Goal: Task Accomplishment & Management: Manage account settings

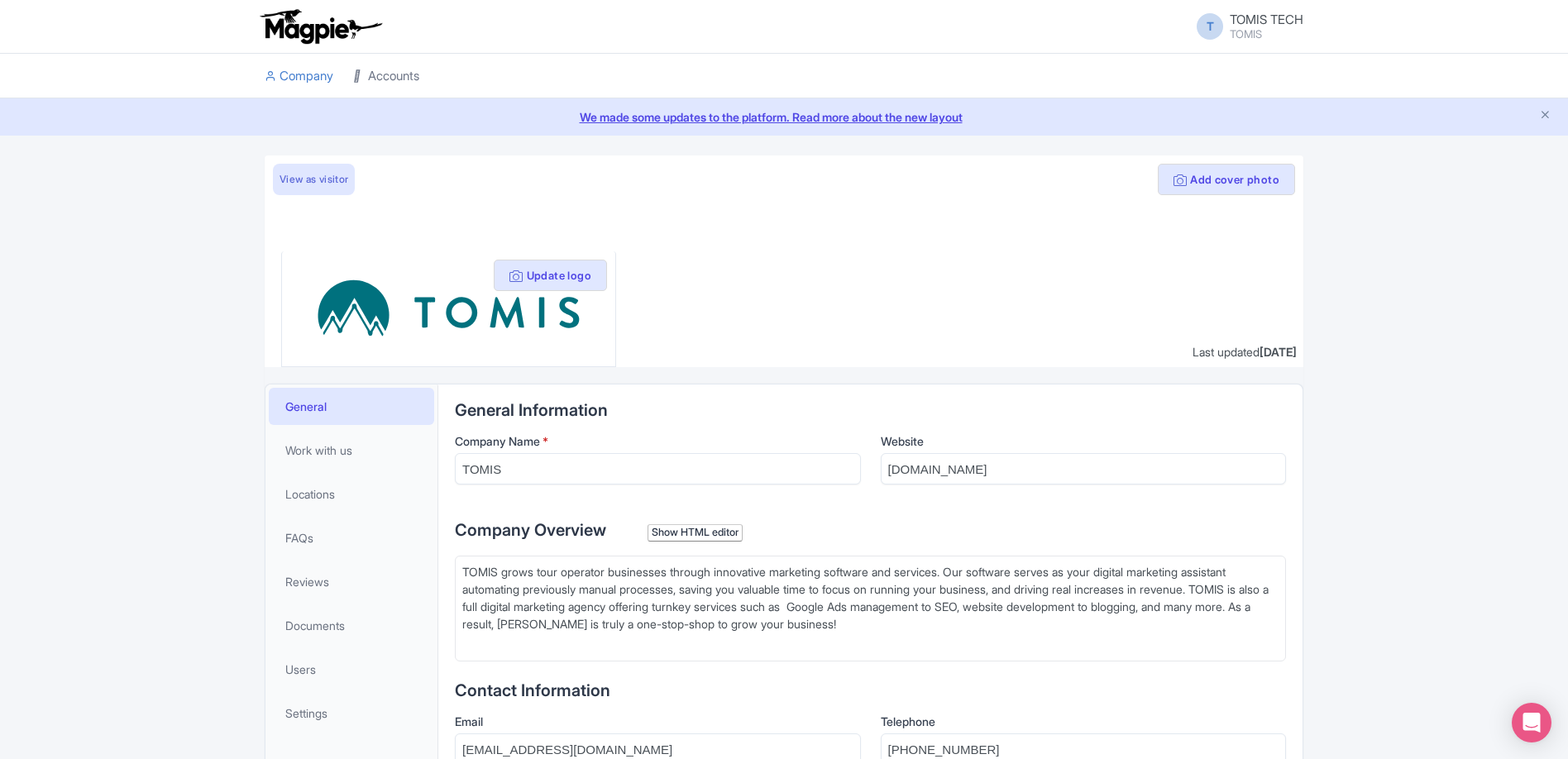
click at [369, 80] on link "Accounts" at bounding box center [386, 77] width 67 height 46
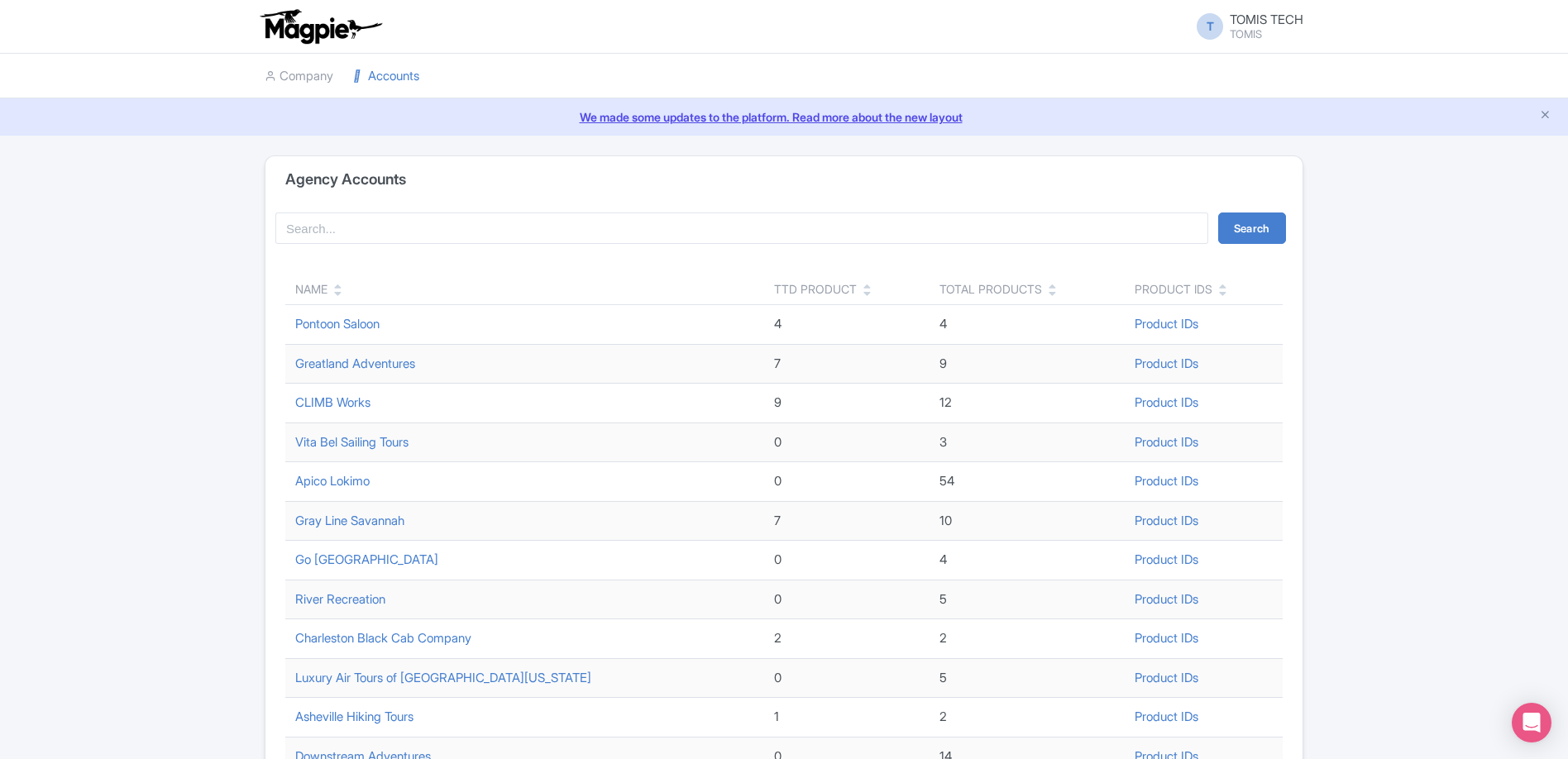
click at [334, 298] on th "Name" at bounding box center [524, 289] width 479 height 31
click at [344, 293] on div "Name" at bounding box center [524, 288] width 459 height 17
click at [341, 295] on icon at bounding box center [337, 293] width 7 height 12
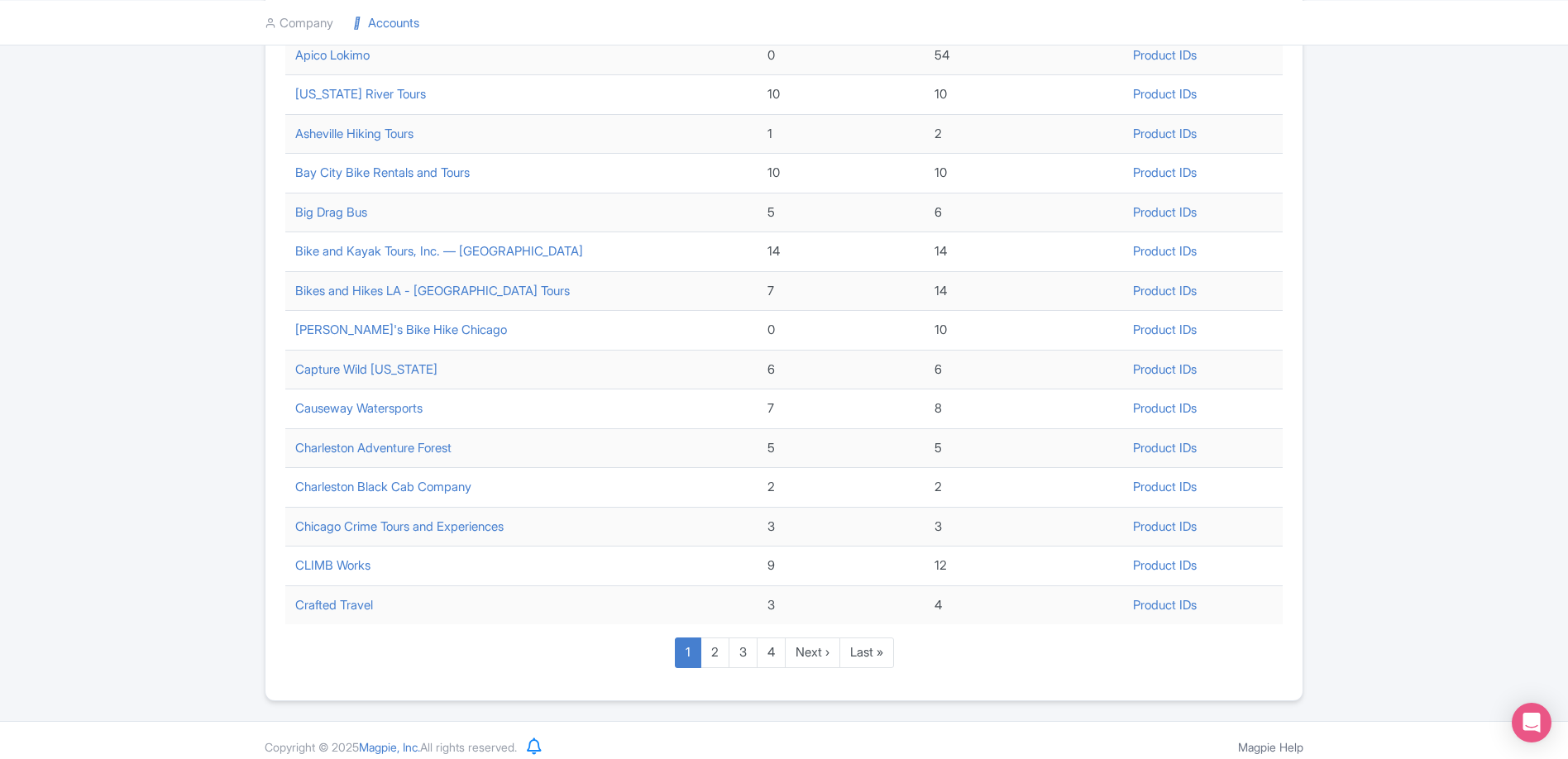
scroll to position [479, 0]
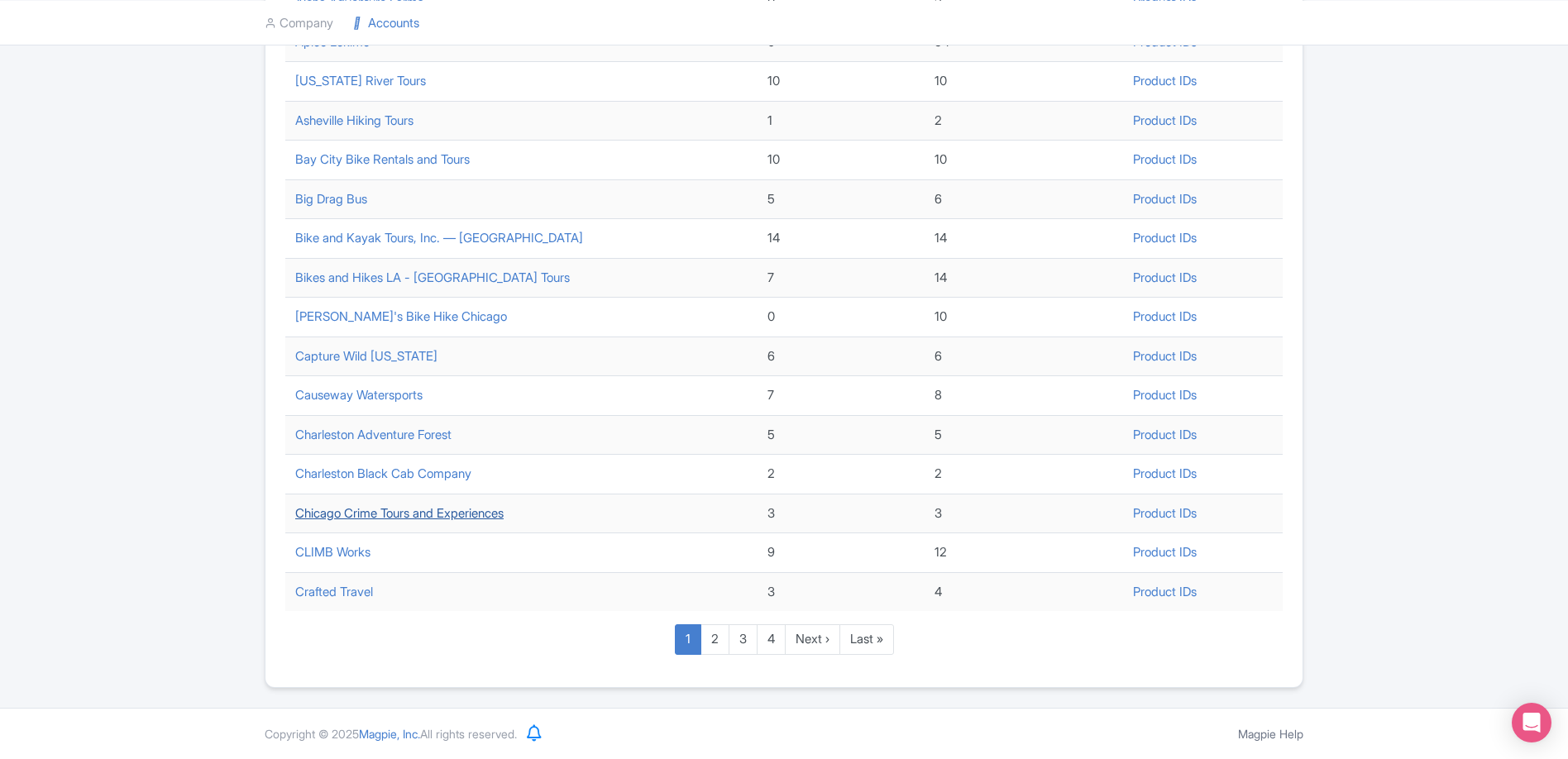
click at [472, 510] on link "Chicago Crime Tours and Experiences" at bounding box center [400, 513] width 208 height 16
click at [717, 636] on link "2" at bounding box center [715, 639] width 29 height 31
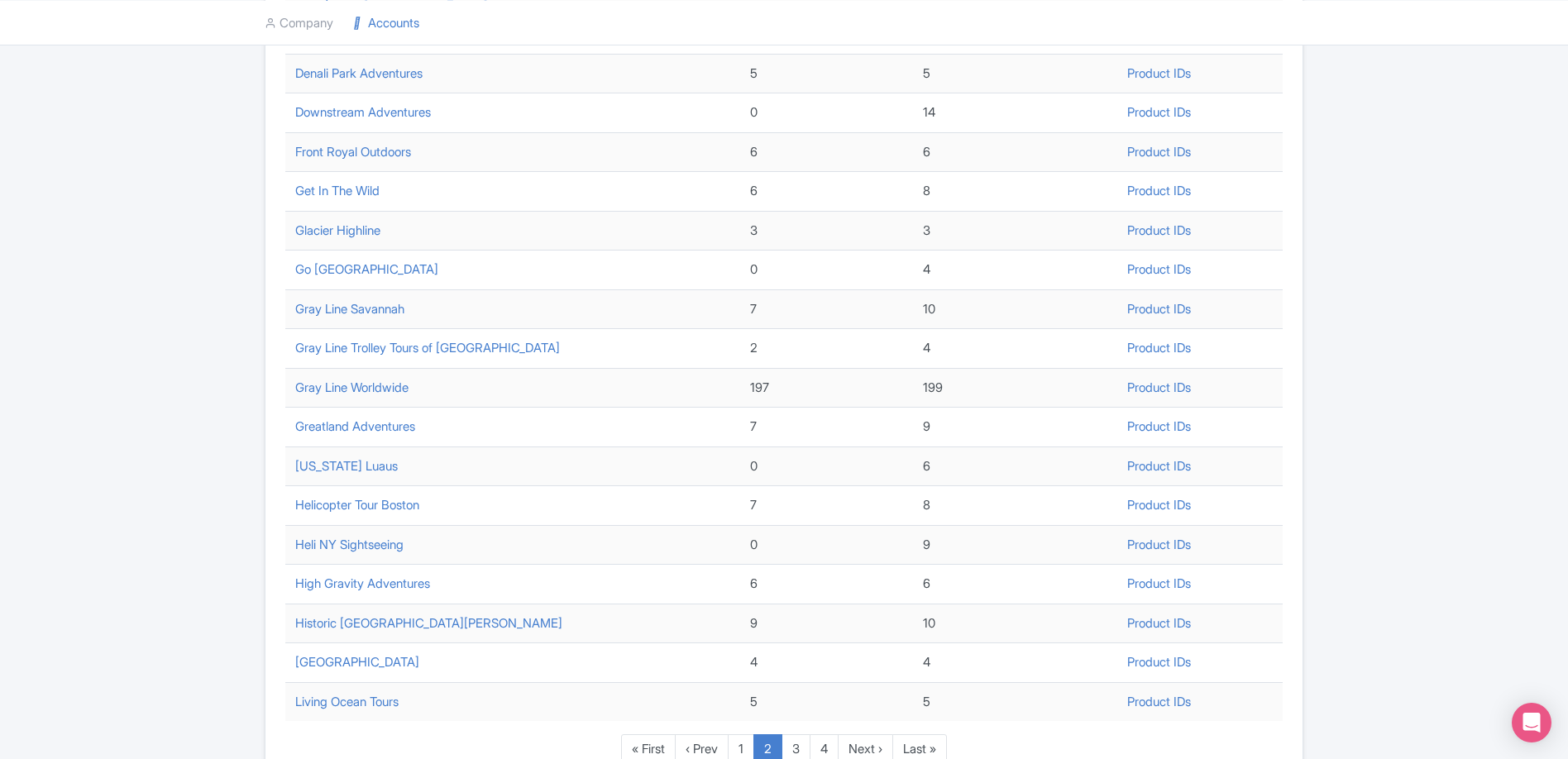
scroll to position [460, 0]
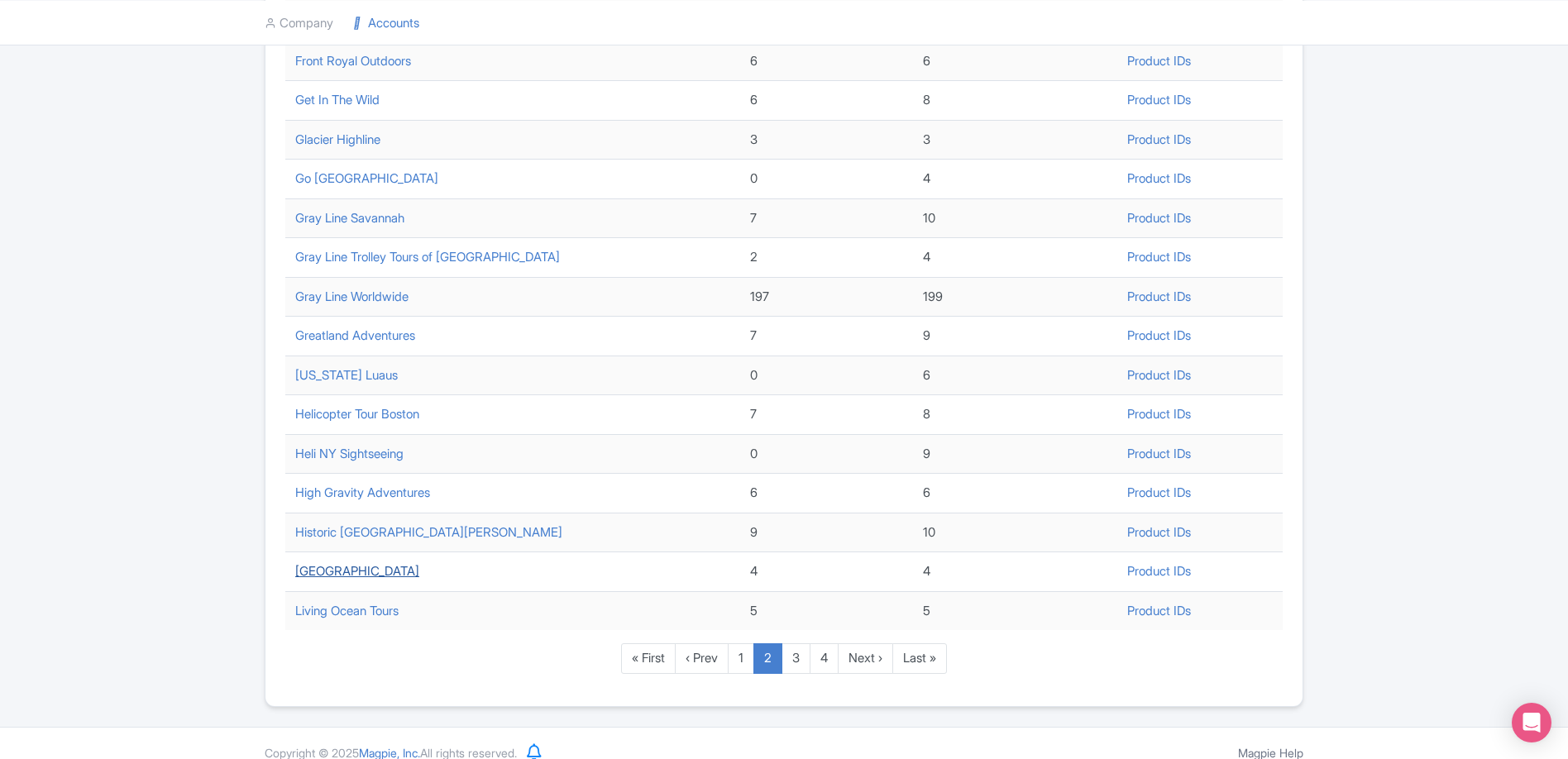
click at [420, 570] on link "Kona Cloud Forest Sanctuary" at bounding box center [358, 570] width 124 height 16
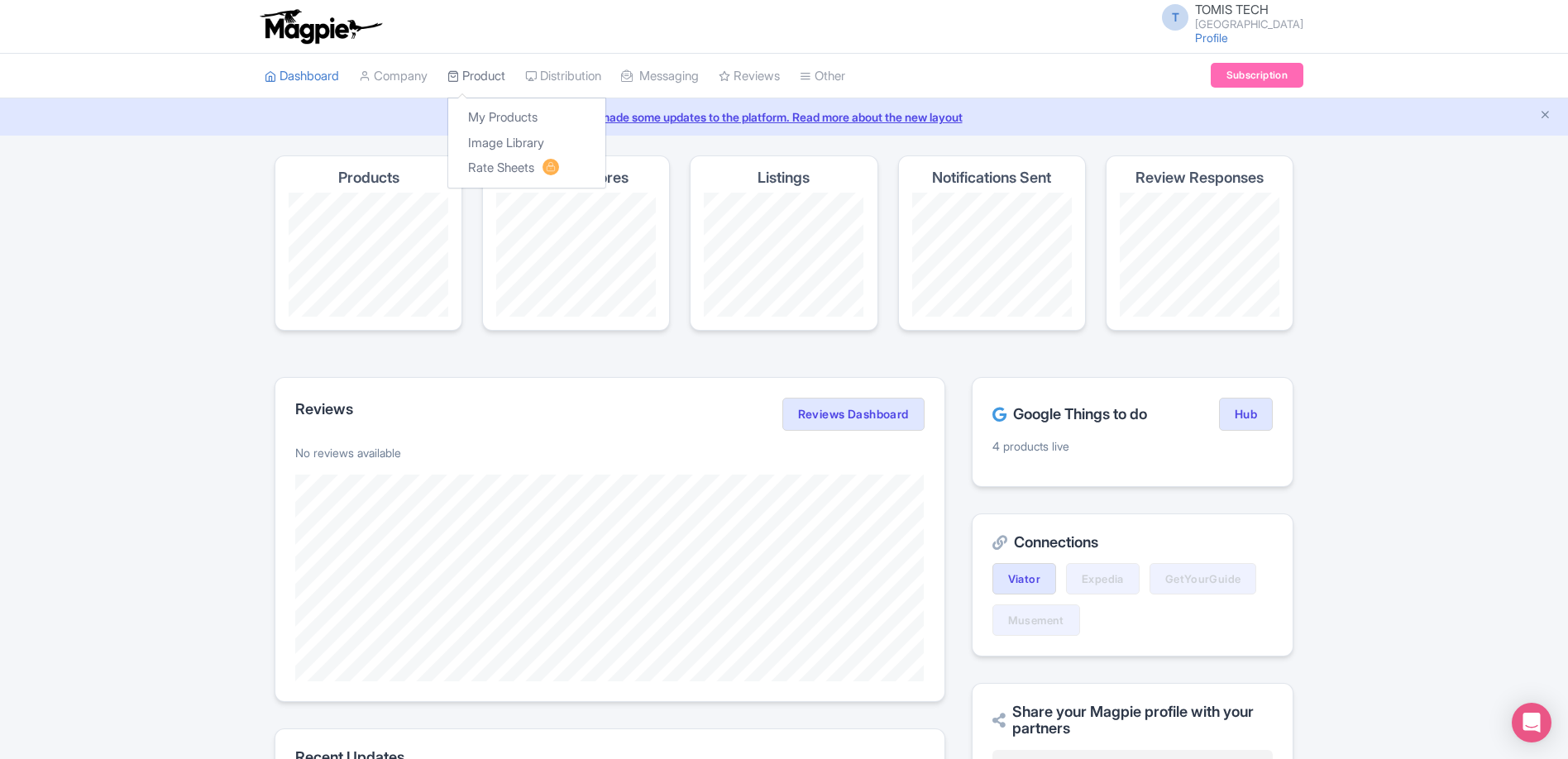
click at [491, 79] on link "Product" at bounding box center [475, 77] width 57 height 46
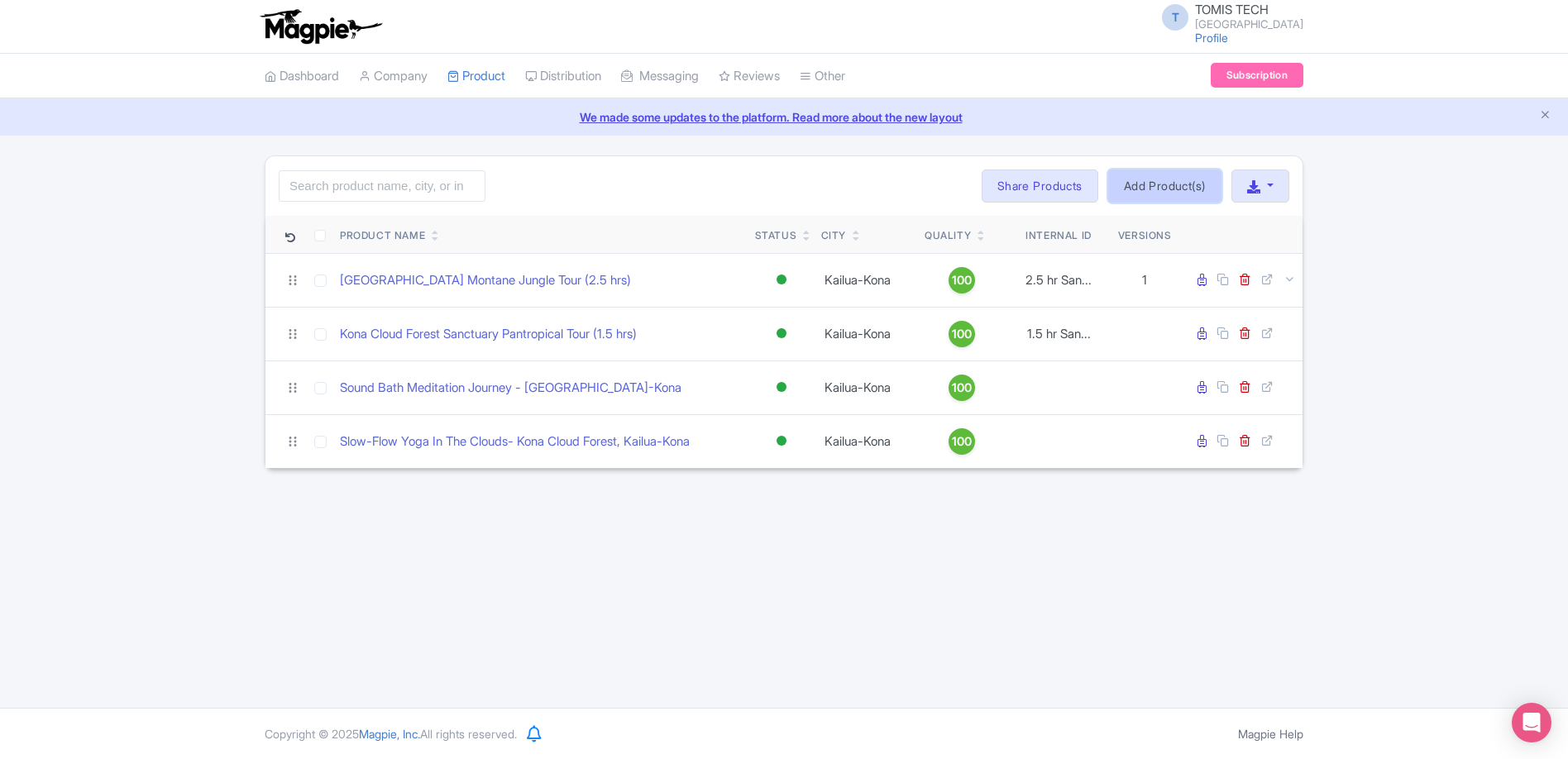
click at [1157, 190] on link "Add Product(s)" at bounding box center [1165, 186] width 113 height 33
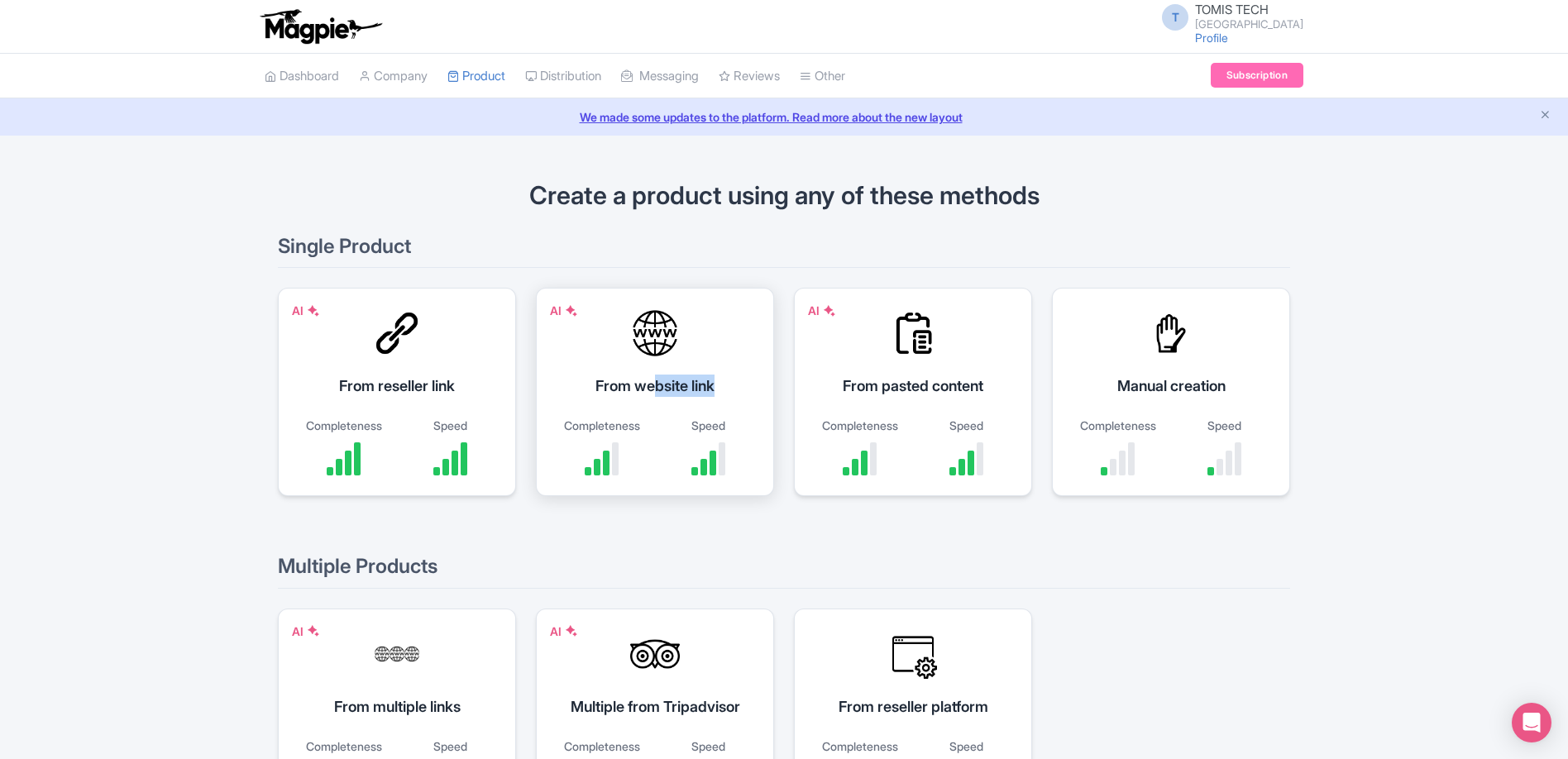
click at [649, 398] on div "AI From website link Completeness Speed" at bounding box center [654, 391] width 238 height 208
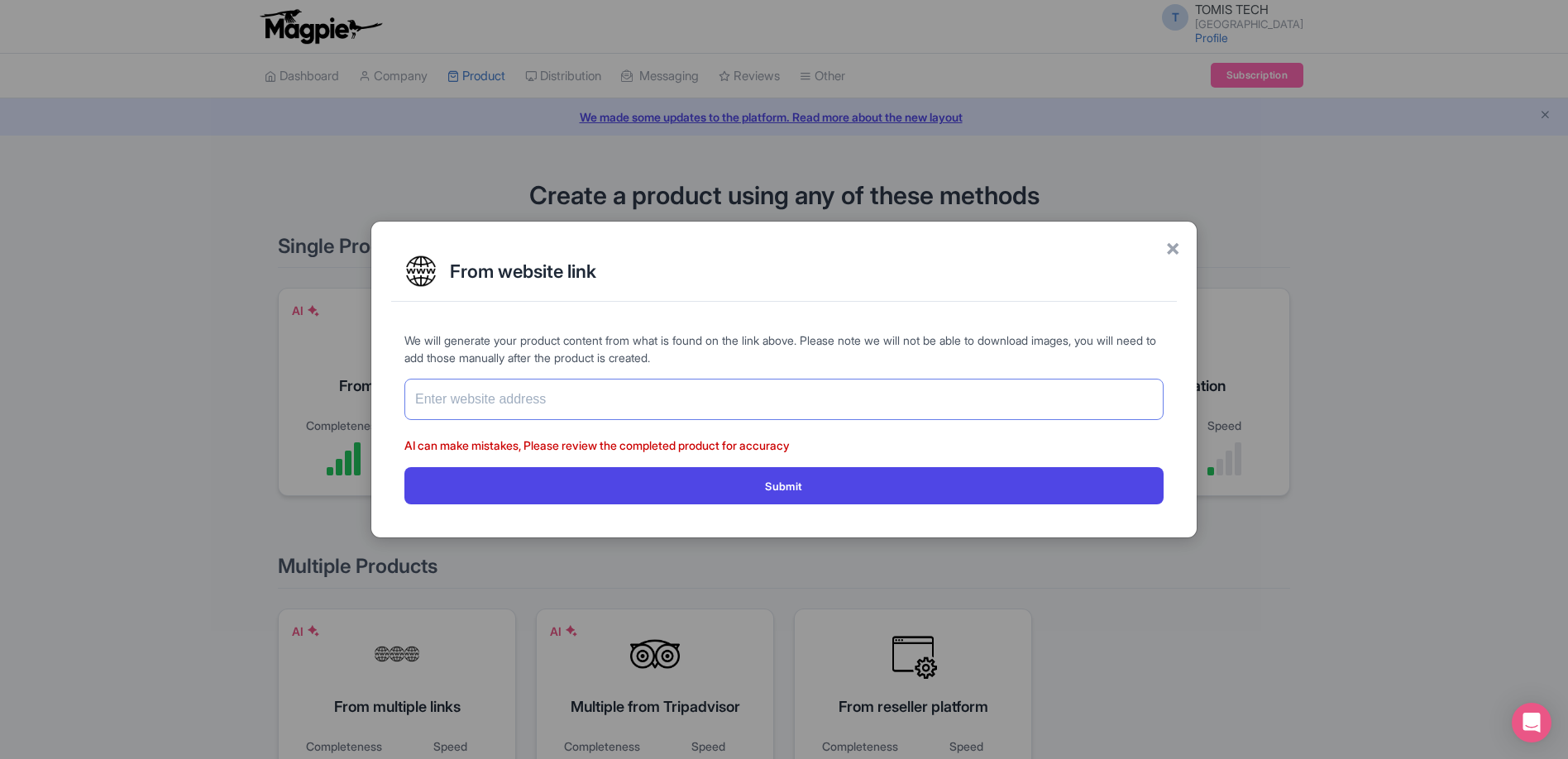
click at [578, 397] on input "text" at bounding box center [784, 399] width 759 height 41
paste input "[URL][DOMAIN_NAME]"
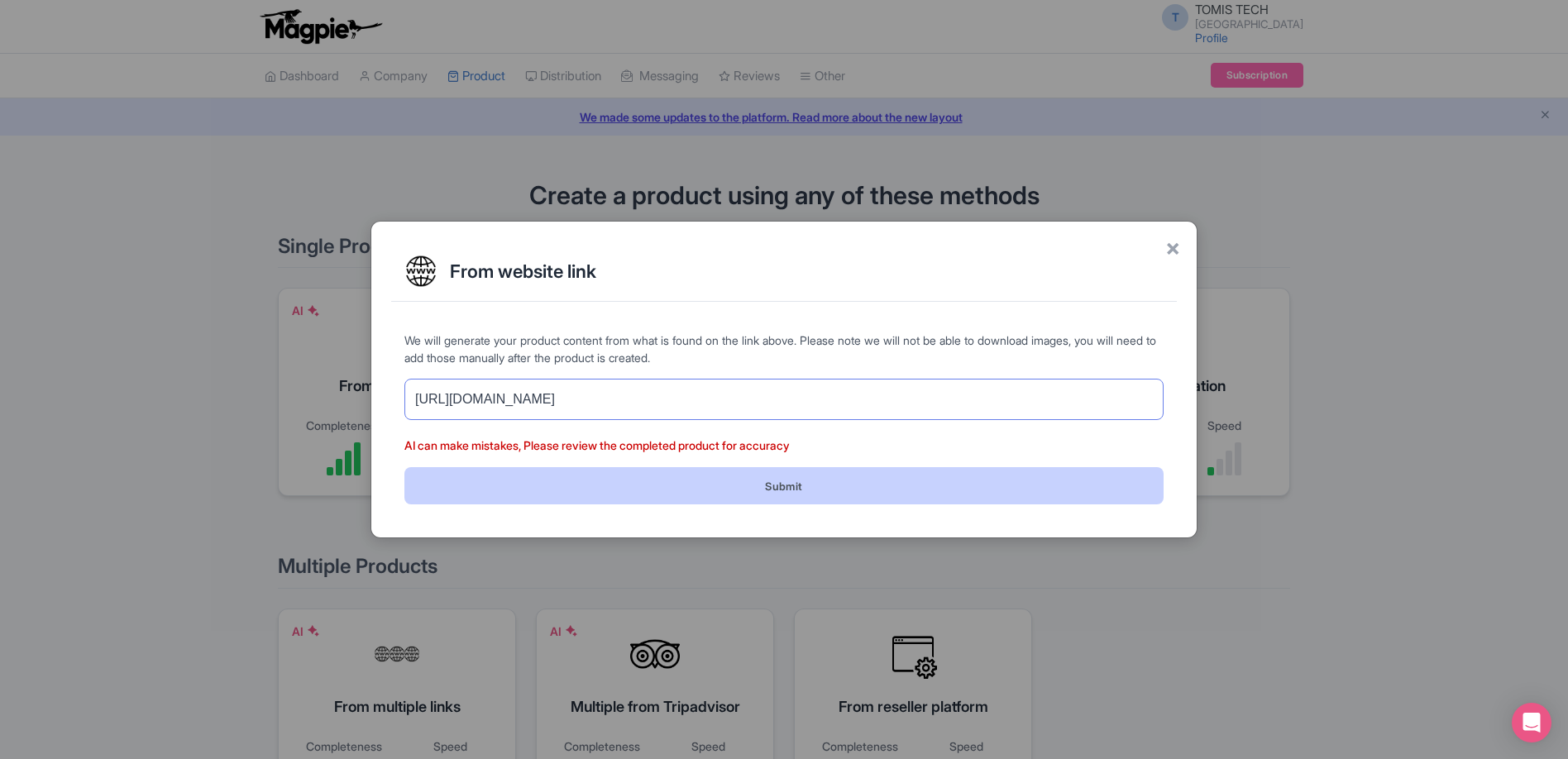
type input "[URL][DOMAIN_NAME]"
drag, startPoint x: 711, startPoint y: 483, endPoint x: 729, endPoint y: 481, distance: 18.1
click at [712, 486] on button "Submit" at bounding box center [784, 485] width 759 height 37
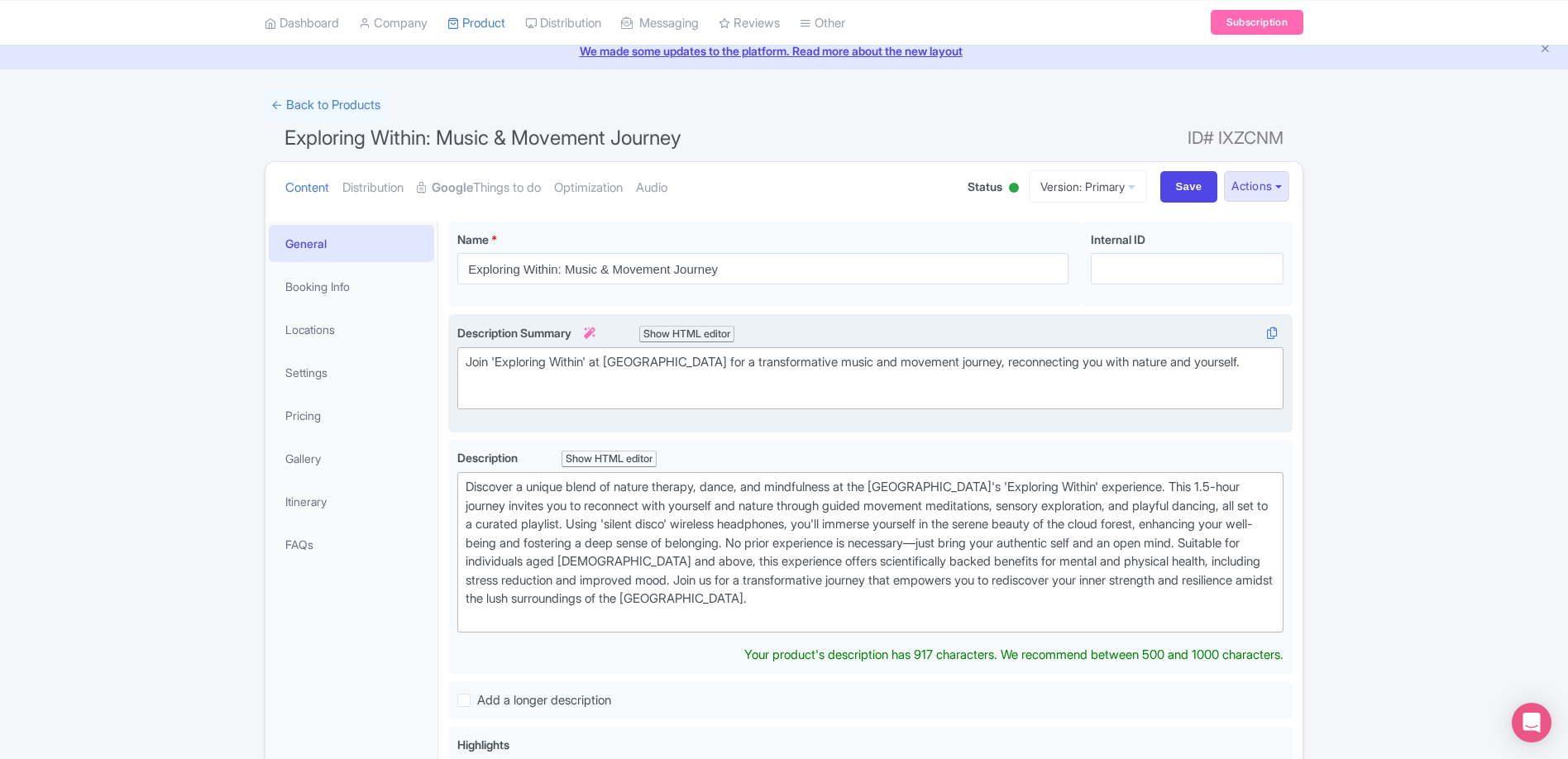
scroll to position [84, 0]
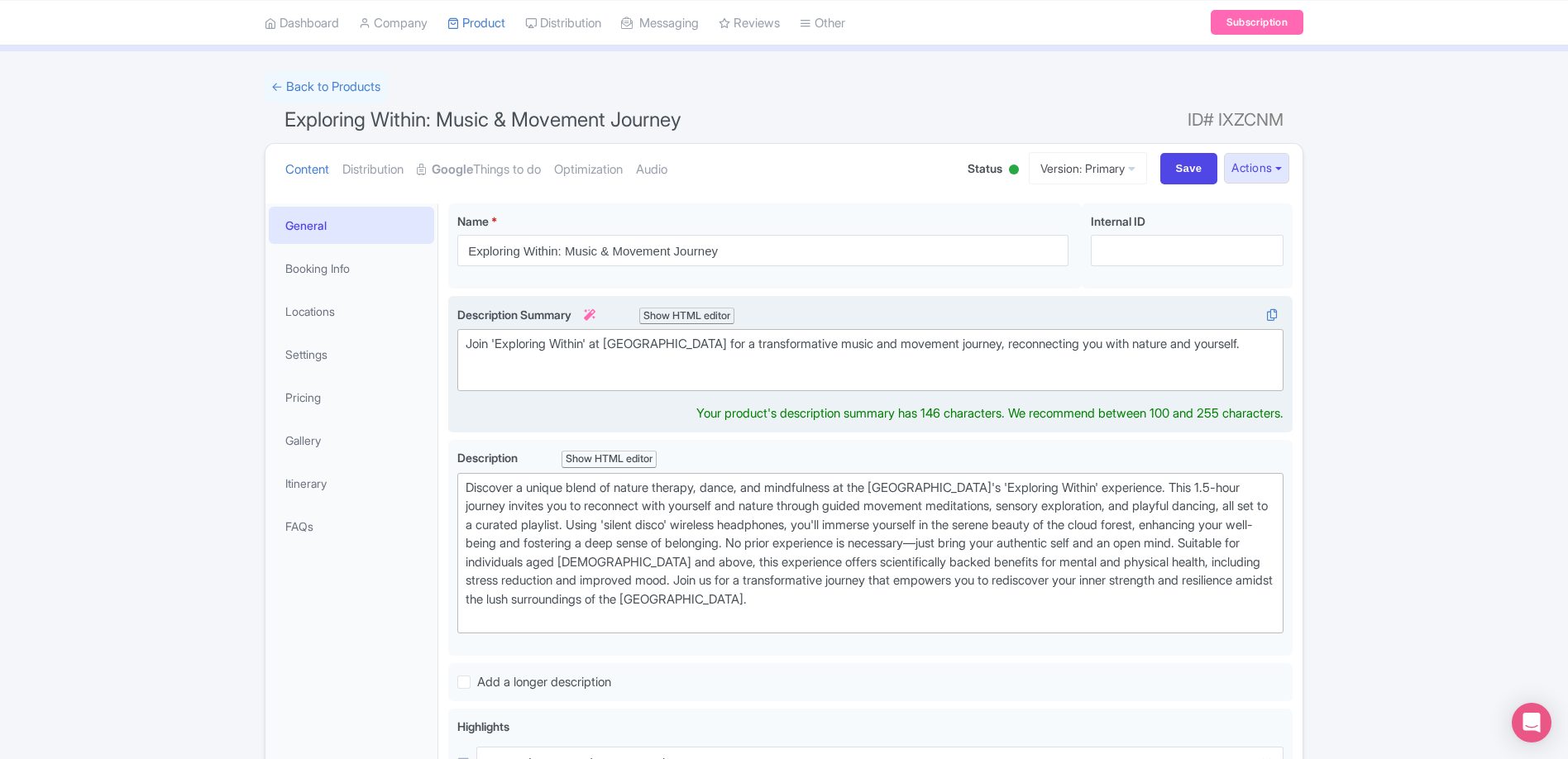
click at [784, 391] on trix-editor "Join 'Exploring Within' at [GEOGRAPHIC_DATA] for a transformative music and mov…" at bounding box center [869, 360] width 826 height 62
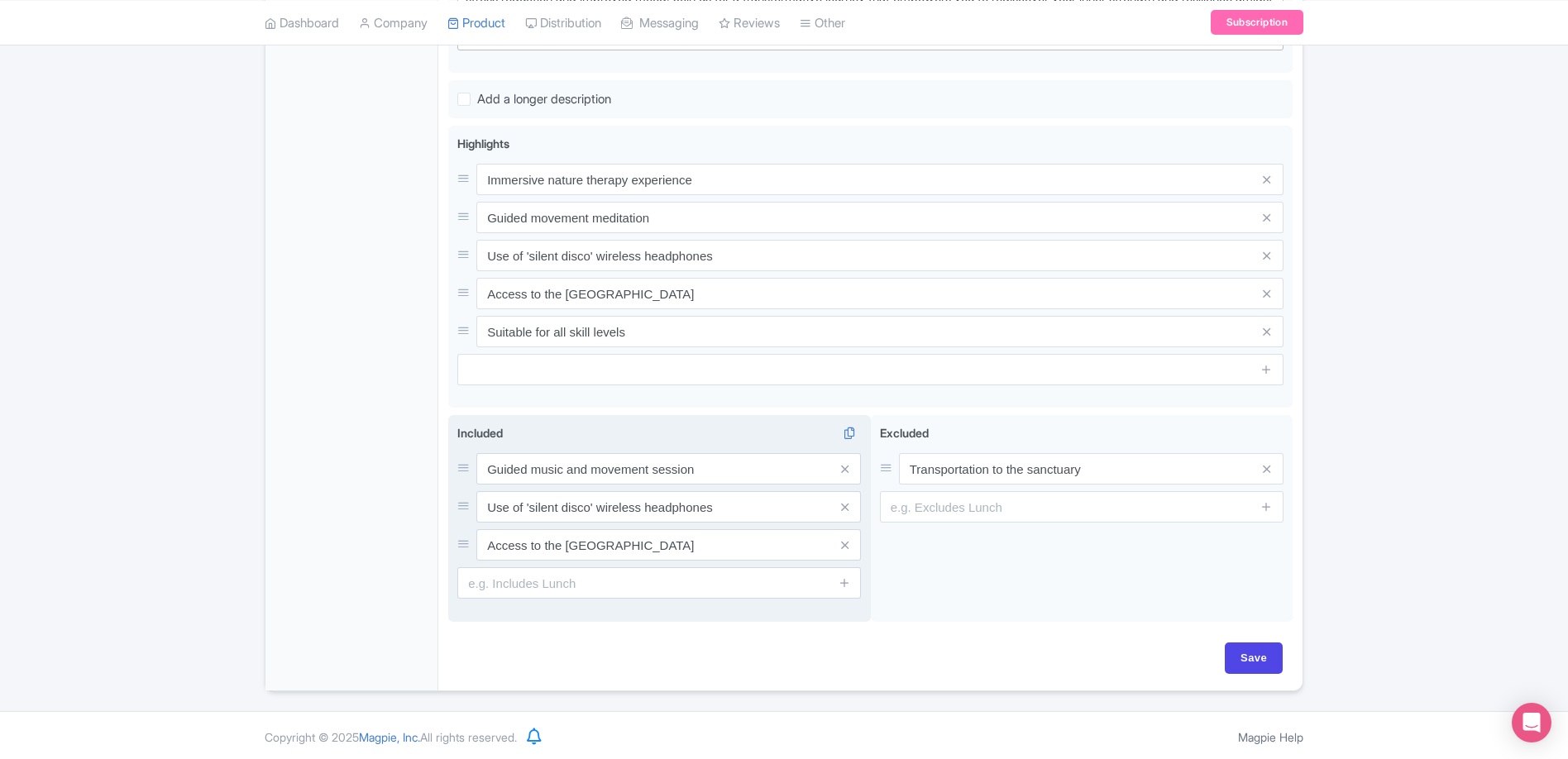
scroll to position [668, 0]
click at [1240, 668] on input "Save" at bounding box center [1252, 657] width 57 height 31
type input "Saving..."
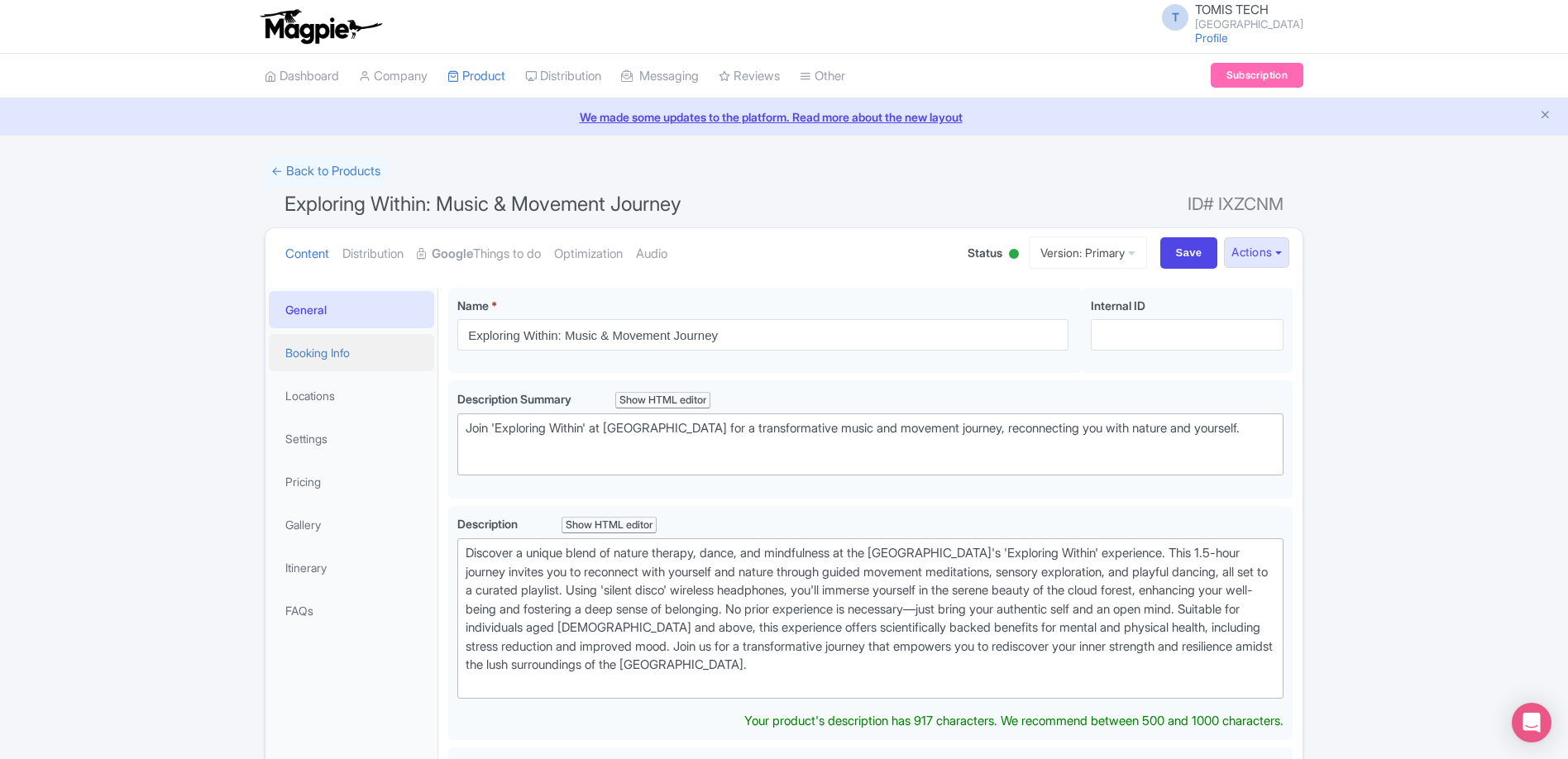
click at [358, 354] on link "Booking Info" at bounding box center [351, 352] width 165 height 37
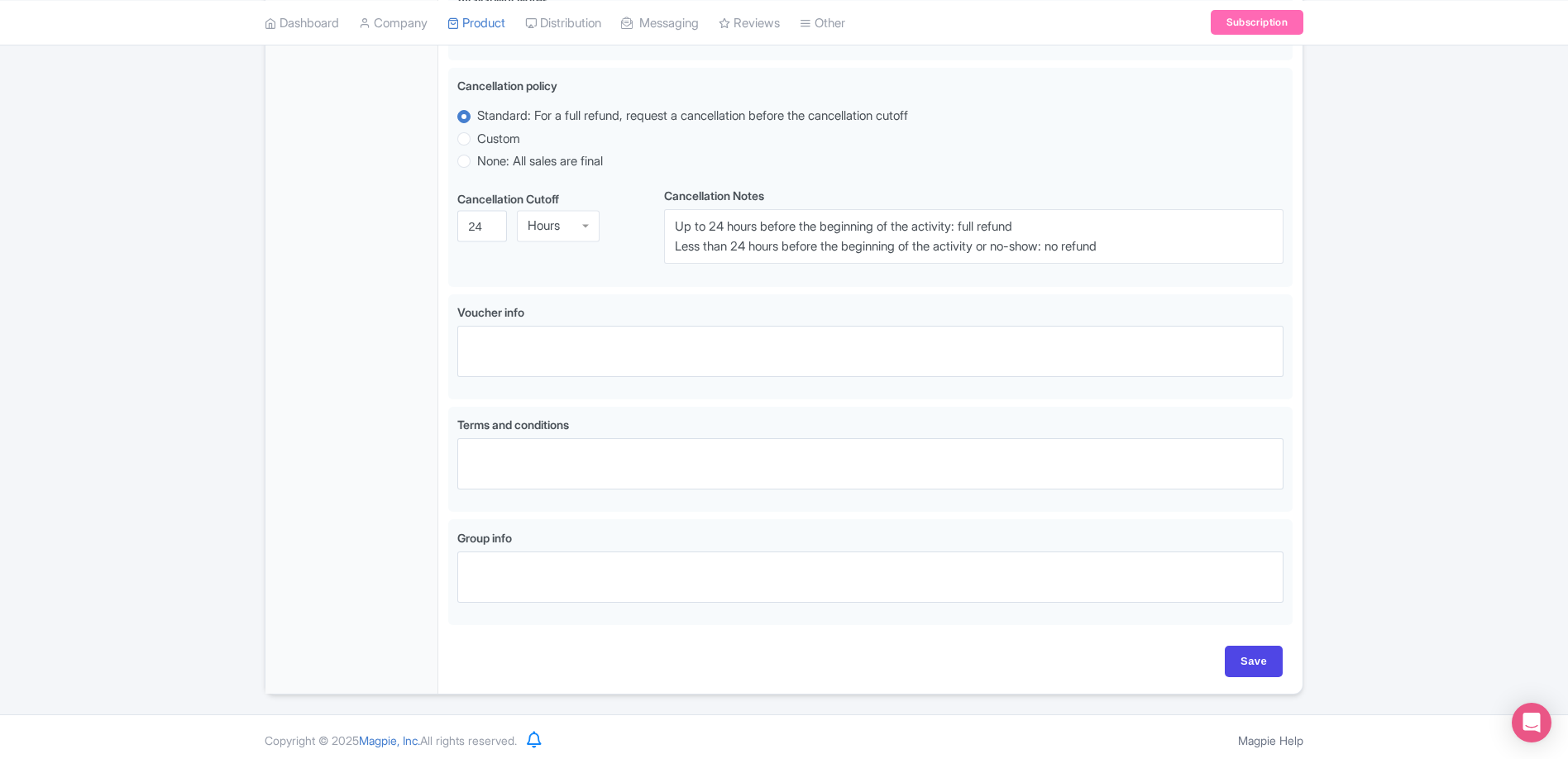
scroll to position [37, 0]
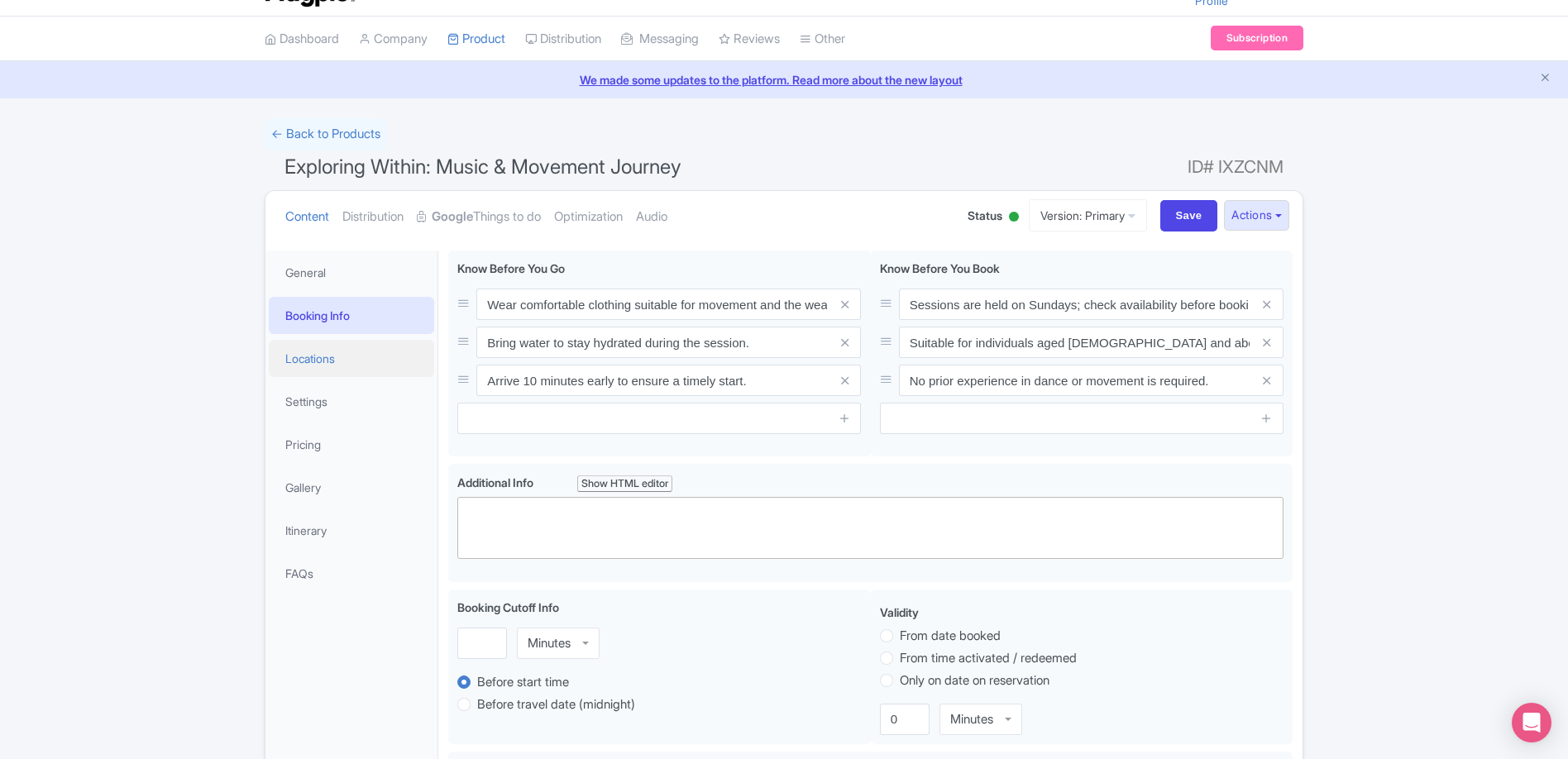
click at [354, 356] on link "Locations" at bounding box center [351, 359] width 165 height 37
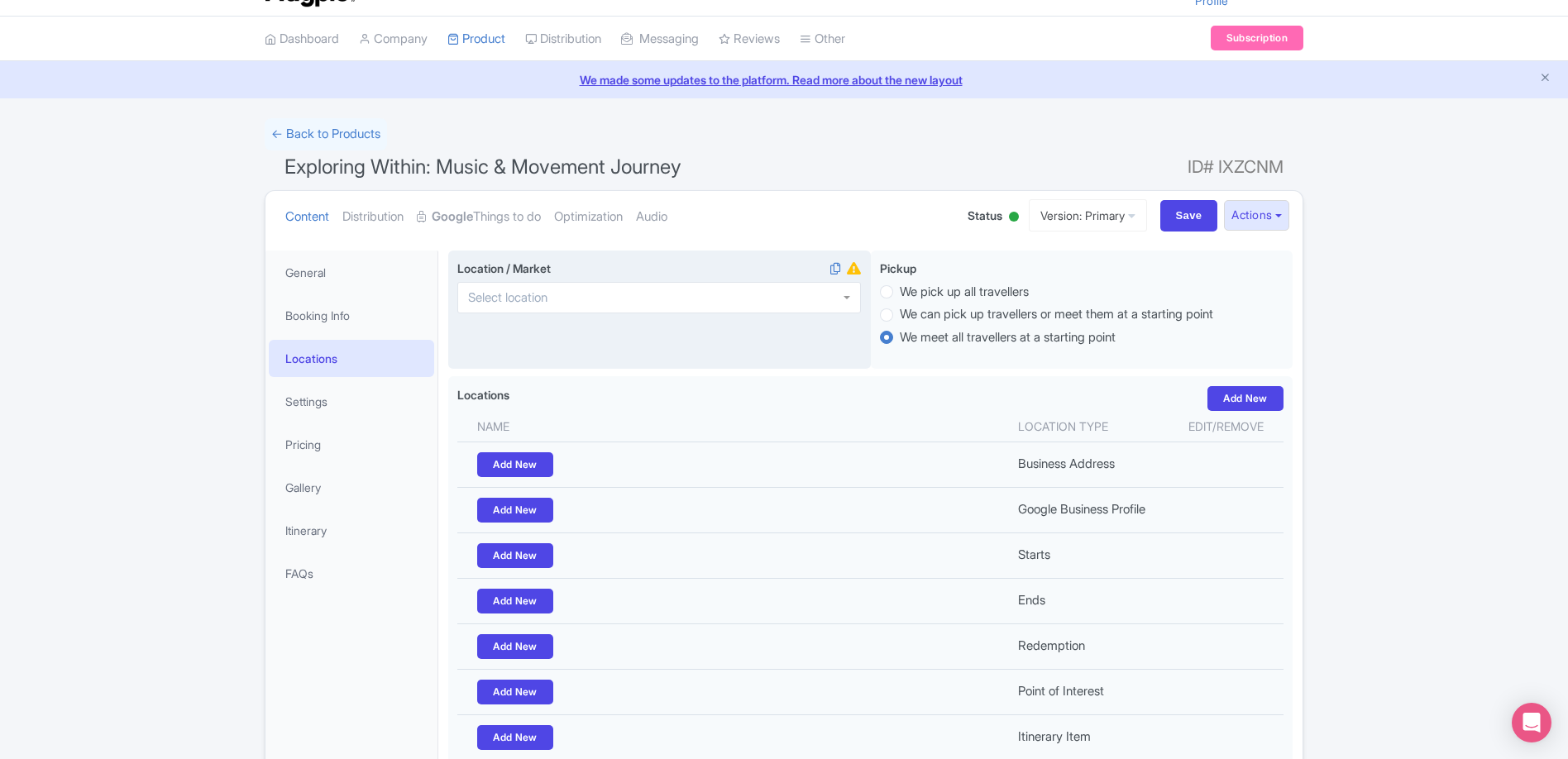
click at [800, 305] on div at bounding box center [659, 297] width 403 height 31
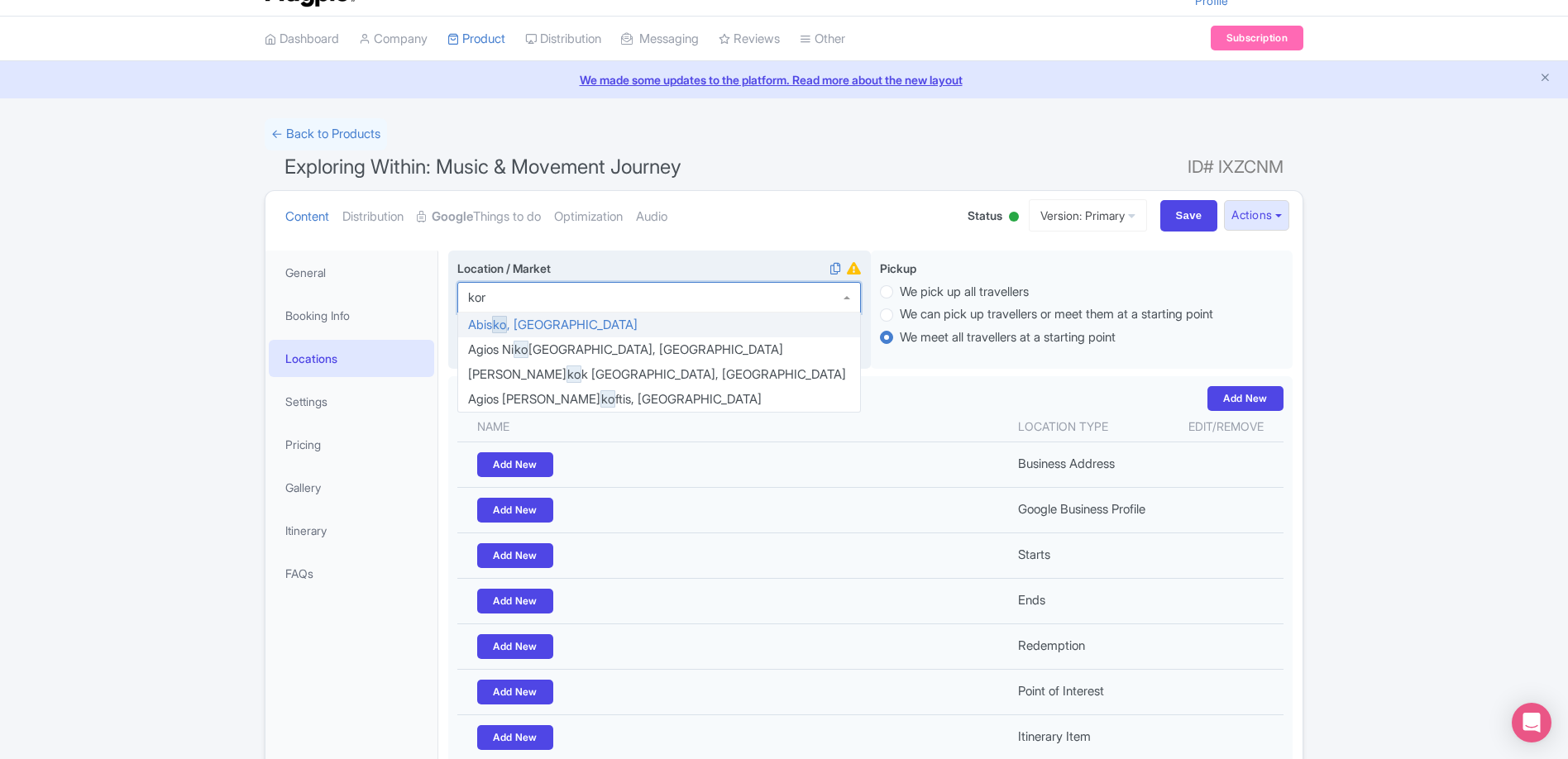
type input "kona"
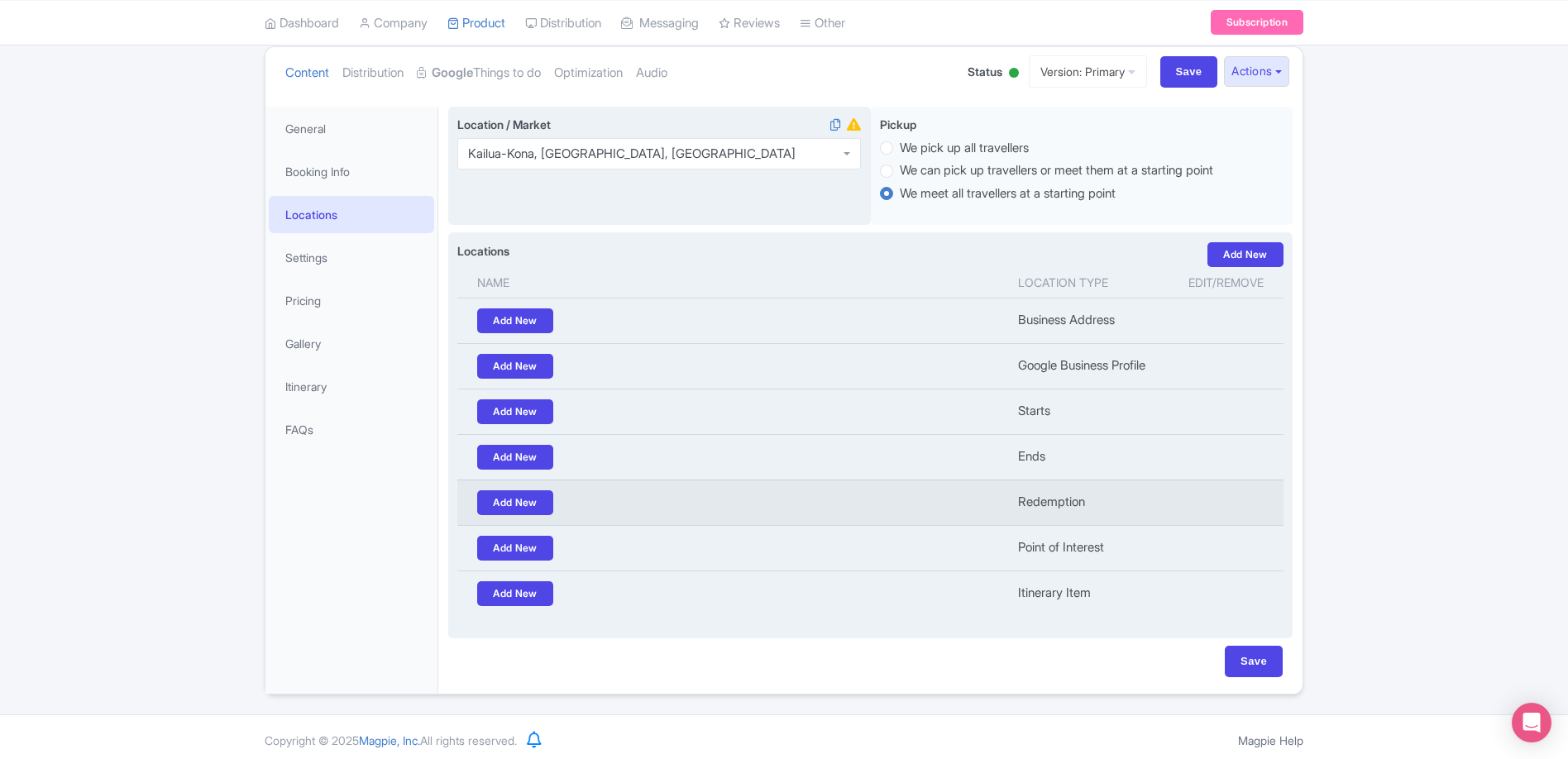
scroll to position [187, 0]
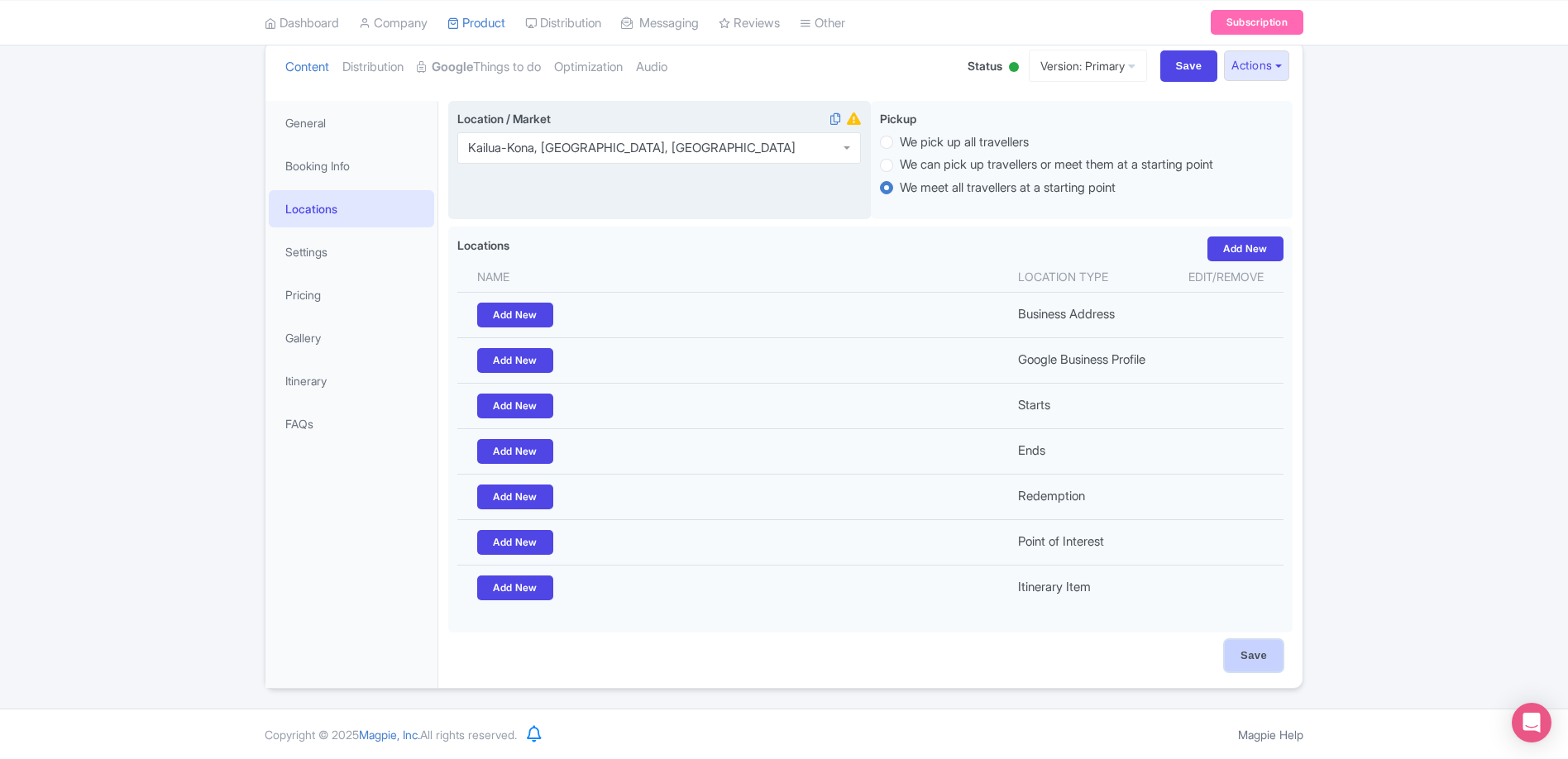
click at [1249, 653] on input "Save" at bounding box center [1252, 656] width 57 height 31
type input "Saving..."
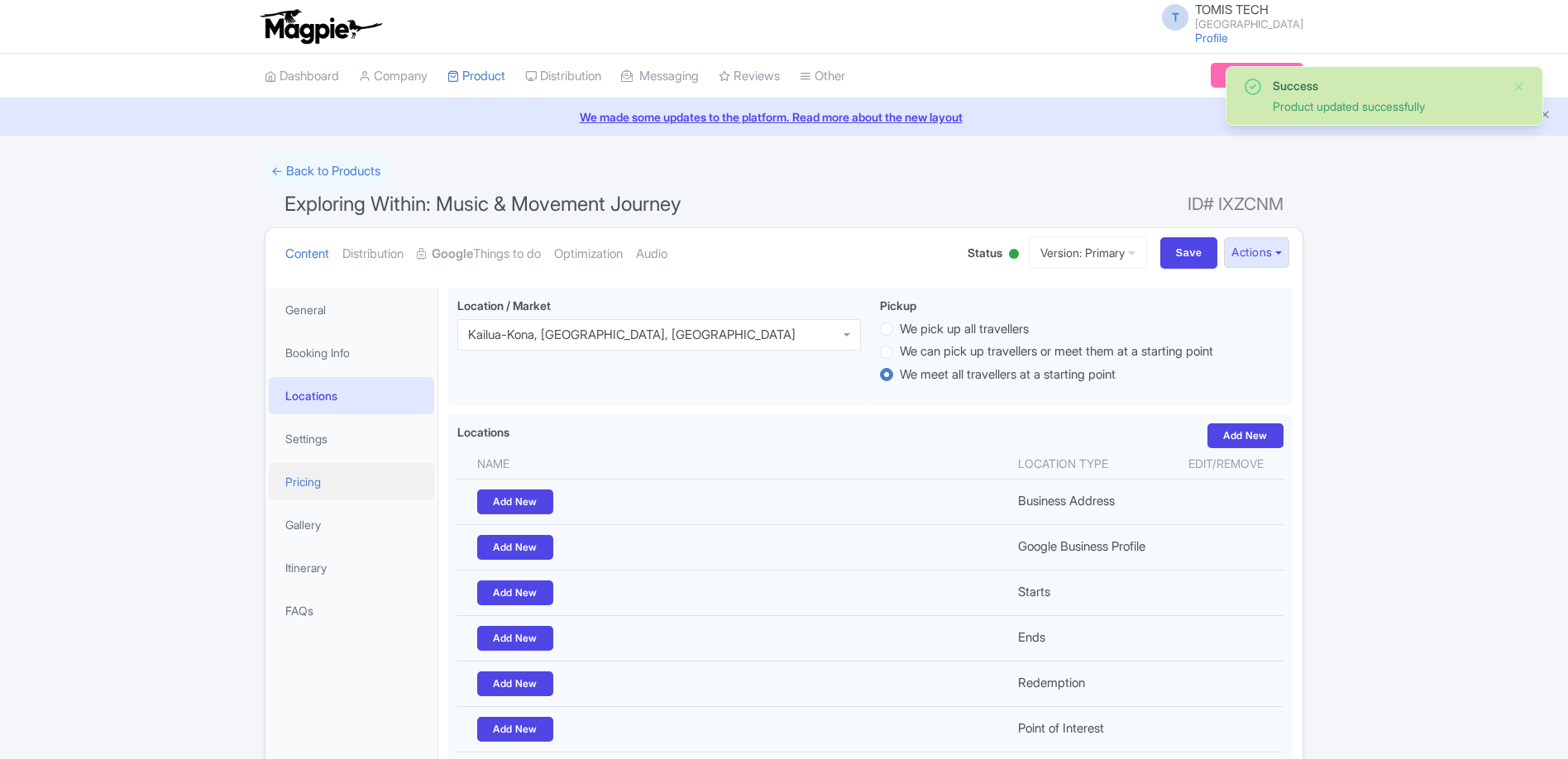
scroll to position [187, 0]
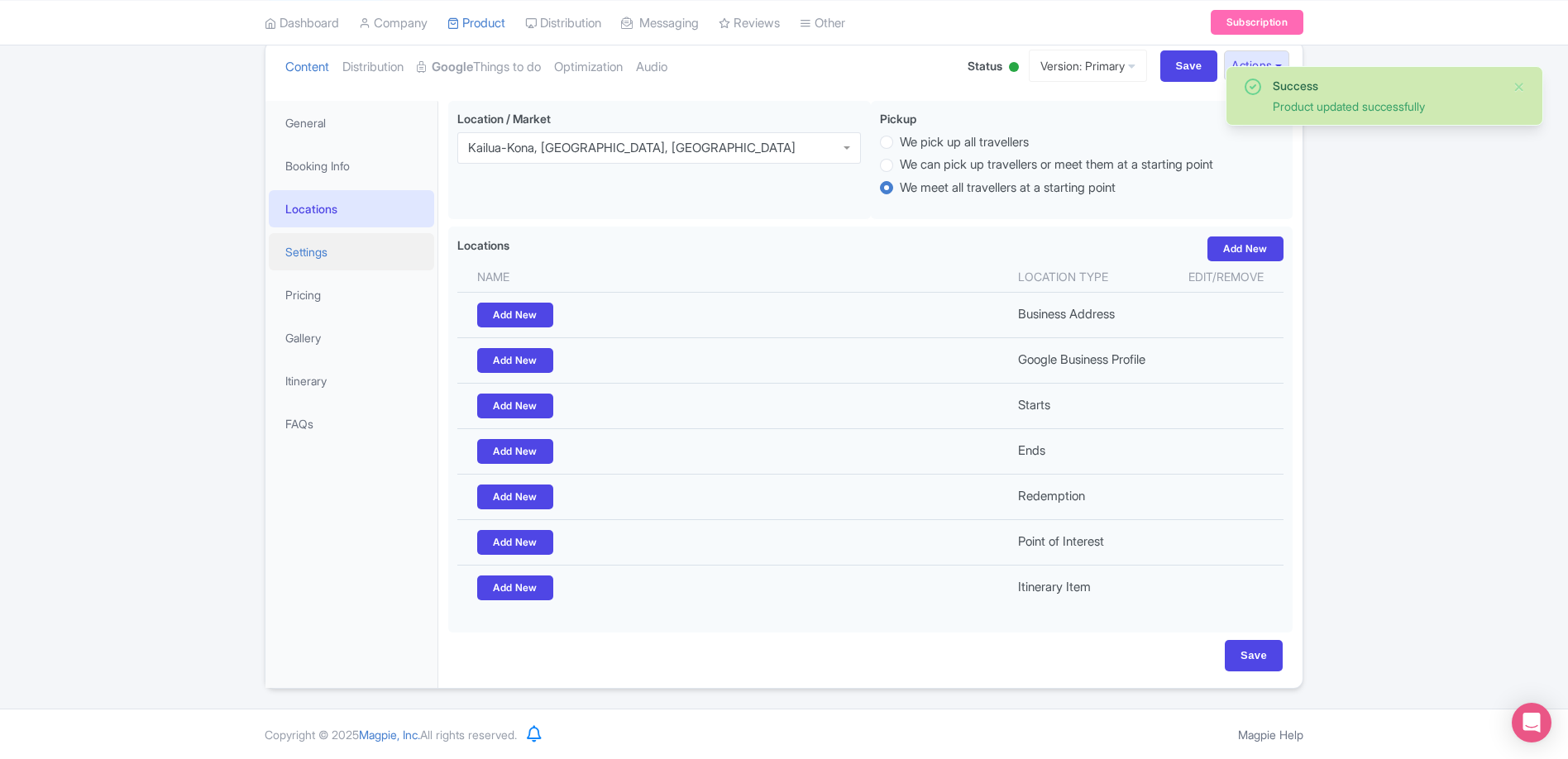
click at [345, 246] on link "Settings" at bounding box center [351, 252] width 165 height 37
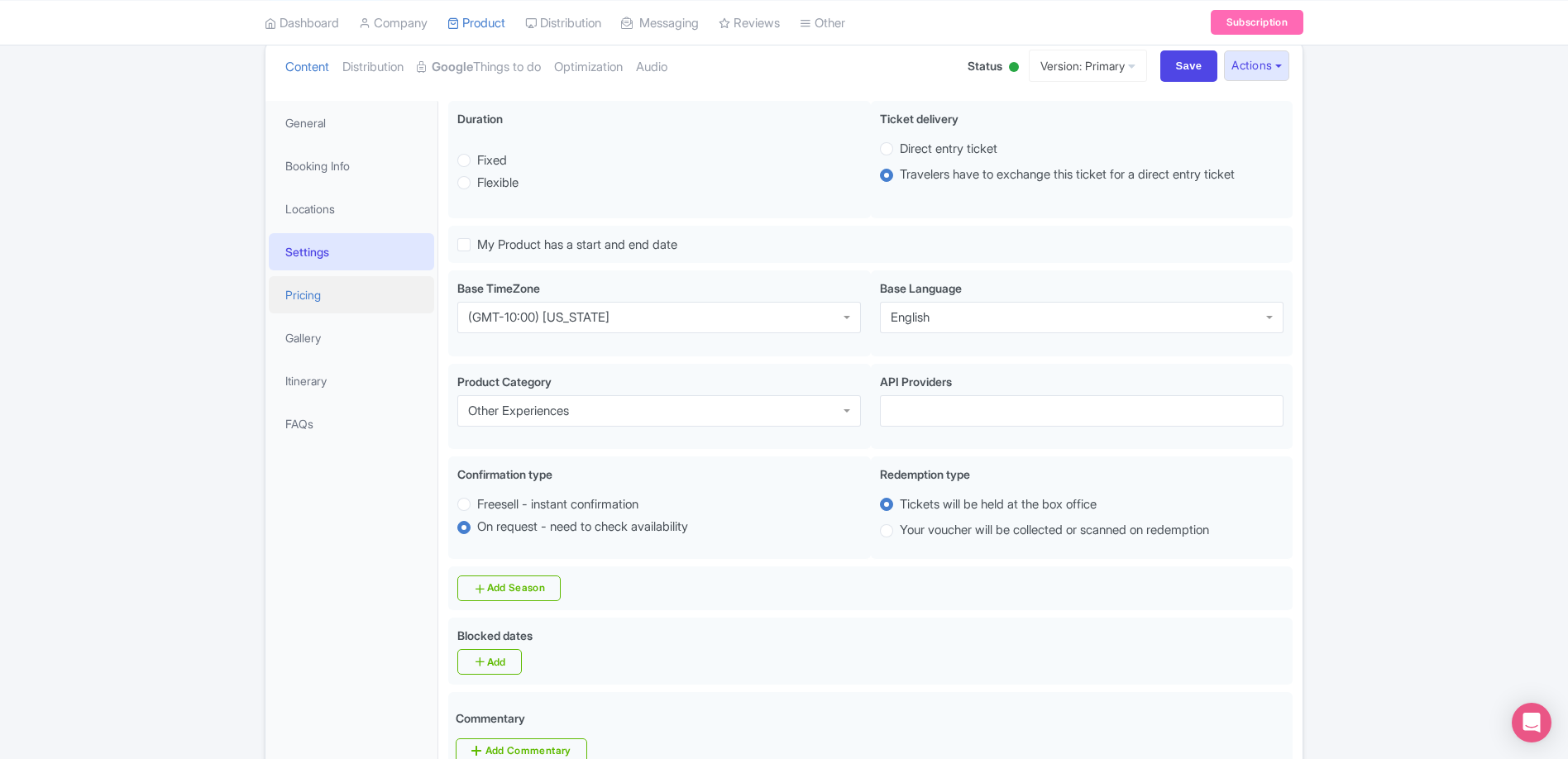
click at [350, 292] on link "Pricing" at bounding box center [351, 295] width 165 height 37
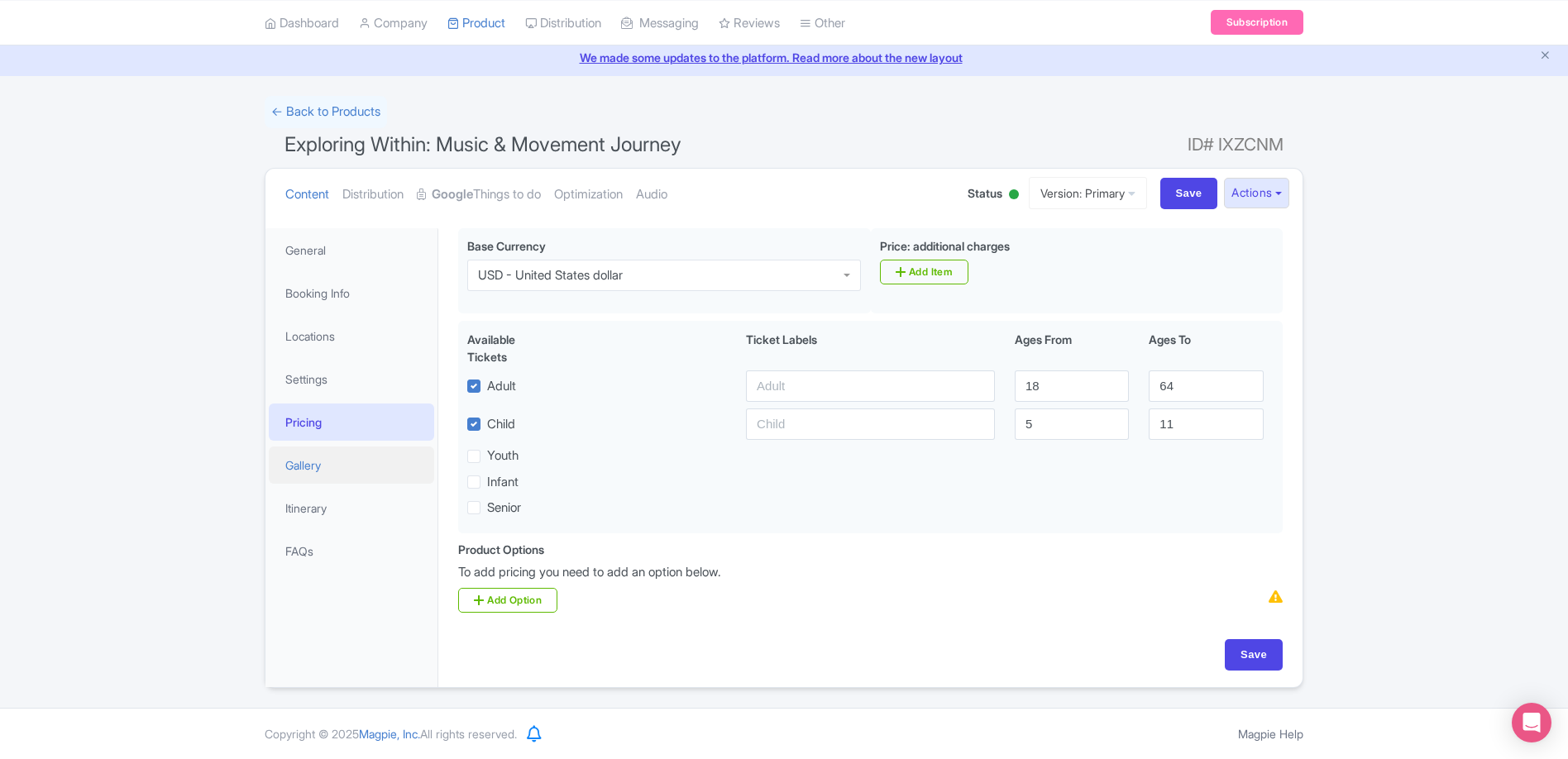
click at [352, 466] on link "Gallery" at bounding box center [351, 464] width 165 height 37
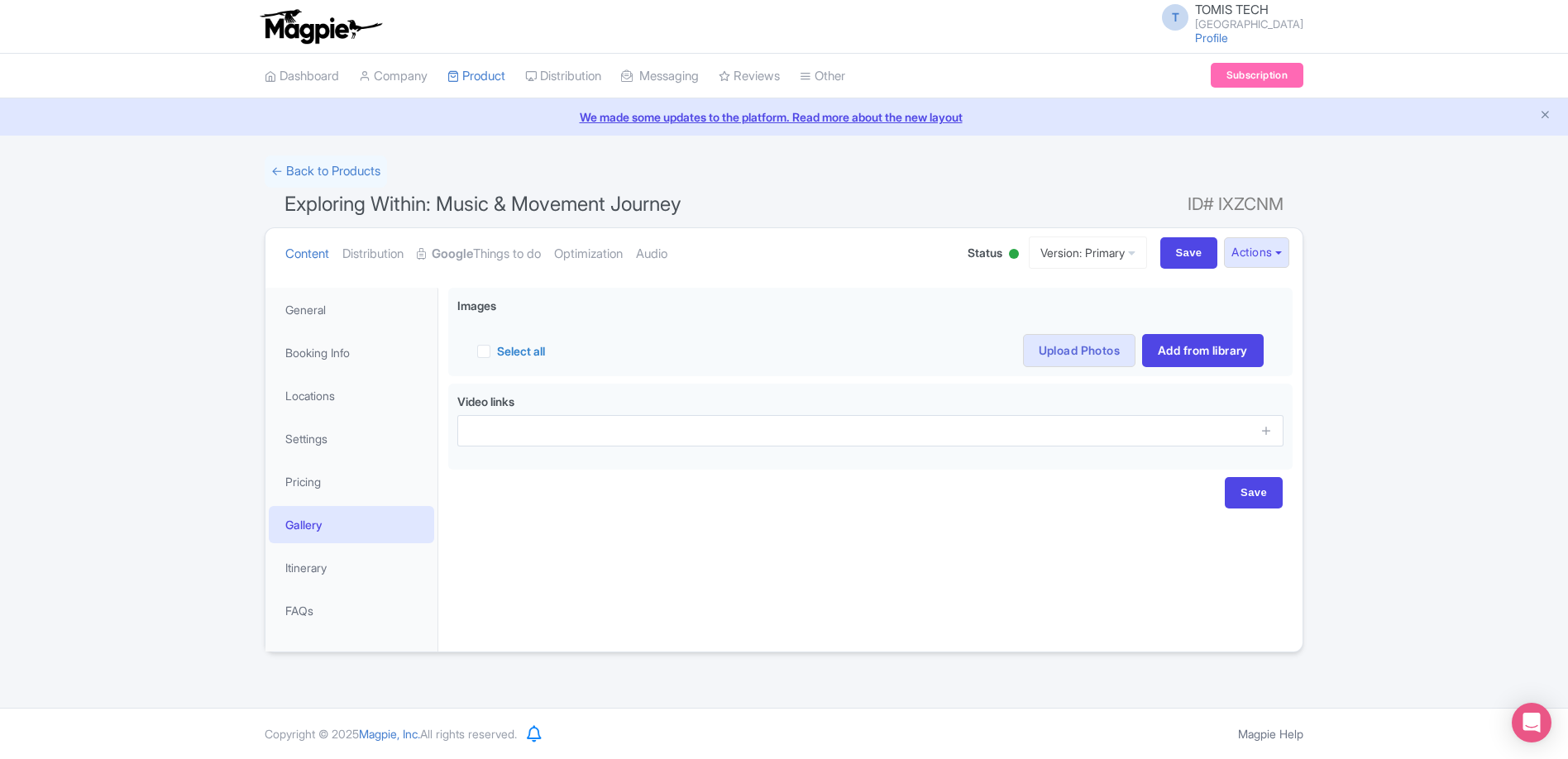
scroll to position [0, 0]
click at [358, 576] on link "Itinerary" at bounding box center [351, 567] width 165 height 37
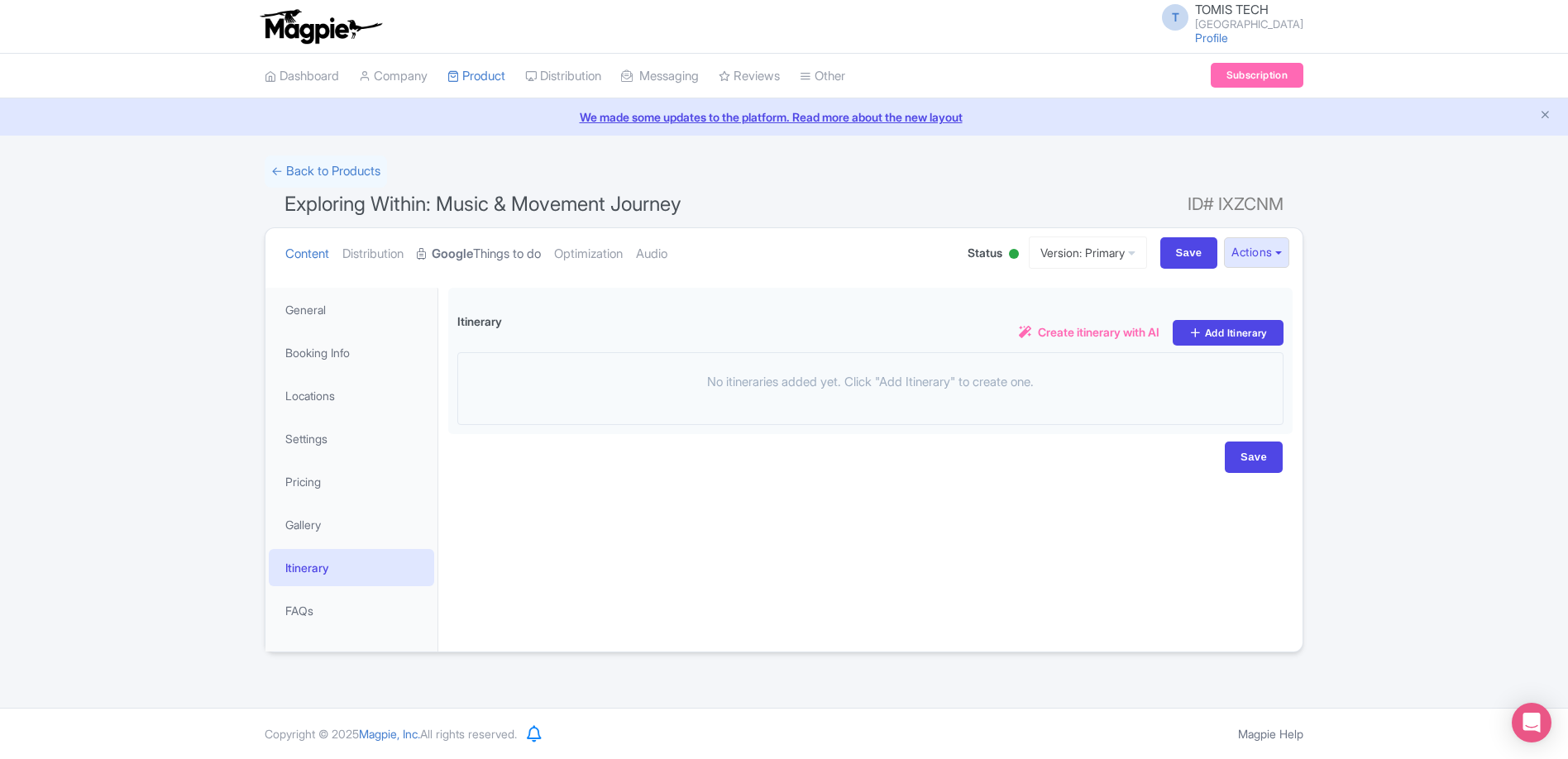
click at [482, 256] on link "Google Things to do" at bounding box center [479, 254] width 124 height 52
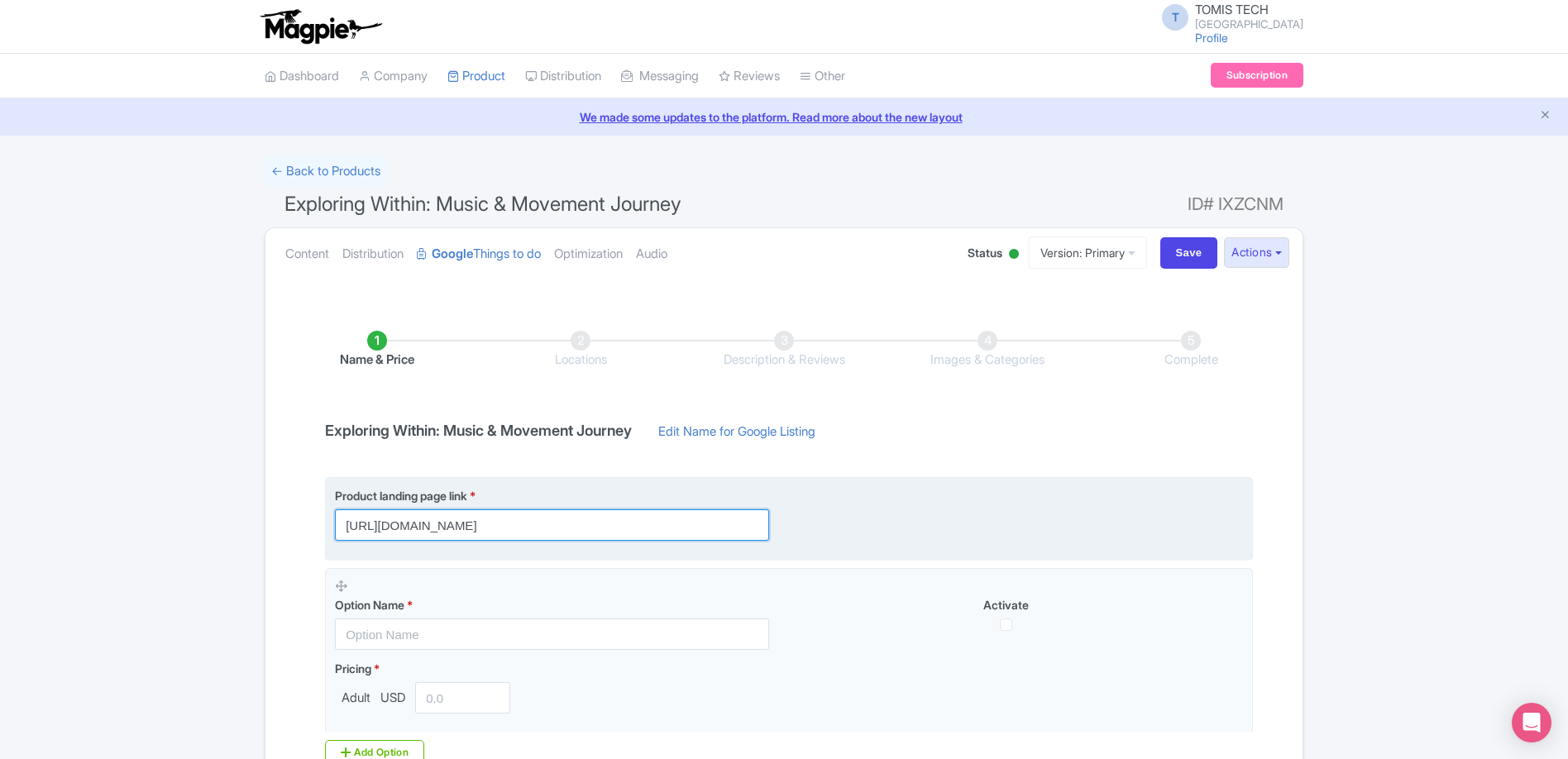
scroll to position [0, 99]
drag, startPoint x: 659, startPoint y: 526, endPoint x: 1071, endPoint y: 528, distance: 412.0
click at [1072, 528] on div "Product landing page link * https://konacloudforest.com/workshops-events/explor…" at bounding box center [788, 514] width 908 height 54
paste input "?utm_source=Google+TTD&utm_medium=ttd&utm_campaign=TTD"
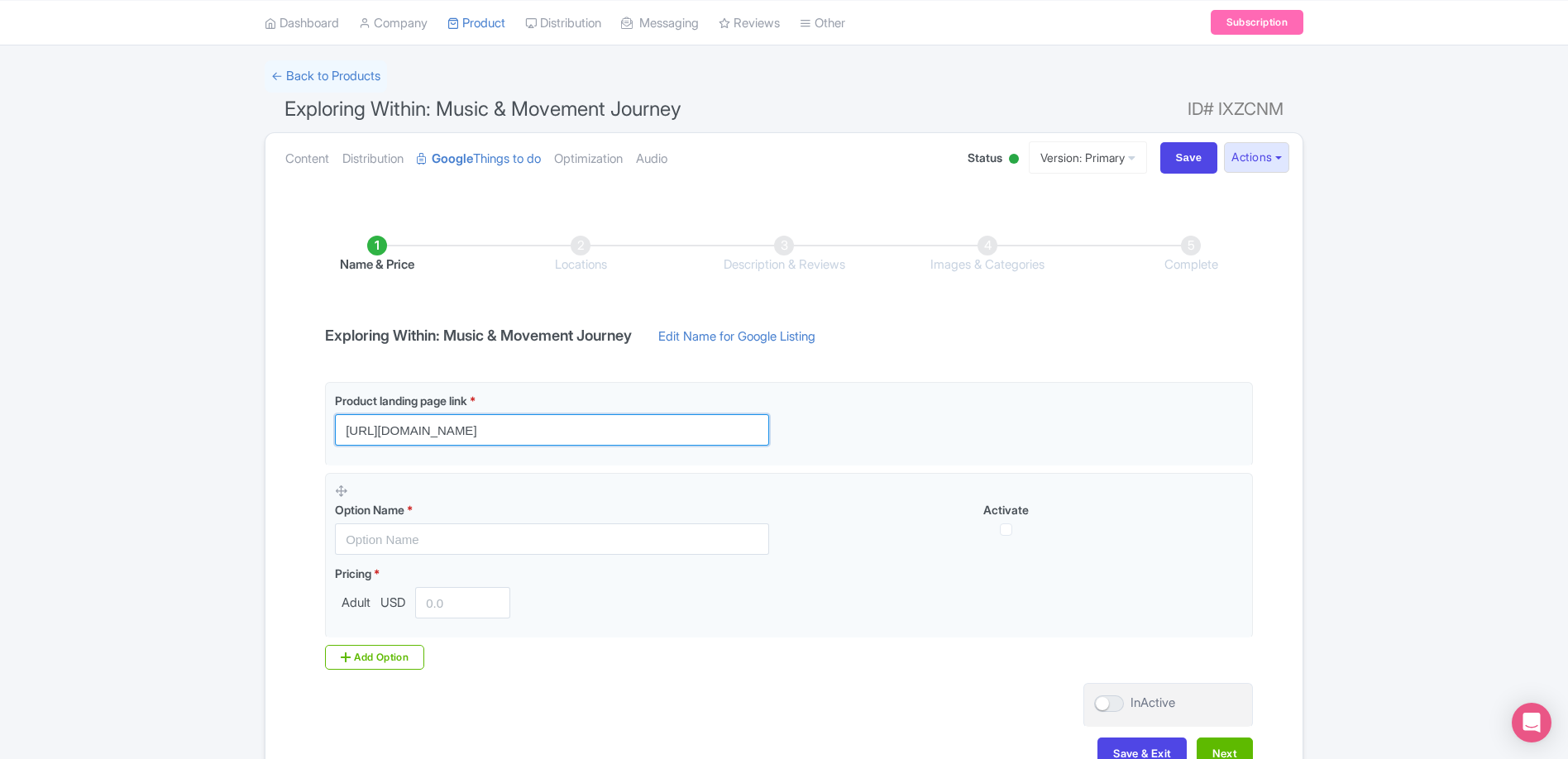
scroll to position [203, 0]
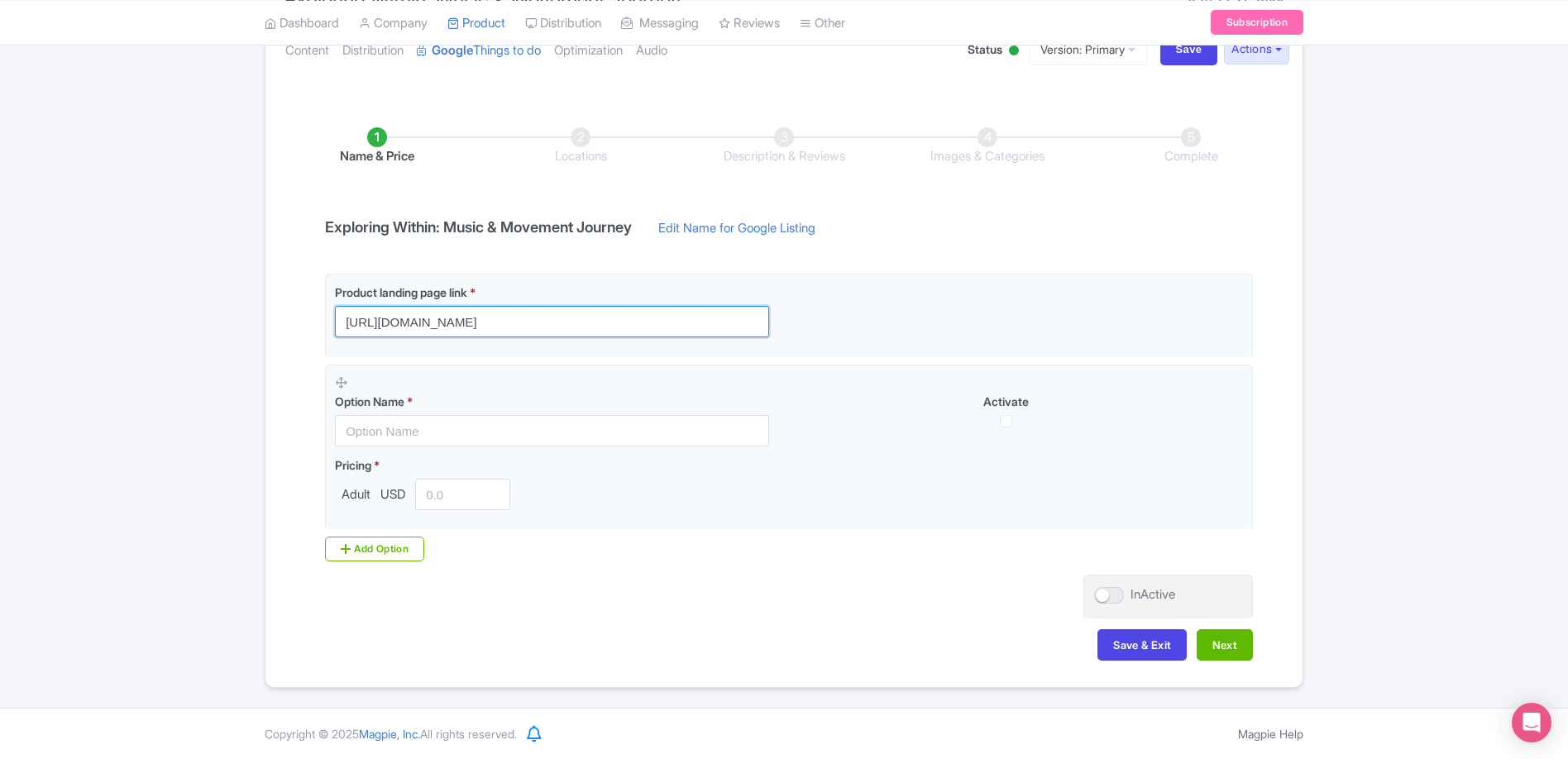
type input "[URL][DOMAIN_NAME]"
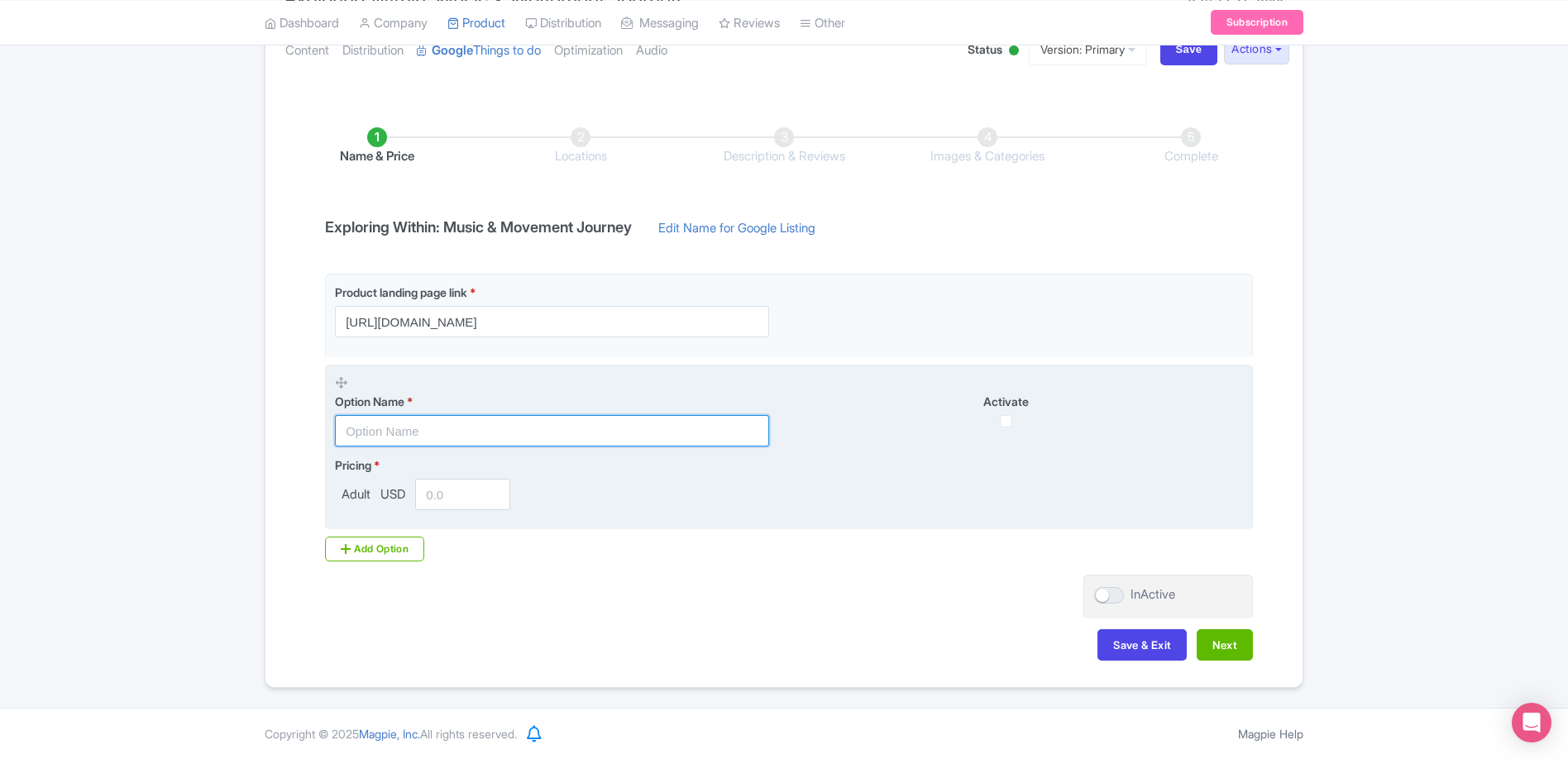
click at [526, 437] on input "text" at bounding box center [552, 431] width 434 height 31
type input "Tourist"
click at [798, 499] on div "Pricing * Adult USD" at bounding box center [788, 483] width 908 height 54
click at [481, 501] on input "number" at bounding box center [462, 494] width 95 height 31
type input "61.44"
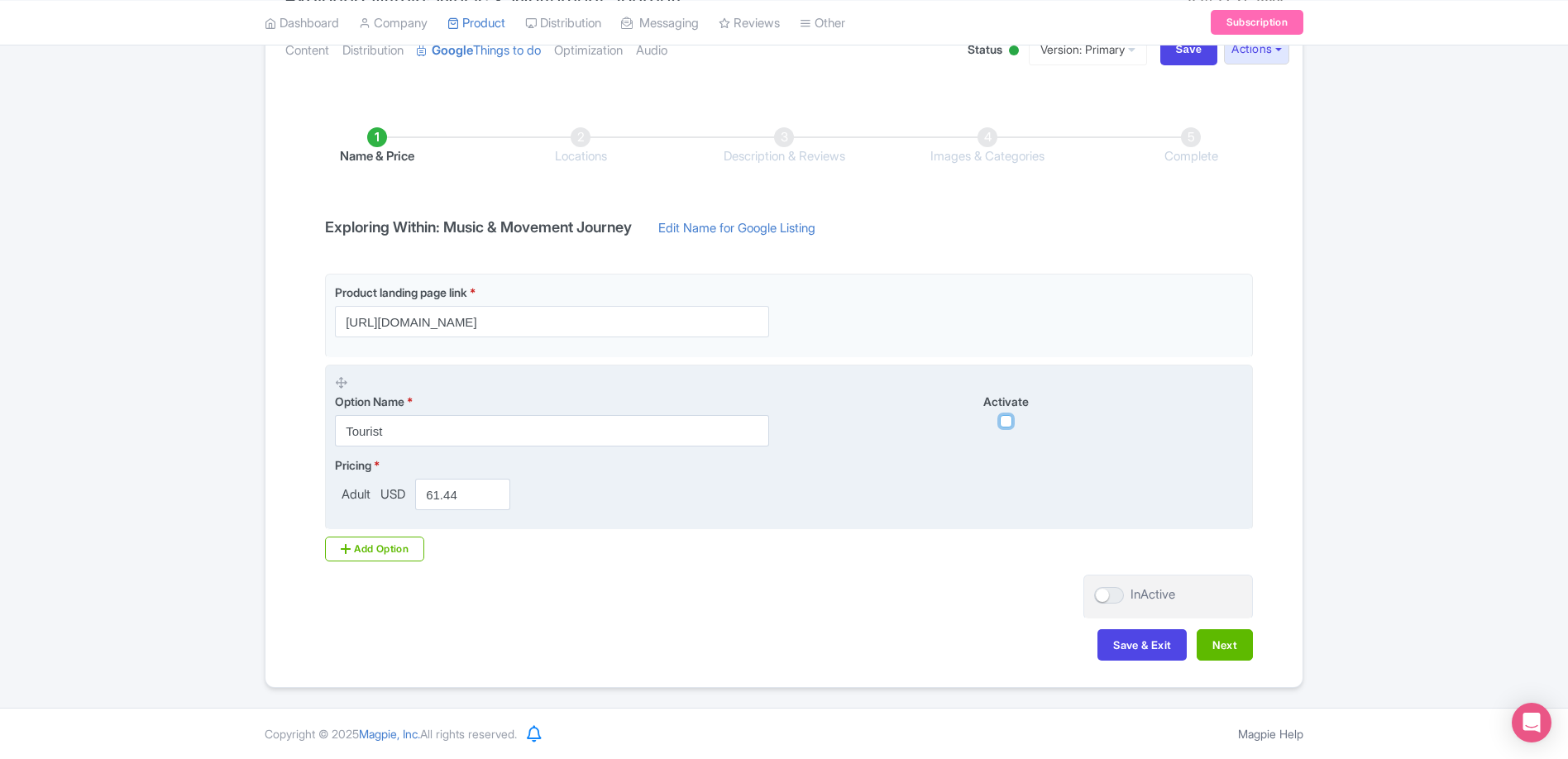
click at [1006, 425] on input "checkbox" at bounding box center [1006, 421] width 13 height 13
checkbox input "true"
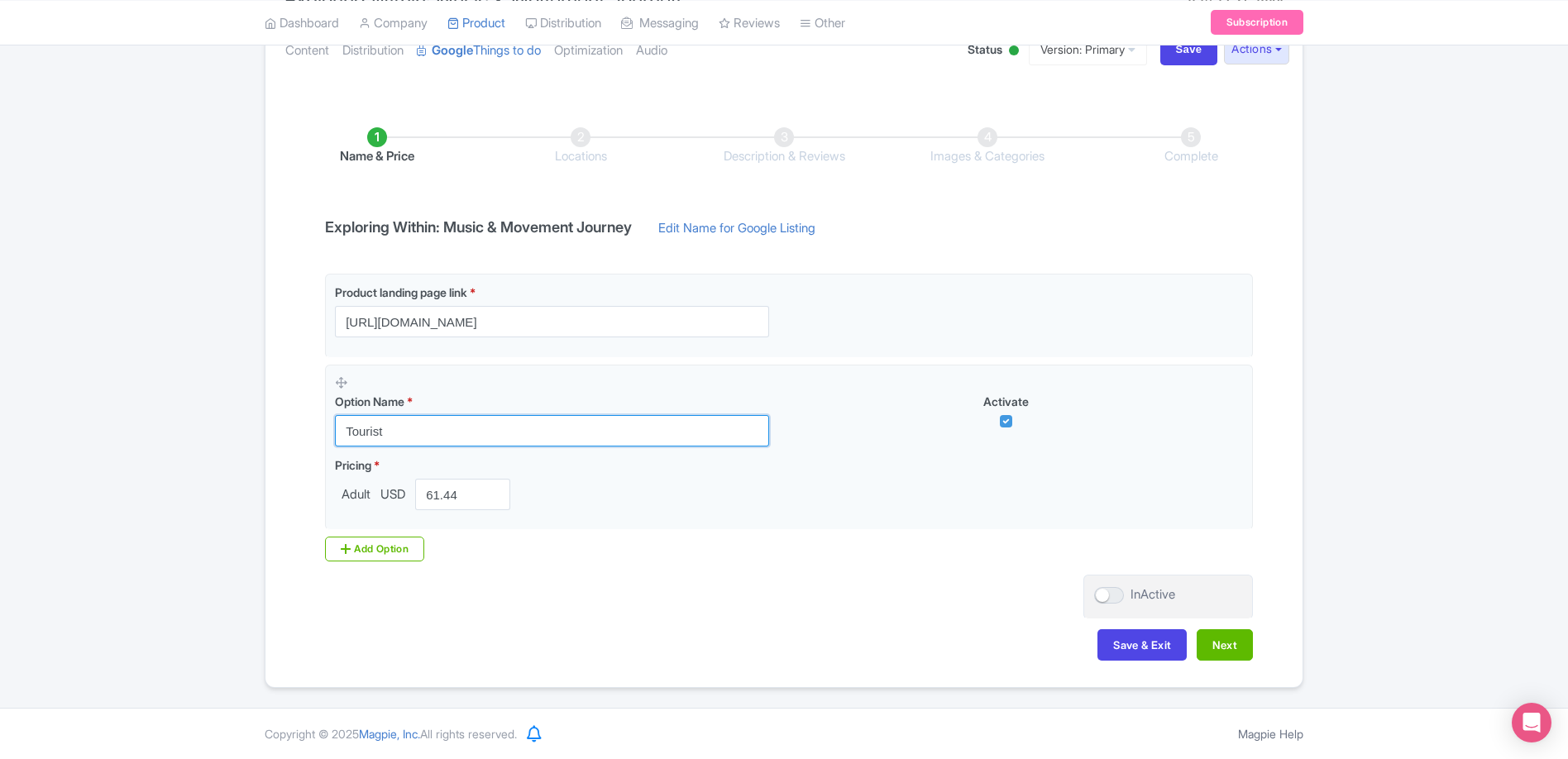
drag, startPoint x: 337, startPoint y: 426, endPoint x: 315, endPoint y: 424, distance: 22.1
click at [321, 424] on div "Product landing page link * https://konacloudforest.com/workshops-events/explor…" at bounding box center [784, 417] width 938 height 287
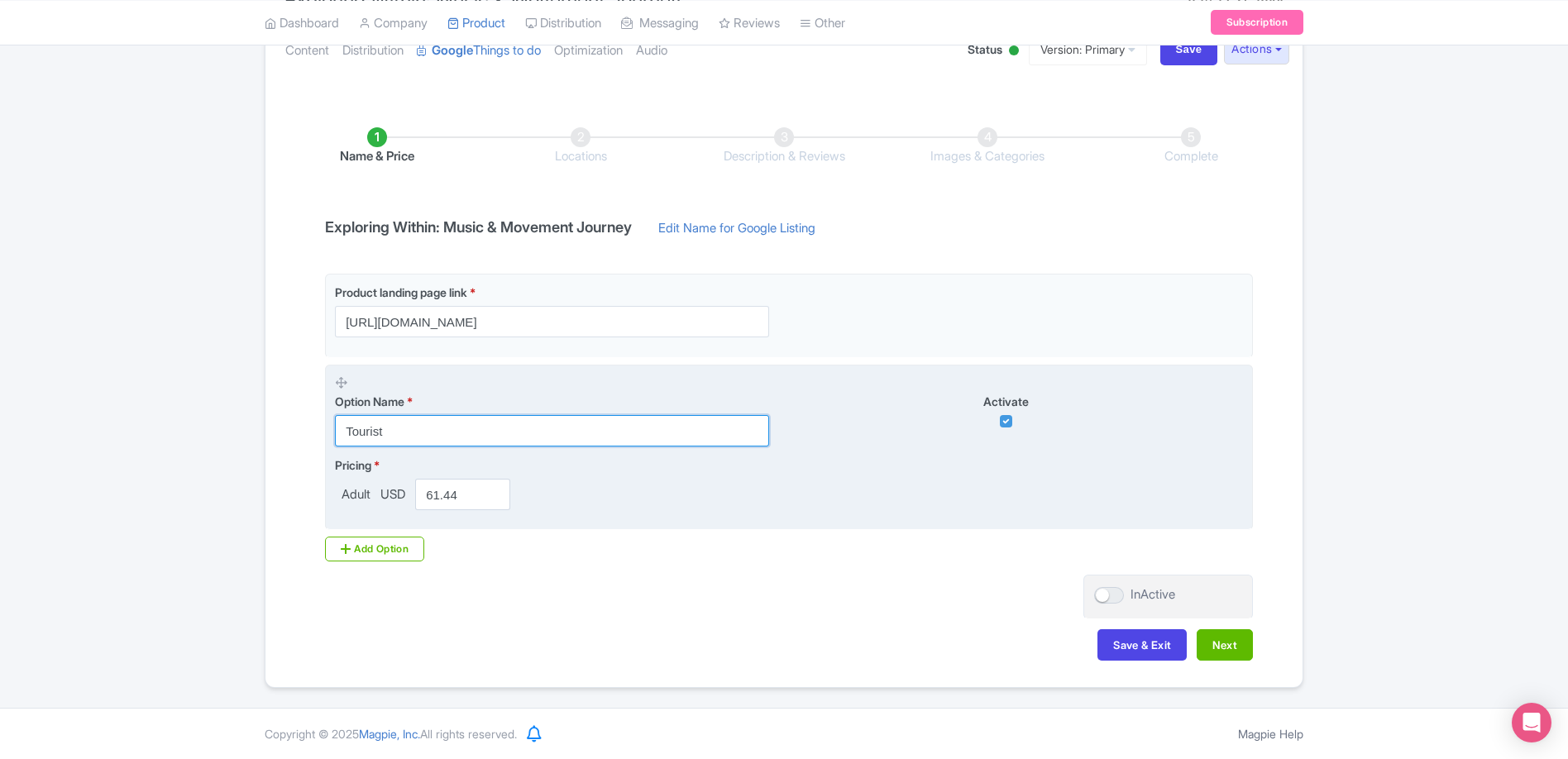
type input "P"
type input "A"
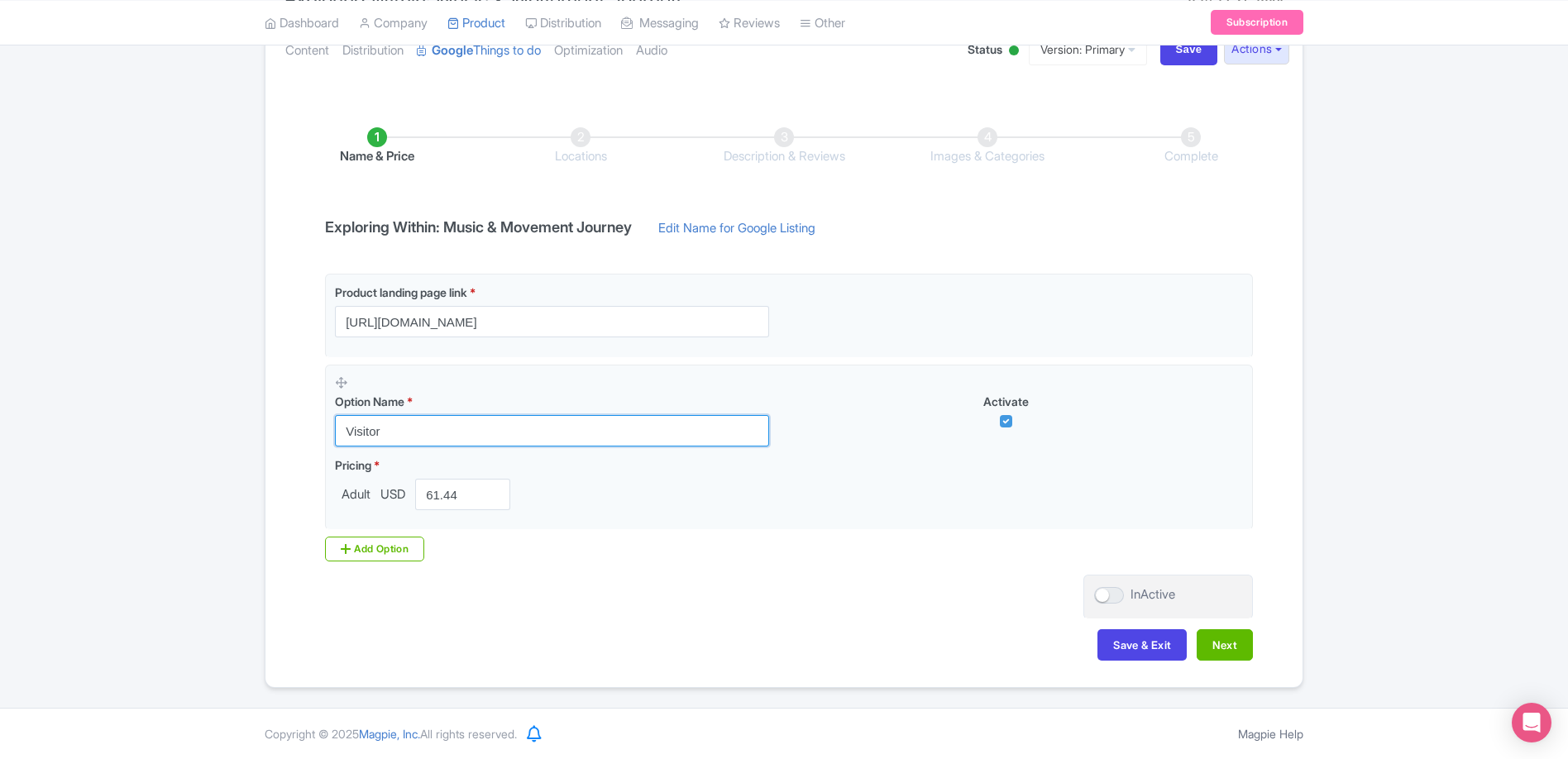
type input "Visitor"
click at [748, 577] on div "Name & Price Locations Description & Reviews Images & Categories Complete Explo…" at bounding box center [784, 385] width 1017 height 583
click at [381, 552] on div "Add Option" at bounding box center [374, 548] width 99 height 25
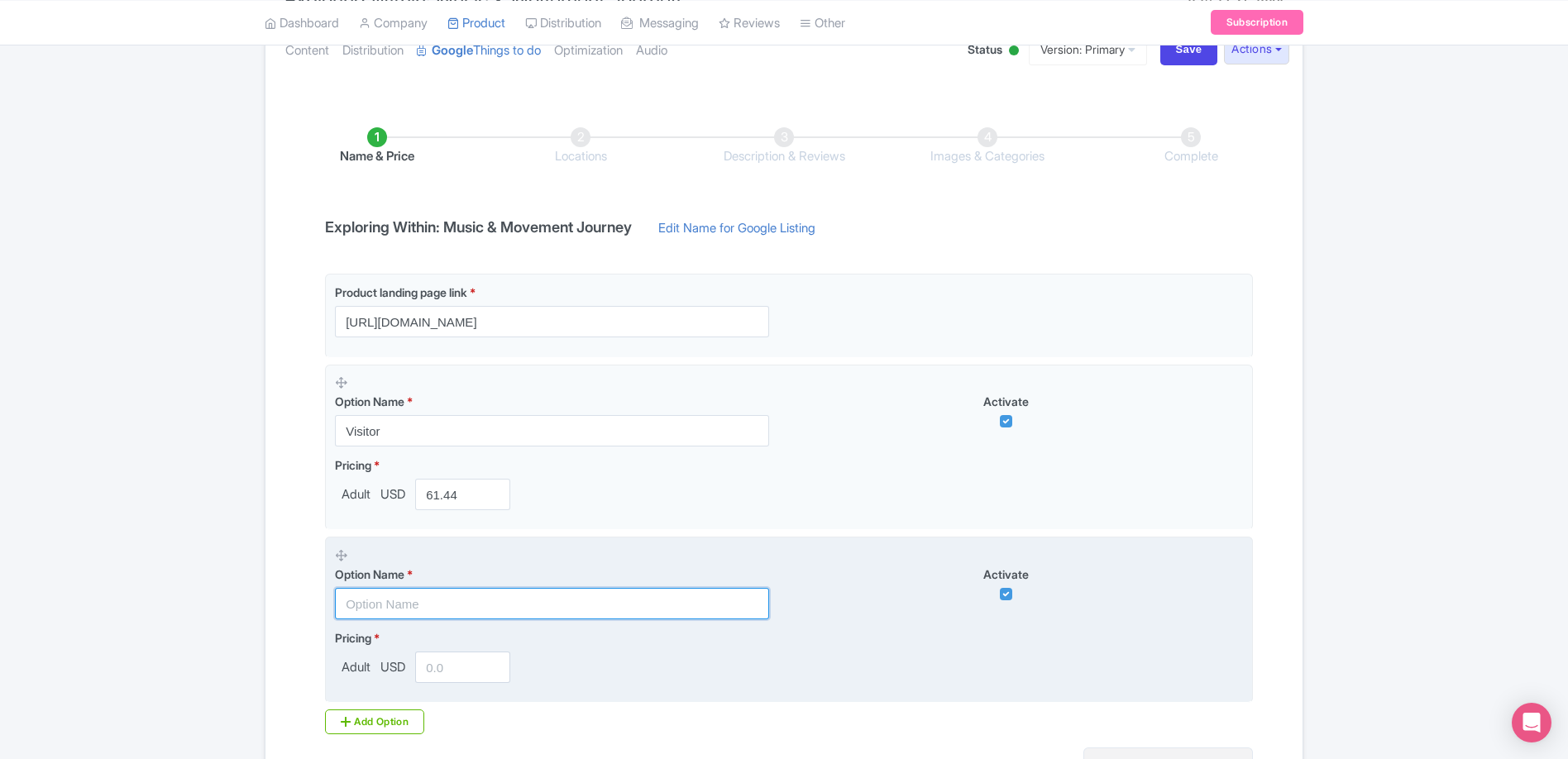
click at [543, 606] on input "text" at bounding box center [552, 603] width 434 height 31
paste input "Kamaʻāina"
type input "Kamaʻāina - Hawai'i Resident with ID"
click at [453, 658] on input "number" at bounding box center [462, 667] width 95 height 31
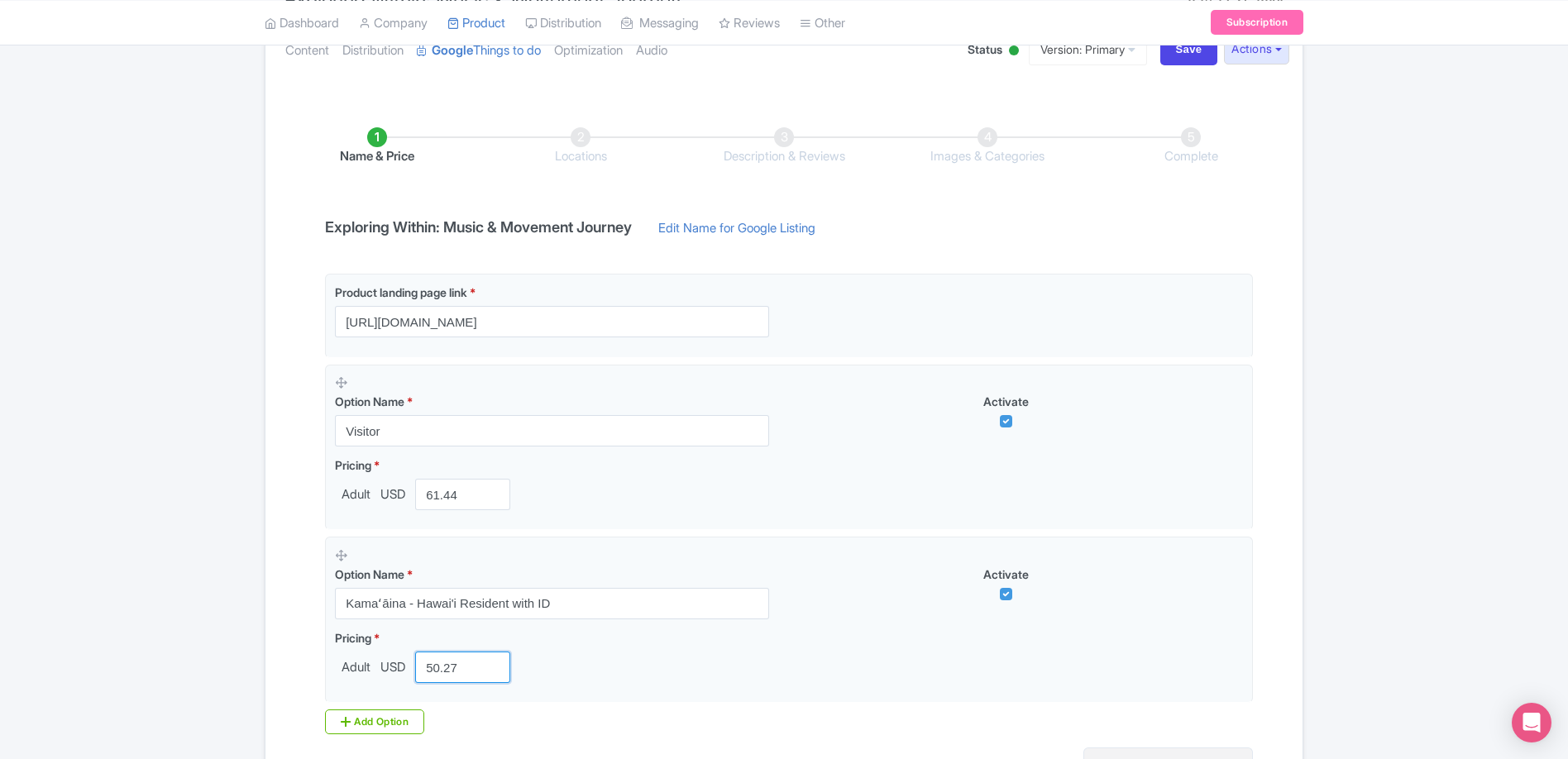
type input "50.27"
click at [217, 628] on div "Success Product updated successfully ← Back to Products Exploring Within: Music…" at bounding box center [784, 406] width 1568 height 909
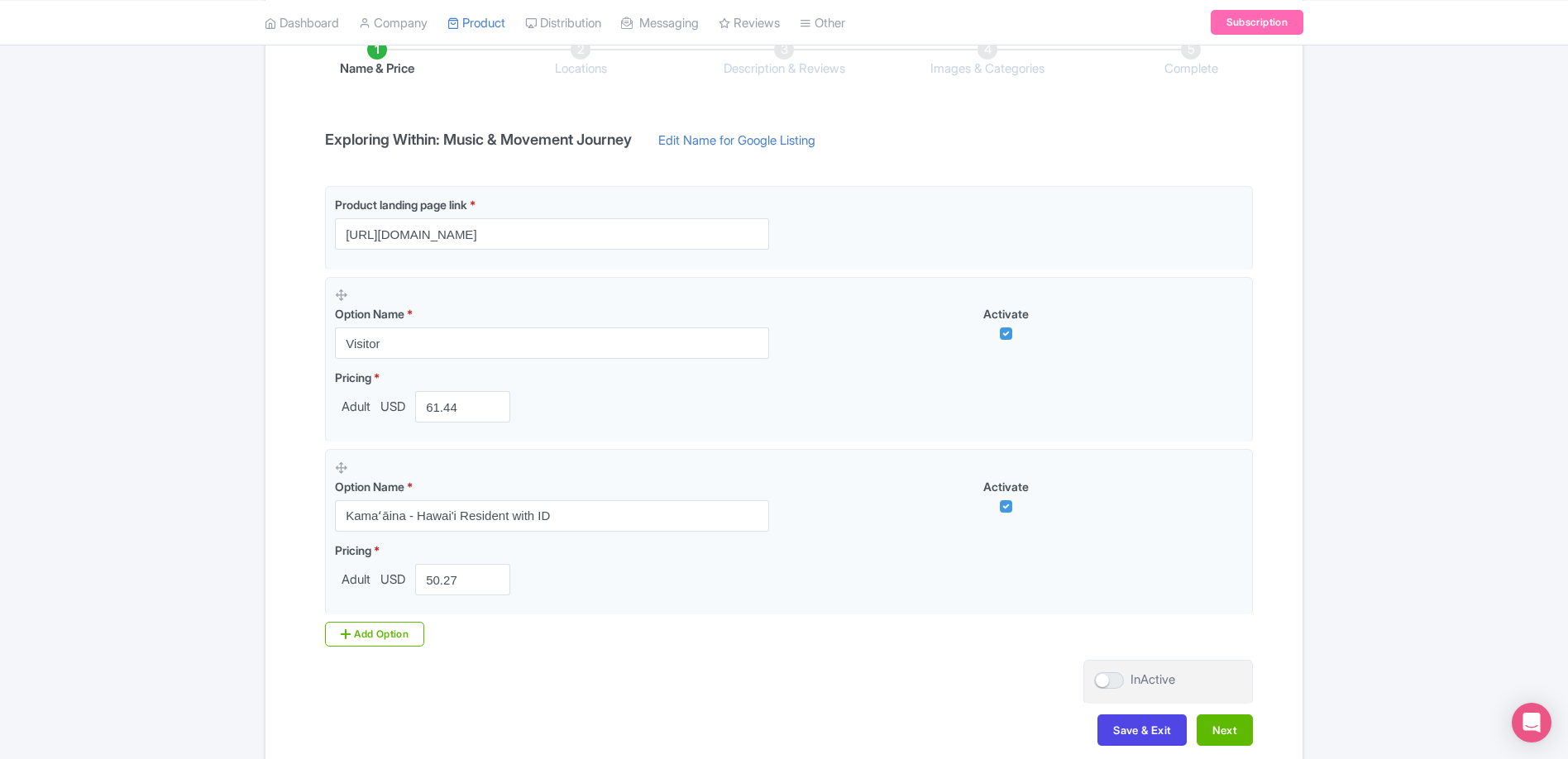
scroll to position [376, 0]
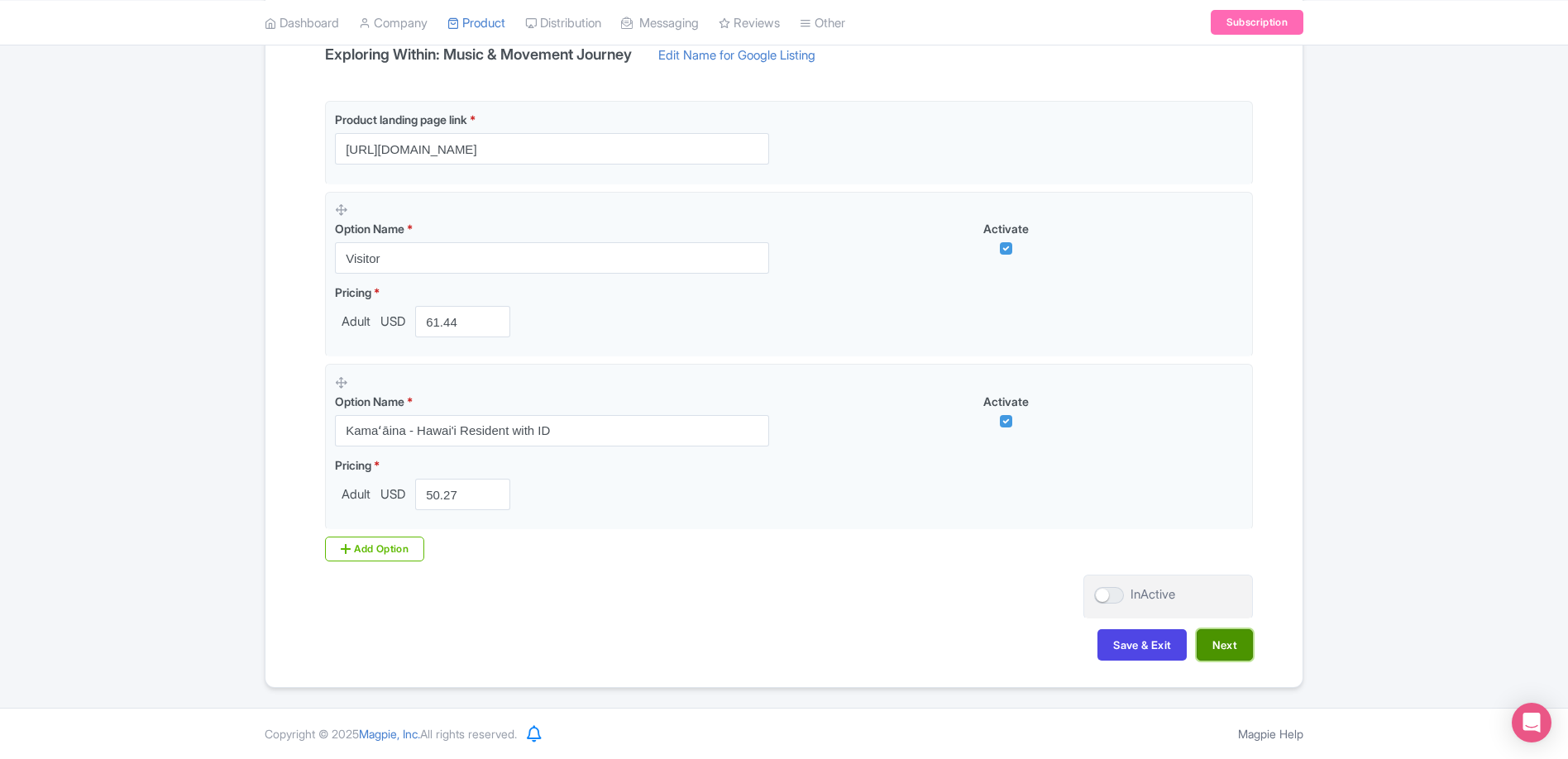
click at [1238, 649] on button "Next" at bounding box center [1225, 645] width 57 height 31
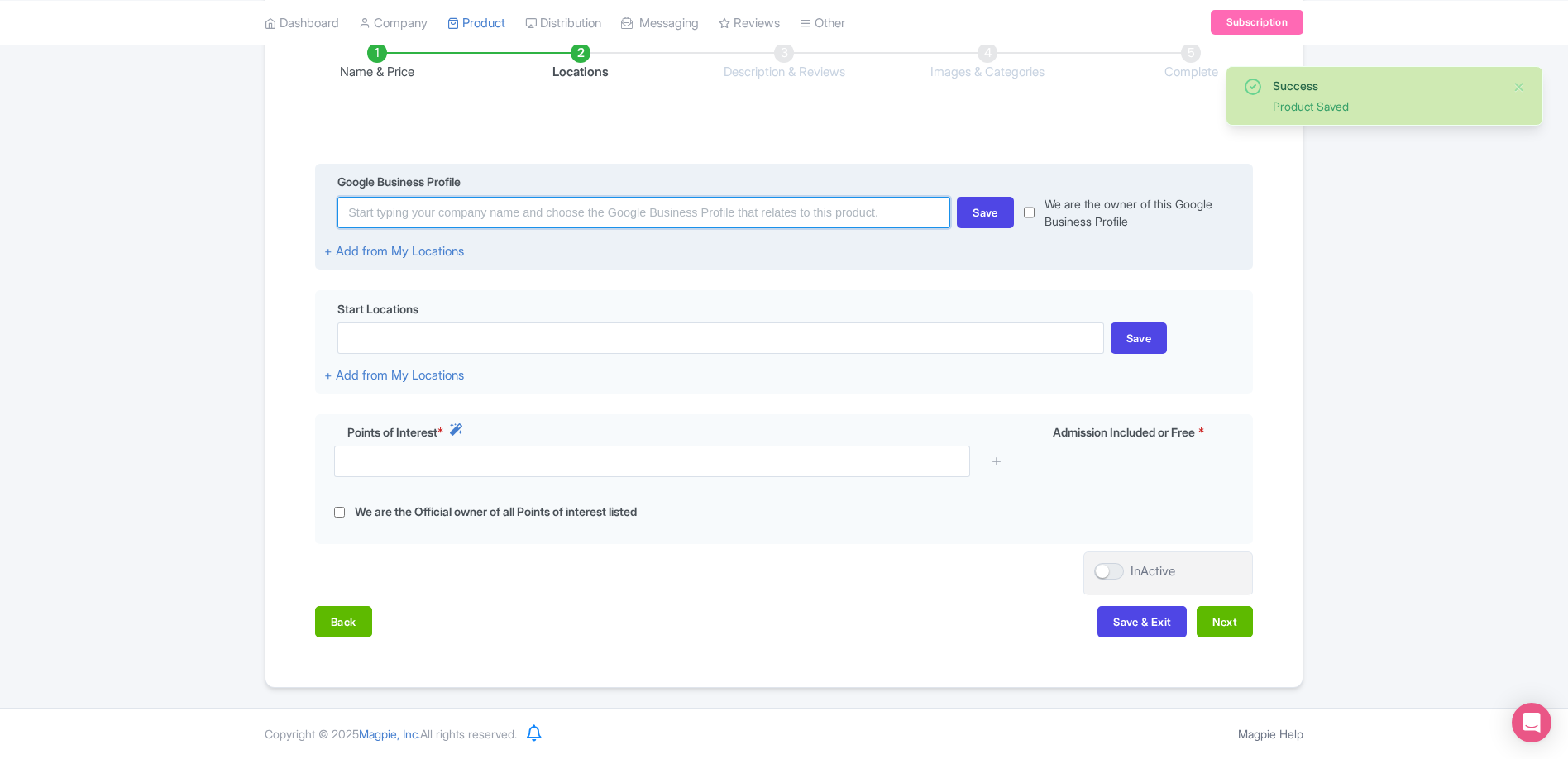
click at [610, 217] on input at bounding box center [644, 213] width 613 height 31
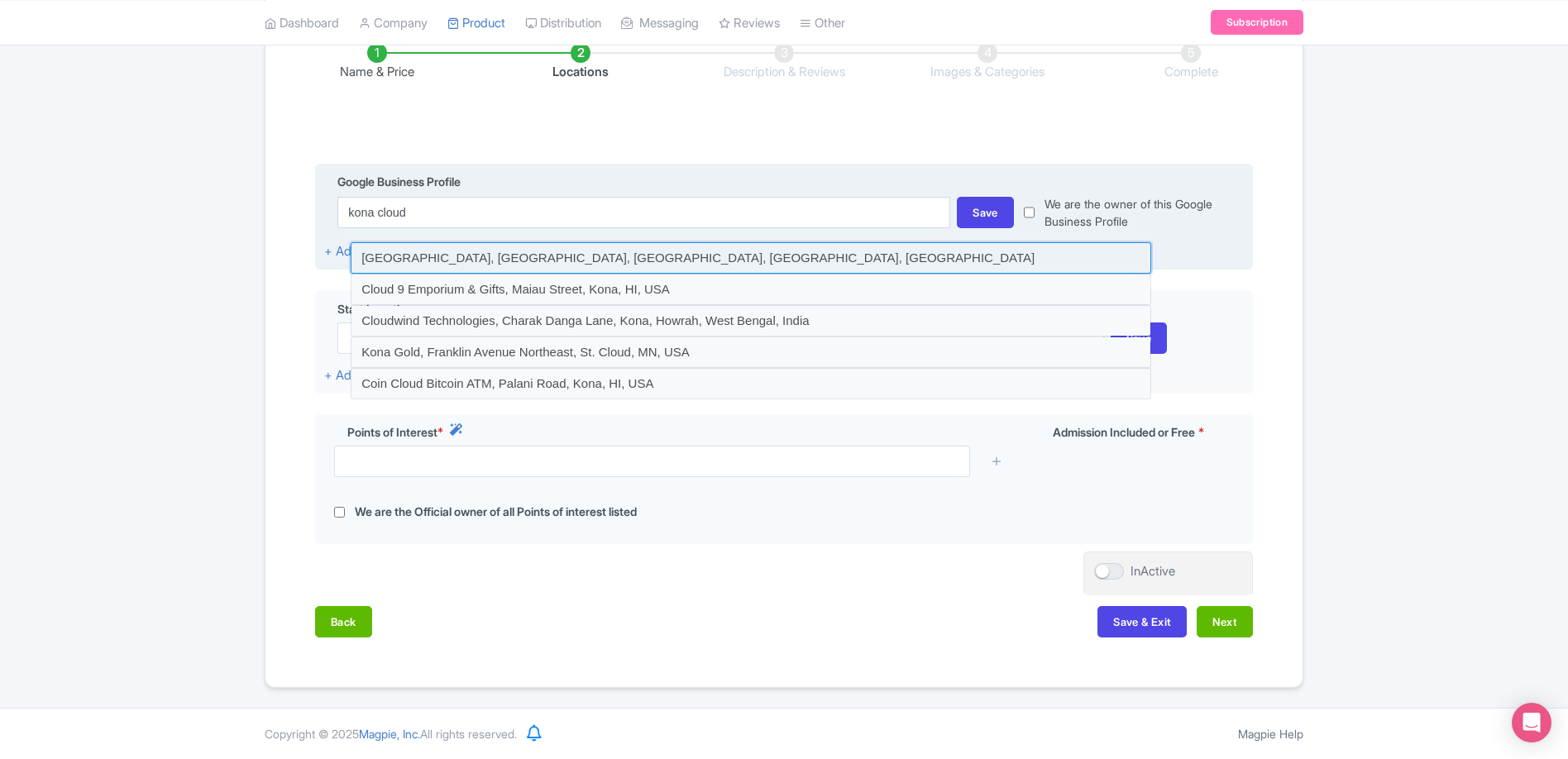
click at [536, 263] on input at bounding box center [750, 258] width 800 height 31
type input "[GEOGRAPHIC_DATA], [GEOGRAPHIC_DATA], [GEOGRAPHIC_DATA], [GEOGRAPHIC_DATA], [GE…"
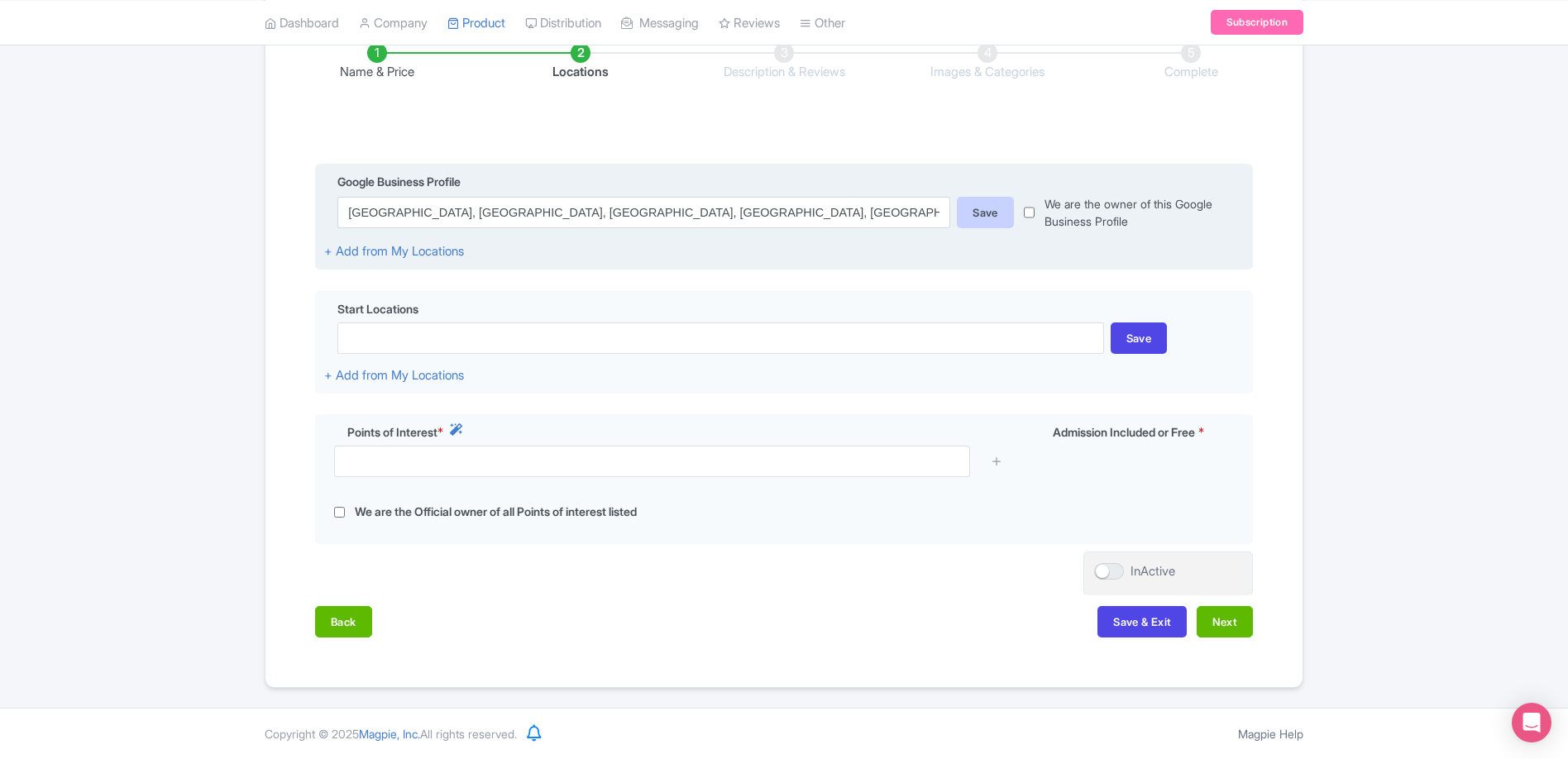
click at [979, 215] on div "Save" at bounding box center [985, 213] width 57 height 31
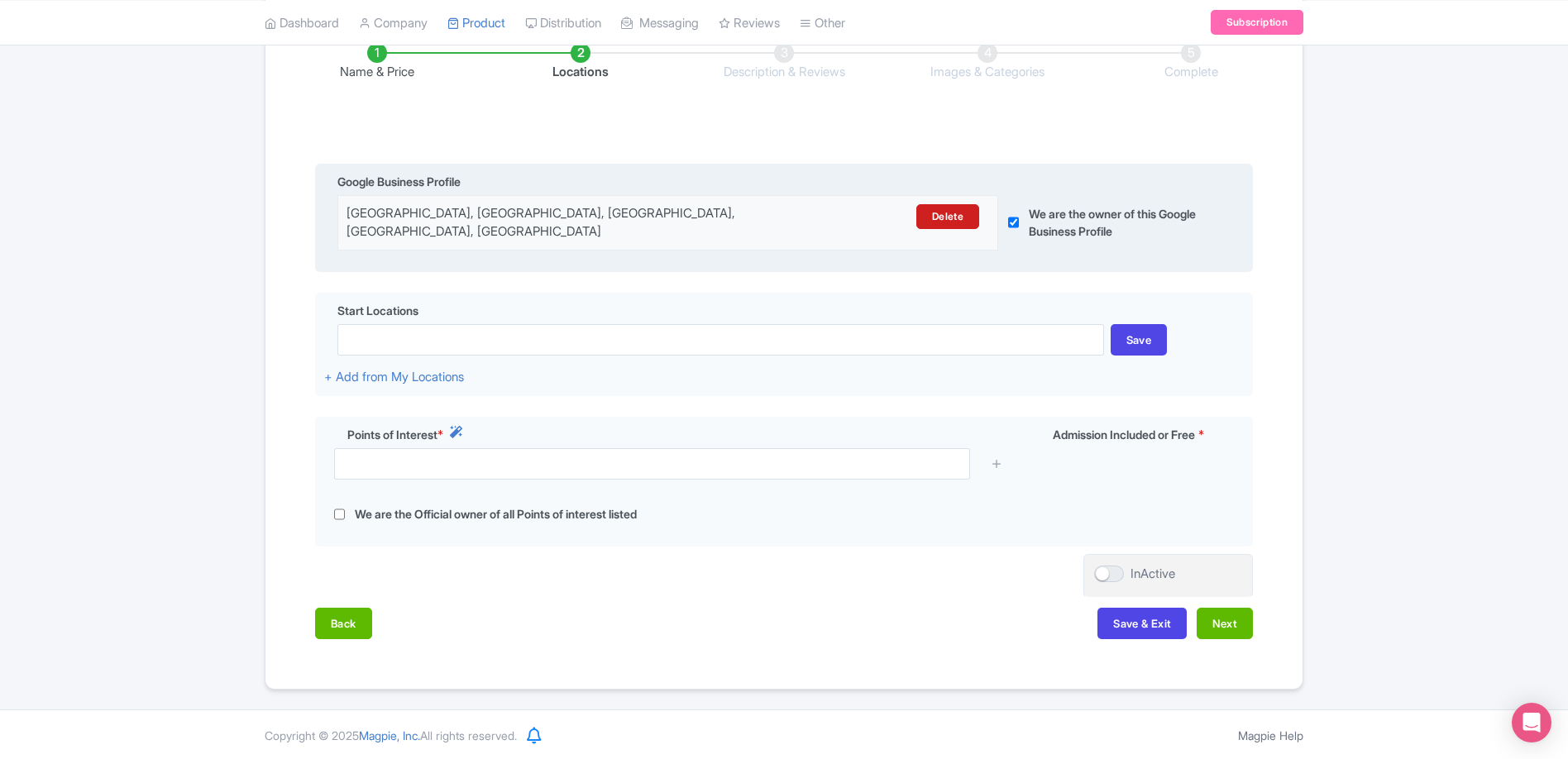
scroll to position [277, 0]
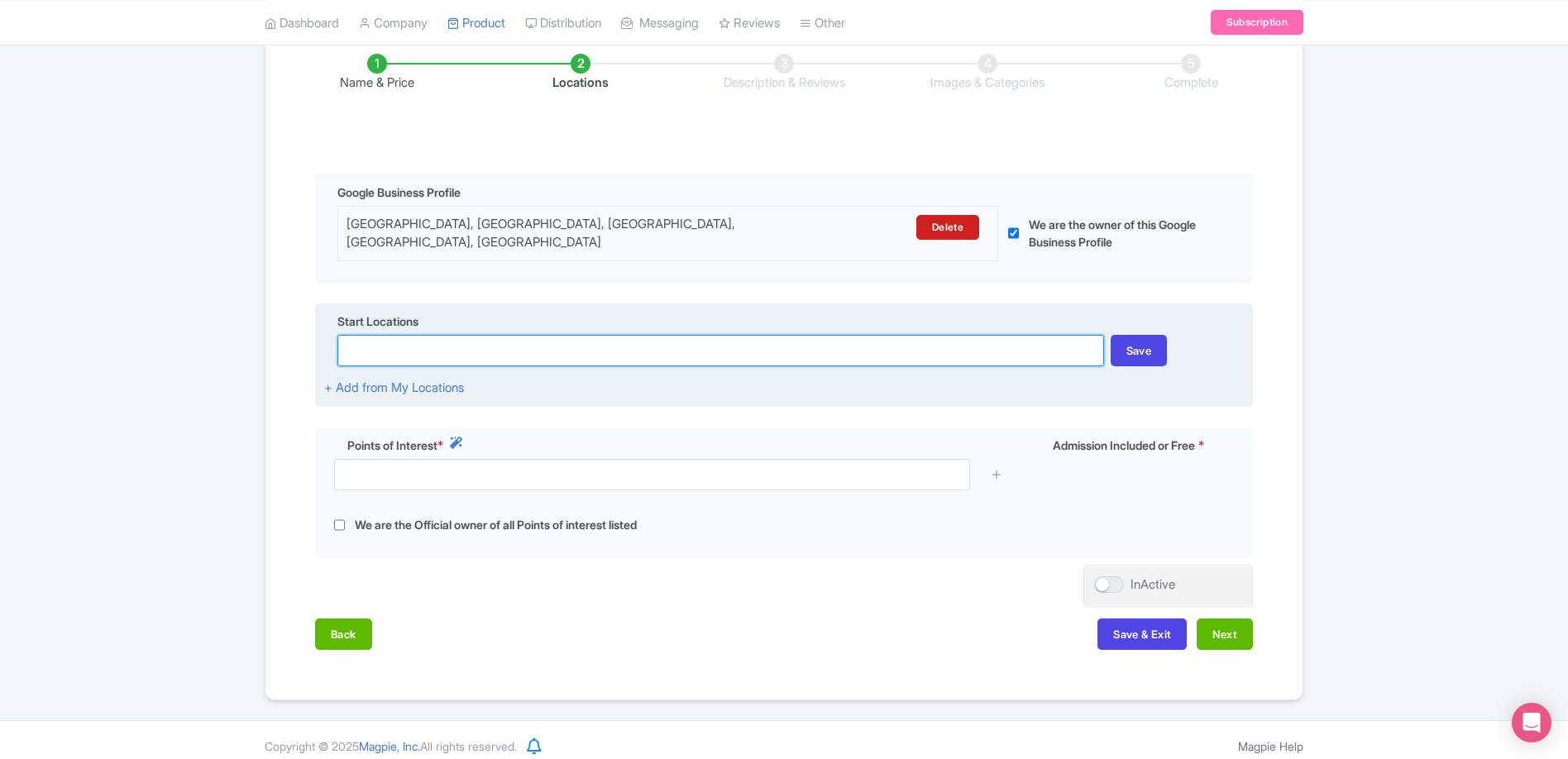
click at [512, 340] on input at bounding box center [720, 350] width 765 height 31
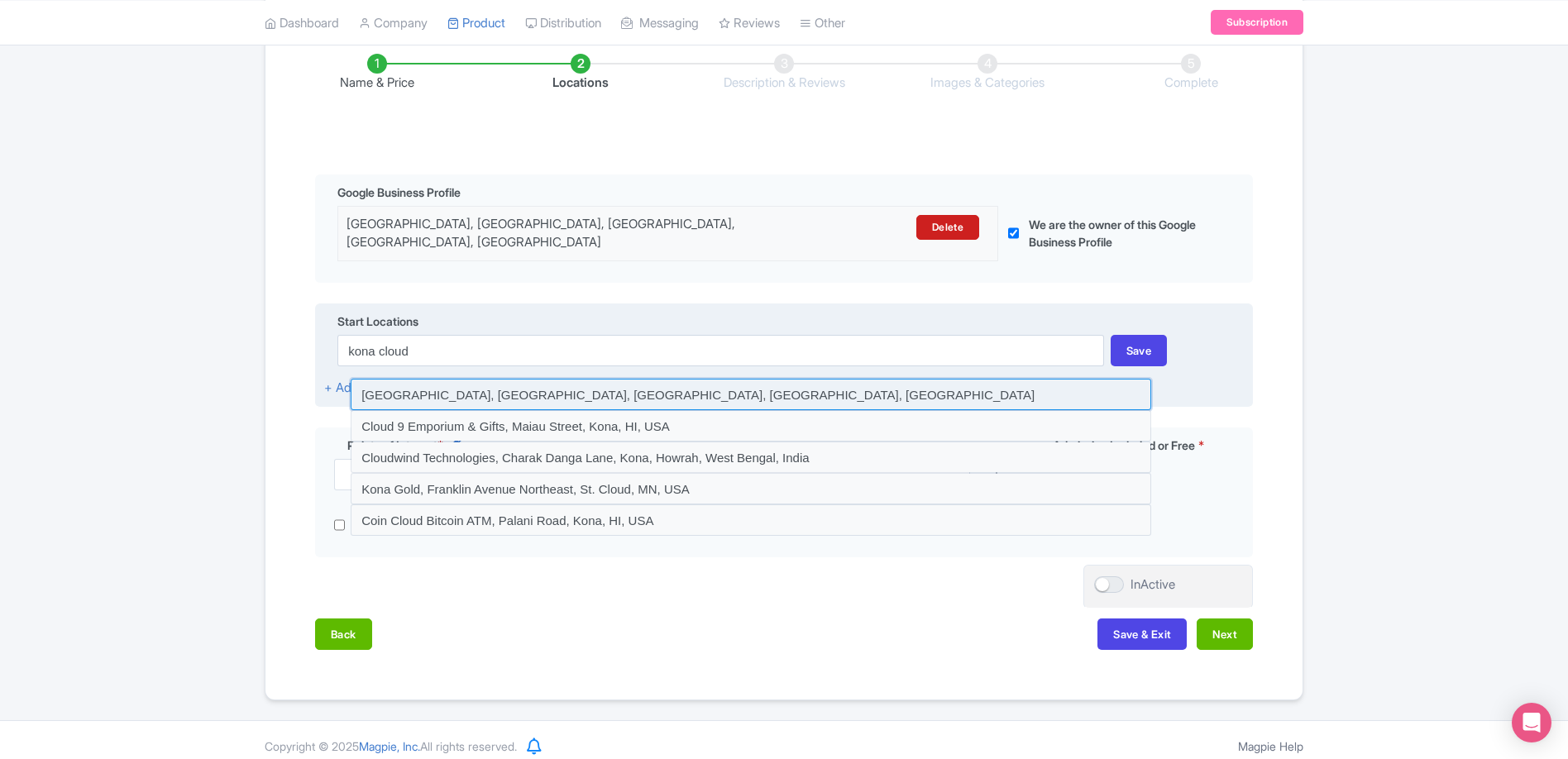
click at [511, 385] on input at bounding box center [750, 394] width 800 height 31
type input "Kona Cloud Forest Sanctuary, Hao Street, Kailua-Kona, HI, USA"
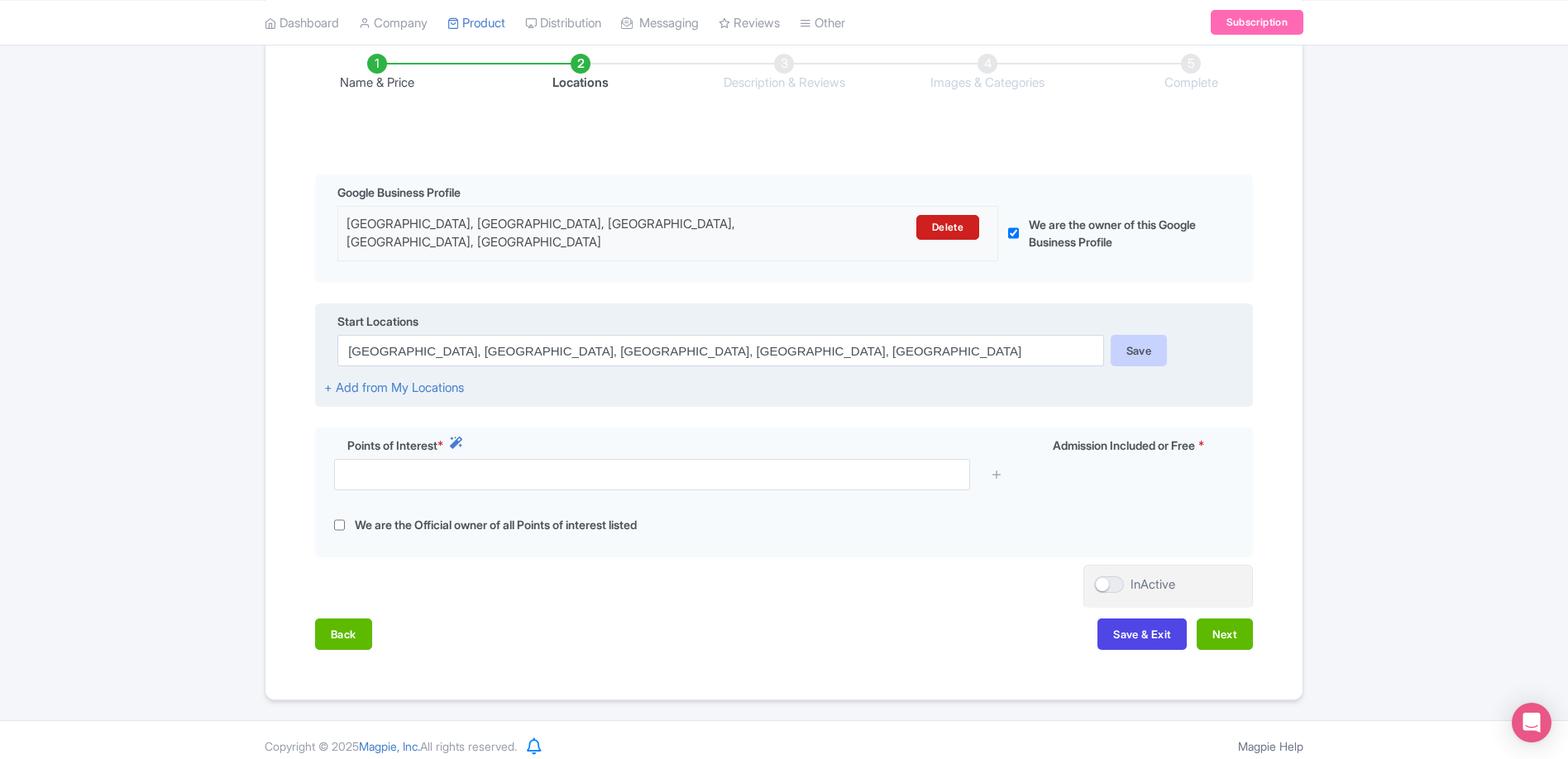
click at [1129, 352] on div "Save" at bounding box center [1138, 350] width 57 height 31
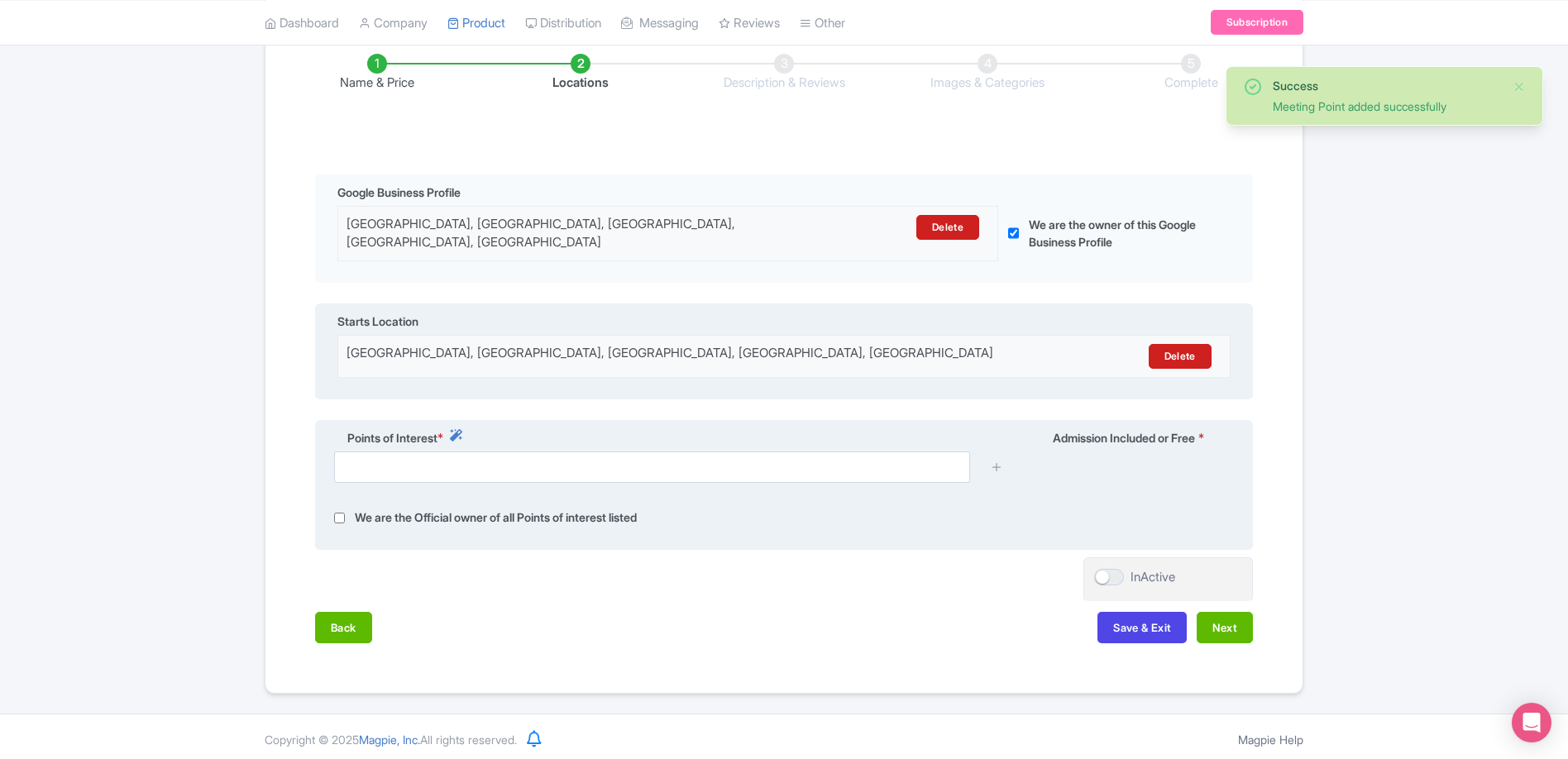
scroll to position [270, 0]
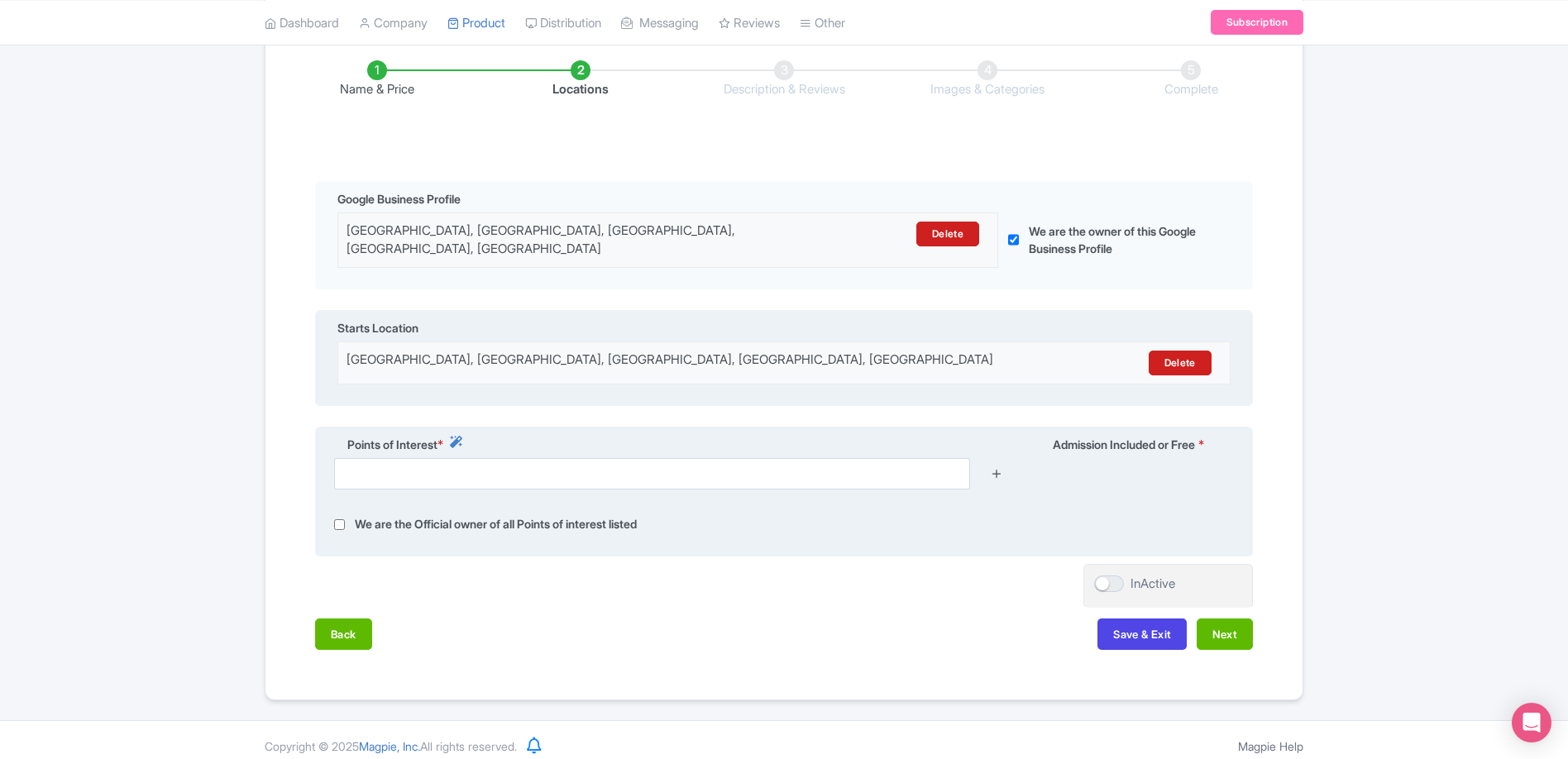
click at [998, 467] on icon at bounding box center [997, 473] width 13 height 13
click at [857, 484] on div at bounding box center [784, 480] width 919 height 44
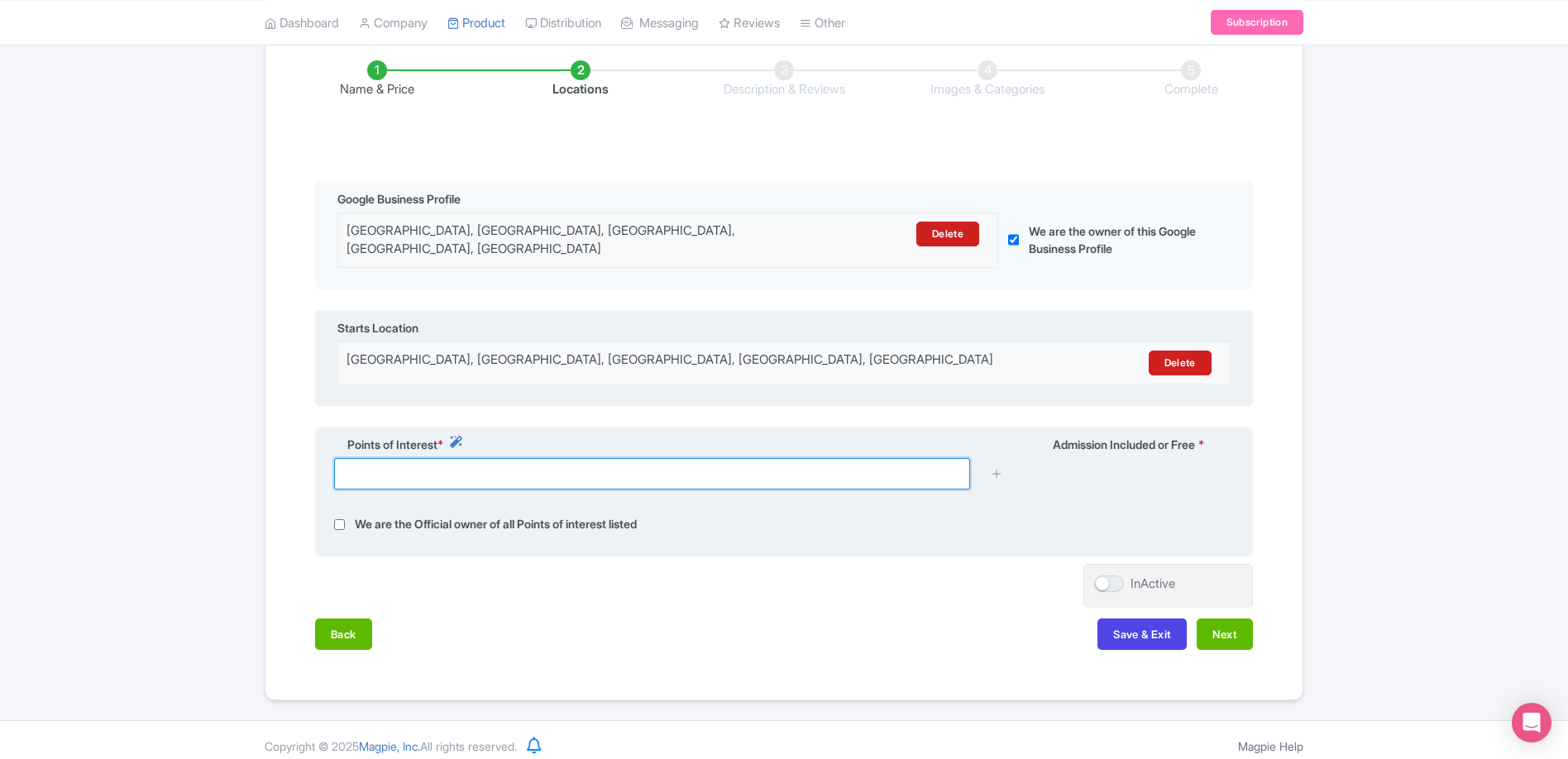
click at [849, 471] on input "text" at bounding box center [651, 473] width 636 height 31
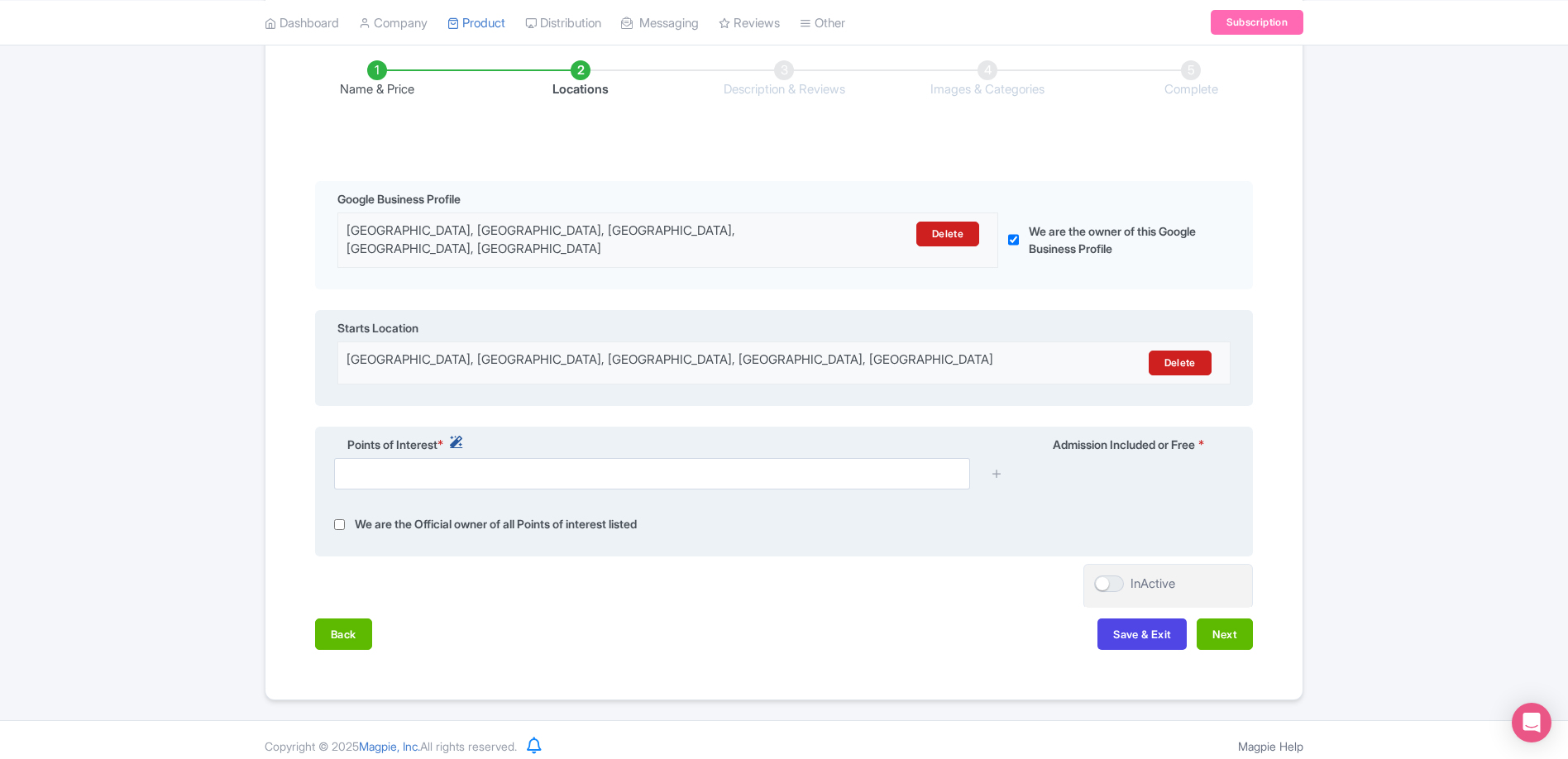
click at [462, 436] on icon at bounding box center [456, 442] width 13 height 13
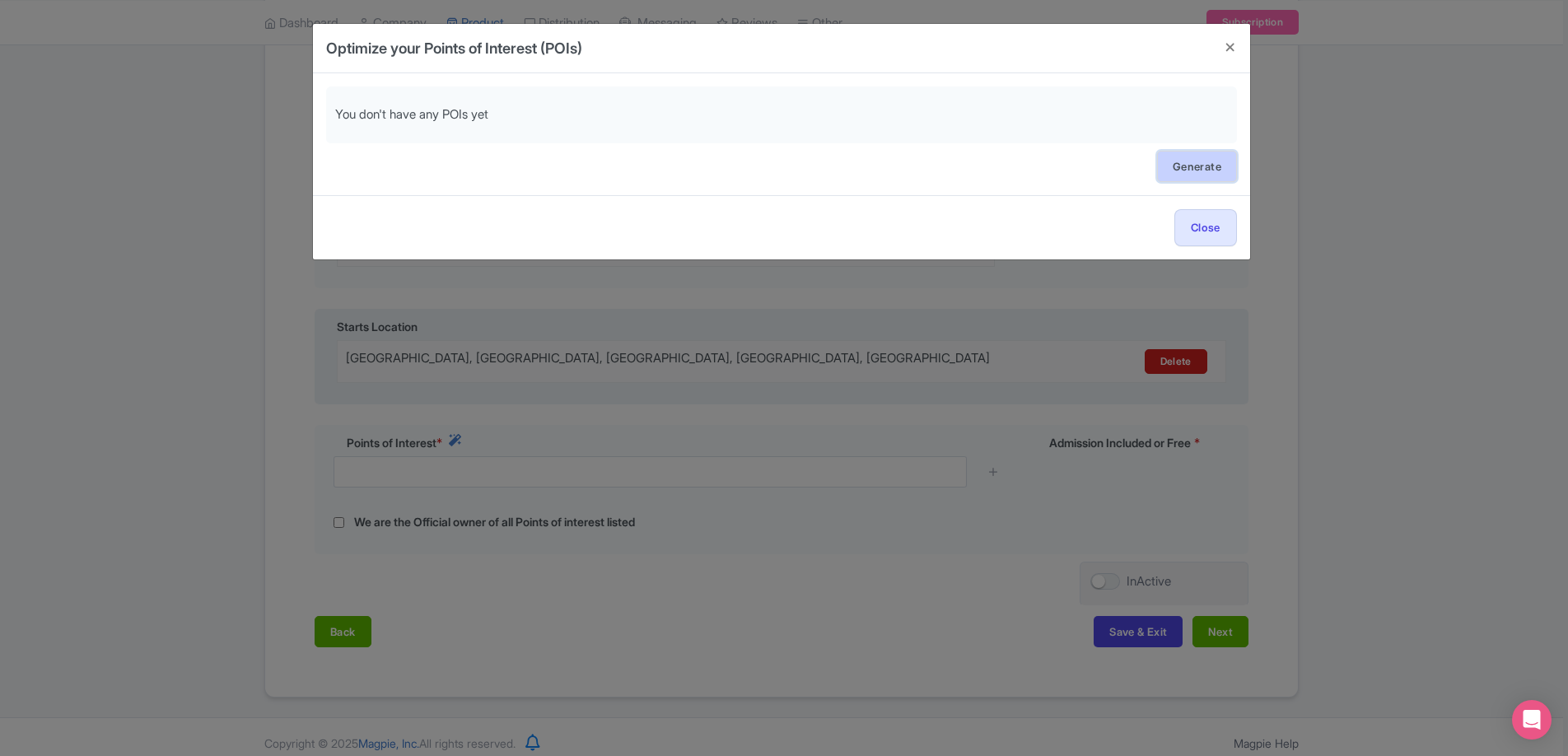
click at [1200, 163] on link "Generate" at bounding box center [1196, 166] width 80 height 31
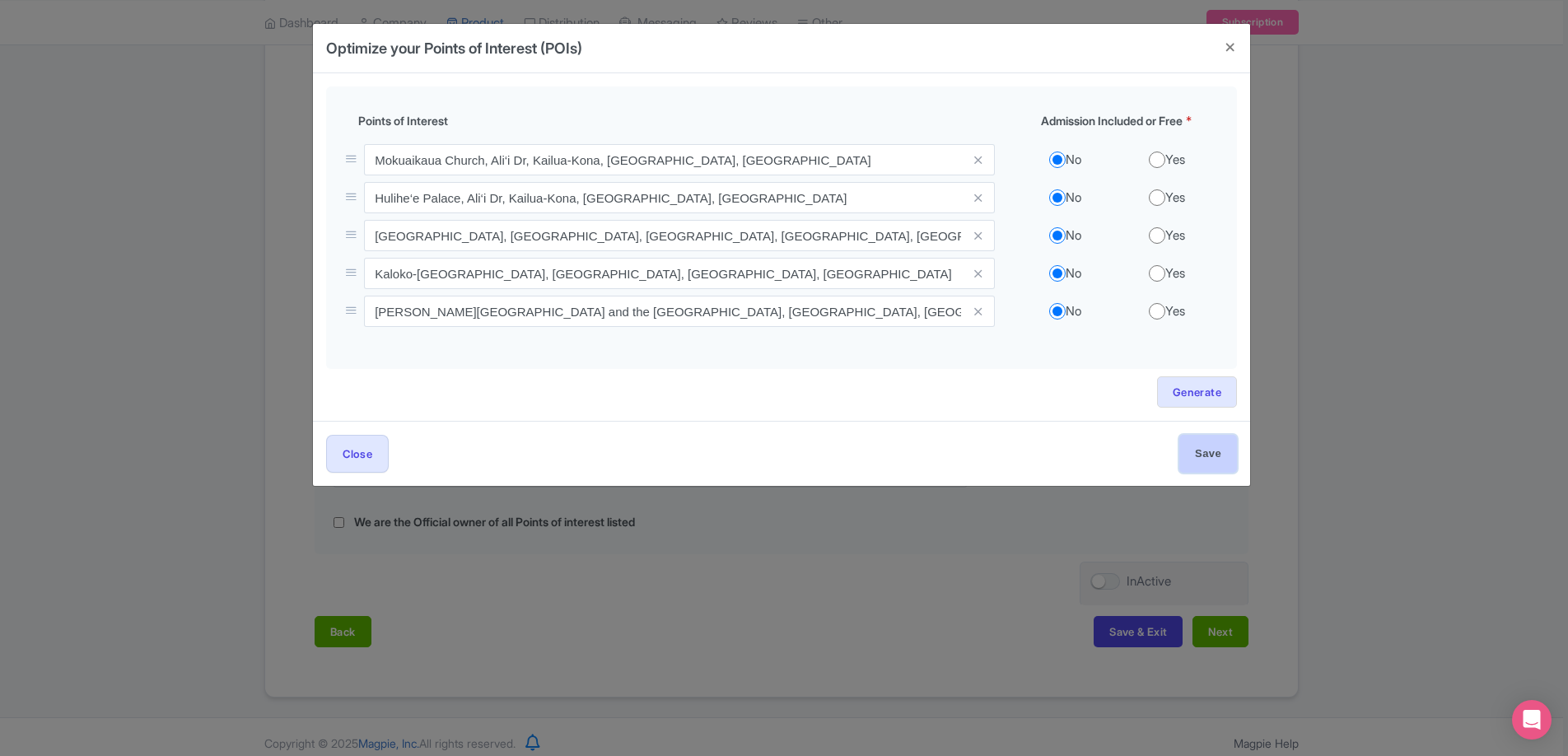
click at [1201, 458] on input "Save" at bounding box center [1207, 453] width 57 height 37
type input "Save"
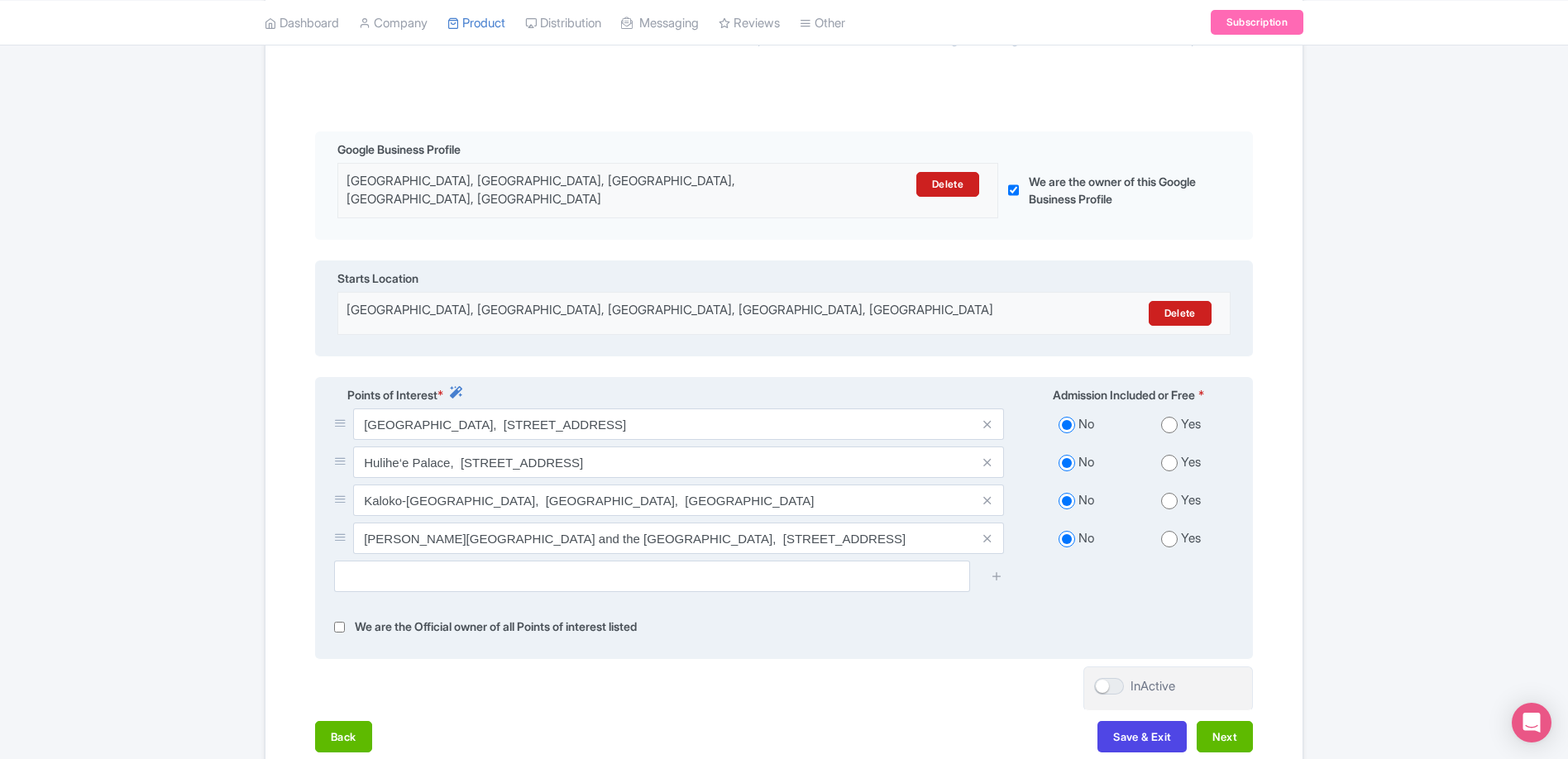
scroll to position [422, 0]
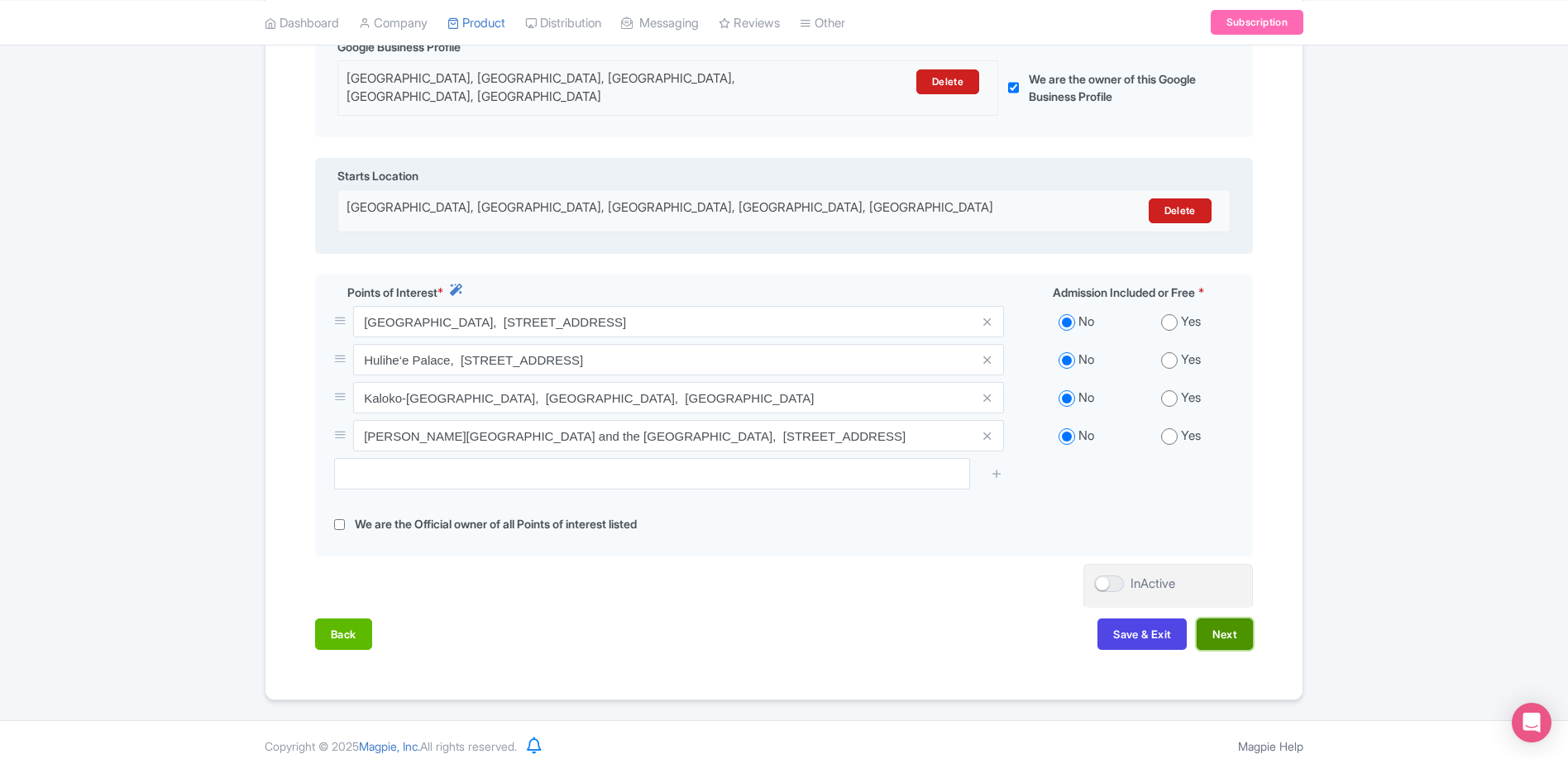
click at [1206, 624] on button "Next" at bounding box center [1225, 634] width 57 height 31
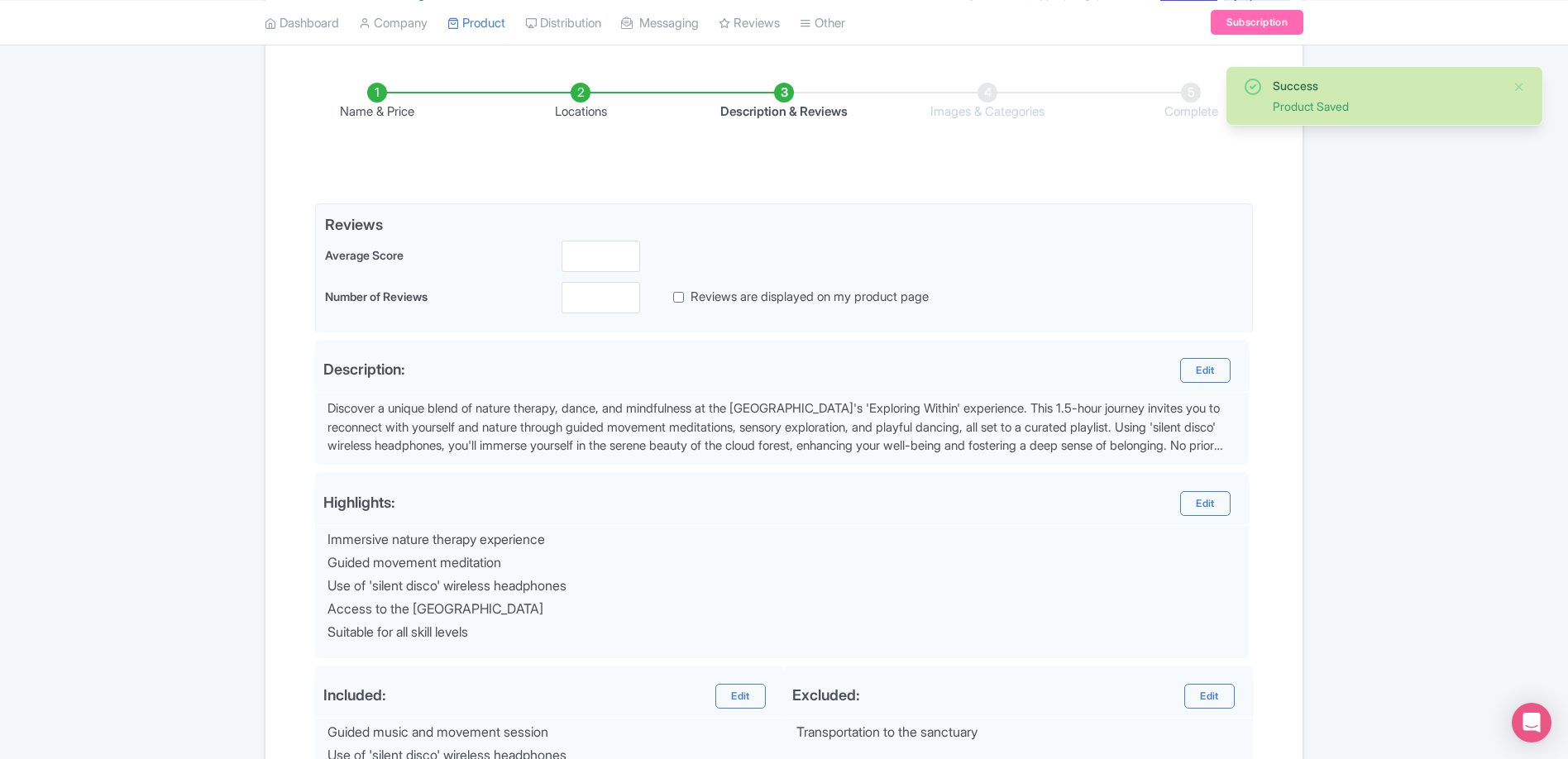
scroll to position [68, 0]
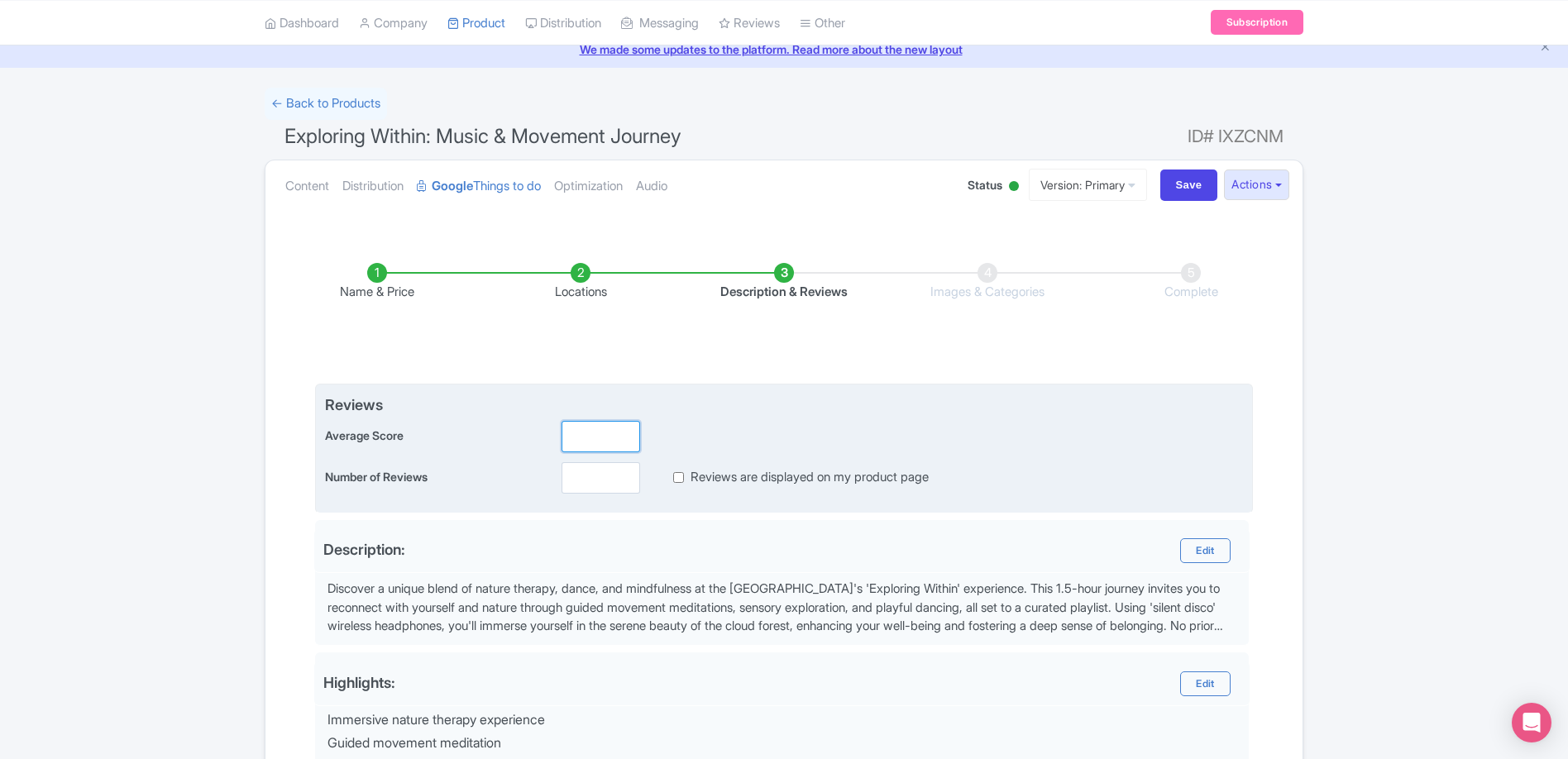
click at [597, 444] on input "number" at bounding box center [600, 436] width 78 height 31
type input "4.9"
click at [562, 485] on input "number" at bounding box center [600, 478] width 78 height 31
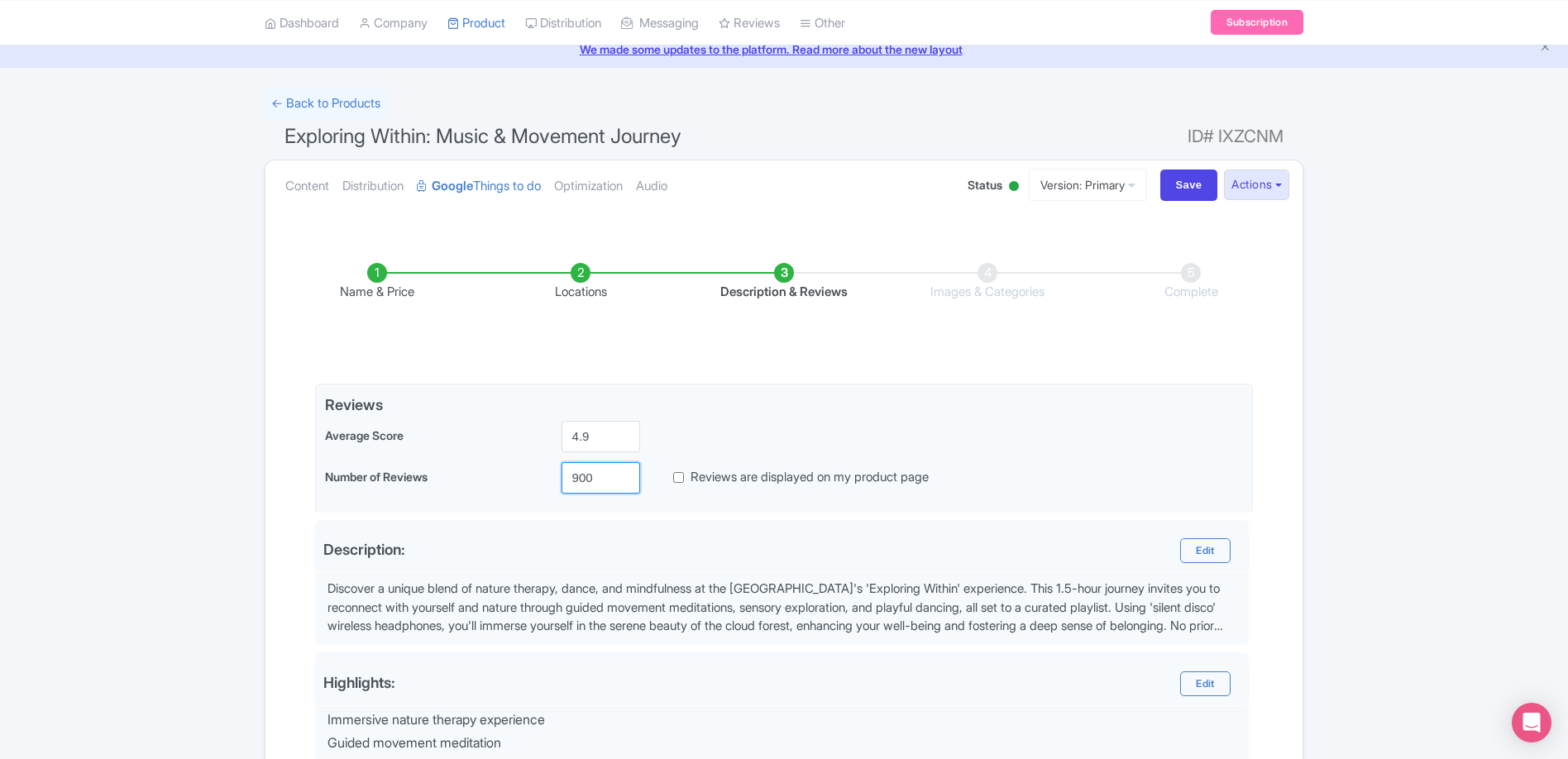
type input "900"
click at [175, 430] on div "Success Product Saved ← Back to Products Exploring Within: Music & Movement Jou…" at bounding box center [784, 597] width 1568 height 1018
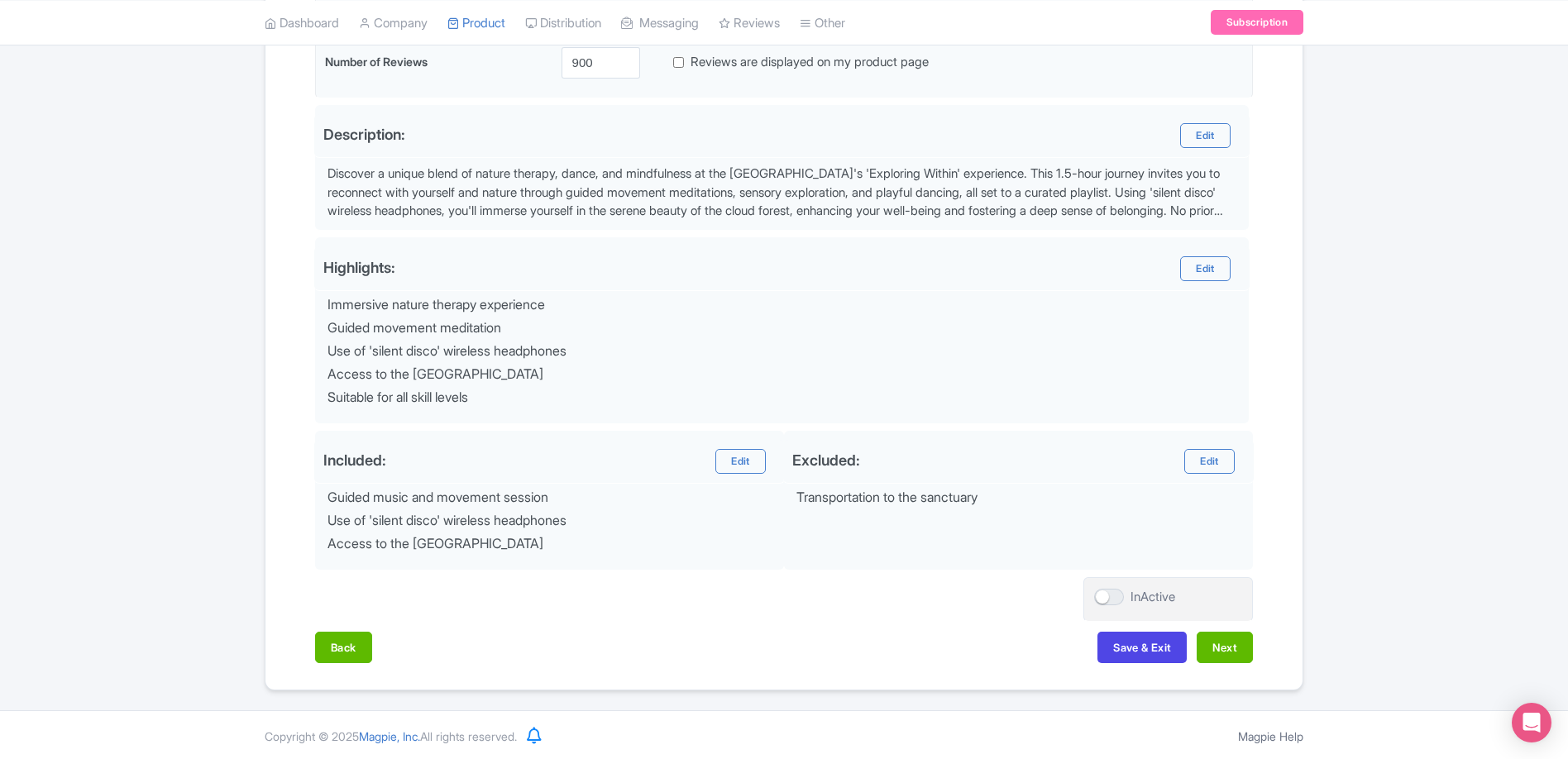
scroll to position [485, 0]
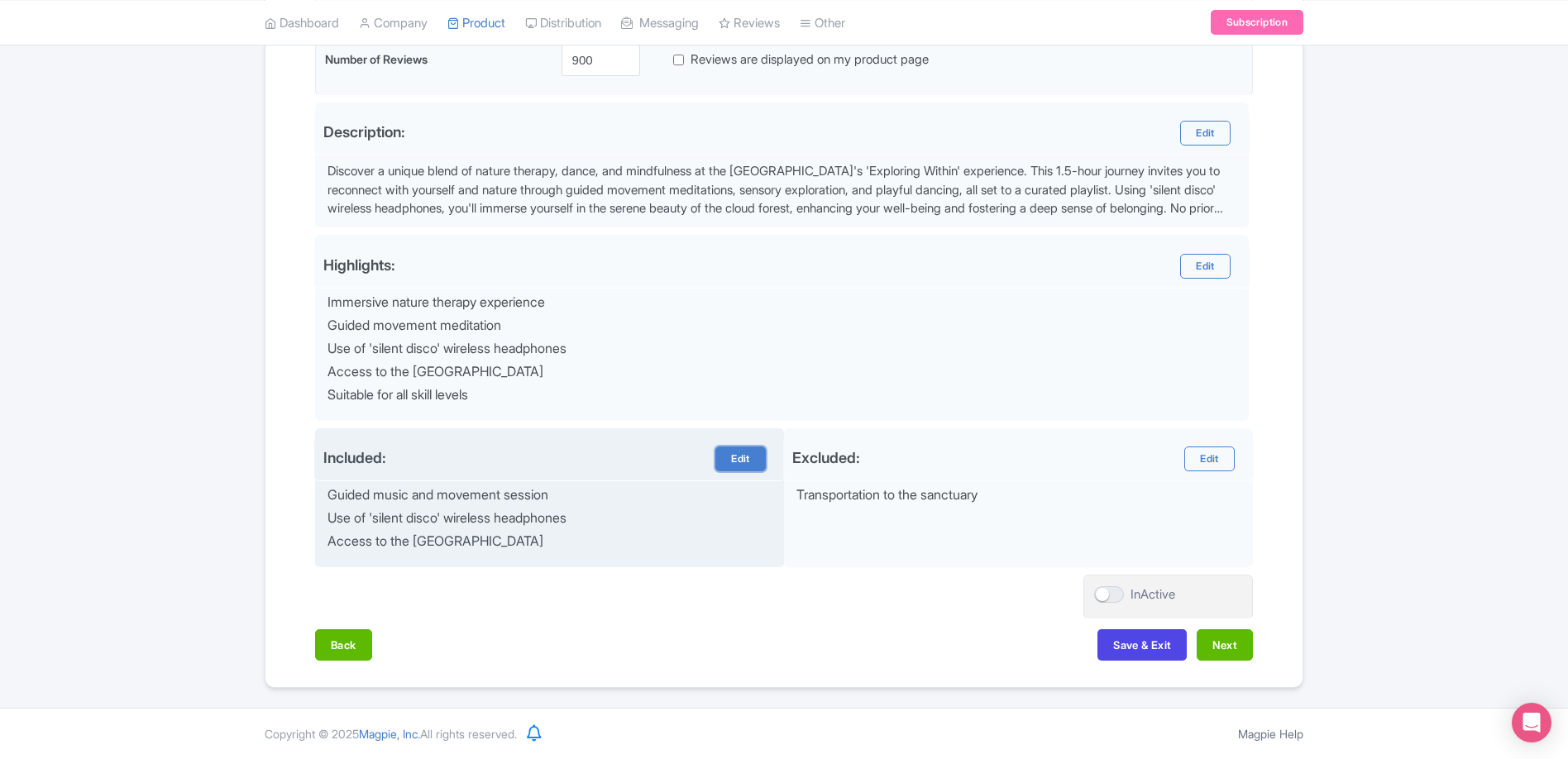
click at [755, 463] on link "Edit" at bounding box center [740, 458] width 49 height 25
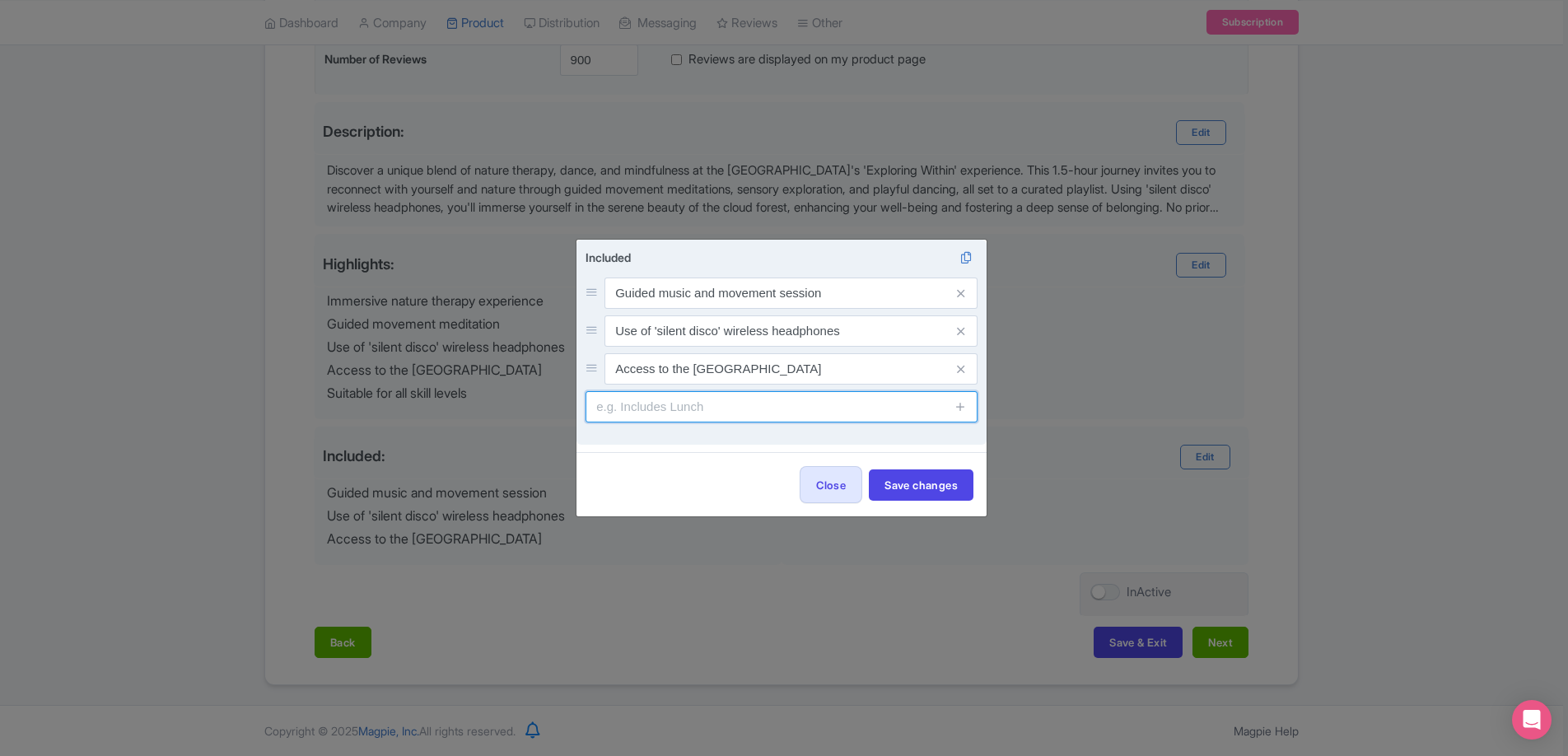
click at [773, 412] on input "text" at bounding box center [780, 407] width 392 height 31
click at [965, 411] on icon at bounding box center [961, 407] width 13 height 13
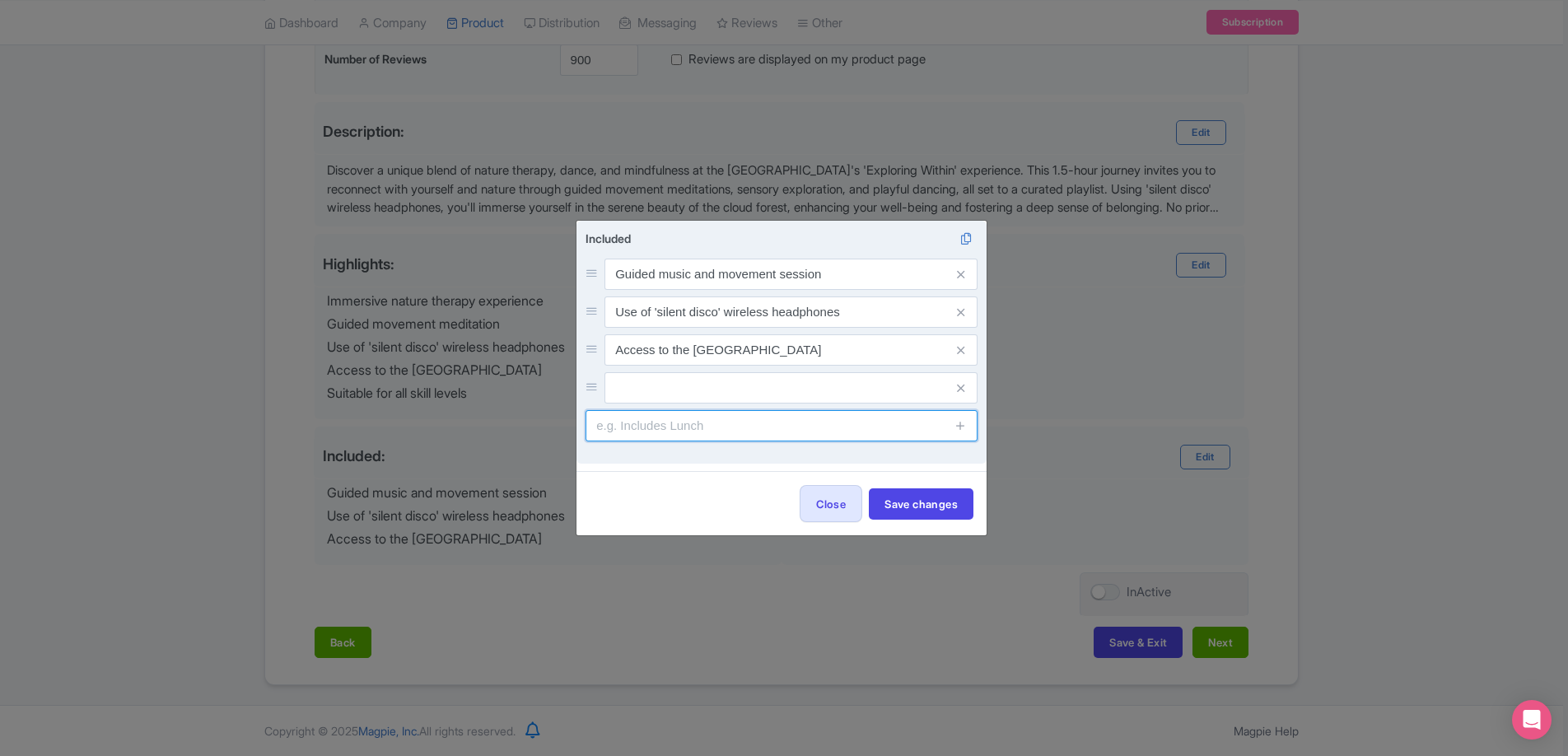
click at [753, 411] on input "text" at bounding box center [780, 425] width 392 height 31
click at [749, 393] on input "text" at bounding box center [790, 388] width 373 height 31
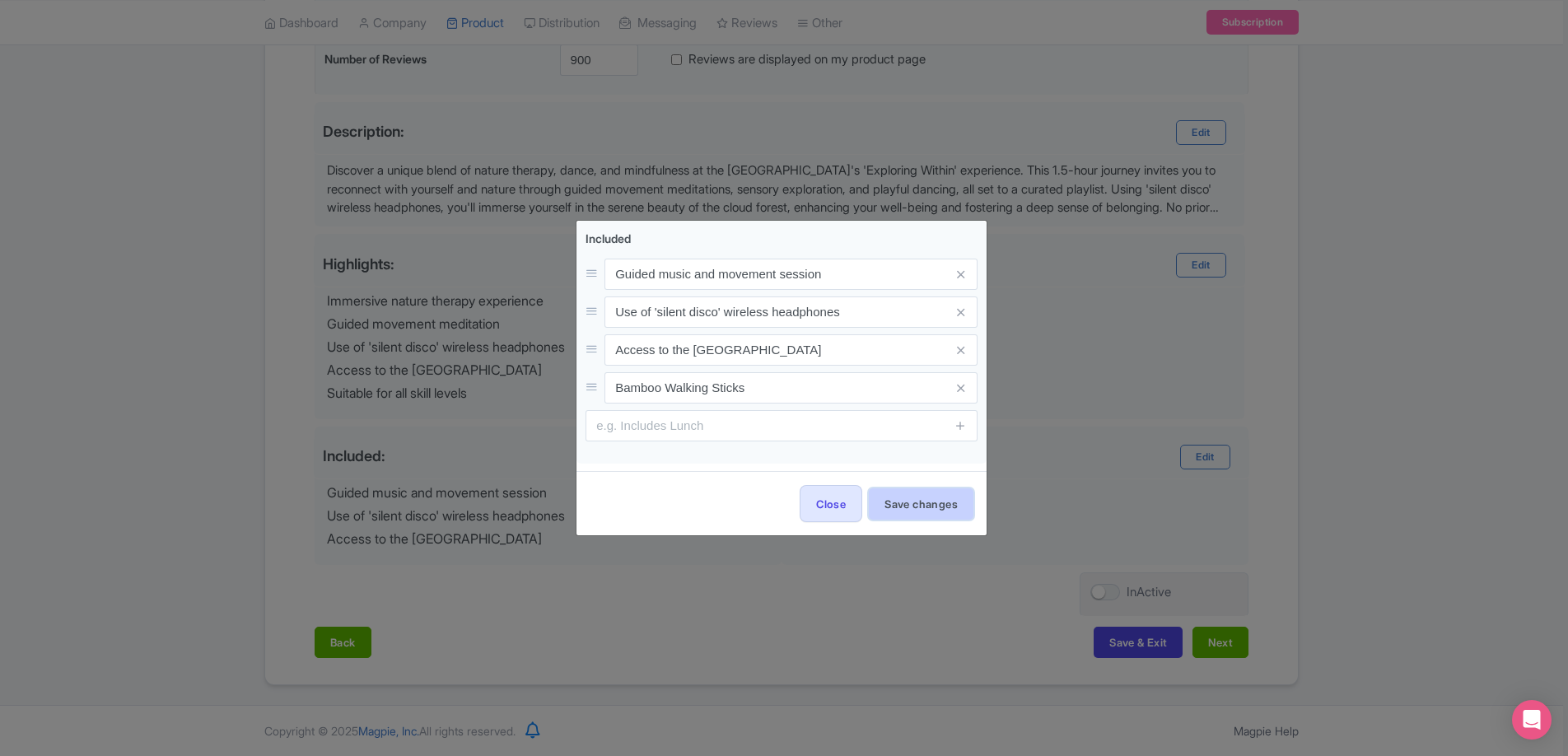
click at [928, 512] on button "Save changes" at bounding box center [920, 503] width 104 height 31
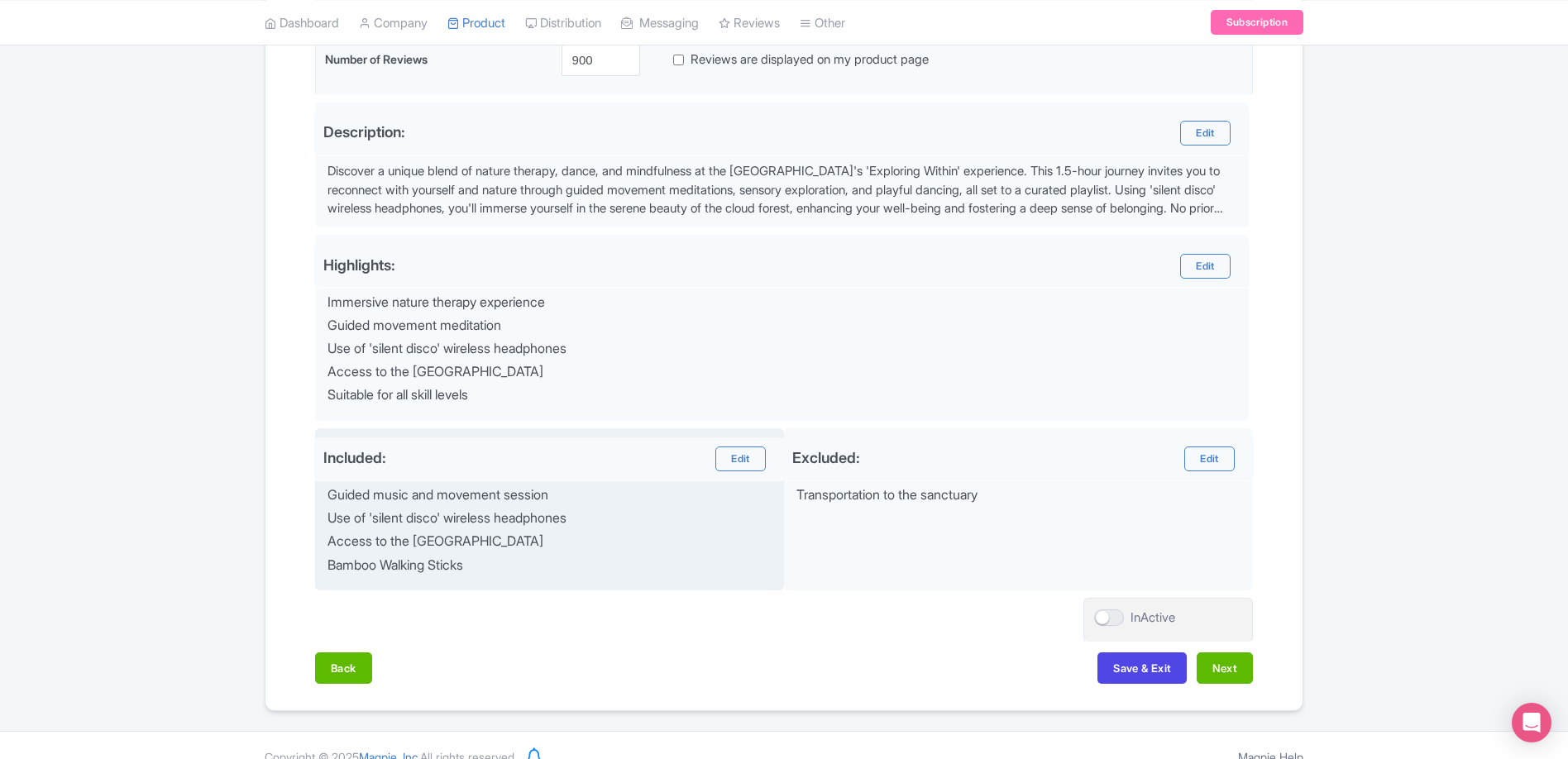
click at [496, 558] on div "Bamboo Walking Sticks" at bounding box center [551, 566] width 447 height 15
click at [746, 465] on link "Edit" at bounding box center [740, 458] width 49 height 25
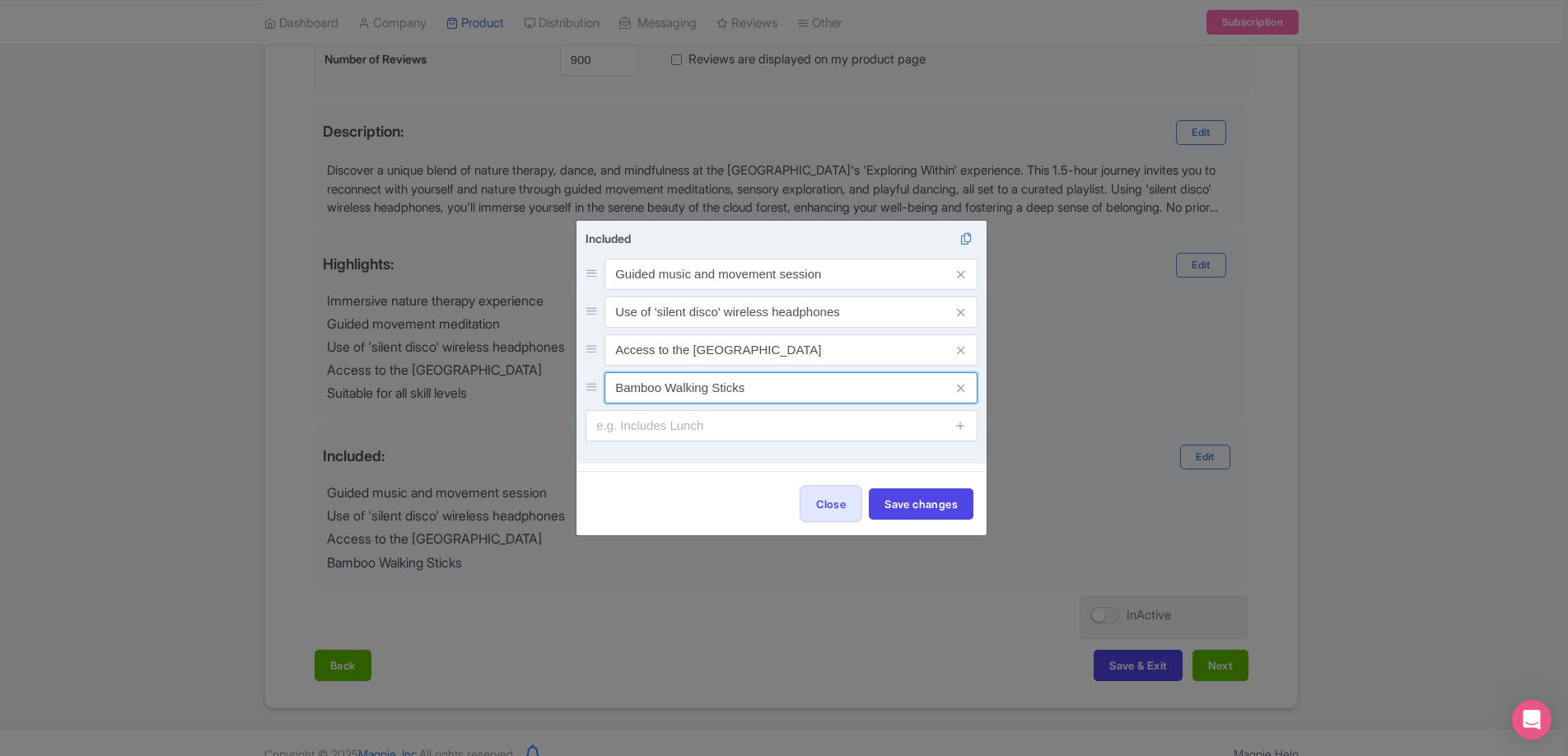
click at [661, 392] on input "Bamboo Walking Sticks" at bounding box center [790, 388] width 373 height 31
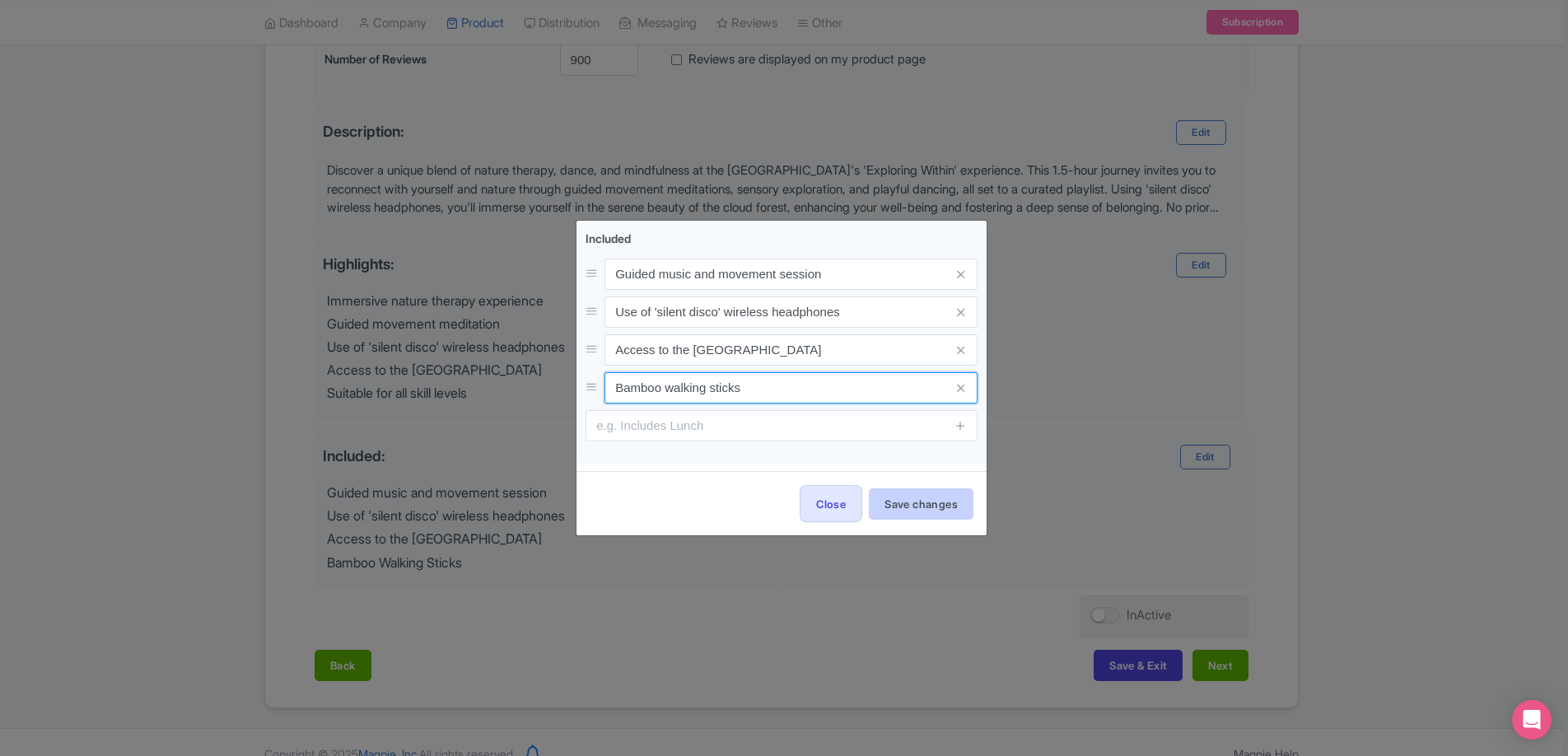
type input "Bamboo walking sticks"
click at [924, 491] on button "Save changes" at bounding box center [920, 503] width 104 height 31
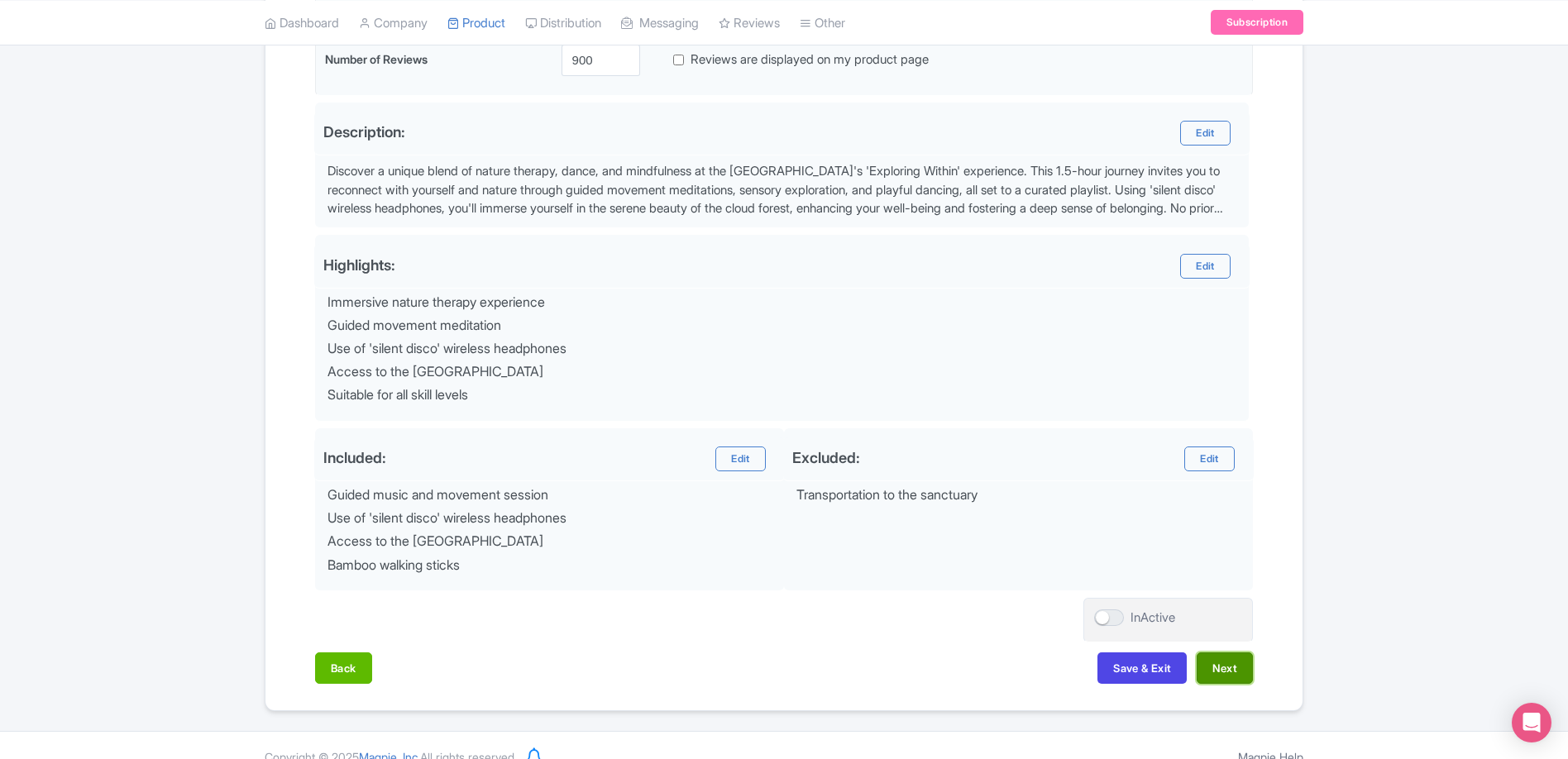
click at [1233, 668] on button "Next" at bounding box center [1225, 668] width 57 height 31
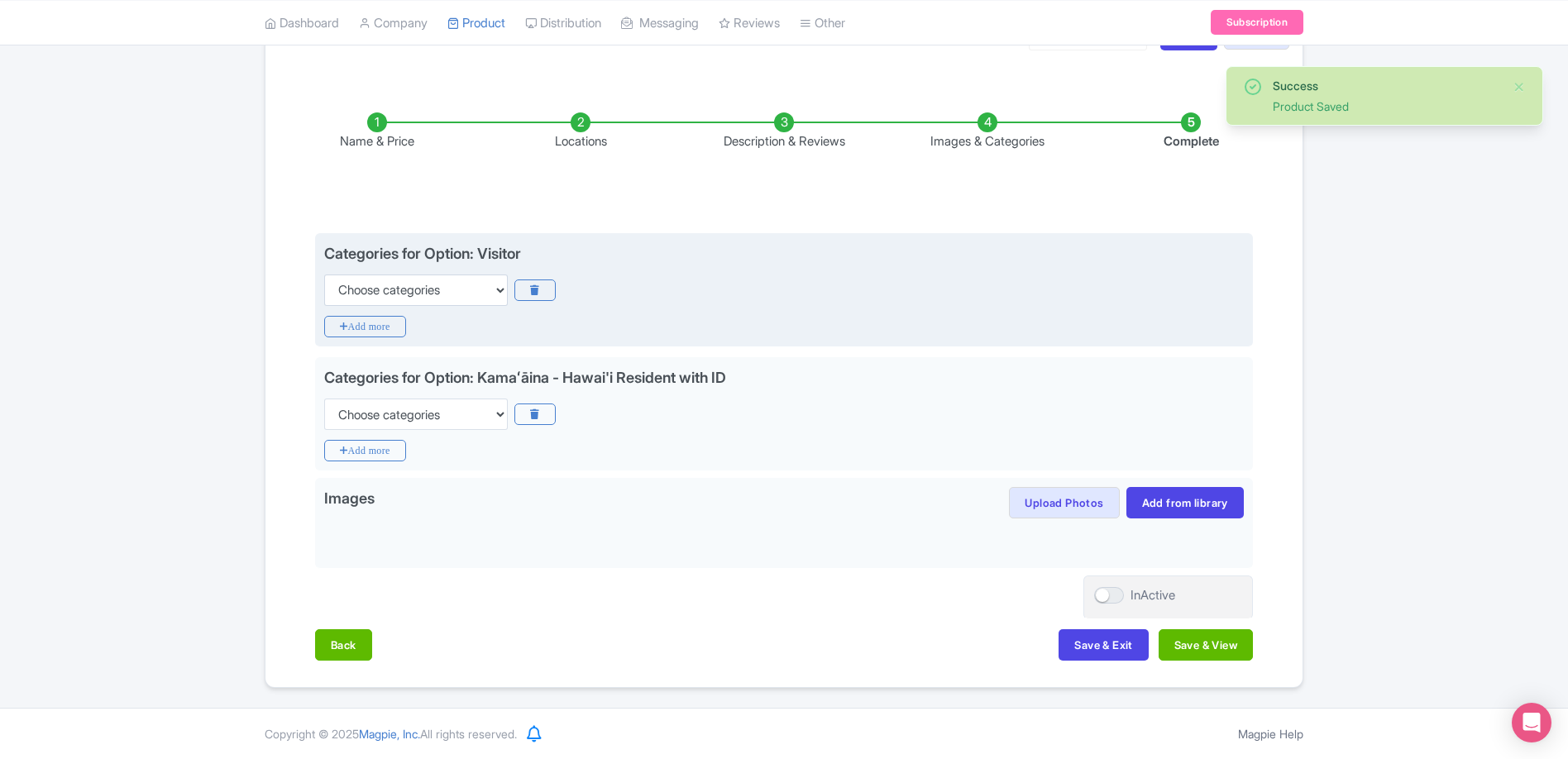
click at [449, 306] on div "Categories for Option: Visitor Choose categories Adults Only Animals Audio Guid…" at bounding box center [784, 290] width 938 height 114
click at [461, 286] on select "Choose categories Adults Only Animals Audio Guide Beaches Bike Tours Boat Tours…" at bounding box center [415, 290] width 183 height 31
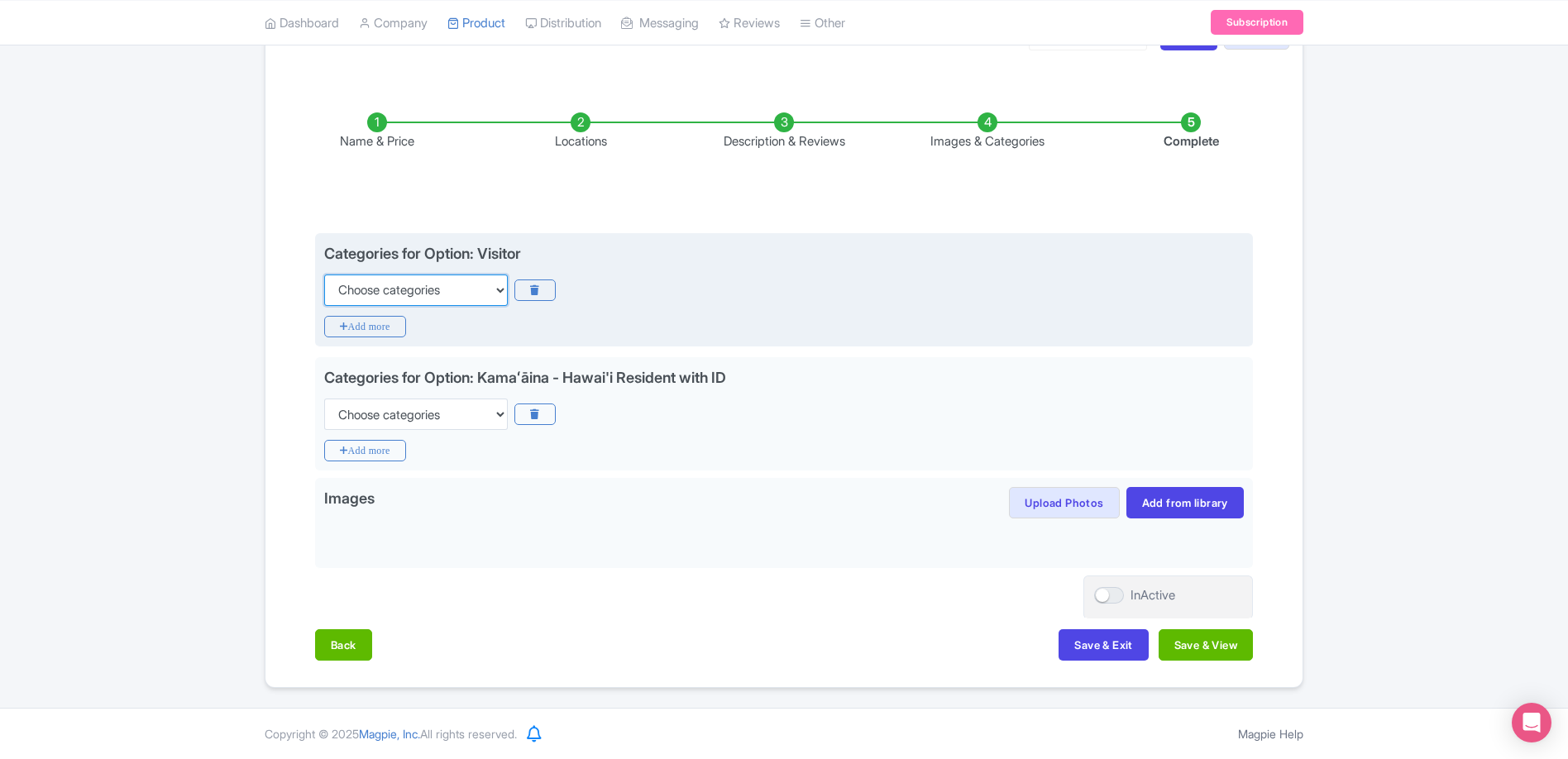
click at [460, 303] on select "Choose categories Adults Only Animals Audio Guide Beaches Bike Tours Boat Tours…" at bounding box center [415, 290] width 183 height 31
select select "outdoors"
click at [324, 275] on select "Choose categories Adults Only Animals Audio Guide Beaches Bike Tours Boat Tours…" at bounding box center [415, 290] width 183 height 31
click at [367, 331] on icon "Add more" at bounding box center [365, 327] width 82 height 22
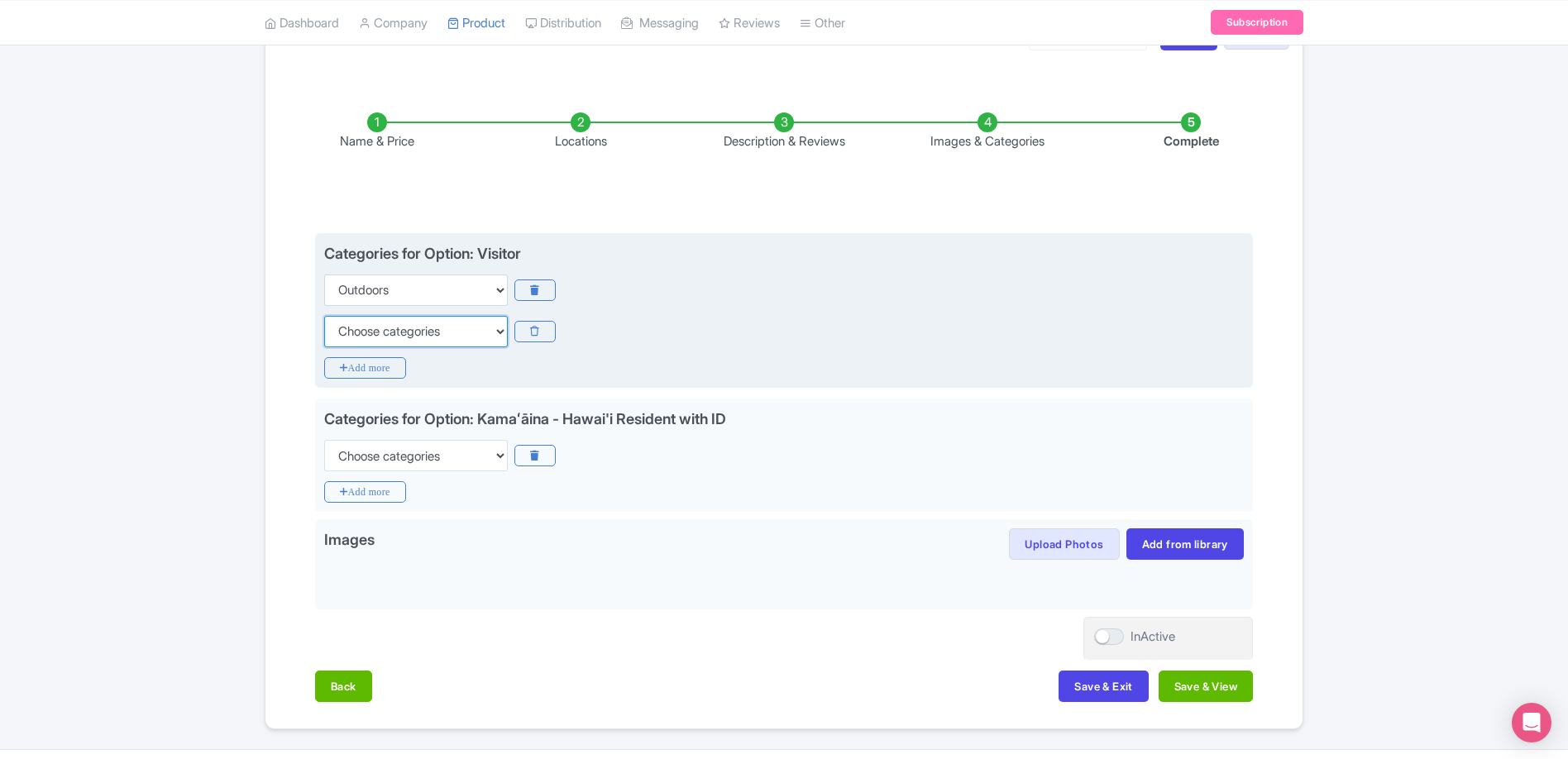
click at [425, 325] on select "Choose categories Adults Only Animals Audio Guide Beaches Bike Tours Boat Tours…" at bounding box center [415, 331] width 183 height 31
select select "walking-tours"
click at [324, 316] on select "Choose categories Adults Only Animals Audio Guide Beaches Bike Tours Boat Tours…" at bounding box center [415, 331] width 183 height 31
click at [371, 377] on icon "Add more" at bounding box center [365, 369] width 82 height 22
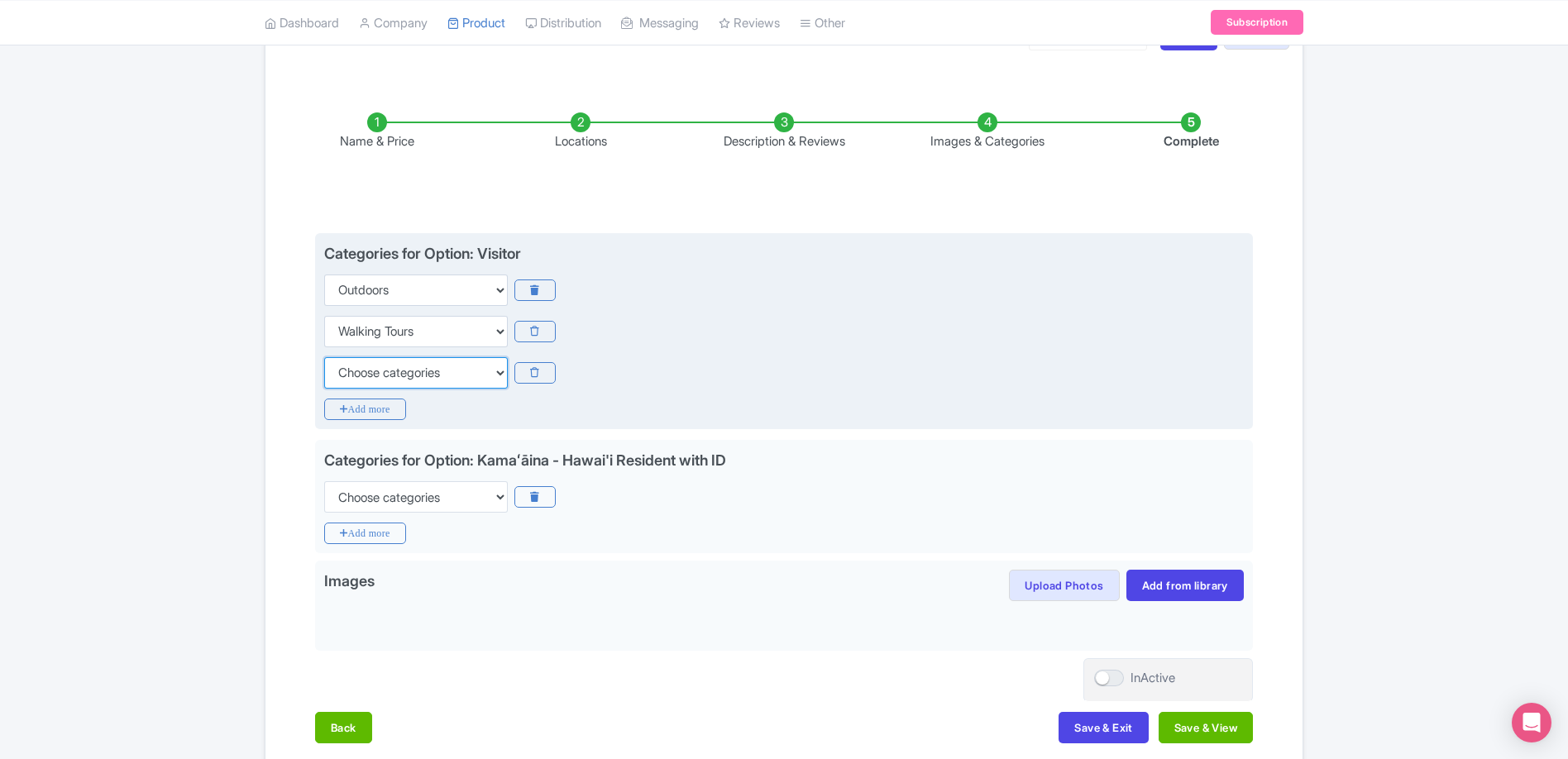
click at [473, 370] on select "Choose categories Adults Only Animals Audio Guide Beaches Bike Tours Boat Tours…" at bounding box center [415, 373] width 183 height 31
select select "guided-tours"
click at [324, 358] on select "Choose categories Adults Only Animals Audio Guide Beaches Bike Tours Boat Tours…" at bounding box center [415, 373] width 183 height 31
click at [377, 416] on icon "Add more" at bounding box center [365, 410] width 82 height 22
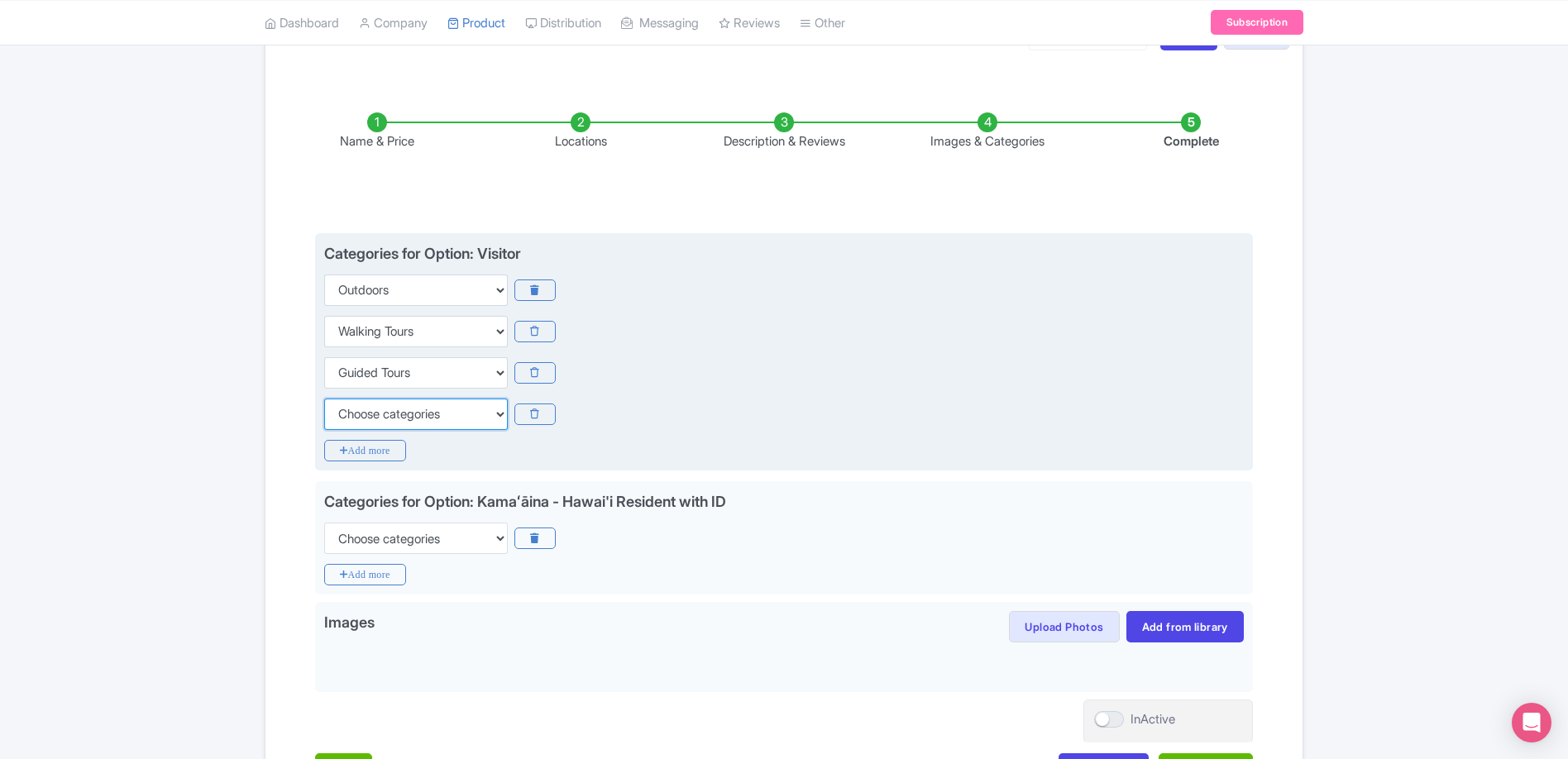
click at [407, 420] on select "Choose categories Adults Only Animals Audio Guide Beaches Bike Tours Boat Tours…" at bounding box center [415, 414] width 183 height 31
select select "walking-tours"
click at [324, 399] on select "Choose categories Adults Only Animals Audio Guide Beaches Bike Tours Boat Tours…" at bounding box center [415, 414] width 183 height 31
click at [547, 411] on icon at bounding box center [535, 414] width 40 height 22
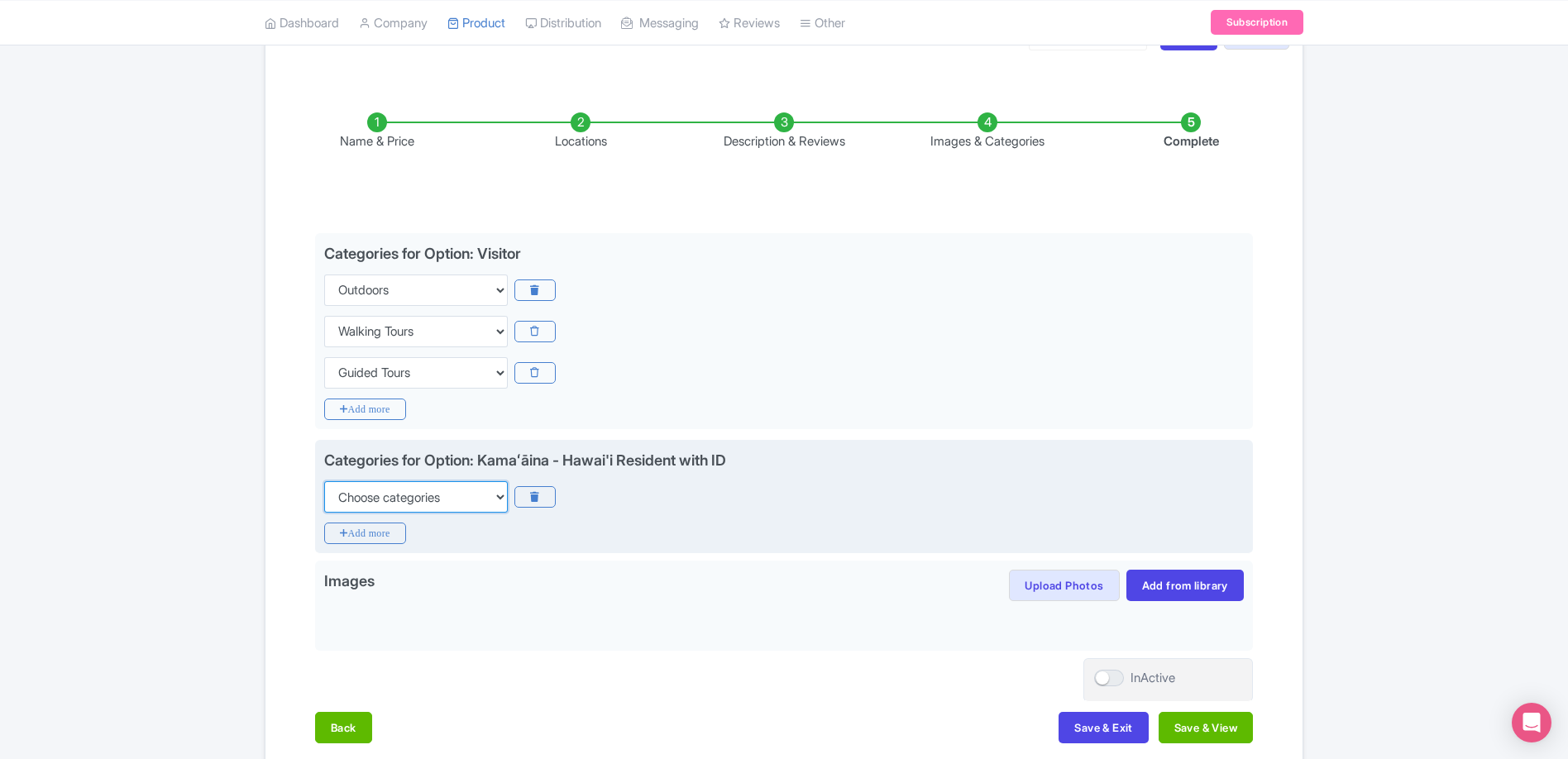
click at [462, 502] on select "Choose categories Adults Only Animals Audio Guide Beaches Bike Tours Boat Tours…" at bounding box center [415, 497] width 183 height 31
select select "outdoors"
click at [324, 482] on select "Choose categories Adults Only Animals Audio Guide Beaches Bike Tours Boat Tours…" at bounding box center [415, 497] width 183 height 31
click at [397, 517] on div "Categories for Option: Kamaʻāina - Hawai'i Resident with ID Choose categories A…" at bounding box center [784, 496] width 938 height 114
click at [389, 533] on icon "Add more" at bounding box center [365, 534] width 82 height 22
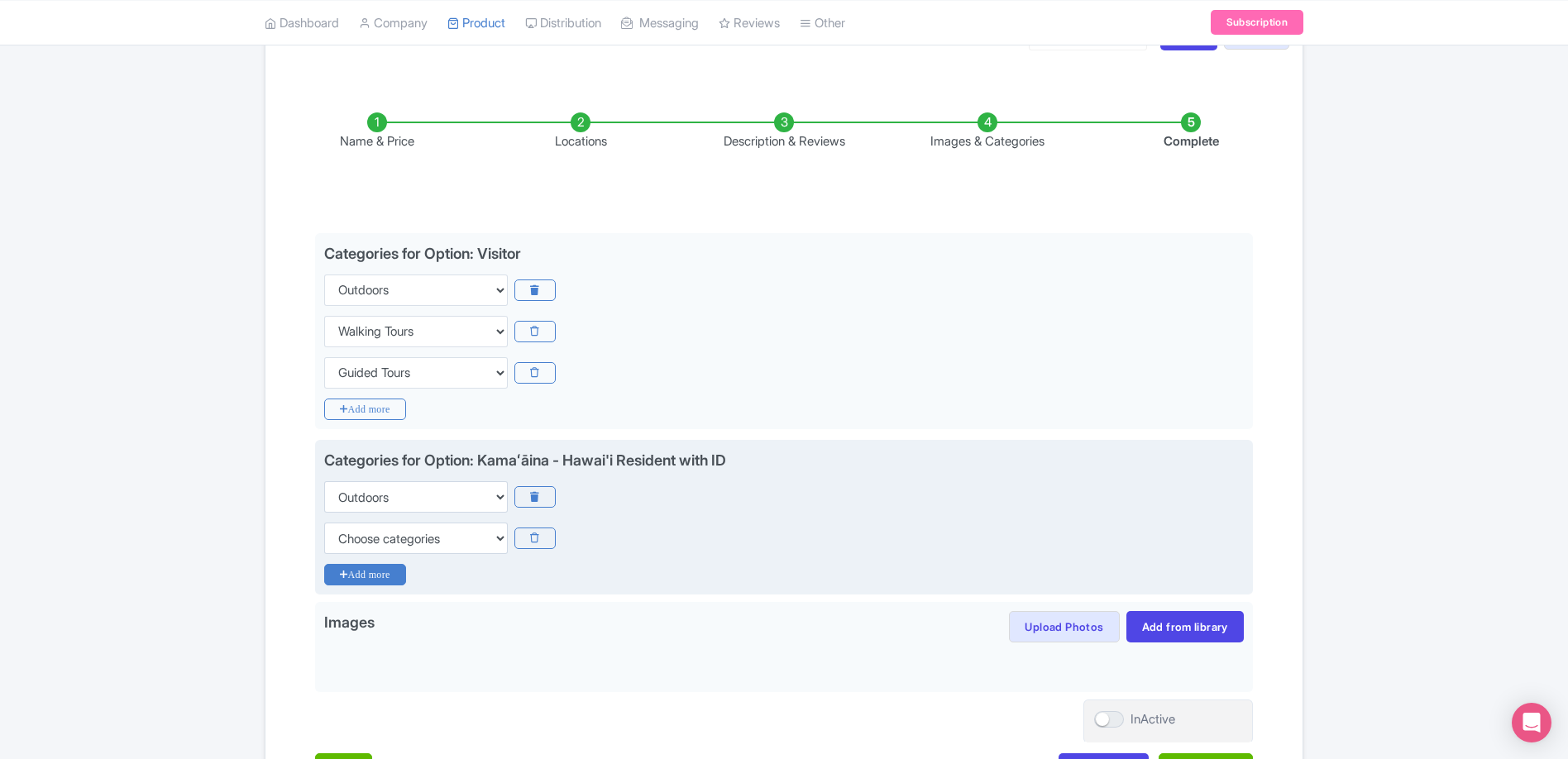
click at [379, 572] on icon "Add more" at bounding box center [365, 575] width 82 height 22
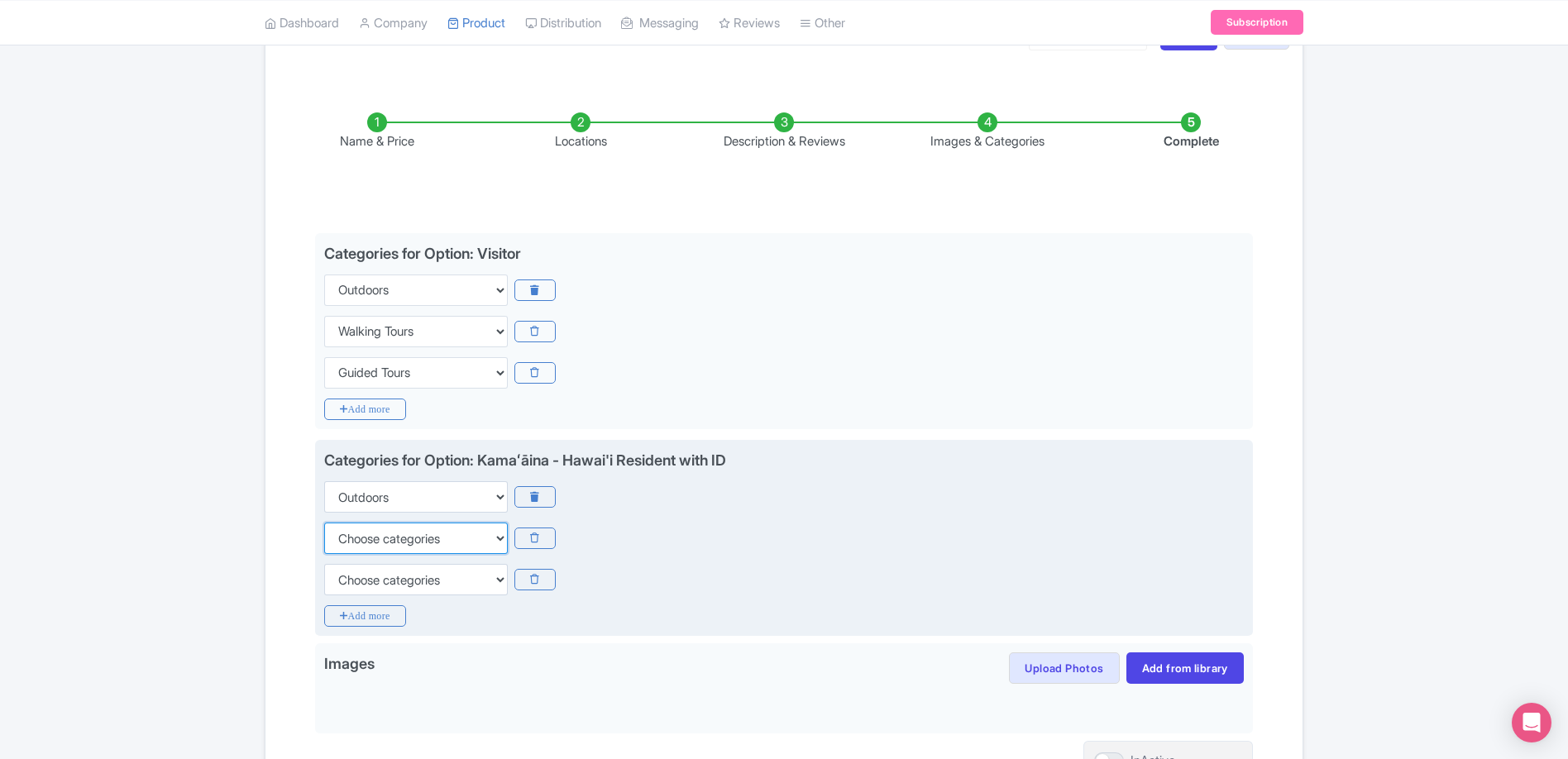
click at [465, 548] on select "Choose categories Adults Only Animals Audio Guide Beaches Bike Tours Boat Tours…" at bounding box center [415, 538] width 183 height 31
select select "walking-tours"
click at [324, 523] on select "Choose categories Adults Only Animals Audio Guide Beaches Bike Tours Boat Tours…" at bounding box center [415, 538] width 183 height 31
click at [455, 588] on select "Choose categories Adults Only Animals Audio Guide Beaches Bike Tours Boat Tours…" at bounding box center [415, 579] width 183 height 31
select select "guided-tours"
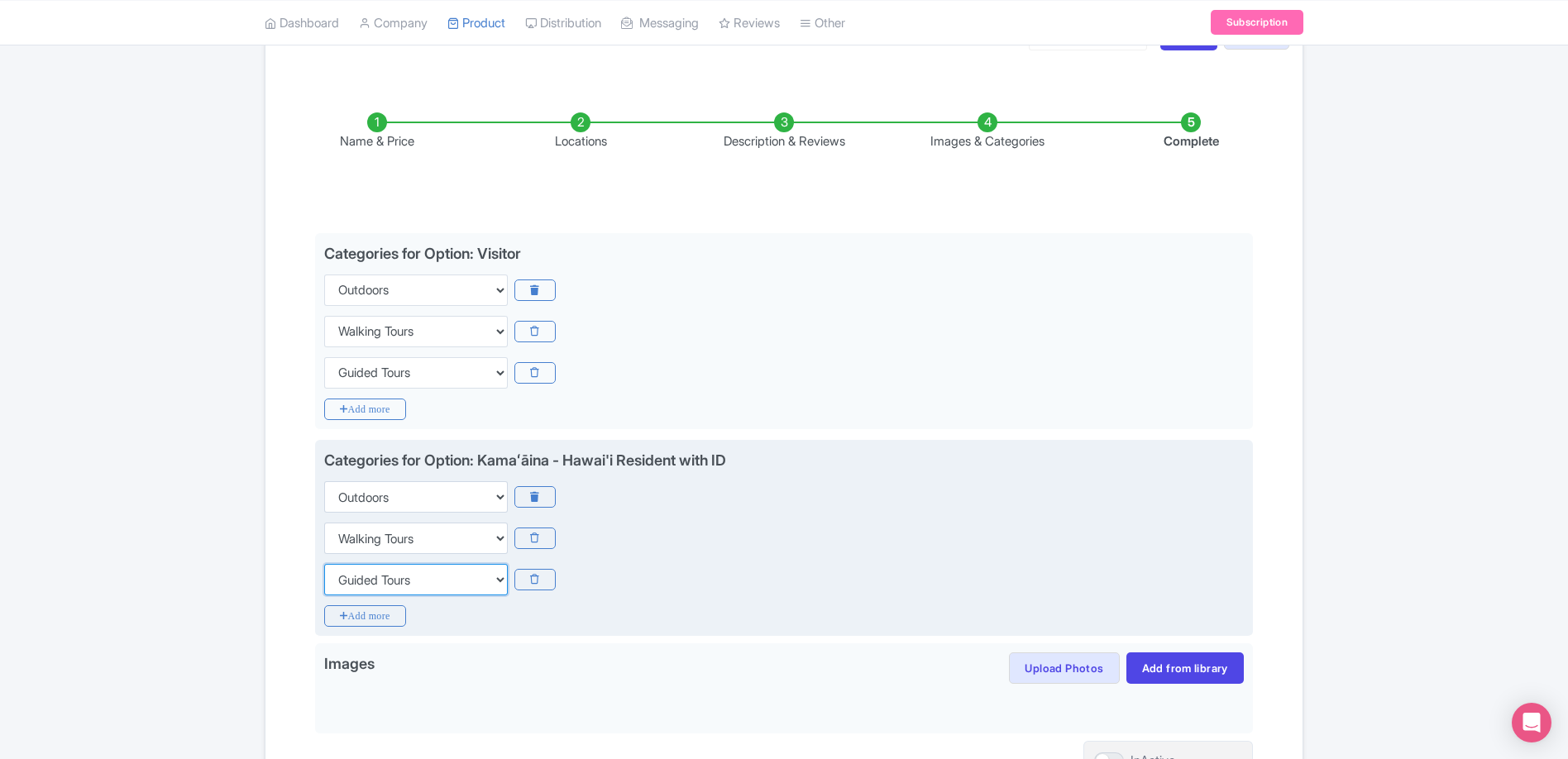
click at [324, 564] on select "Choose categories Adults Only Animals Audio Guide Beaches Bike Tours Boat Tours…" at bounding box center [415, 579] width 183 height 31
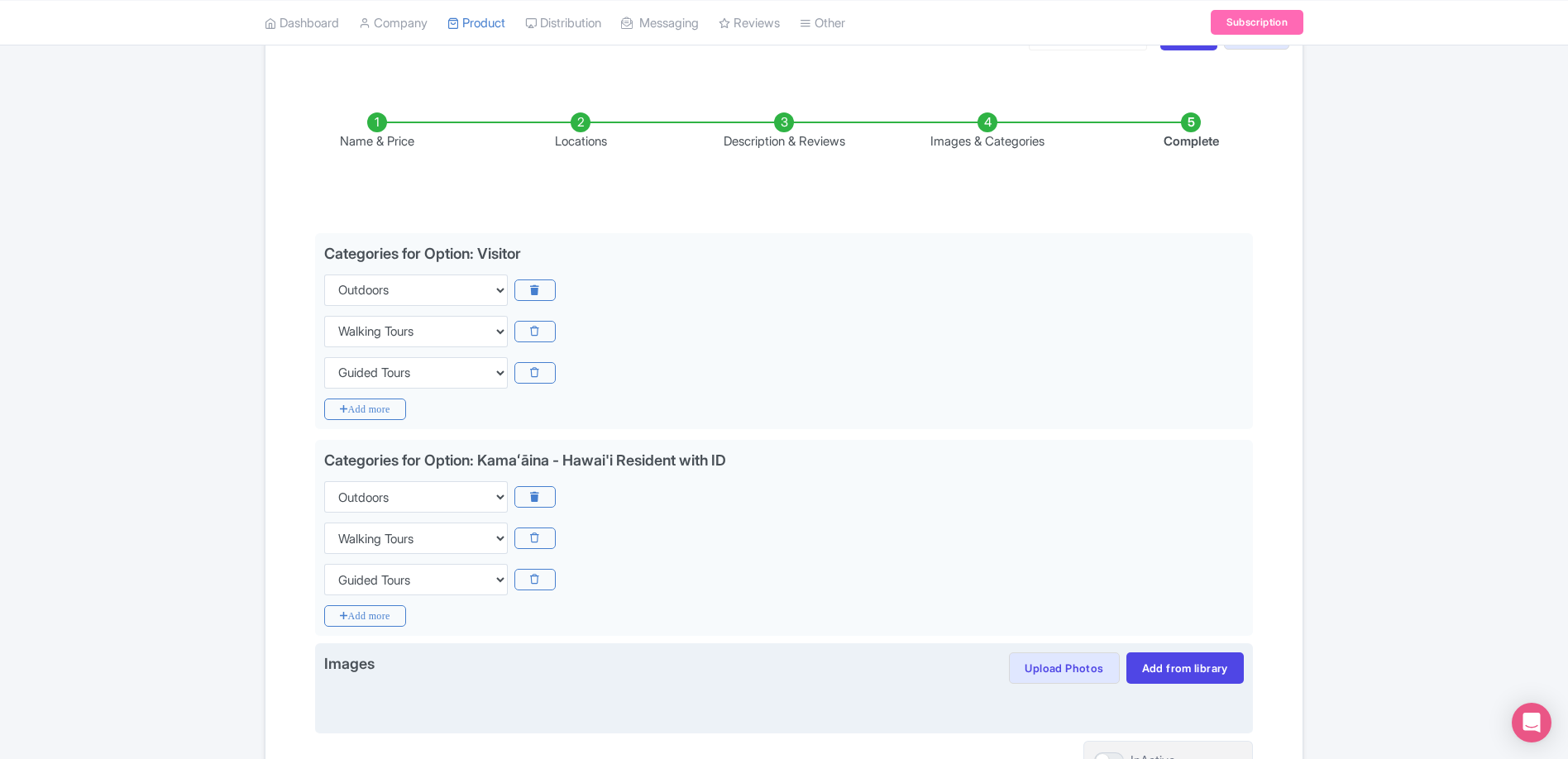
click at [864, 684] on div at bounding box center [784, 704] width 919 height 40
click at [1024, 667] on button "Upload Photos" at bounding box center [1064, 668] width 110 height 31
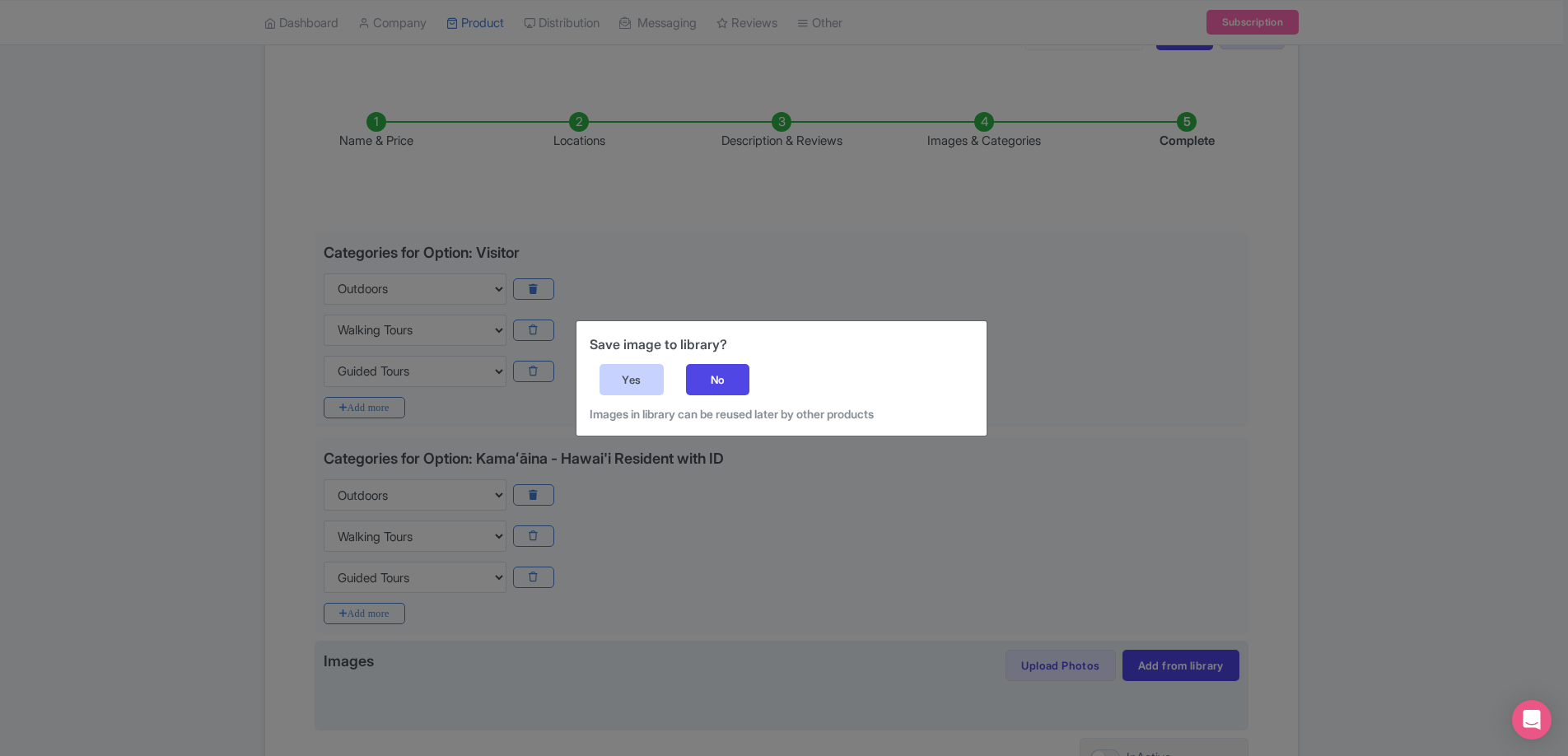
click at [610, 378] on div "Yes" at bounding box center [631, 380] width 65 height 31
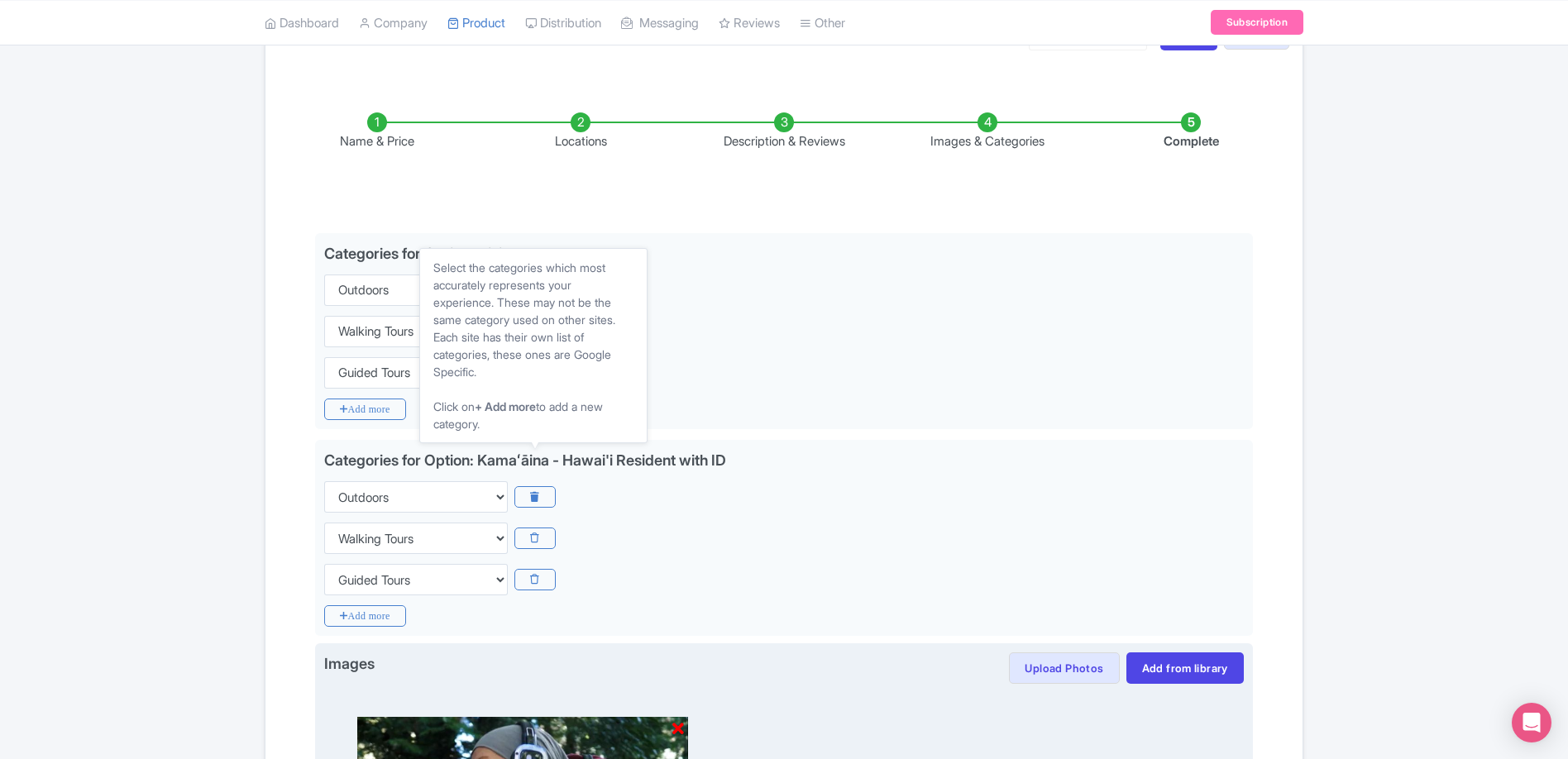
scroll to position [617, 0]
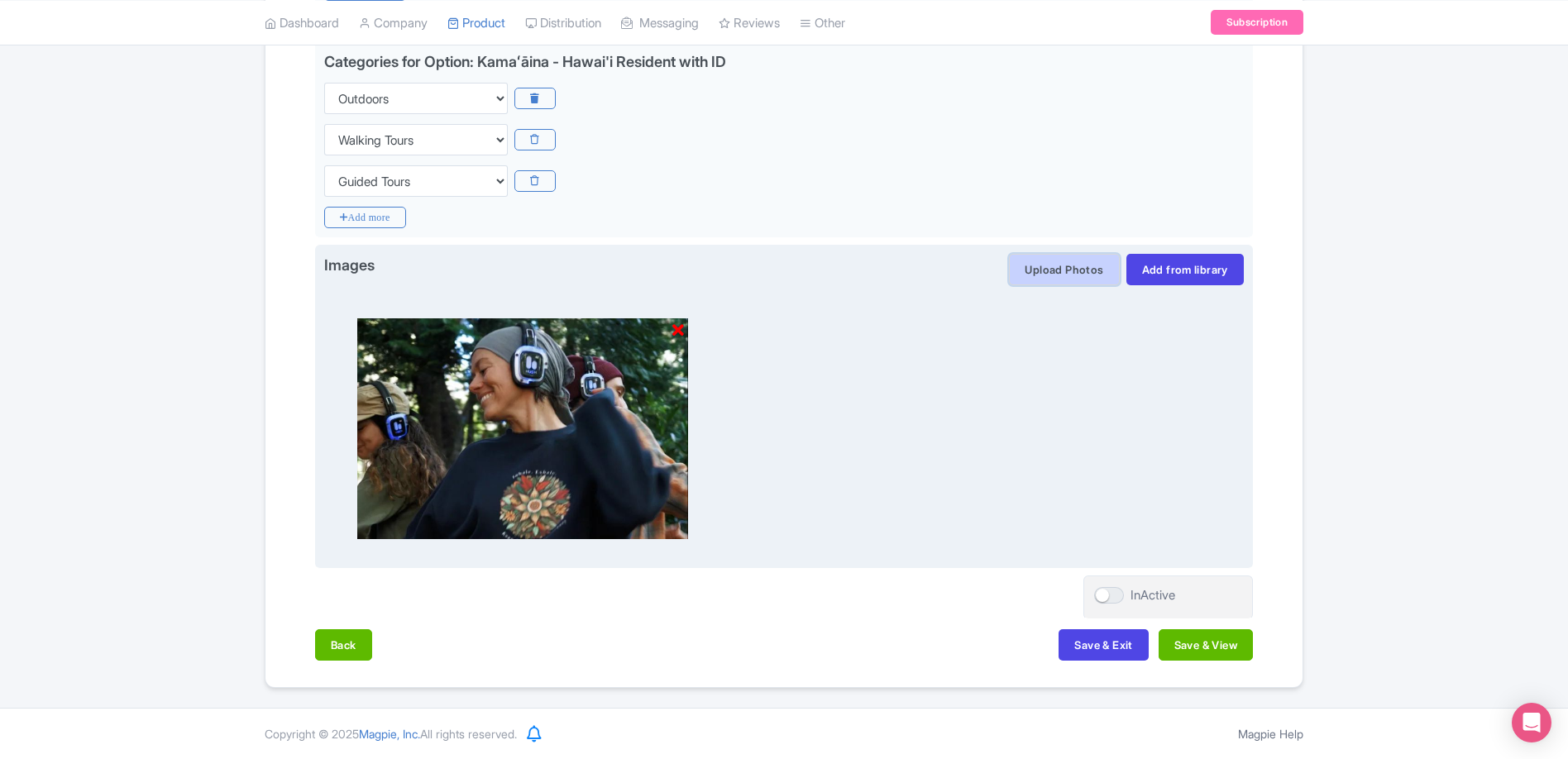
click at [1047, 268] on button "Upload Photos" at bounding box center [1064, 269] width 110 height 31
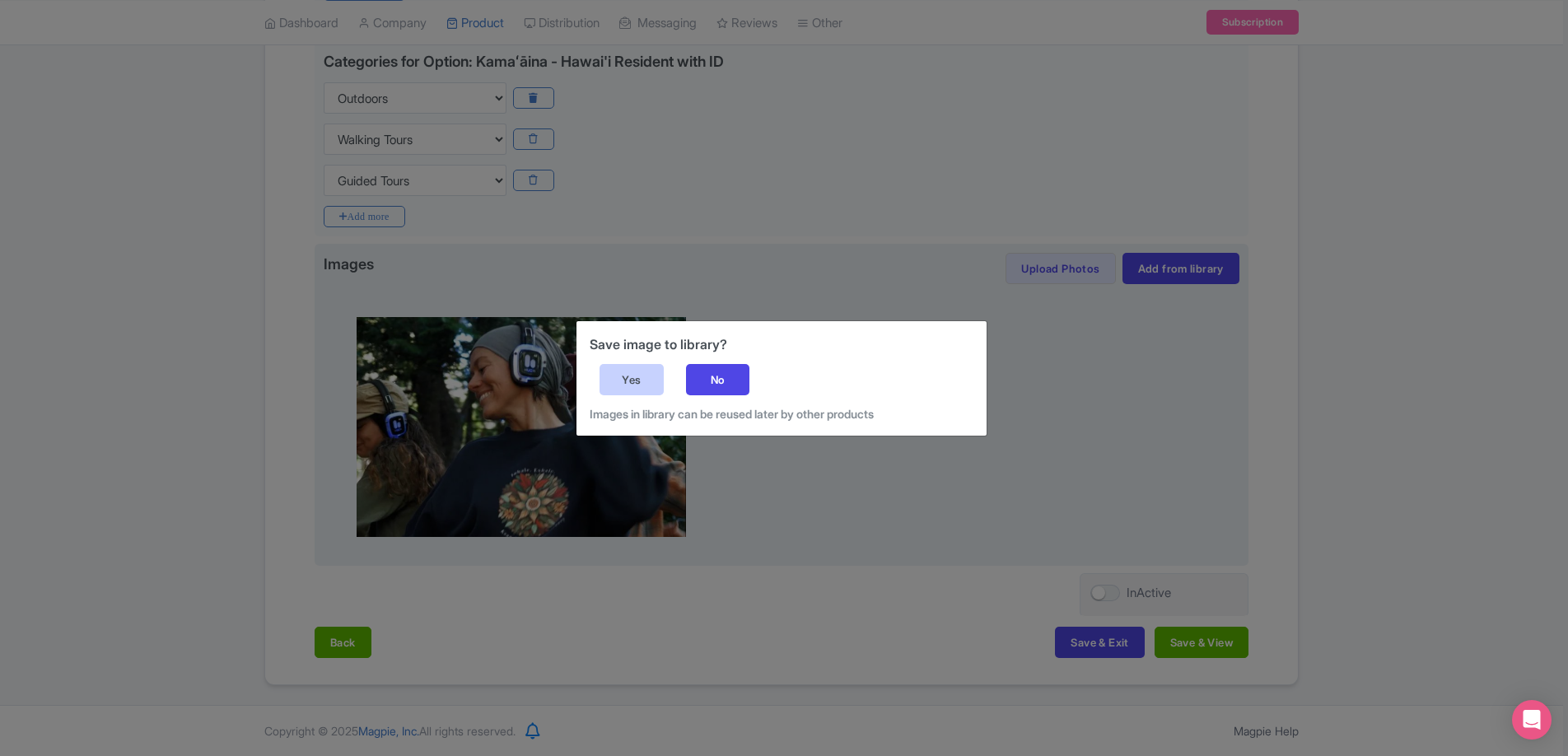
click at [642, 371] on div "Yes" at bounding box center [631, 380] width 65 height 31
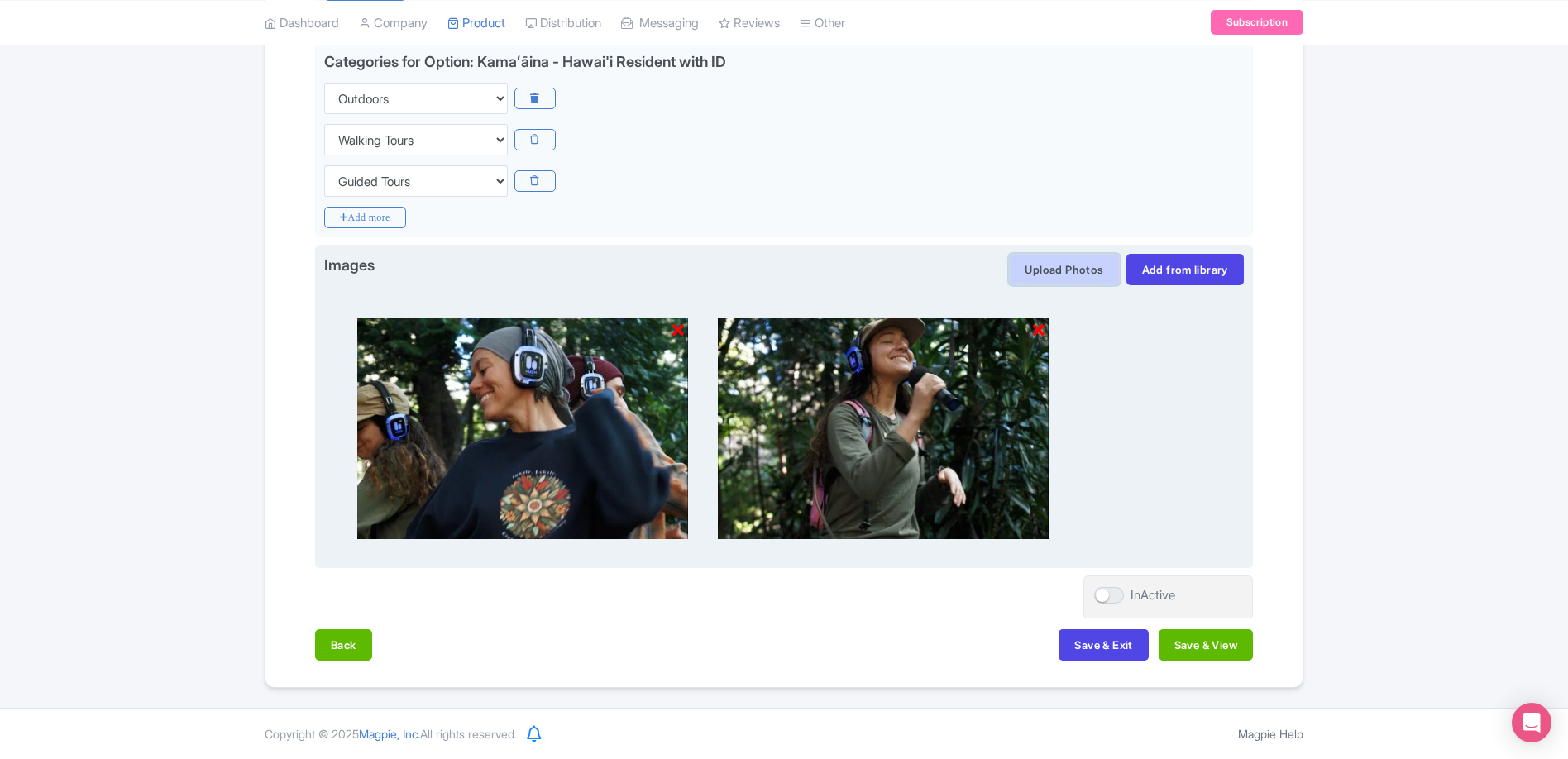
click at [1081, 276] on button "Upload Photos" at bounding box center [1064, 269] width 110 height 31
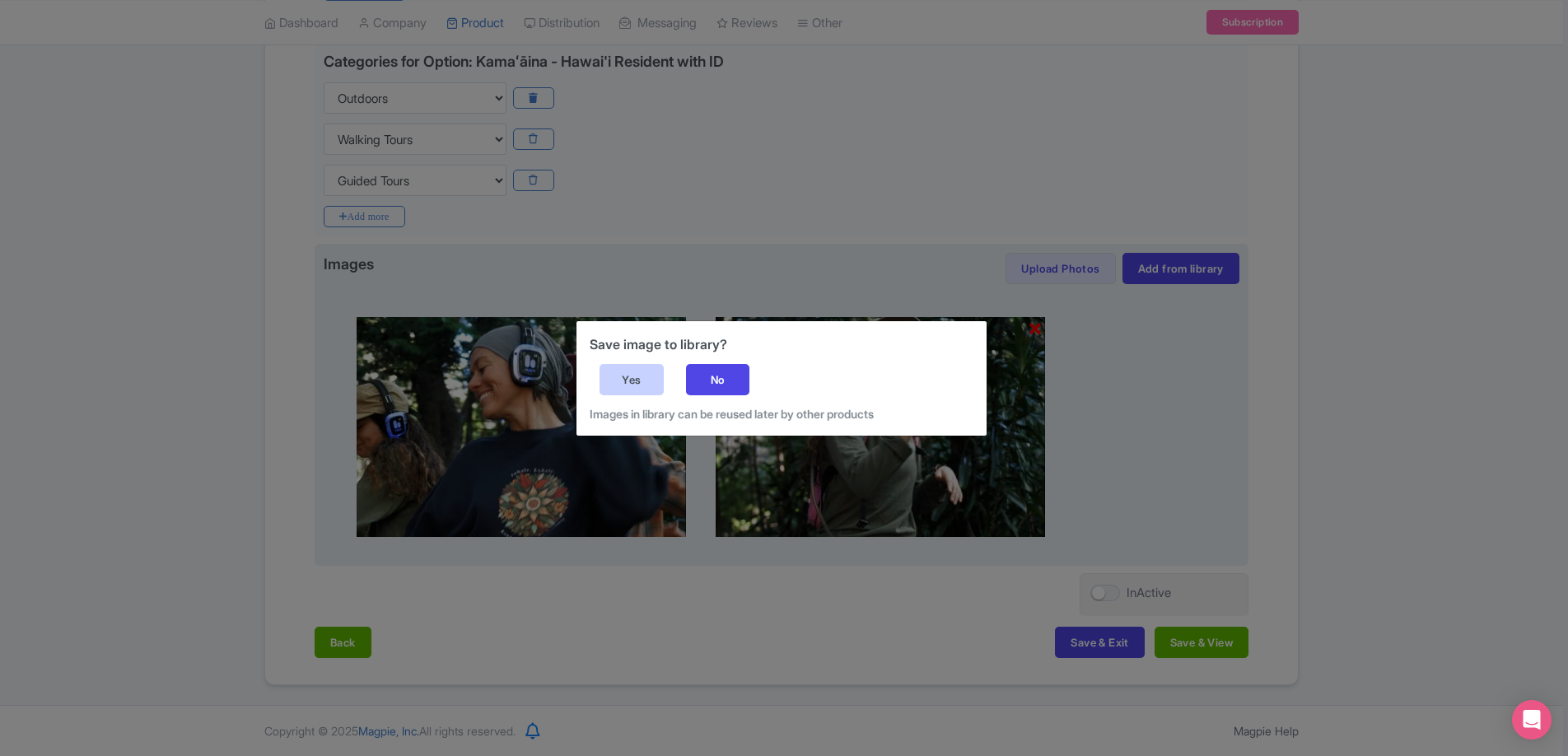
click at [644, 385] on div "Yes" at bounding box center [631, 380] width 65 height 31
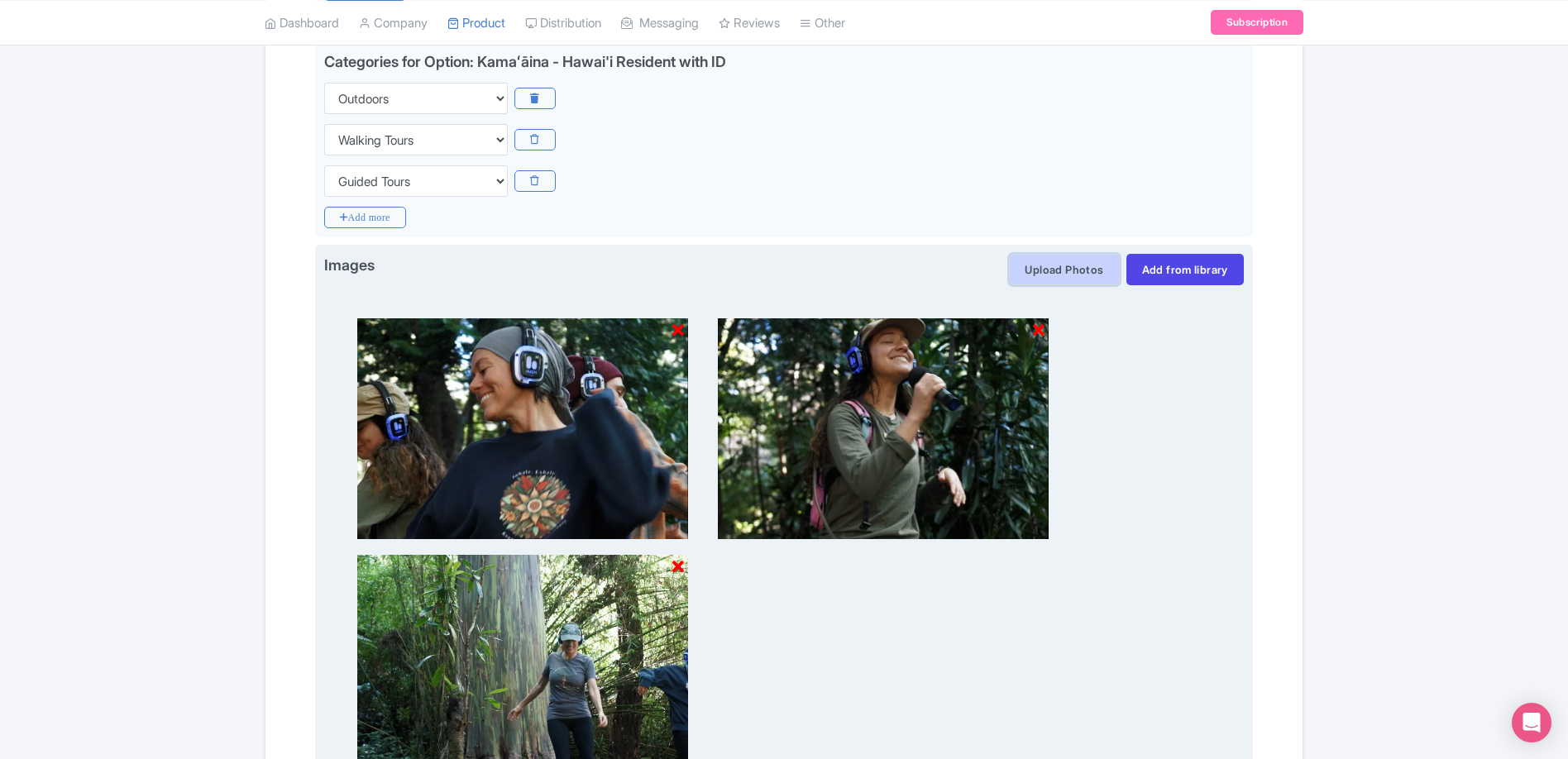
click at [1070, 269] on button "Upload Photos" at bounding box center [1064, 269] width 110 height 31
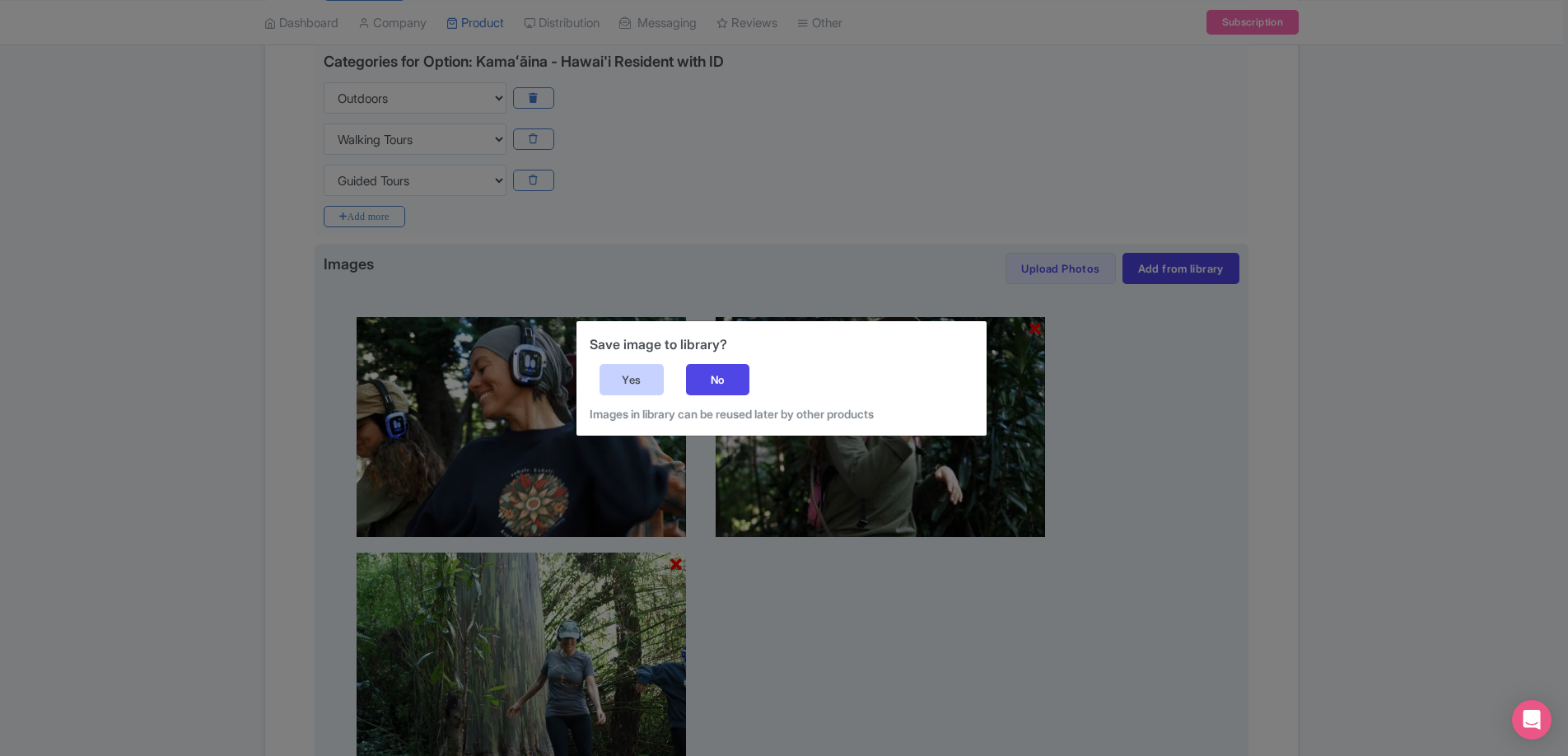
click at [630, 388] on div "Yes" at bounding box center [631, 380] width 65 height 31
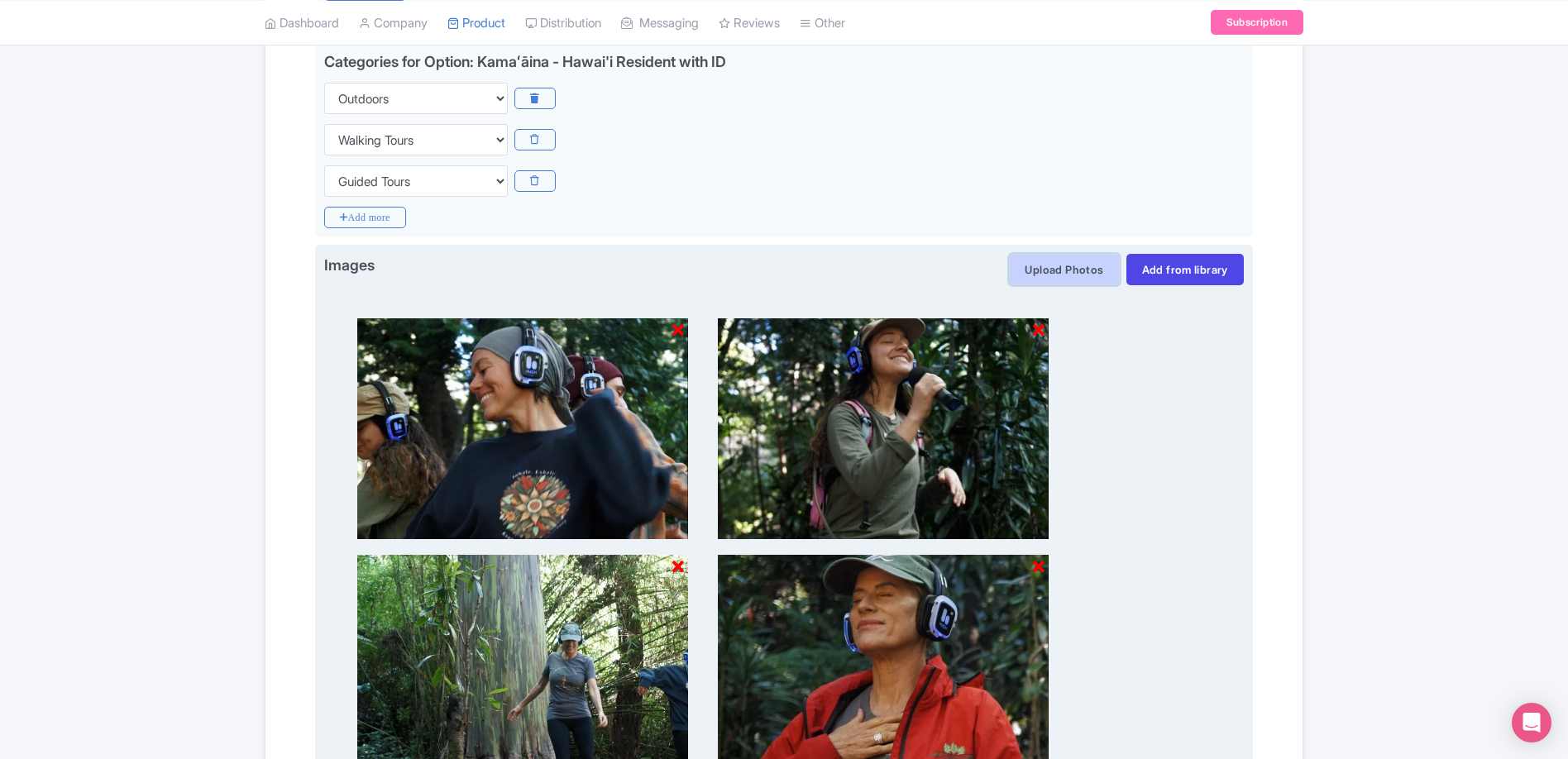
click at [1042, 271] on button "Upload Photos" at bounding box center [1064, 269] width 110 height 31
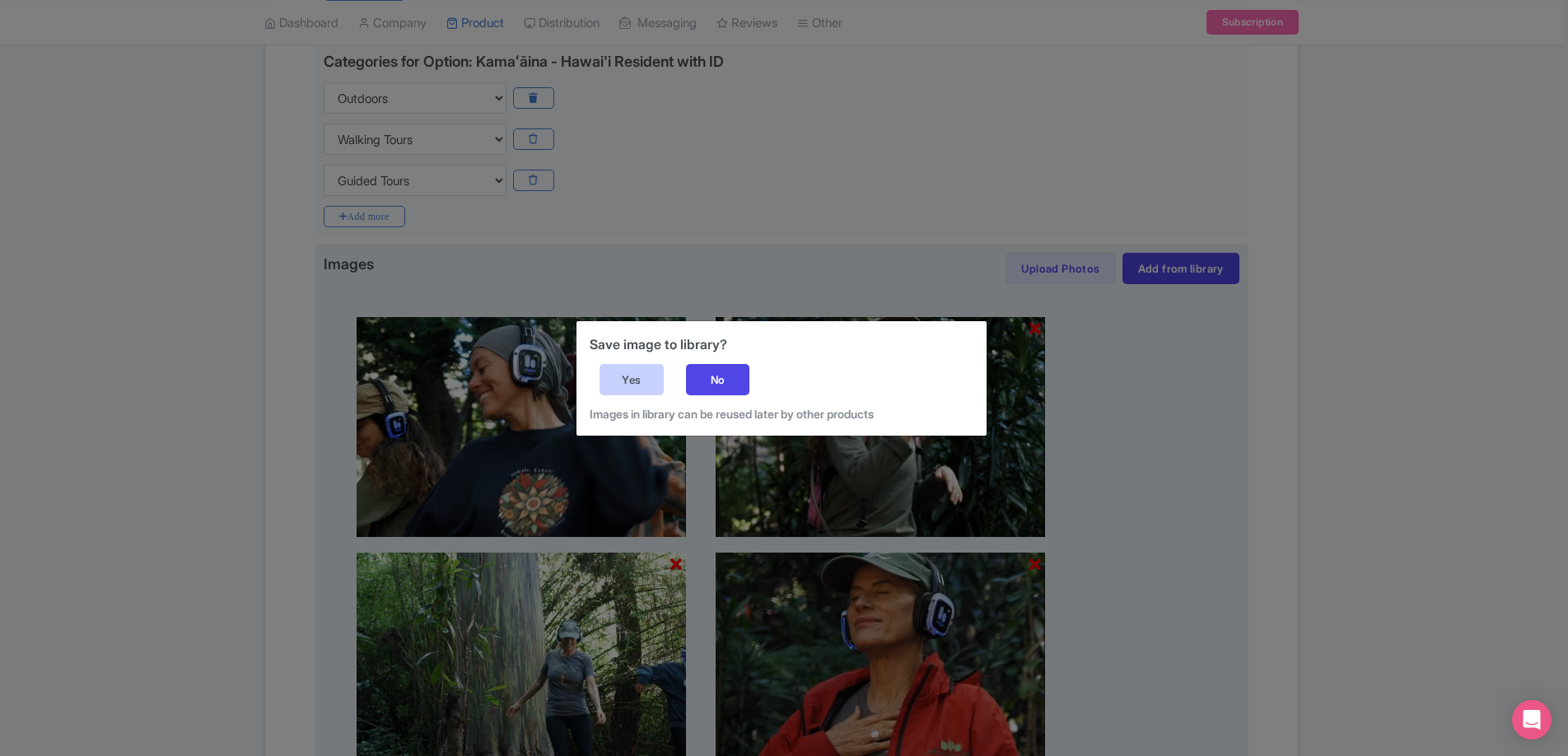
click at [620, 383] on div "Yes" at bounding box center [631, 380] width 65 height 31
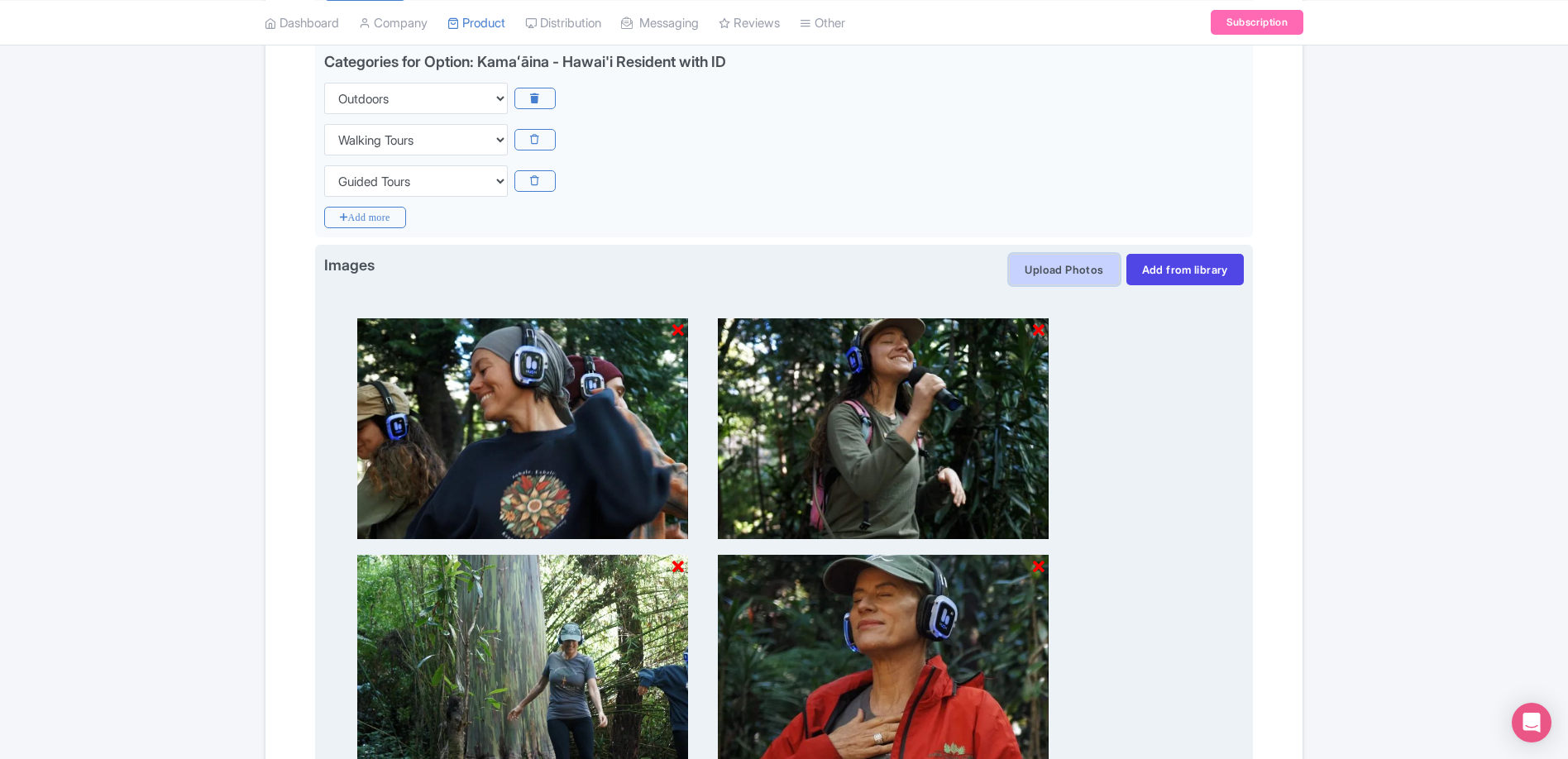
click at [1075, 273] on button "Upload Photos" at bounding box center [1064, 269] width 110 height 31
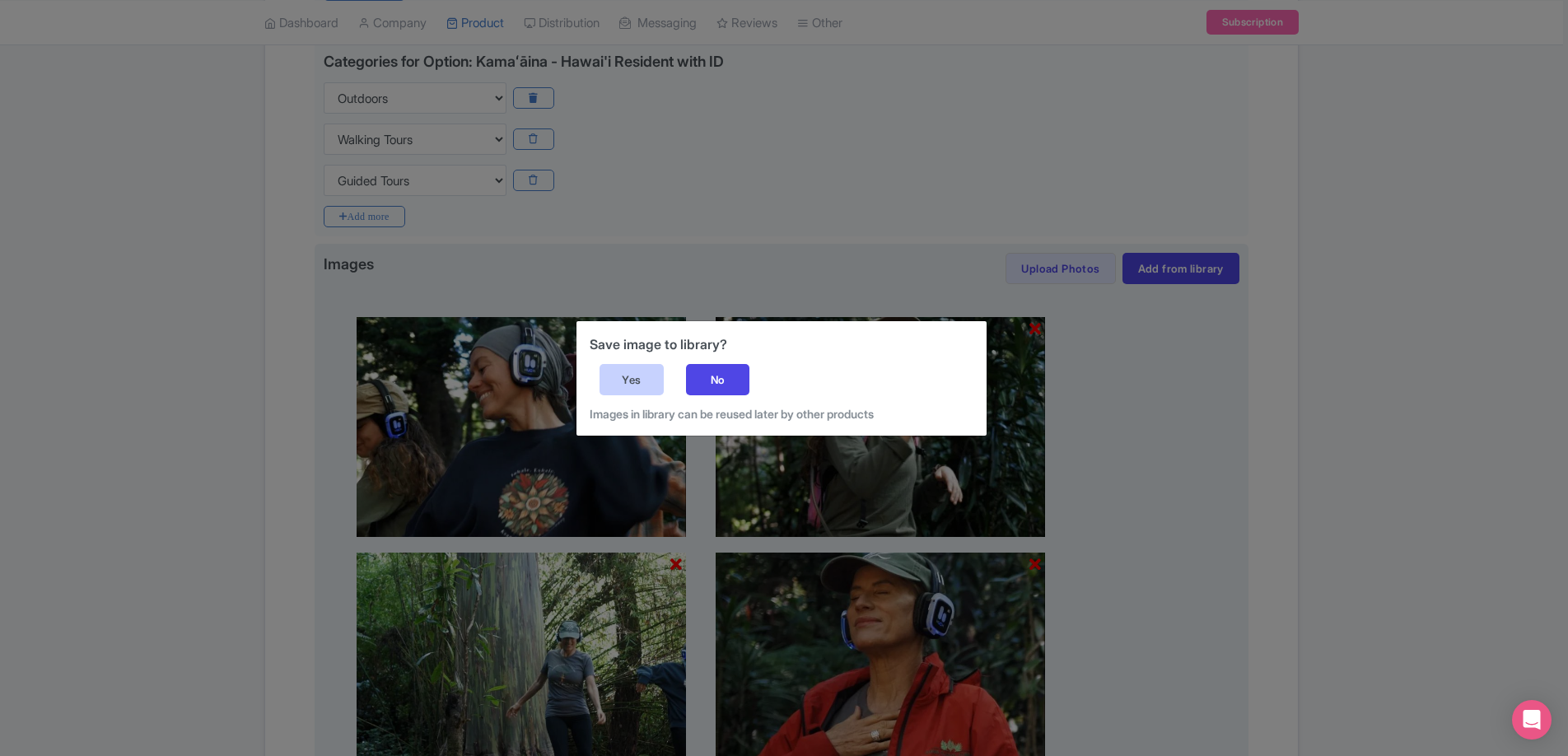
click at [606, 378] on div "Yes" at bounding box center [631, 380] width 65 height 31
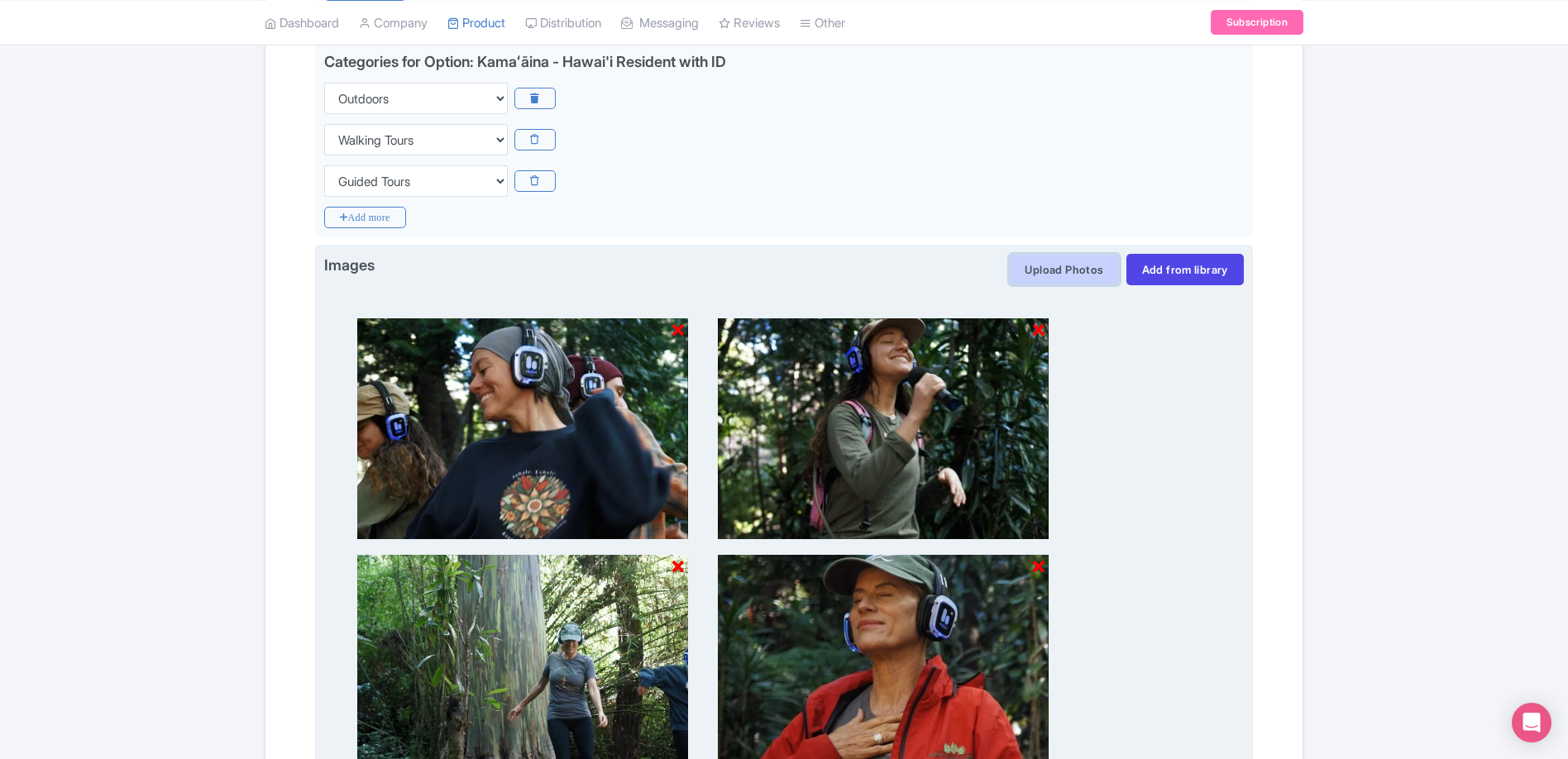
click at [1082, 266] on button "Upload Photos" at bounding box center [1064, 269] width 110 height 31
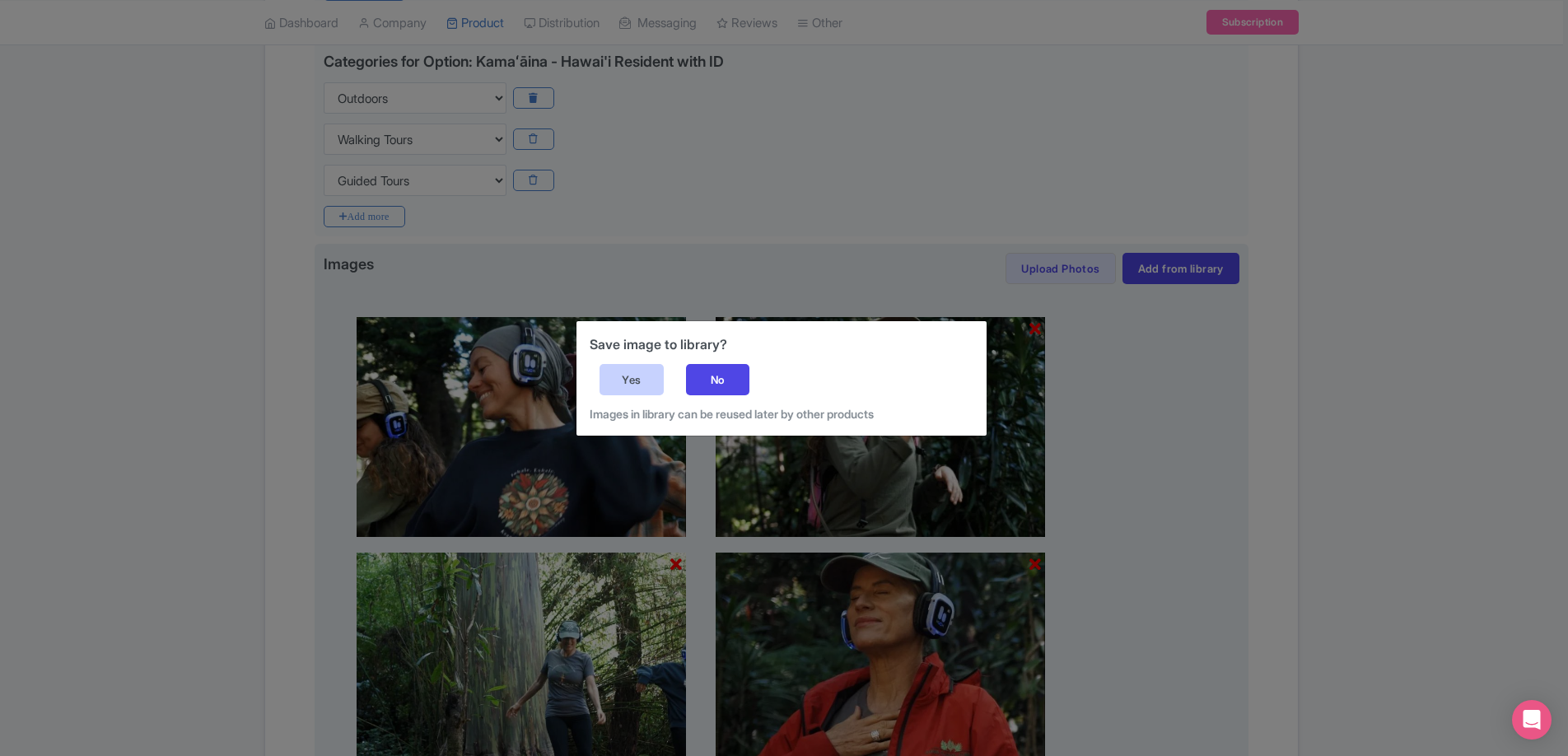
click at [633, 366] on div "Yes" at bounding box center [631, 380] width 65 height 31
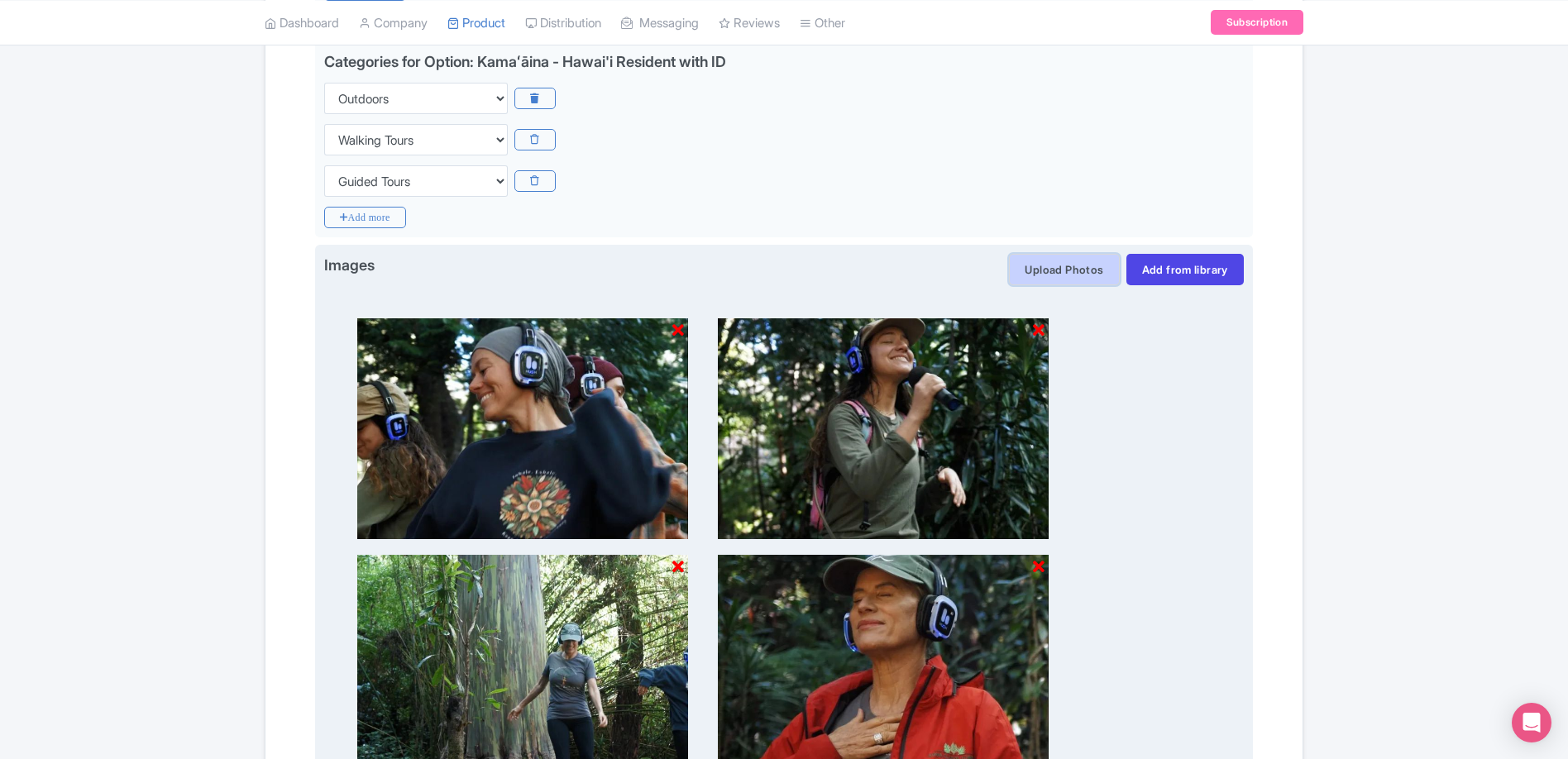
click at [1099, 258] on button "Upload Photos" at bounding box center [1064, 269] width 110 height 31
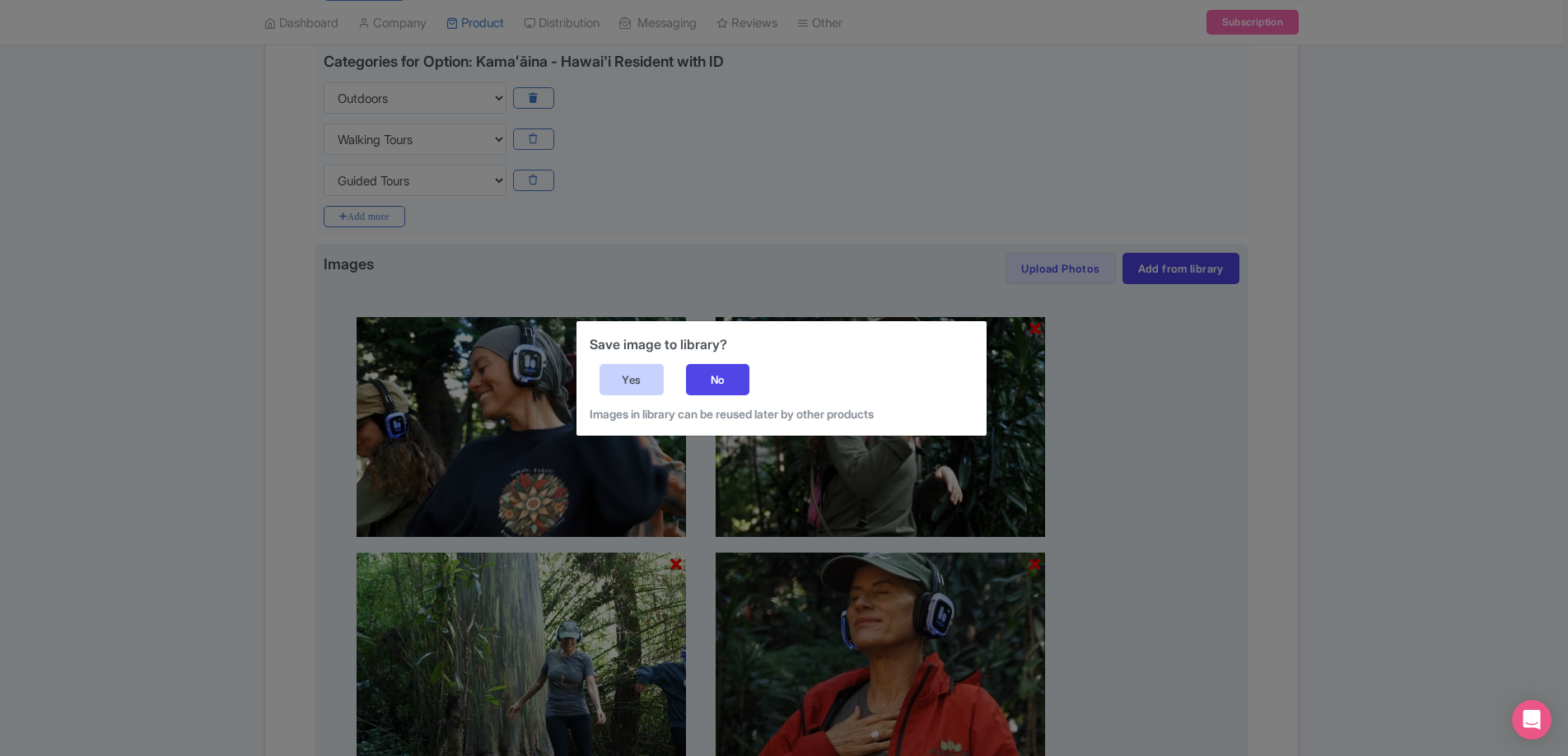
click at [646, 380] on div "Yes" at bounding box center [631, 380] width 65 height 31
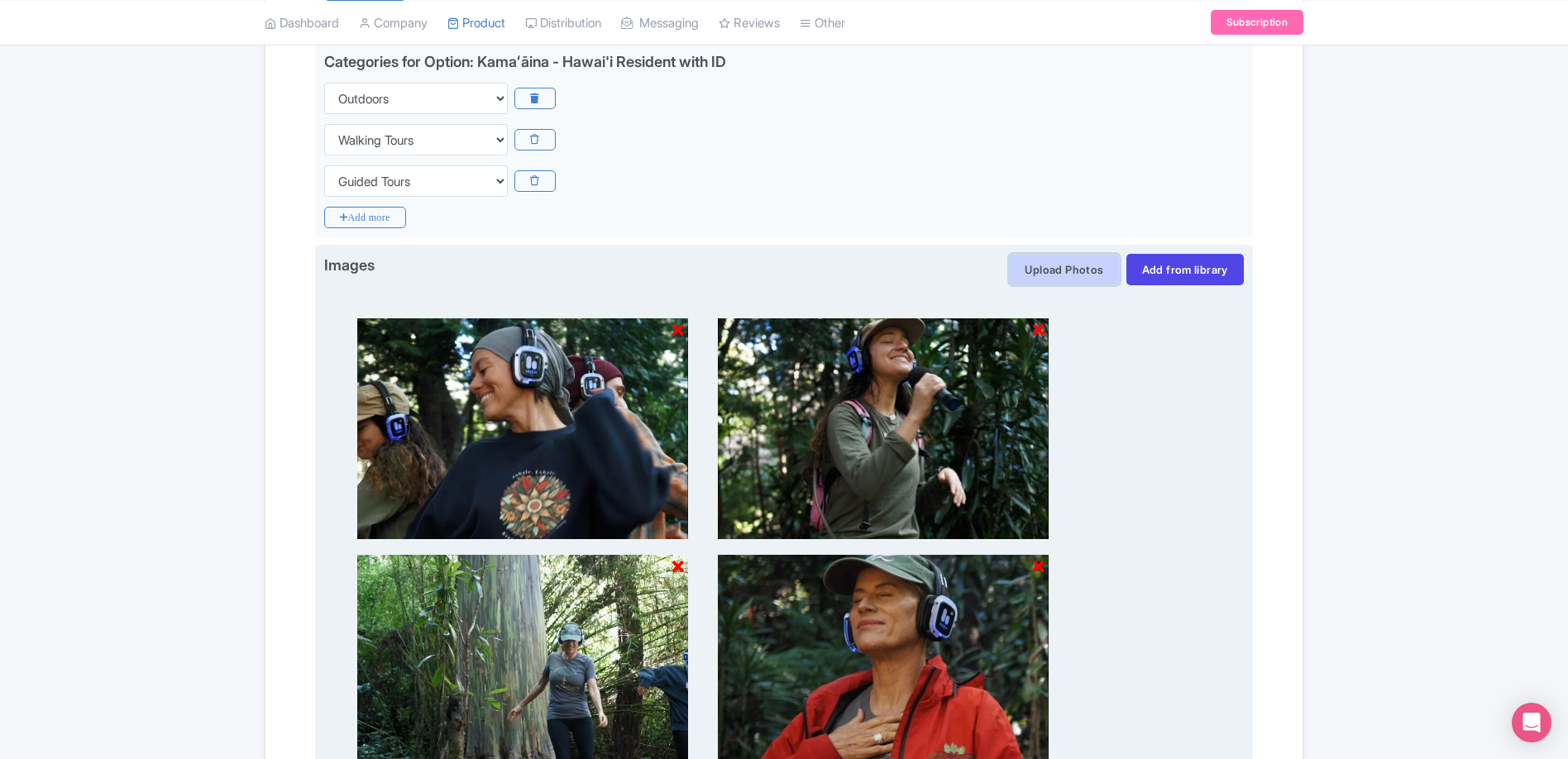
click at [1028, 273] on button "Upload Photos" at bounding box center [1064, 269] width 110 height 31
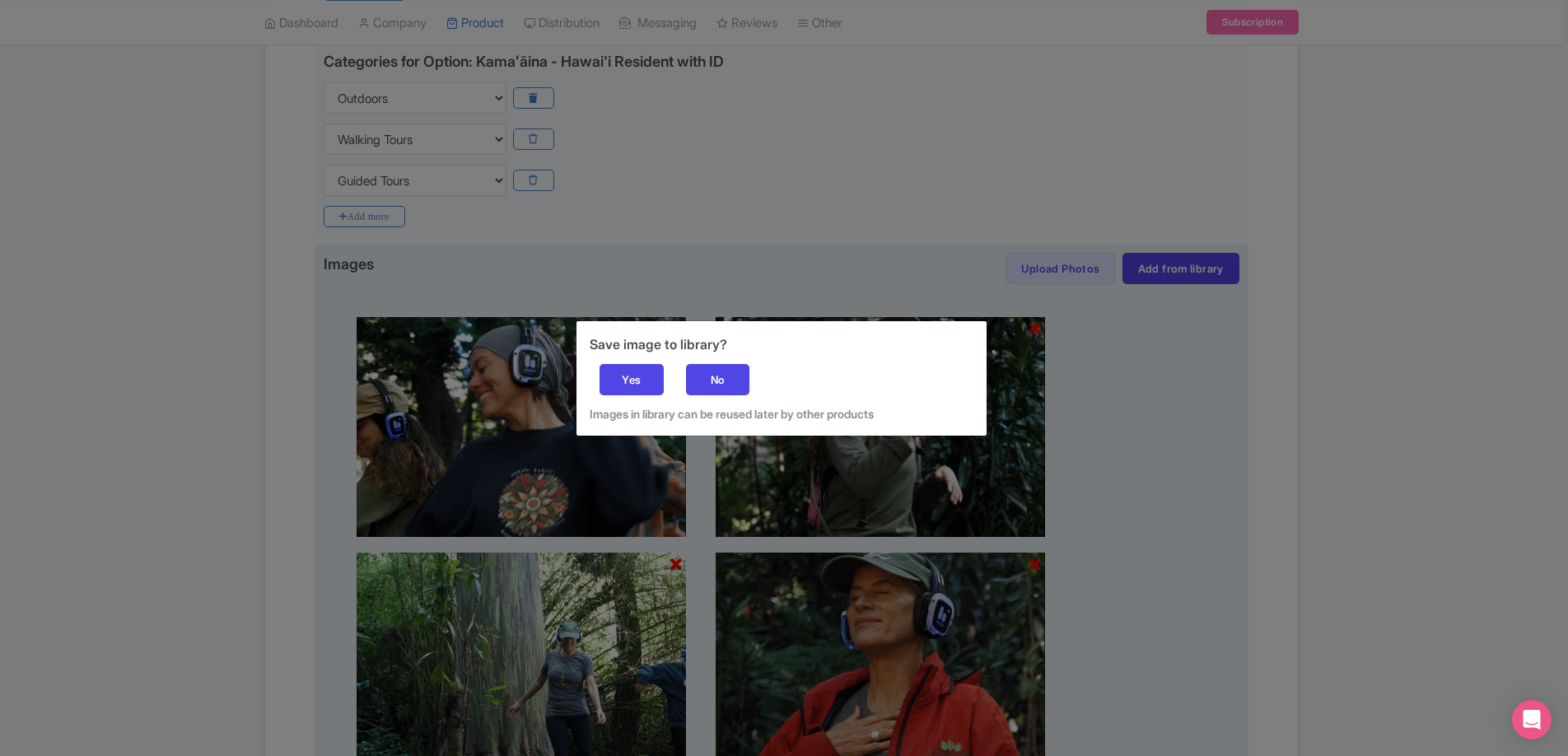
click at [597, 372] on div "Save image to library? Yes No Images in library can be reused later by other pr…" at bounding box center [780, 378] width 410 height 114
click at [605, 383] on div "Yes" at bounding box center [631, 380] width 65 height 31
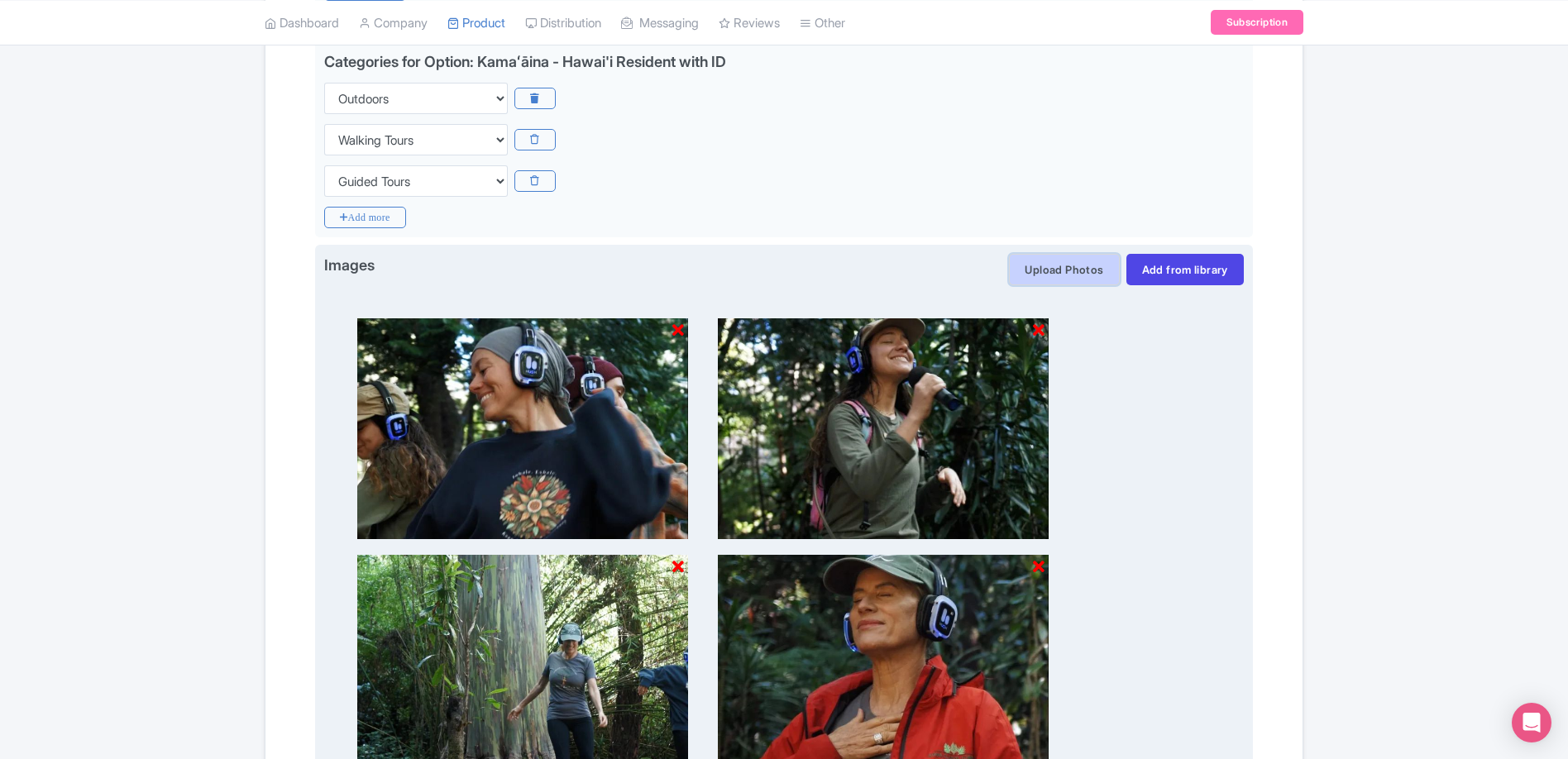
click at [1091, 278] on button "Upload Photos" at bounding box center [1064, 269] width 110 height 31
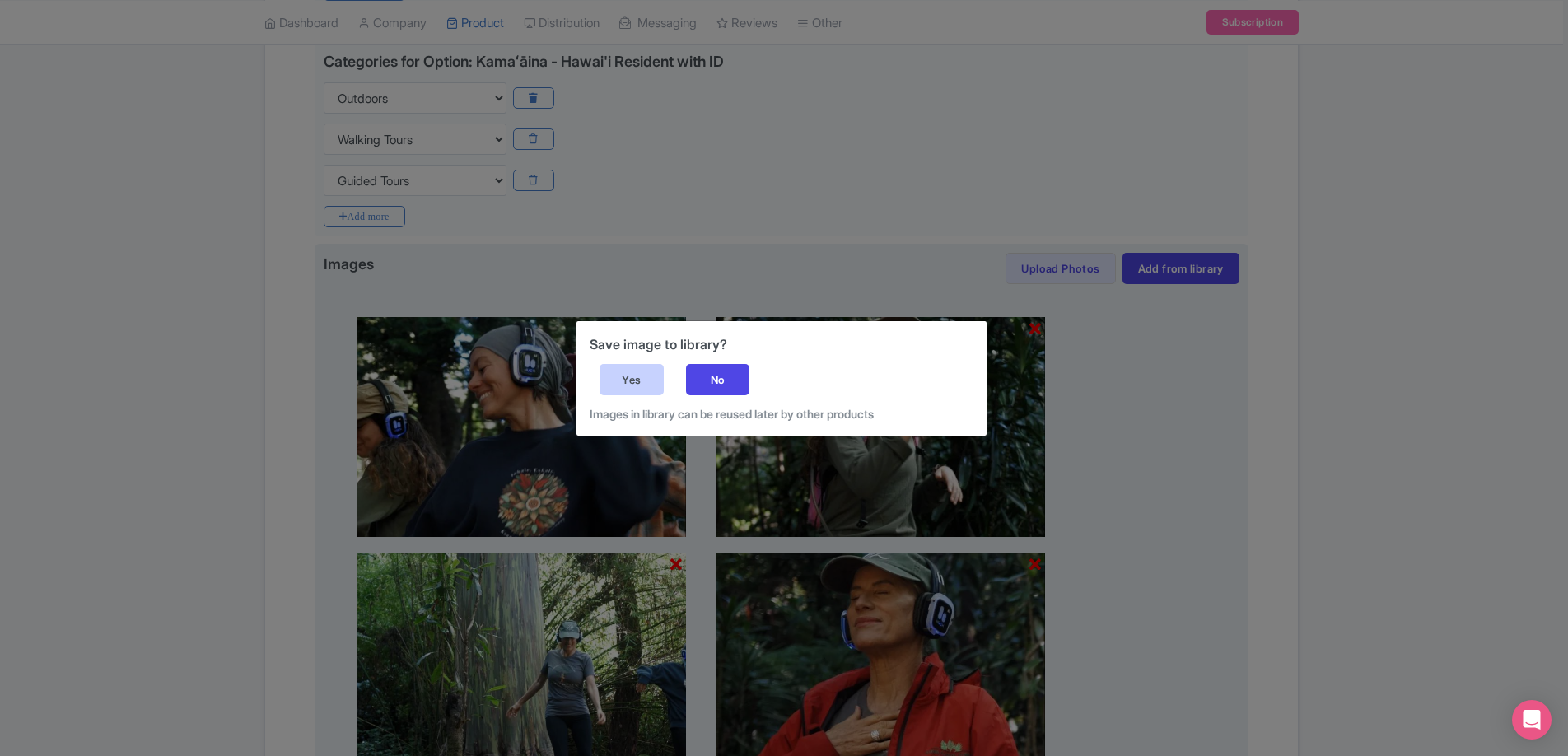
click at [630, 375] on div "Yes" at bounding box center [631, 380] width 65 height 31
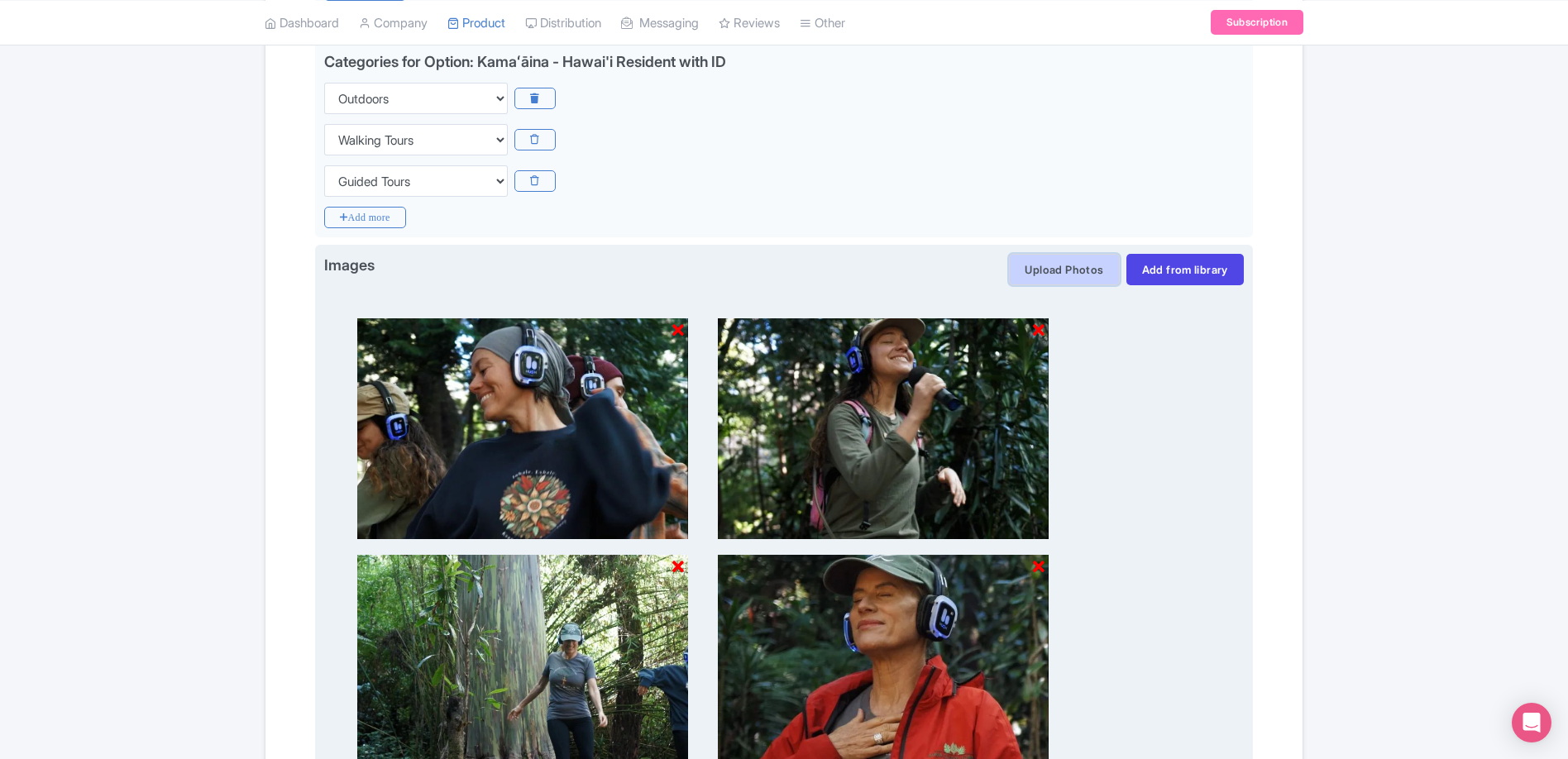
click at [1079, 263] on button "Upload Photos" at bounding box center [1064, 269] width 110 height 31
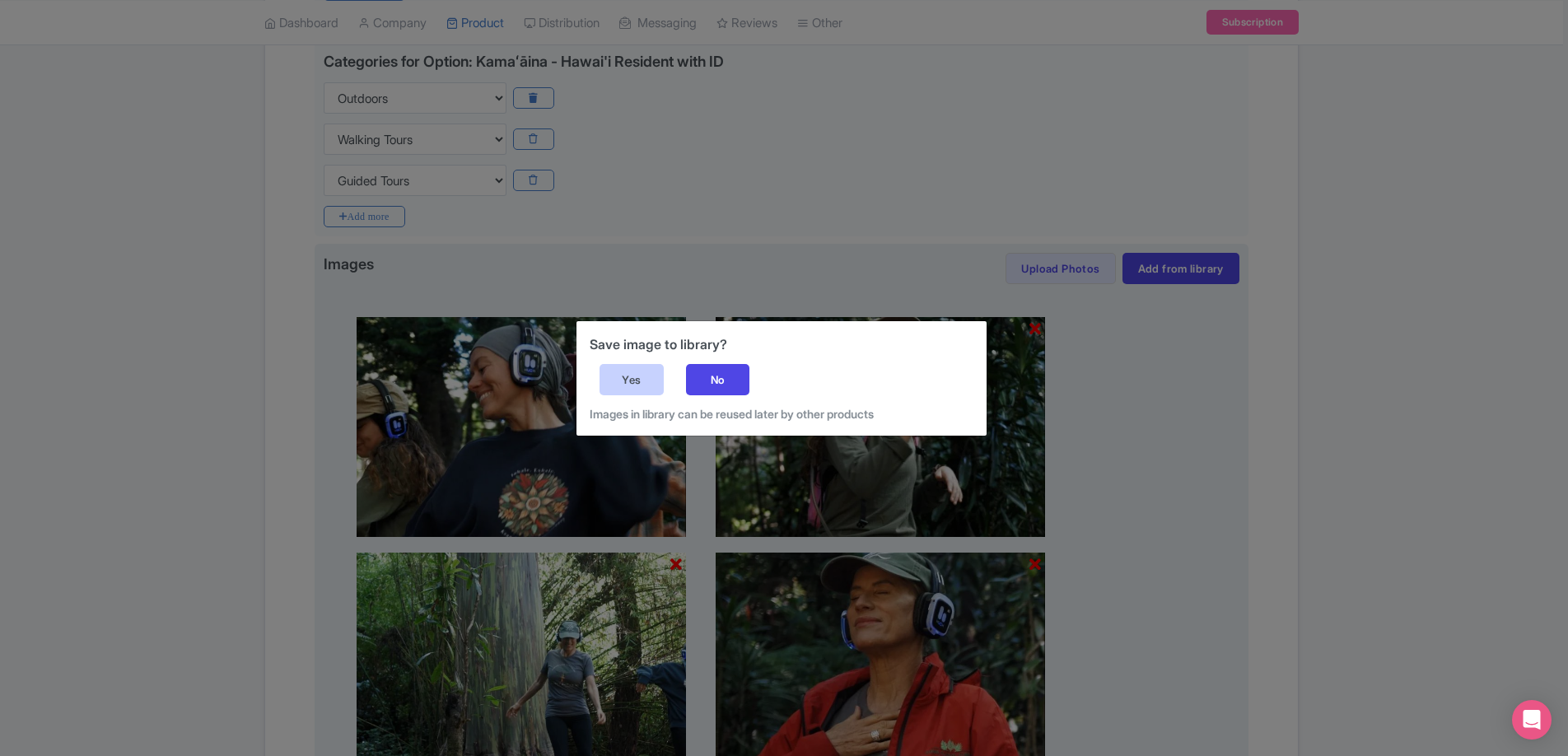
click at [642, 374] on div "Yes" at bounding box center [631, 380] width 65 height 31
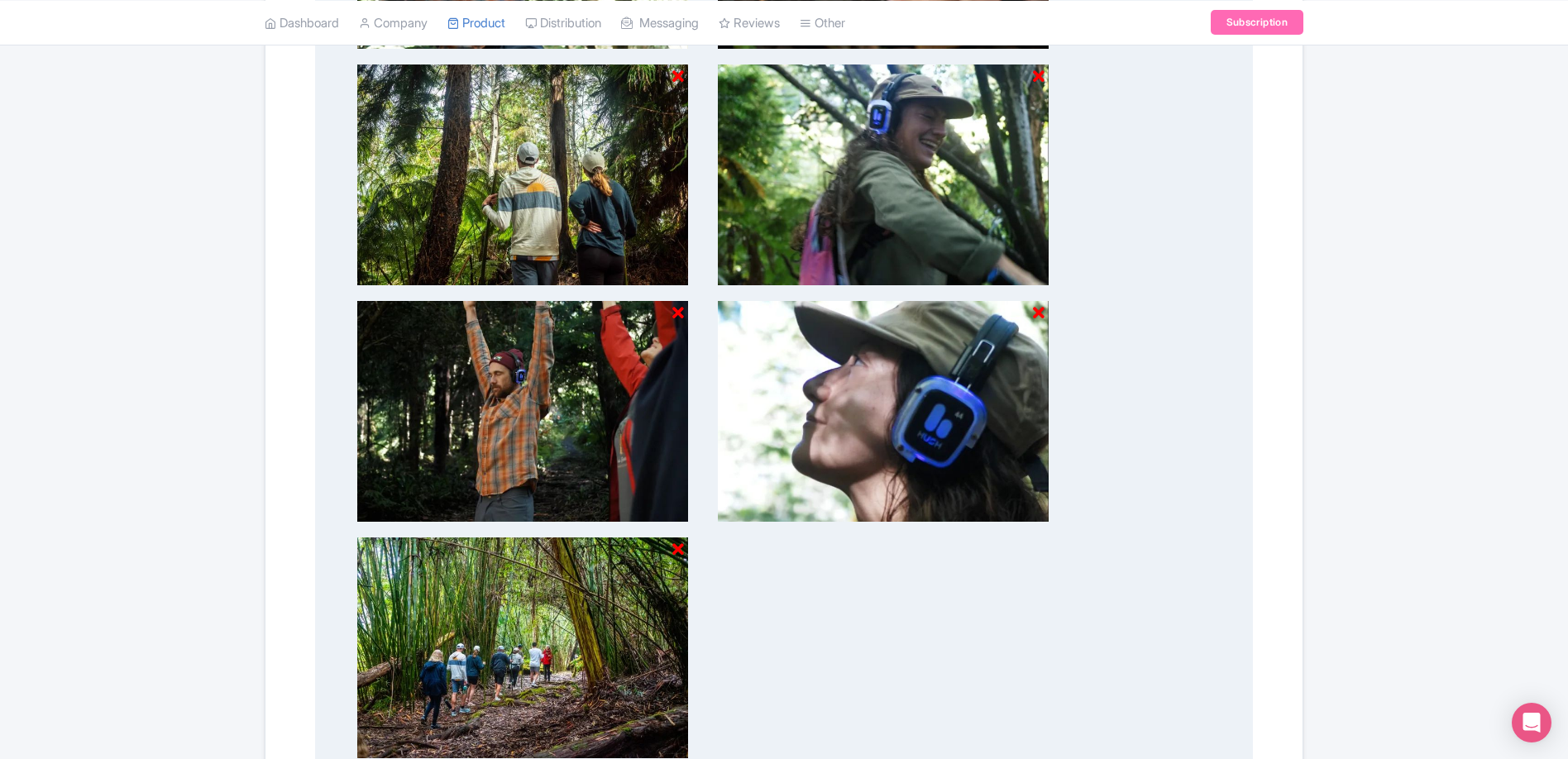
scroll to position [1799, 0]
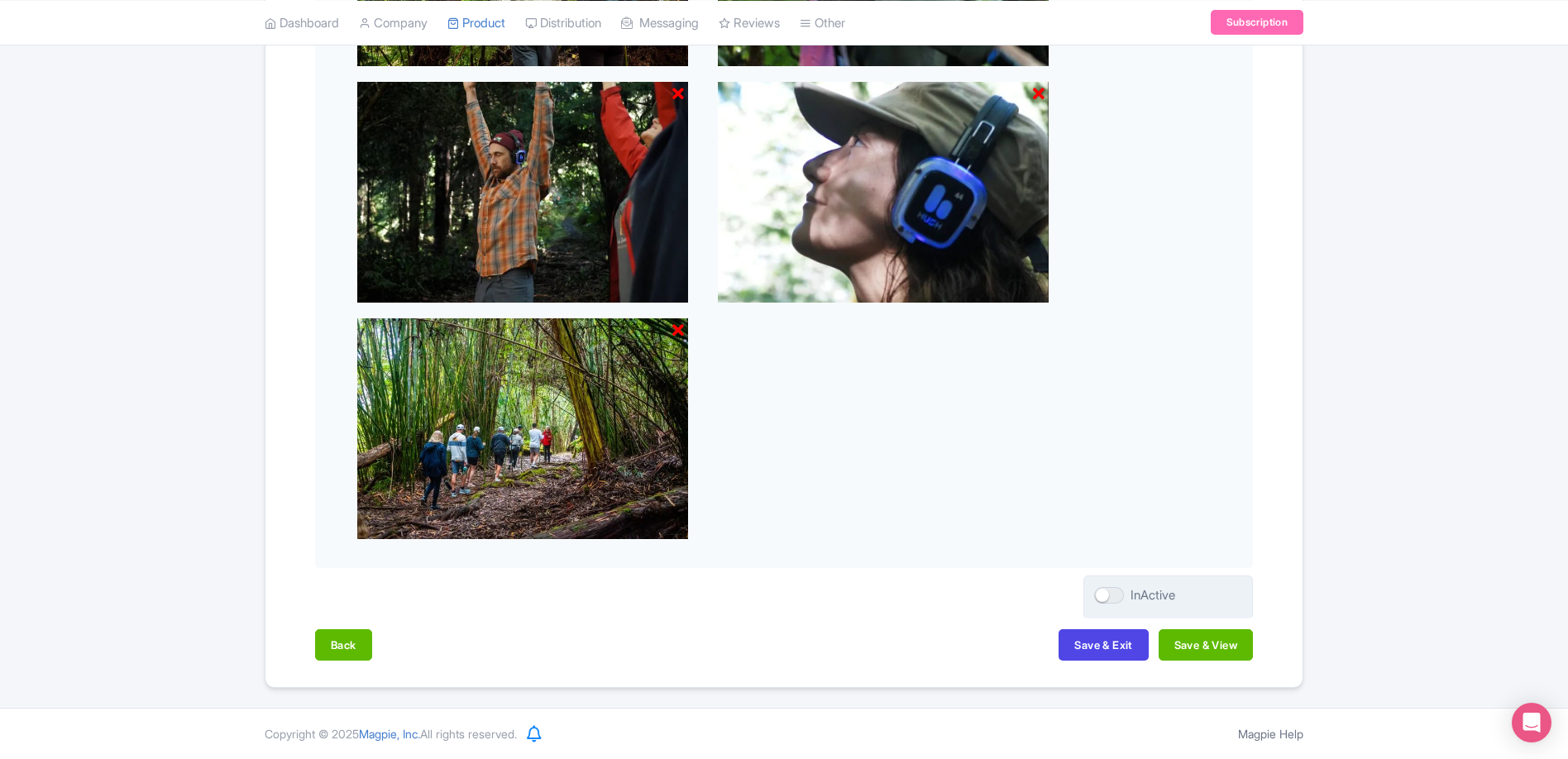
click at [1135, 603] on div "InActive" at bounding box center [1152, 596] width 45 height 19
click at [1105, 600] on input "InActive" at bounding box center [1099, 595] width 11 height 11
checkbox input "true"
click at [1181, 645] on button "Save & View" at bounding box center [1205, 645] width 94 height 31
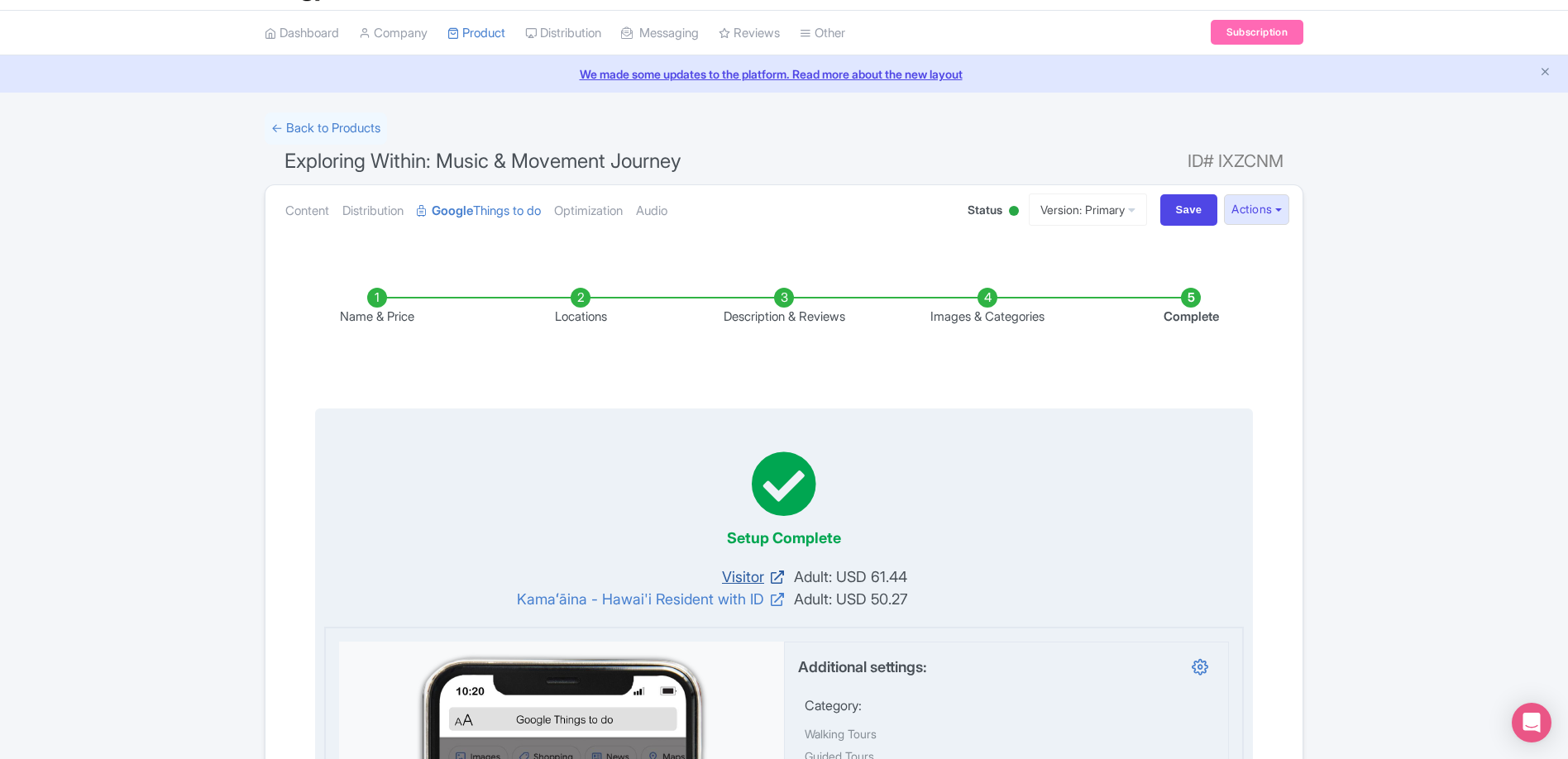
scroll to position [0, 0]
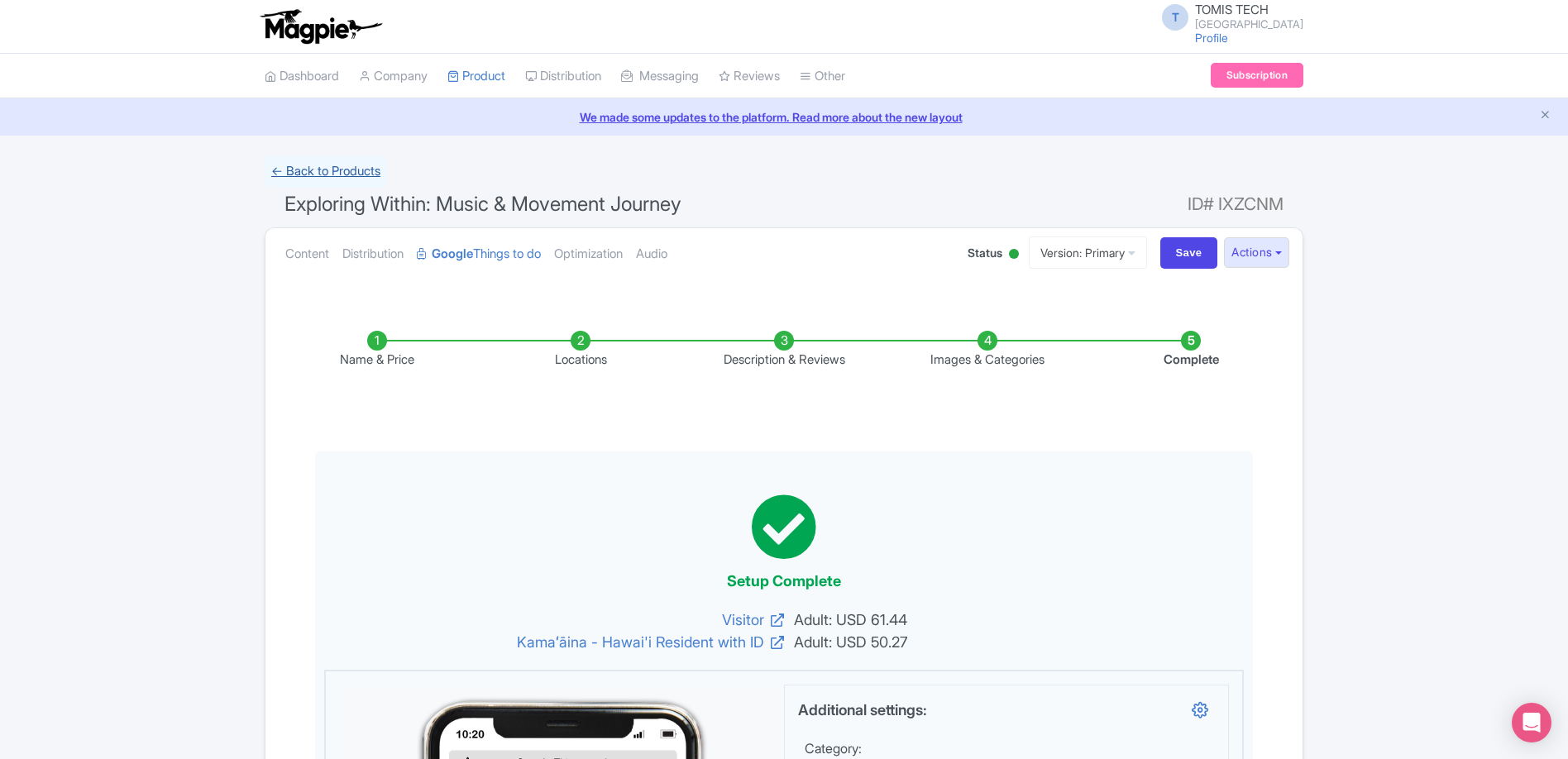
click at [319, 163] on link "← Back to Products" at bounding box center [326, 171] width 122 height 32
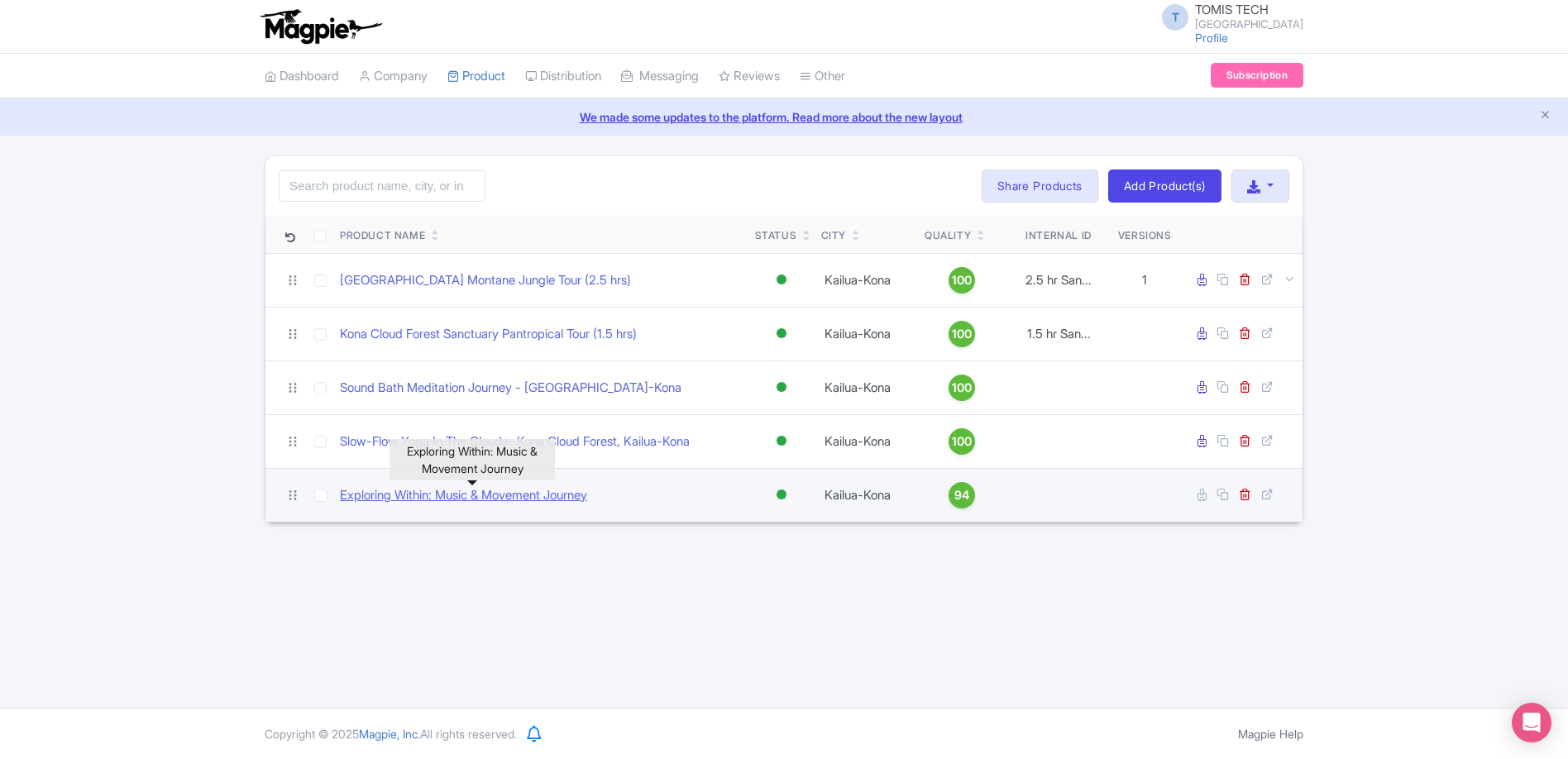
click at [494, 499] on link "Exploring Within: Music & Movement Journey" at bounding box center [463, 495] width 247 height 19
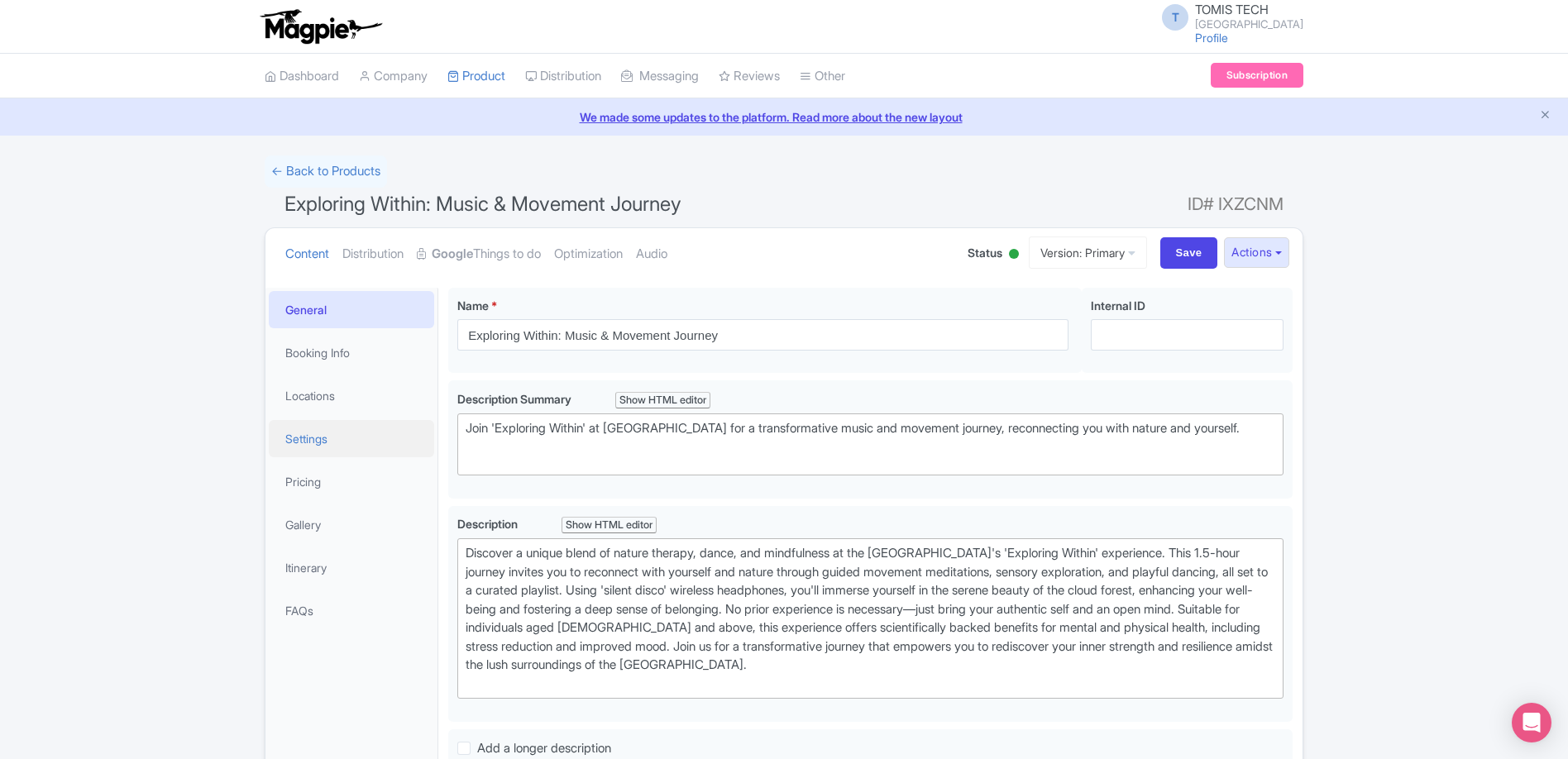
click at [311, 446] on link "Settings" at bounding box center [351, 438] width 165 height 37
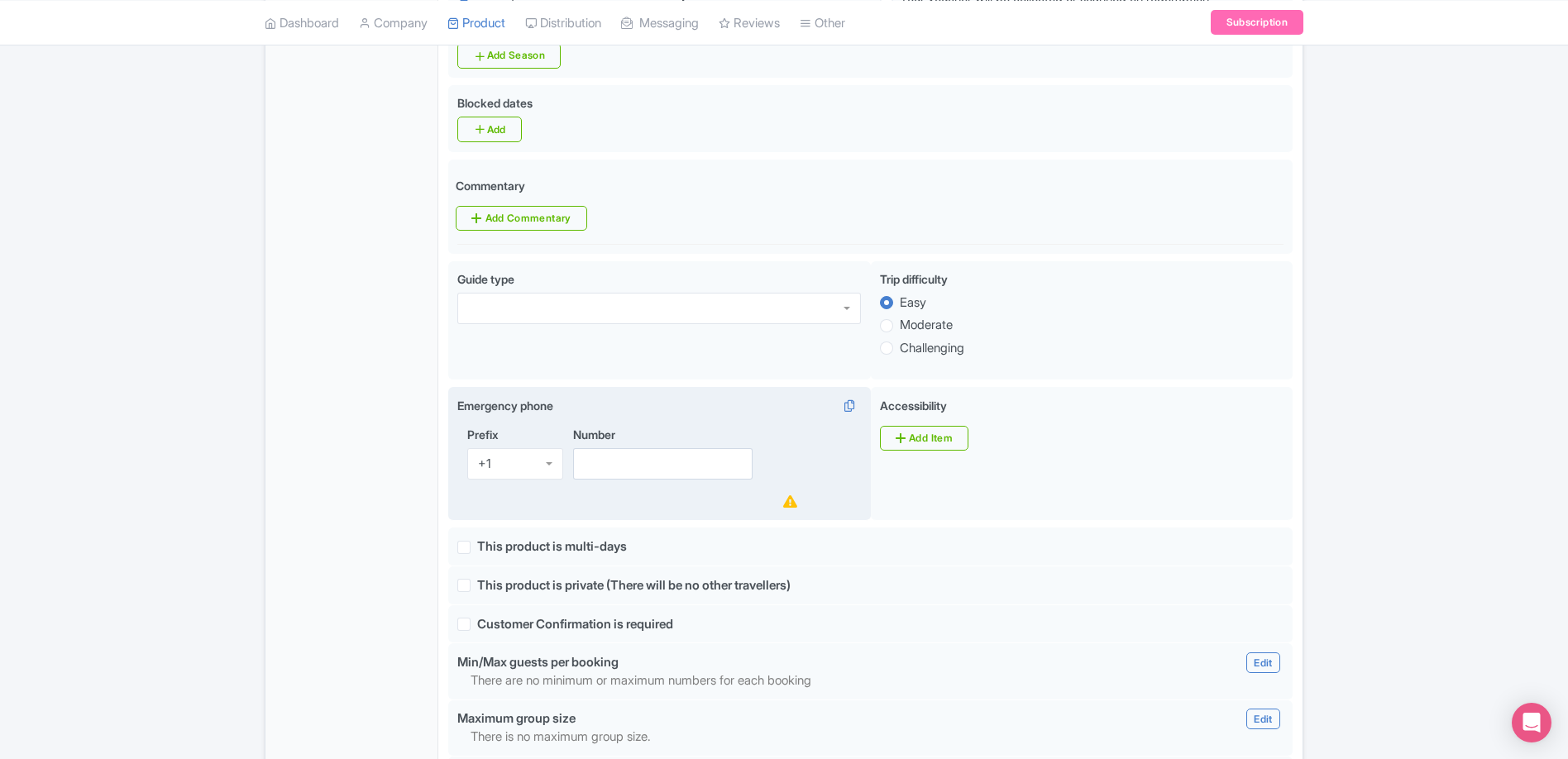
scroll to position [797, 0]
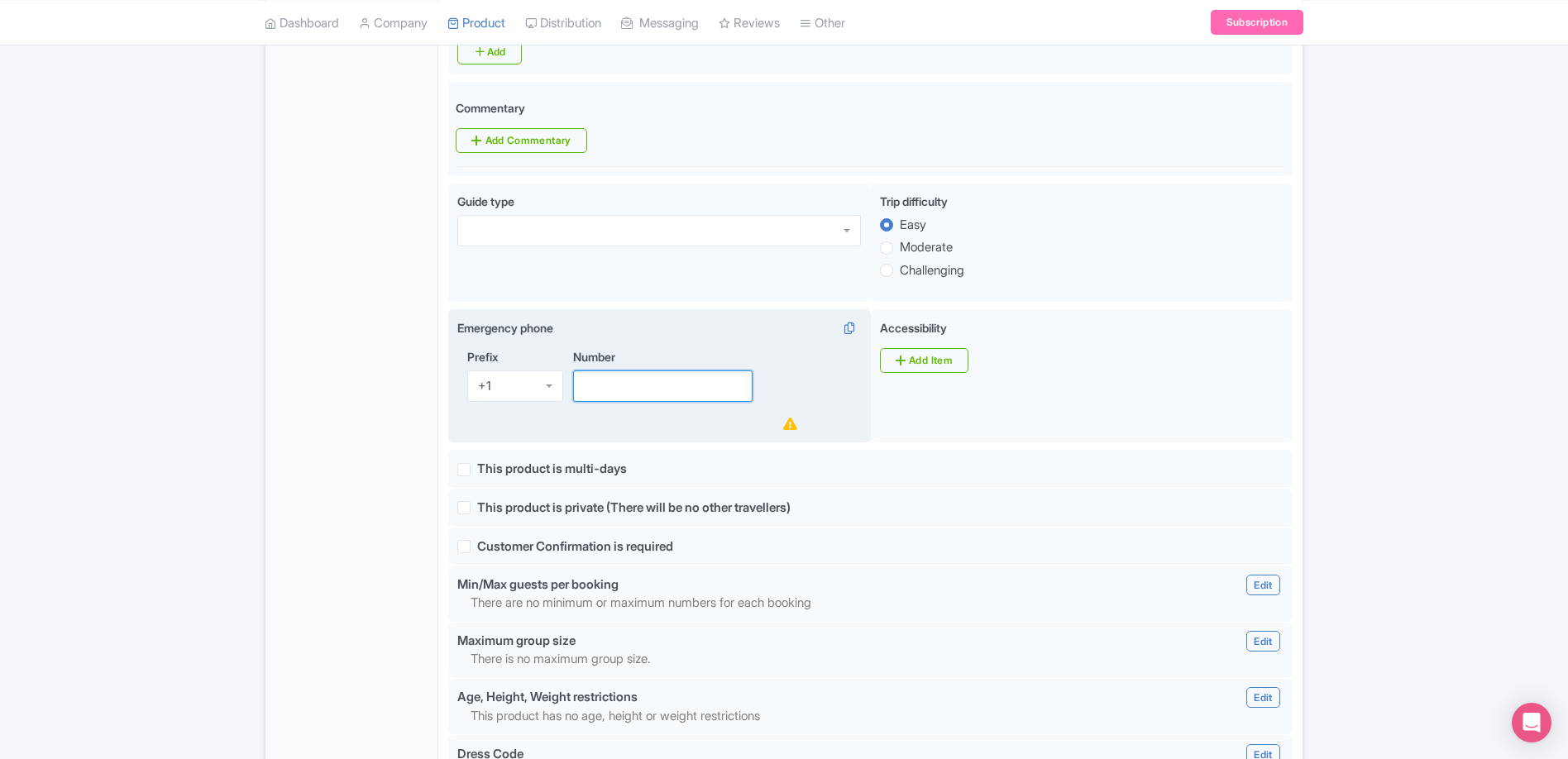
click at [607, 393] on input "Number" at bounding box center [662, 386] width 180 height 31
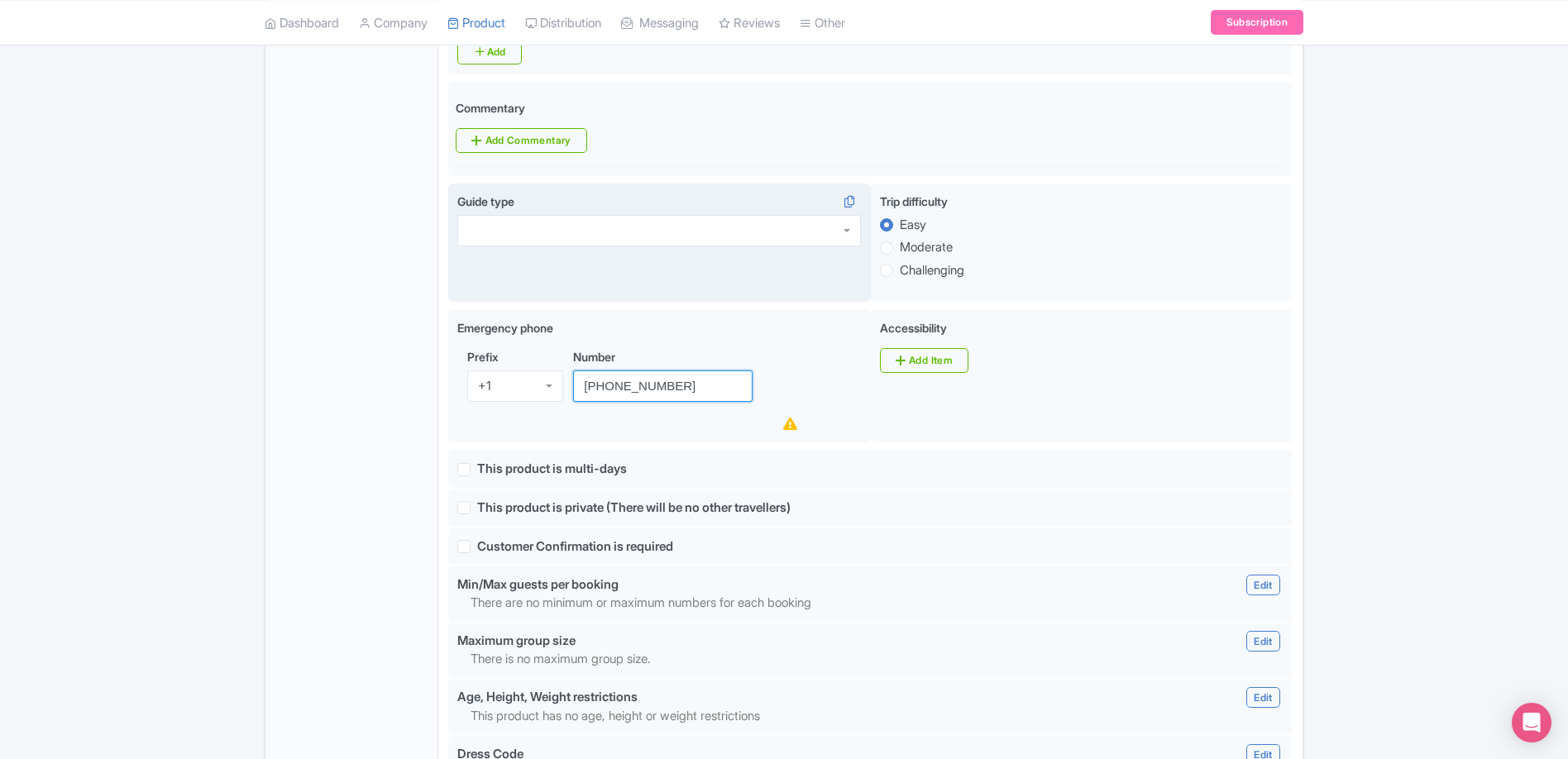
type input "[PHONE_NUMBER]"
click at [589, 244] on div at bounding box center [659, 231] width 403 height 31
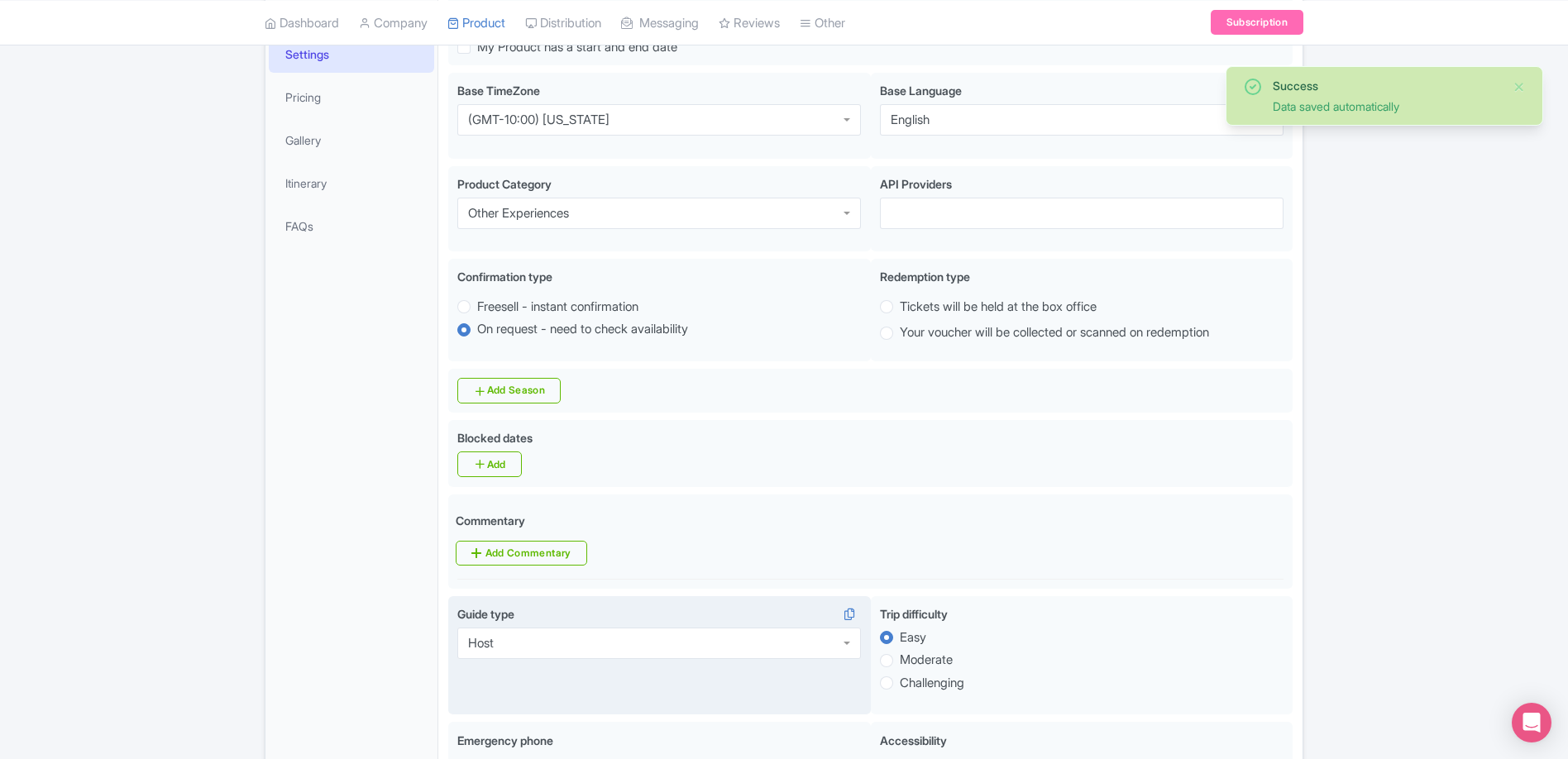
scroll to position [57, 0]
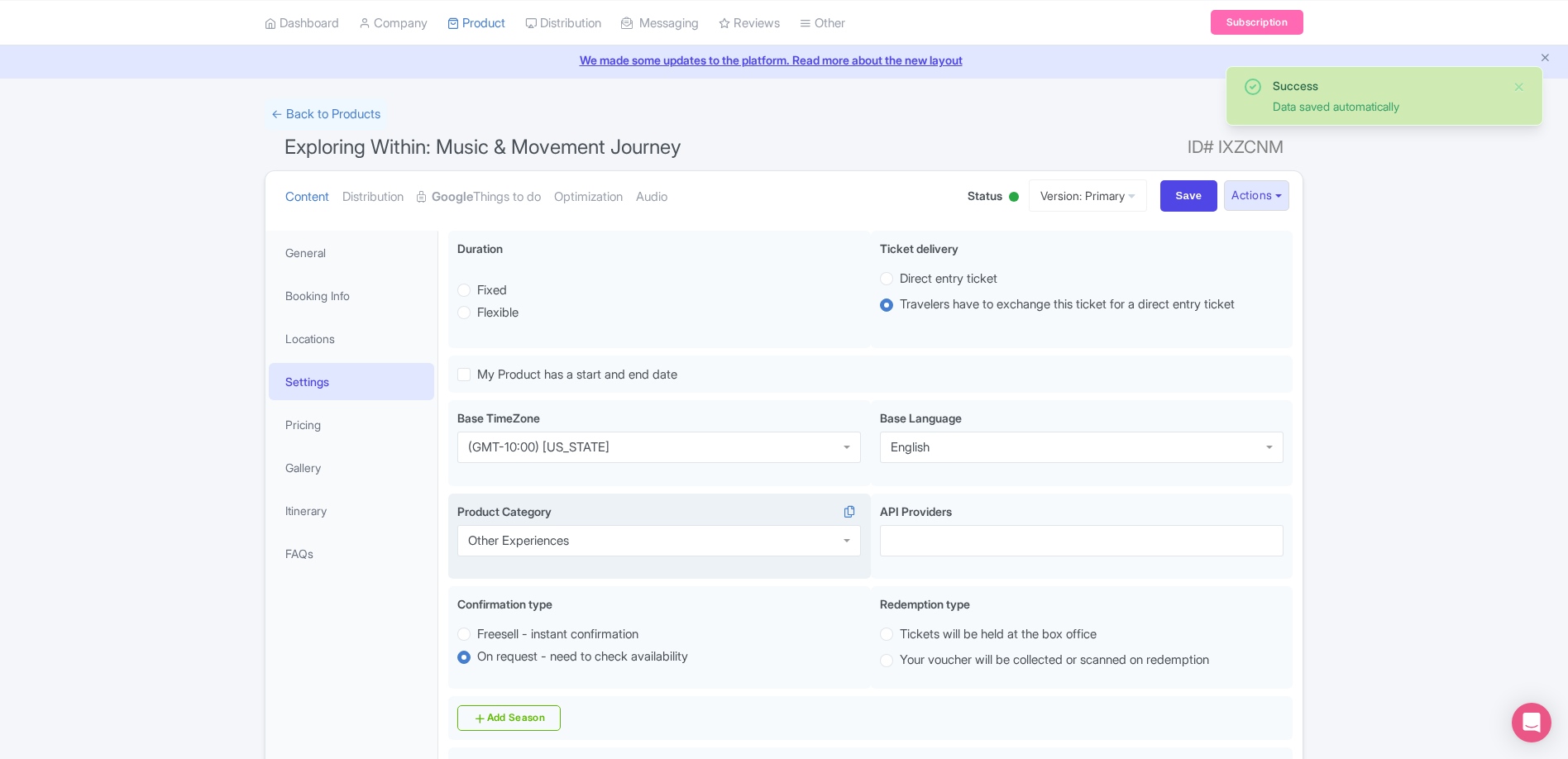
click at [640, 540] on div "Other Experiences" at bounding box center [659, 541] width 403 height 31
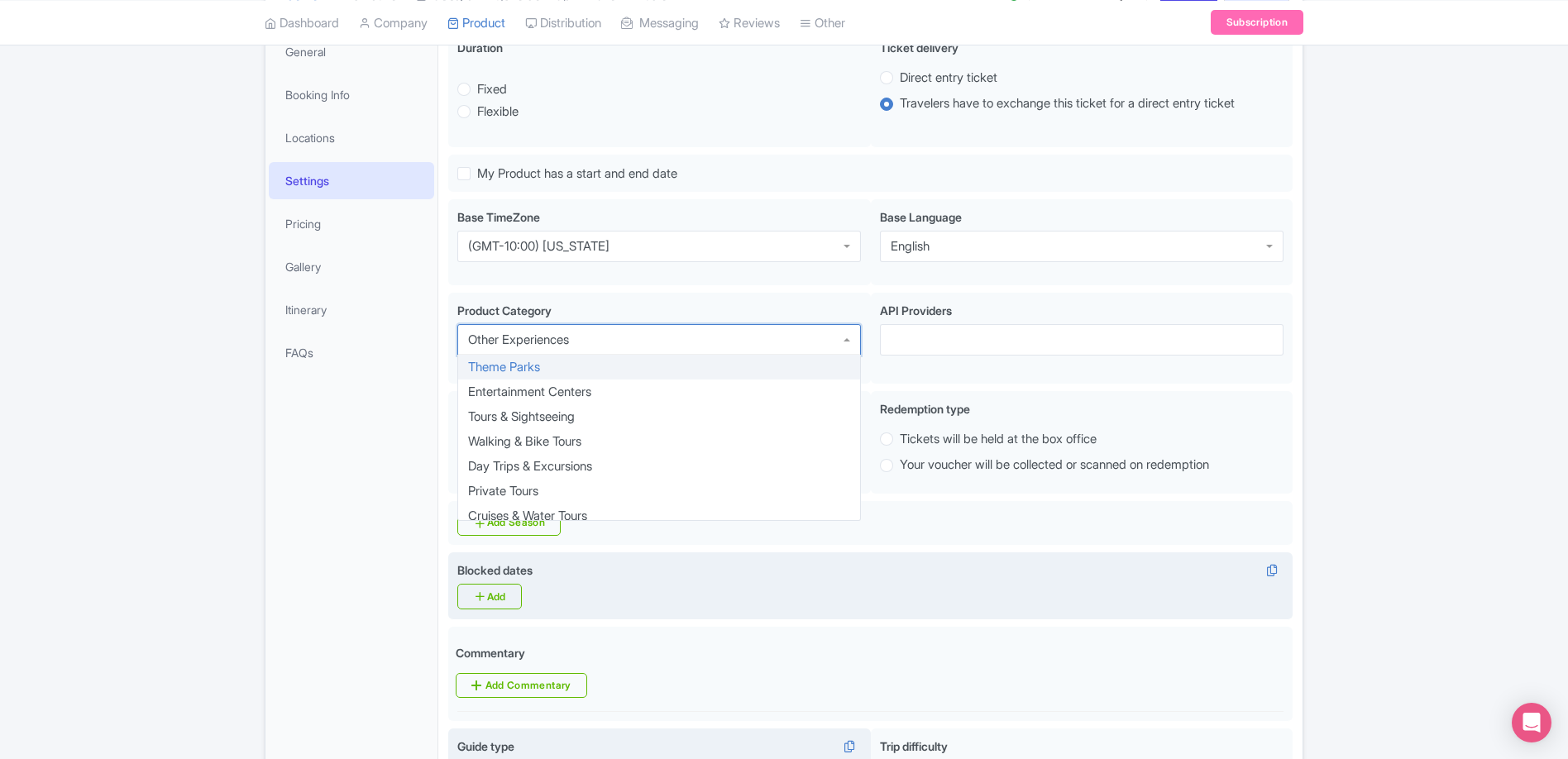
scroll to position [266, 0]
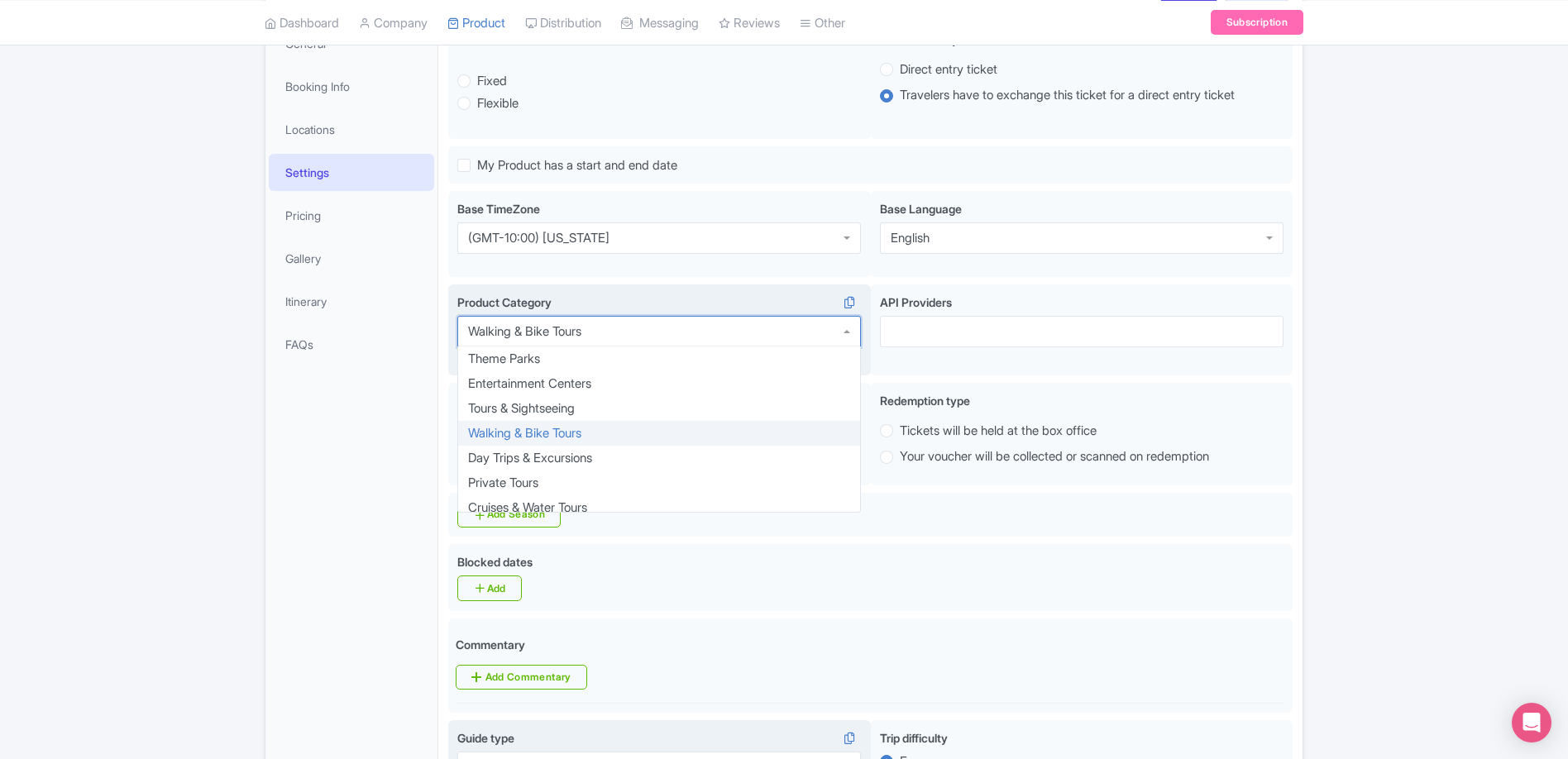
click at [746, 324] on div "Walking & Bike Tours" at bounding box center [659, 331] width 403 height 31
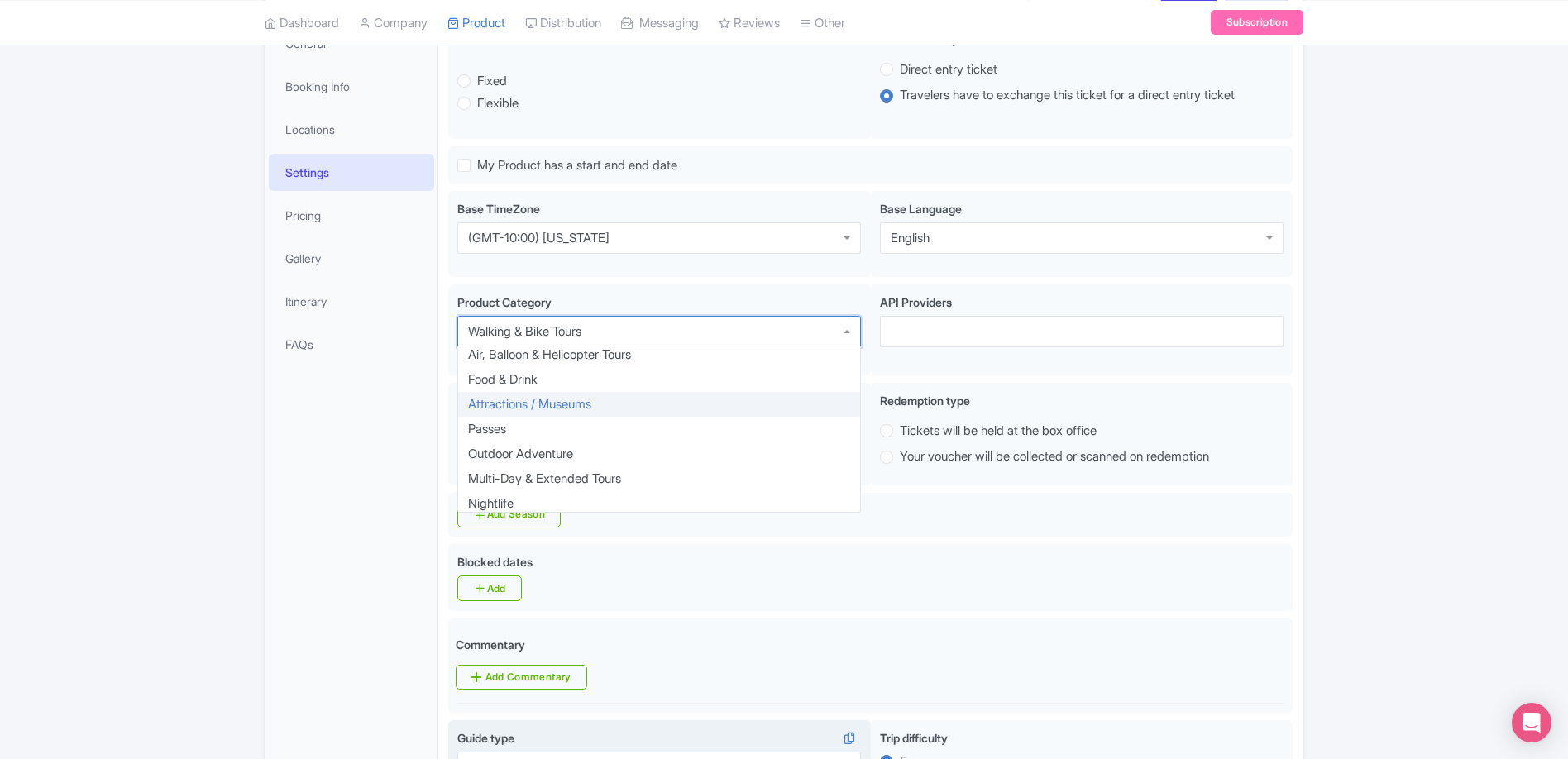
scroll to position [180, 0]
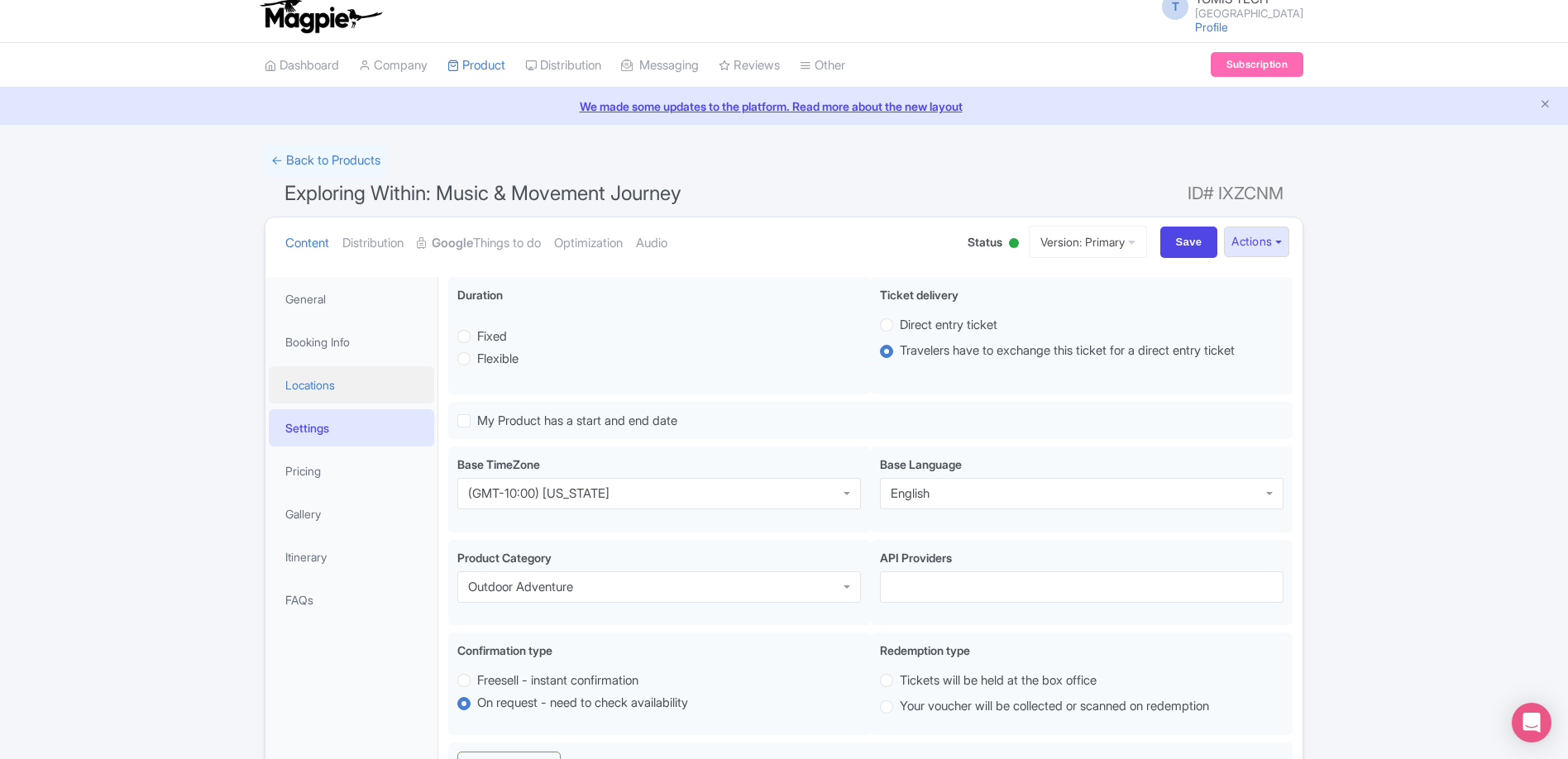
scroll to position [0, 0]
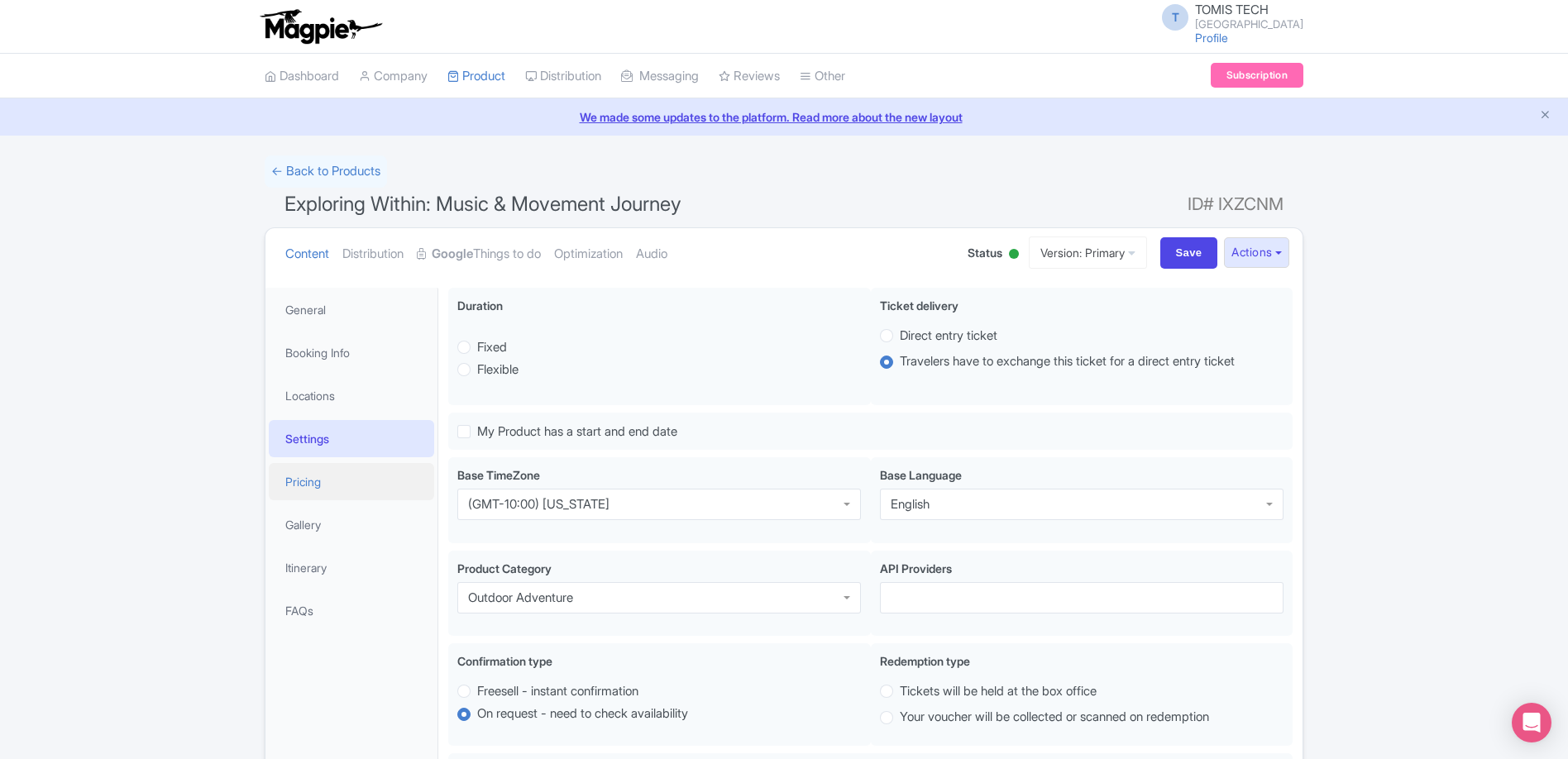
click at [309, 483] on link "Pricing" at bounding box center [351, 482] width 165 height 37
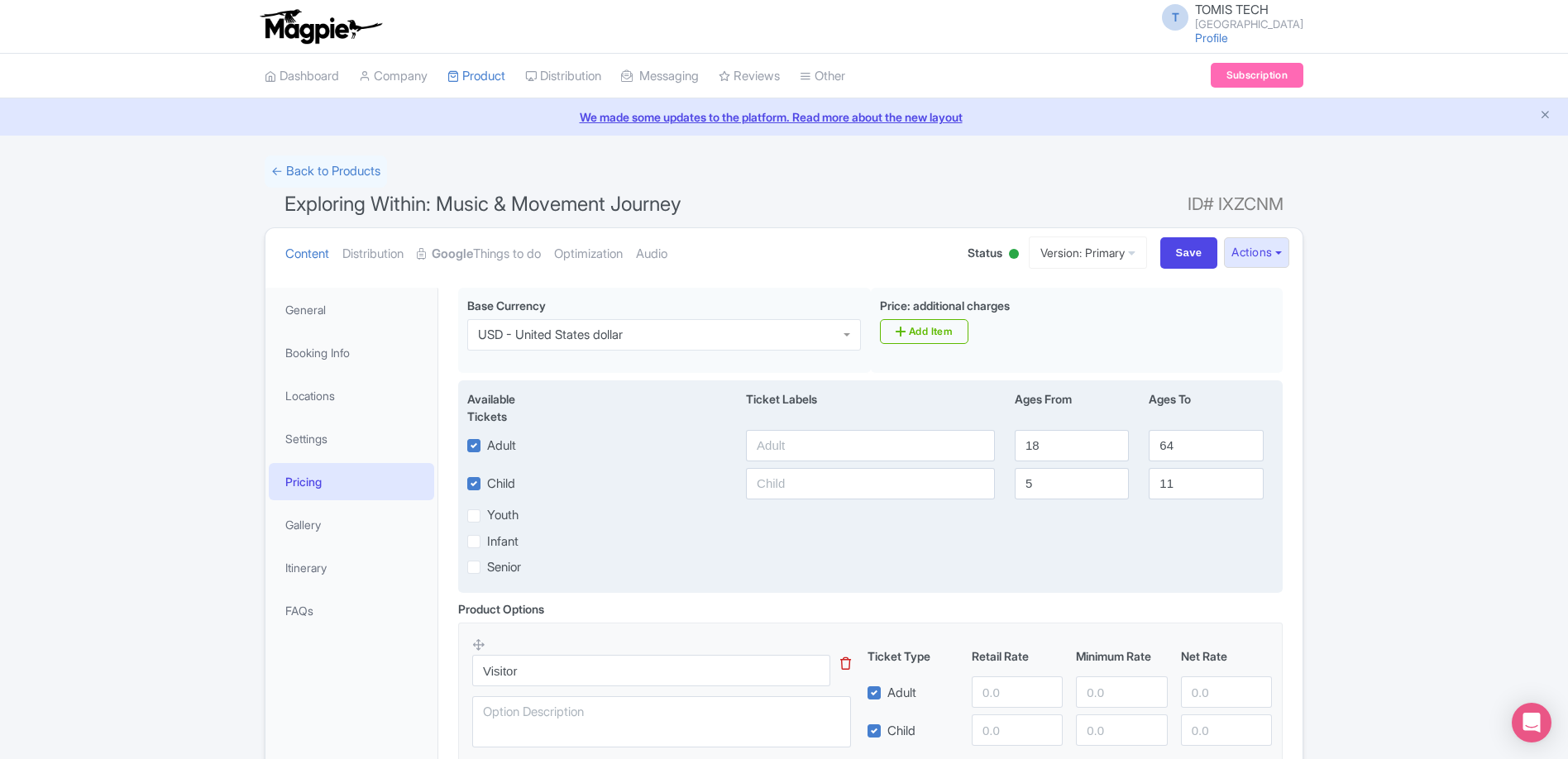
click at [487, 484] on label "Child" at bounding box center [501, 483] width 28 height 19
click at [487, 484] on input "Child" at bounding box center [493, 479] width 11 height 11
checkbox input "false"
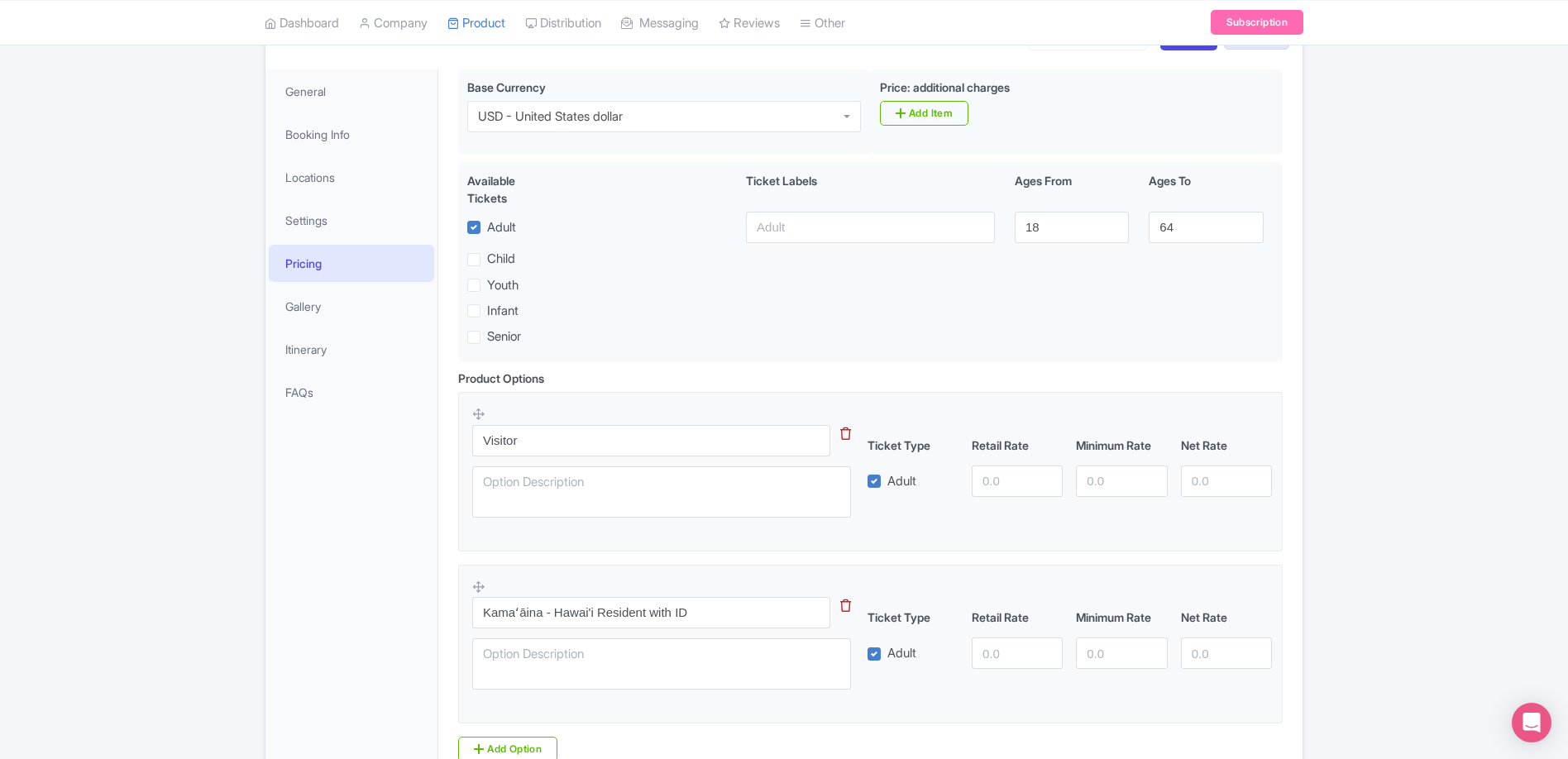
scroll to position [290, 0]
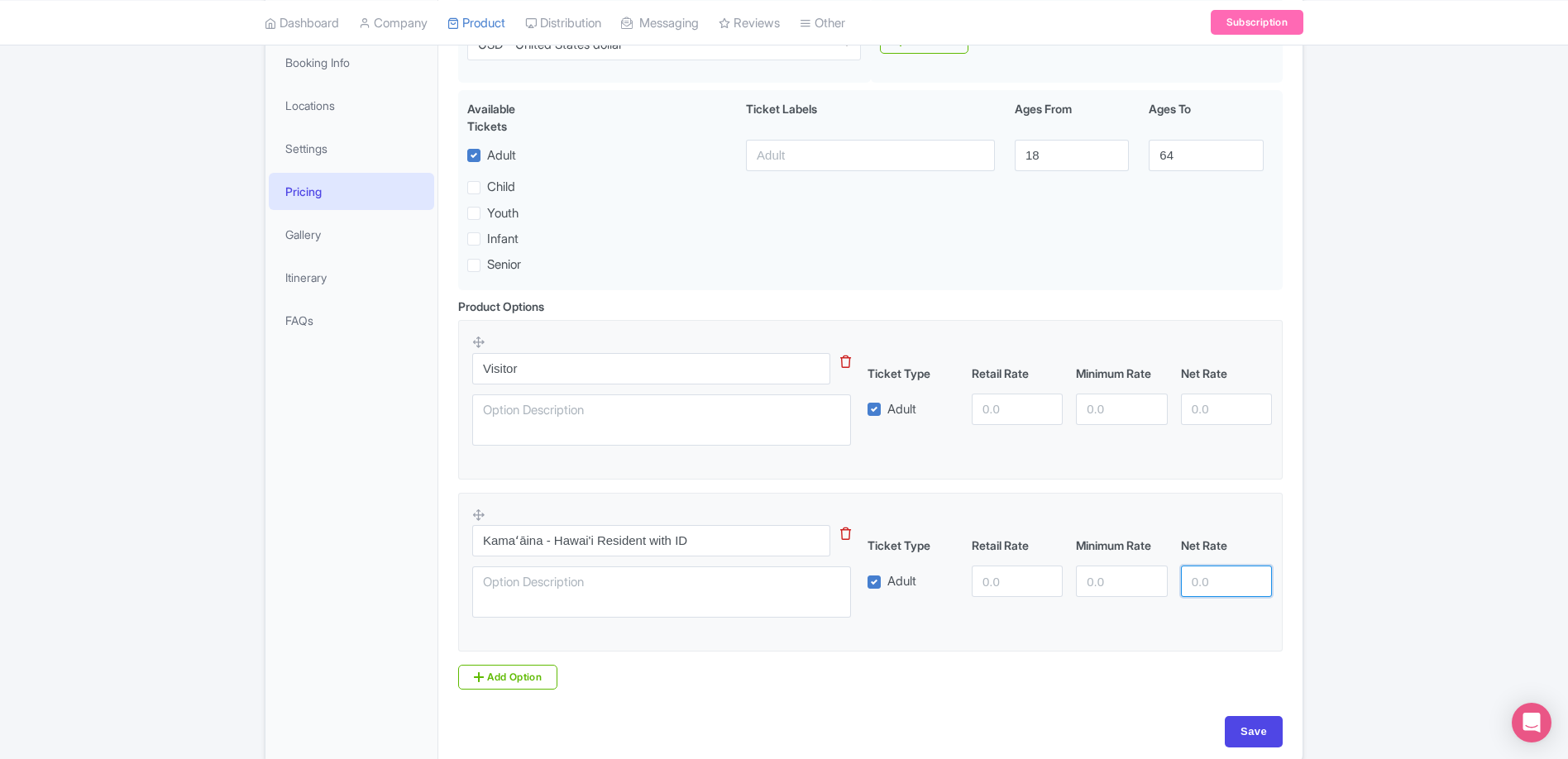
click at [1235, 578] on input "number" at bounding box center [1226, 581] width 91 height 31
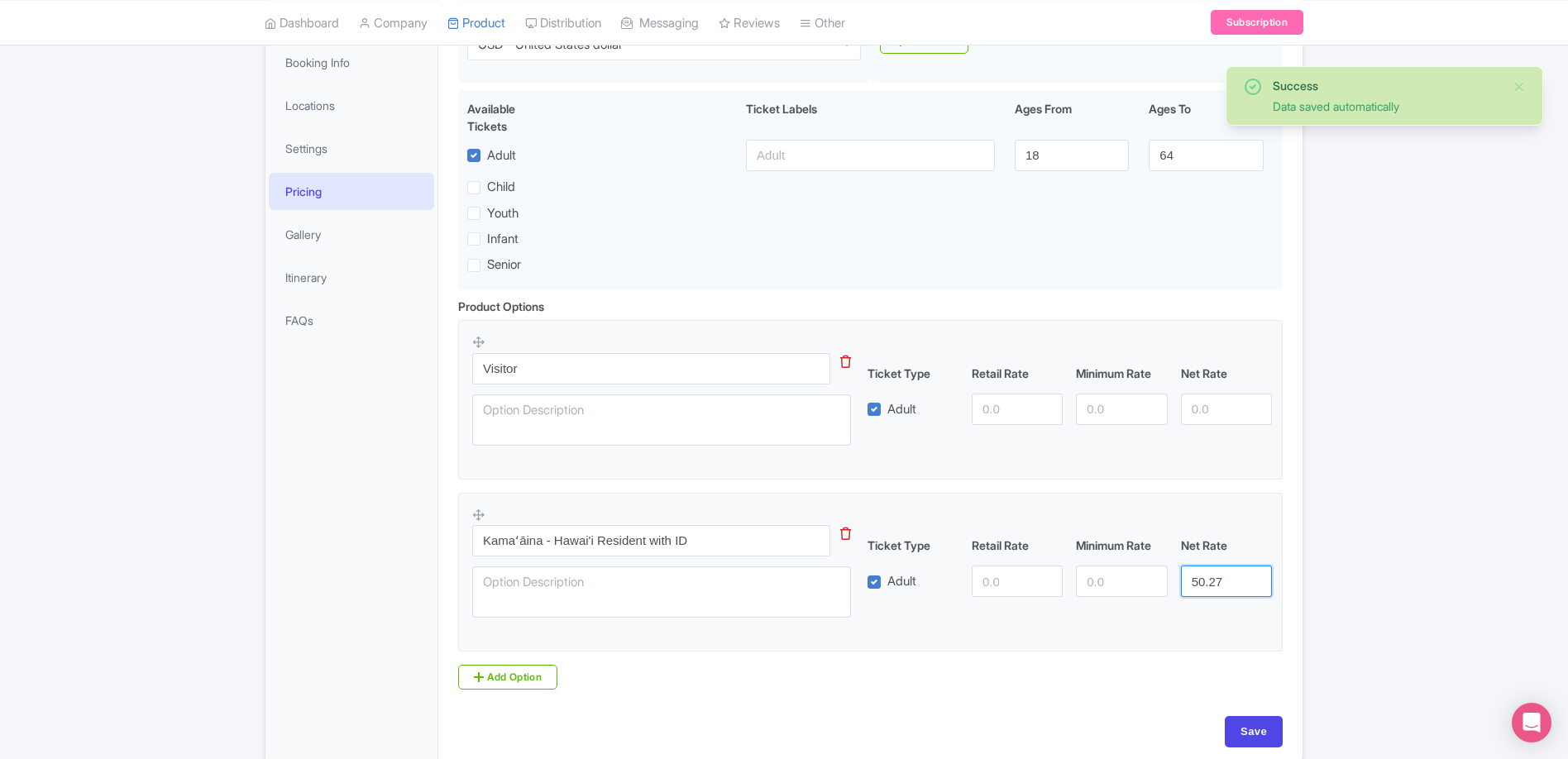
type input "50.27"
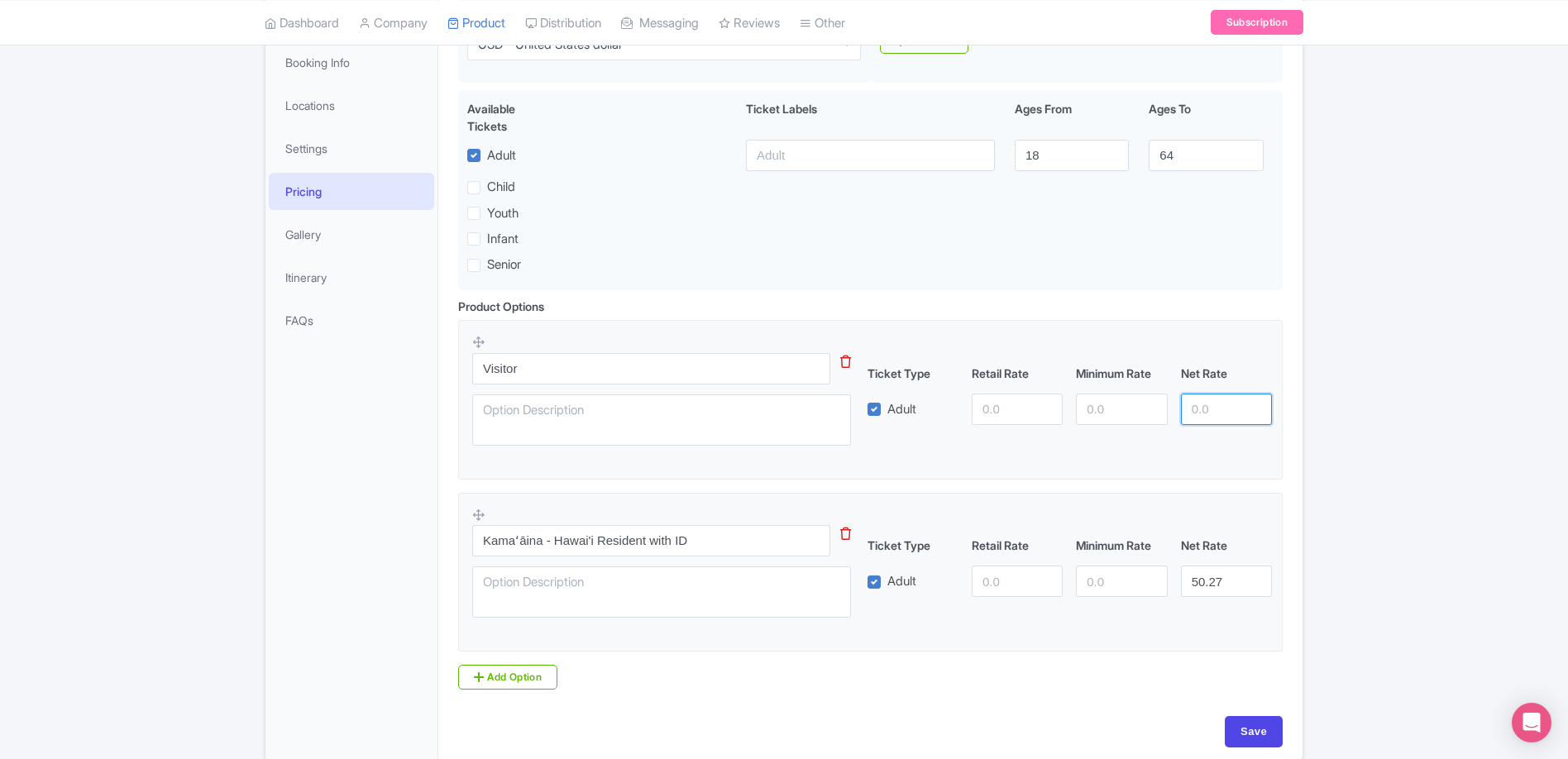
click at [1221, 402] on input "number" at bounding box center [1226, 409] width 91 height 31
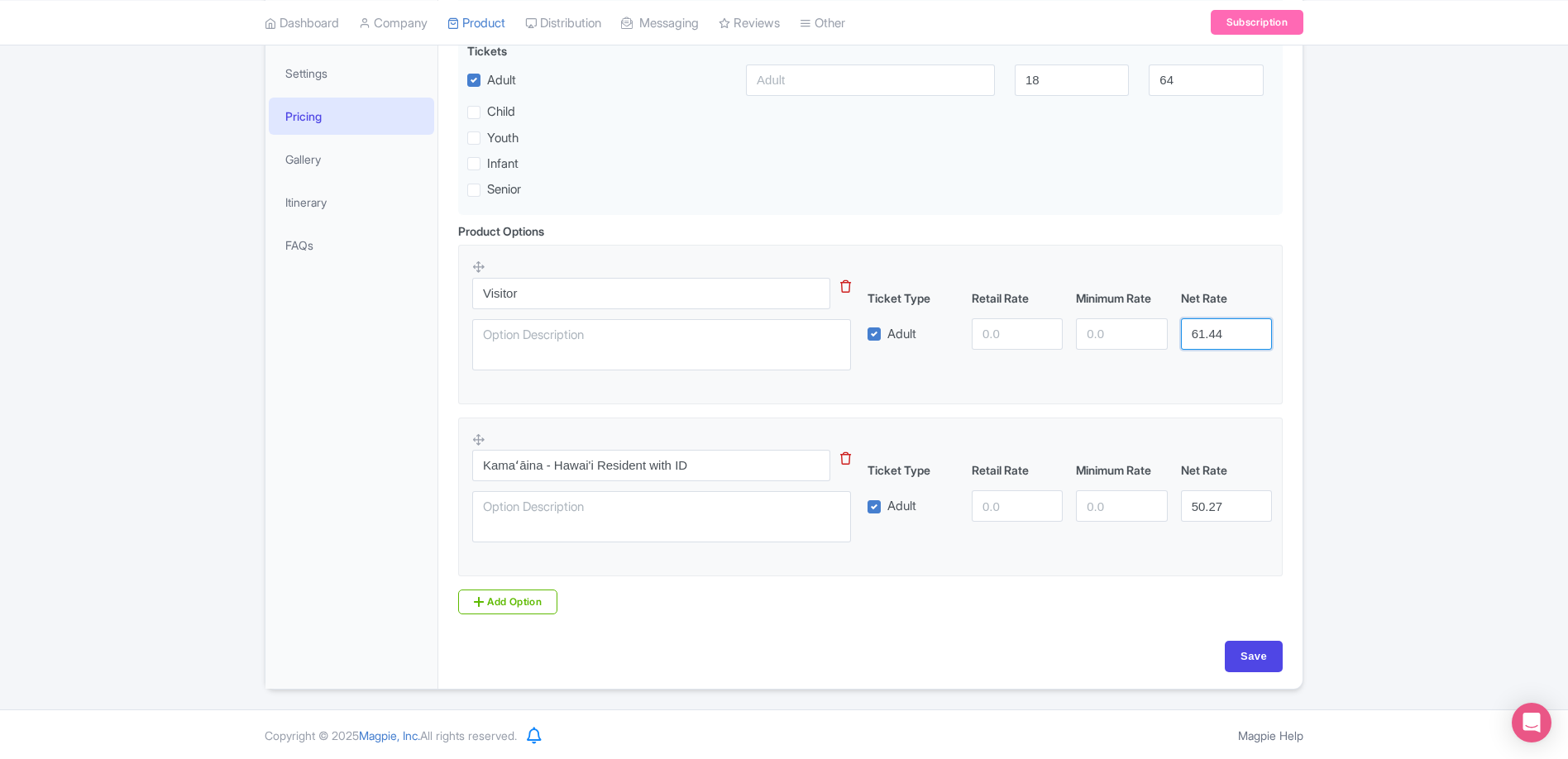
scroll to position [367, 0]
type input "61.44"
click at [1256, 659] on input "Save" at bounding box center [1252, 656] width 57 height 31
type input "Update Product"
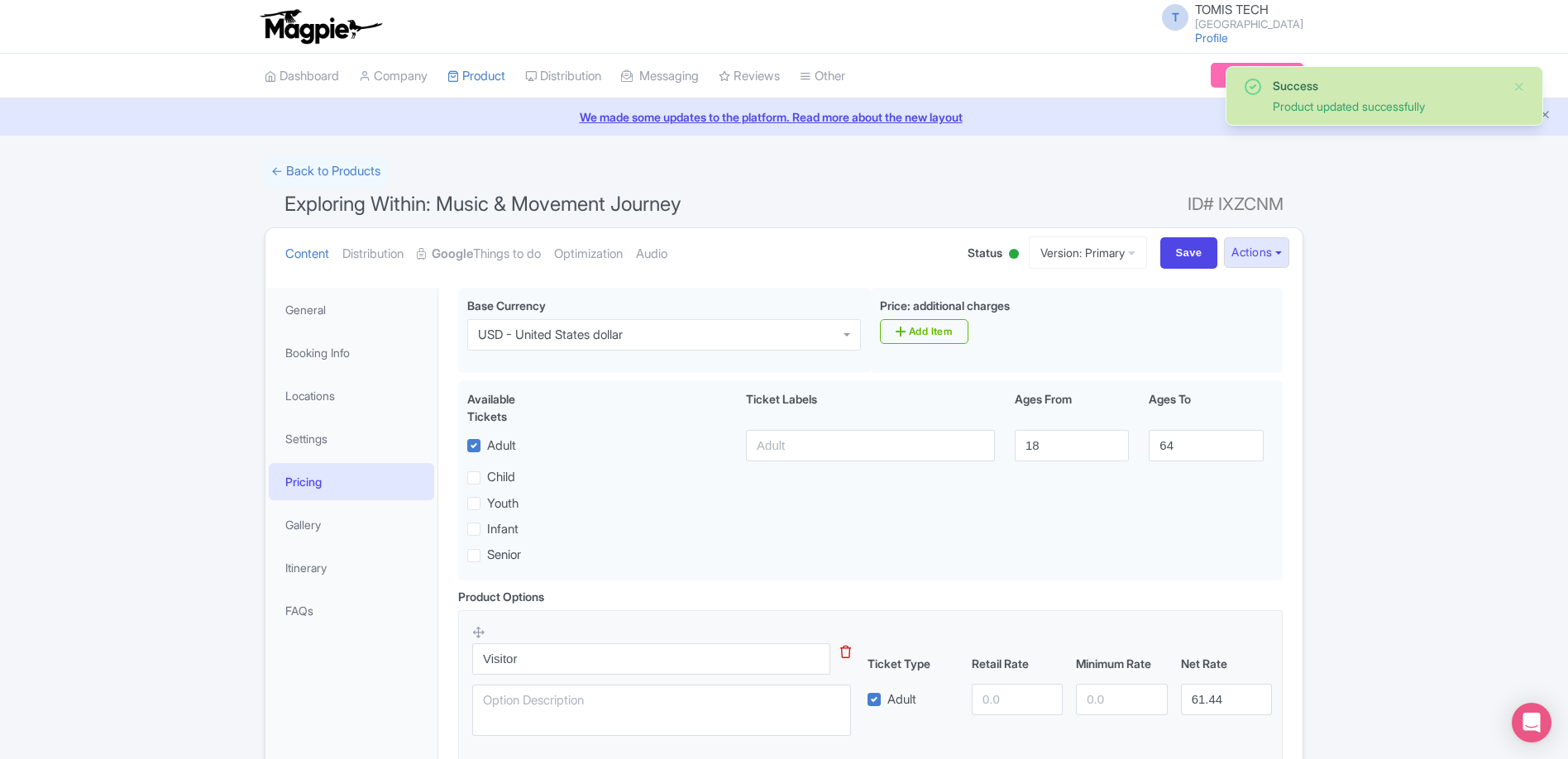
scroll to position [287, 0]
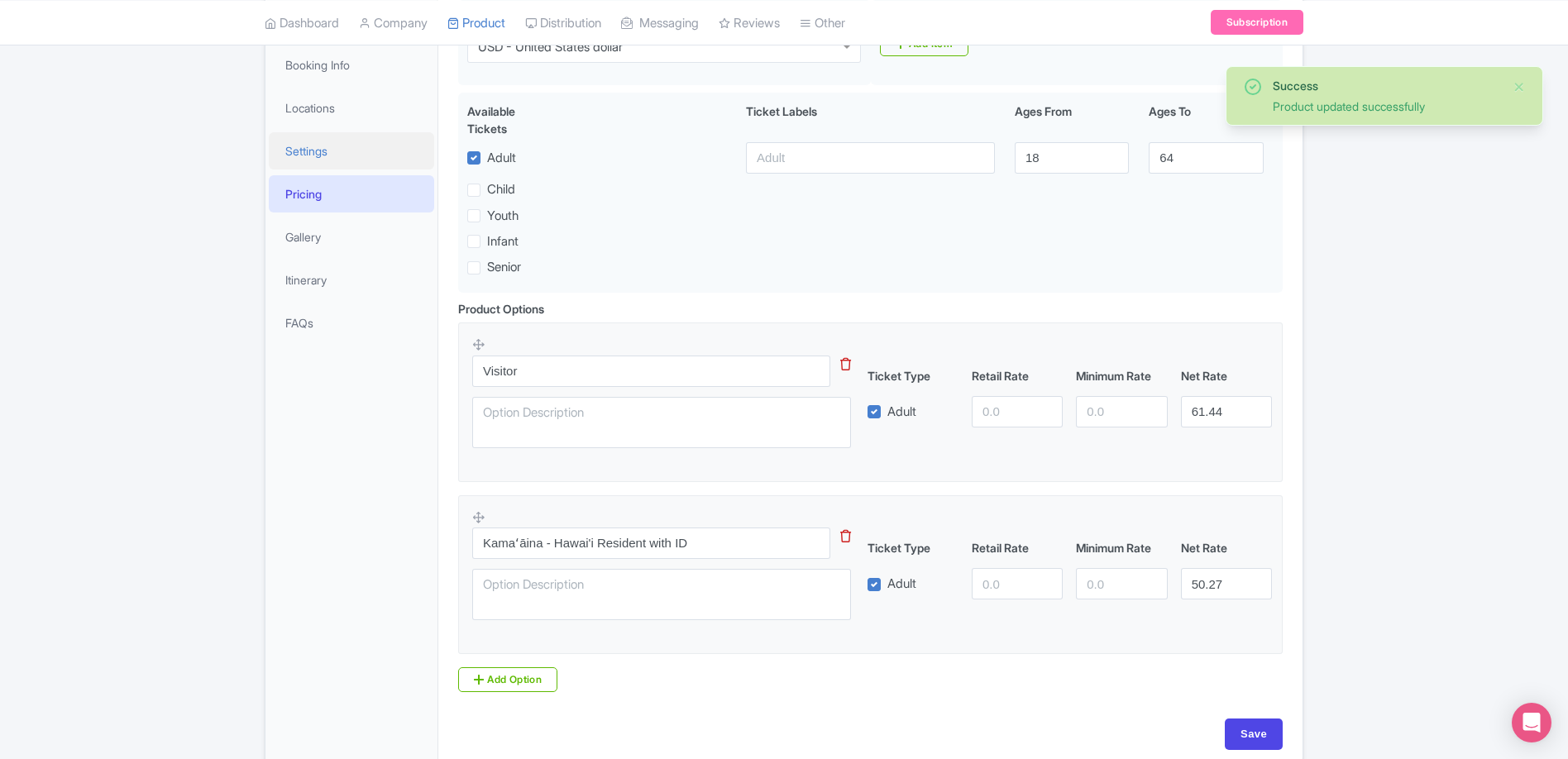
click at [295, 140] on link "Settings" at bounding box center [351, 151] width 165 height 37
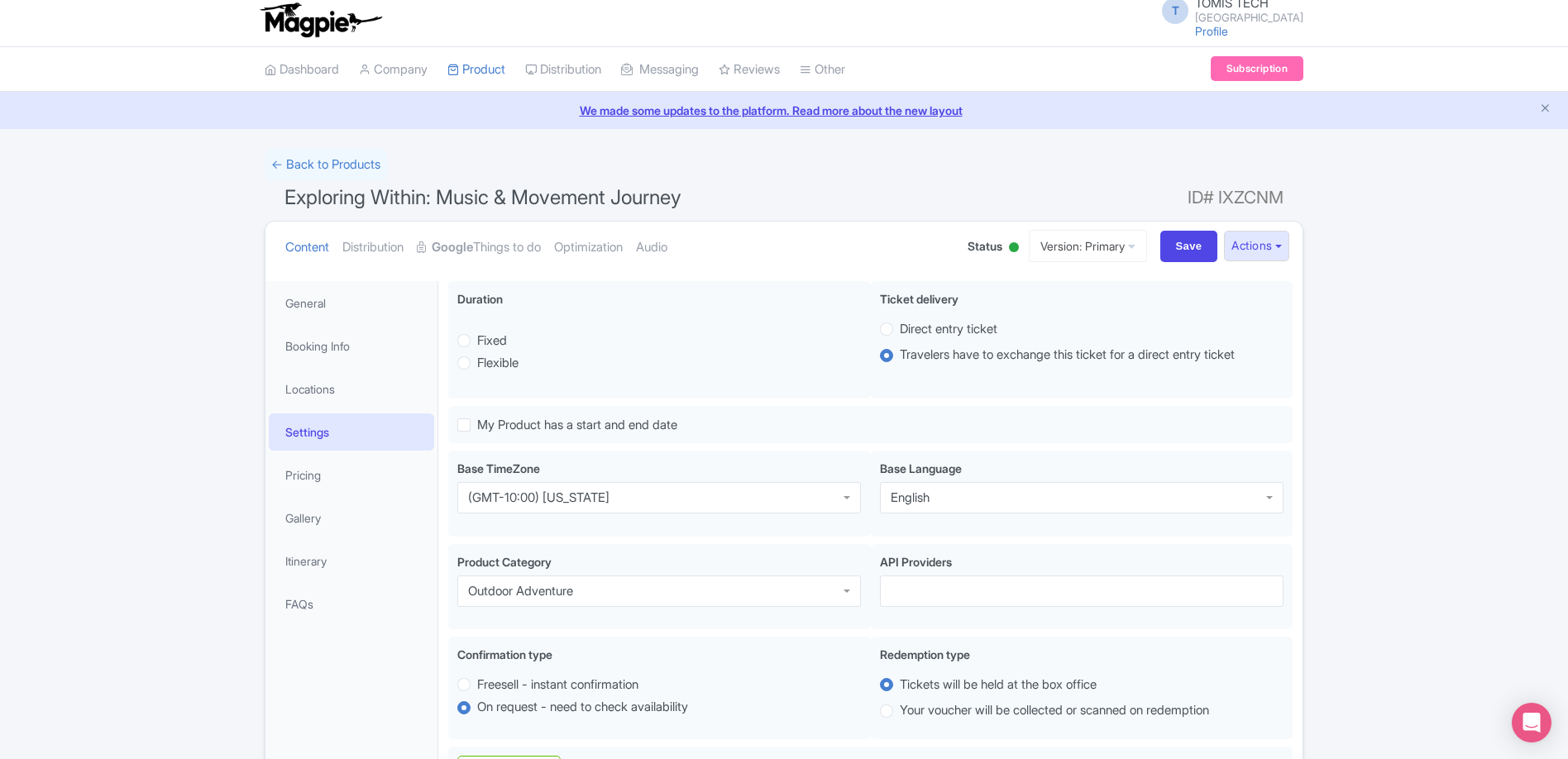
scroll to position [0, 0]
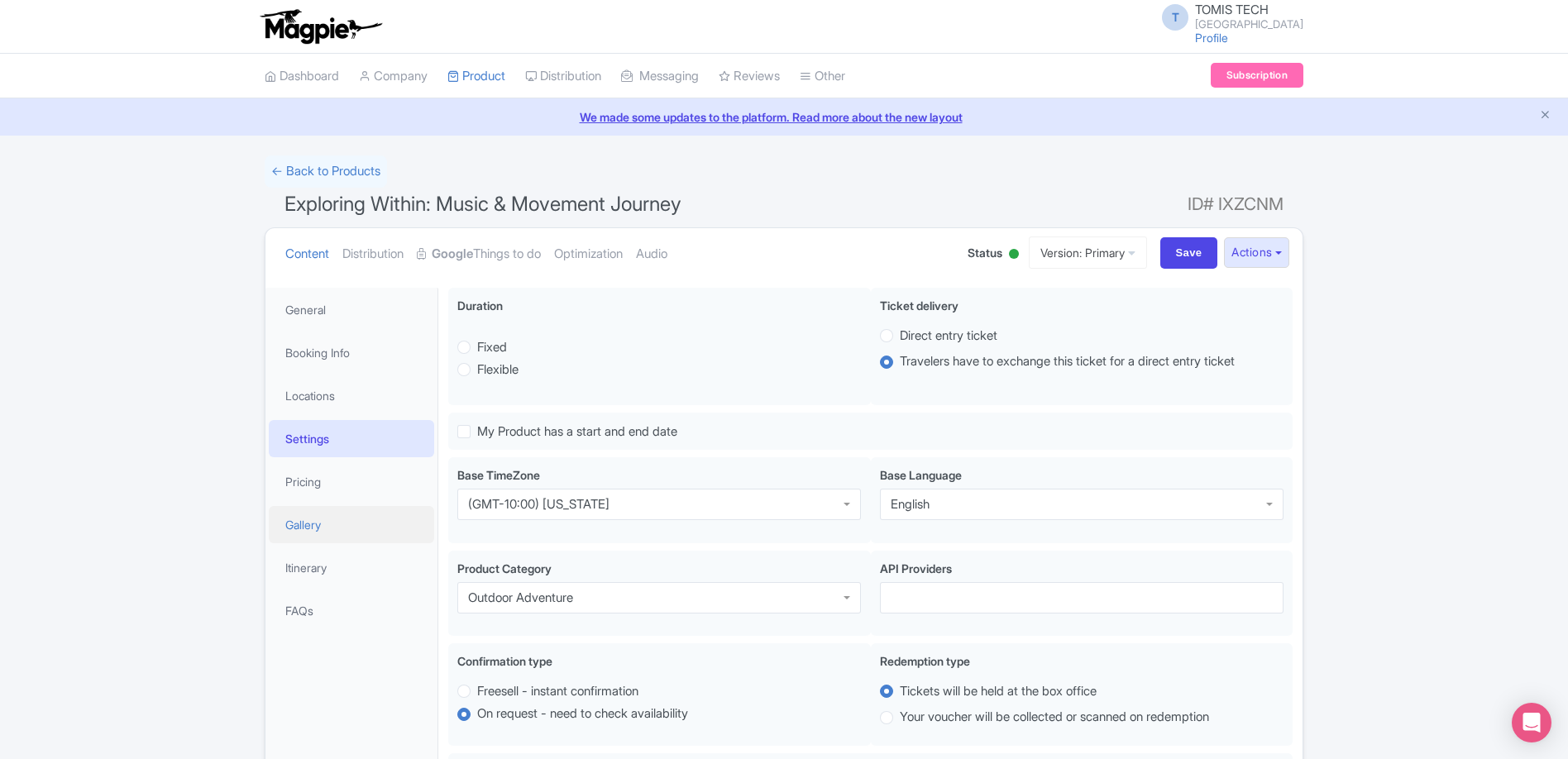
click at [308, 530] on link "Gallery" at bounding box center [351, 525] width 165 height 37
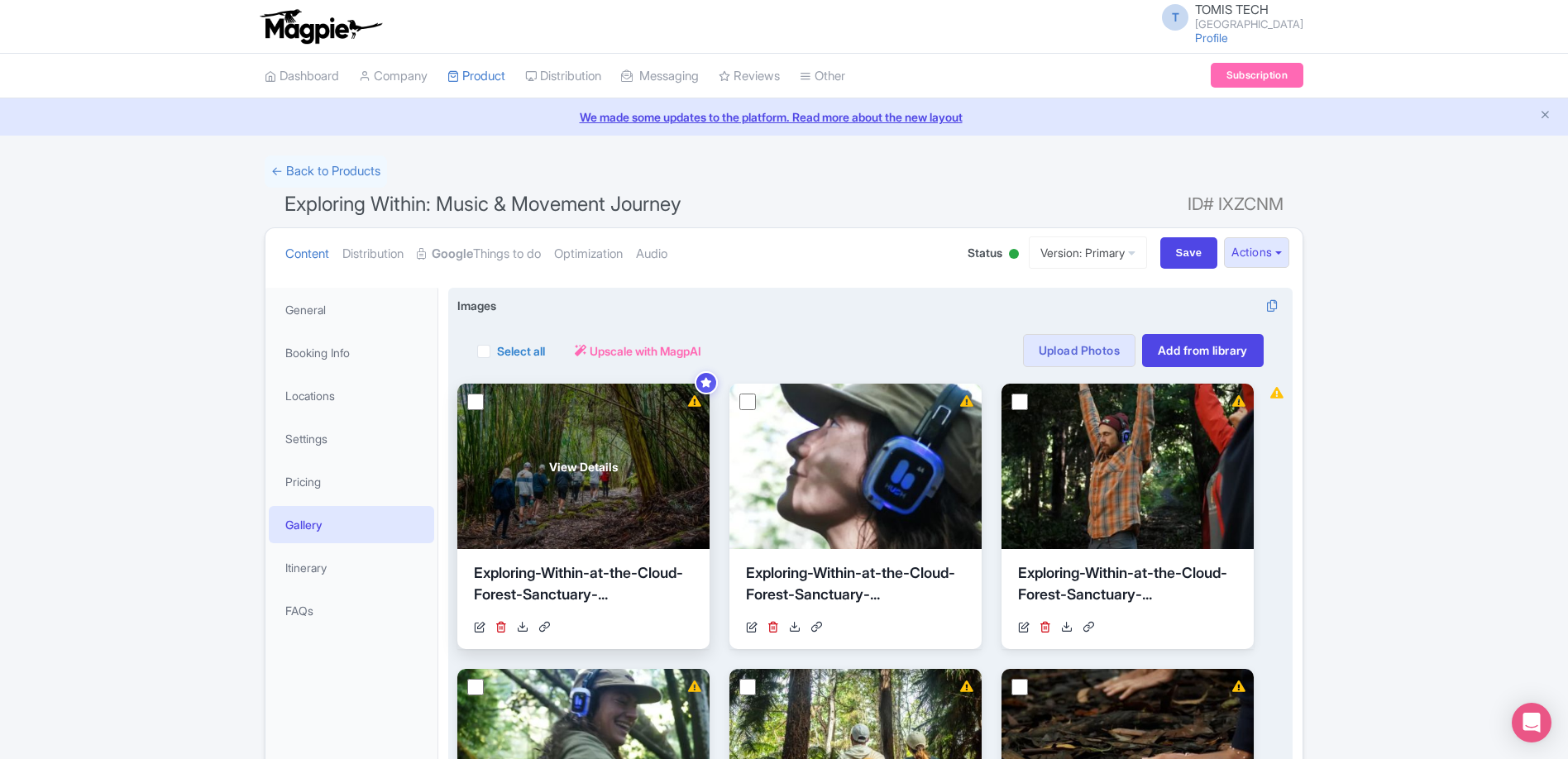
click at [692, 415] on div "View Details" at bounding box center [583, 466] width 252 height 165
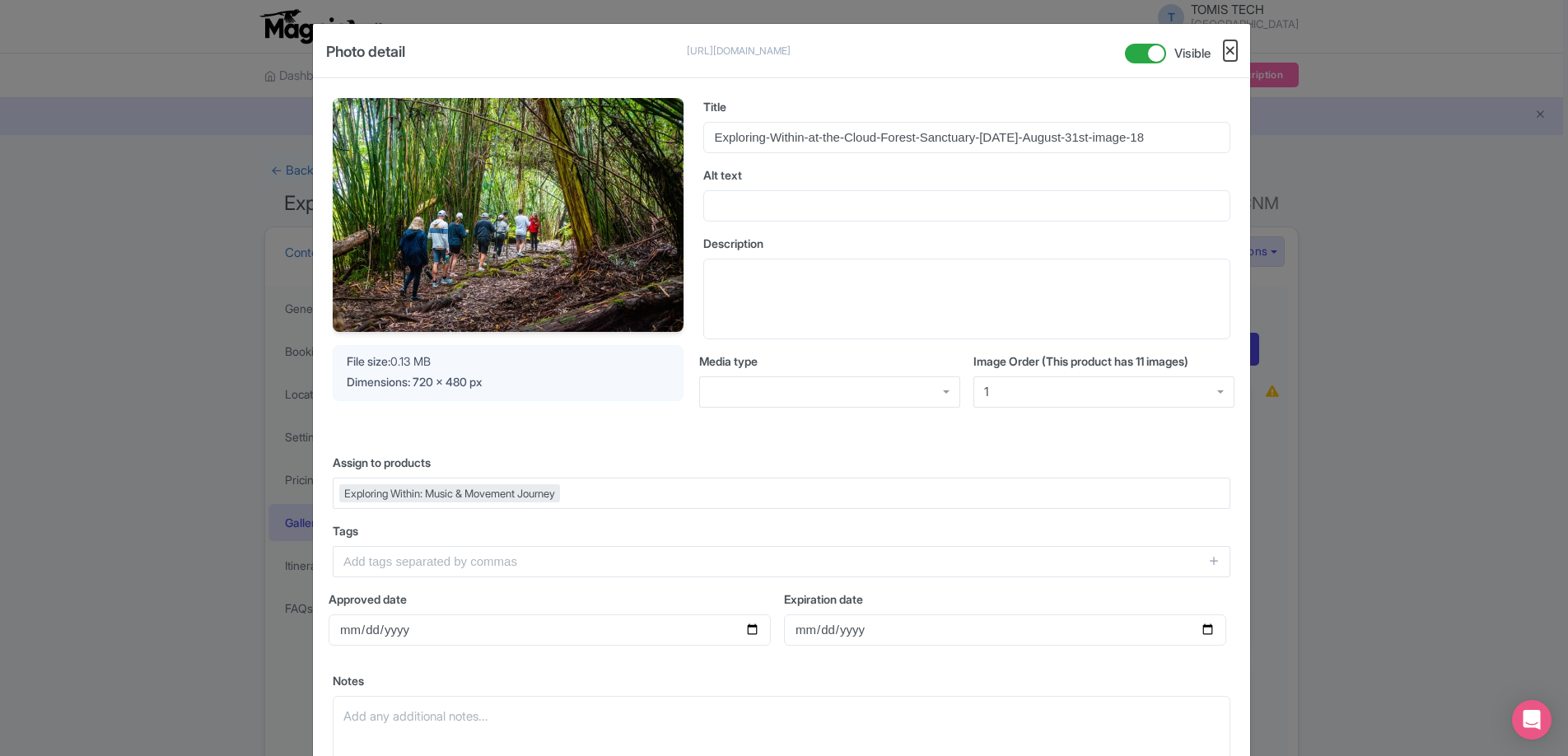
click at [1230, 51] on button "Close" at bounding box center [1230, 50] width 14 height 21
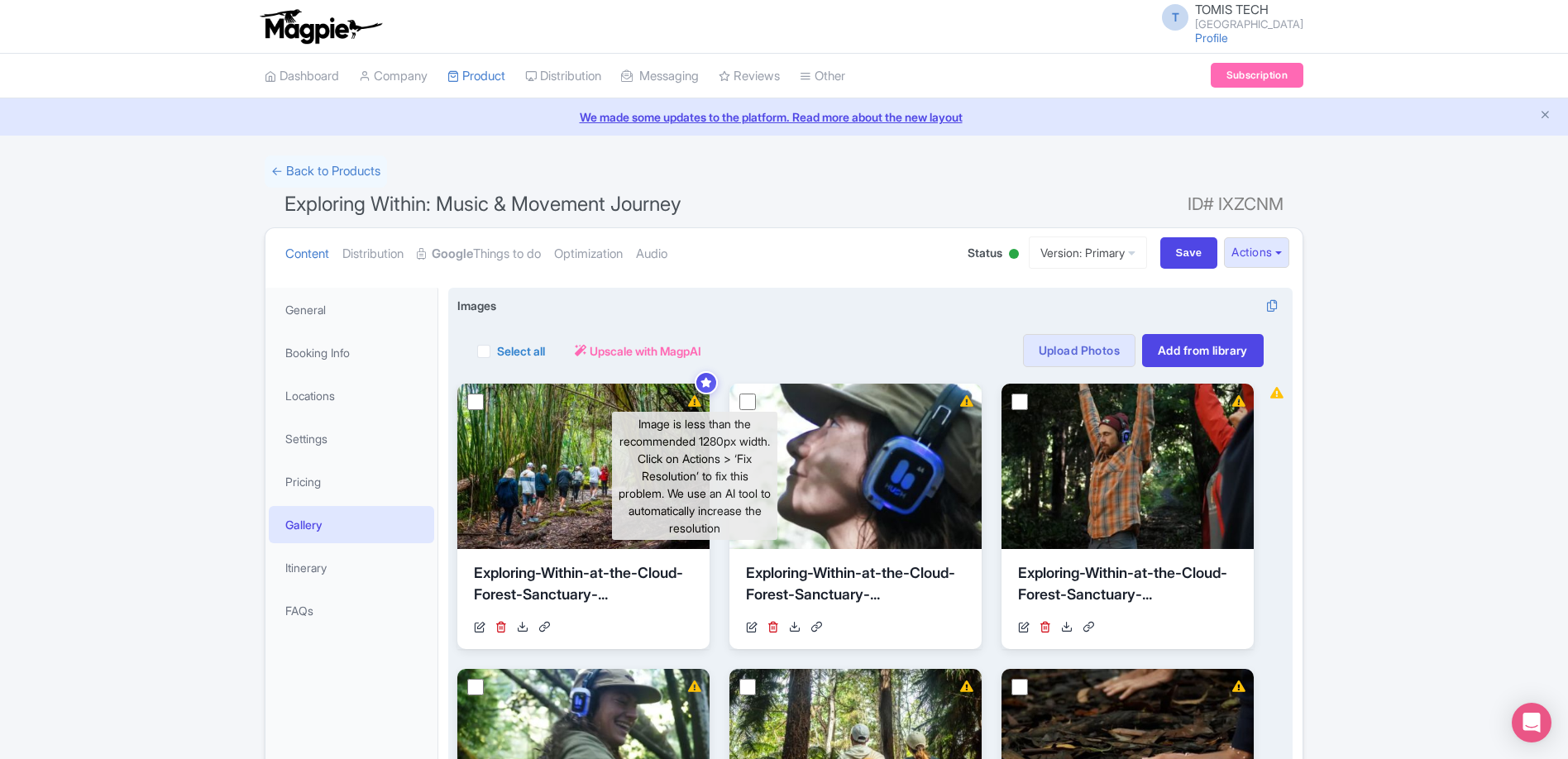
click at [697, 400] on icon at bounding box center [694, 400] width 14 height 12
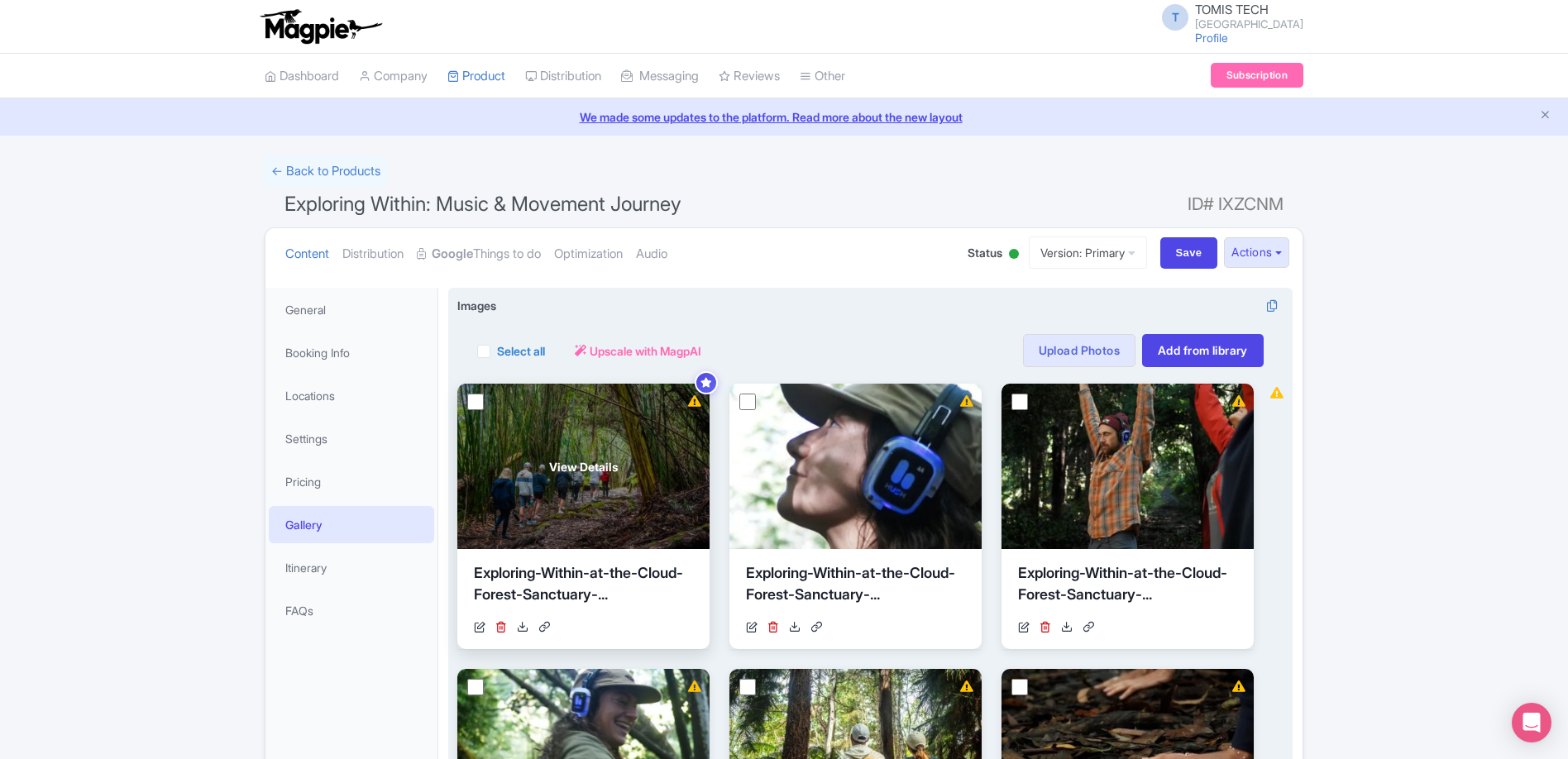
click at [484, 400] on div "View Details" at bounding box center [583, 466] width 252 height 165
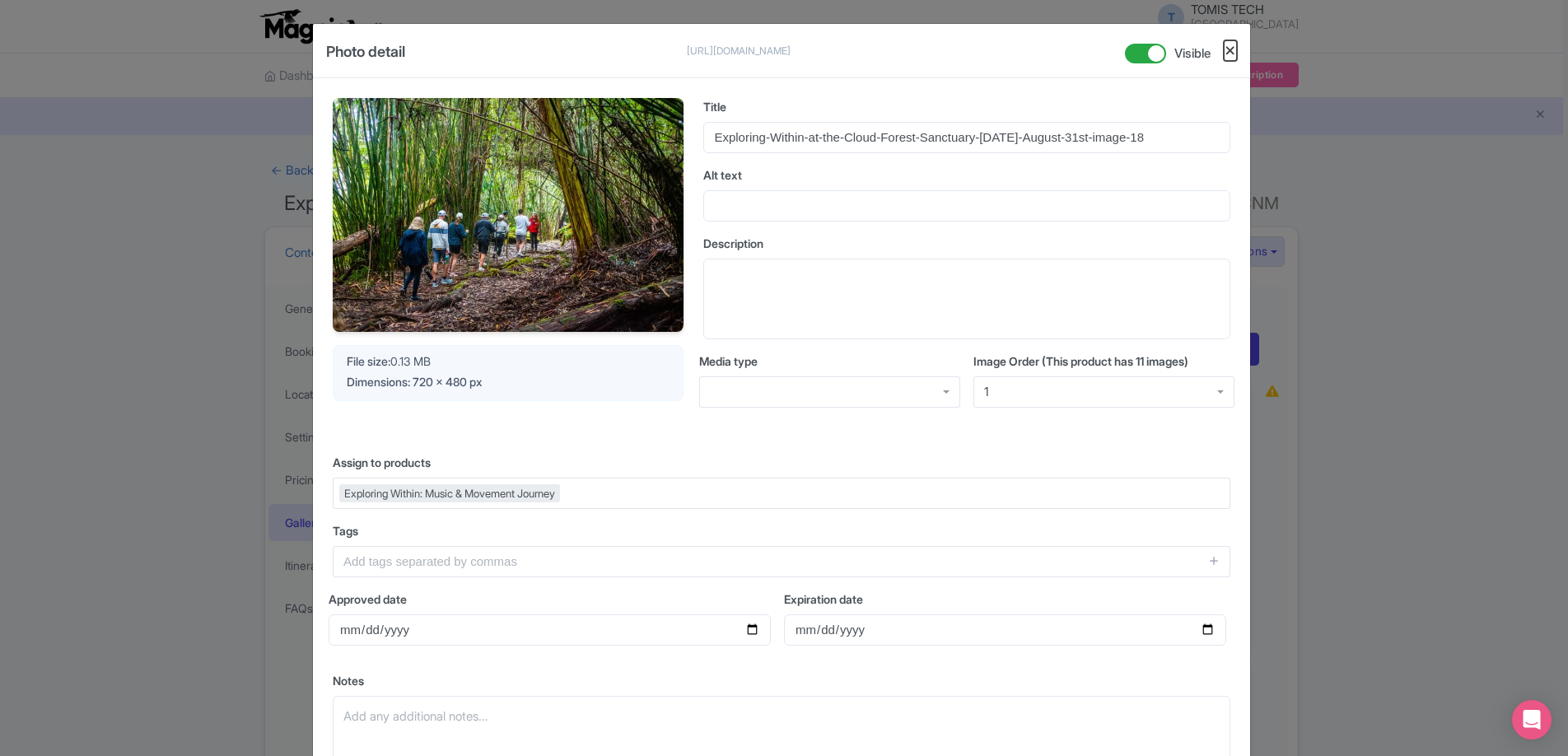
click at [1227, 53] on button "Close" at bounding box center [1230, 50] width 14 height 21
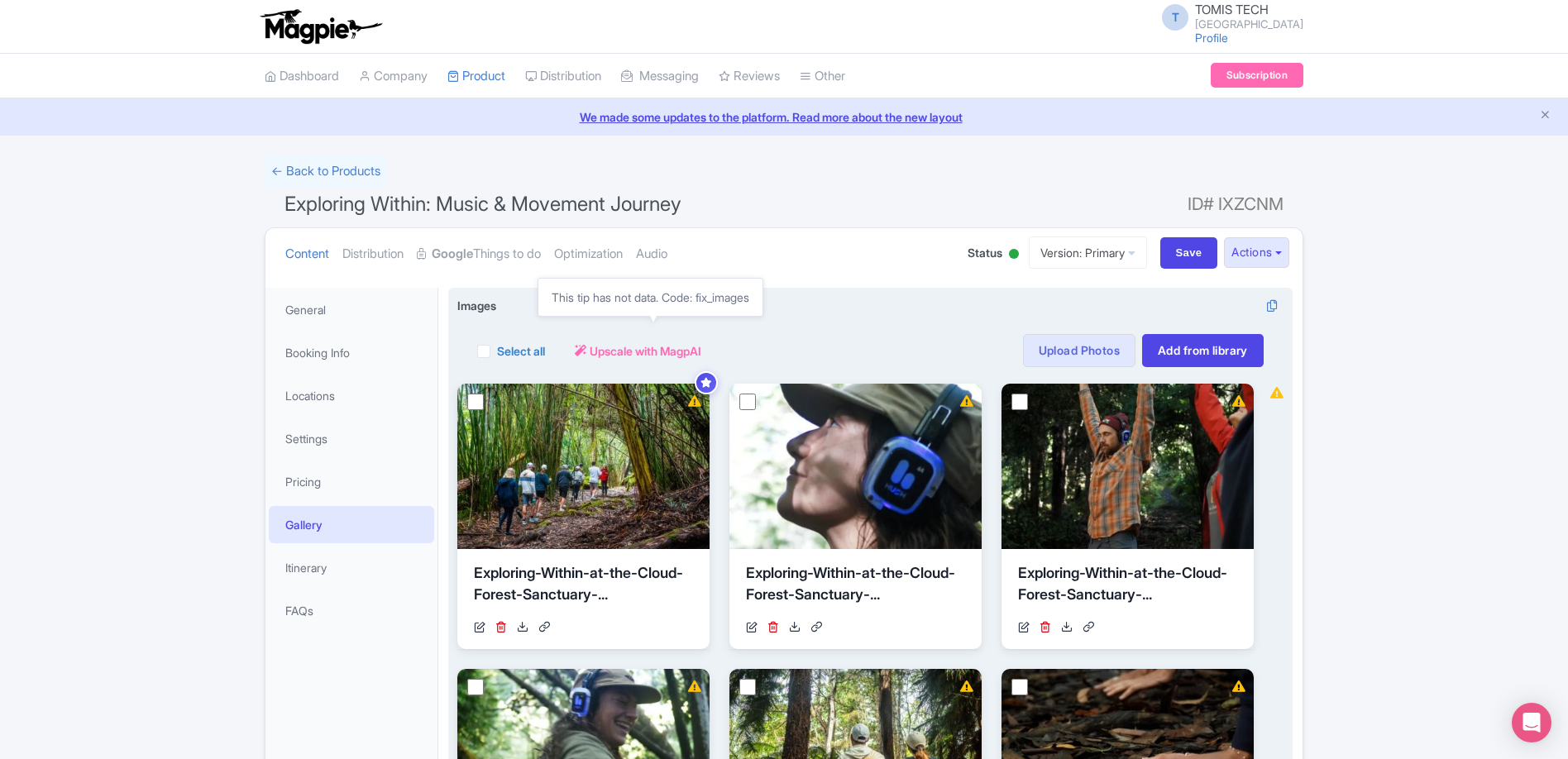
click at [606, 346] on span "Upscale with MagpAI" at bounding box center [645, 350] width 111 height 17
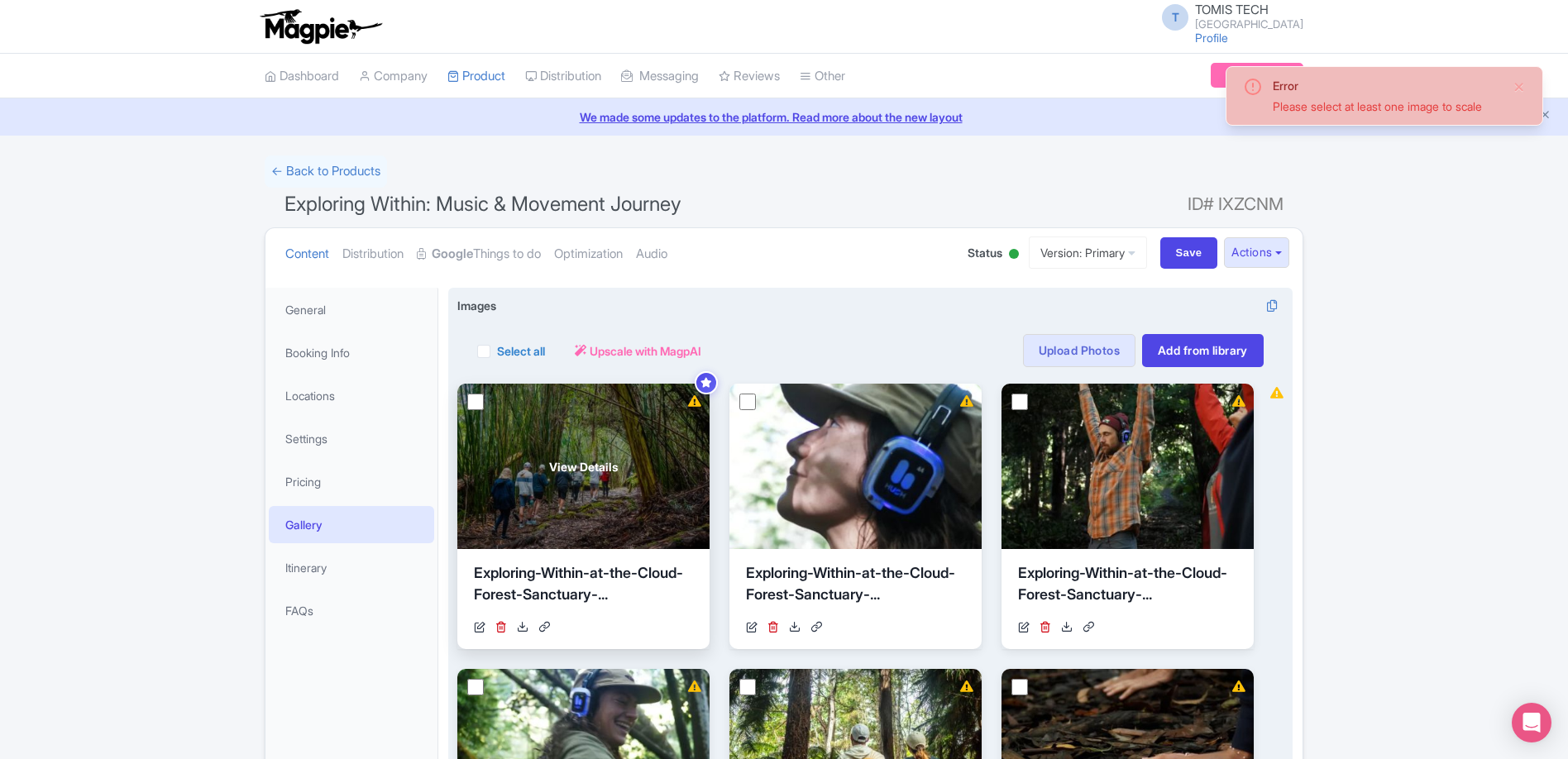
click at [478, 404] on input "checkbox" at bounding box center [475, 401] width 16 height 16
checkbox input "true"
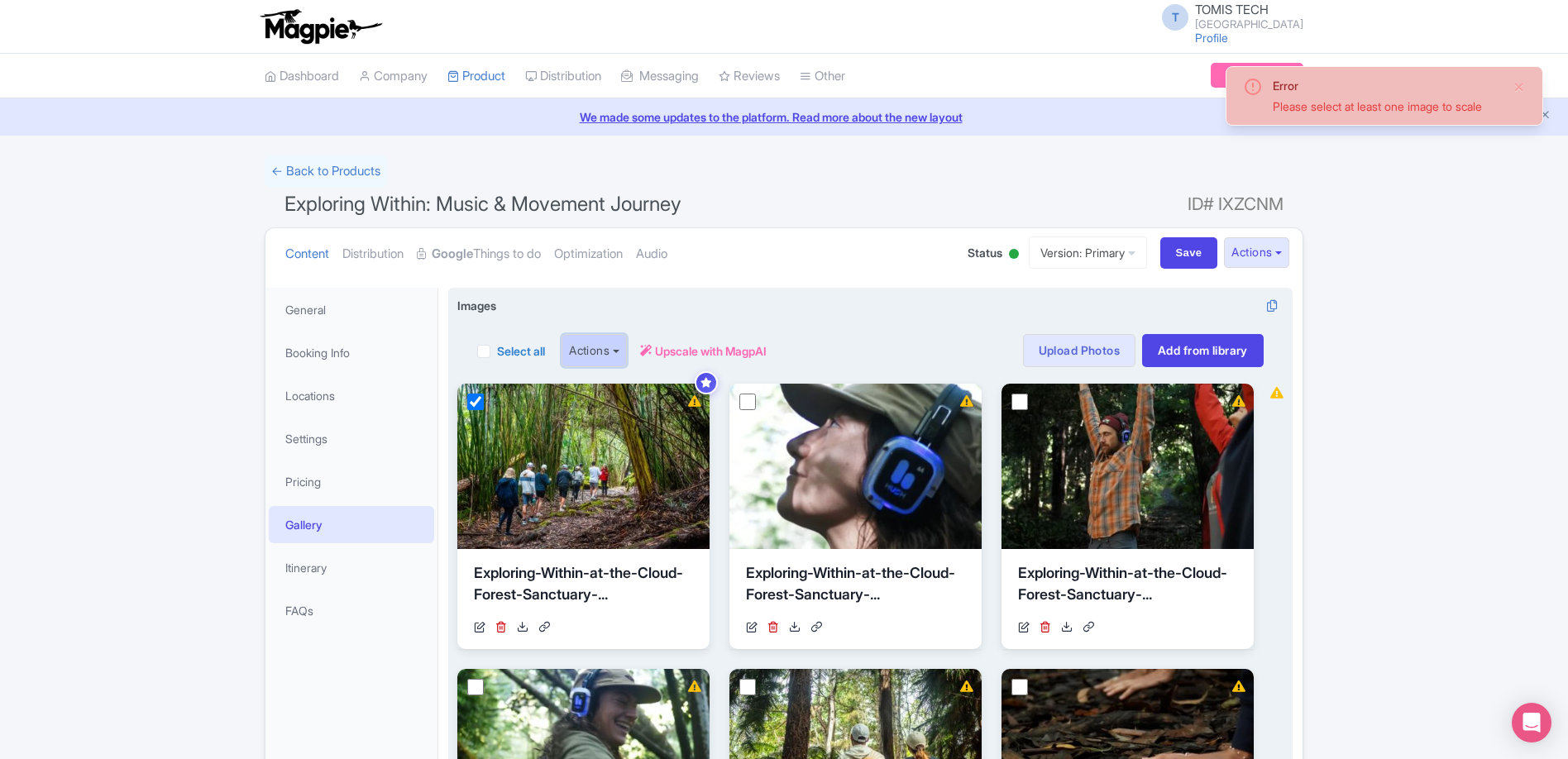
click at [614, 353] on button "Actions" at bounding box center [594, 350] width 66 height 33
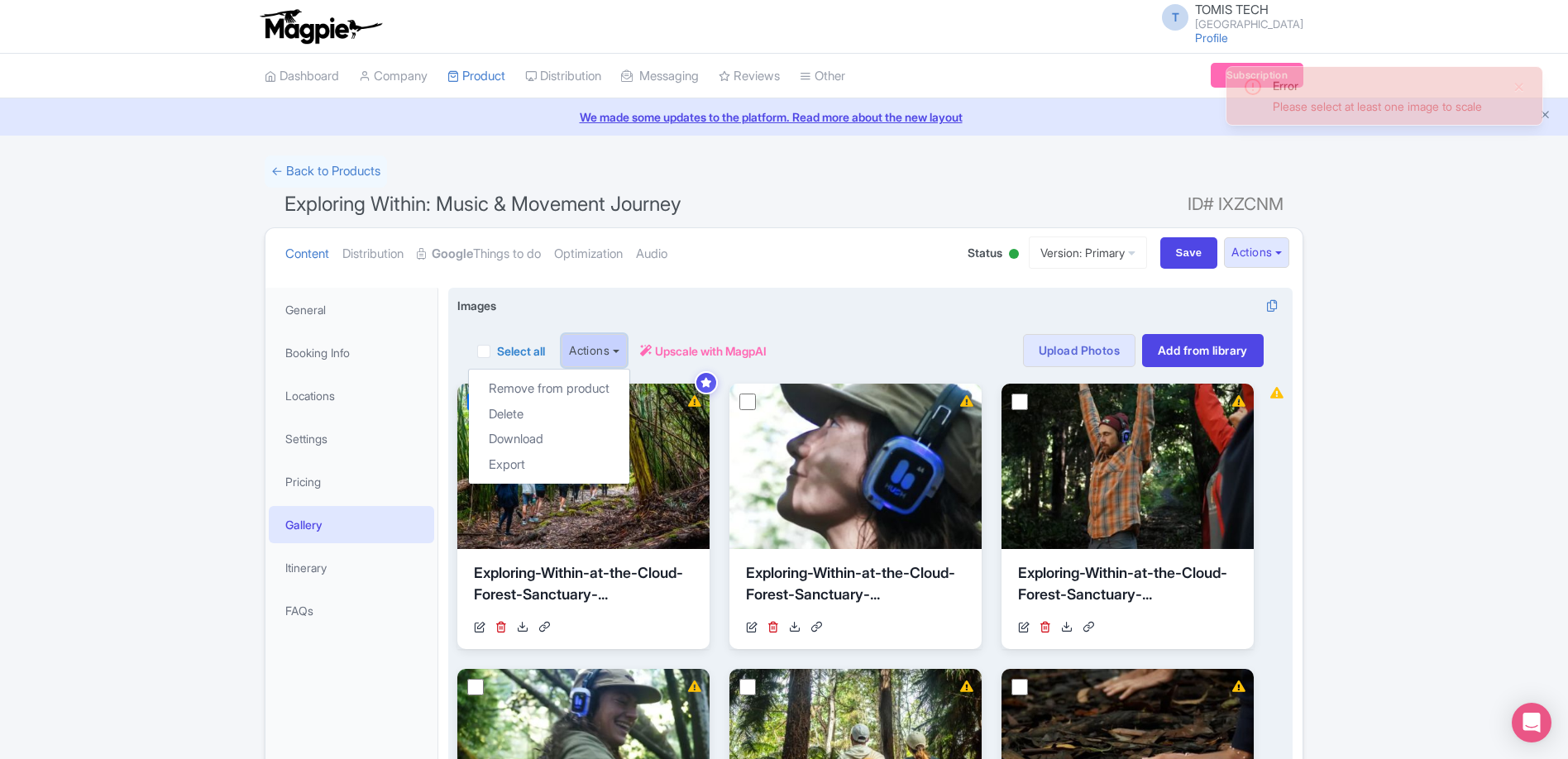
click at [610, 356] on button "Actions" at bounding box center [594, 350] width 66 height 33
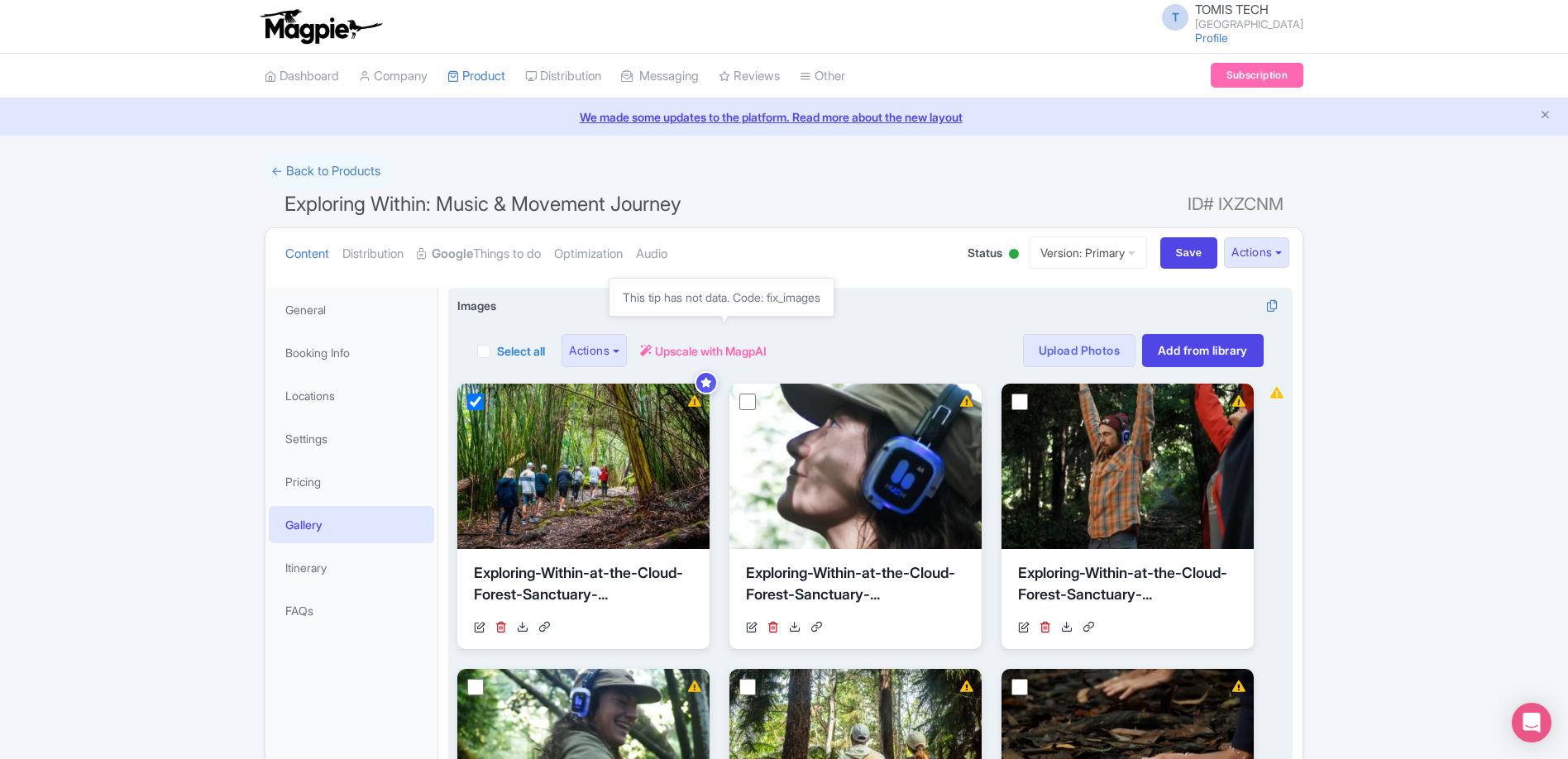
click at [720, 354] on span "Upscale with MagpAI" at bounding box center [711, 350] width 111 height 17
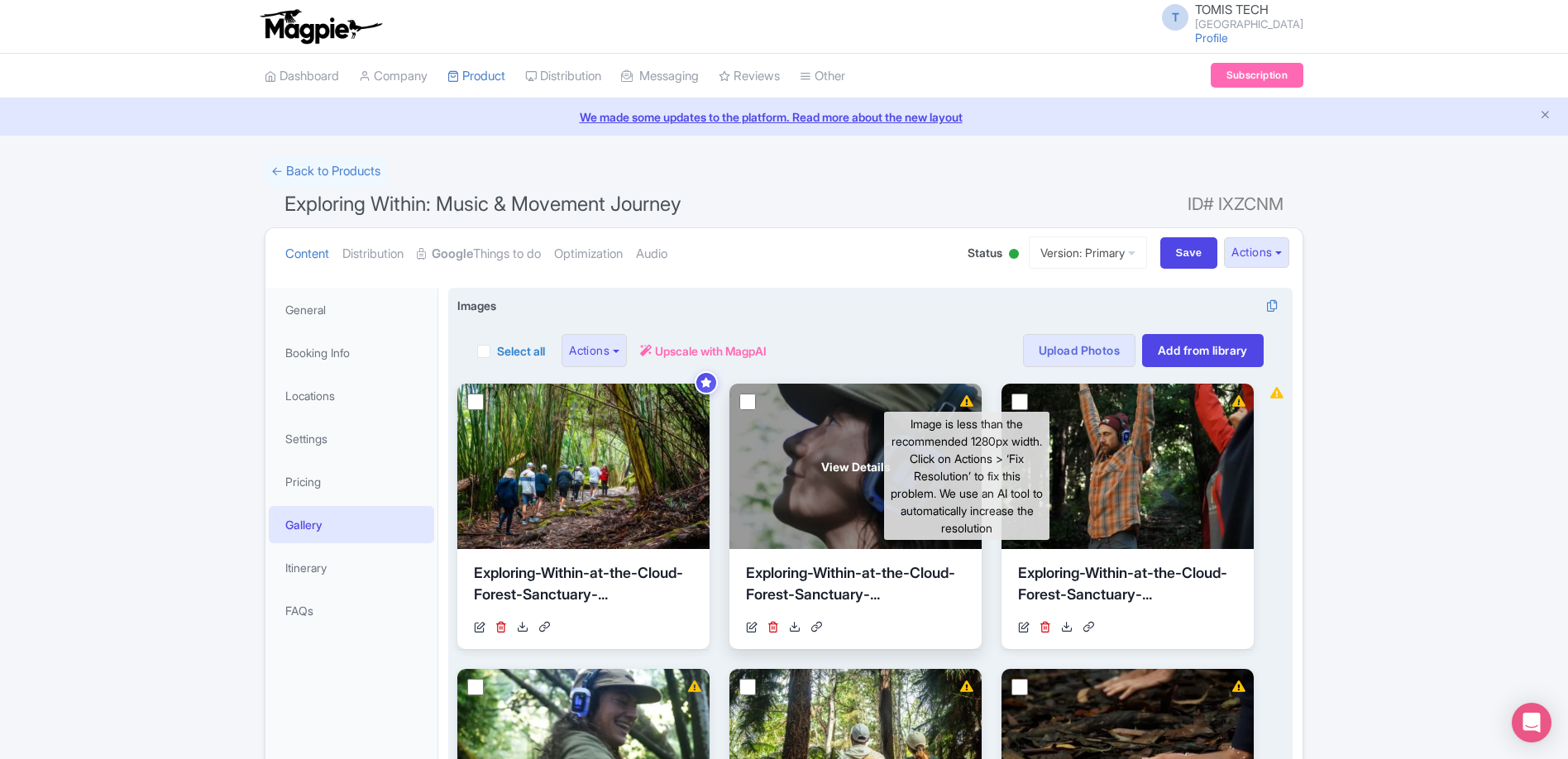
click at [961, 405] on icon at bounding box center [966, 400] width 14 height 12
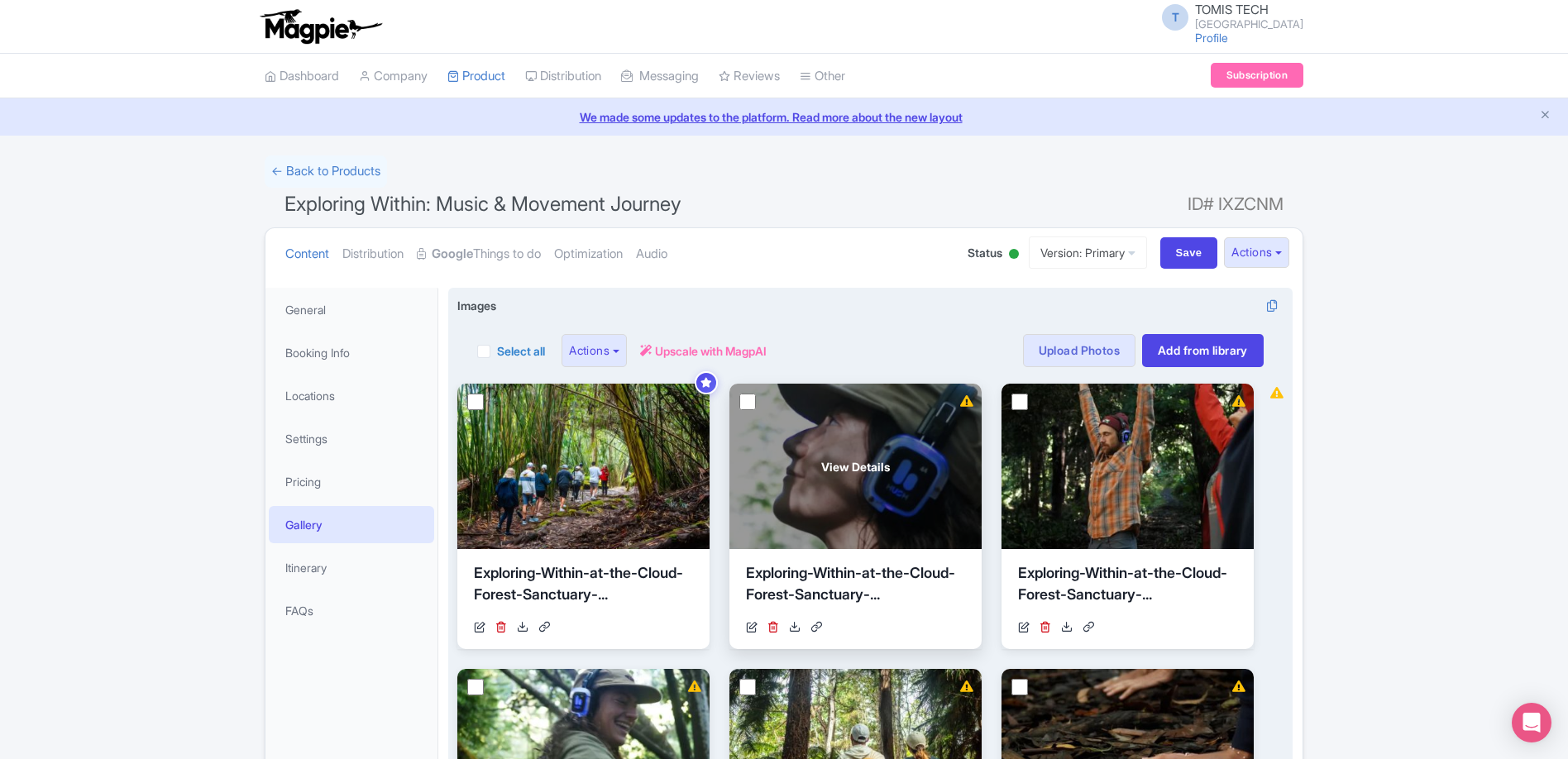
click at [741, 407] on input "checkbox" at bounding box center [747, 401] width 16 height 16
checkbox input "true"
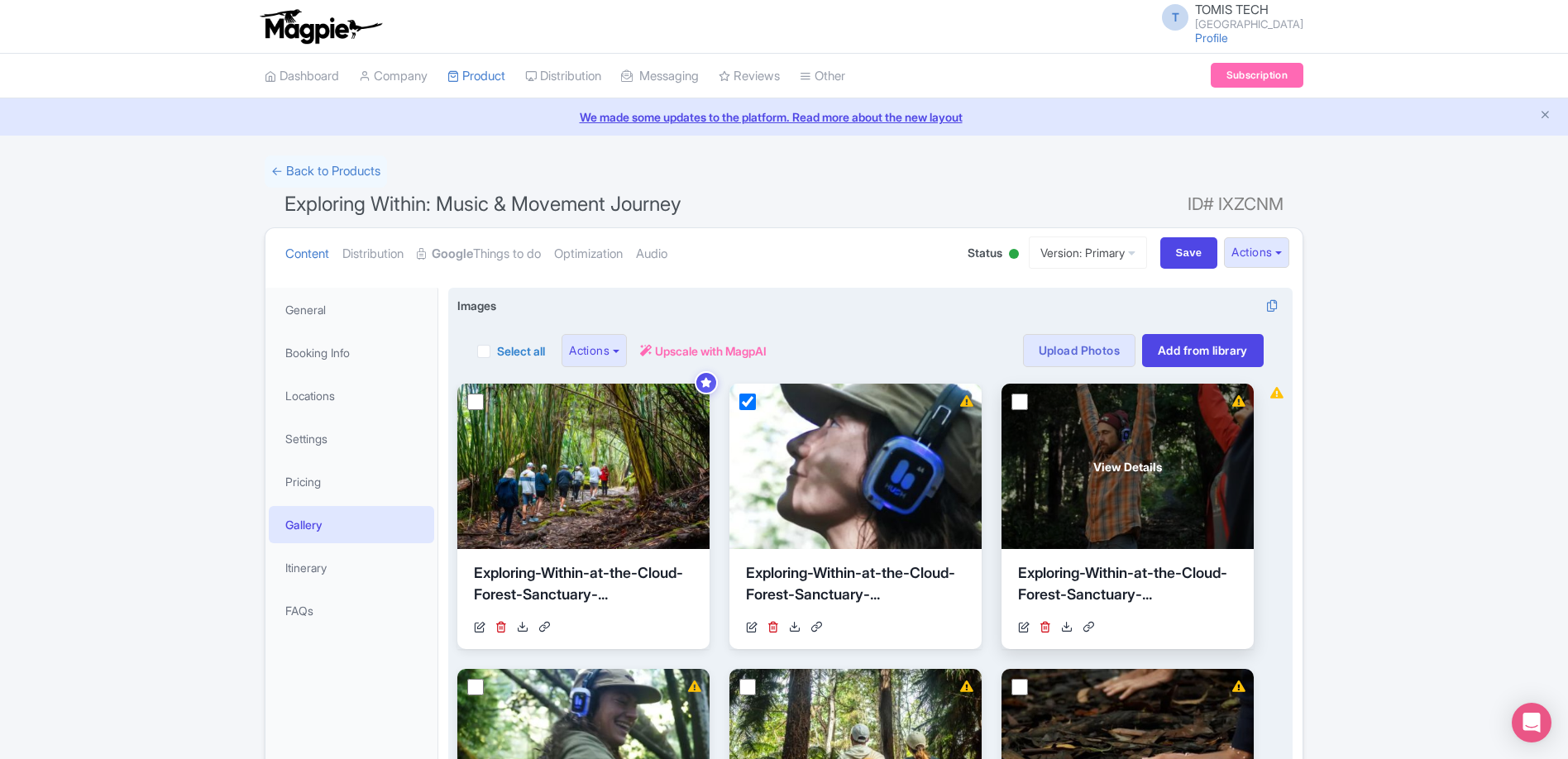
click at [1020, 403] on input "checkbox" at bounding box center [1020, 401] width 16 height 16
checkbox input "true"
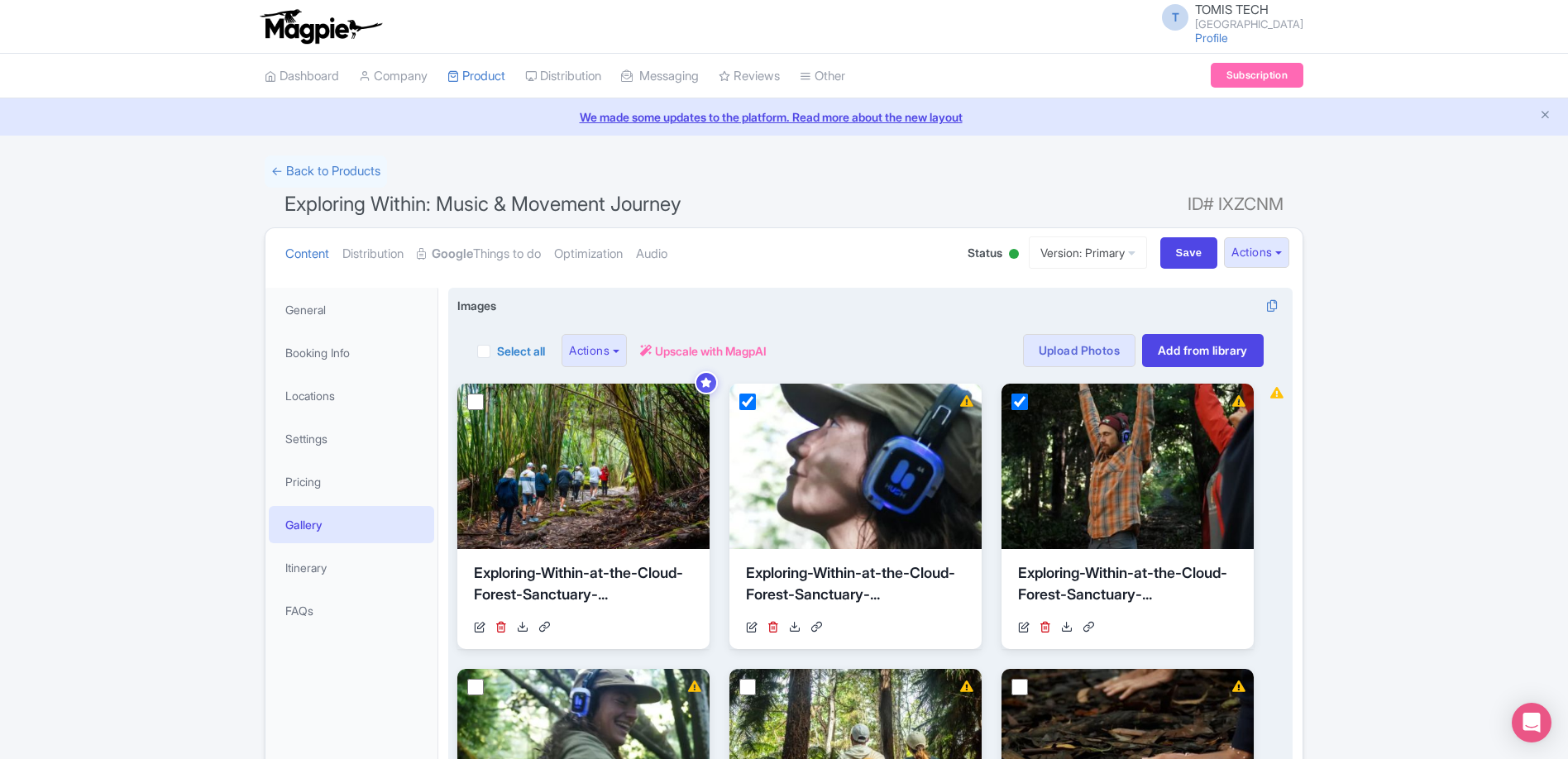
scroll to position [149, 0]
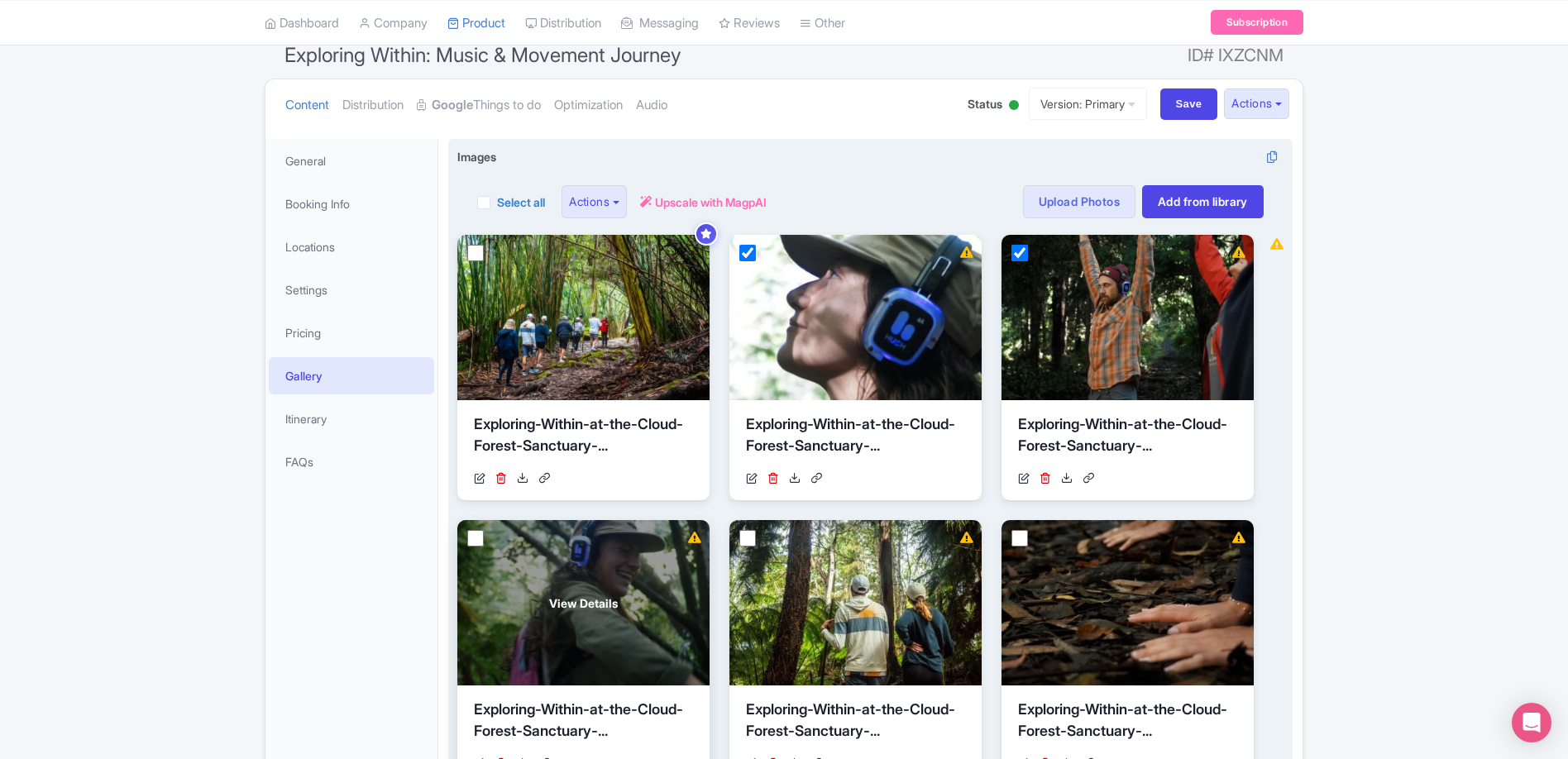
click at [474, 538] on input "checkbox" at bounding box center [475, 538] width 16 height 16
checkbox input "true"
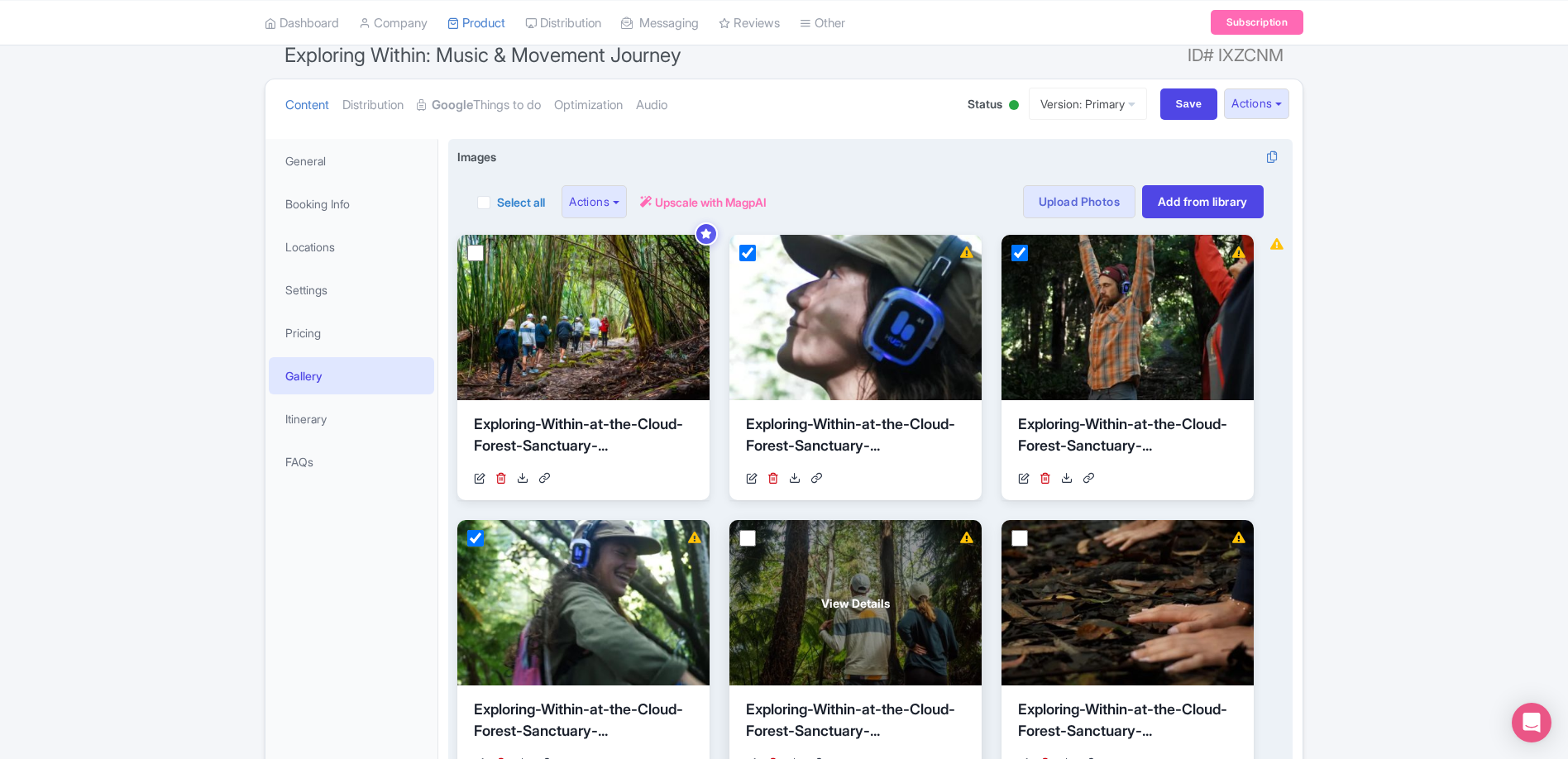
click at [755, 534] on input "checkbox" at bounding box center [747, 538] width 16 height 16
checkbox input "true"
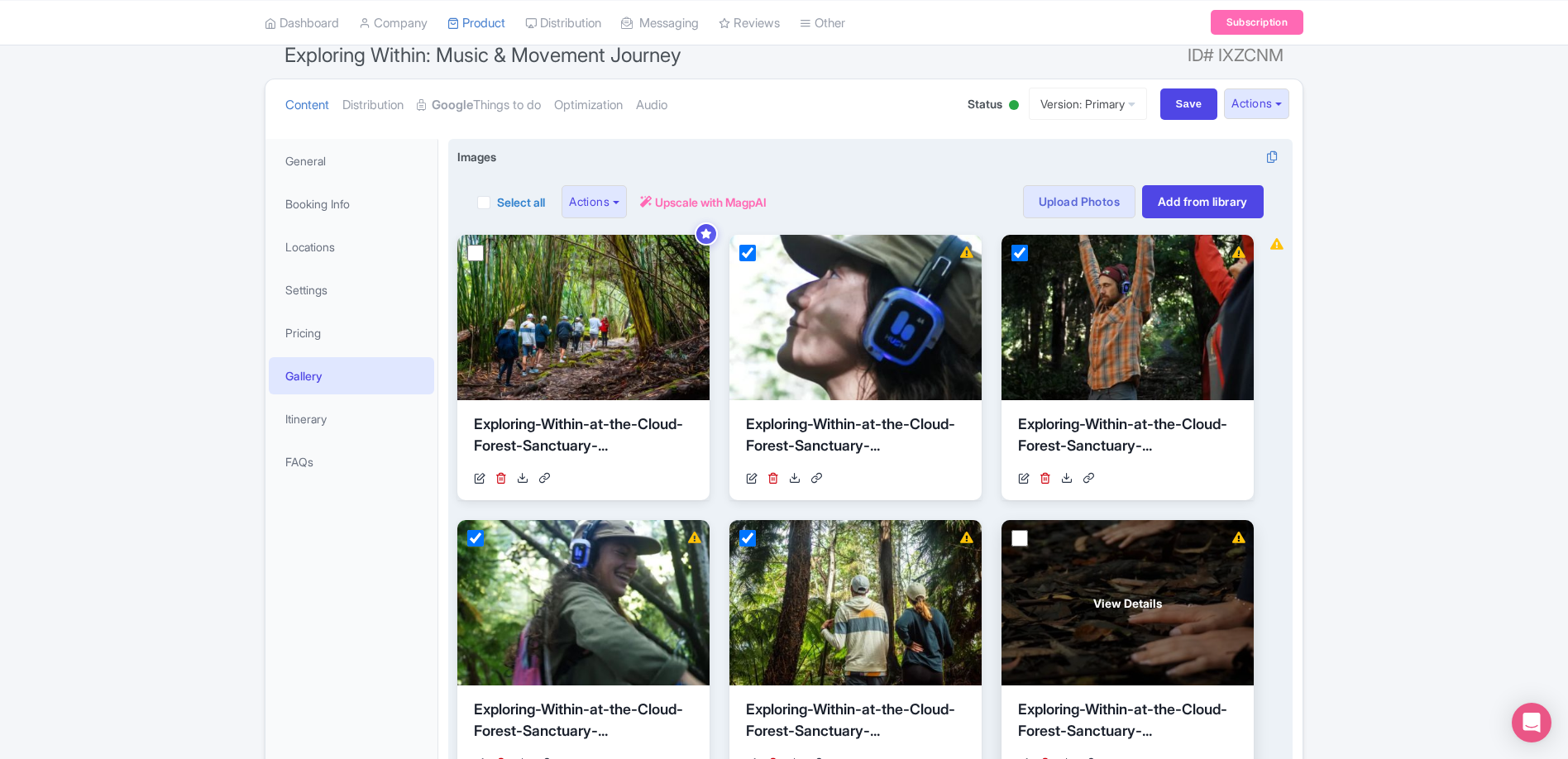
click at [1018, 537] on input "checkbox" at bounding box center [1020, 538] width 16 height 16
checkbox input "true"
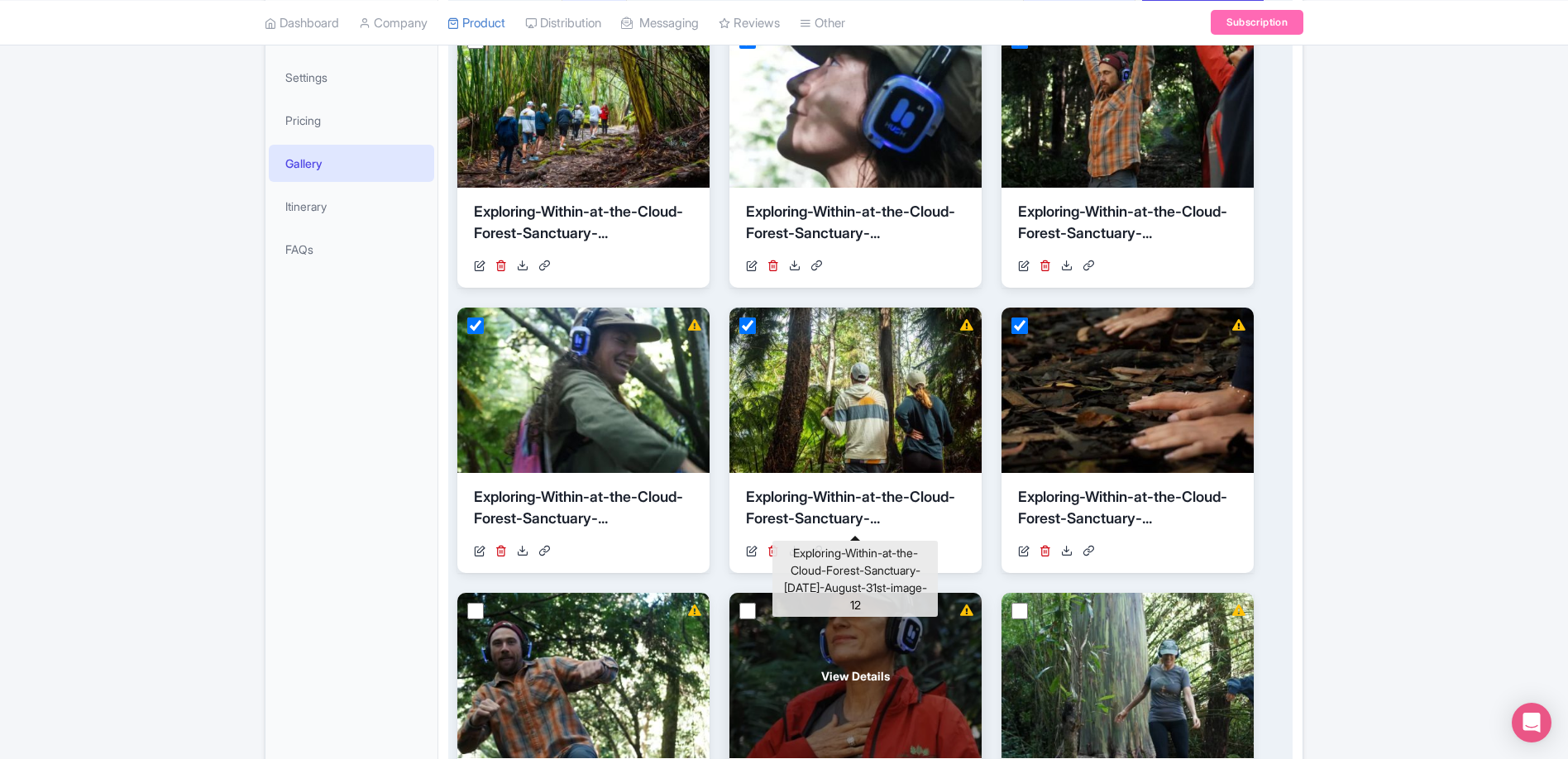
scroll to position [487, 0]
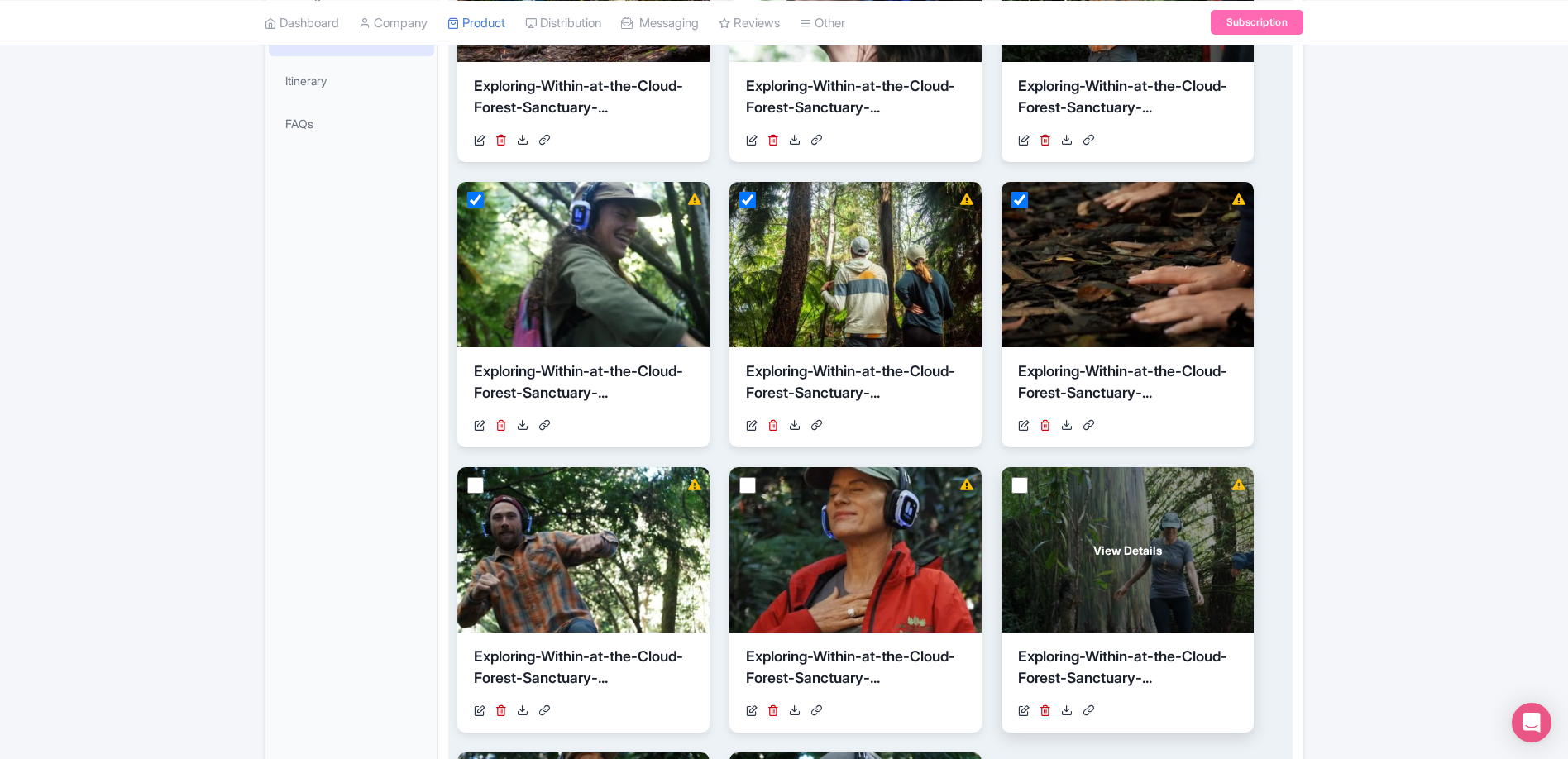
click at [1017, 493] on input "checkbox" at bounding box center [1020, 485] width 16 height 16
checkbox input "true"
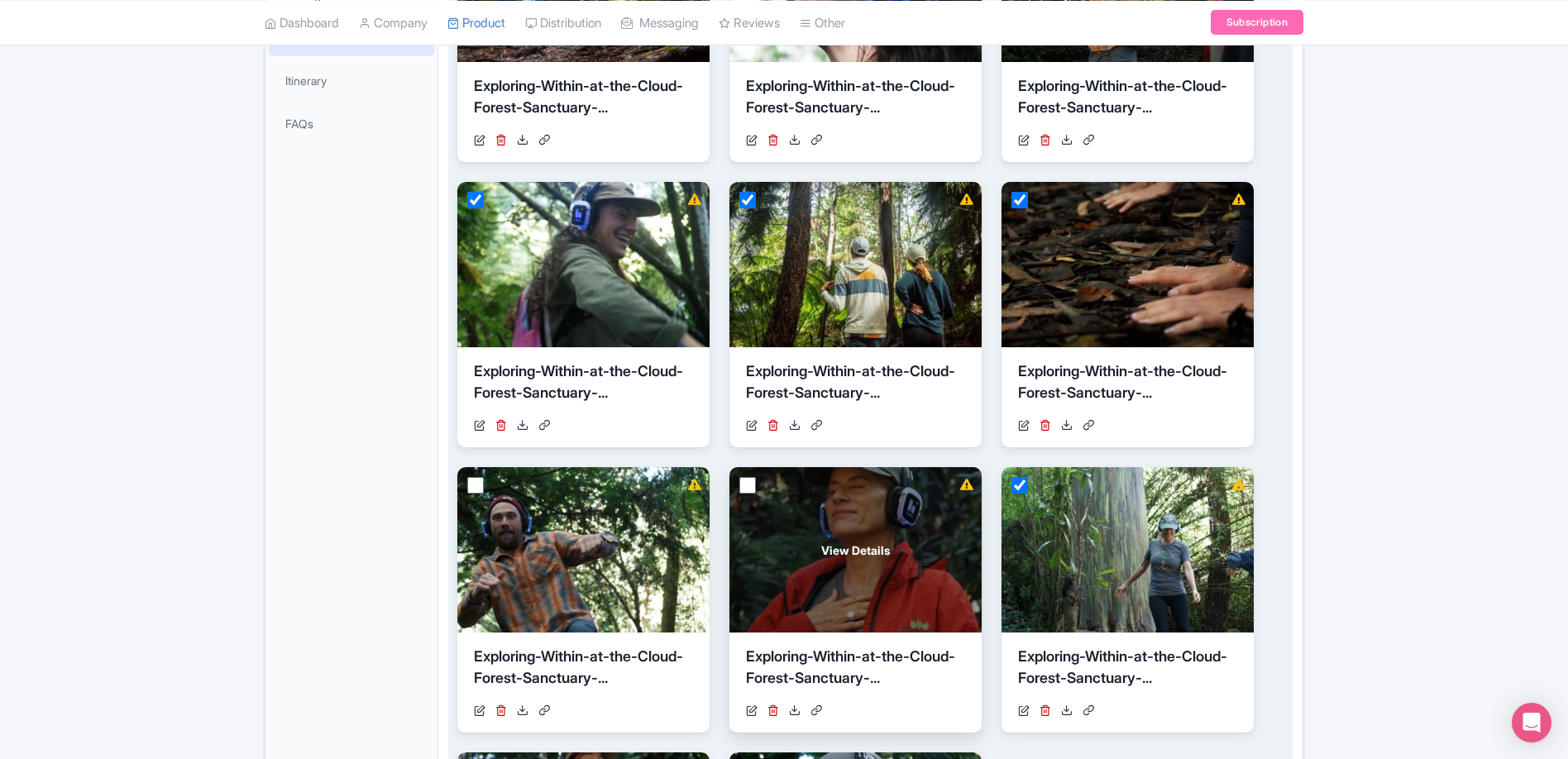
drag, startPoint x: 750, startPoint y: 490, endPoint x: 736, endPoint y: 491, distance: 14.0
click at [750, 490] on input "checkbox" at bounding box center [747, 485] width 16 height 16
checkbox input "true"
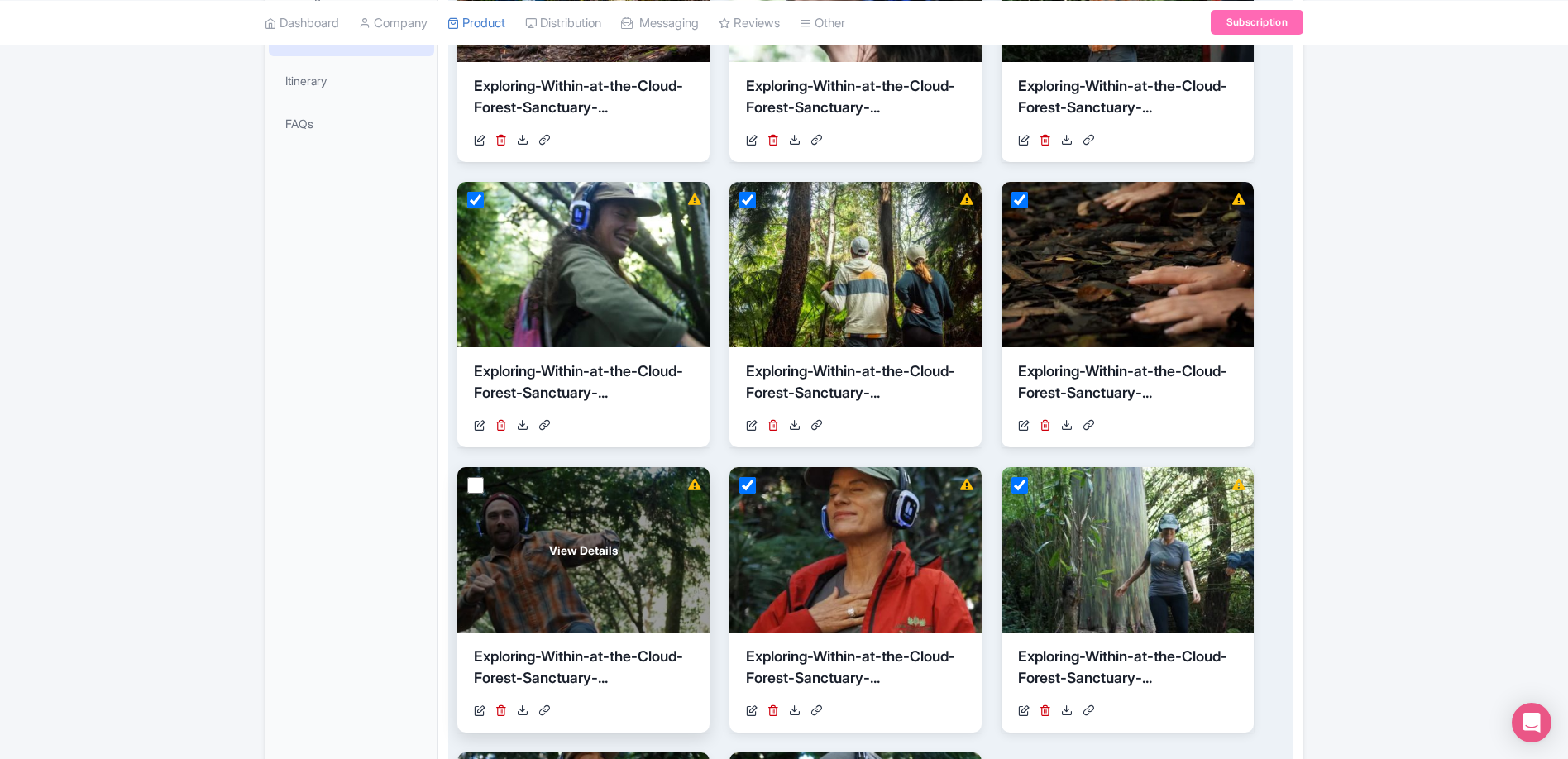
click at [475, 483] on input "checkbox" at bounding box center [475, 485] width 16 height 16
checkbox input "true"
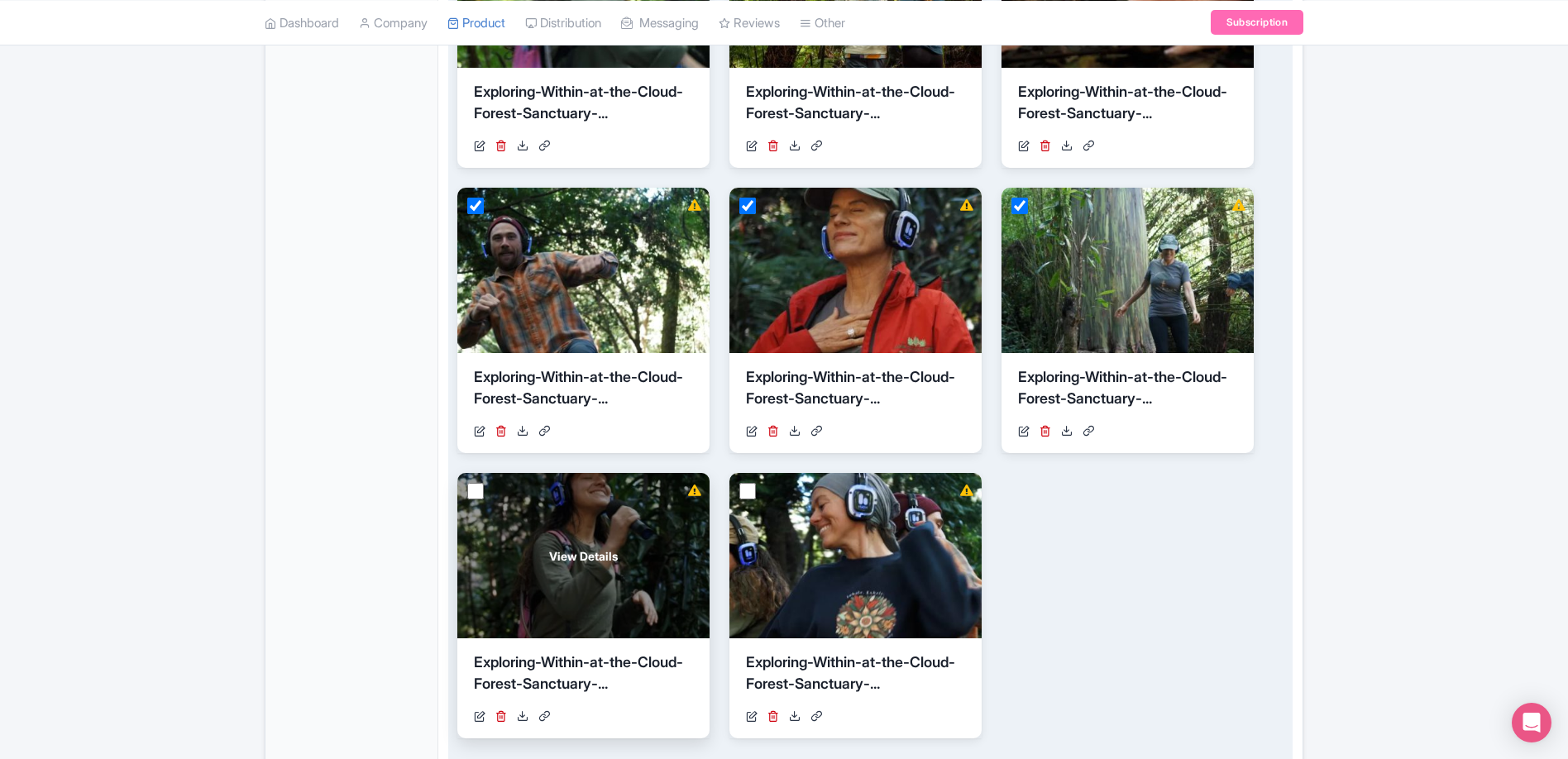
scroll to position [779, 0]
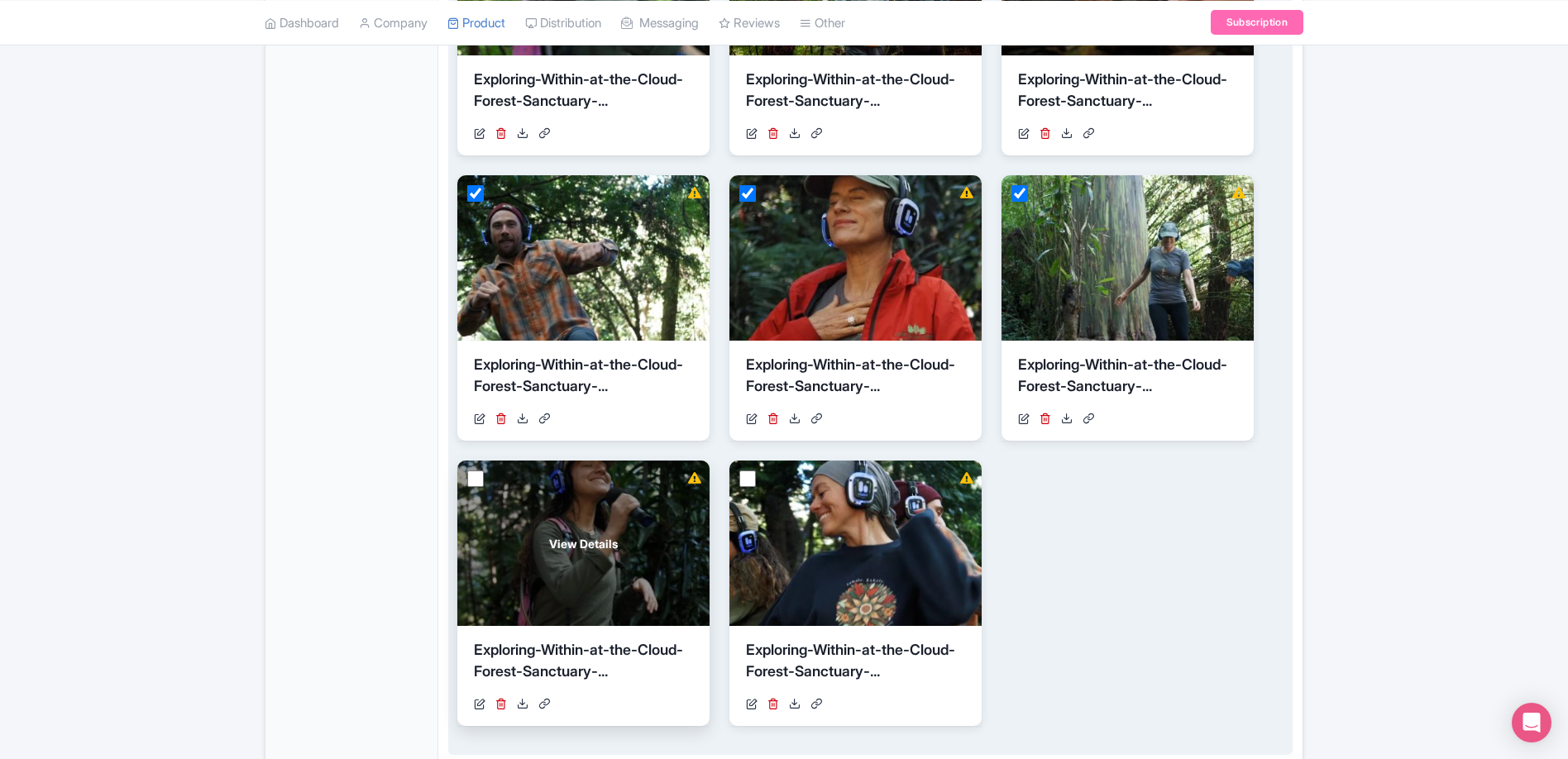
click at [482, 486] on input "checkbox" at bounding box center [475, 479] width 16 height 16
checkbox input "true"
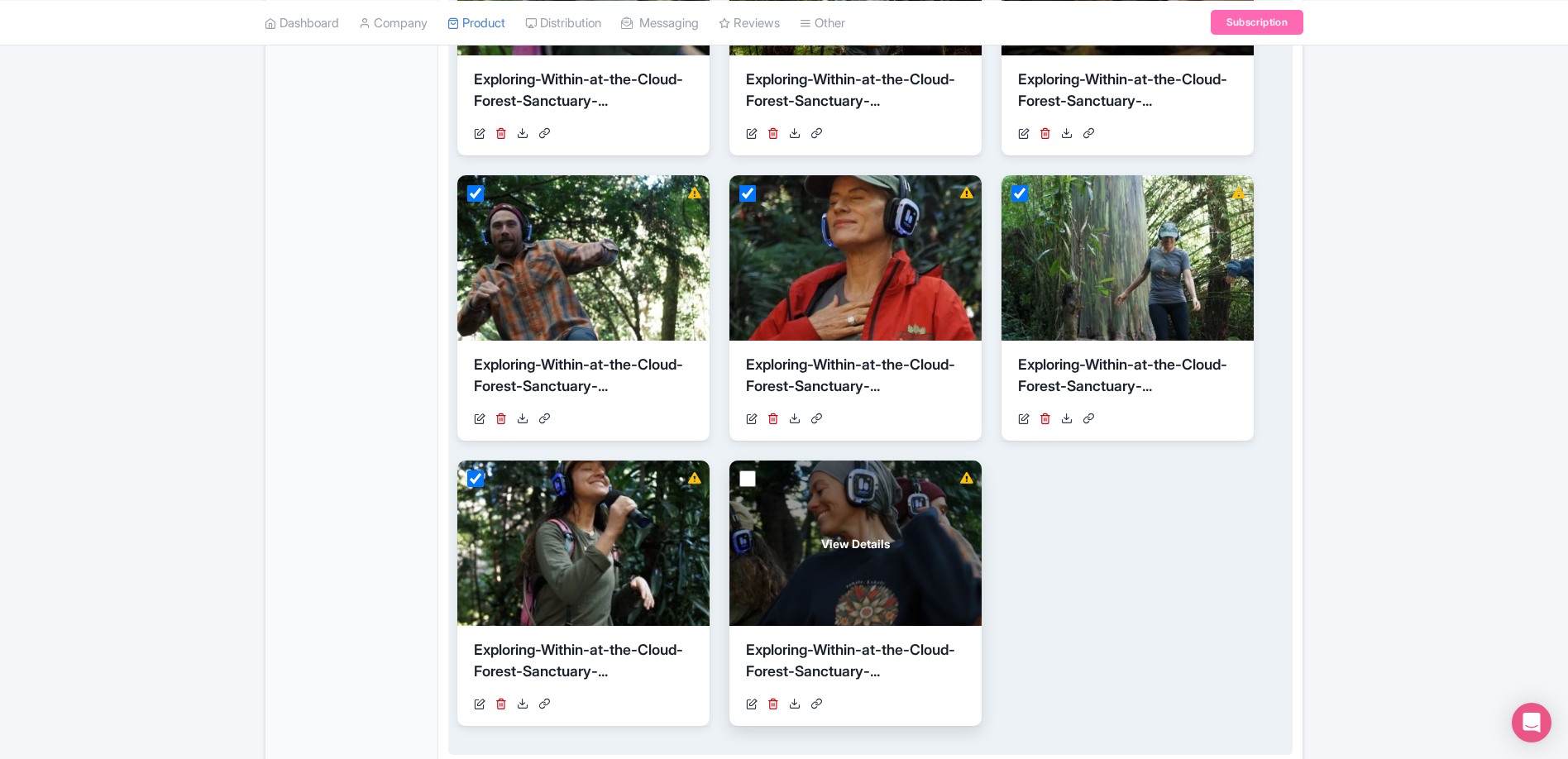
click at [746, 482] on input "checkbox" at bounding box center [747, 479] width 16 height 16
checkbox input "true"
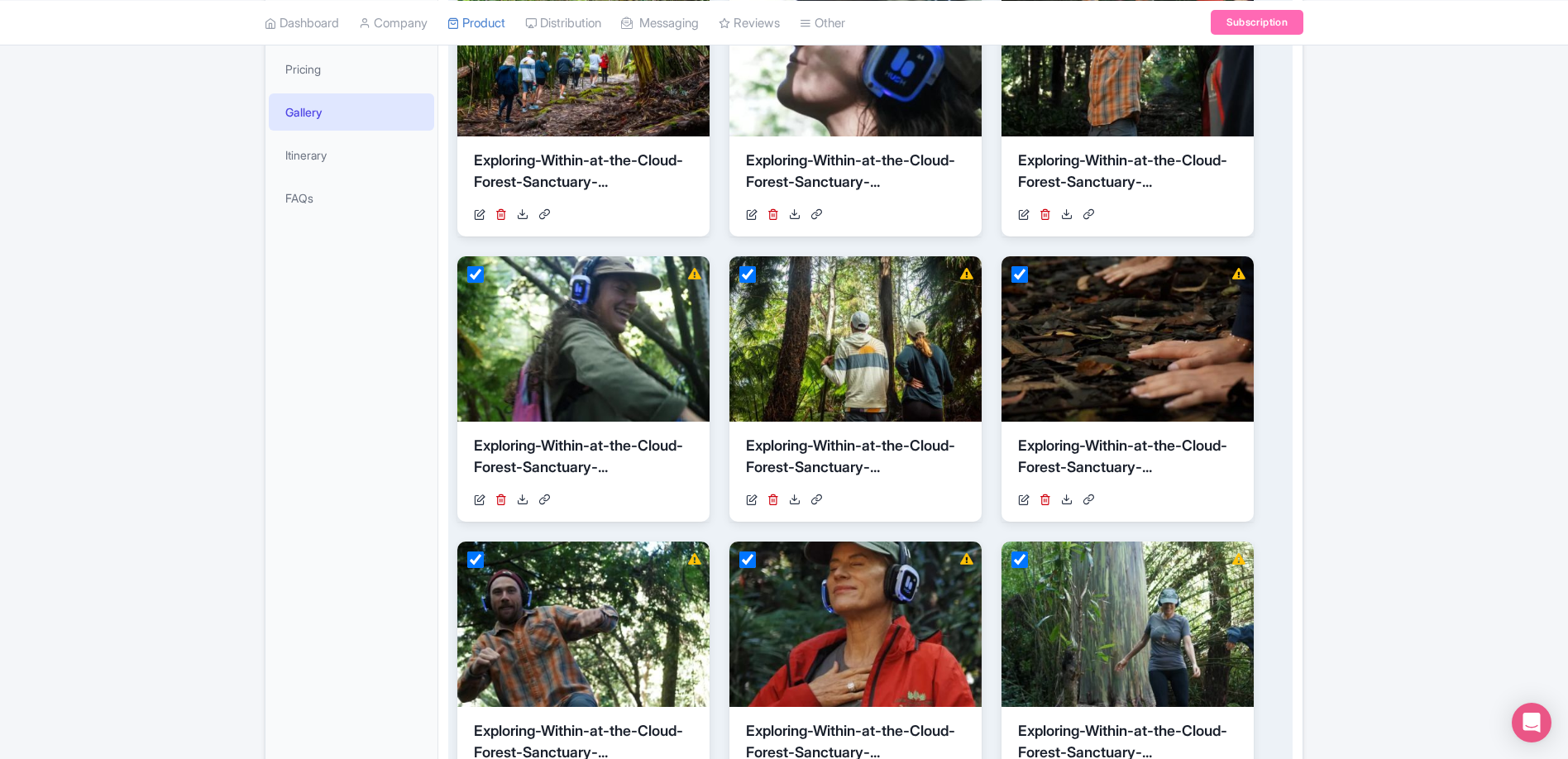
scroll to position [71, 0]
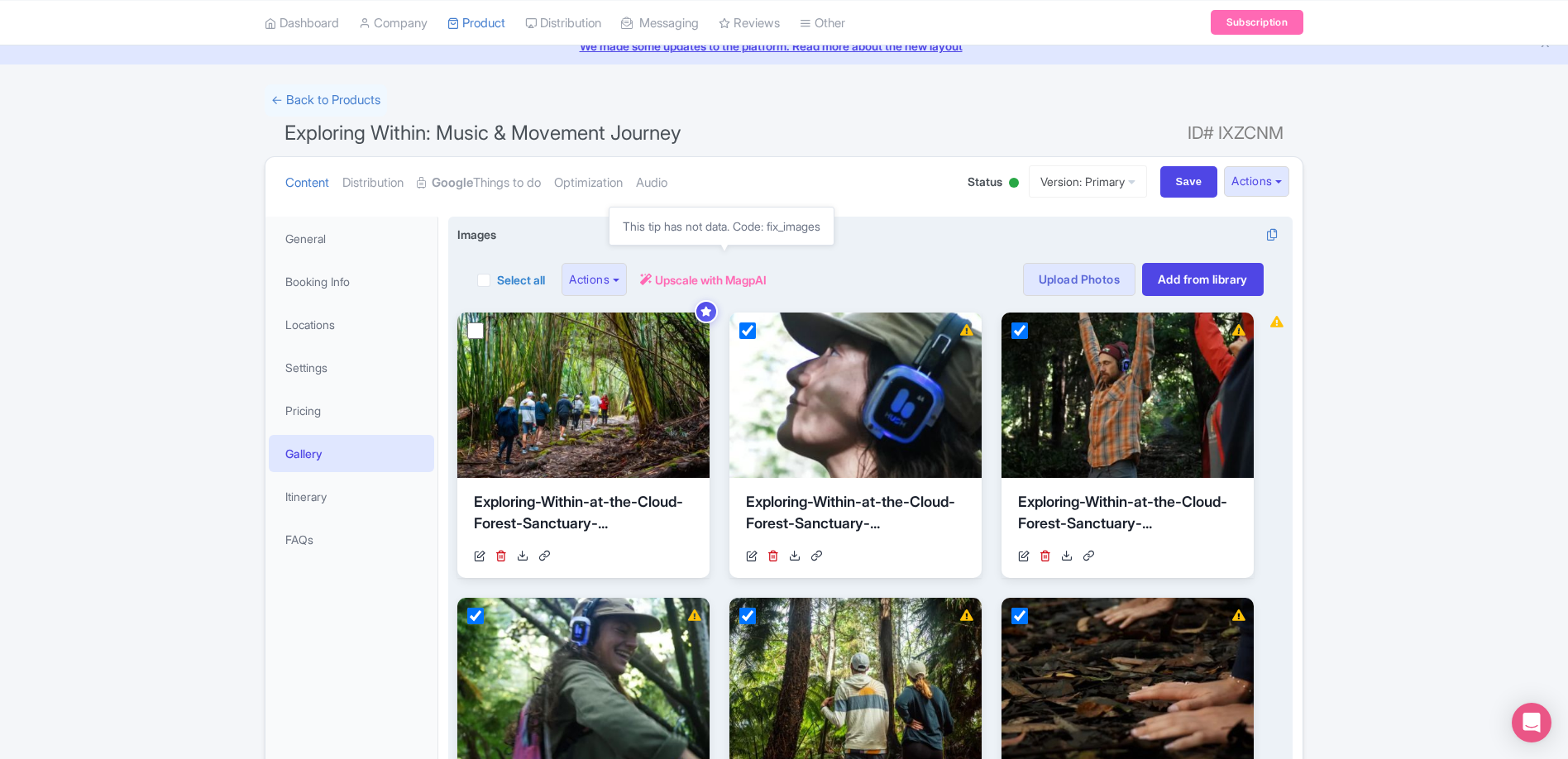
click at [717, 280] on span "Upscale with MagpAI" at bounding box center [711, 279] width 111 height 17
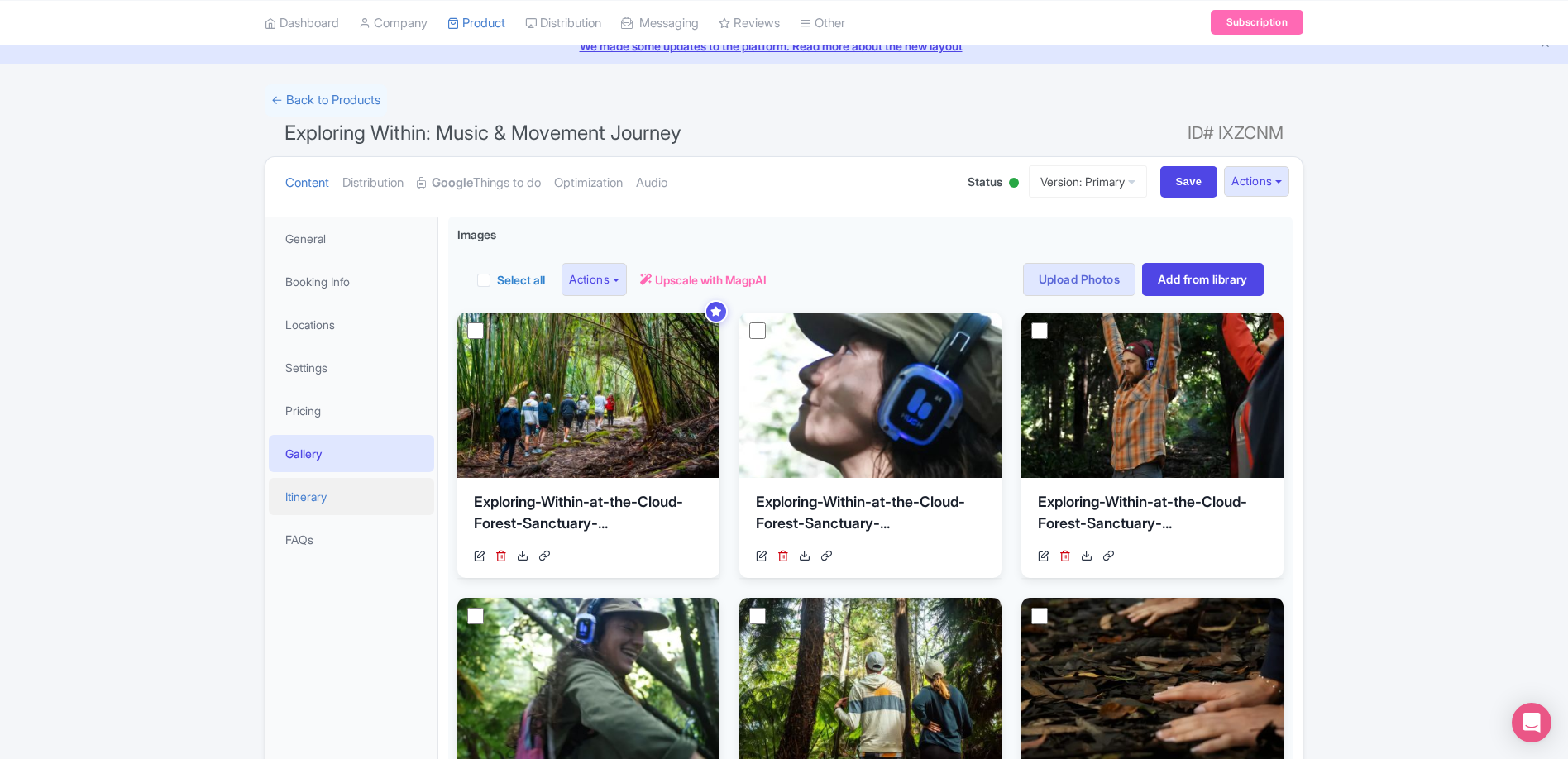
click at [307, 498] on link "Itinerary" at bounding box center [351, 496] width 165 height 37
click at [329, 368] on link "Settings" at bounding box center [351, 367] width 165 height 37
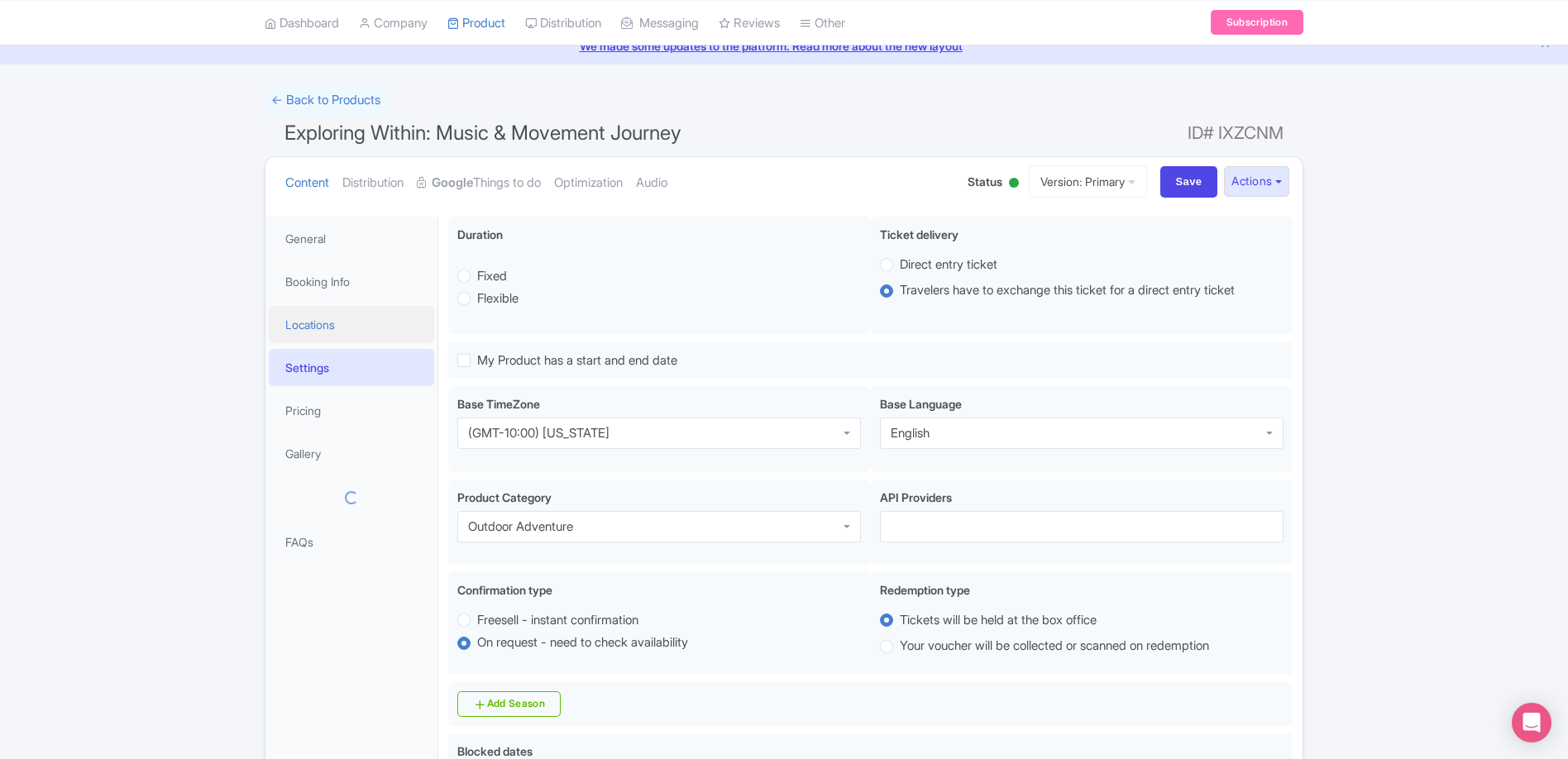
scroll to position [0, 0]
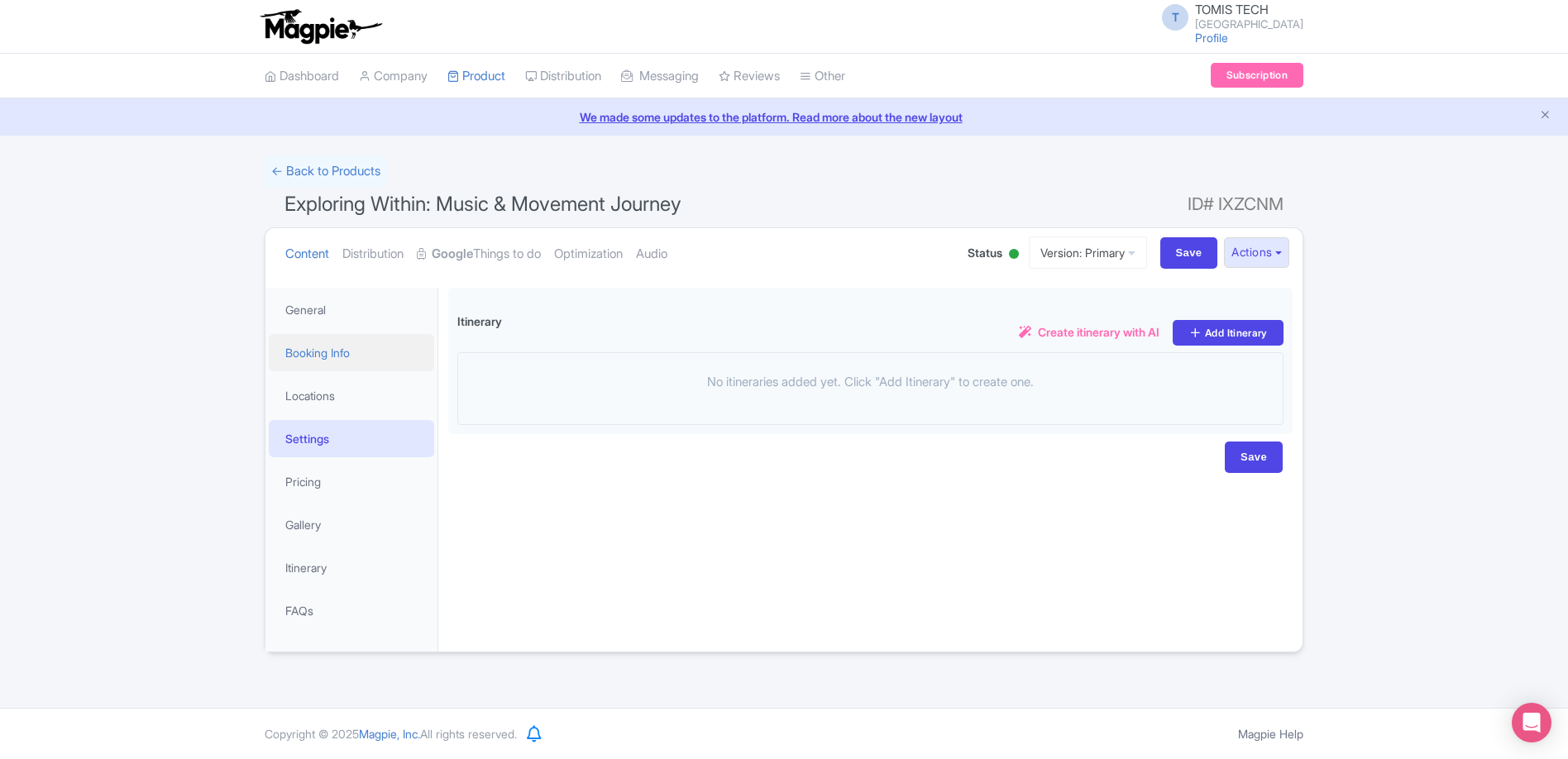
click at [327, 348] on link "Booking Info" at bounding box center [351, 352] width 165 height 37
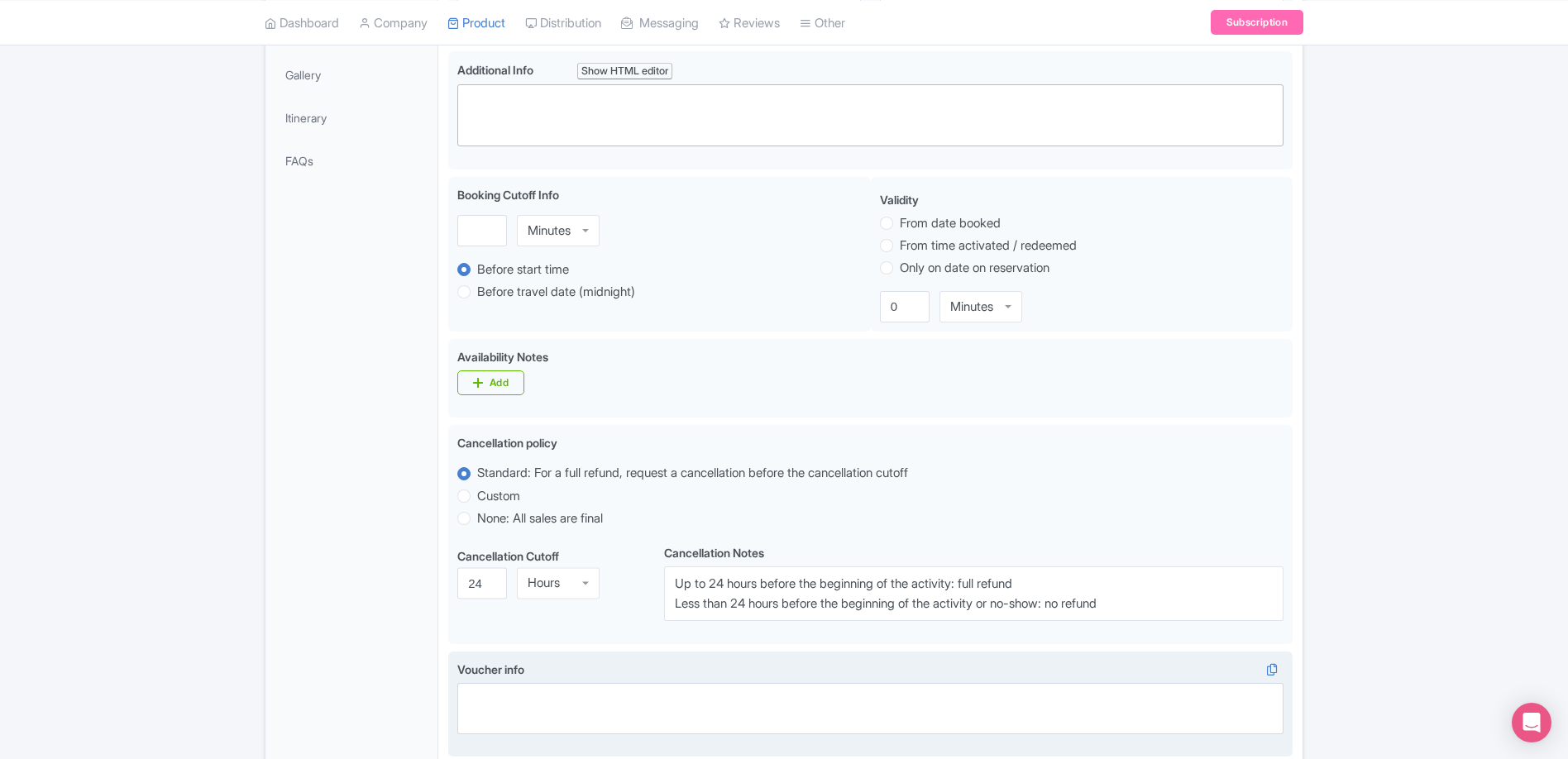
scroll to position [640, 0]
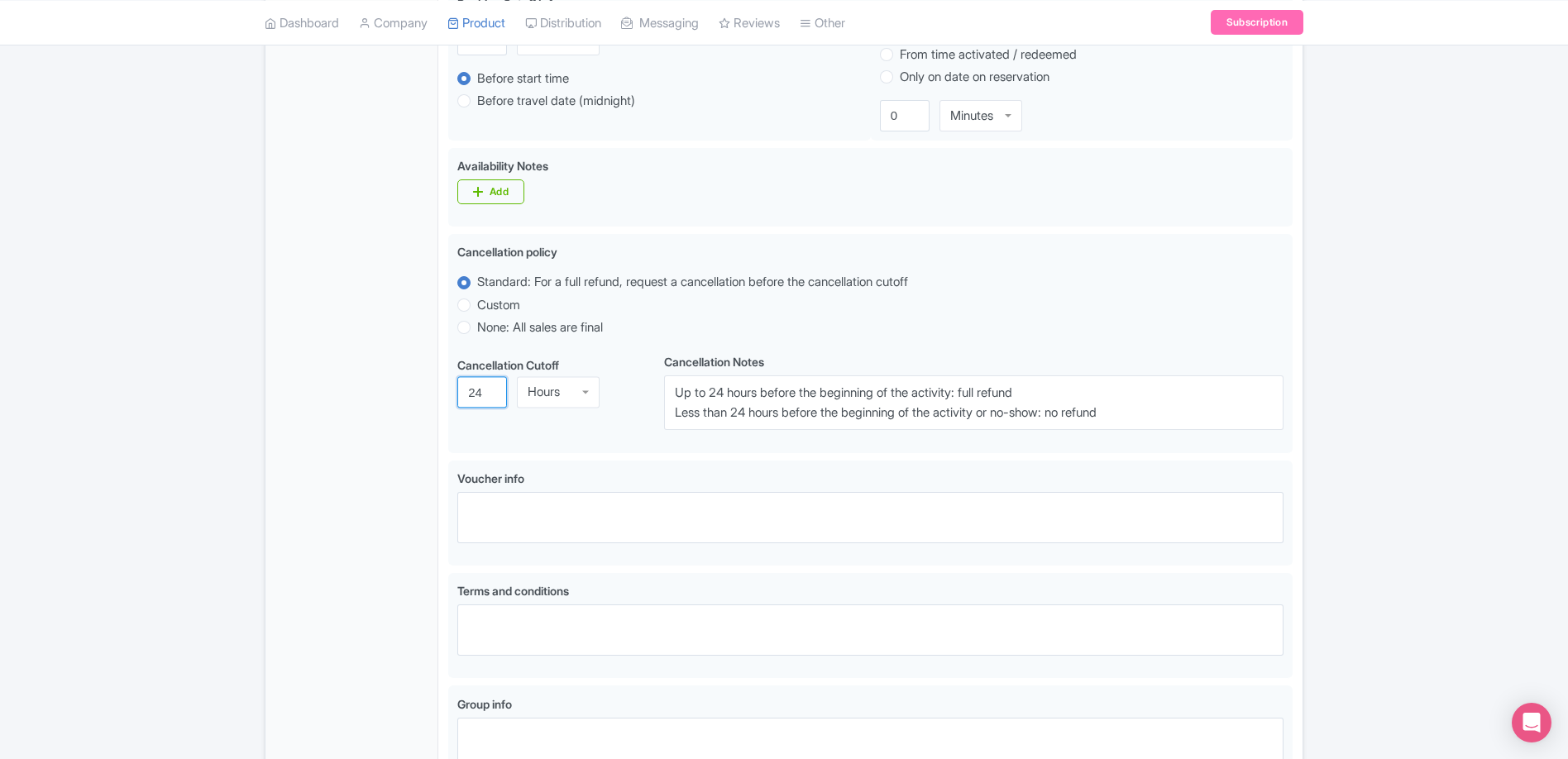
drag, startPoint x: 483, startPoint y: 392, endPoint x: 425, endPoint y: 391, distance: 58.0
click at [440, 391] on div "Wear comfortable clothing suitable for movement and the weather conditions. Bri…" at bounding box center [869, 248] width 864 height 1223
type input "48"
click at [438, 407] on div "Wear comfortable clothing suitable for movement and the weather conditions. Bri…" at bounding box center [869, 248] width 864 height 1223
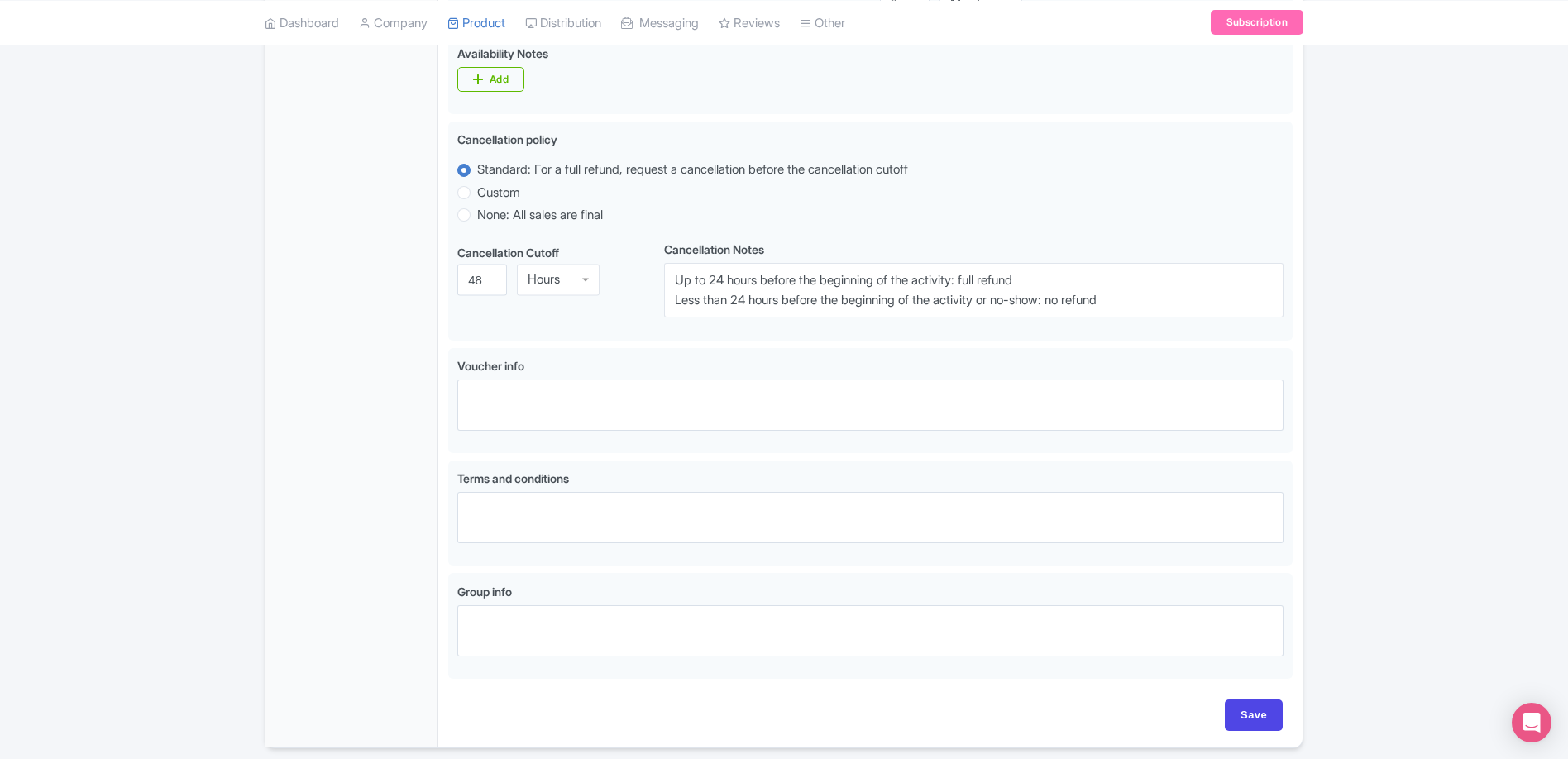
scroll to position [813, 0]
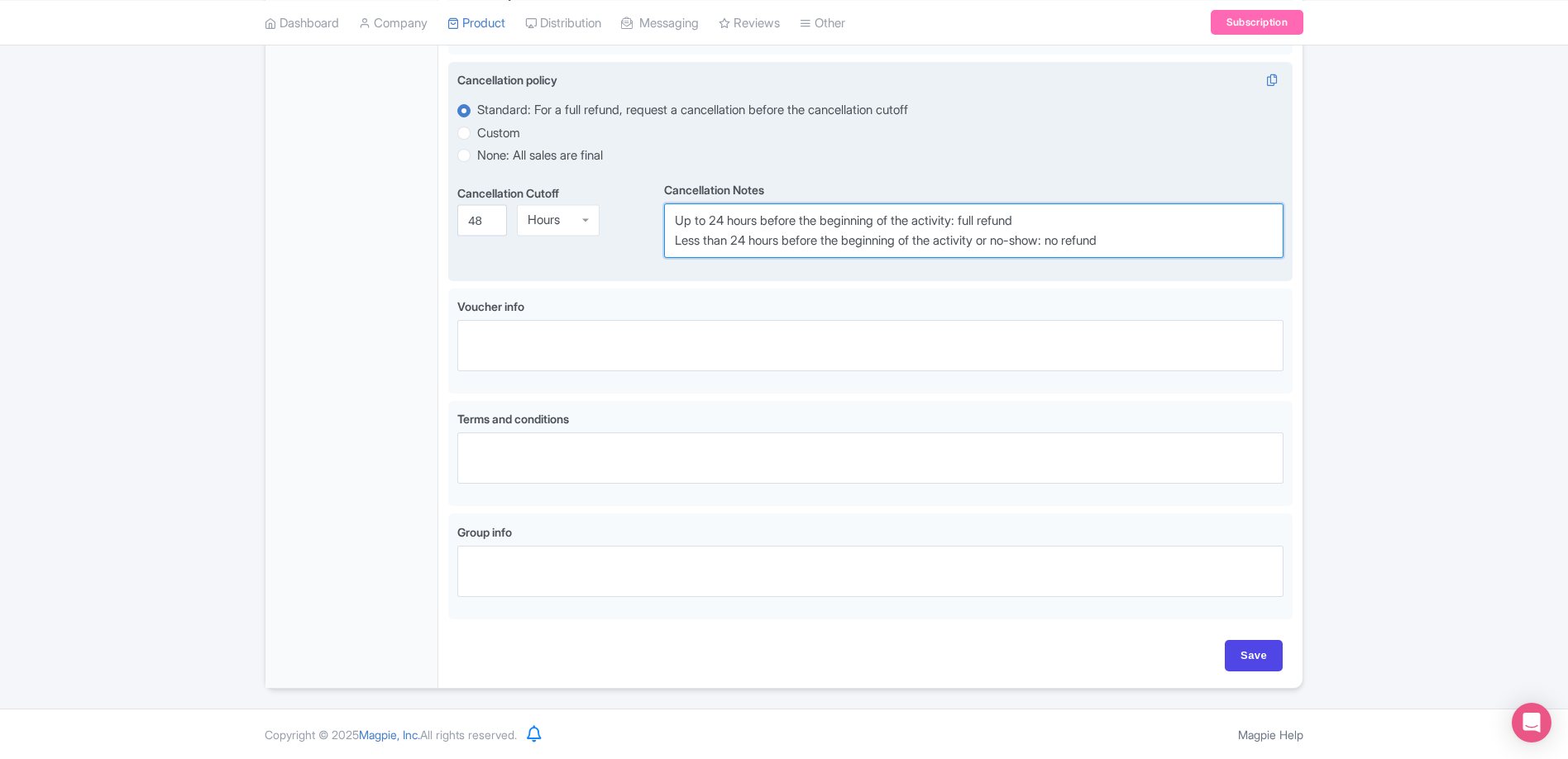
click at [789, 221] on textarea "Up to 24 hours before the beginning of the activity: full refund Less than 24 h…" at bounding box center [973, 231] width 619 height 55
click at [967, 221] on textarea "Up to 24 hours before the beginning of the activity: full refund Less than 24 h…" at bounding box center [973, 231] width 619 height 55
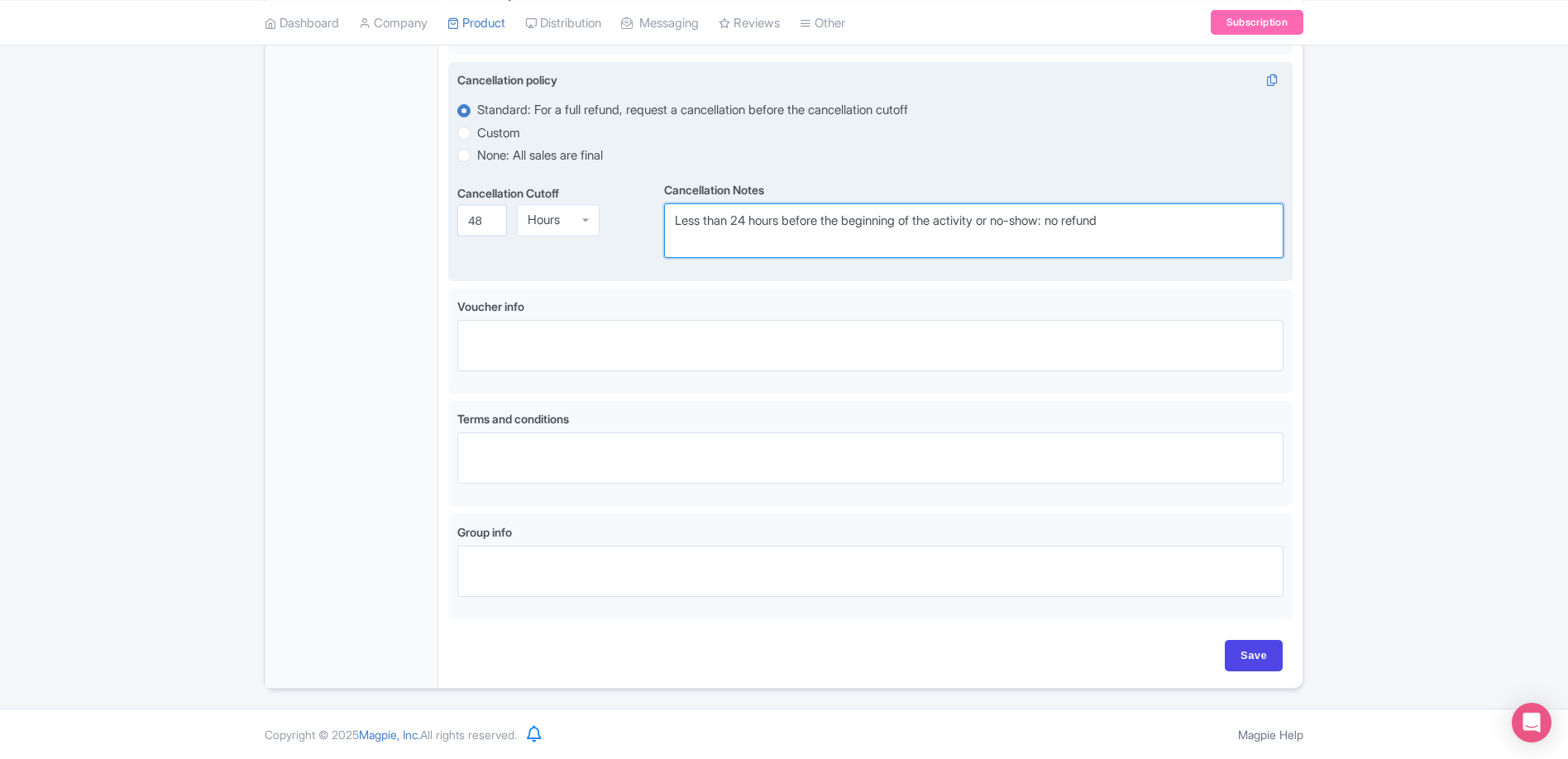
click at [967, 221] on textarea "Up to 24 hours before the beginning of the activity: full refund Less than 24 h…" at bounding box center [973, 231] width 619 height 55
paste textarea "Customers may receive a full refund, credit, or rebooking up to 48 hours before…"
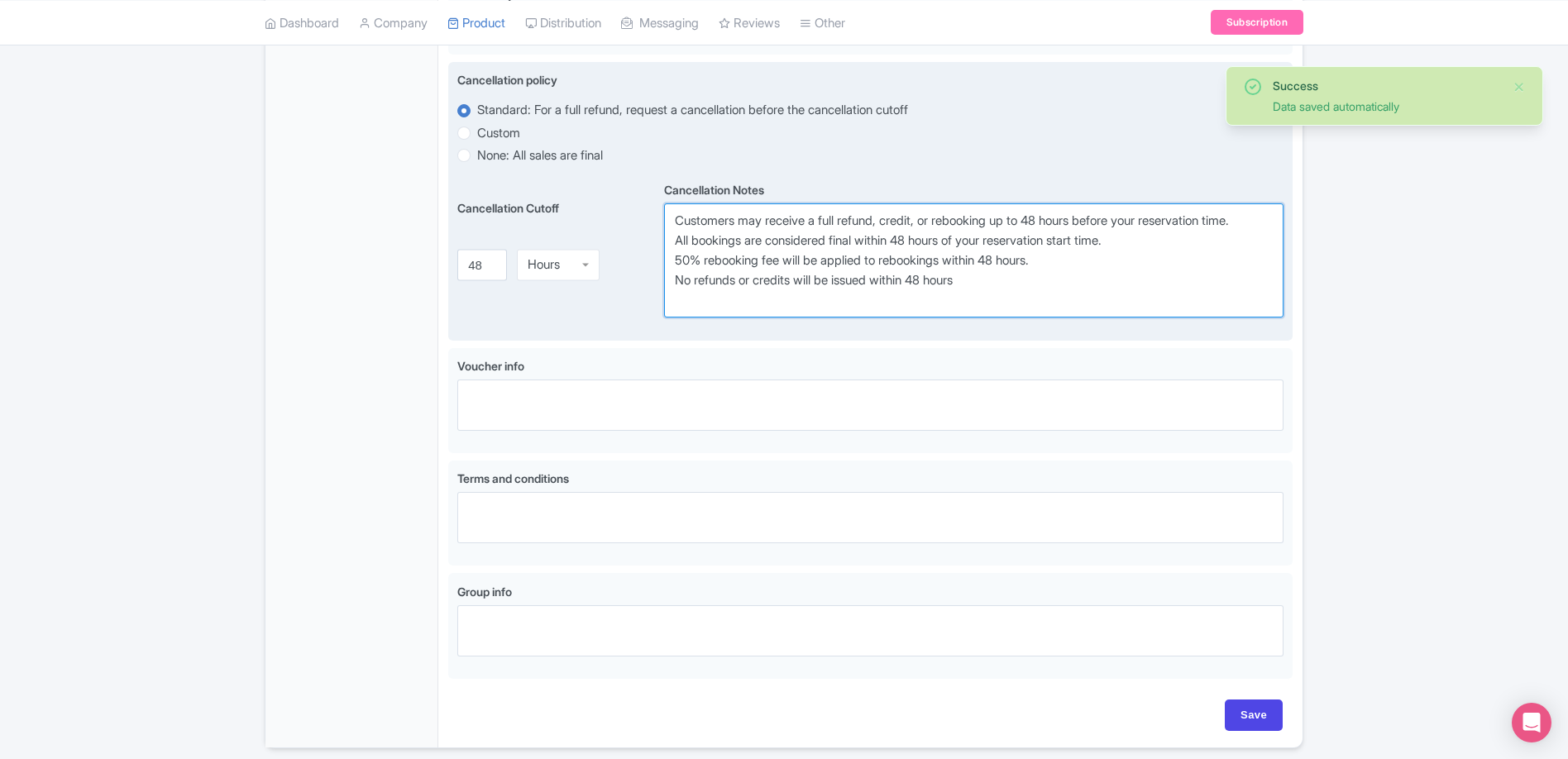
click at [675, 256] on textarea "Up to 24 hours before the beginning of the activity: full refund Less than 24 h…" at bounding box center [973, 260] width 619 height 114
click at [677, 216] on textarea "Up to 24 hours before the beginning of the activity: full refund Less than 24 h…" at bounding box center [973, 260] width 619 height 114
click at [676, 264] on textarea "Up to 24 hours before the beginning of the activity: full refund Less than 24 h…" at bounding box center [973, 260] width 619 height 114
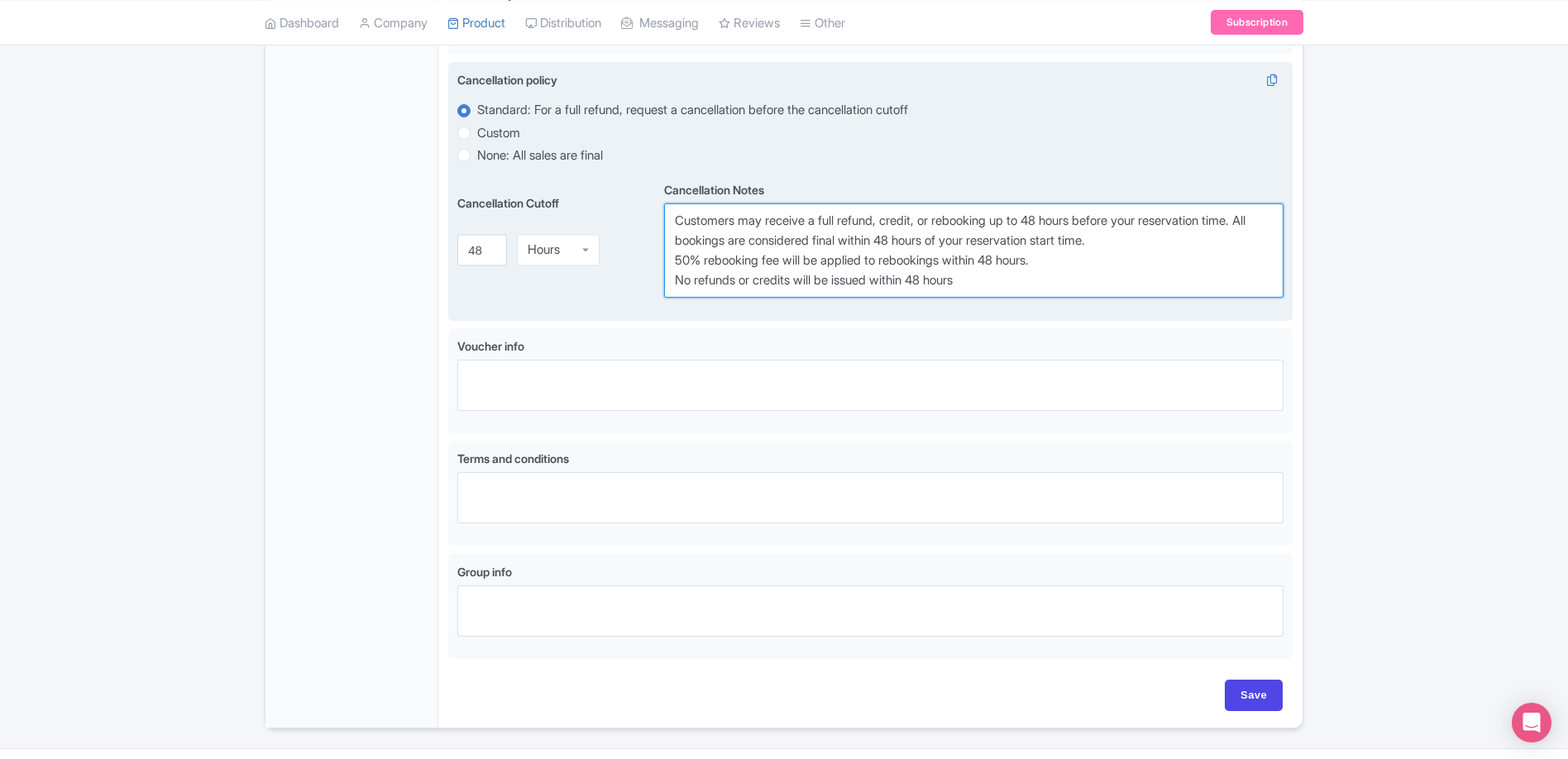
click at [676, 255] on textarea "Up to 24 hours before the beginning of the activity: full refund Less than 24 h…" at bounding box center [973, 250] width 619 height 94
click at [676, 278] on textarea "Up to 24 hours before the beginning of the activity: full refund Less than 24 h…" at bounding box center [973, 250] width 619 height 94
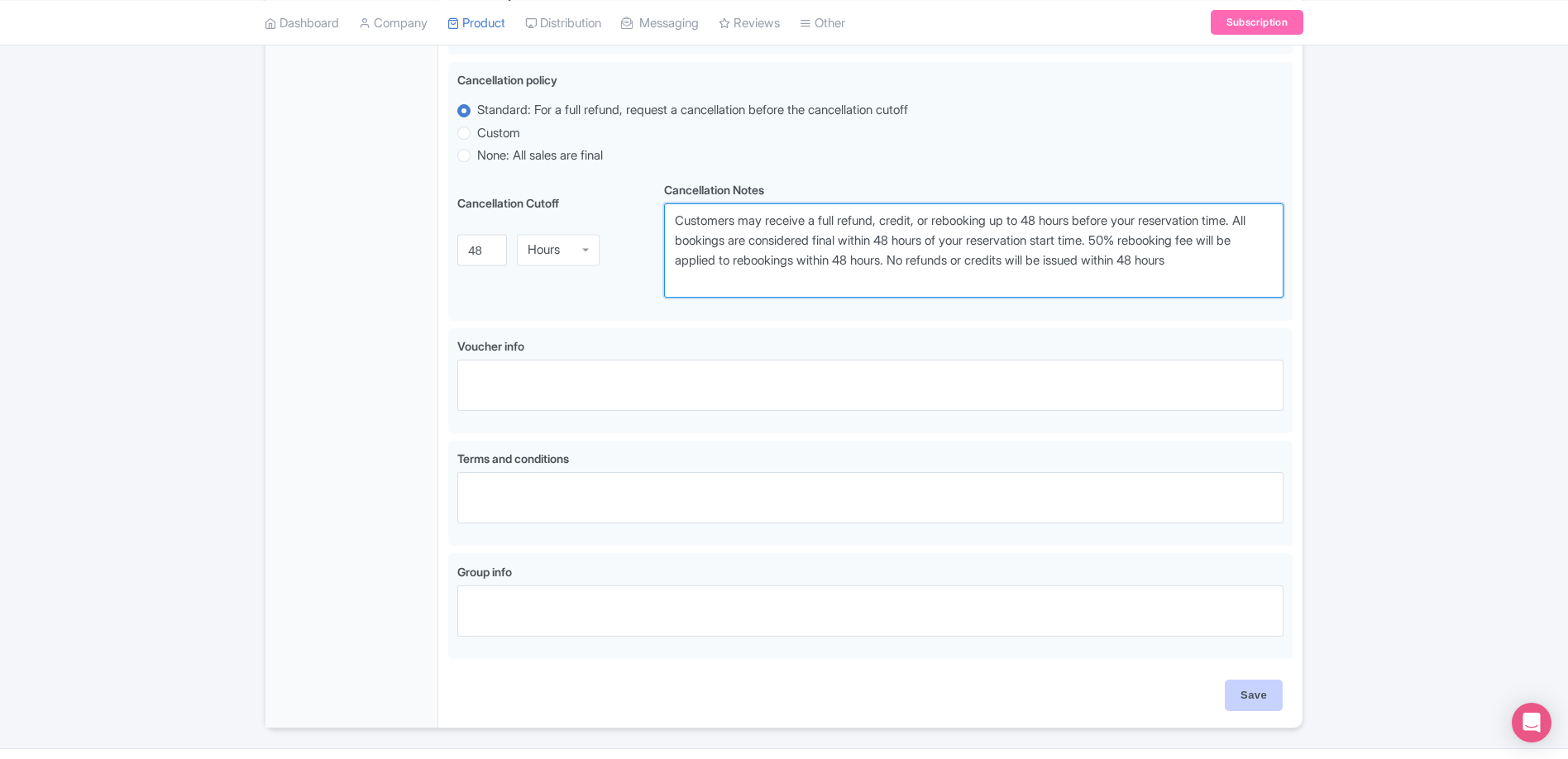
type textarea "Customers may receive a full refund, credit, or rebooking up to 48 hours before…"
click at [1252, 693] on input "Save" at bounding box center [1252, 695] width 57 height 31
type input "Saving..."
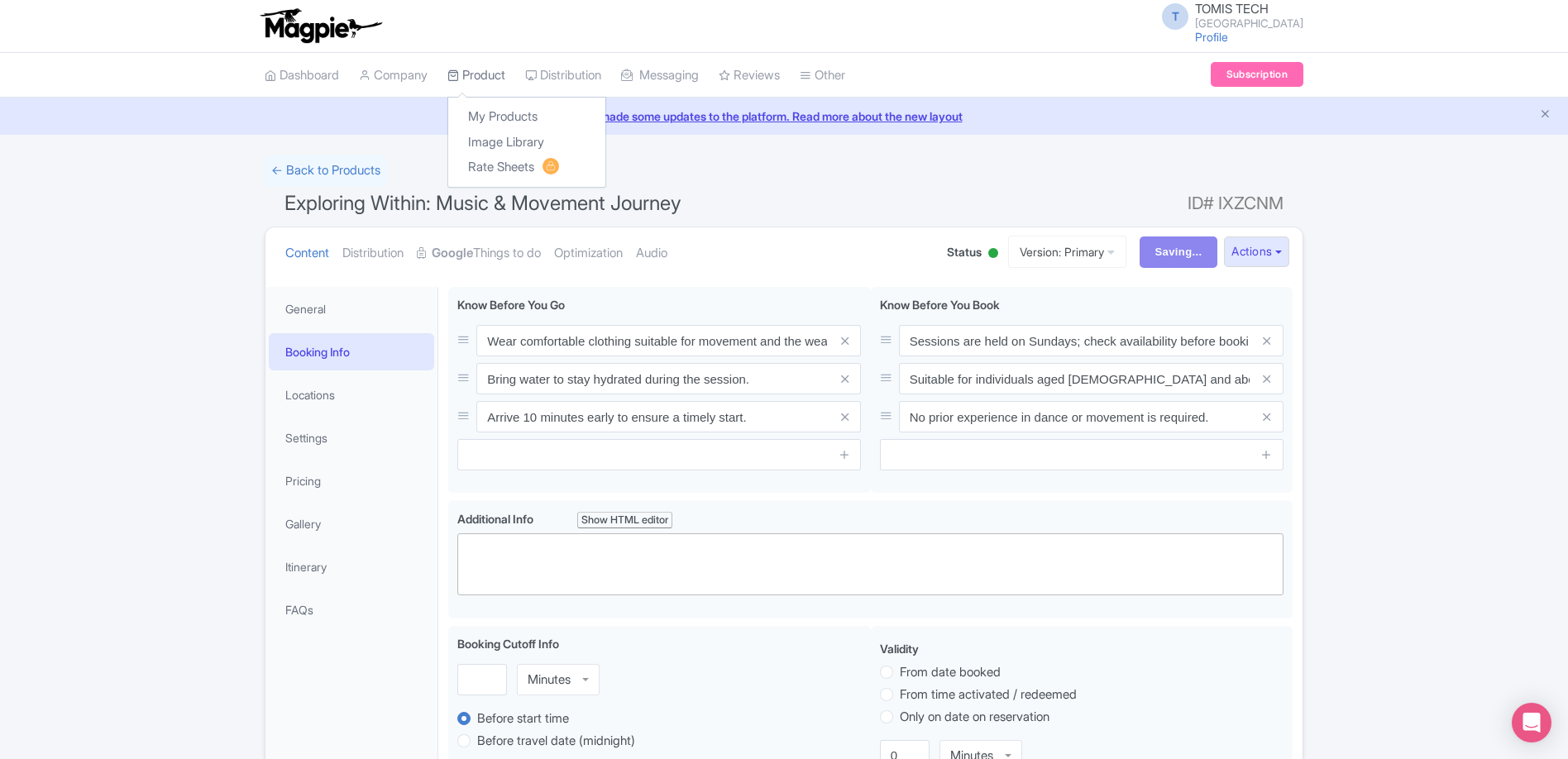
scroll to position [0, 0]
click at [495, 112] on link "My Products" at bounding box center [526, 118] width 157 height 26
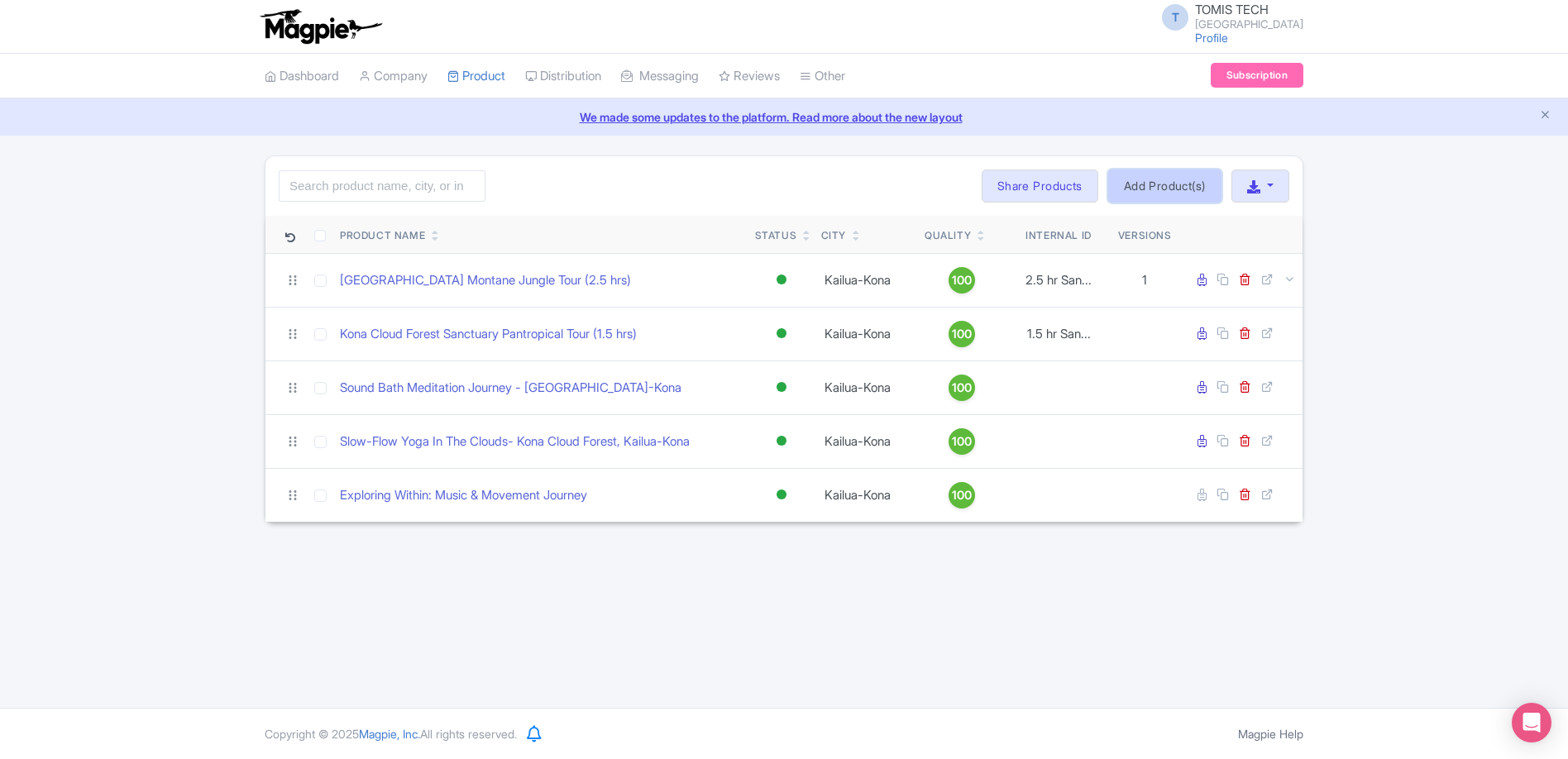
click at [1146, 185] on link "Add Product(s)" at bounding box center [1165, 186] width 113 height 33
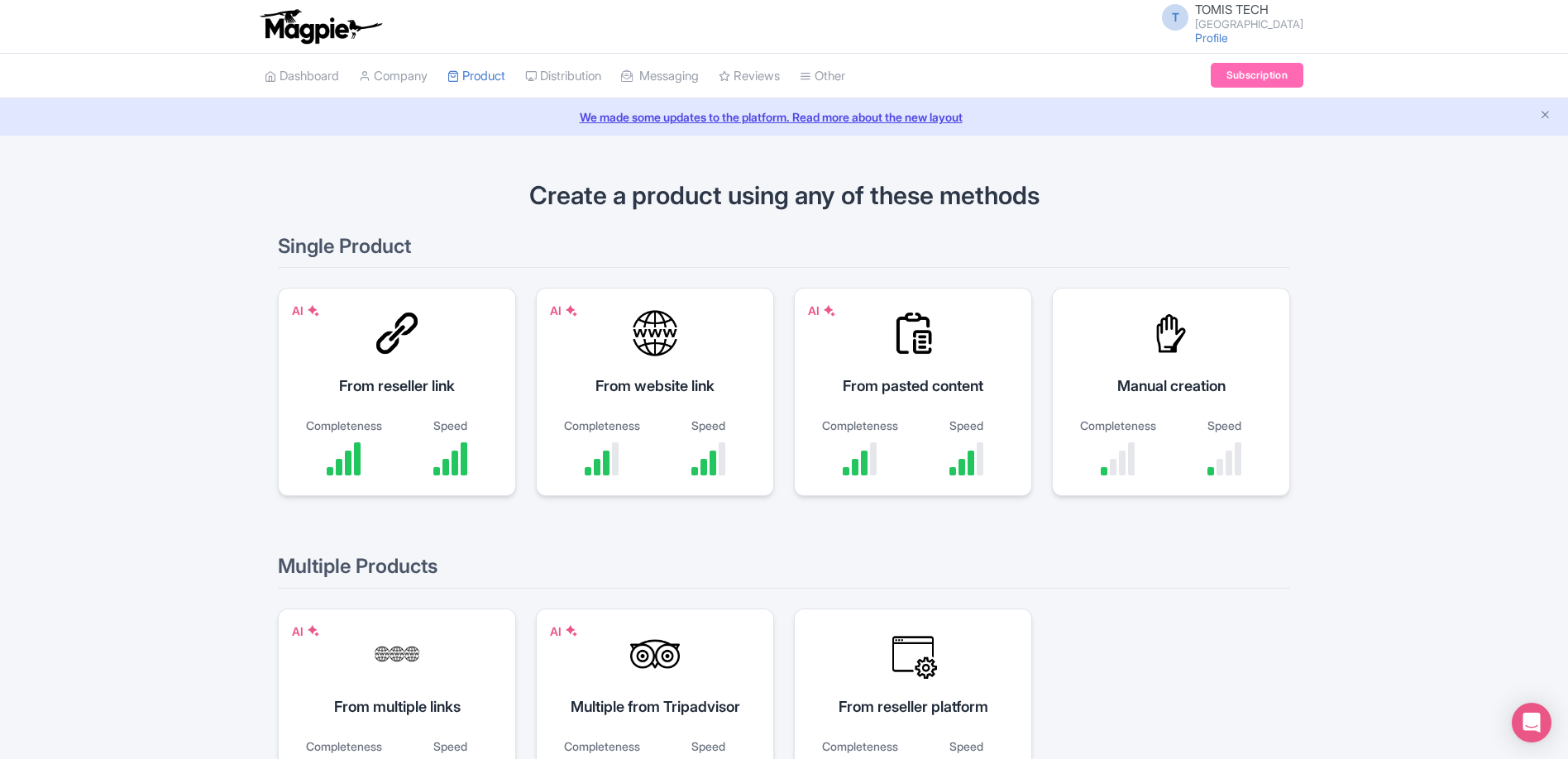
click at [656, 356] on div at bounding box center [655, 333] width 49 height 49
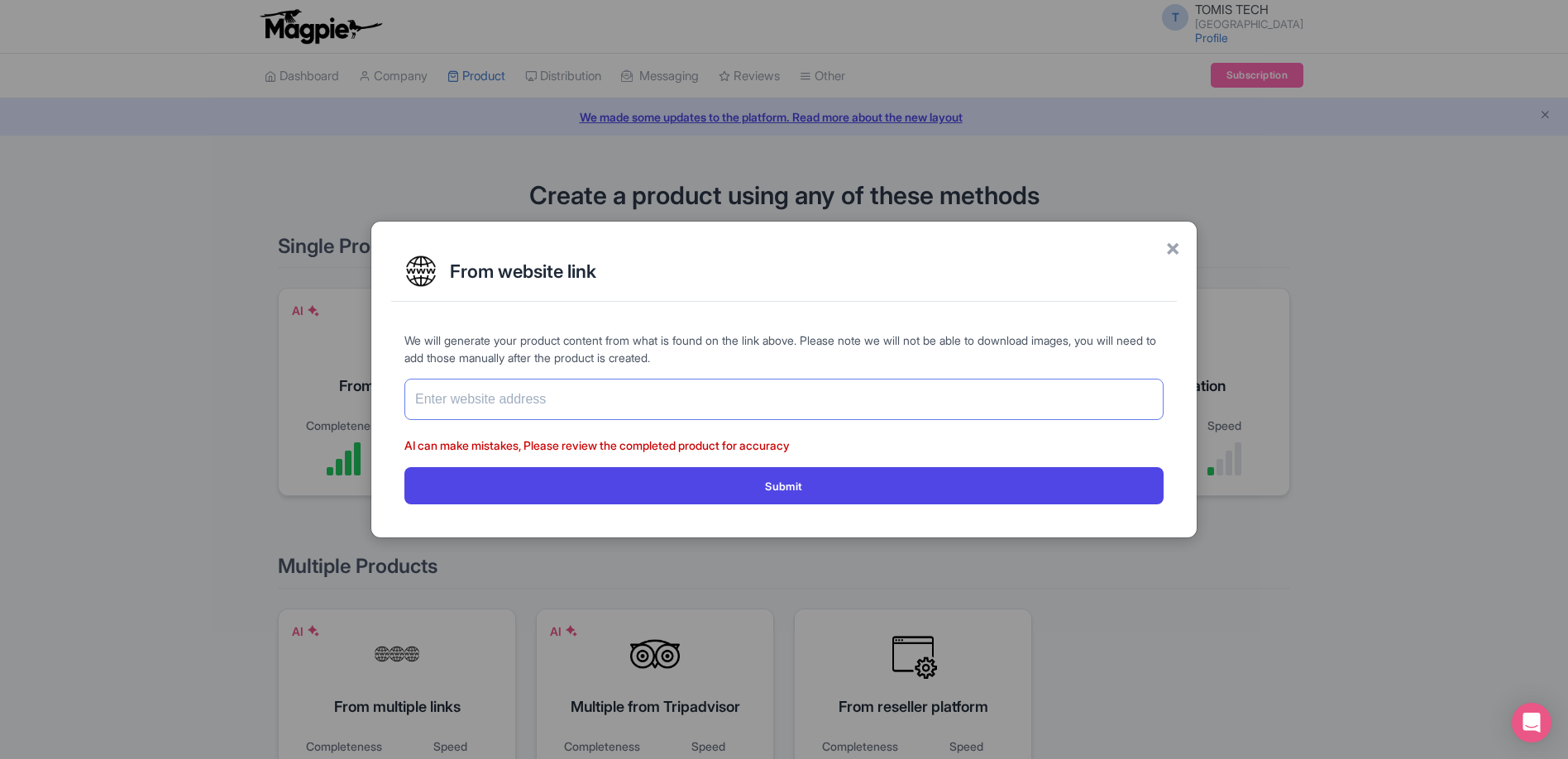
click at [597, 400] on input "text" at bounding box center [784, 399] width 759 height 41
paste input "[URL][DOMAIN_NAME]"
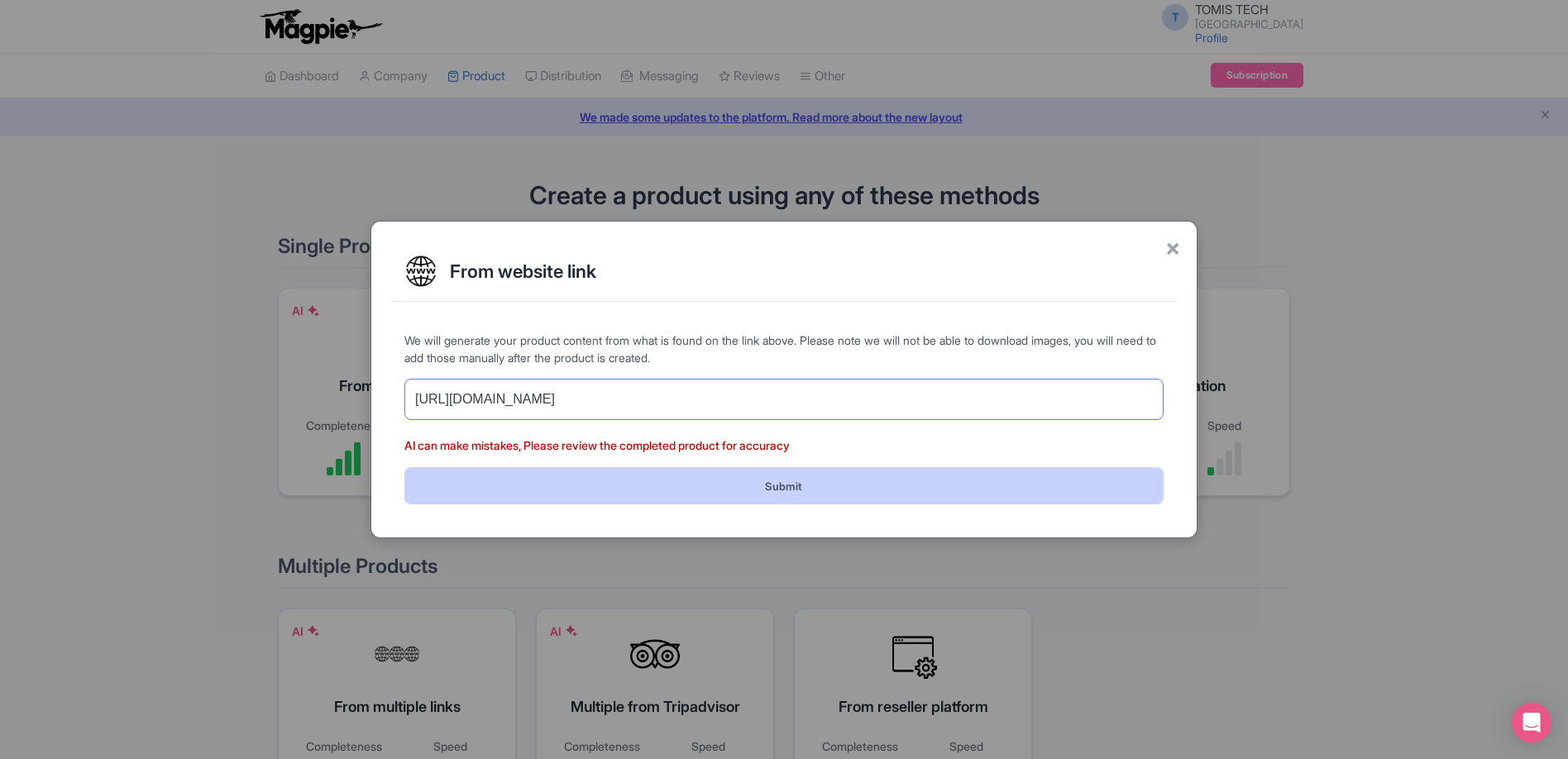
type input "[URL][DOMAIN_NAME]"
click at [679, 483] on button "Submit" at bounding box center [784, 485] width 759 height 37
click at [930, 486] on button "Submit" at bounding box center [784, 485] width 759 height 37
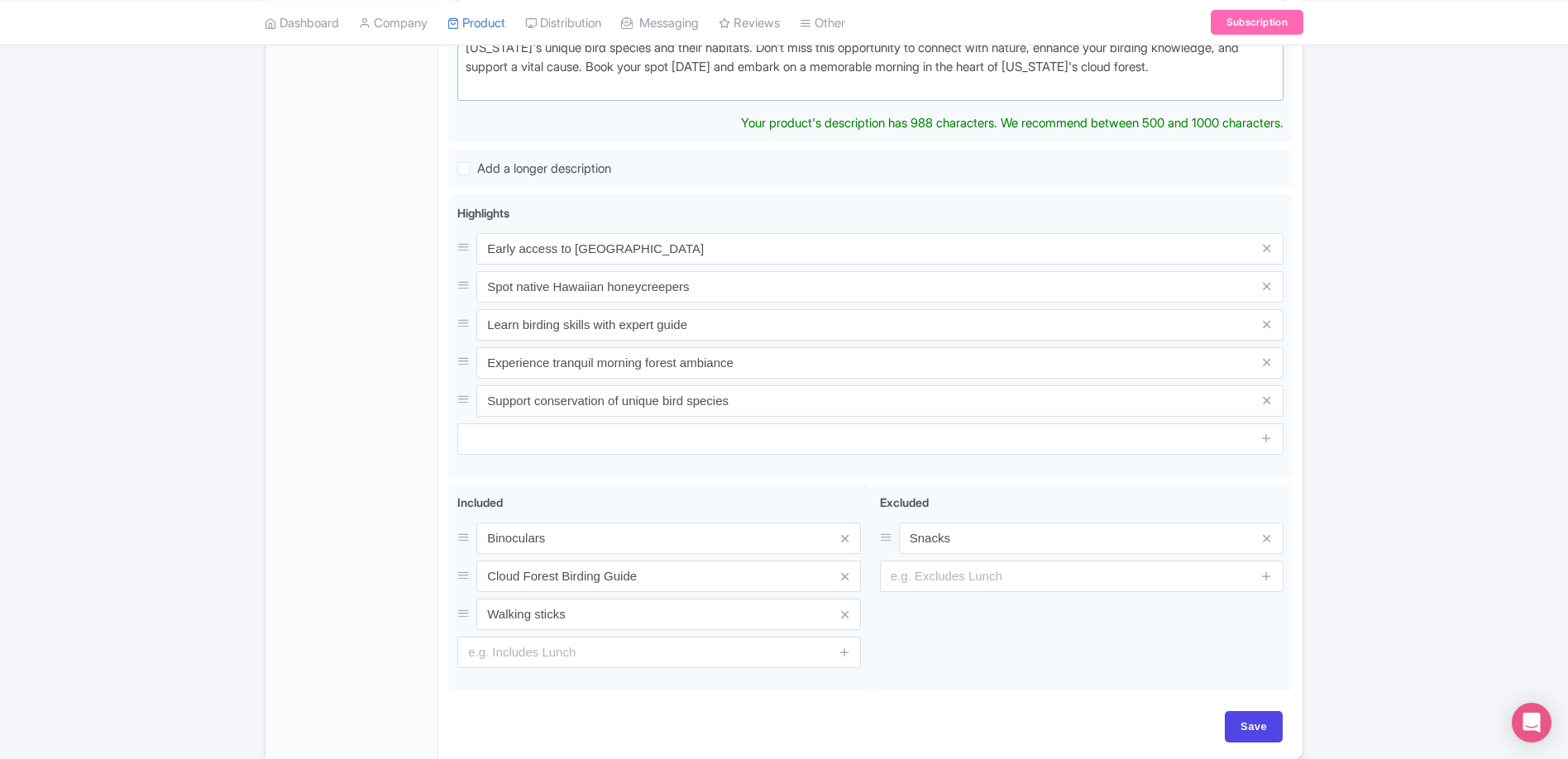
scroll to position [605, 0]
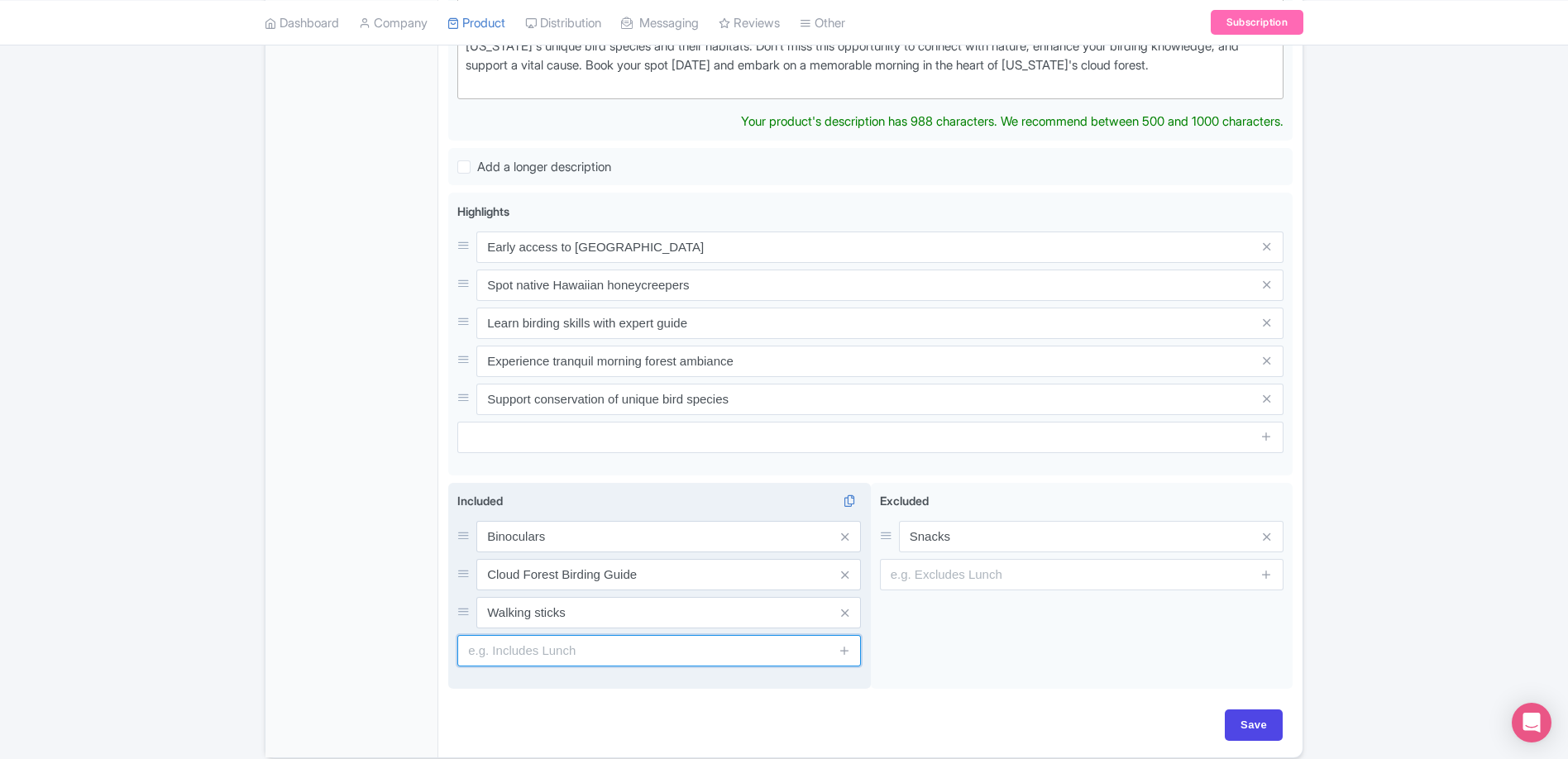
click at [587, 671] on div "Included i Binoculars Cloud Forest Birding Guide Walking sticks" at bounding box center [659, 586] width 422 height 207
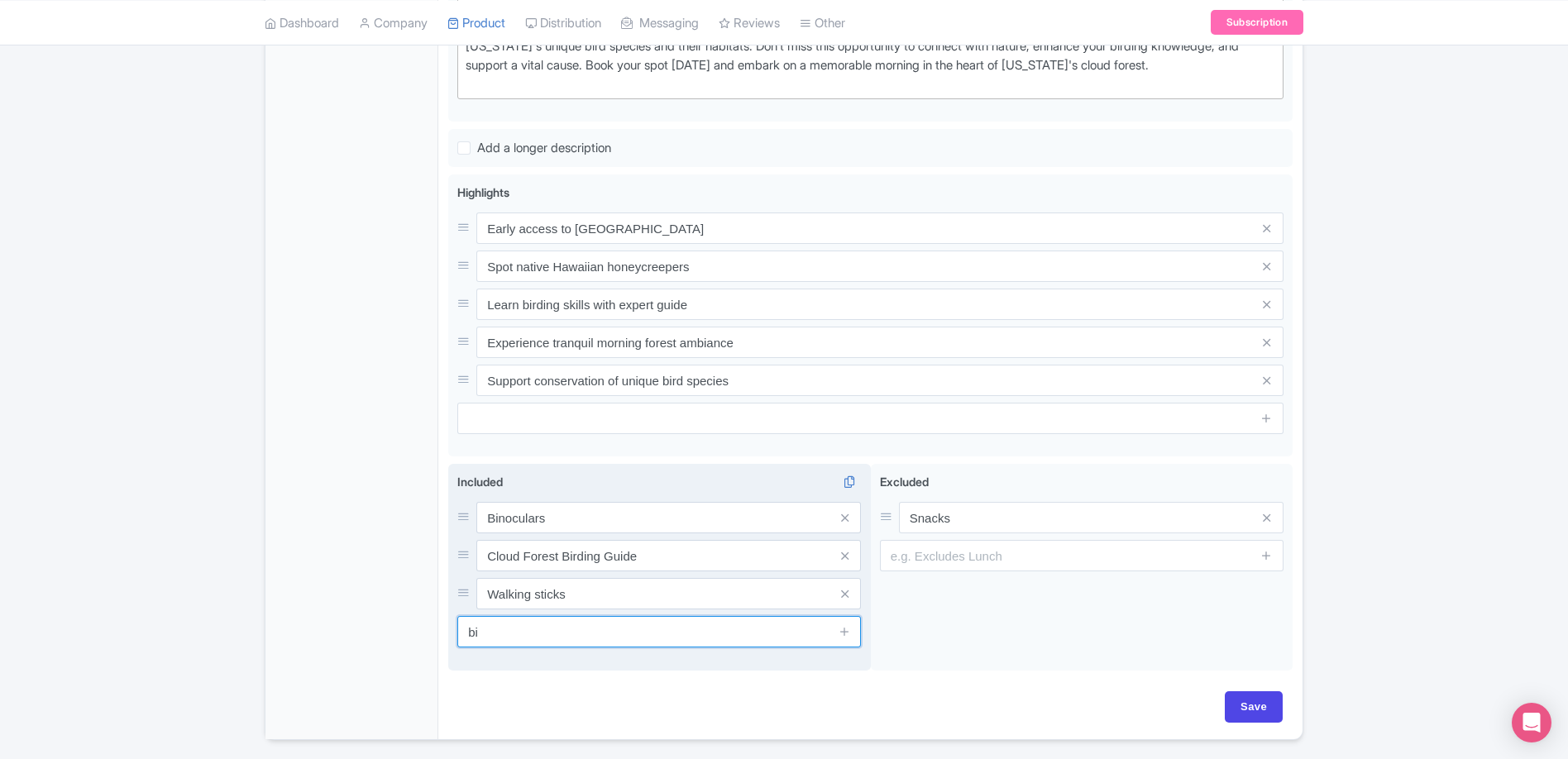
type input "b"
type input "Bird ID tips"
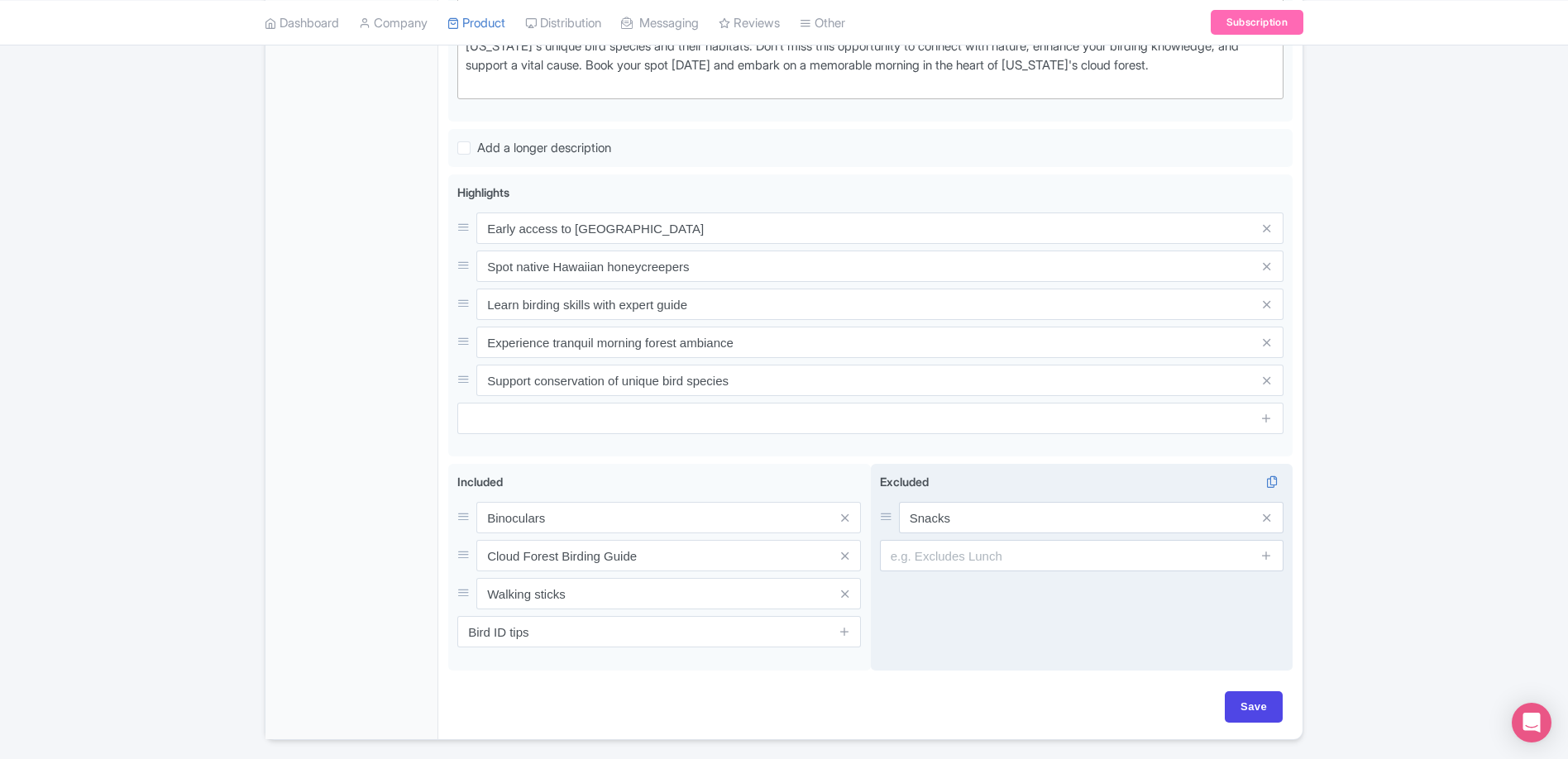
click at [1086, 671] on div "Excluded i Snacks" at bounding box center [1081, 567] width 422 height 207
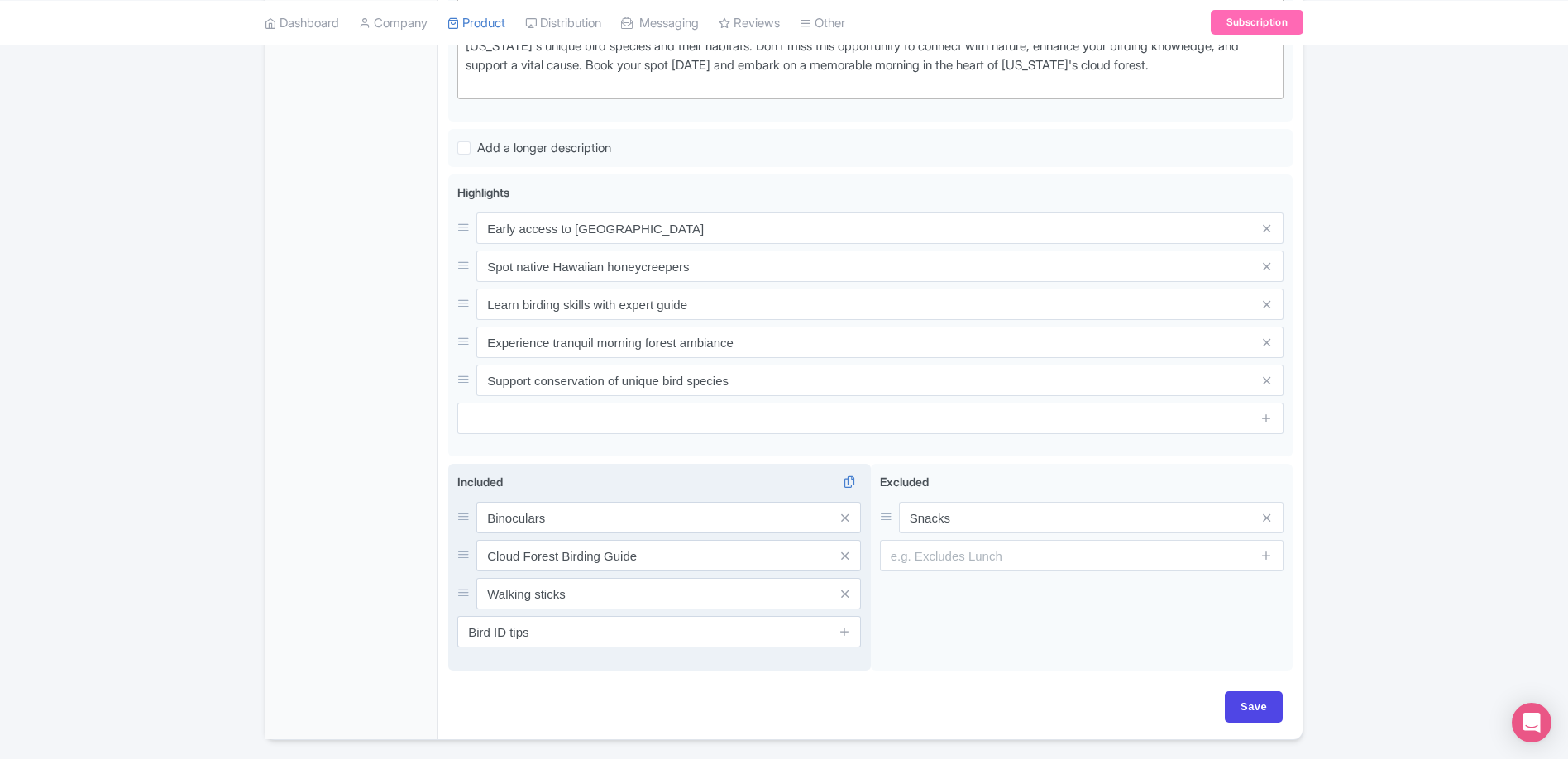
click at [855, 647] on span at bounding box center [844, 631] width 33 height 31
click at [843, 638] on icon at bounding box center [845, 631] width 13 height 13
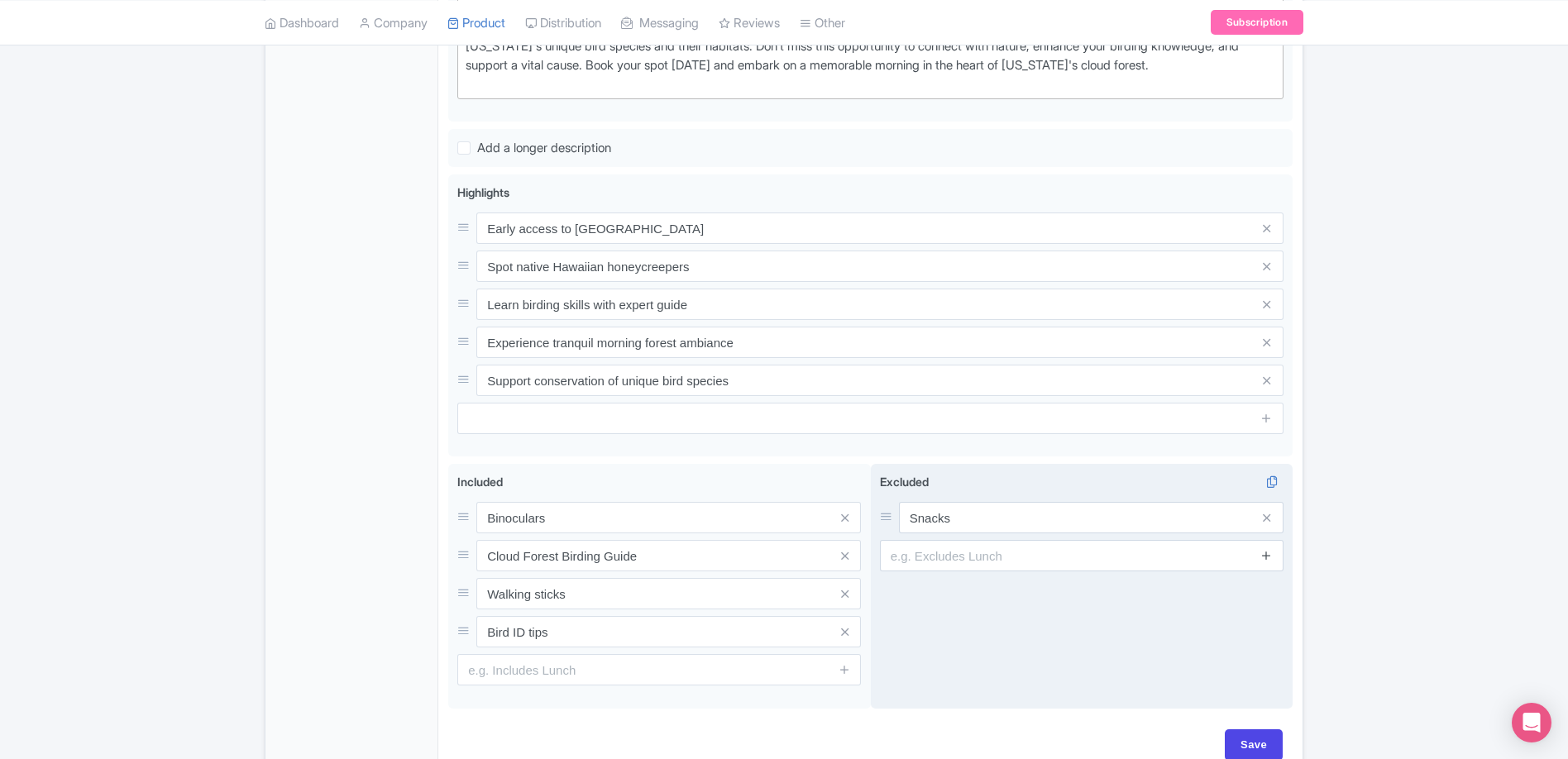
click at [1271, 561] on icon at bounding box center [1266, 556] width 13 height 13
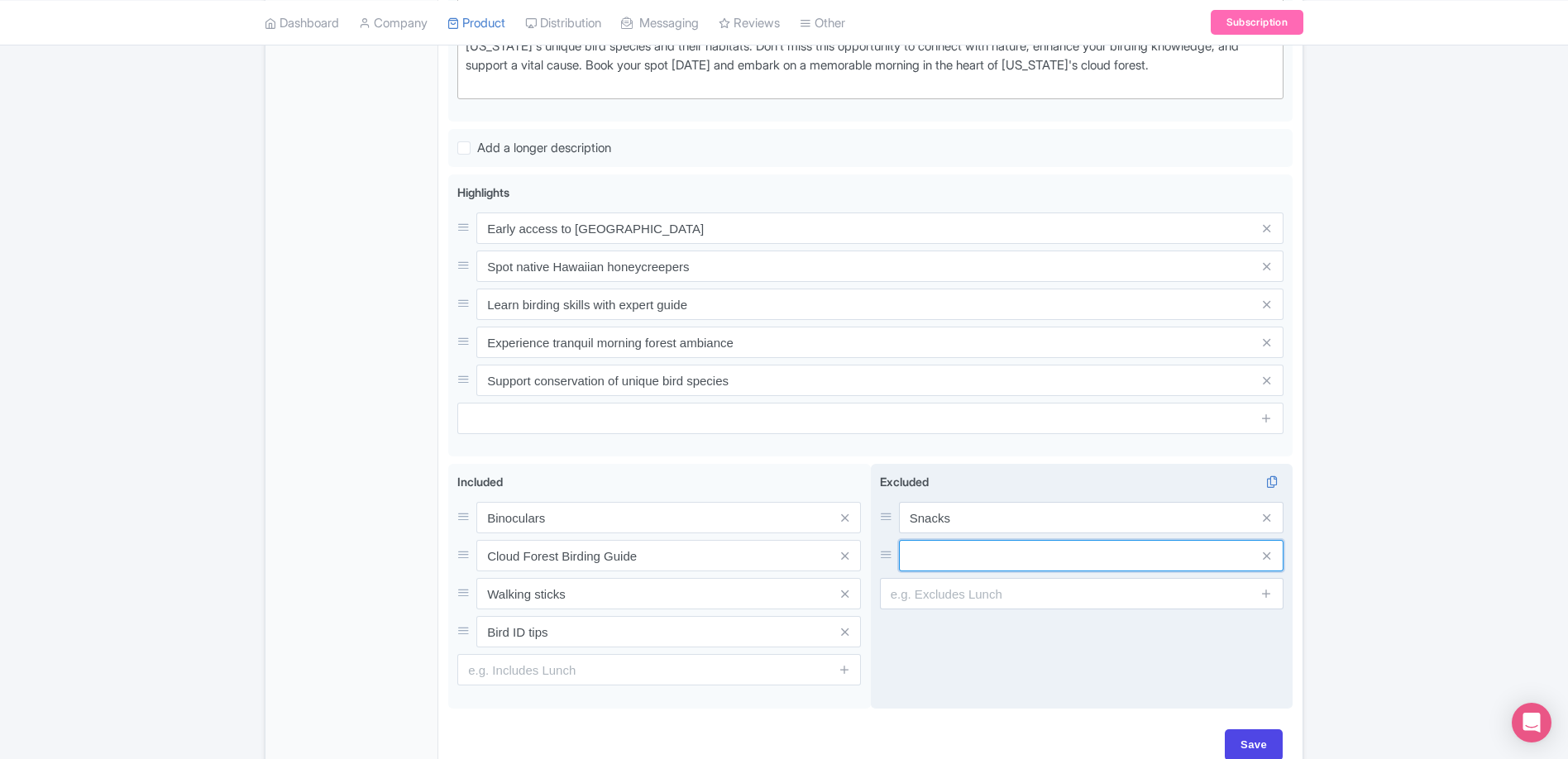
click at [947, 570] on input "text" at bounding box center [1090, 556] width 384 height 31
type input "m"
type input "Merchandise"
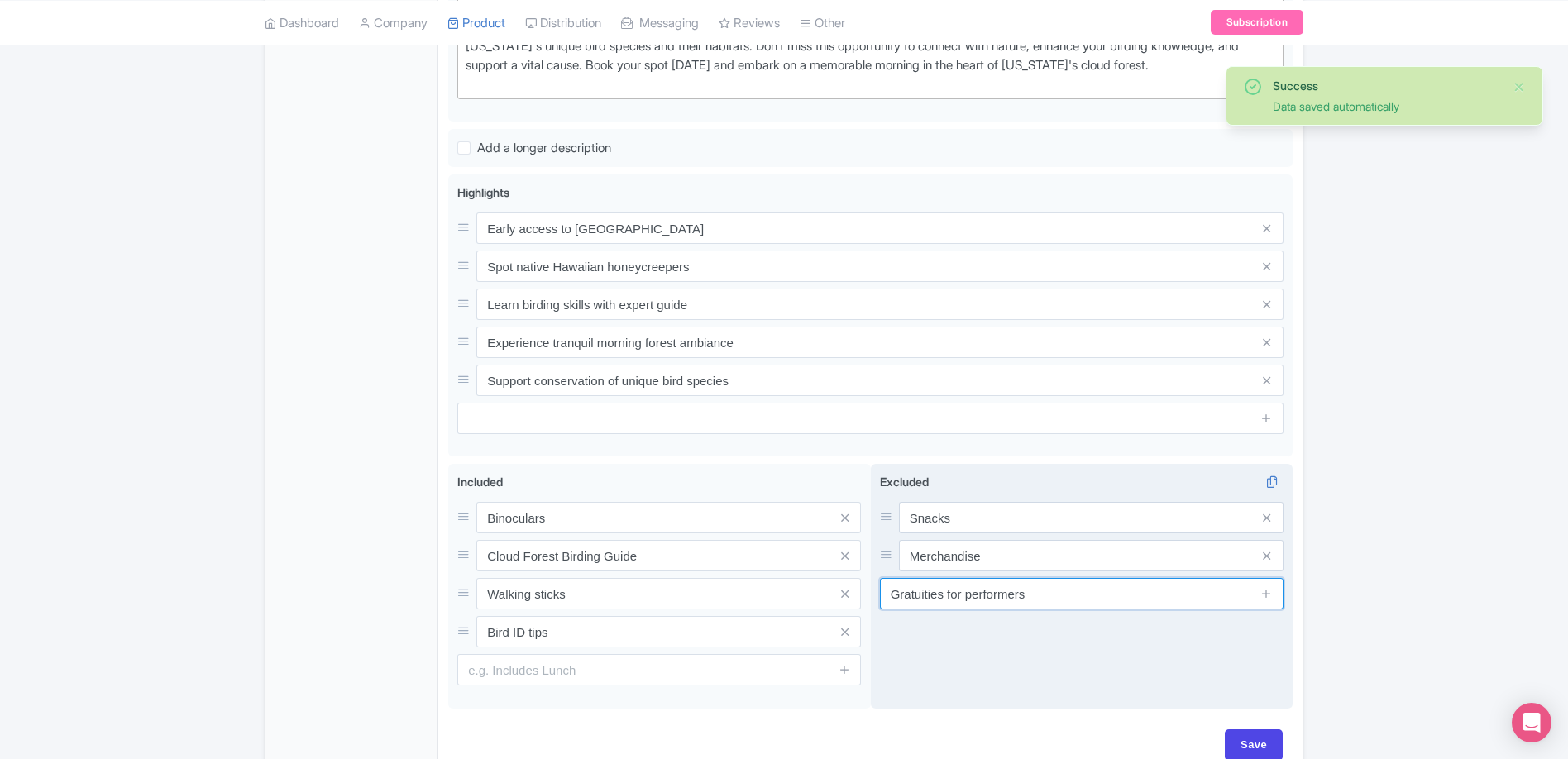
drag, startPoint x: 947, startPoint y: 614, endPoint x: 1146, endPoint y: 621, distance: 199.1
click at [1139, 609] on input "Gratuities for performers" at bounding box center [1081, 594] width 403 height 31
type input "Gratuities"
click at [1231, 678] on div "Excluded i Snacks Merchandise Gratuities" at bounding box center [1081, 586] width 422 height 244
click at [1267, 599] on icon at bounding box center [1266, 594] width 13 height 13
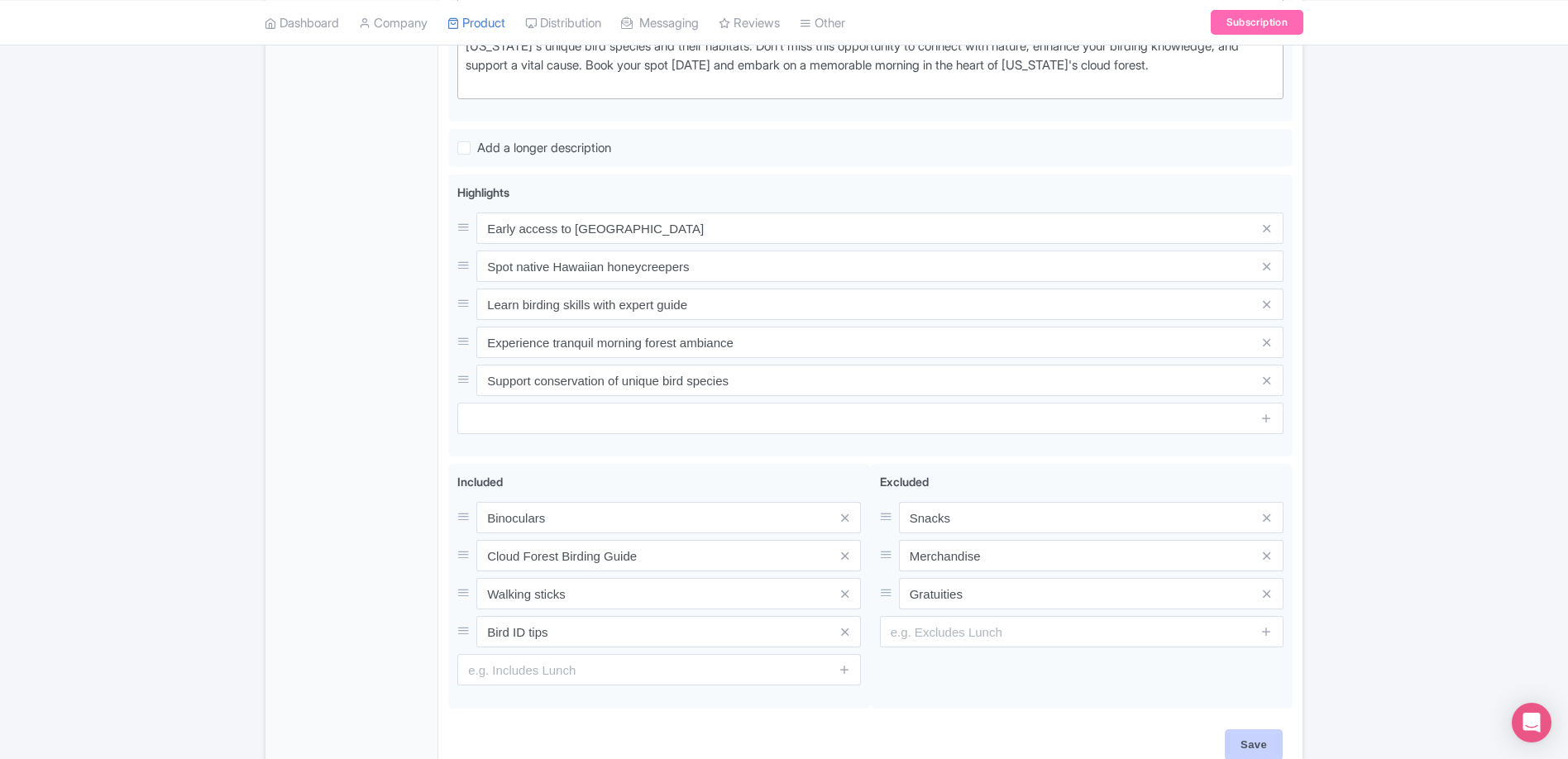
scroll to position [713, 0]
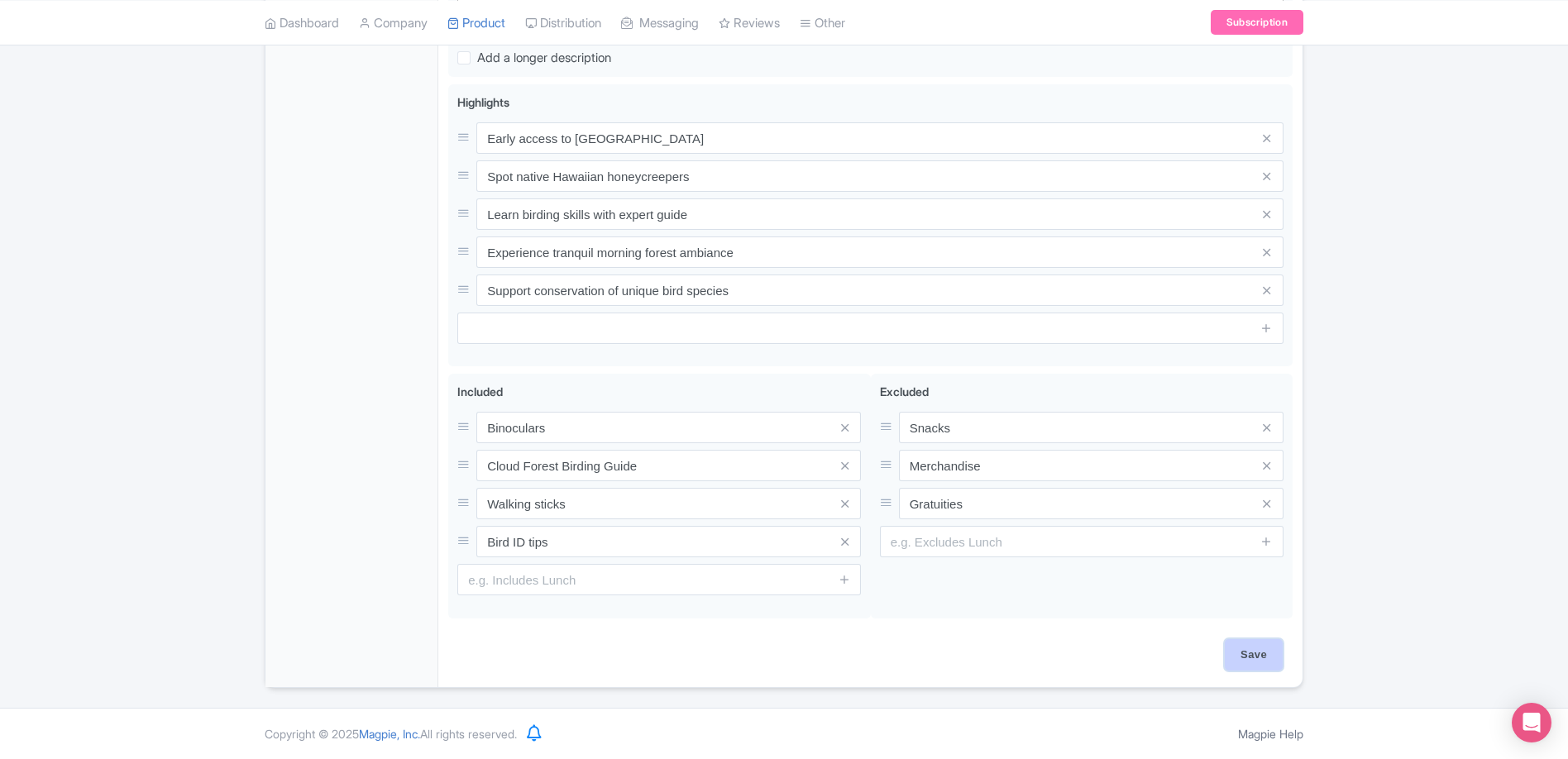
click at [1251, 658] on input "Save" at bounding box center [1252, 655] width 57 height 31
type input "Saving..."
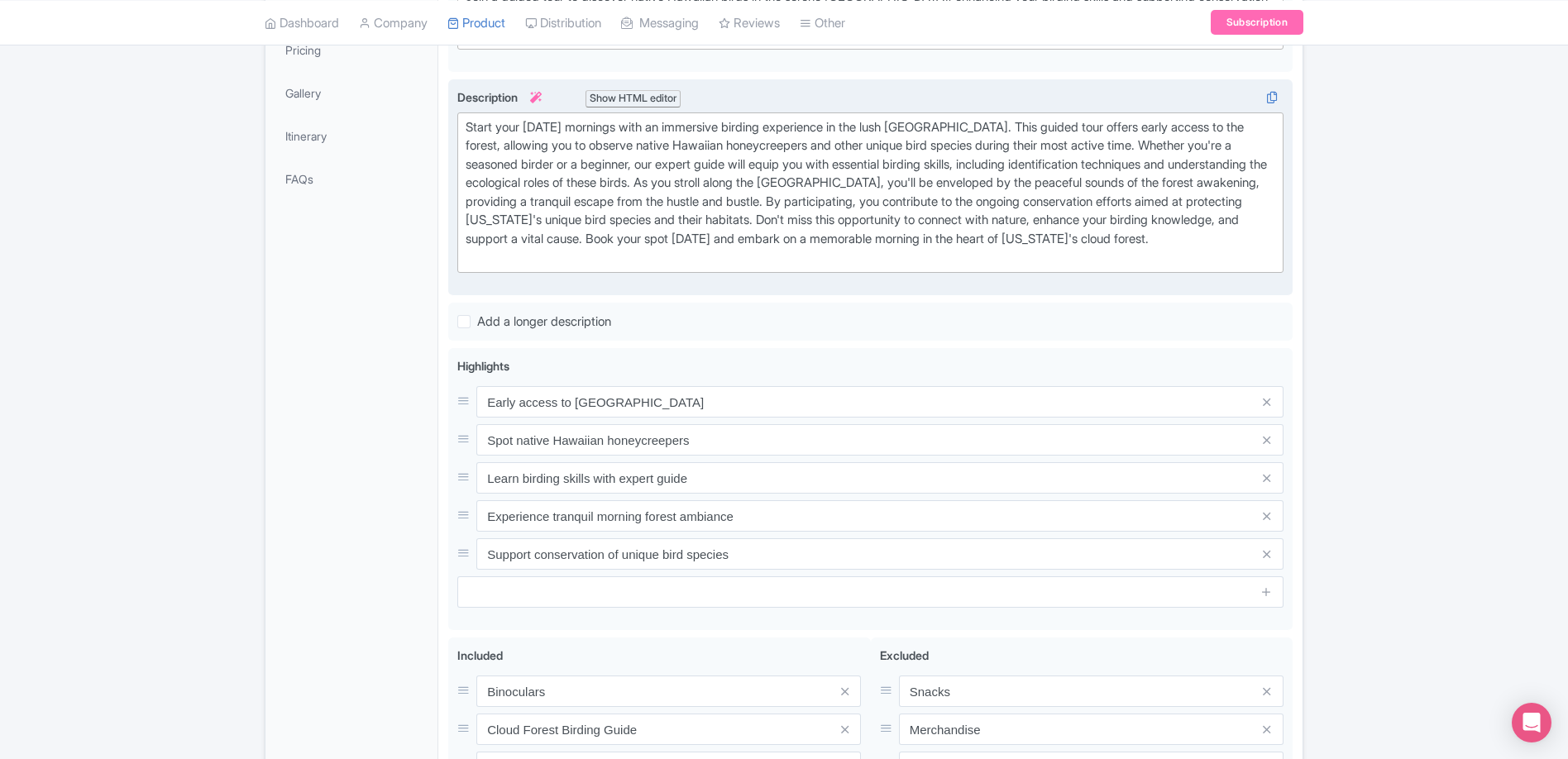
scroll to position [244, 0]
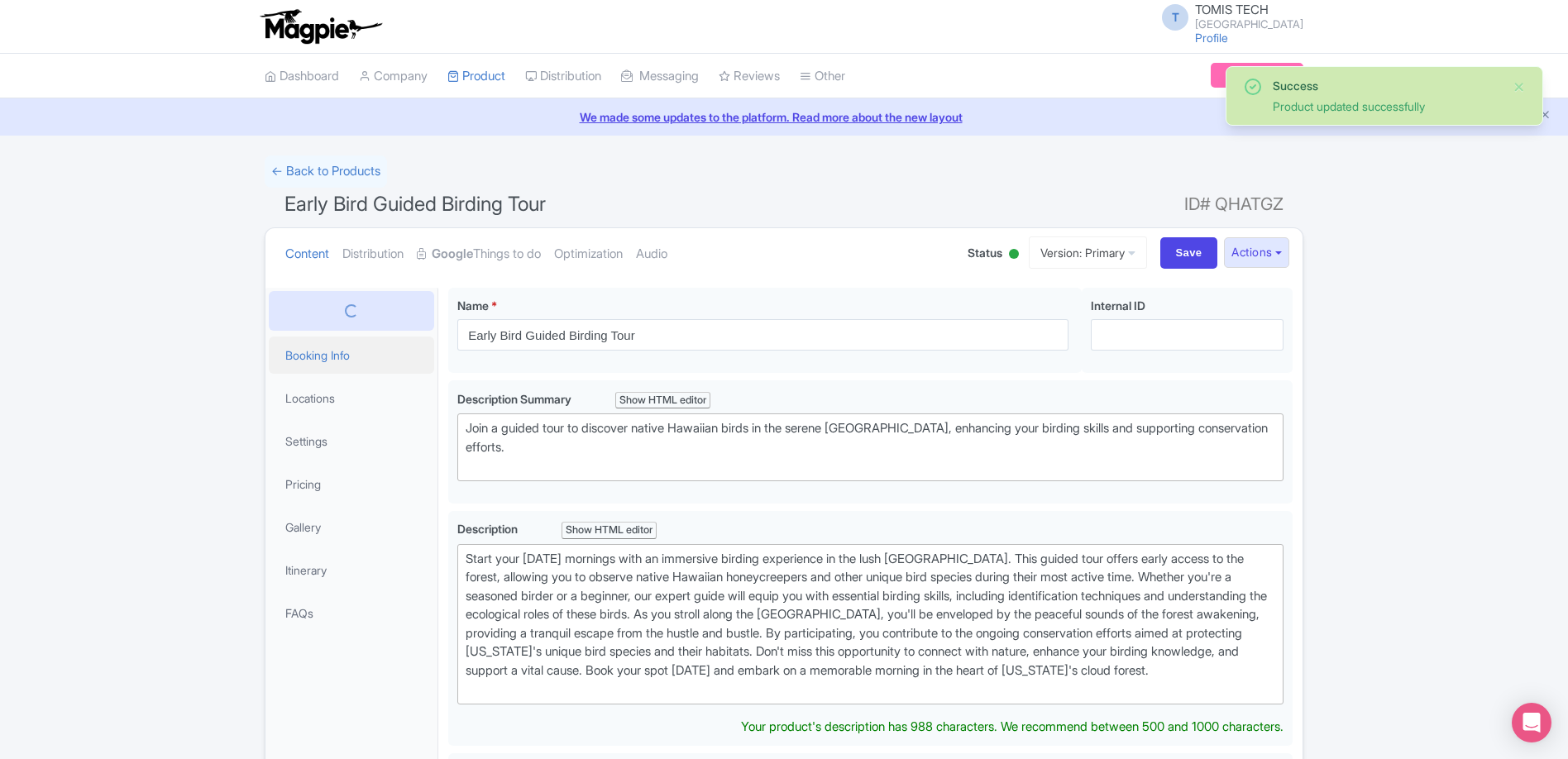
click at [331, 360] on link "Booking Info" at bounding box center [351, 355] width 165 height 37
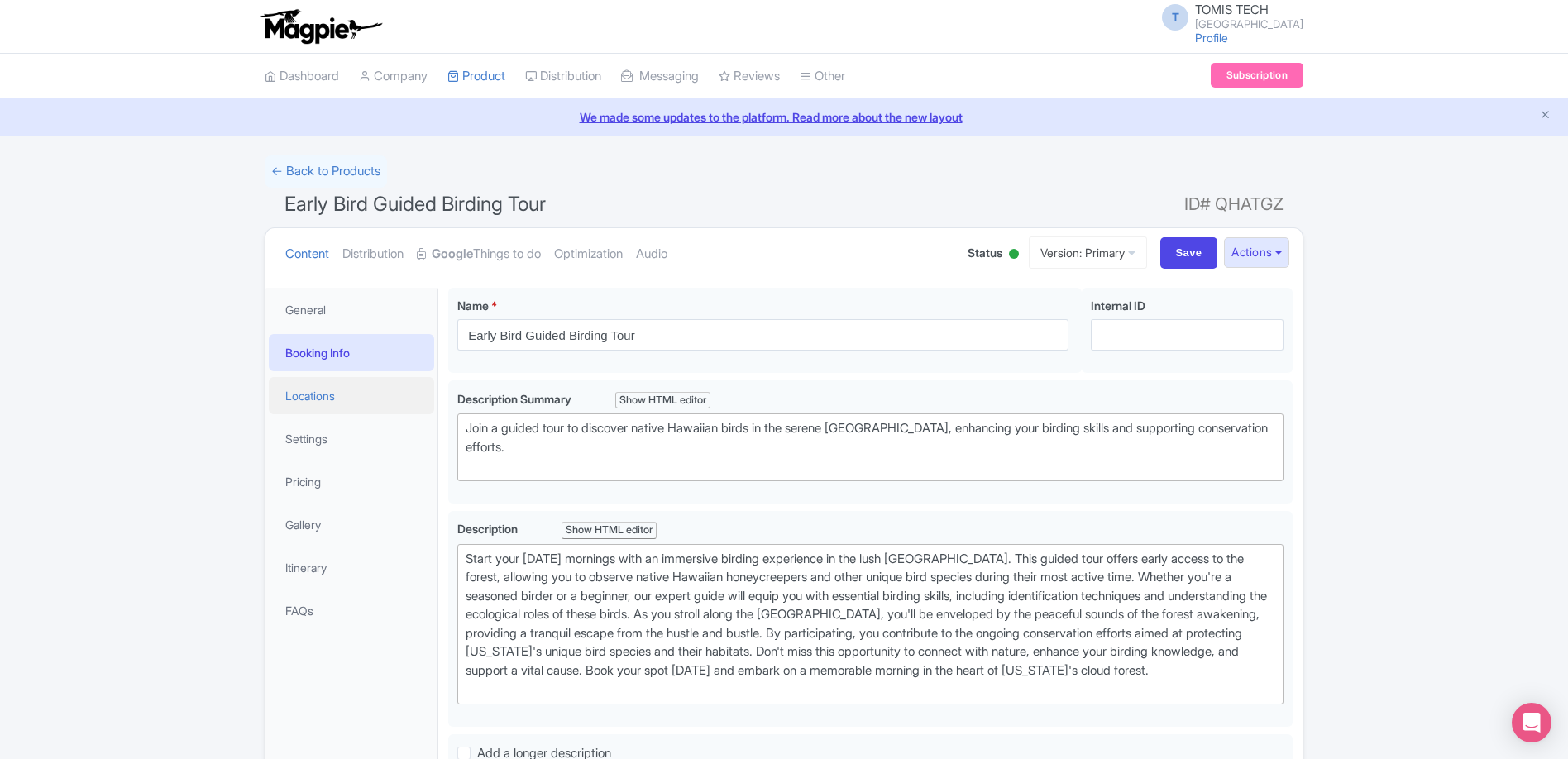
click at [314, 394] on link "Locations" at bounding box center [351, 395] width 165 height 37
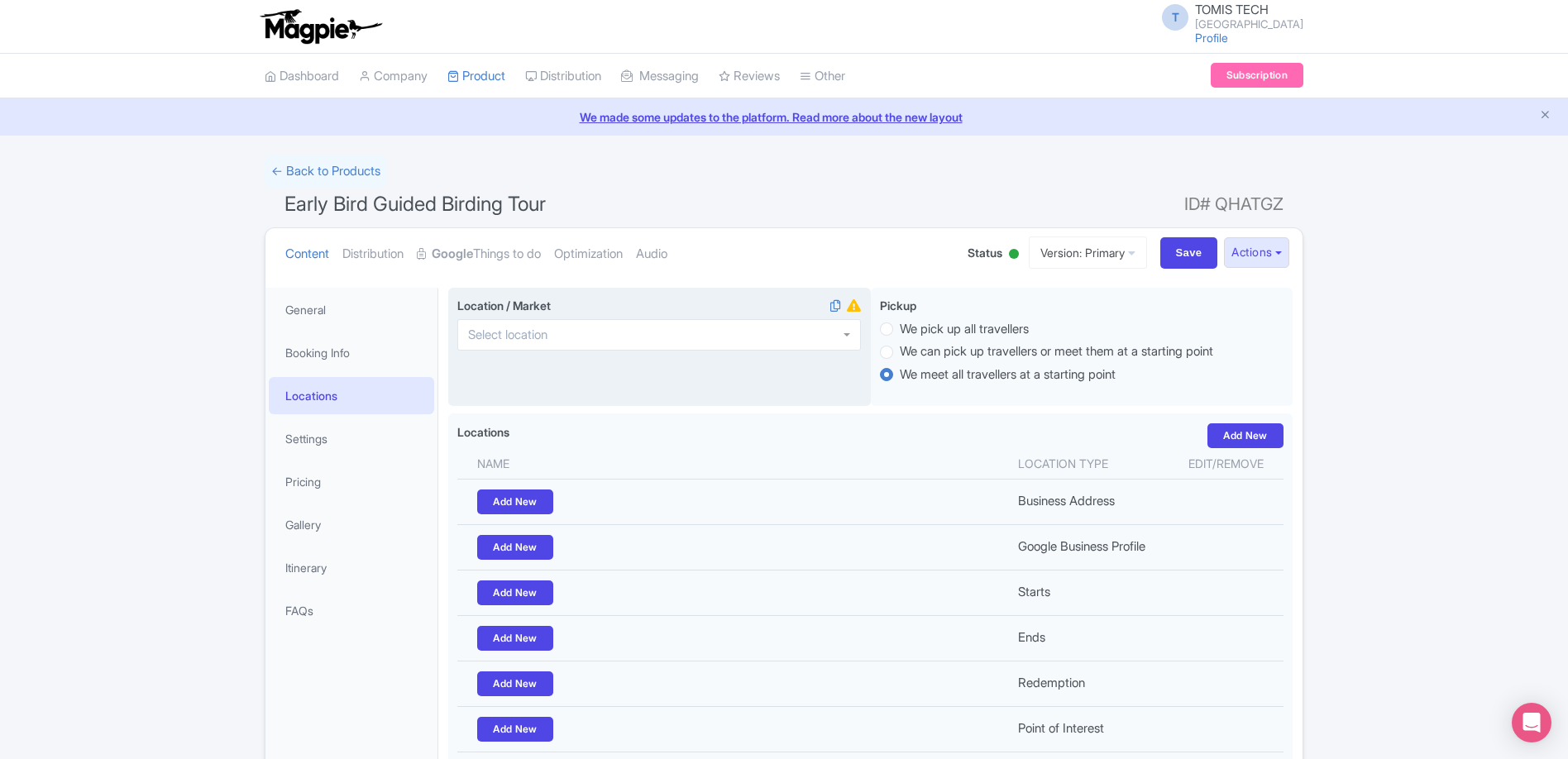
click at [716, 322] on div at bounding box center [659, 335] width 403 height 31
type input "kona"
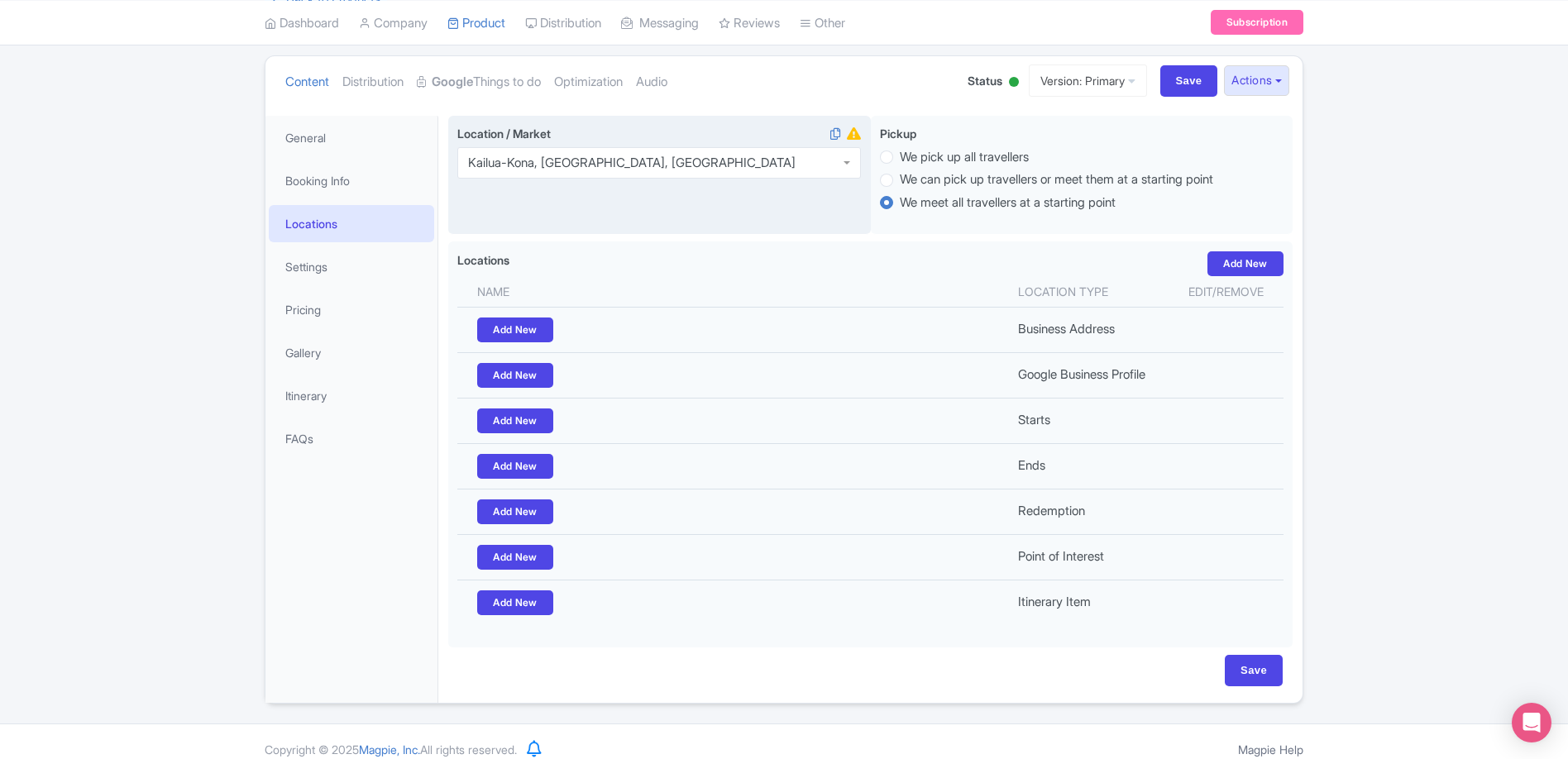
scroll to position [187, 0]
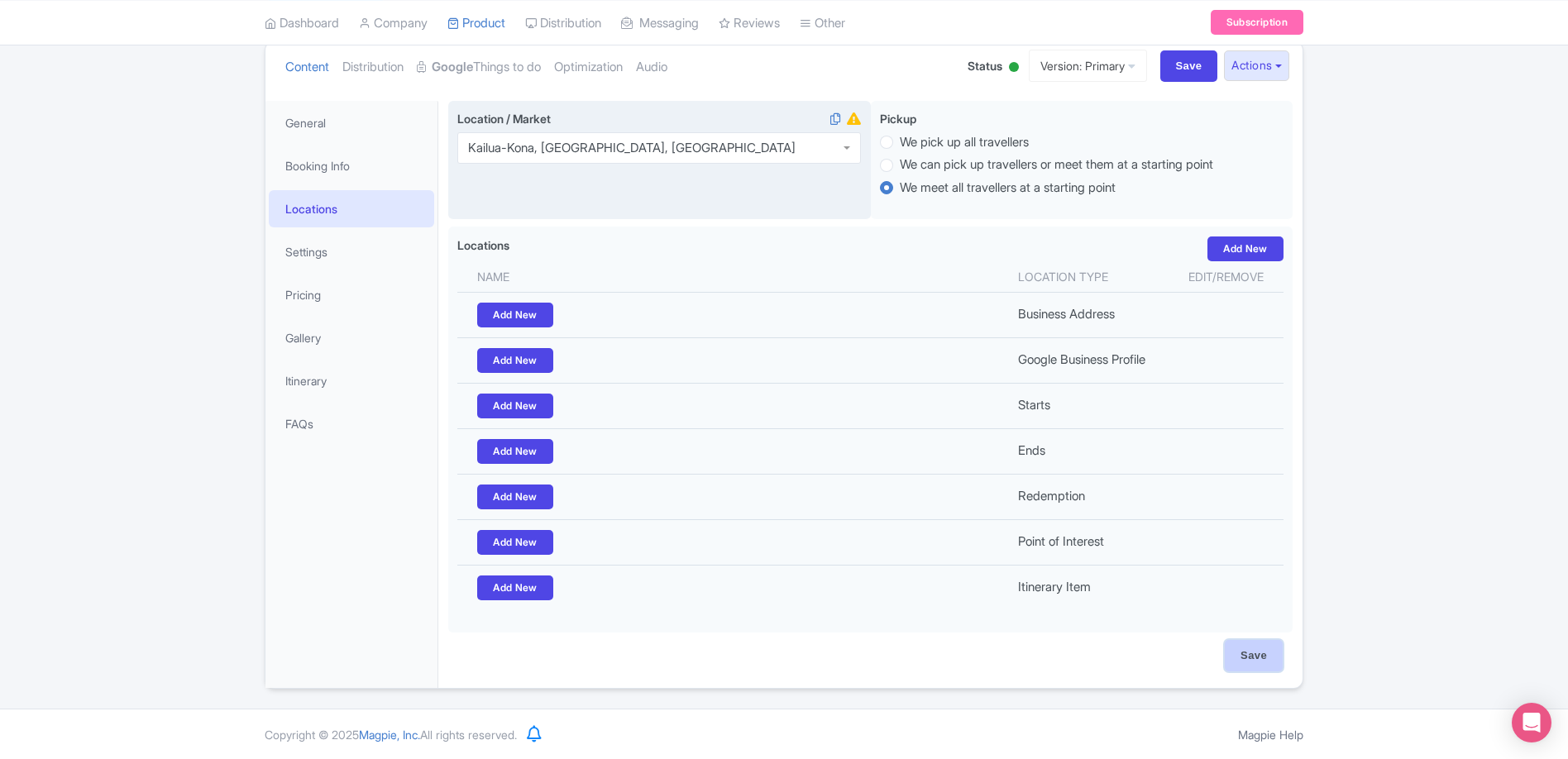
click at [1261, 667] on input "Save" at bounding box center [1252, 656] width 57 height 31
type input "Saving..."
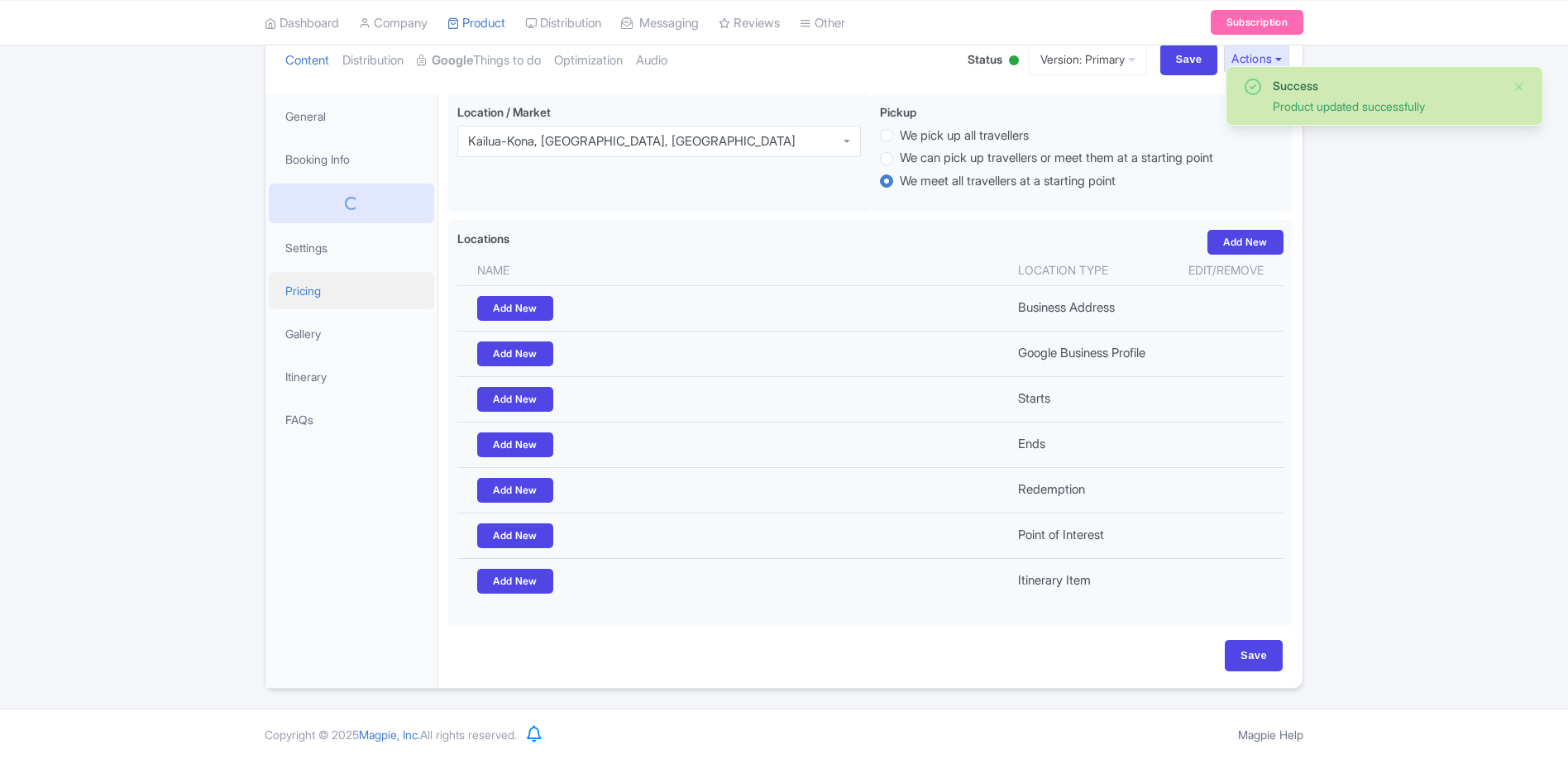
scroll to position [187, 0]
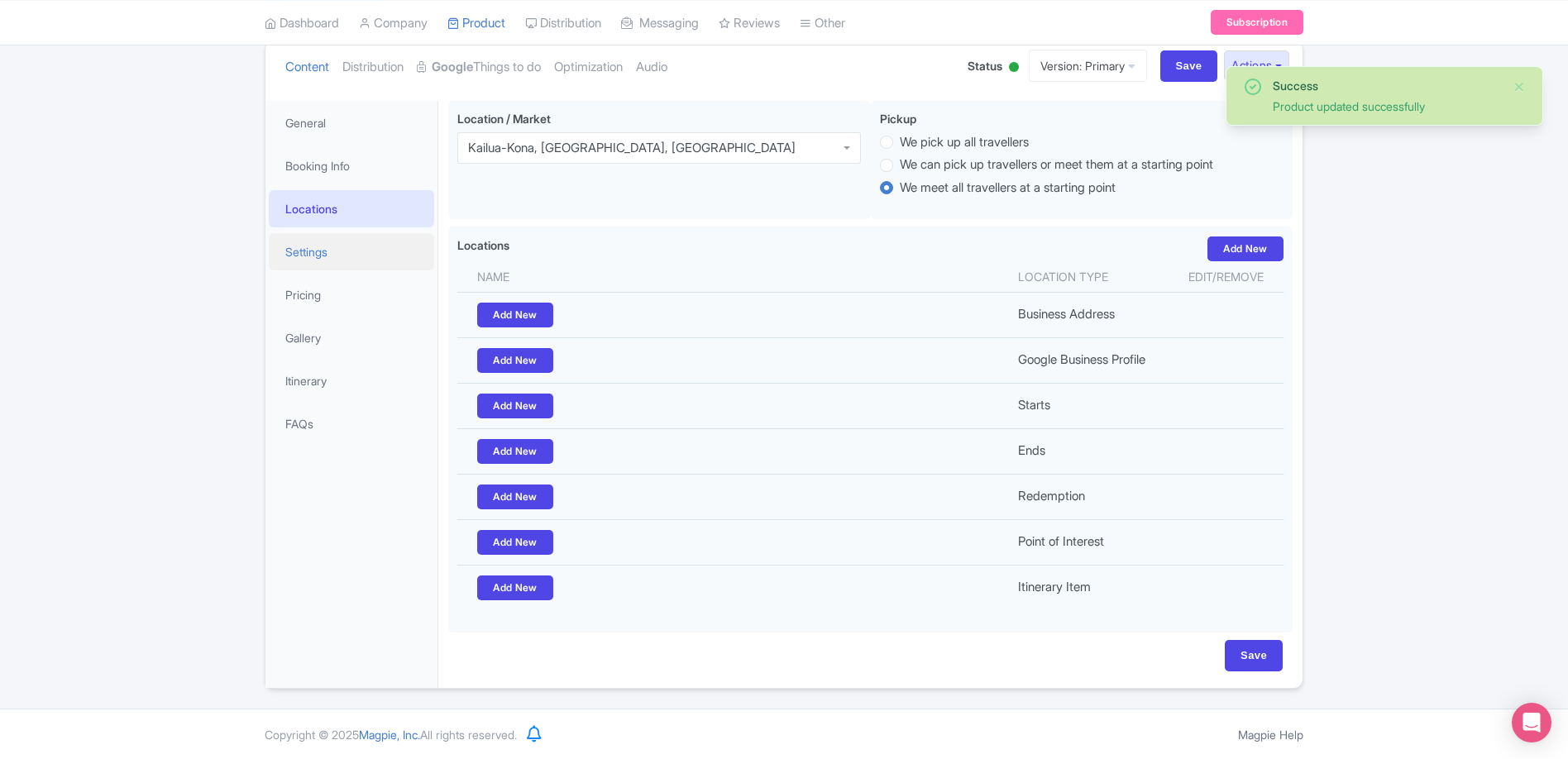
click at [324, 262] on link "Settings" at bounding box center [351, 252] width 165 height 37
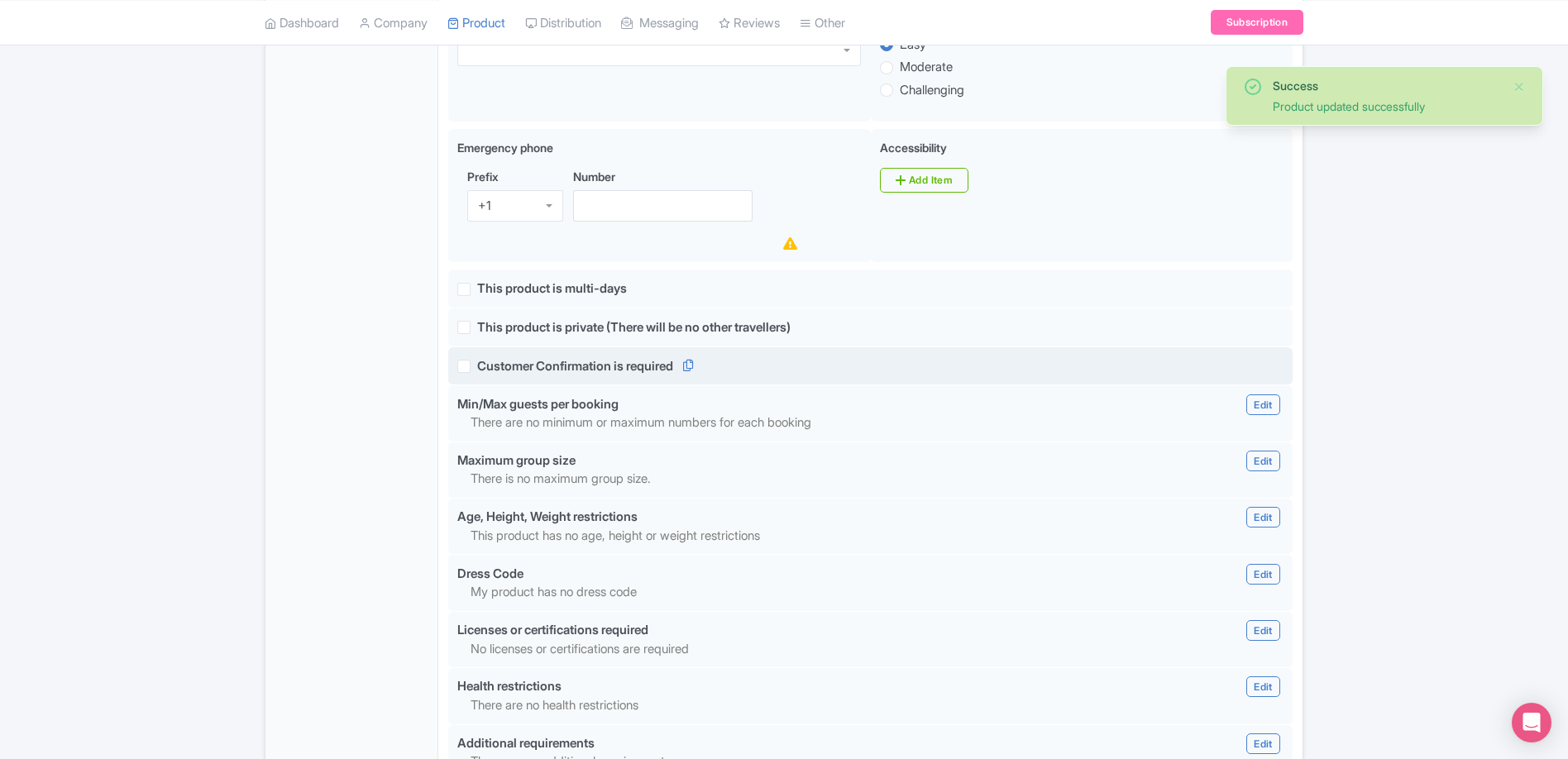
scroll to position [987, 0]
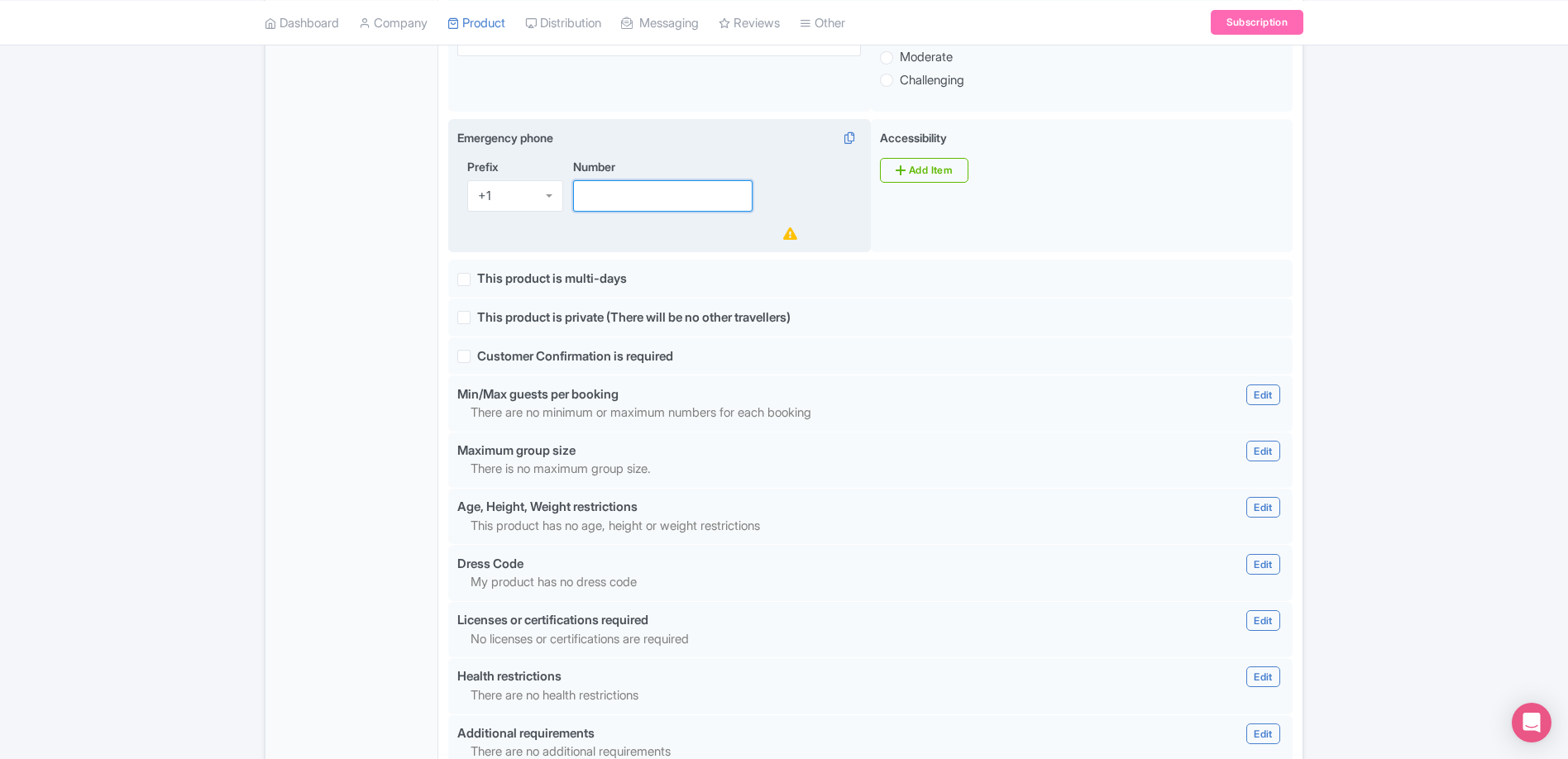
click at [617, 202] on input "Number" at bounding box center [662, 196] width 180 height 31
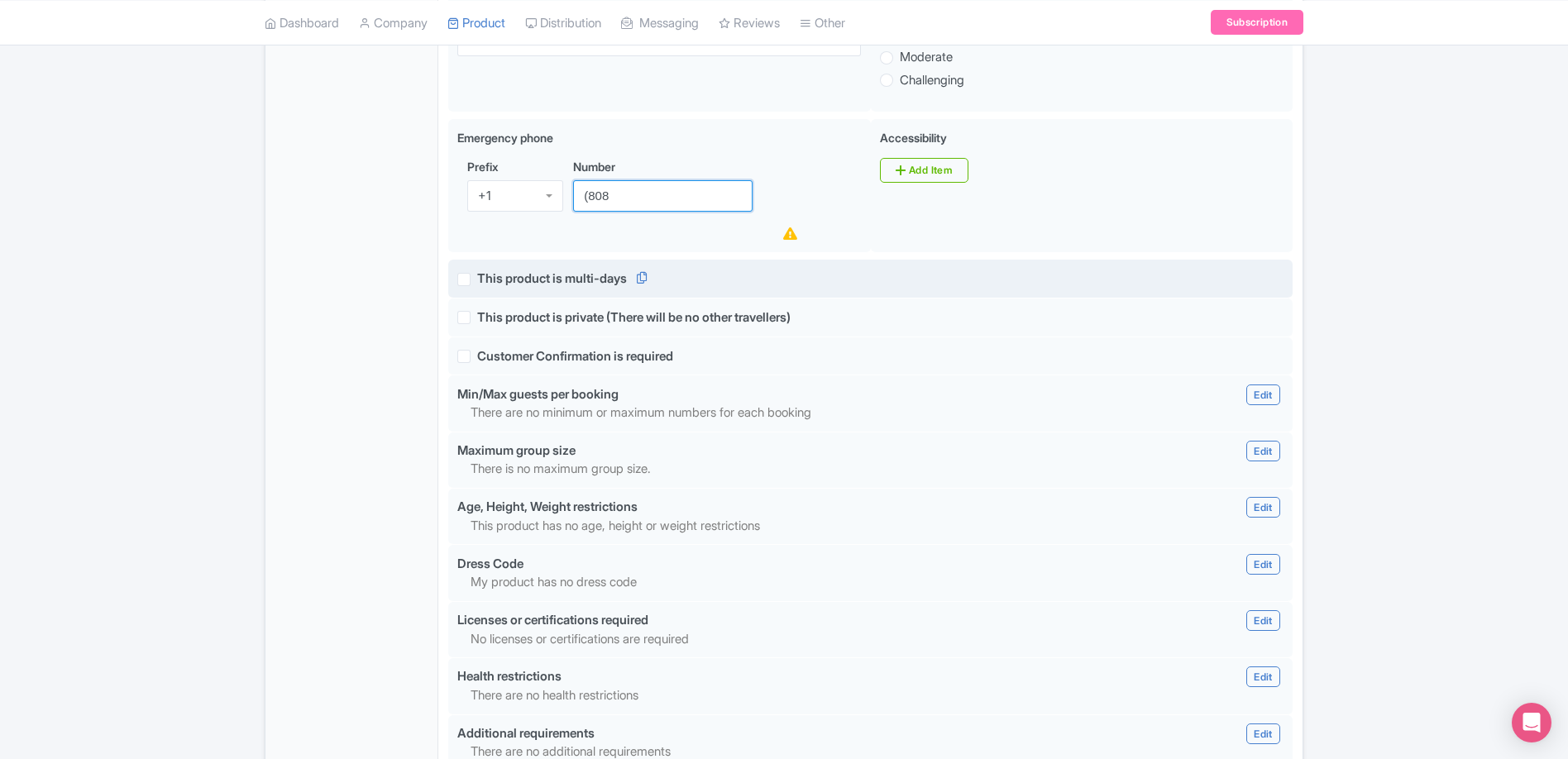
type input "[PHONE_NUMBER]"
click at [1025, 269] on div "false This product is multi-days" at bounding box center [869, 278] width 826 height 19
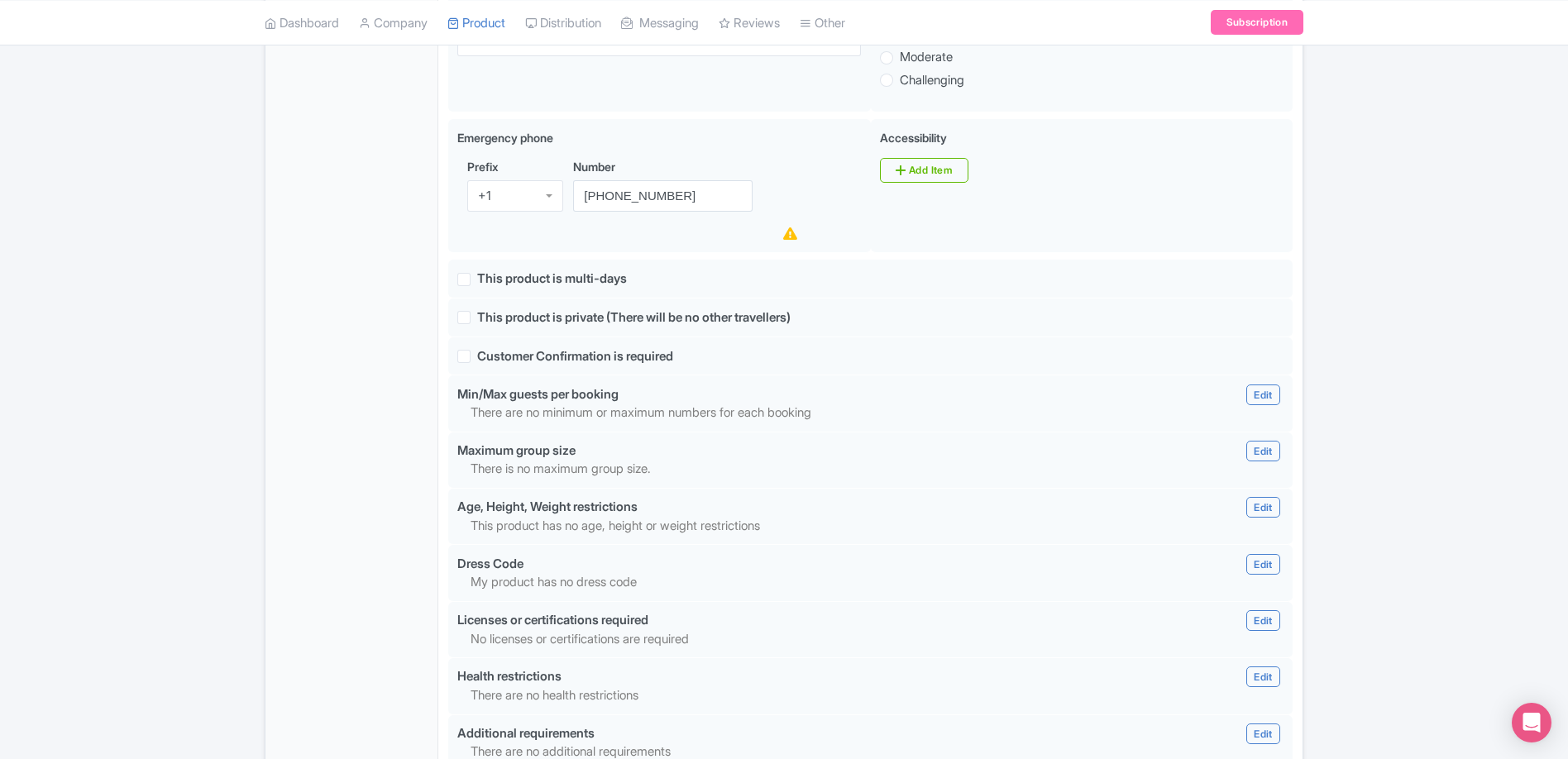
click at [348, 244] on div "General Booking Info Locations Settings Pricing Gallery Itinerary FAQs" at bounding box center [351, 197] width 172 height 1794
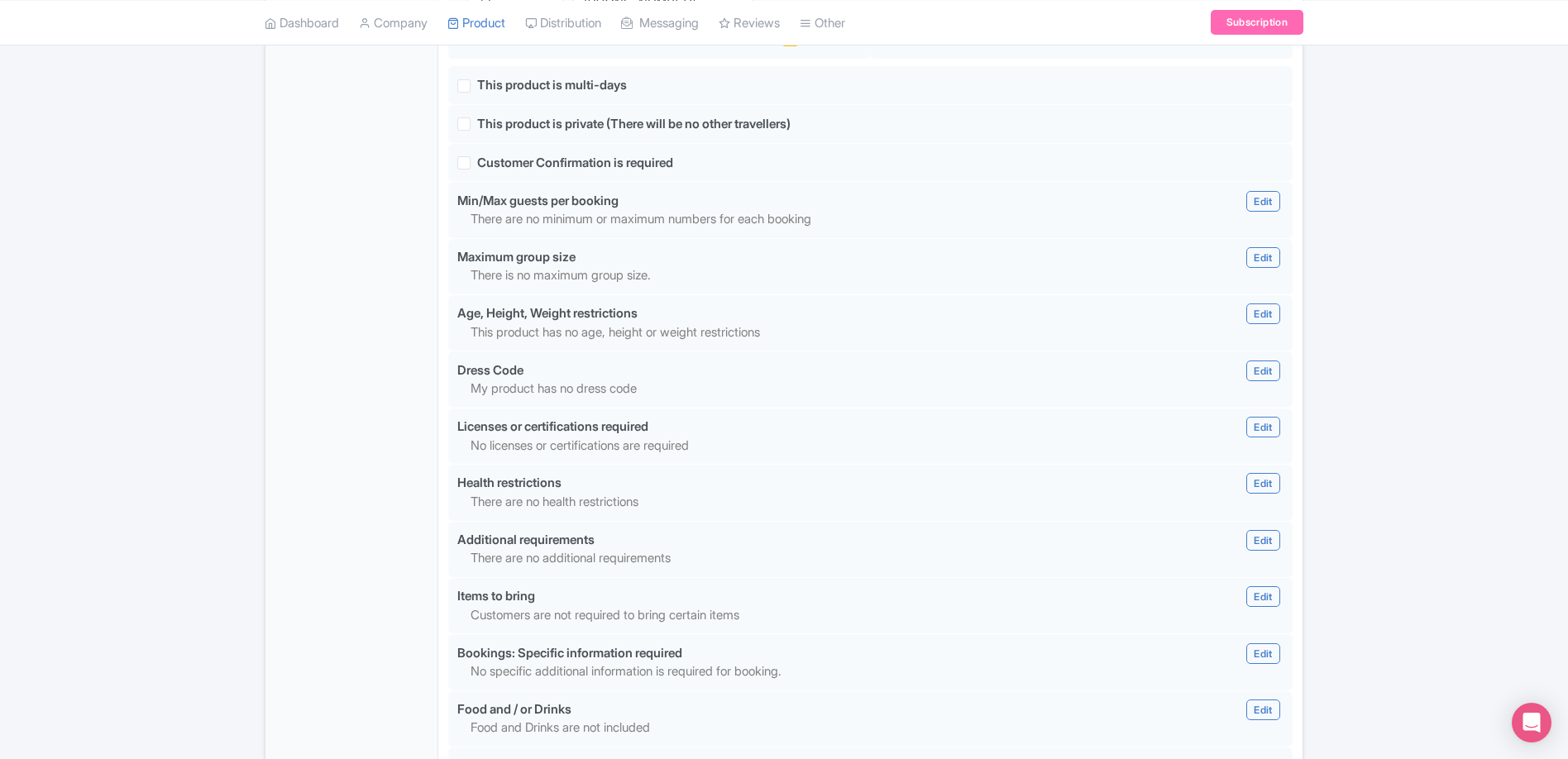
scroll to position [1183, 0]
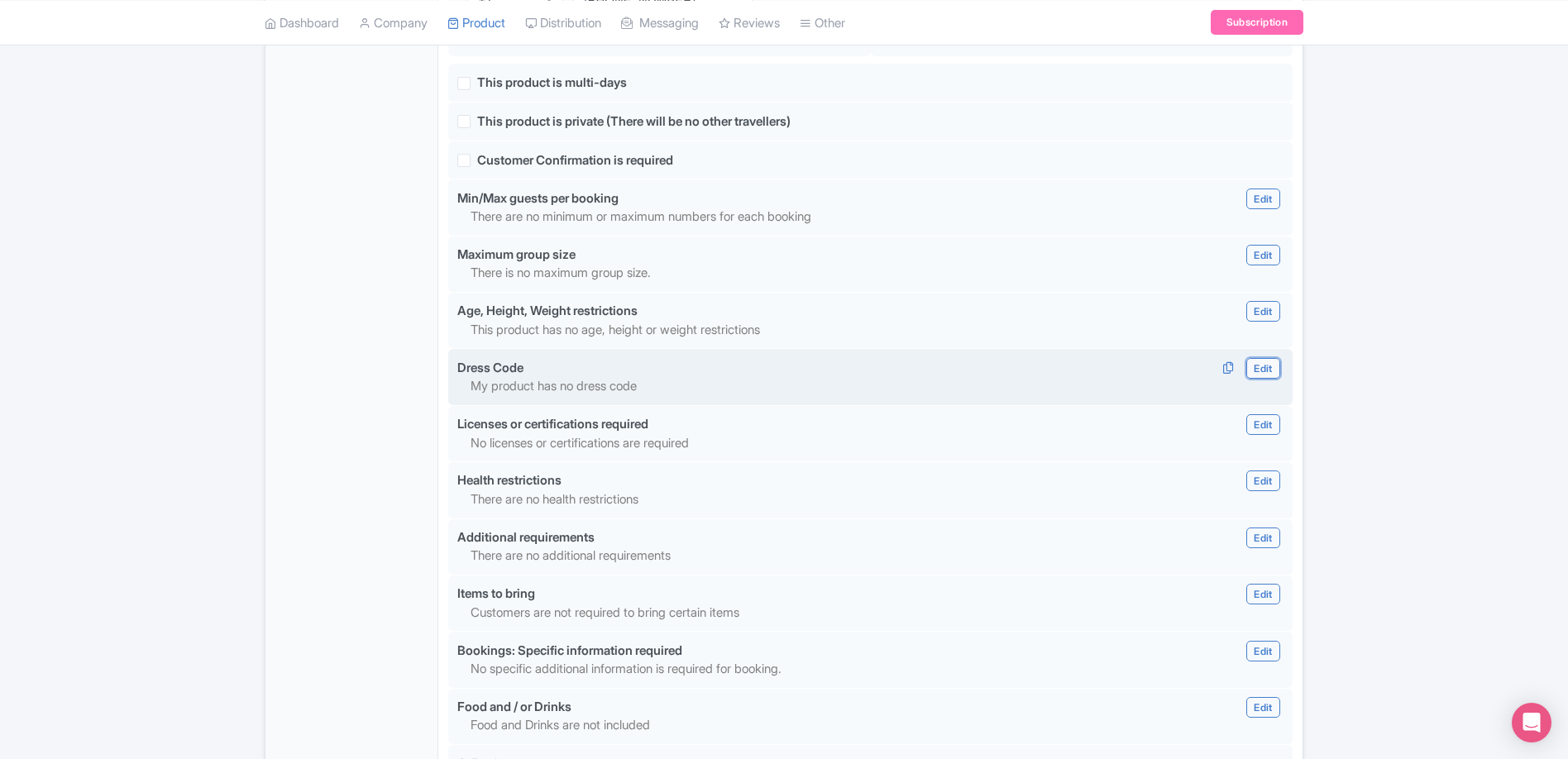
click at [1271, 370] on link "Edit" at bounding box center [1262, 368] width 33 height 21
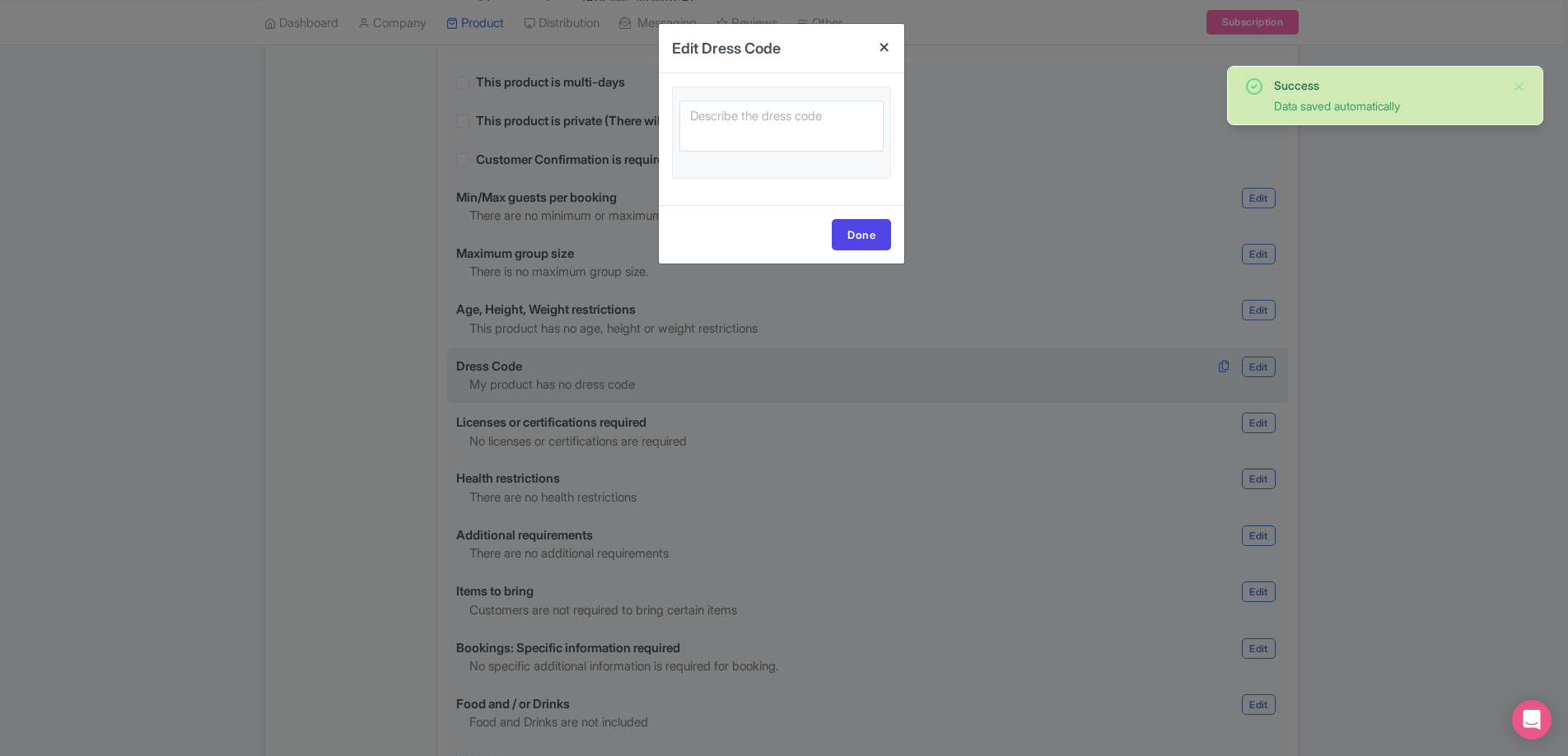
click at [884, 44] on h4 at bounding box center [885, 47] width 40 height 47
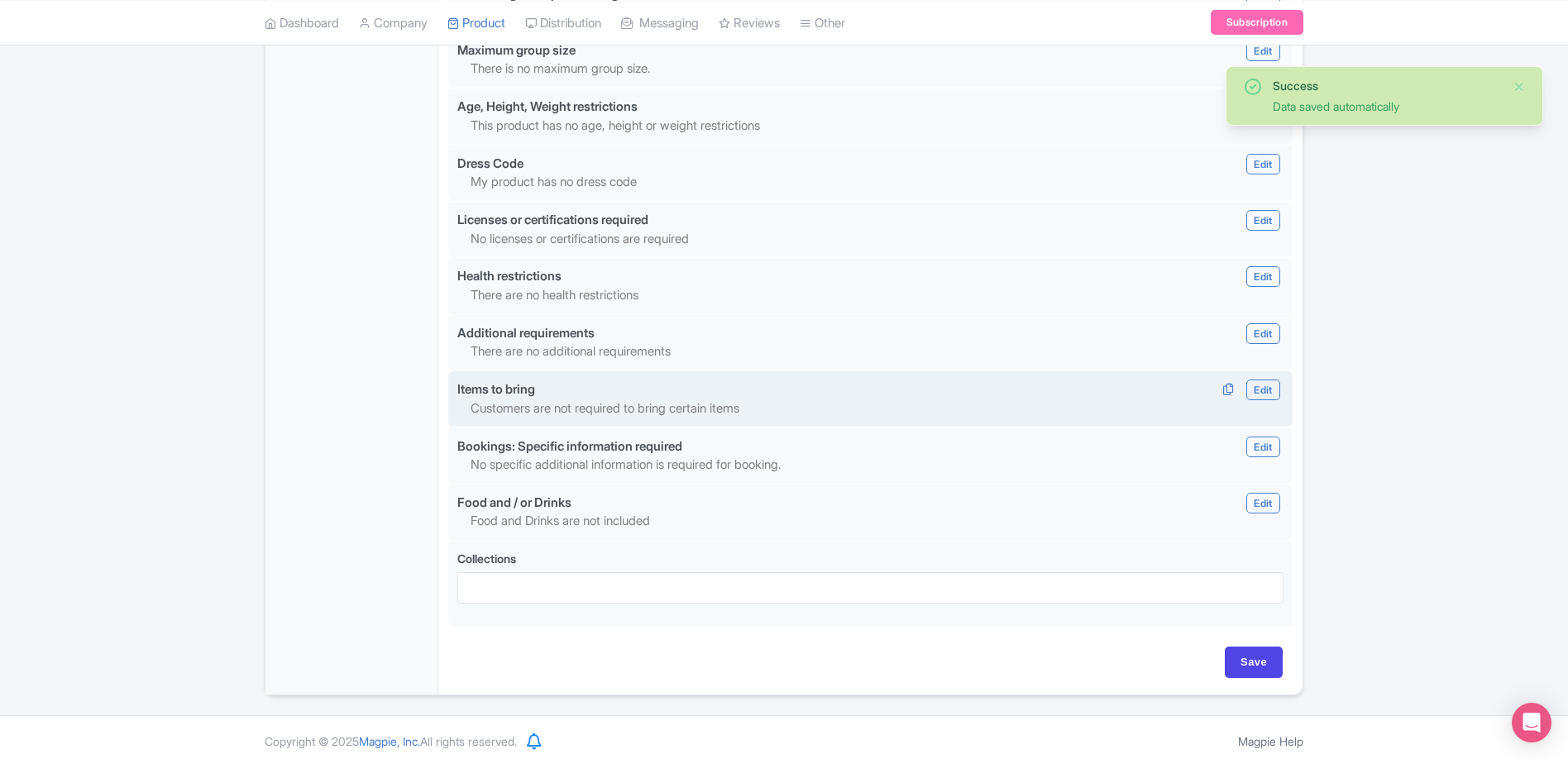
scroll to position [1394, 0]
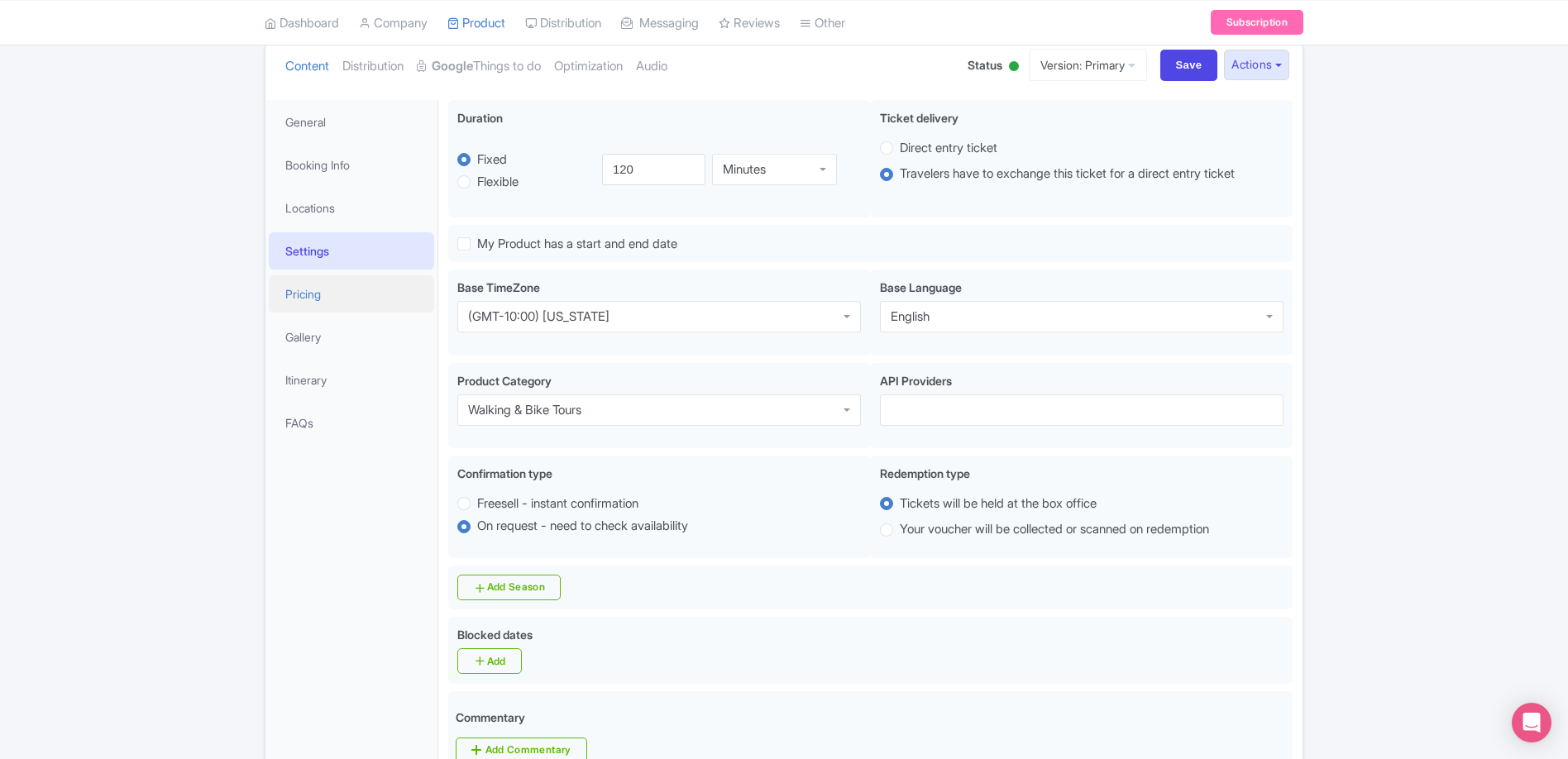
click at [313, 296] on link "Pricing" at bounding box center [351, 294] width 165 height 37
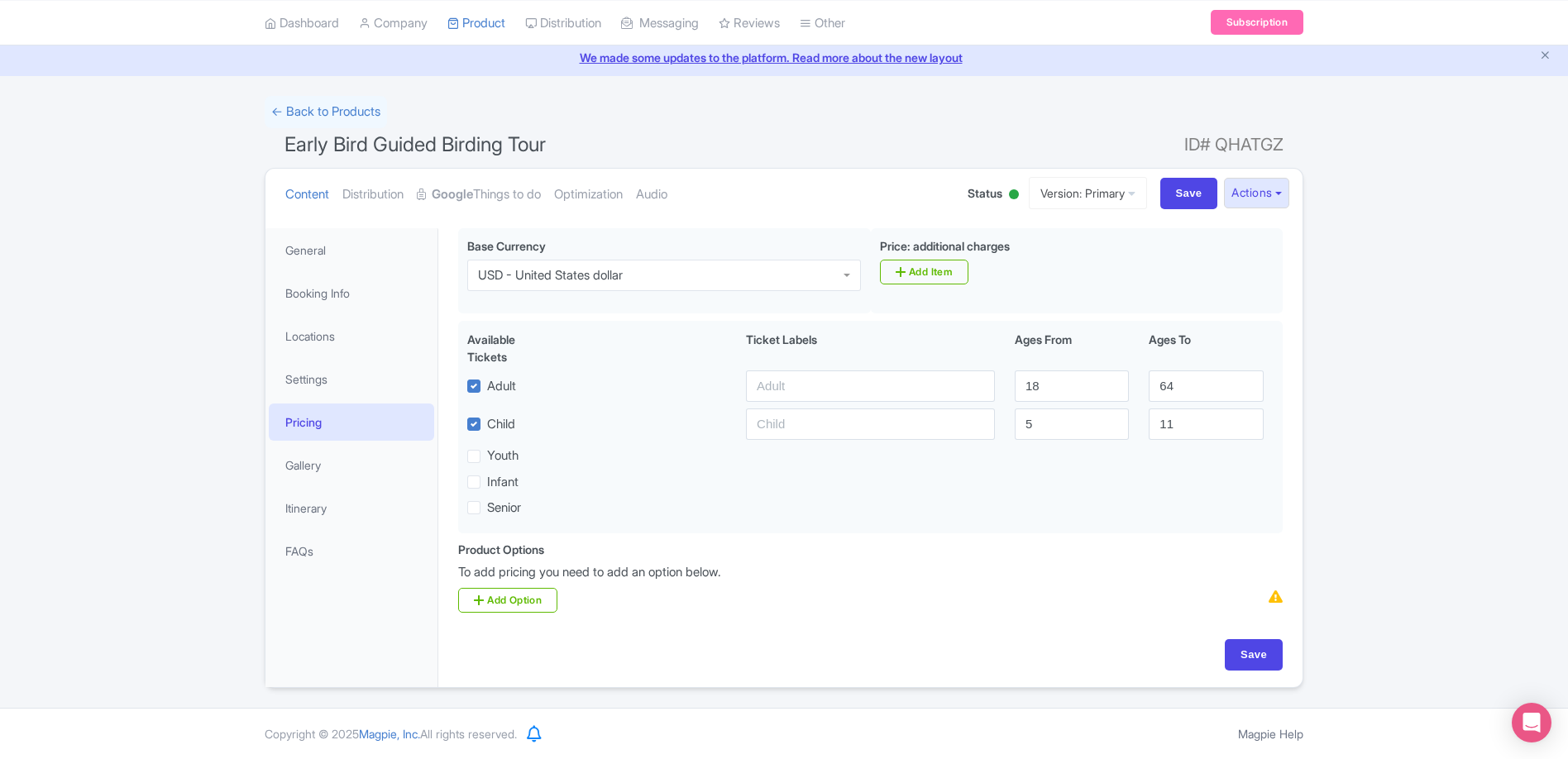
scroll to position [59, 0]
click at [473, 182] on link "Google Things to do" at bounding box center [479, 194] width 124 height 52
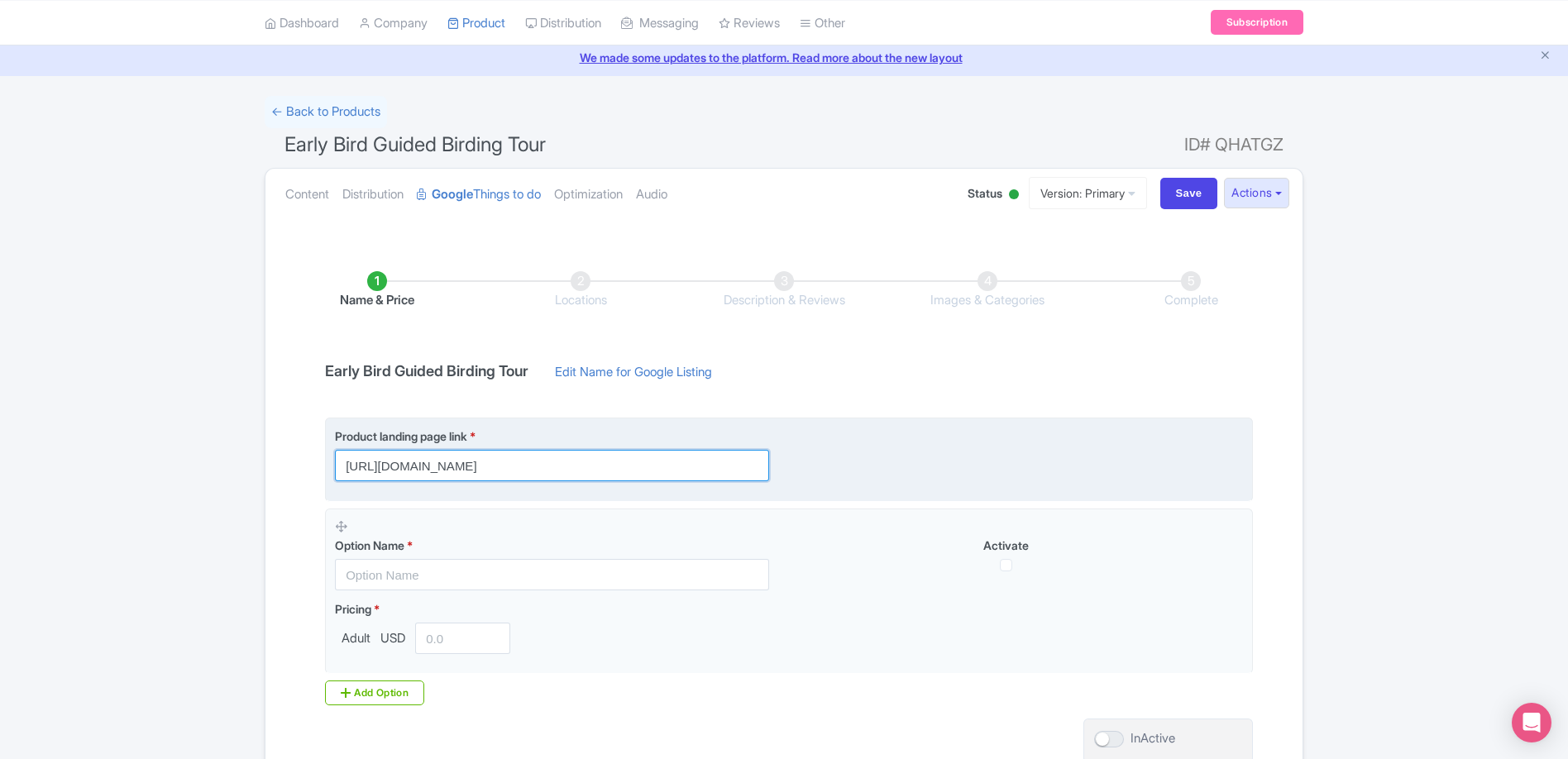
scroll to position [0, 84]
drag, startPoint x: 654, startPoint y: 463, endPoint x: 1023, endPoint y: 464, distance: 369.0
click at [1023, 464] on div "Product landing page link * https://konacloudforest.com/forest-experience/the-e…" at bounding box center [788, 454] width 908 height 54
paste input "?utm_source=Google+TTD&utm_medium=ttd&utm_campaign=TTD"
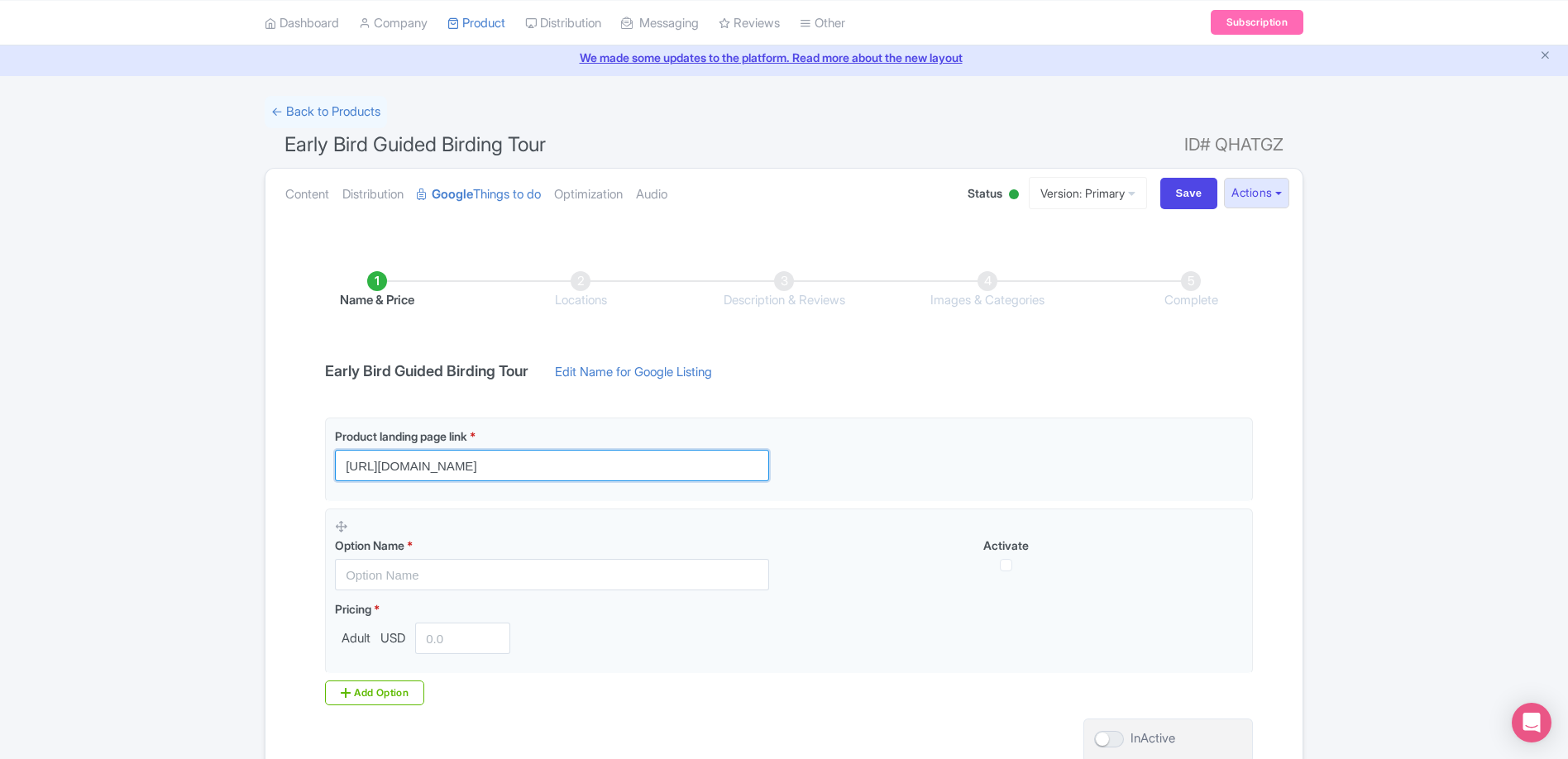
type input "[URL][DOMAIN_NAME]"
click at [208, 490] on div "Success Data saved automatically ← Back to Products Early Bird Guided Birding T…" at bounding box center [784, 463] width 1568 height 736
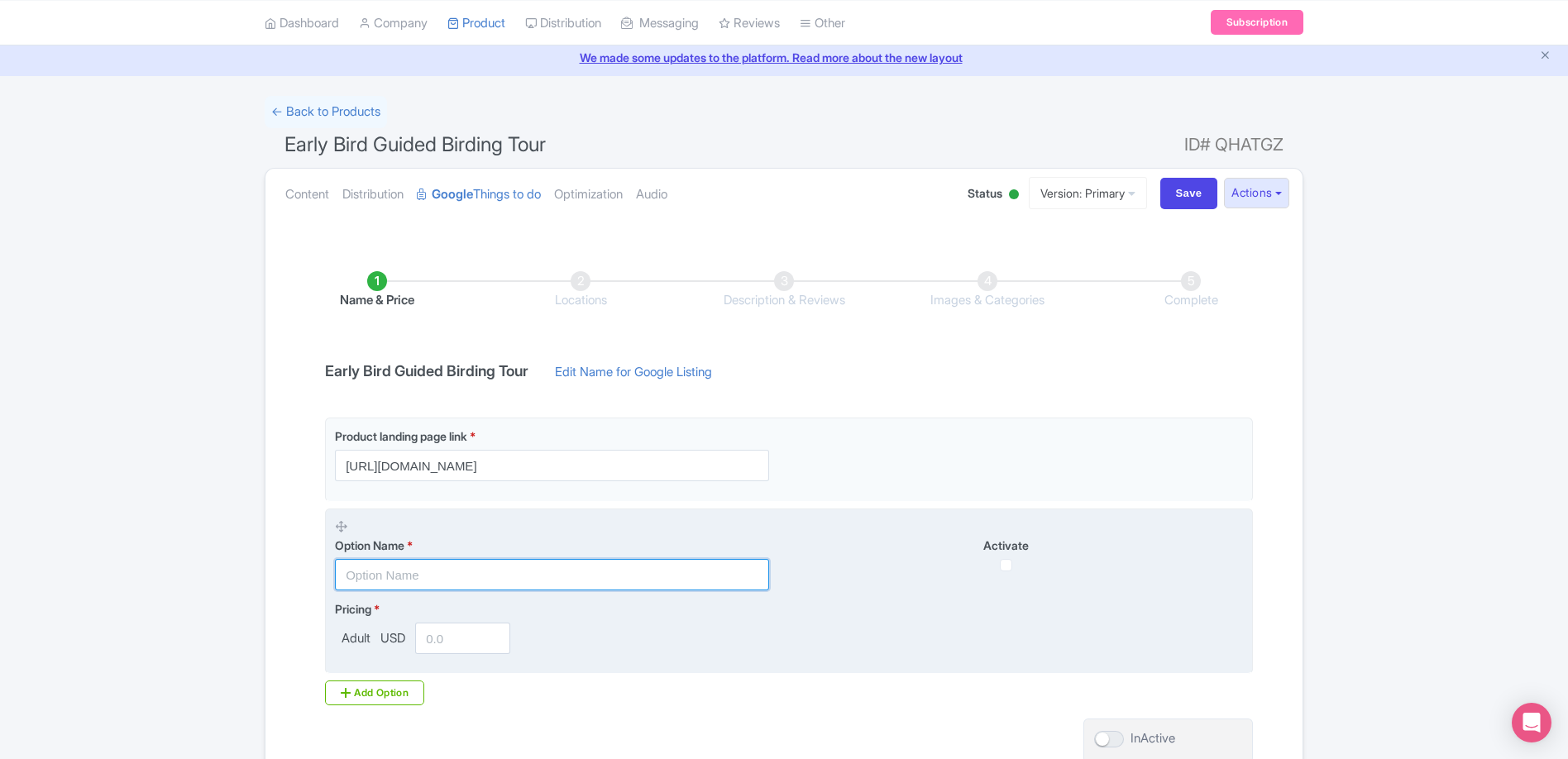
drag, startPoint x: 437, startPoint y: 570, endPoint x: 459, endPoint y: 570, distance: 22.0
click at [437, 570] on input "text" at bounding box center [552, 575] width 434 height 31
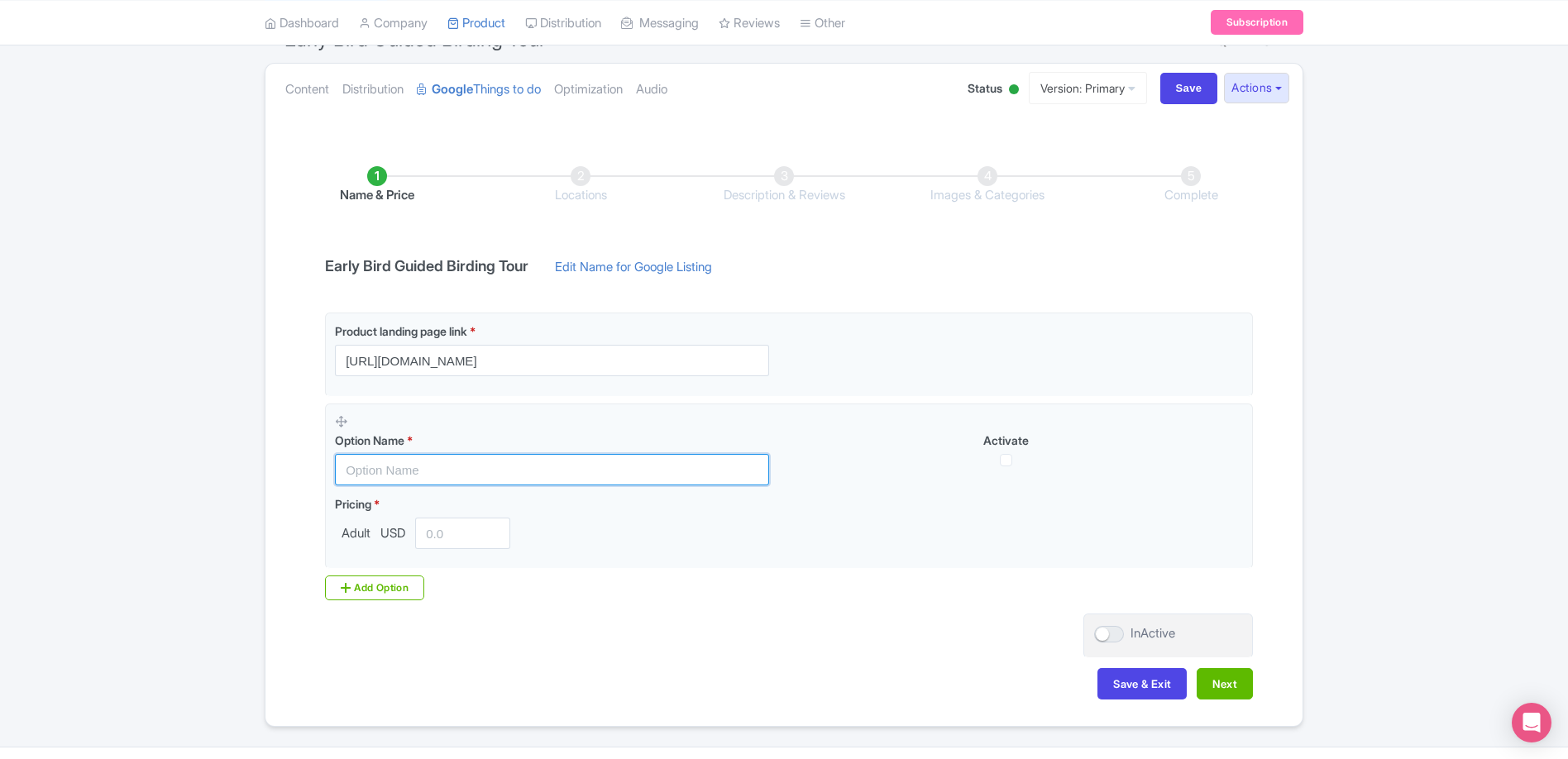
scroll to position [185, 0]
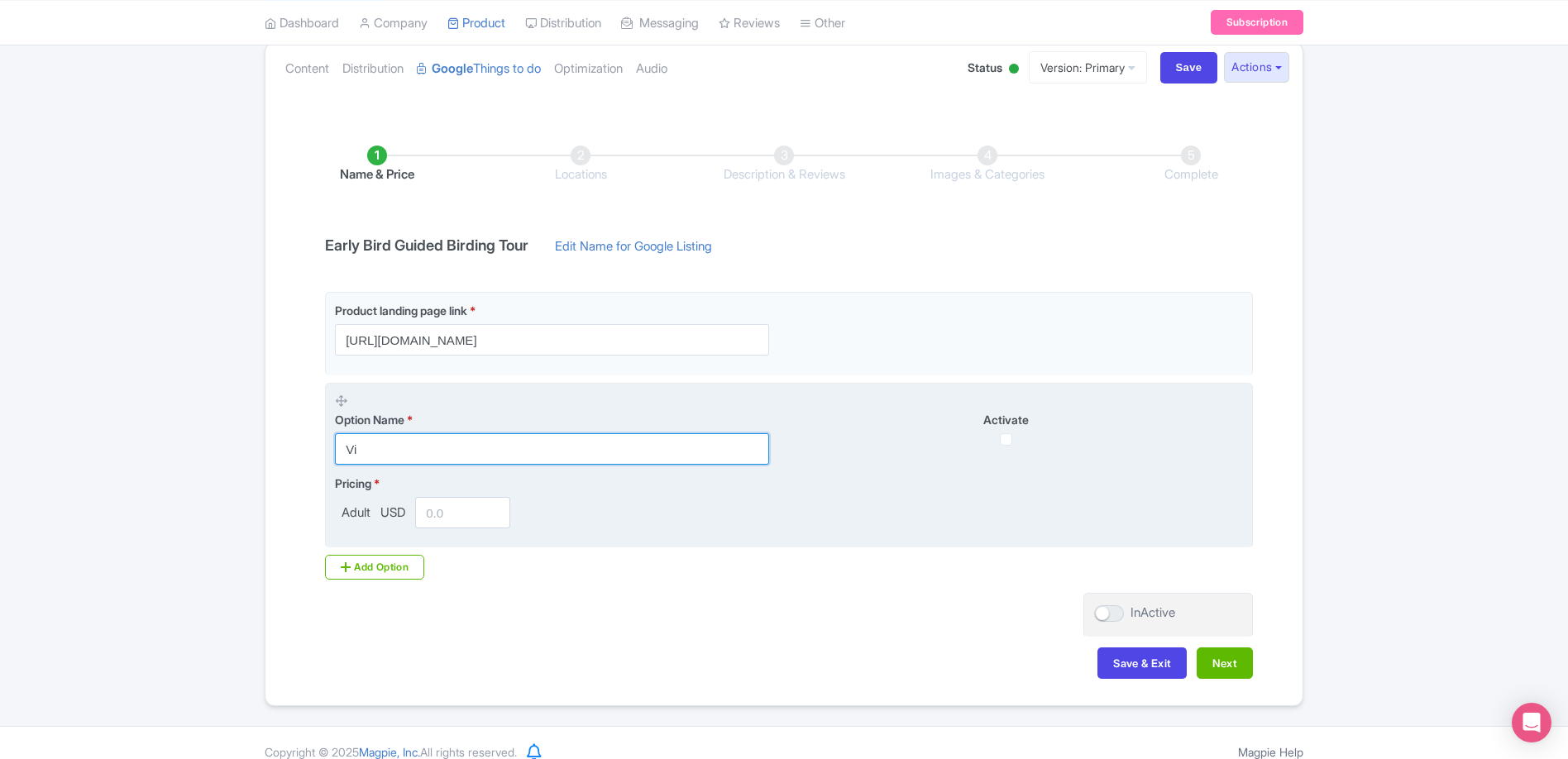
type input "V"
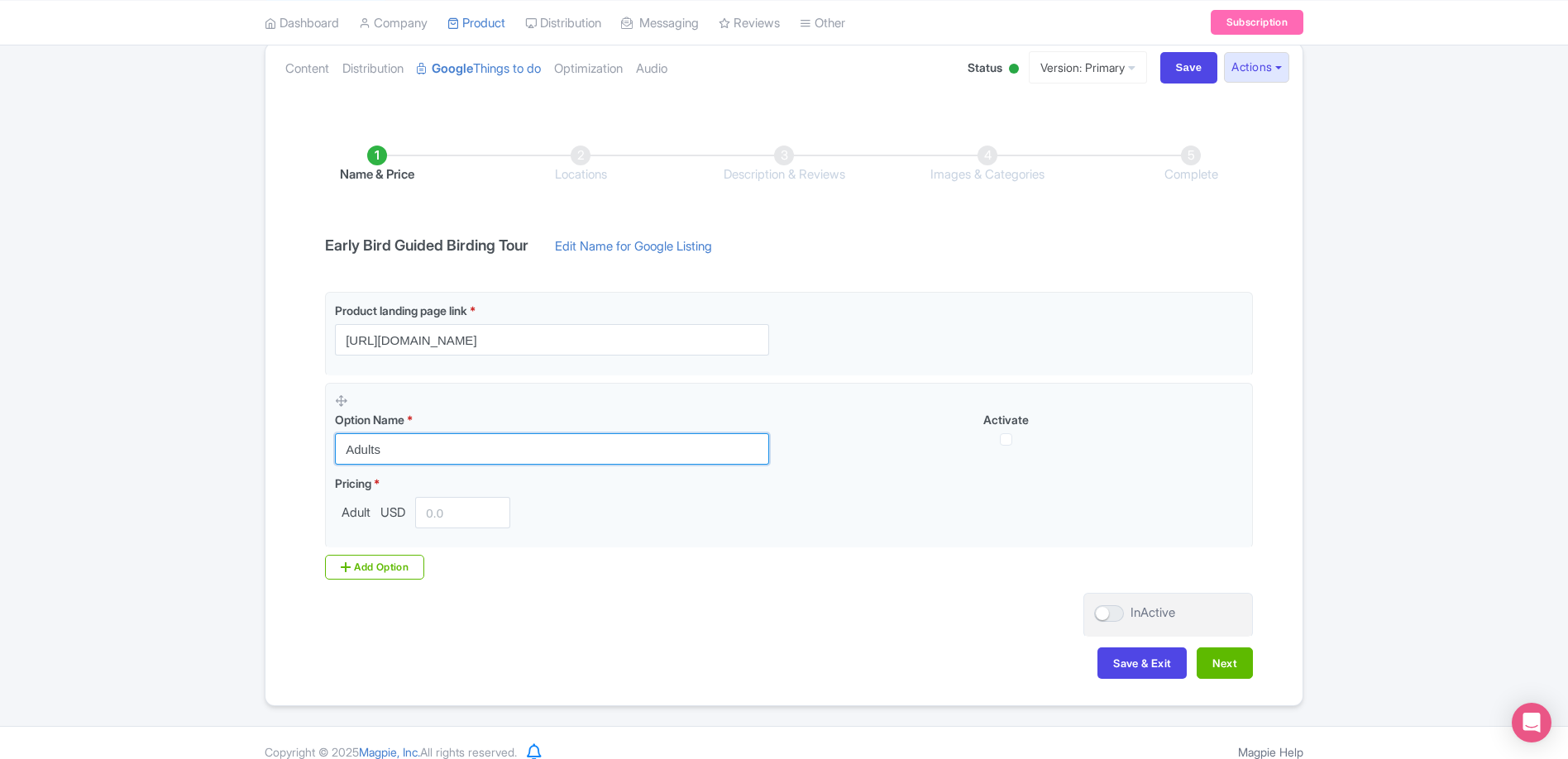
type input "Adults"
click at [265, 453] on div "Name & Price Locations Description & Reviews Images & Categories Complete Early…" at bounding box center [784, 403] width 1037 height 583
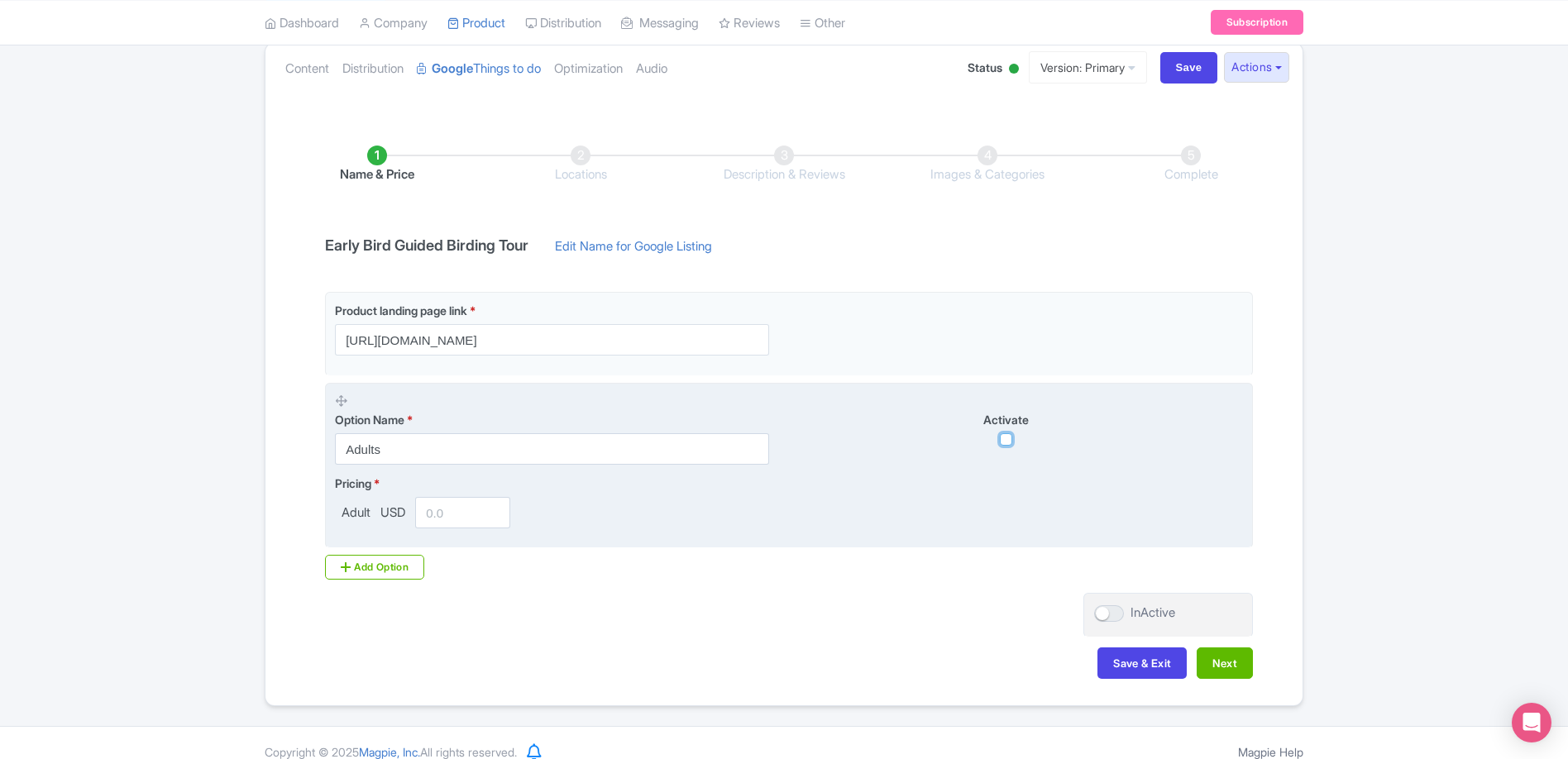
click at [1011, 442] on input "checkbox" at bounding box center [1006, 440] width 13 height 13
checkbox input "true"
click at [444, 514] on input "number" at bounding box center [462, 513] width 95 height 31
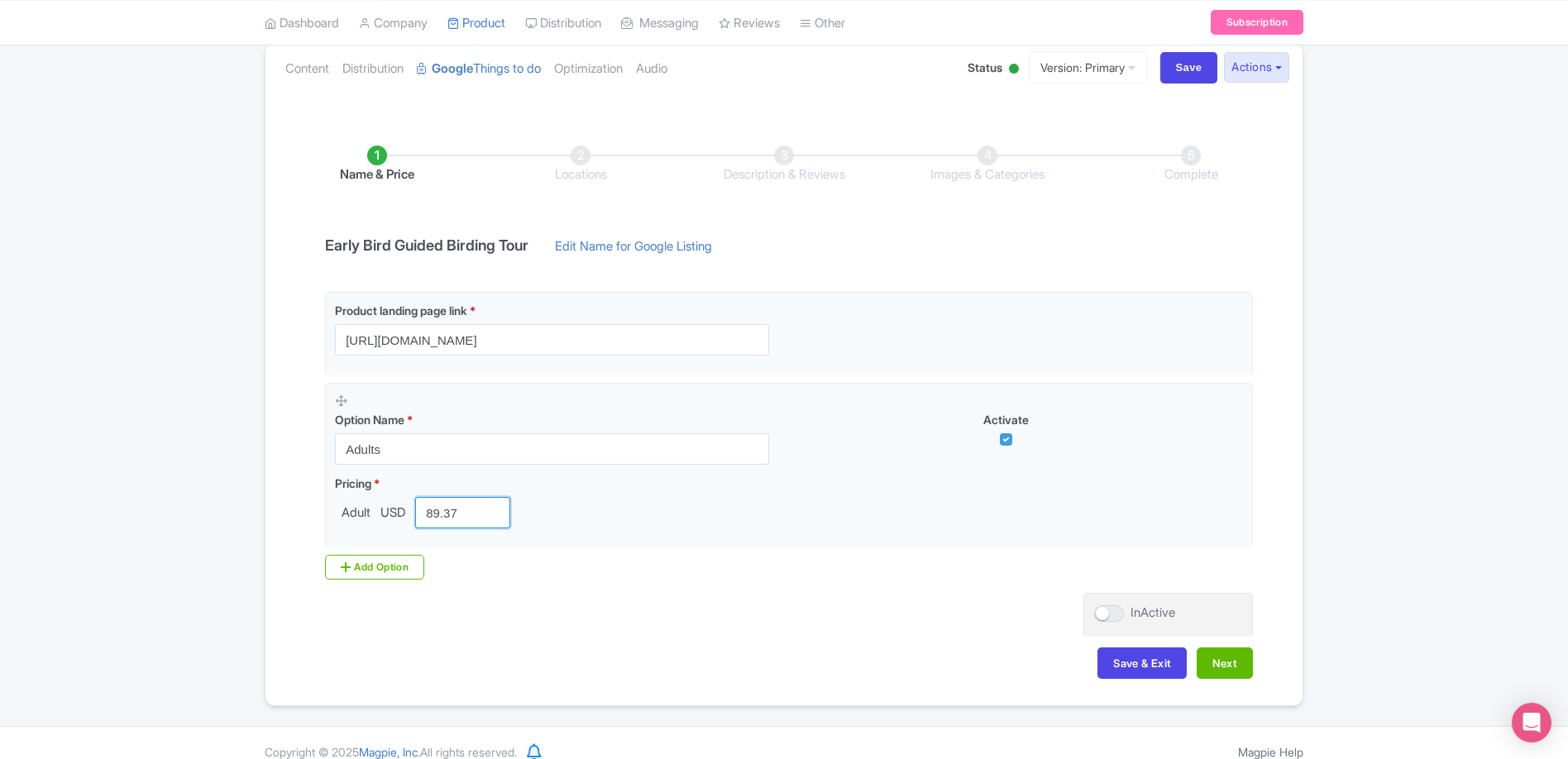
type input "89.37"
click at [658, 581] on div "Product landing page link * https://konacloudforest.com/forest-experience/the-e…" at bounding box center [784, 442] width 938 height 301
click at [1218, 668] on button "Next" at bounding box center [1225, 663] width 57 height 31
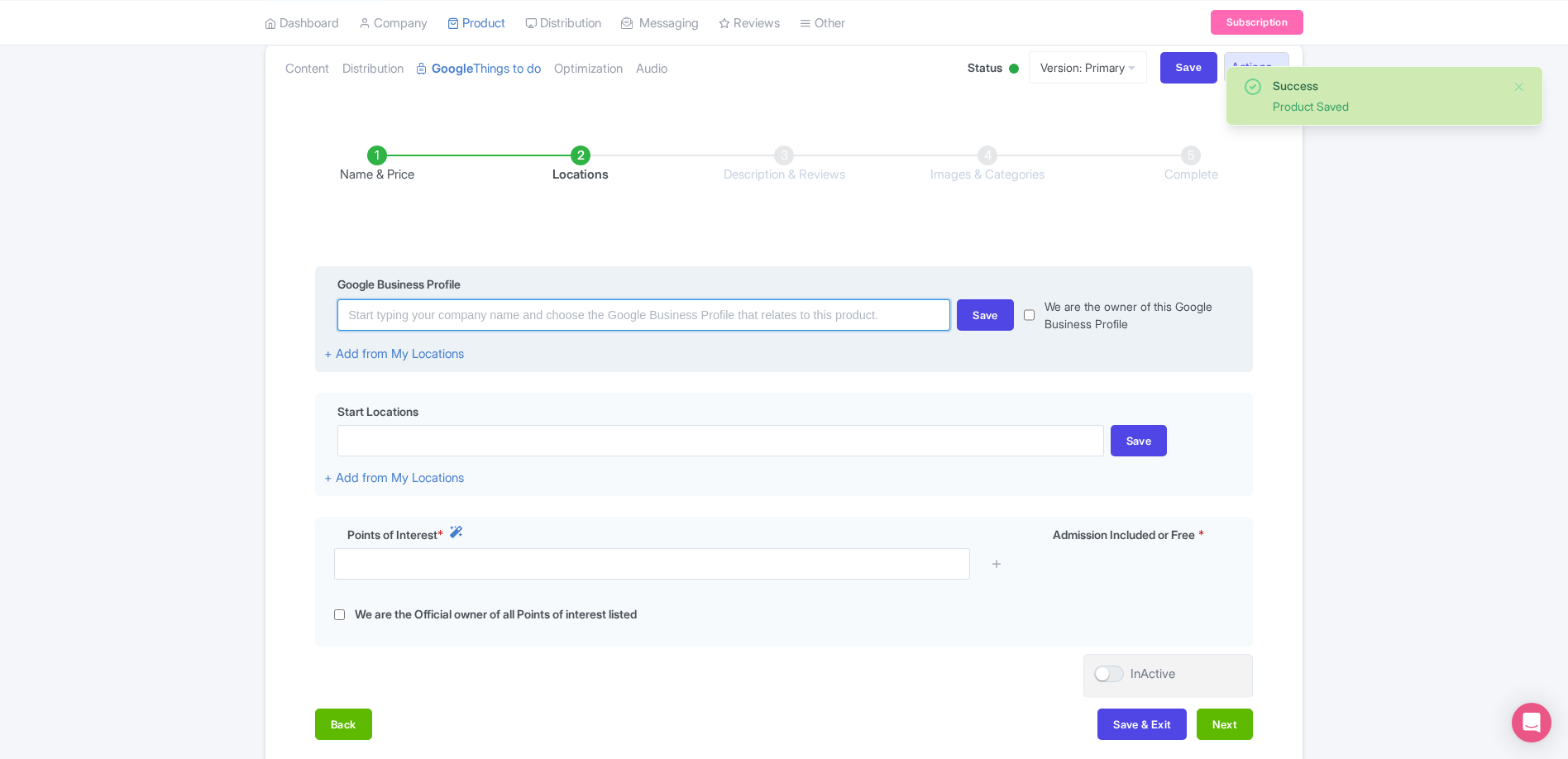
click at [834, 319] on input at bounding box center [644, 315] width 613 height 31
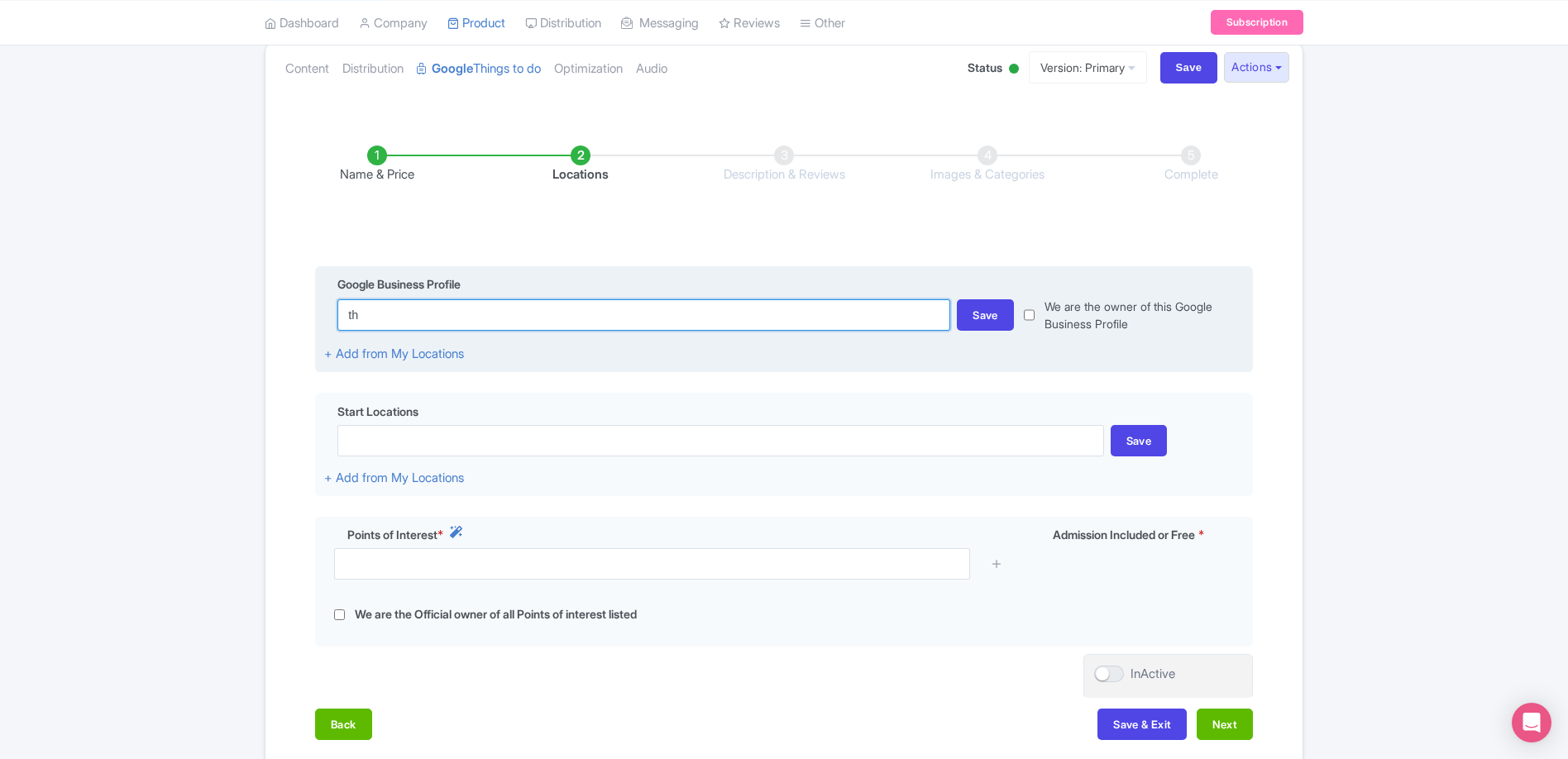
type input "t"
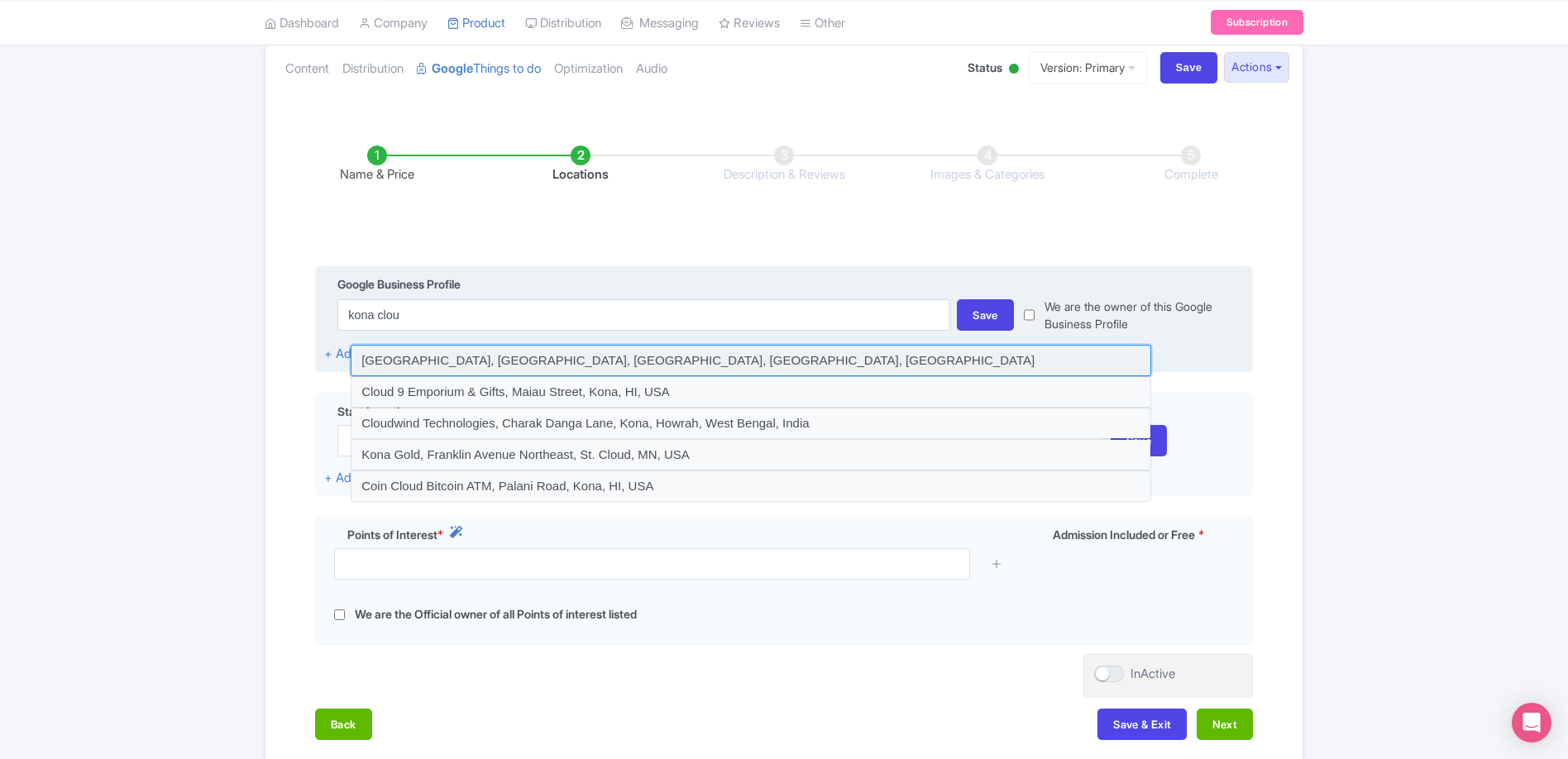
click at [621, 366] on input at bounding box center [750, 360] width 800 height 31
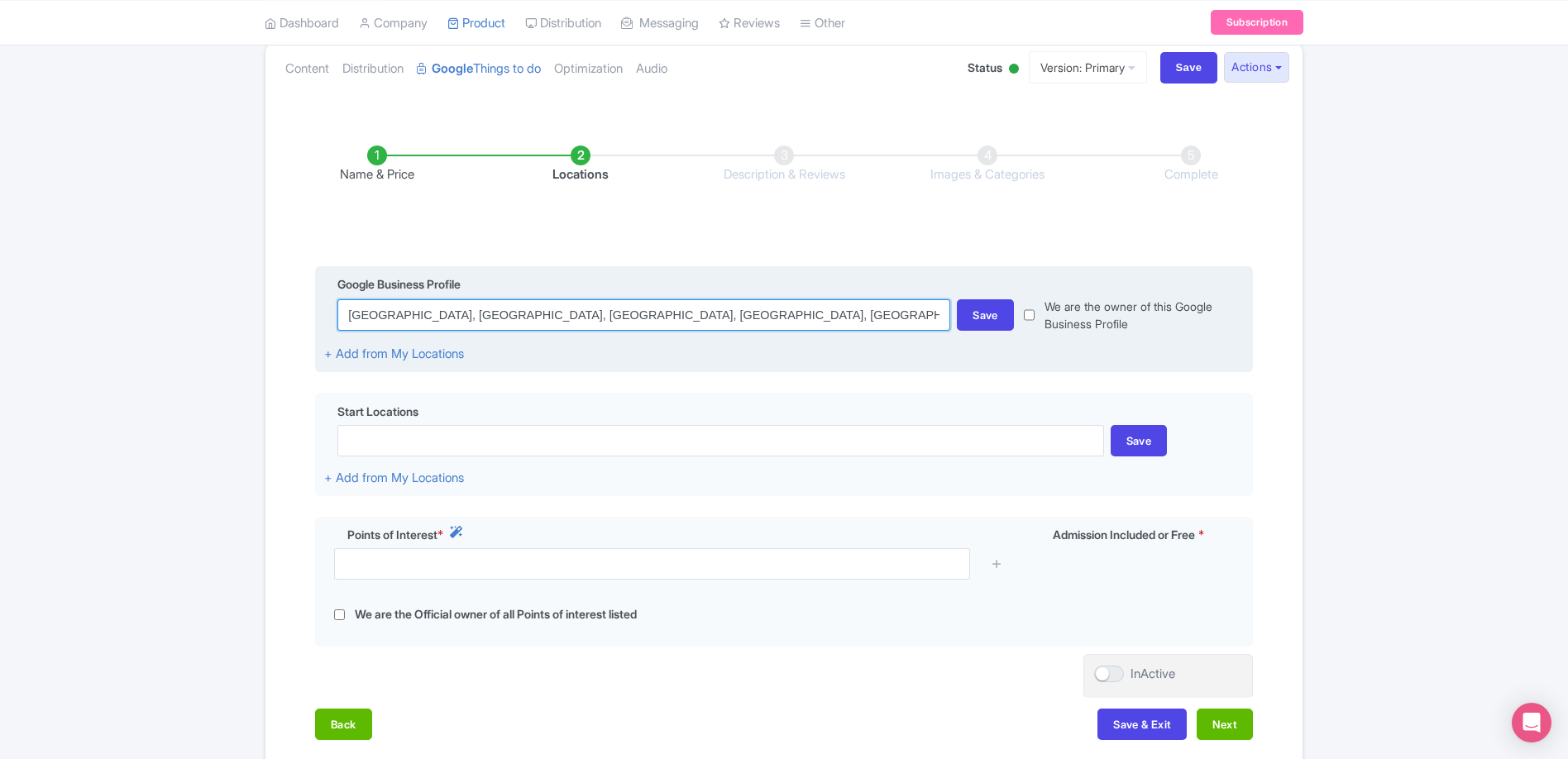
click at [748, 319] on input "[GEOGRAPHIC_DATA], [GEOGRAPHIC_DATA], [GEOGRAPHIC_DATA], [GEOGRAPHIC_DATA], [GE…" at bounding box center [644, 315] width 613 height 31
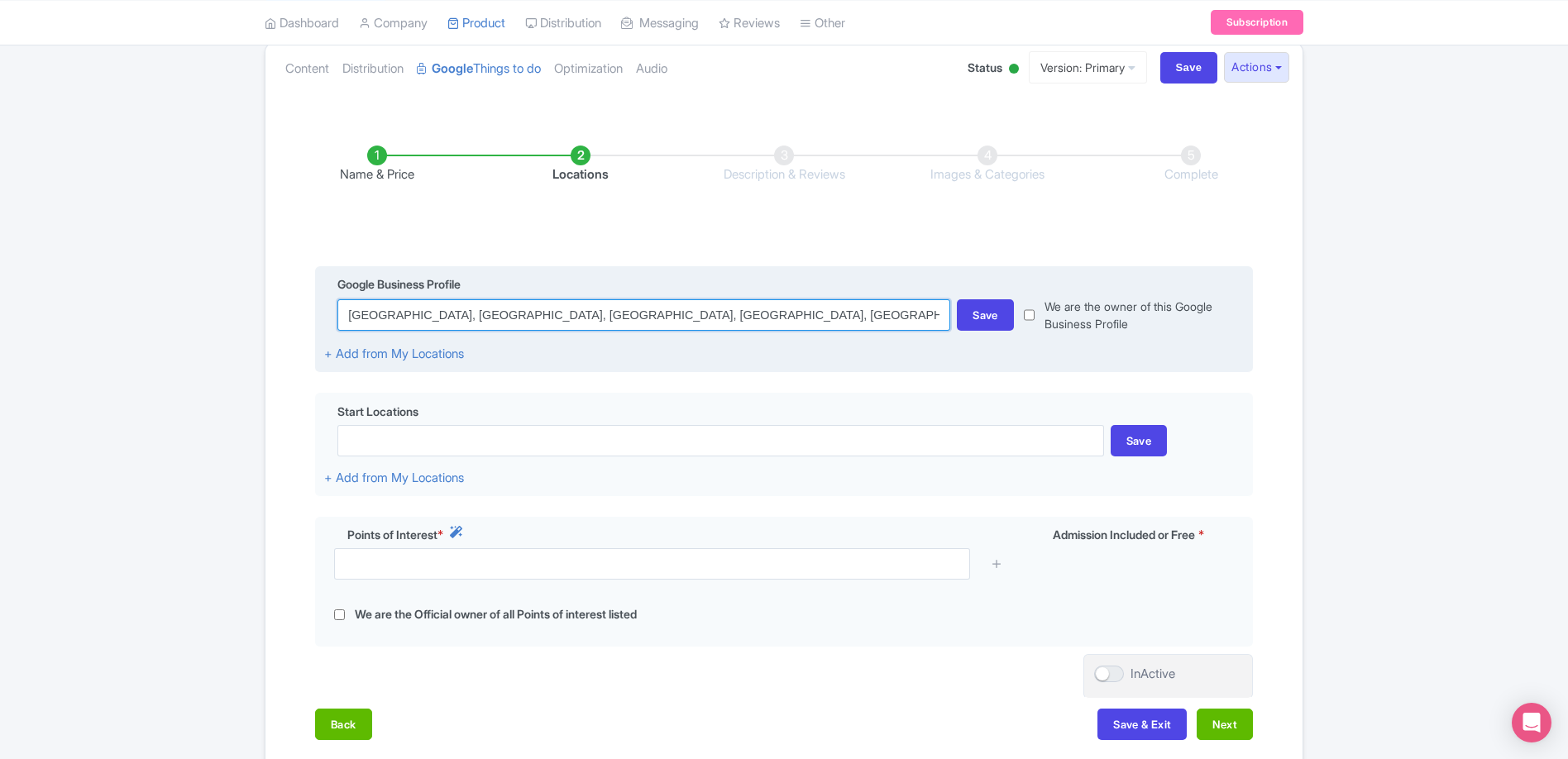
click at [748, 319] on input "[GEOGRAPHIC_DATA], [GEOGRAPHIC_DATA], [GEOGRAPHIC_DATA], [GEOGRAPHIC_DATA], [GE…" at bounding box center [644, 315] width 613 height 31
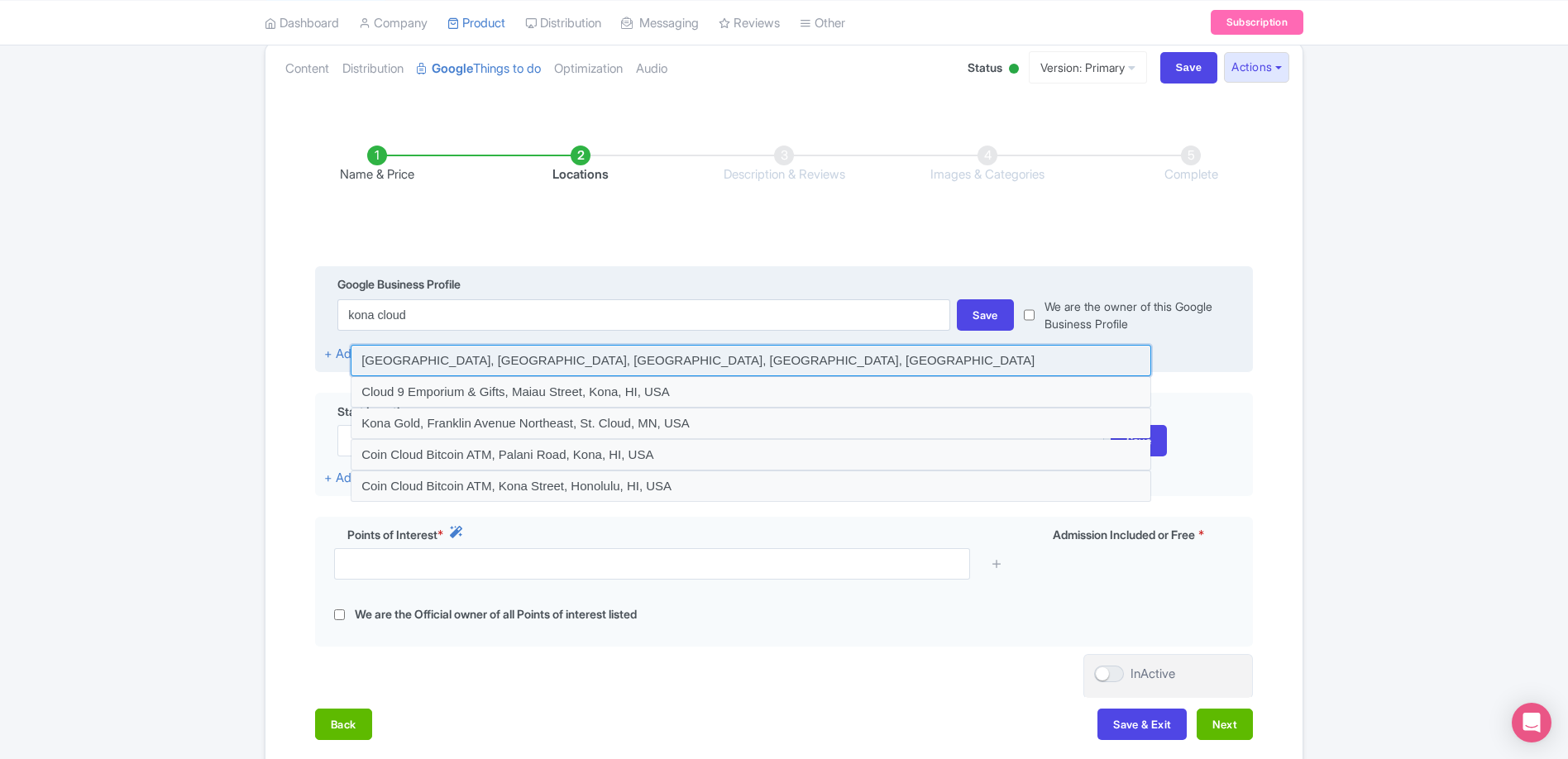
click at [659, 365] on input at bounding box center [750, 360] width 800 height 31
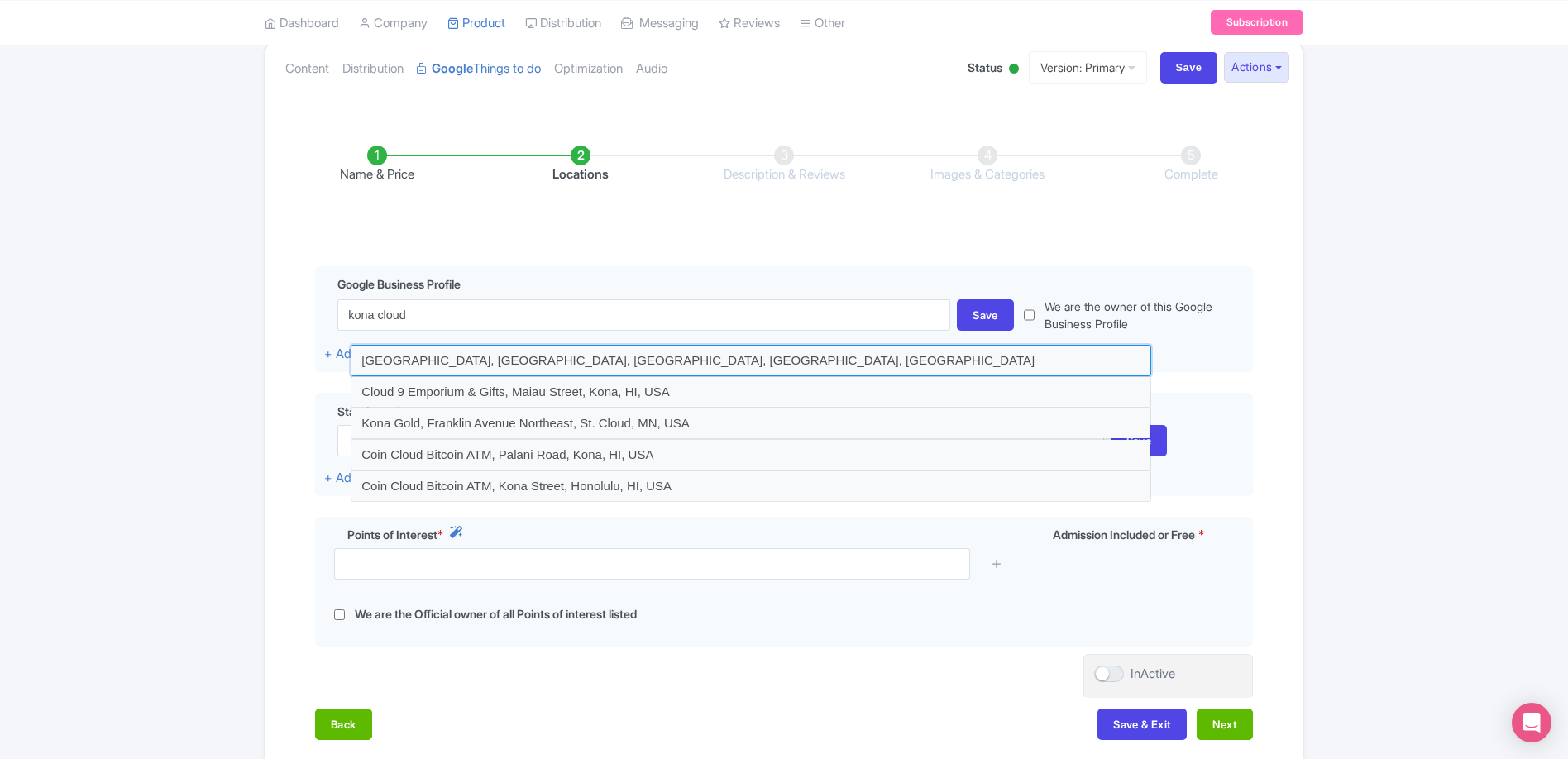
type input "[GEOGRAPHIC_DATA], [GEOGRAPHIC_DATA], [GEOGRAPHIC_DATA], [GEOGRAPHIC_DATA], [GE…"
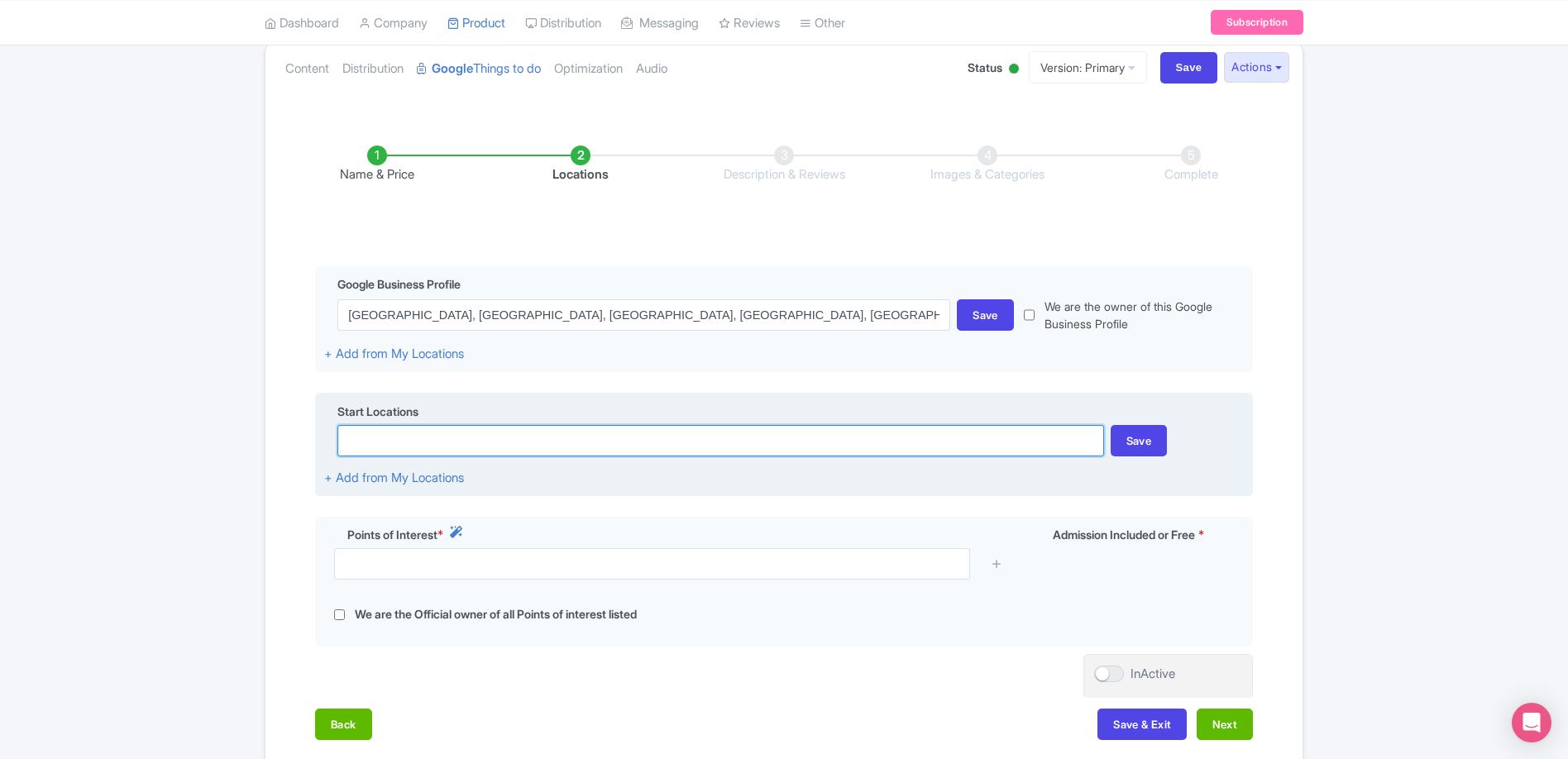
click at [437, 437] on input at bounding box center [720, 441] width 765 height 31
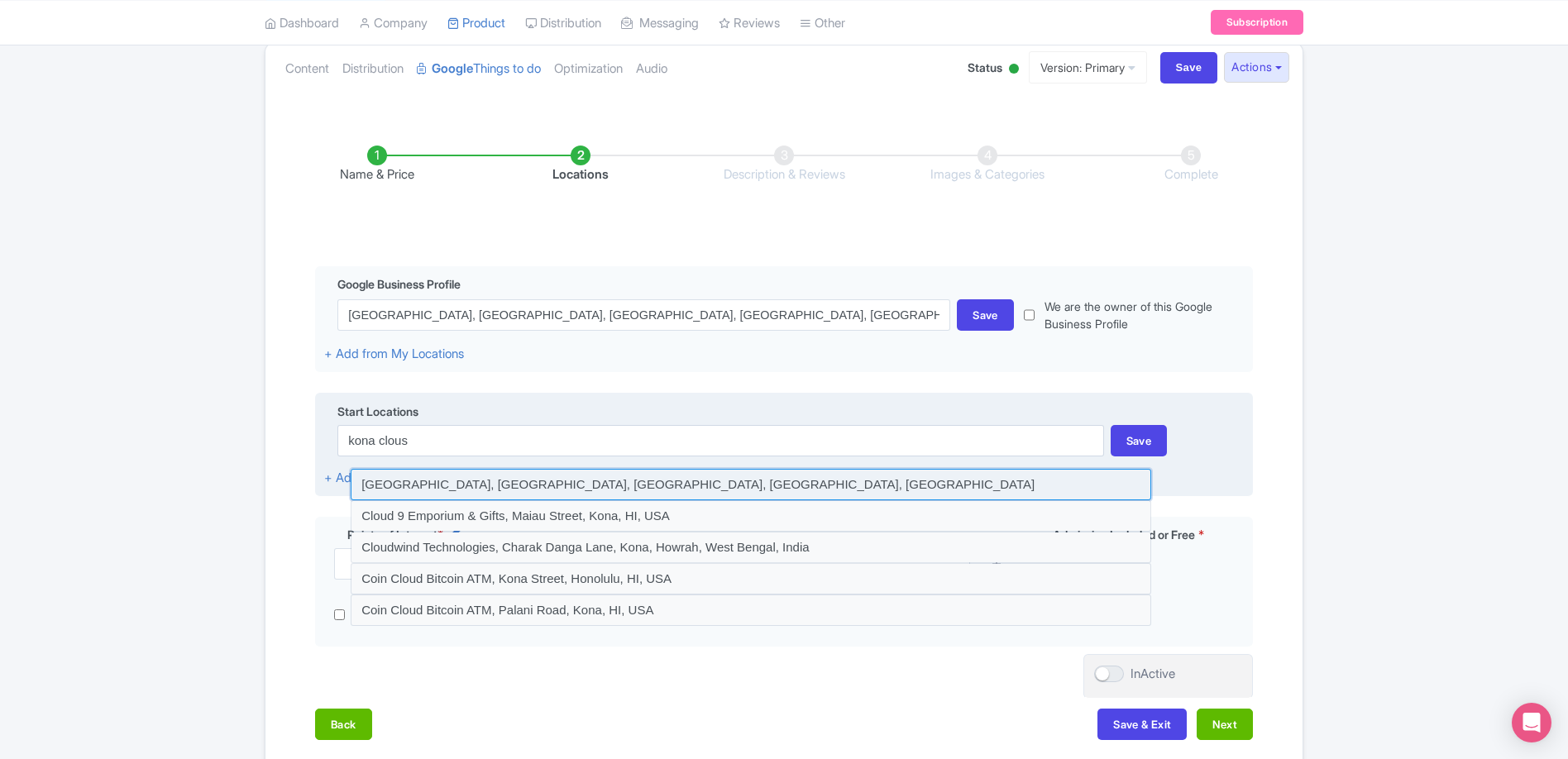
click at [448, 486] on input at bounding box center [750, 484] width 800 height 31
type input "[GEOGRAPHIC_DATA], [GEOGRAPHIC_DATA], [GEOGRAPHIC_DATA], [GEOGRAPHIC_DATA], [GE…"
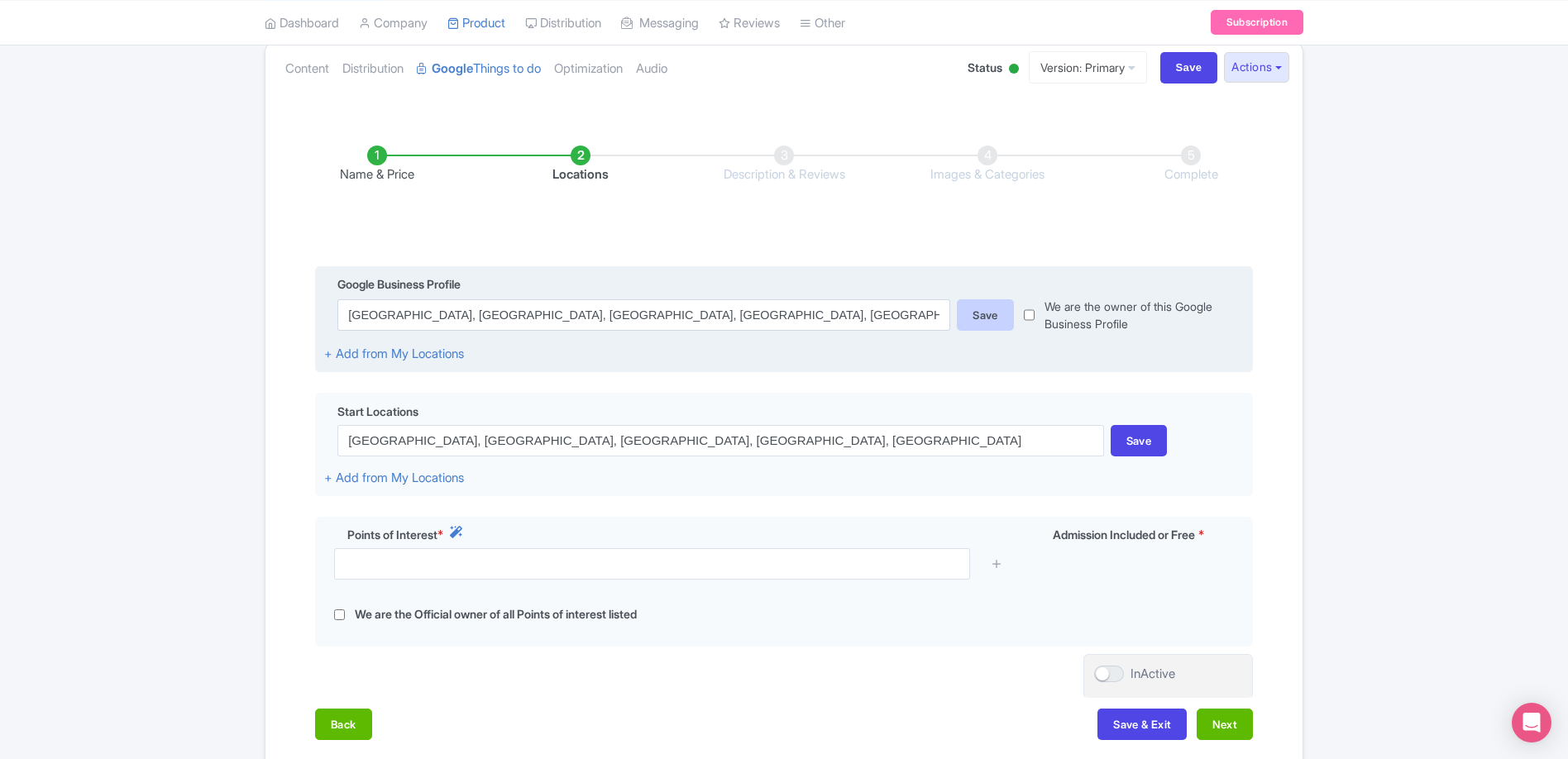
click at [1012, 317] on div "Save" at bounding box center [985, 315] width 57 height 31
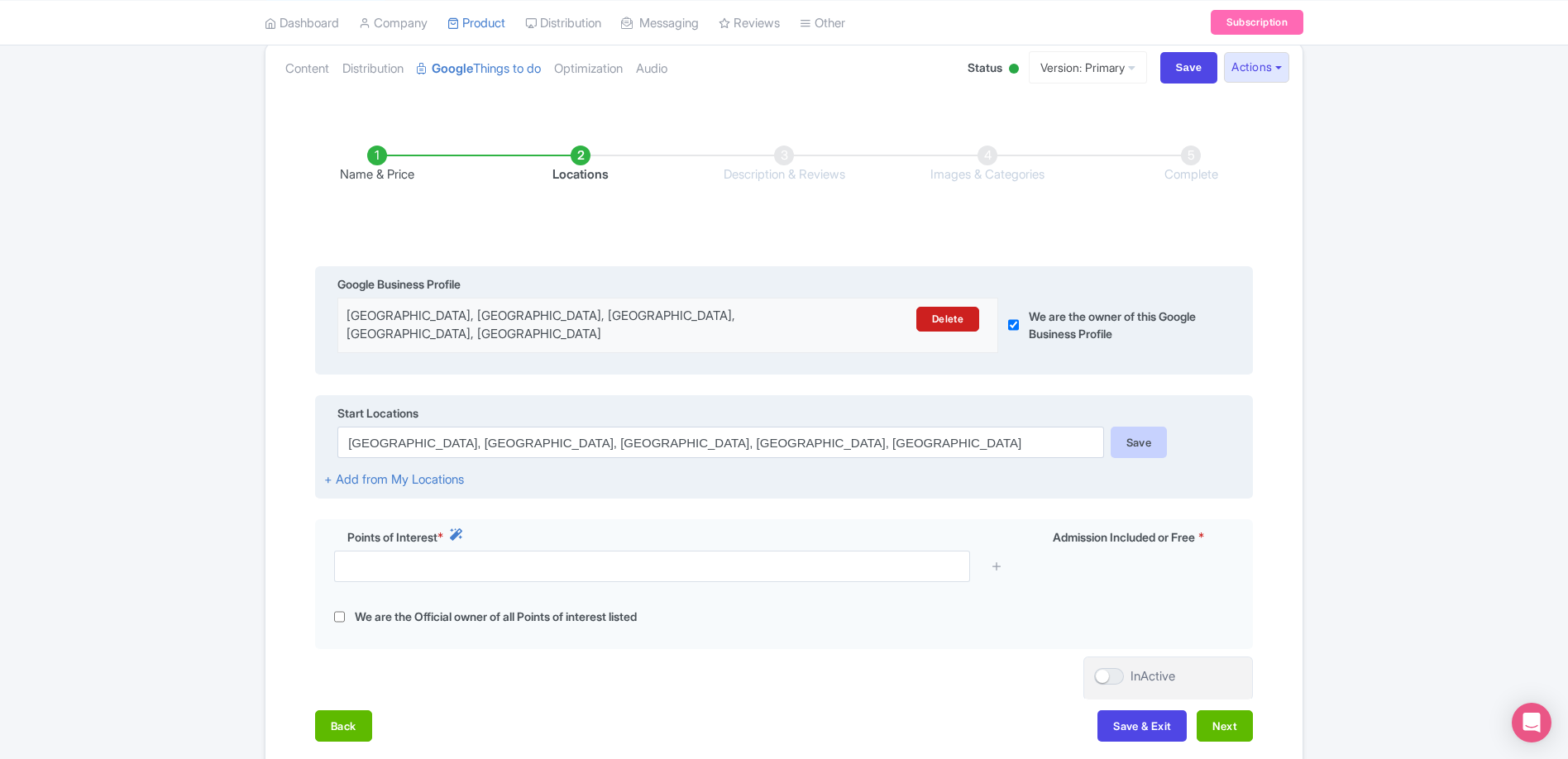
click at [1156, 438] on div "Save" at bounding box center [1138, 442] width 57 height 31
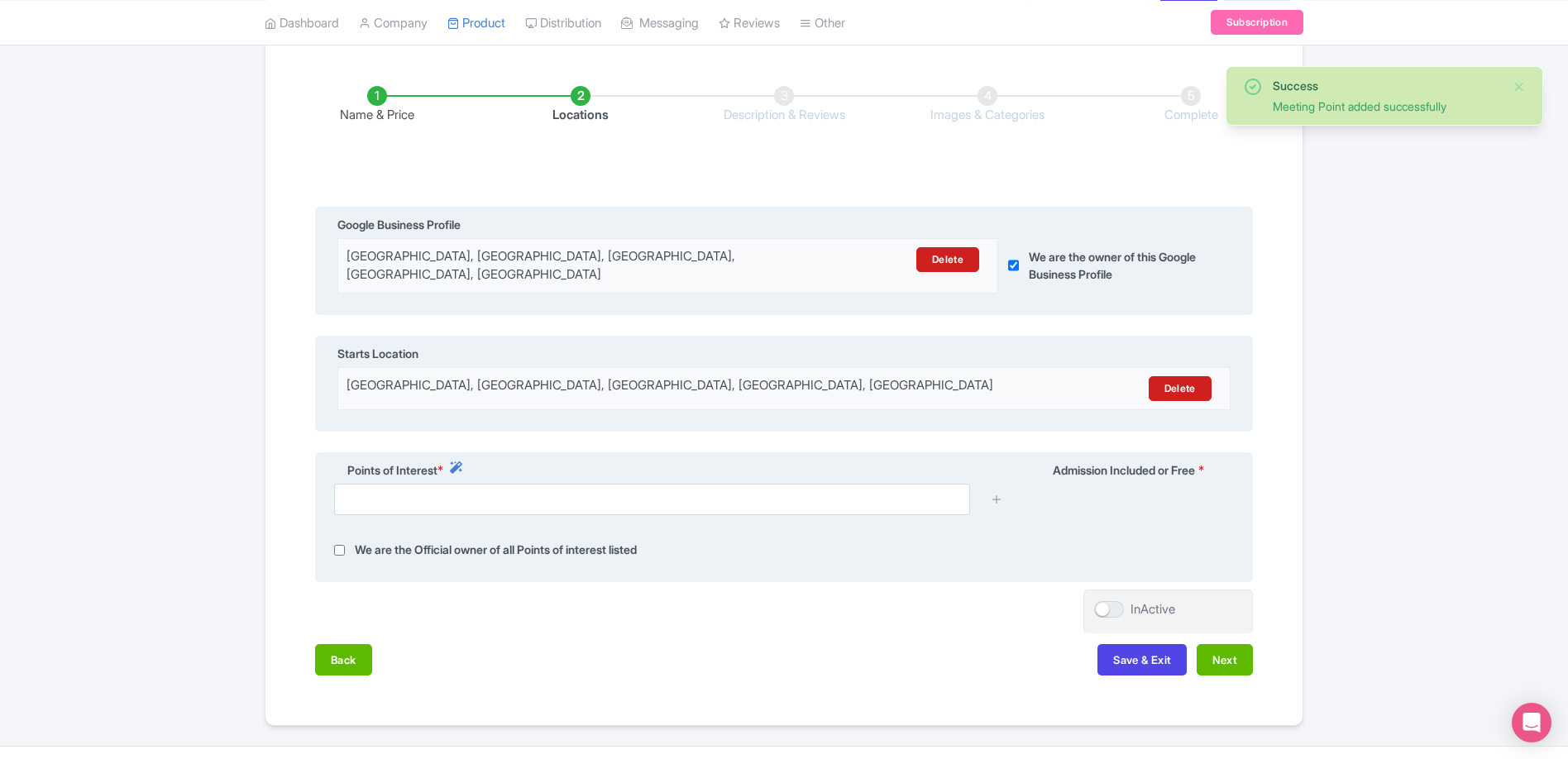
scroll to position [270, 0]
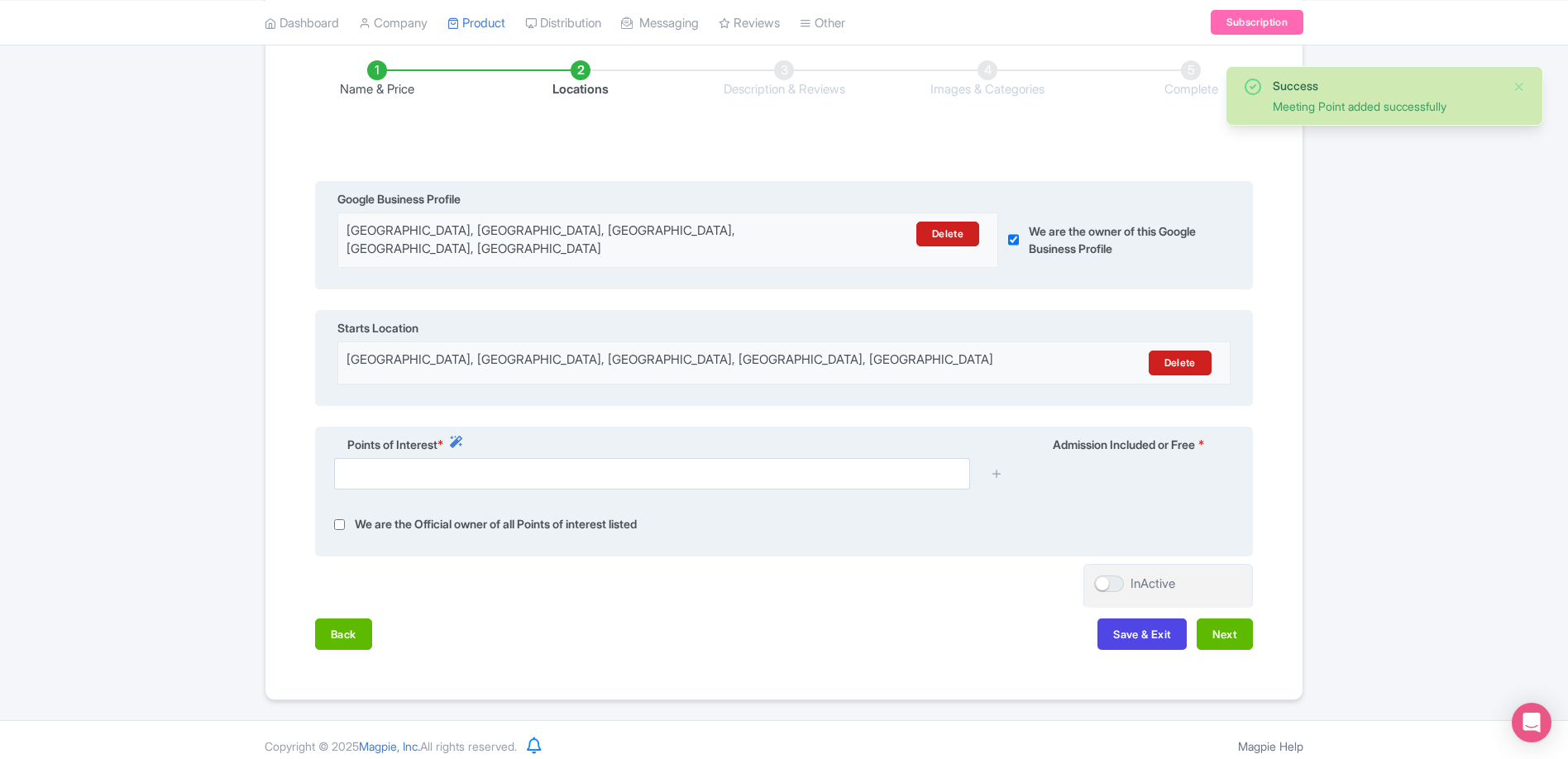
click at [420, 515] on label "We are the Official owner of all Points of interest listed" at bounding box center [495, 525] width 282 height 19
click at [462, 436] on icon at bounding box center [456, 442] width 13 height 13
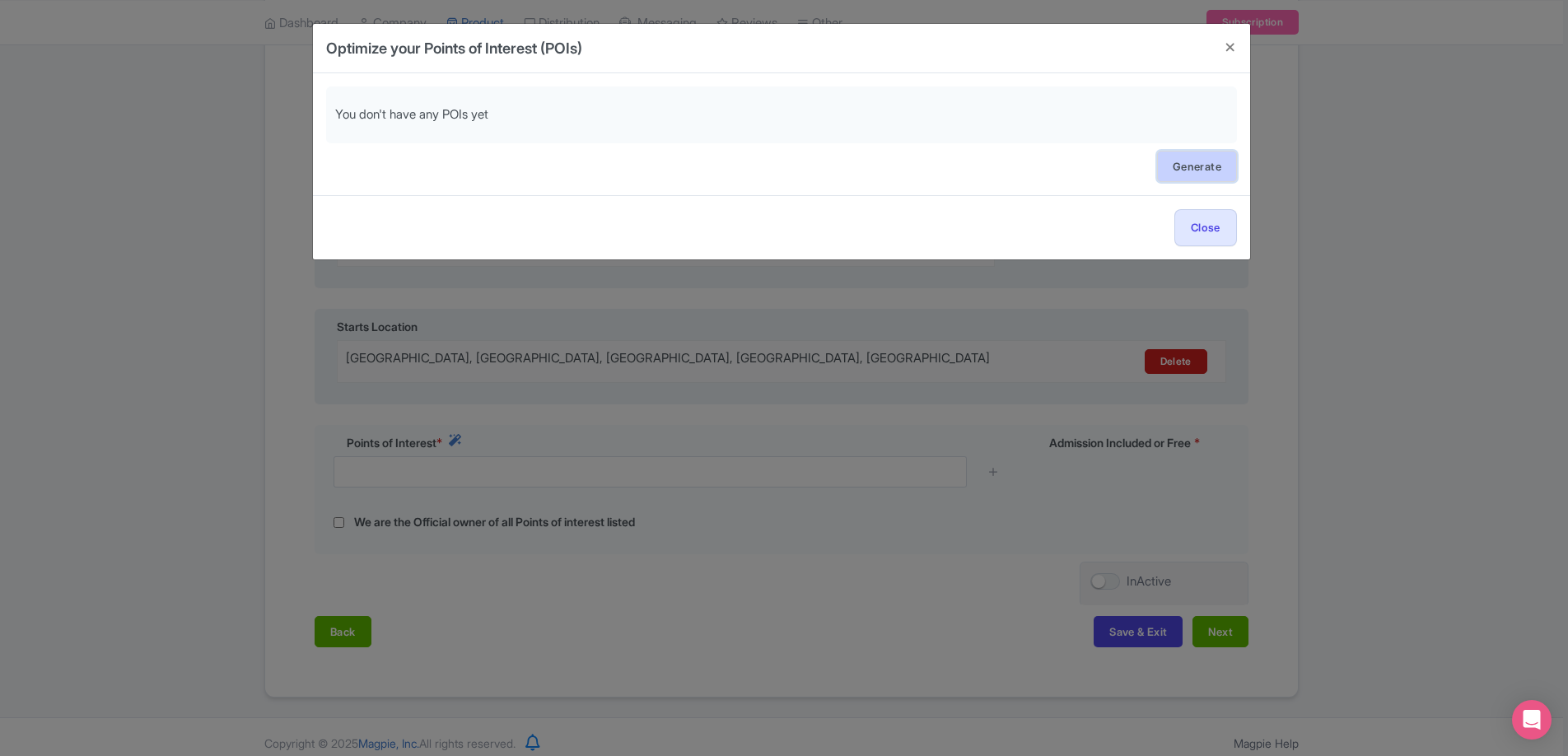
click at [1210, 159] on link "Generate" at bounding box center [1196, 166] width 80 height 31
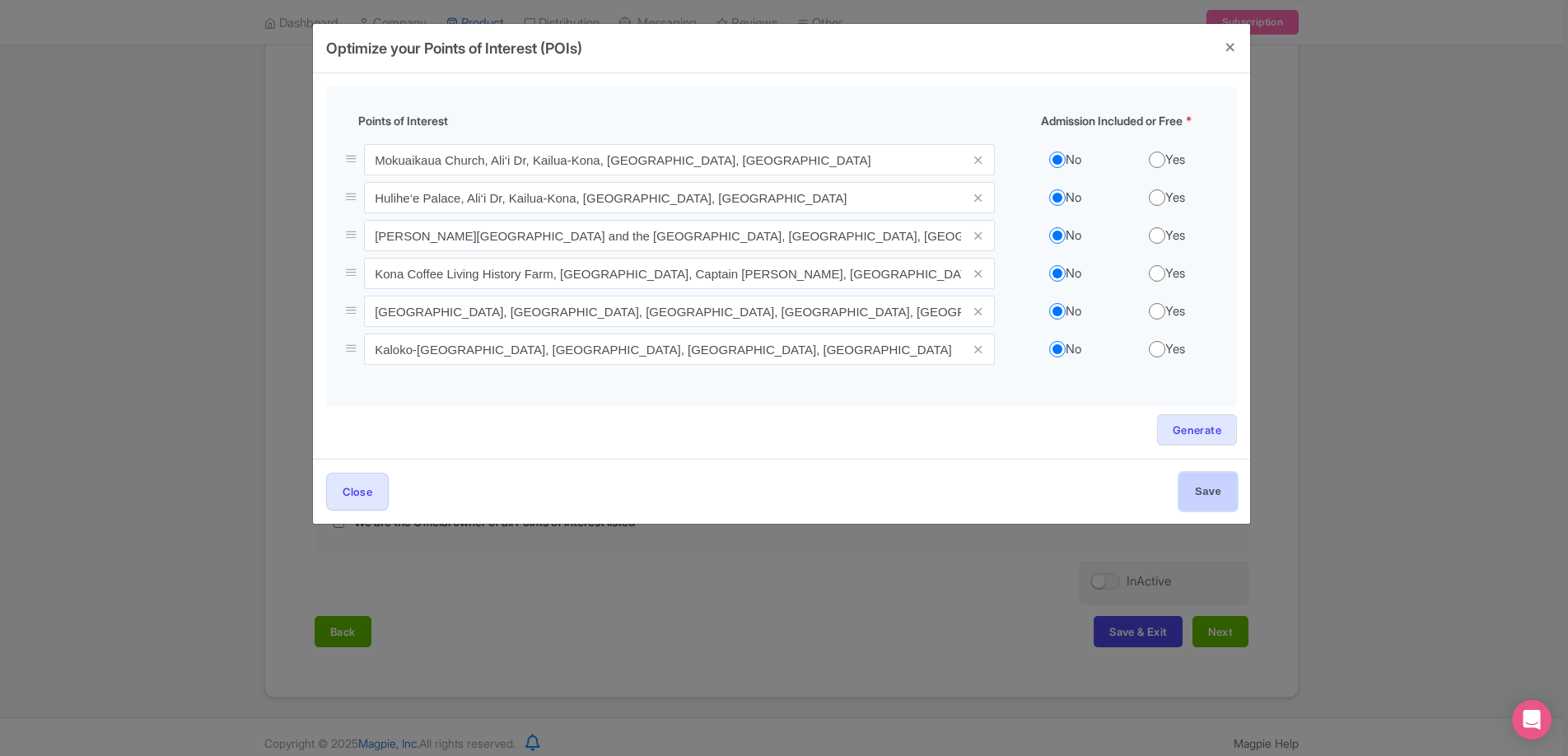
click at [1218, 486] on input "Save" at bounding box center [1207, 491] width 57 height 37
type input "Save"
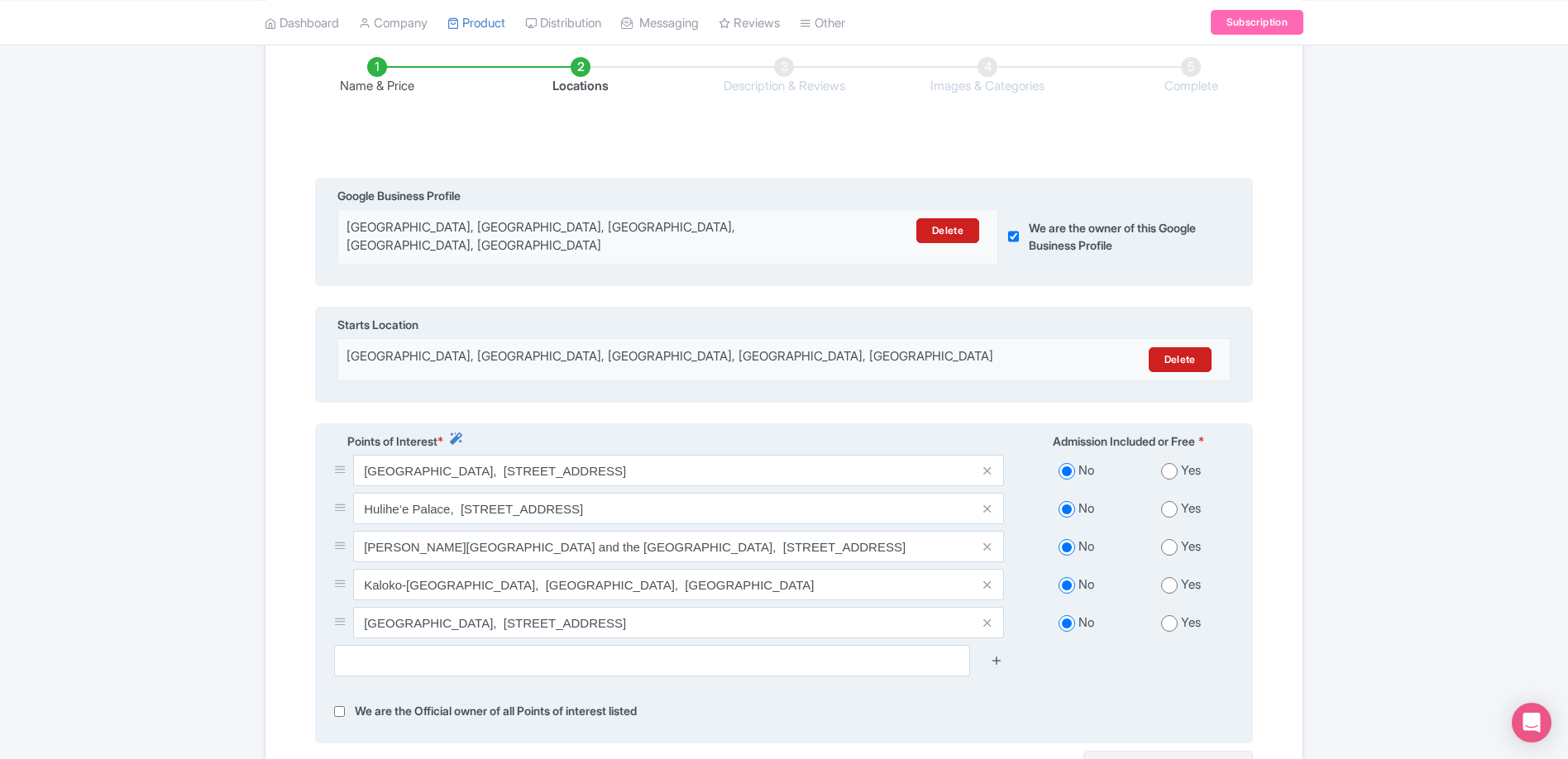
scroll to position [307, 0]
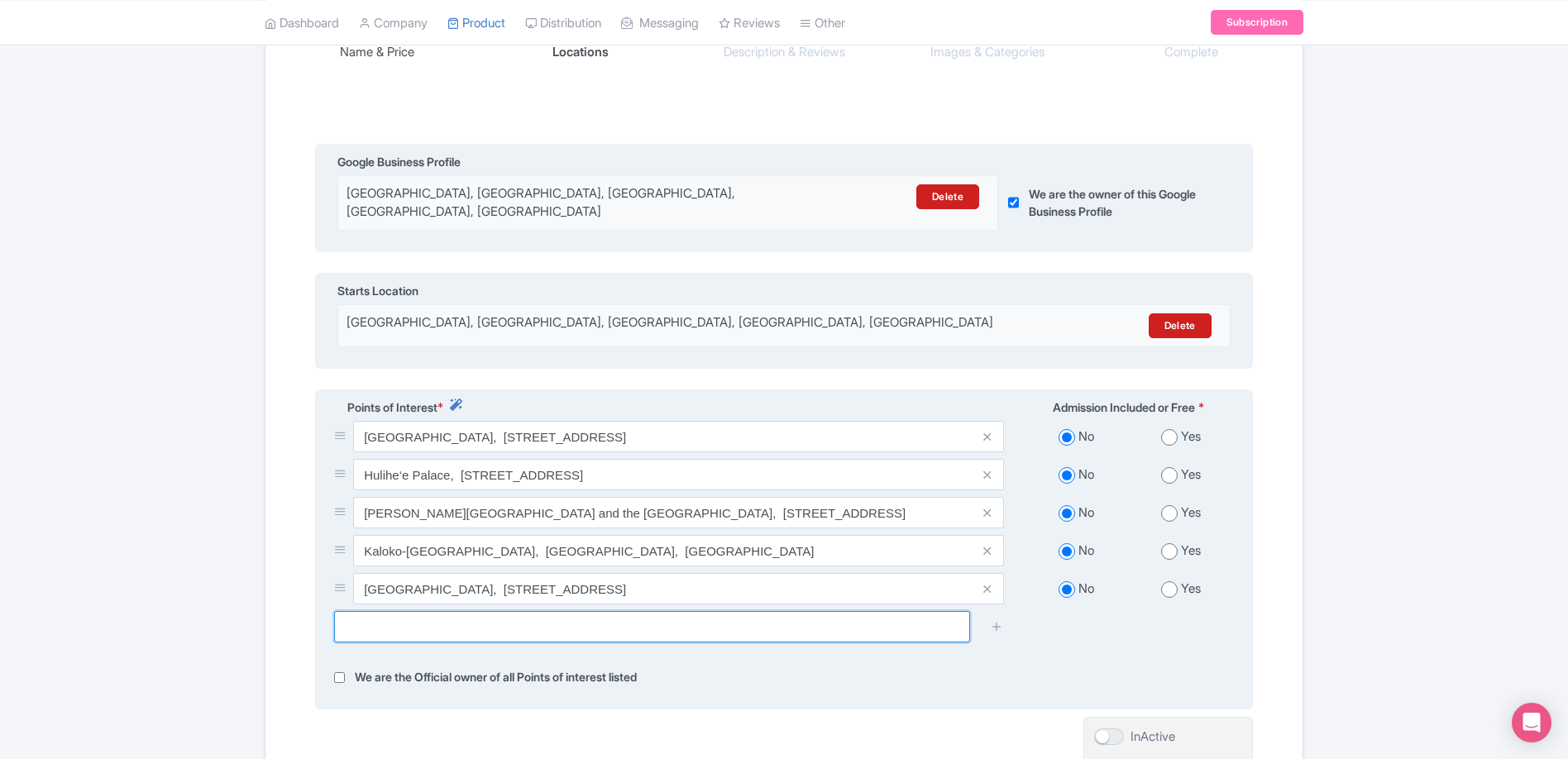
click at [616, 619] on input "text" at bounding box center [651, 627] width 636 height 31
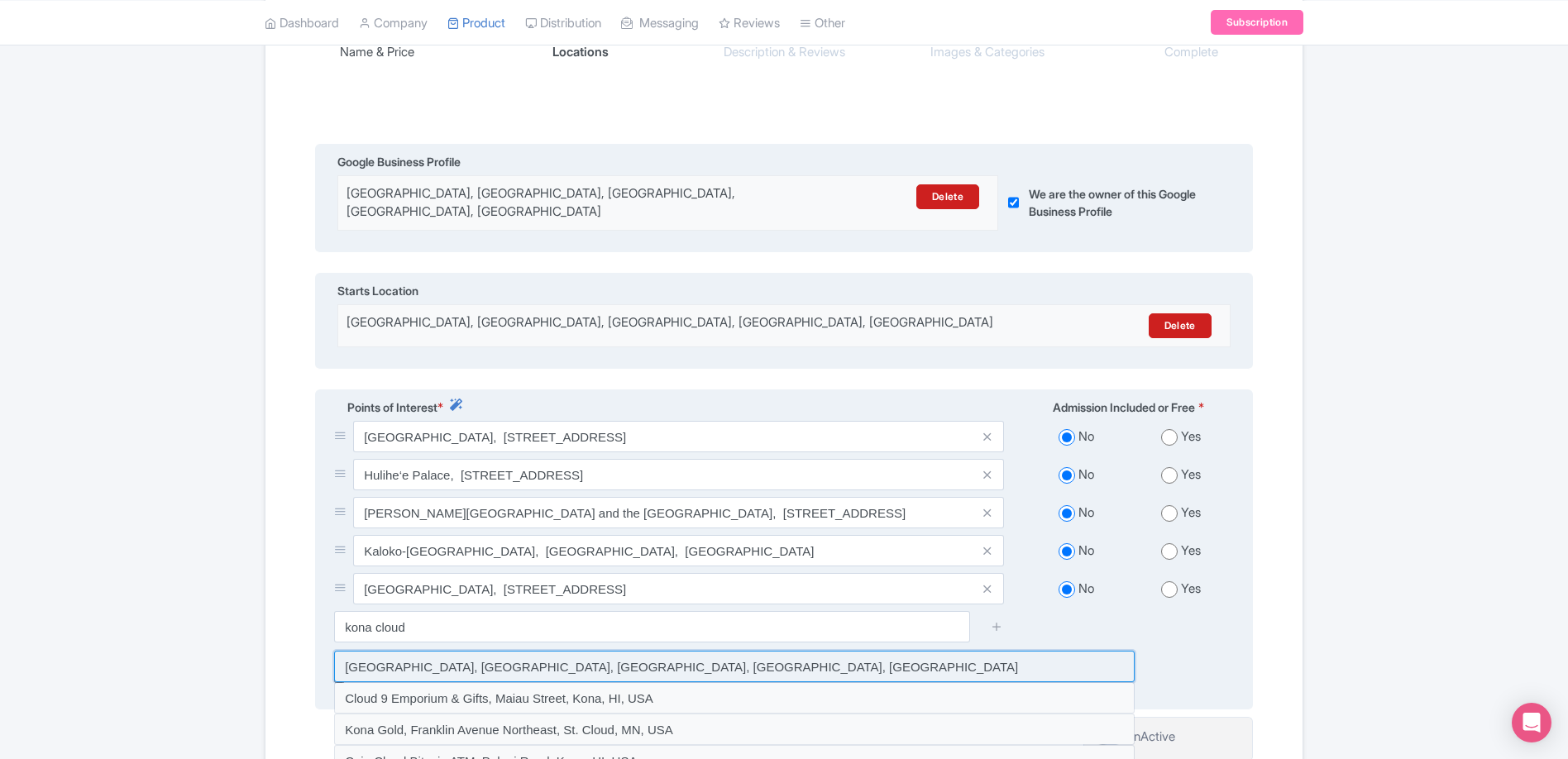
click at [570, 659] on input at bounding box center [733, 666] width 800 height 31
type input "[GEOGRAPHIC_DATA], [GEOGRAPHIC_DATA], [GEOGRAPHIC_DATA], [GEOGRAPHIC_DATA], [GE…"
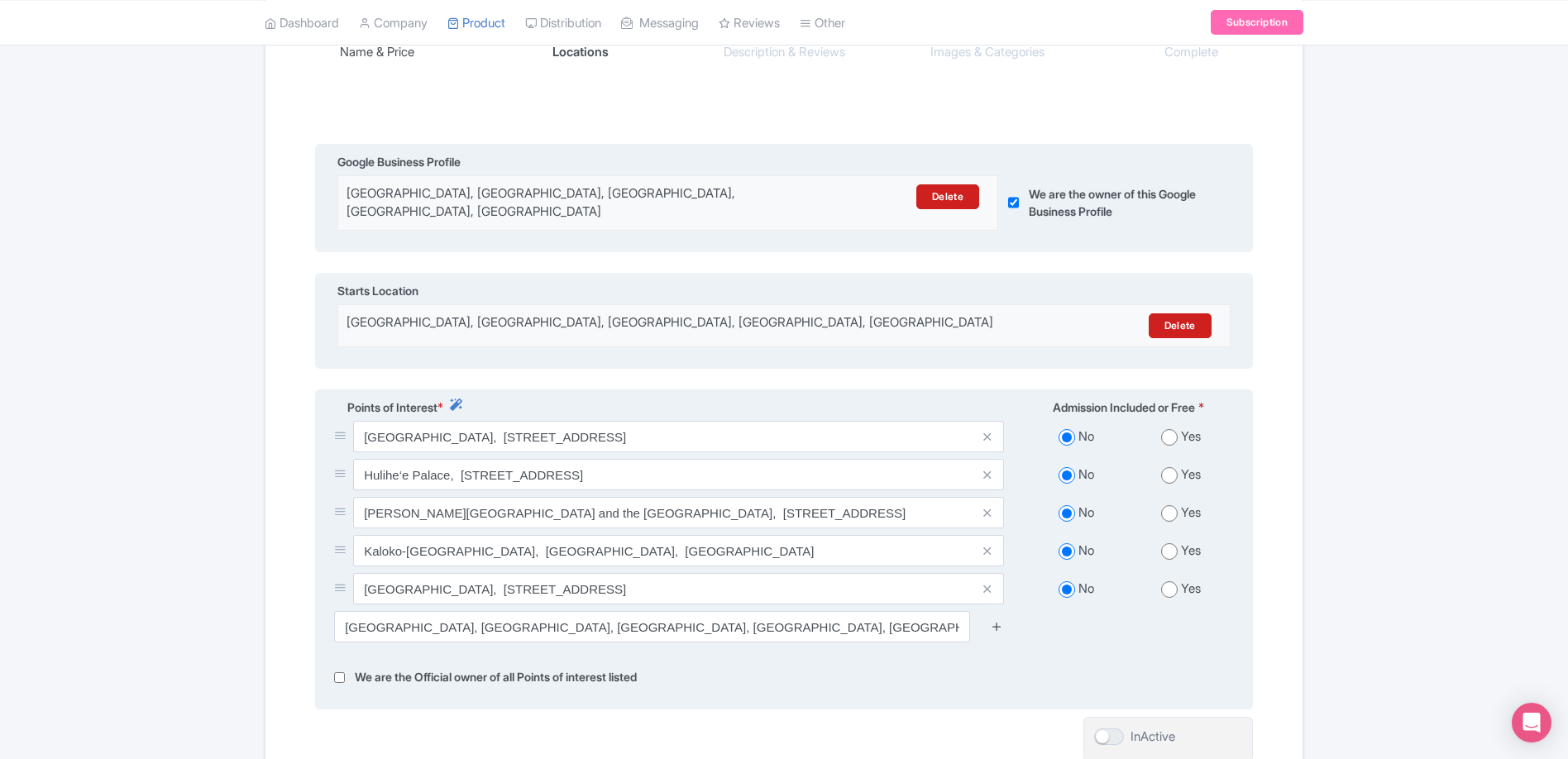
click at [995, 620] on icon at bounding box center [997, 627] width 13 height 13
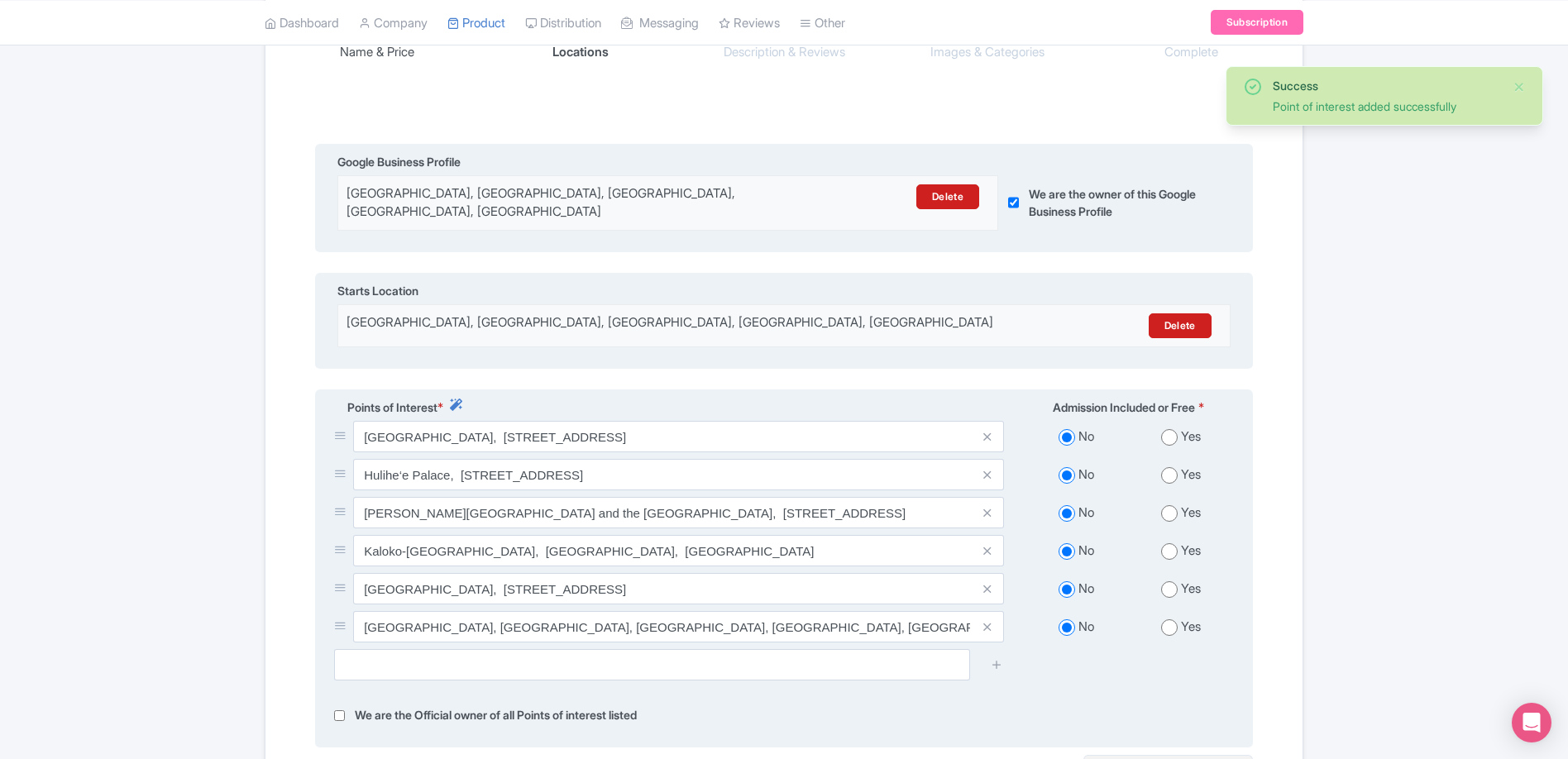
click at [1169, 619] on input "radio" at bounding box center [1169, 628] width 16 height 16
radio input "true"
click at [1038, 662] on div at bounding box center [784, 671] width 919 height 44
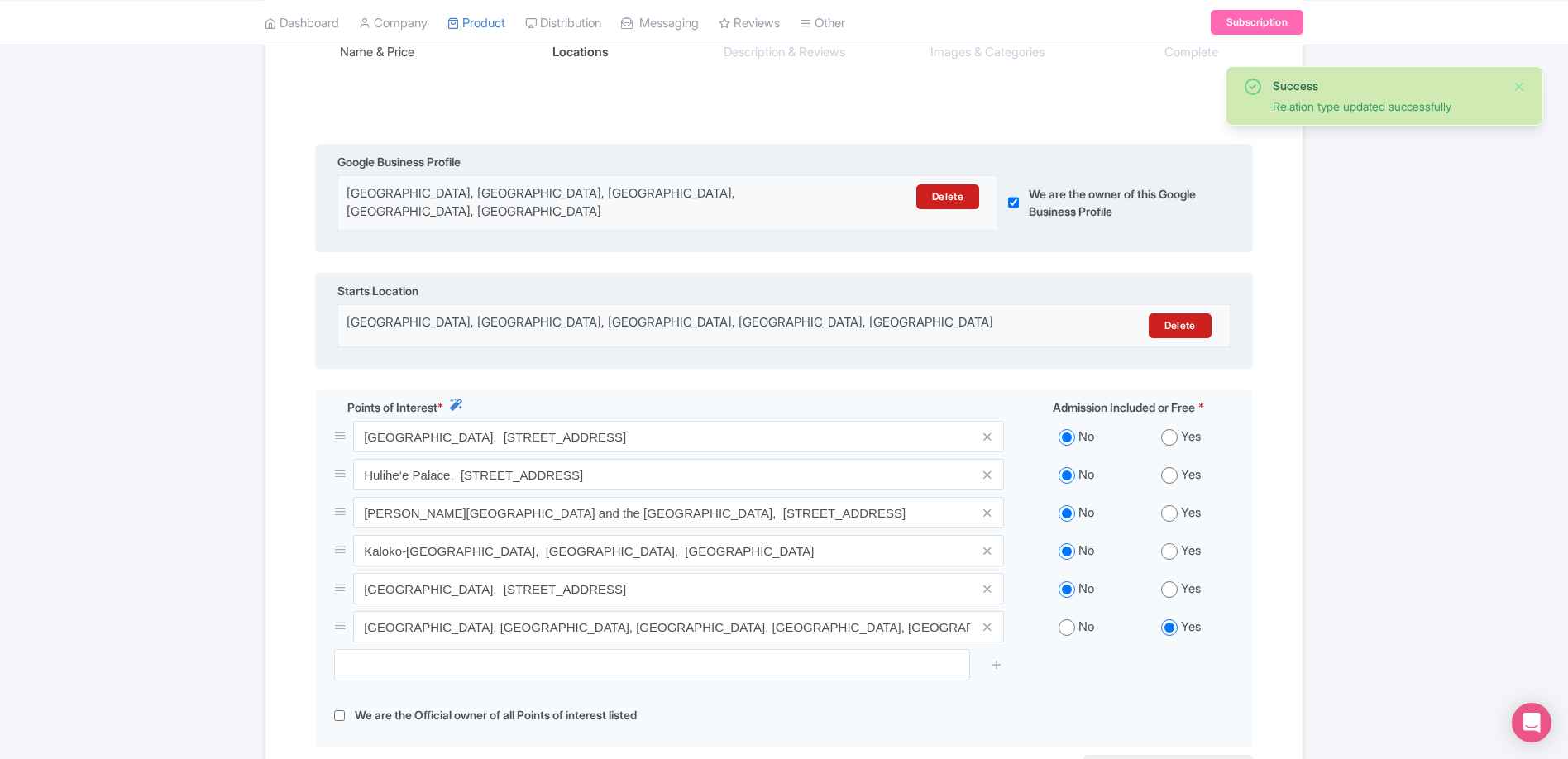
scroll to position [499, 0]
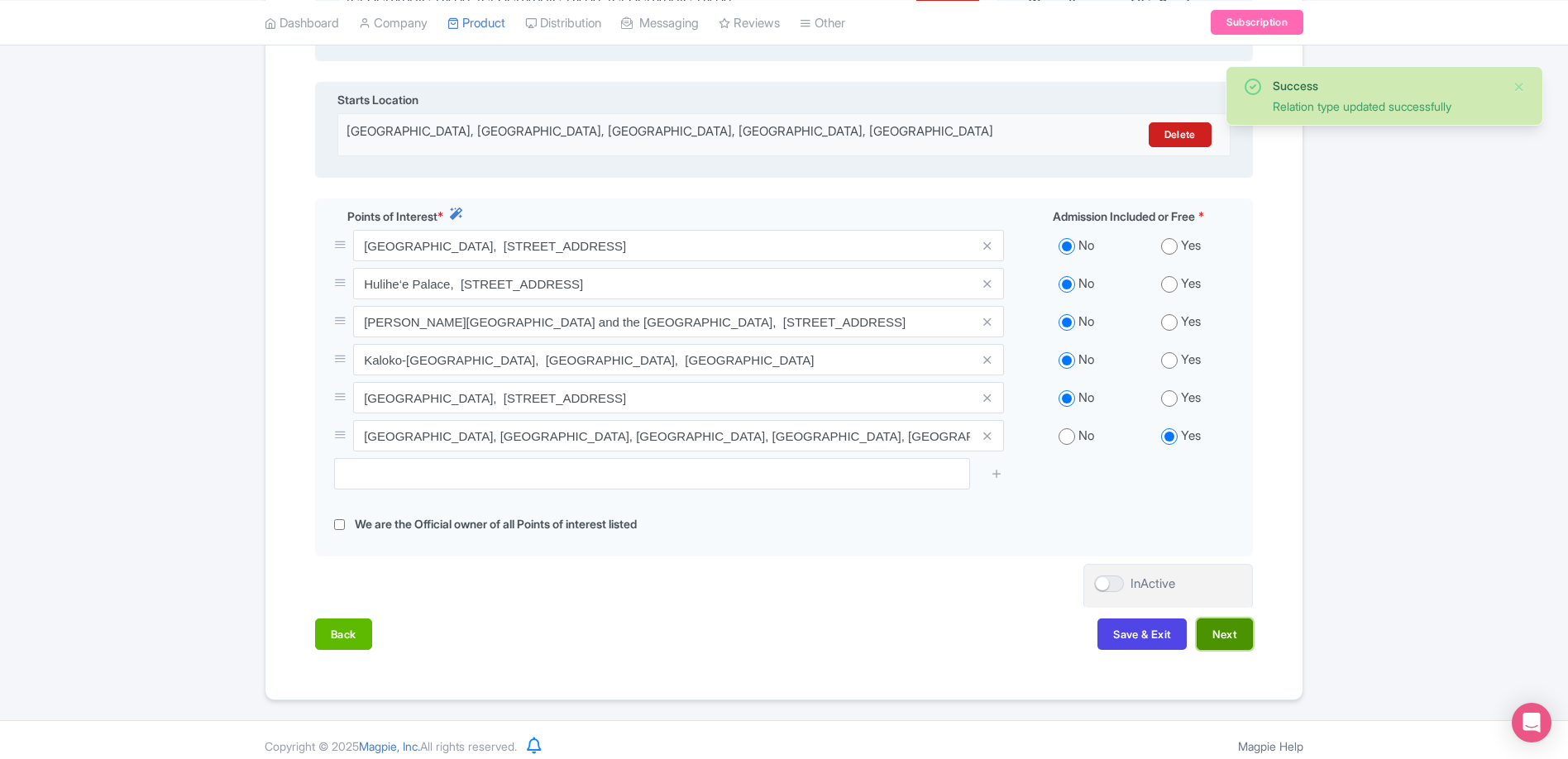
click at [1224, 631] on button "Next" at bounding box center [1225, 634] width 57 height 31
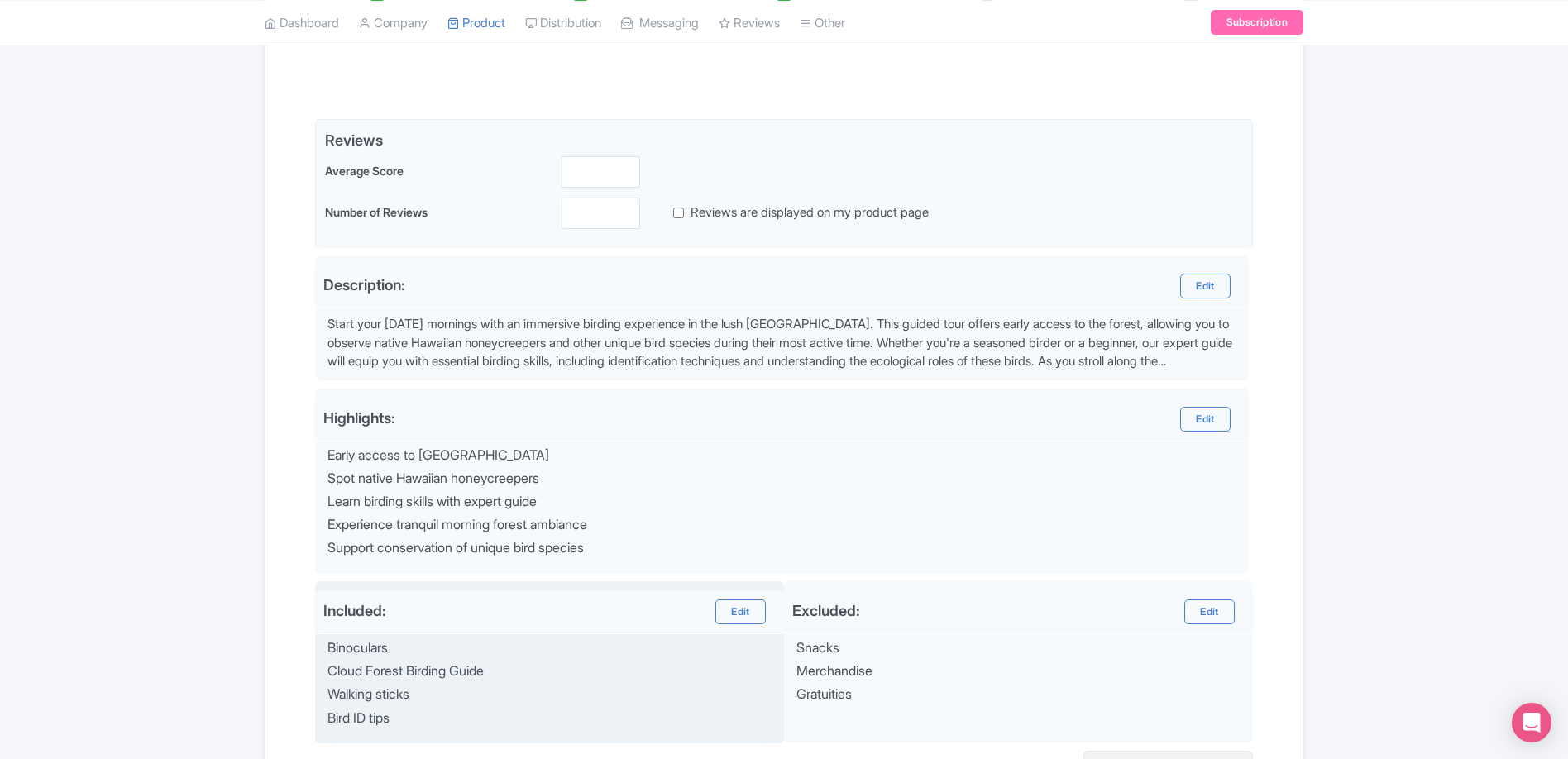
scroll to position [0, 0]
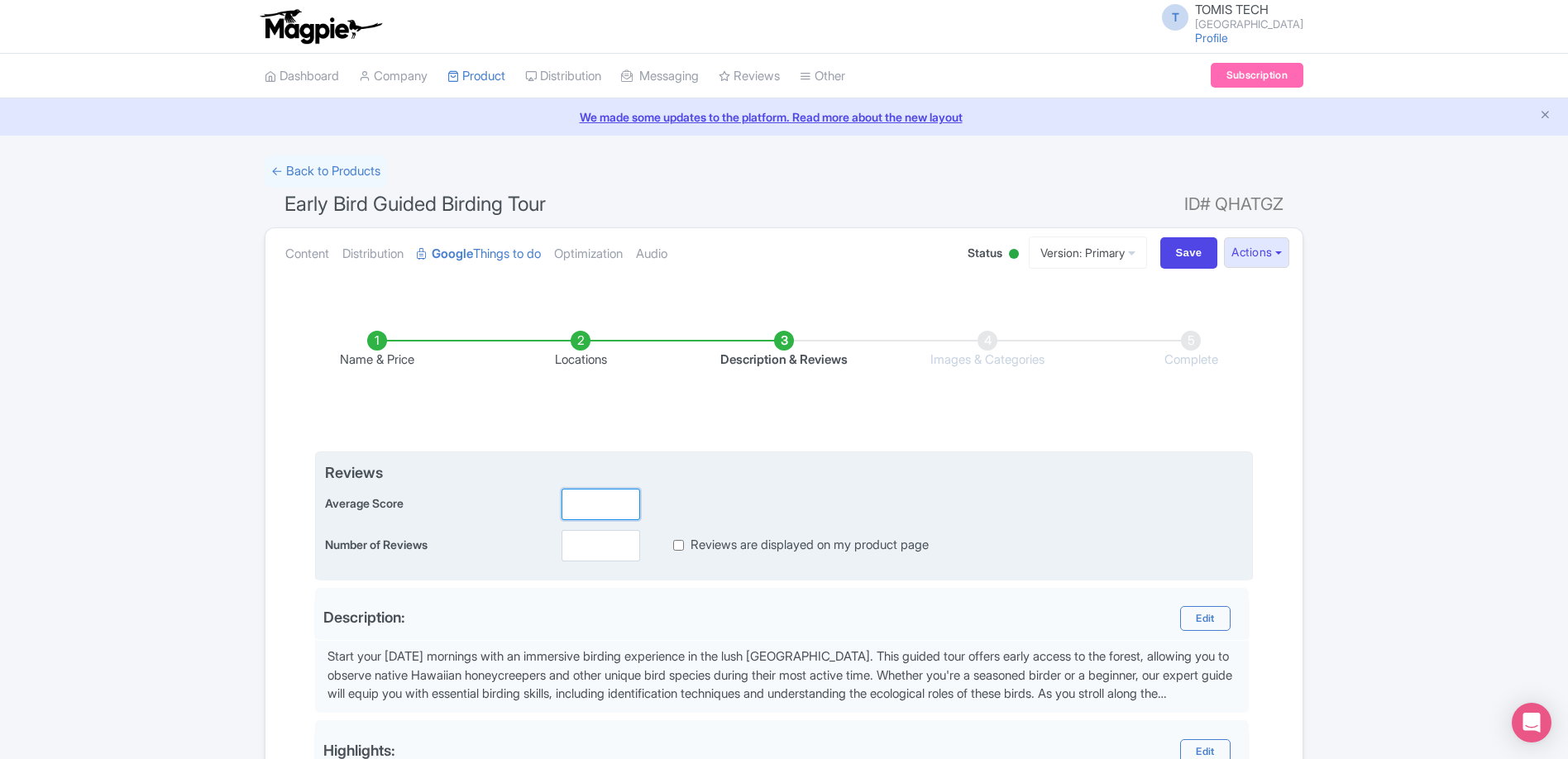
click at [575, 499] on input "number" at bounding box center [600, 504] width 78 height 31
type input "4.9"
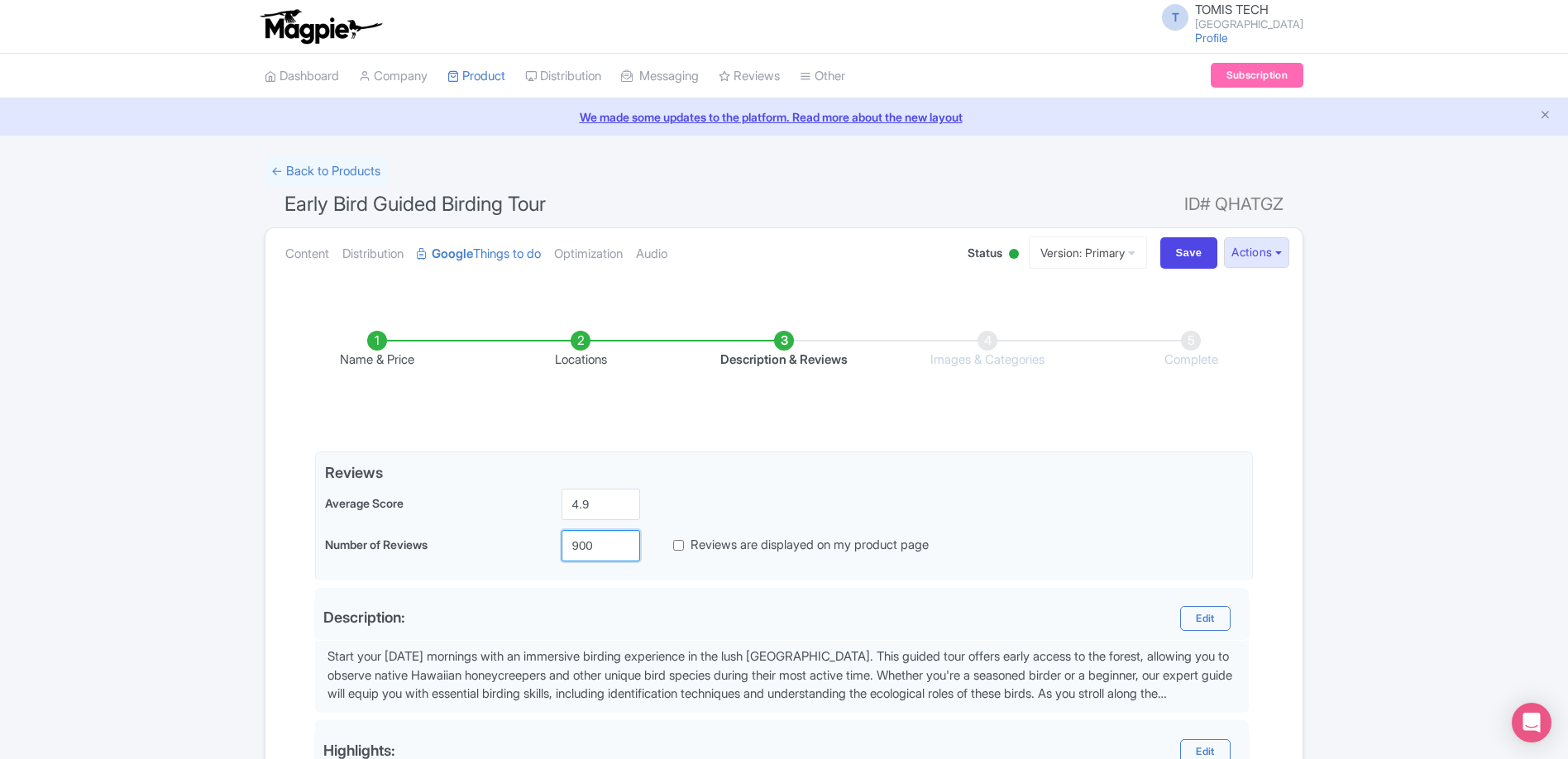
type input "900"
click at [270, 567] on div "Name & Price Locations Description & Reviews Images & Categories Complete Edit …" at bounding box center [784, 741] width 1037 height 888
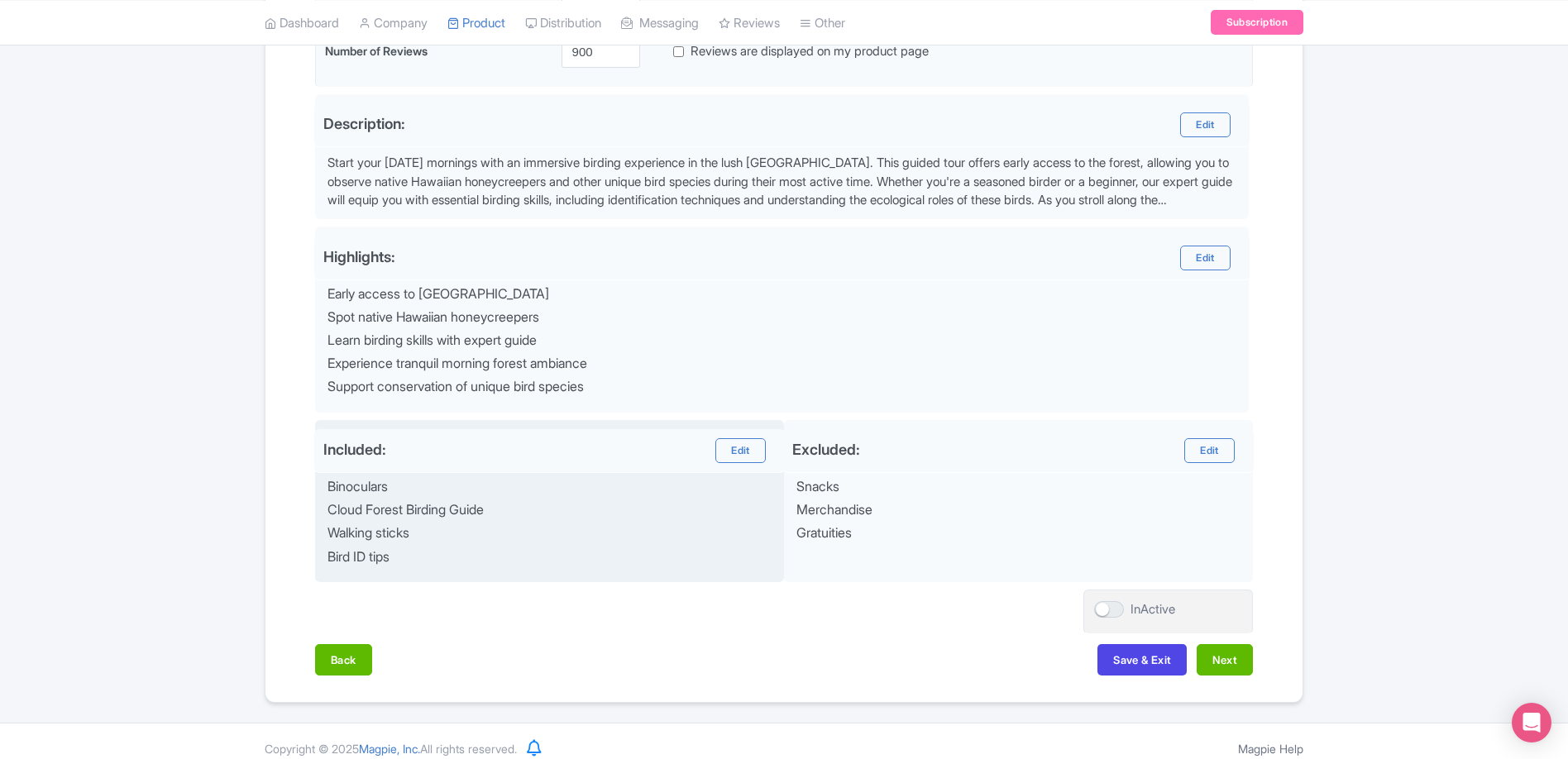
scroll to position [508, 0]
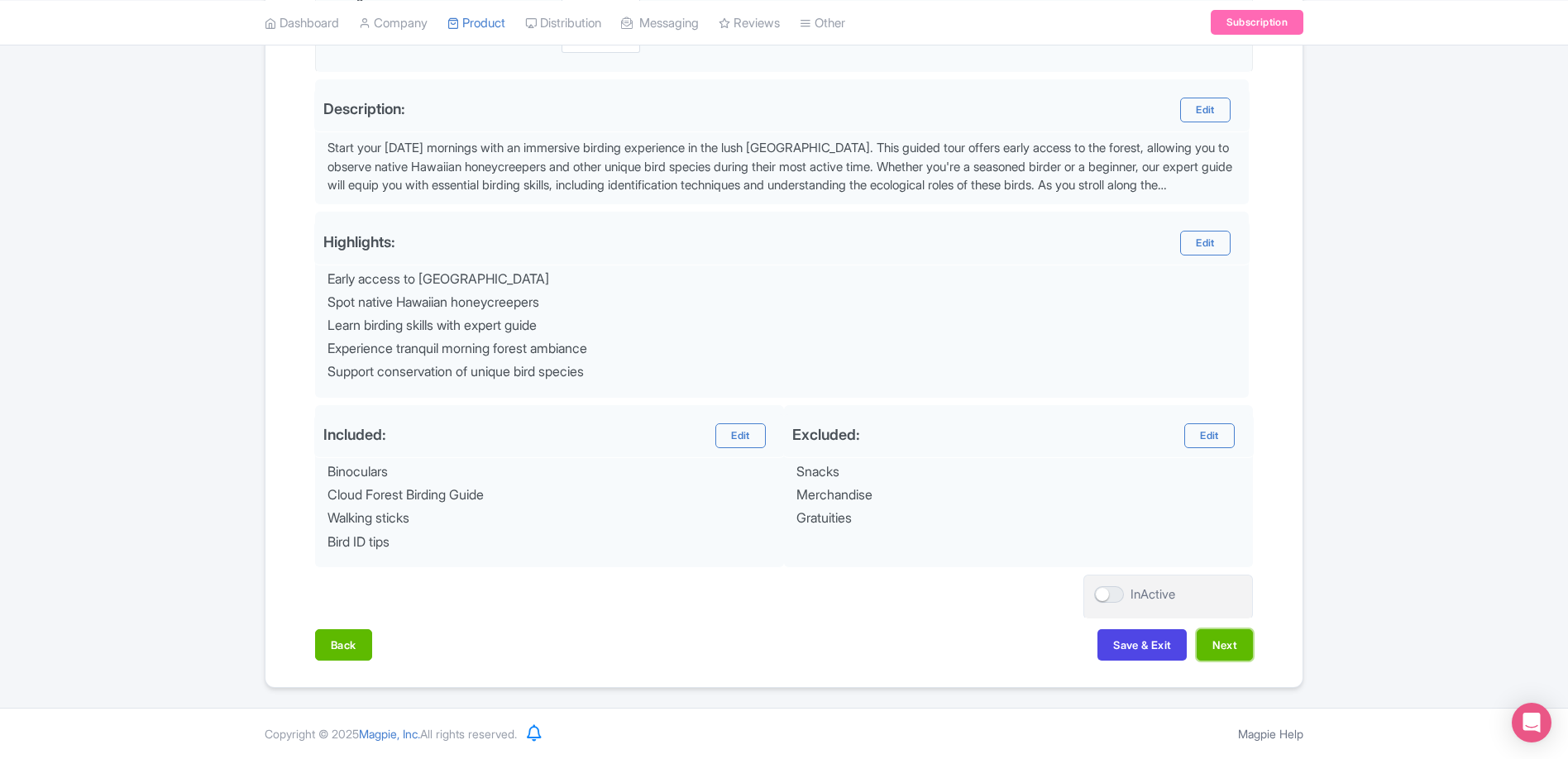
drag, startPoint x: 1222, startPoint y: 649, endPoint x: 1261, endPoint y: 640, distance: 40.0
click at [1223, 649] on button "Next" at bounding box center [1225, 645] width 57 height 31
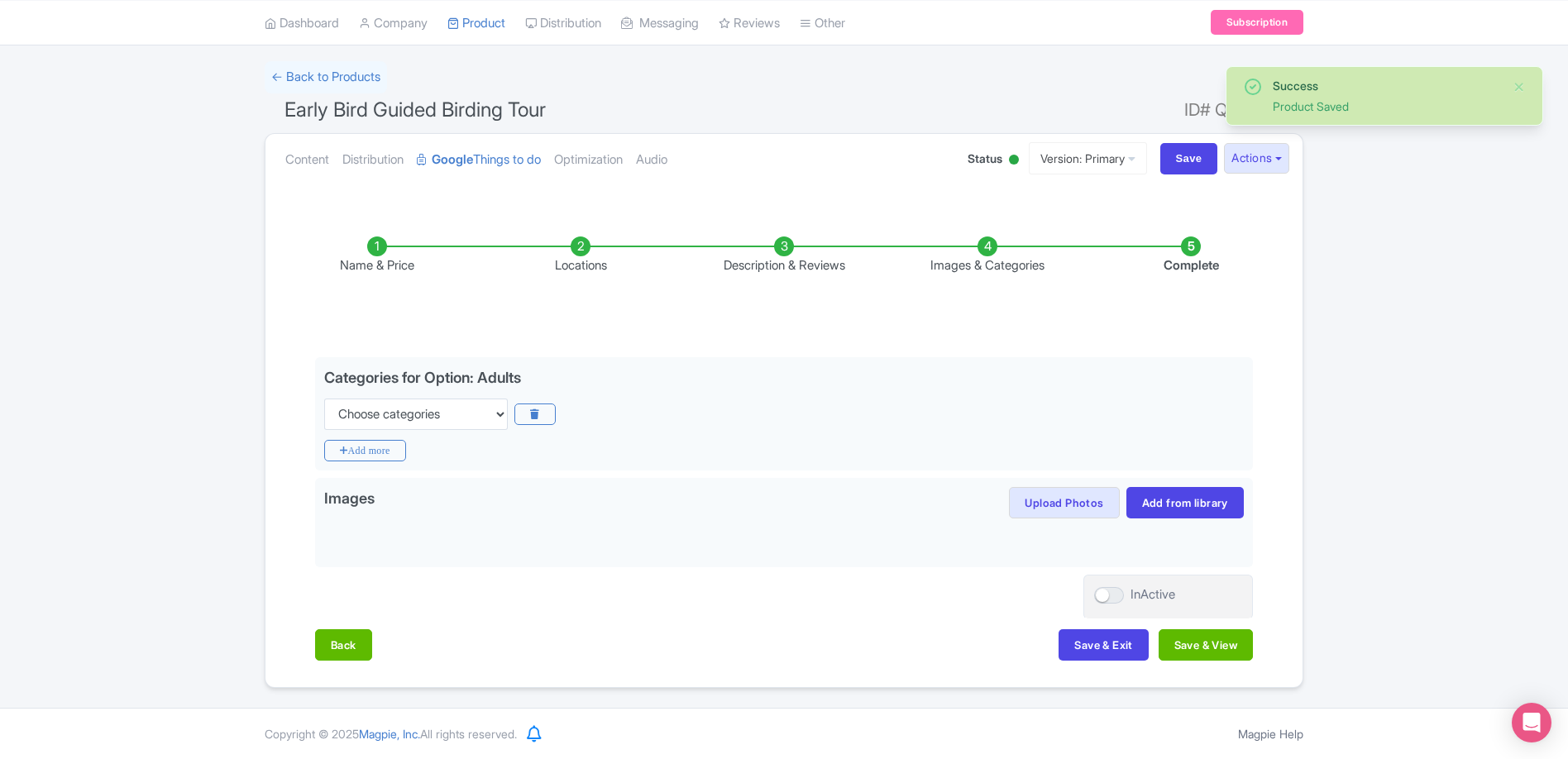
scroll to position [94, 0]
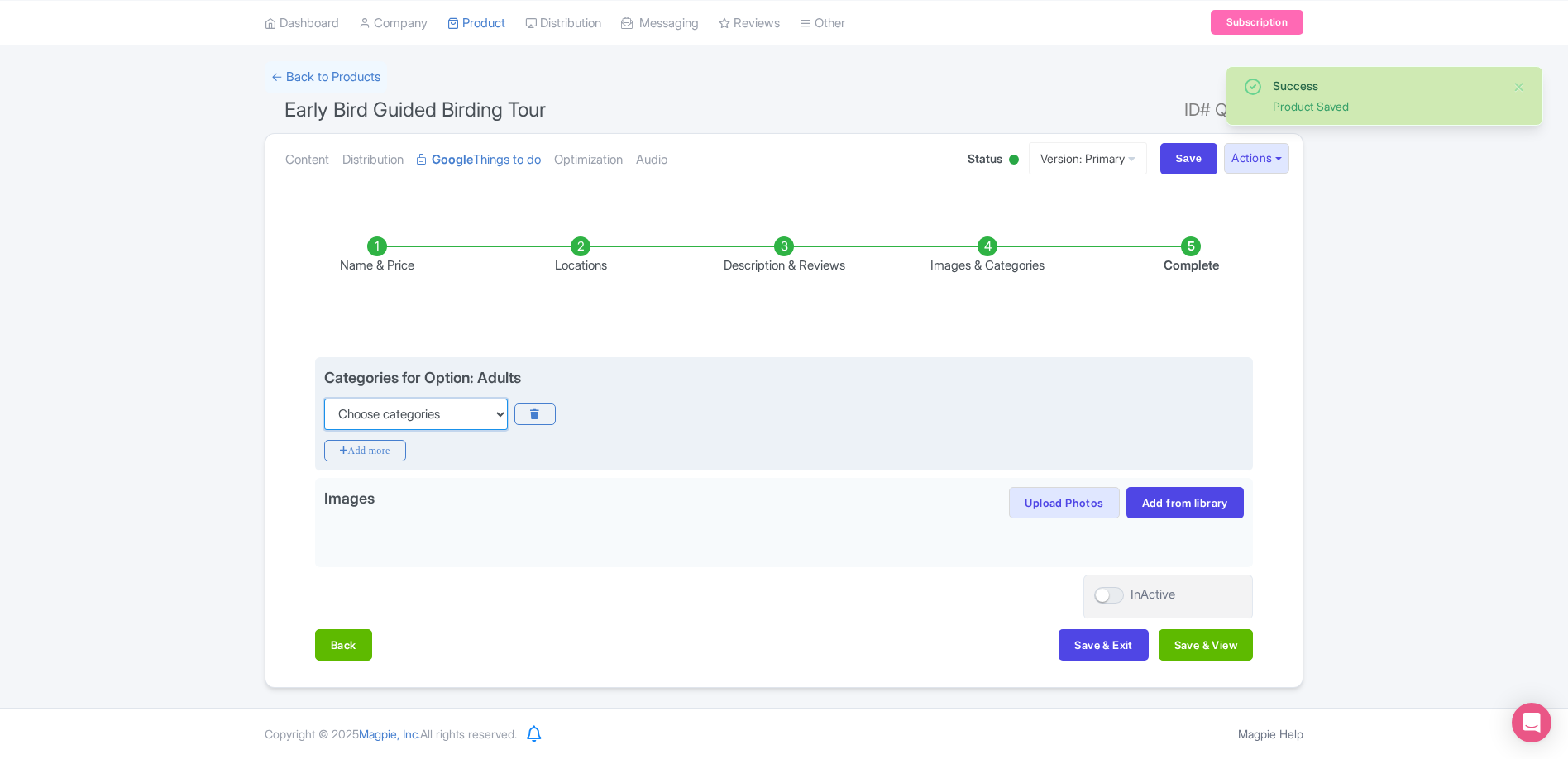
click at [483, 412] on select "Choose categories Adults Only Animals Audio Guide Beaches Bike Tours Boat Tours…" at bounding box center [415, 414] width 183 height 31
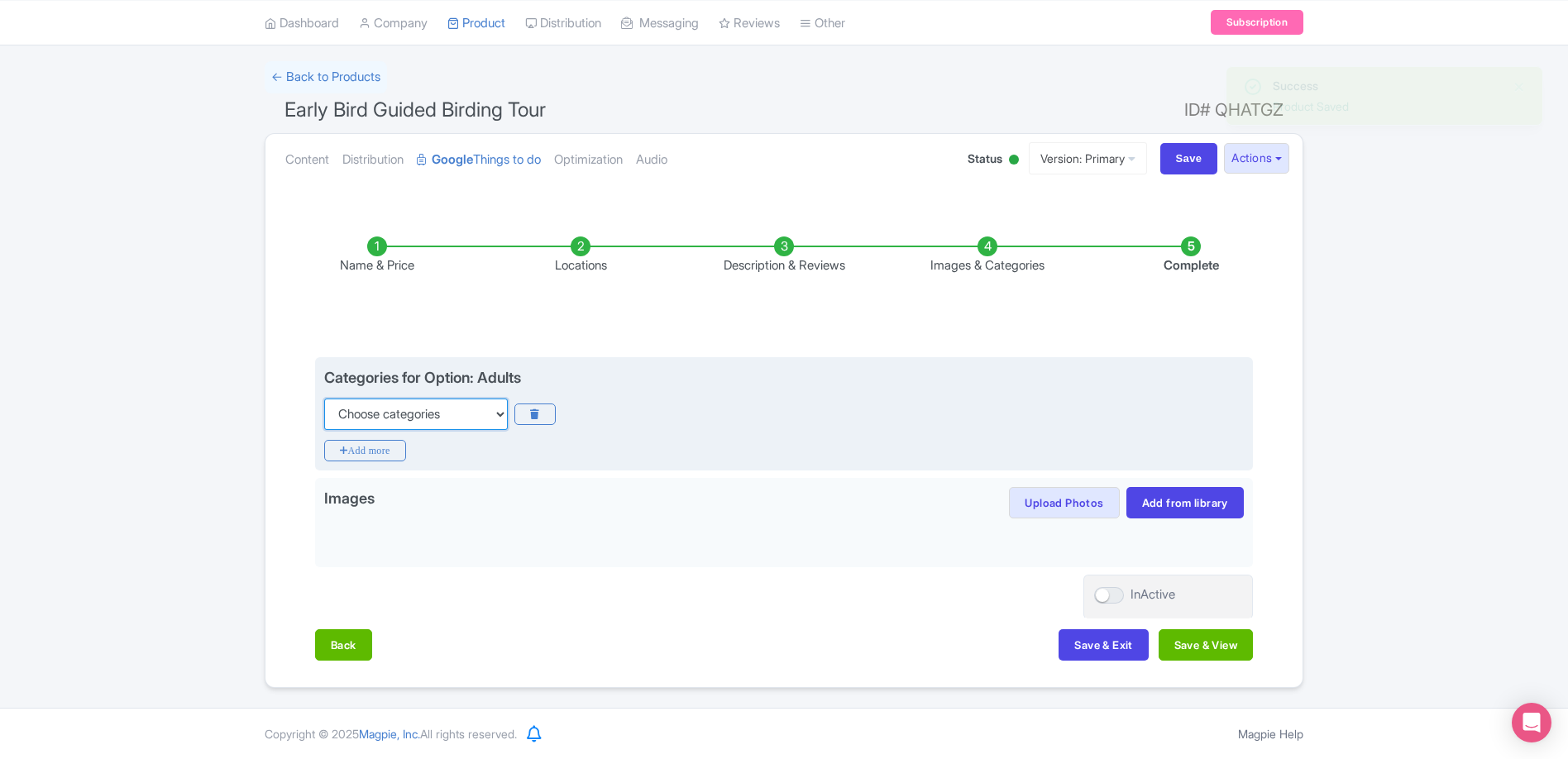
select select "animals"
click at [324, 399] on select "Choose categories Adults Only Animals Audio Guide Beaches Bike Tours Boat Tours…" at bounding box center [415, 414] width 183 height 31
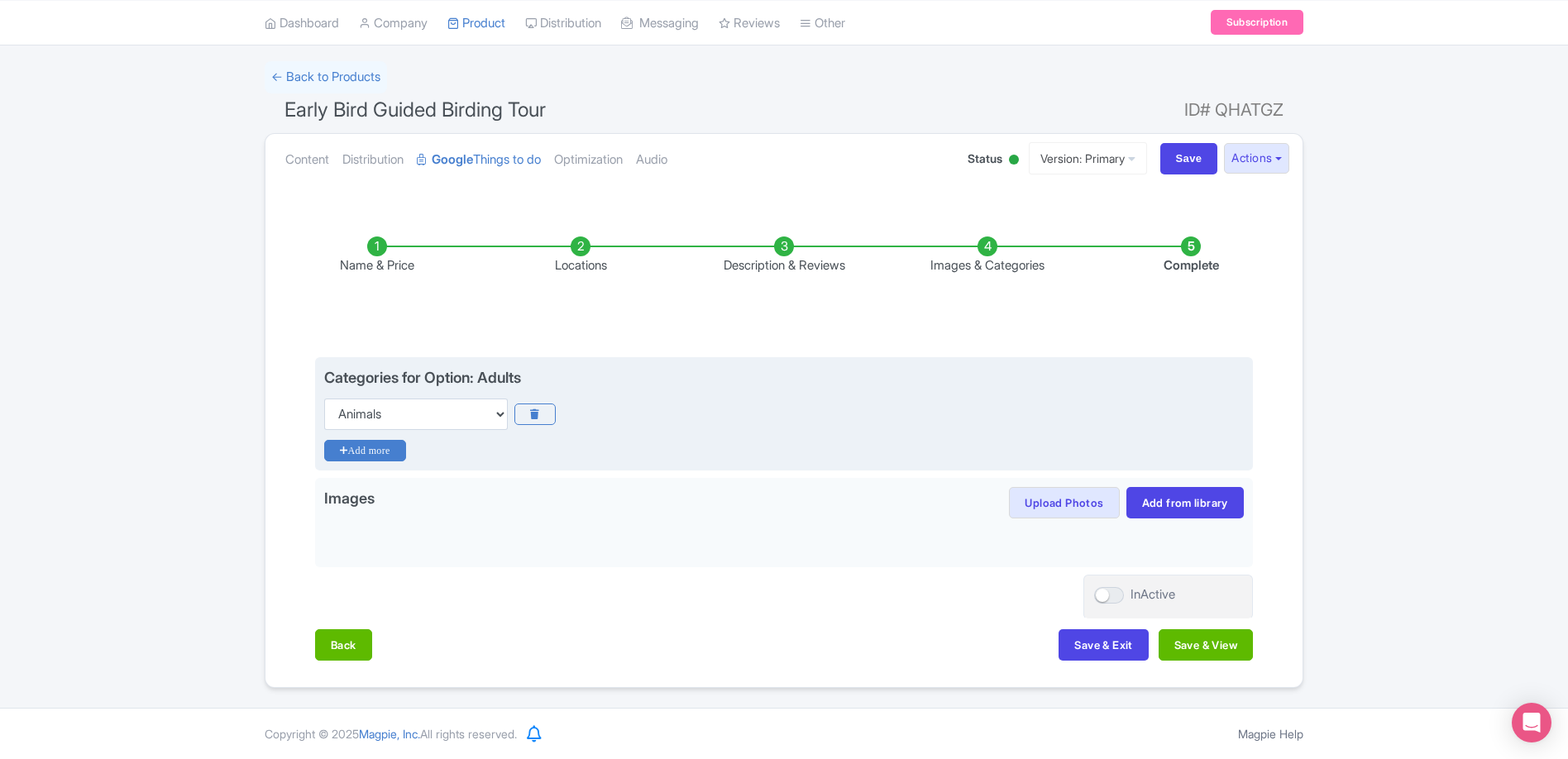
click at [388, 452] on icon "Add more" at bounding box center [365, 451] width 82 height 22
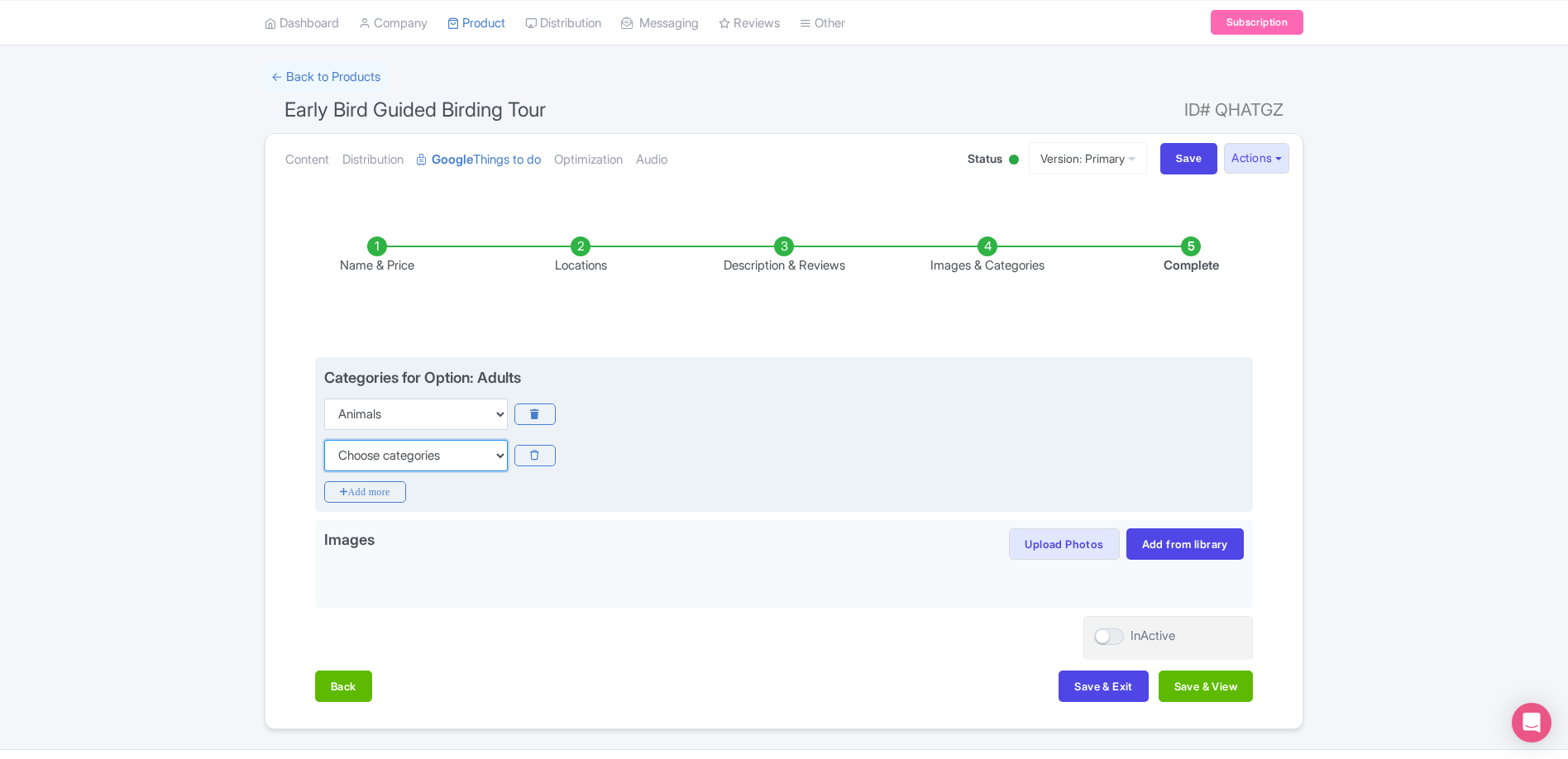
click at [431, 459] on select "Choose categories Adults Only Animals Audio Guide Beaches Bike Tours Boat Tours…" at bounding box center [415, 455] width 183 height 31
select select "guided-tours"
click at [324, 440] on select "Choose categories Adults Only Animals Audio Guide Beaches Bike Tours Boat Tours…" at bounding box center [415, 455] width 183 height 31
click at [371, 499] on icon "Add more" at bounding box center [365, 493] width 82 height 22
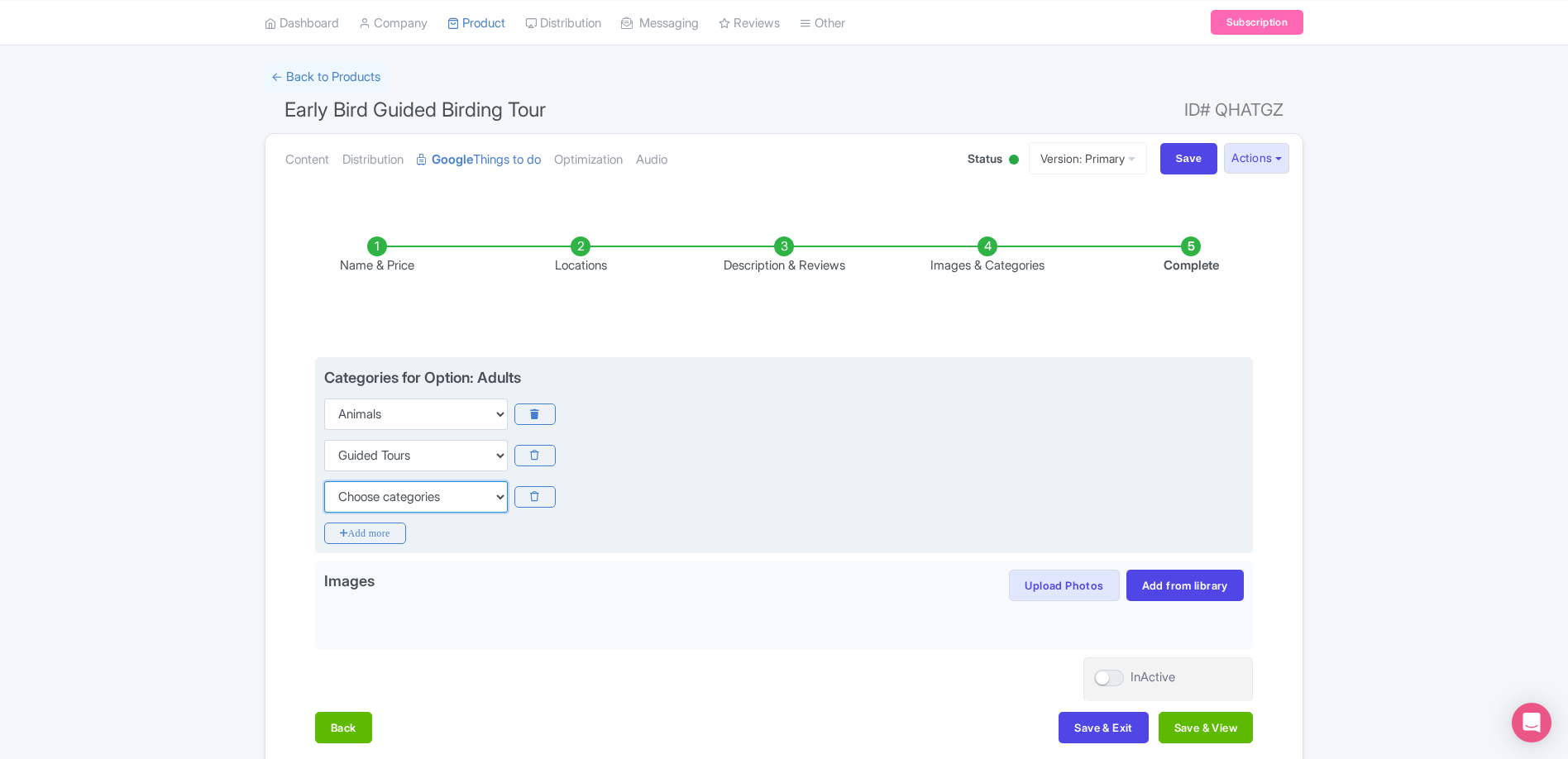
click at [390, 490] on select "Choose categories Adults Only Animals Audio Guide Beaches Bike Tours Boat Tours…" at bounding box center [415, 497] width 183 height 31
select select "outdoors"
click at [324, 482] on select "Choose categories Adults Only Animals Audio Guide Beaches Bike Tours Boat Tours…" at bounding box center [415, 497] width 183 height 31
click at [366, 539] on icon "Add more" at bounding box center [365, 534] width 82 height 22
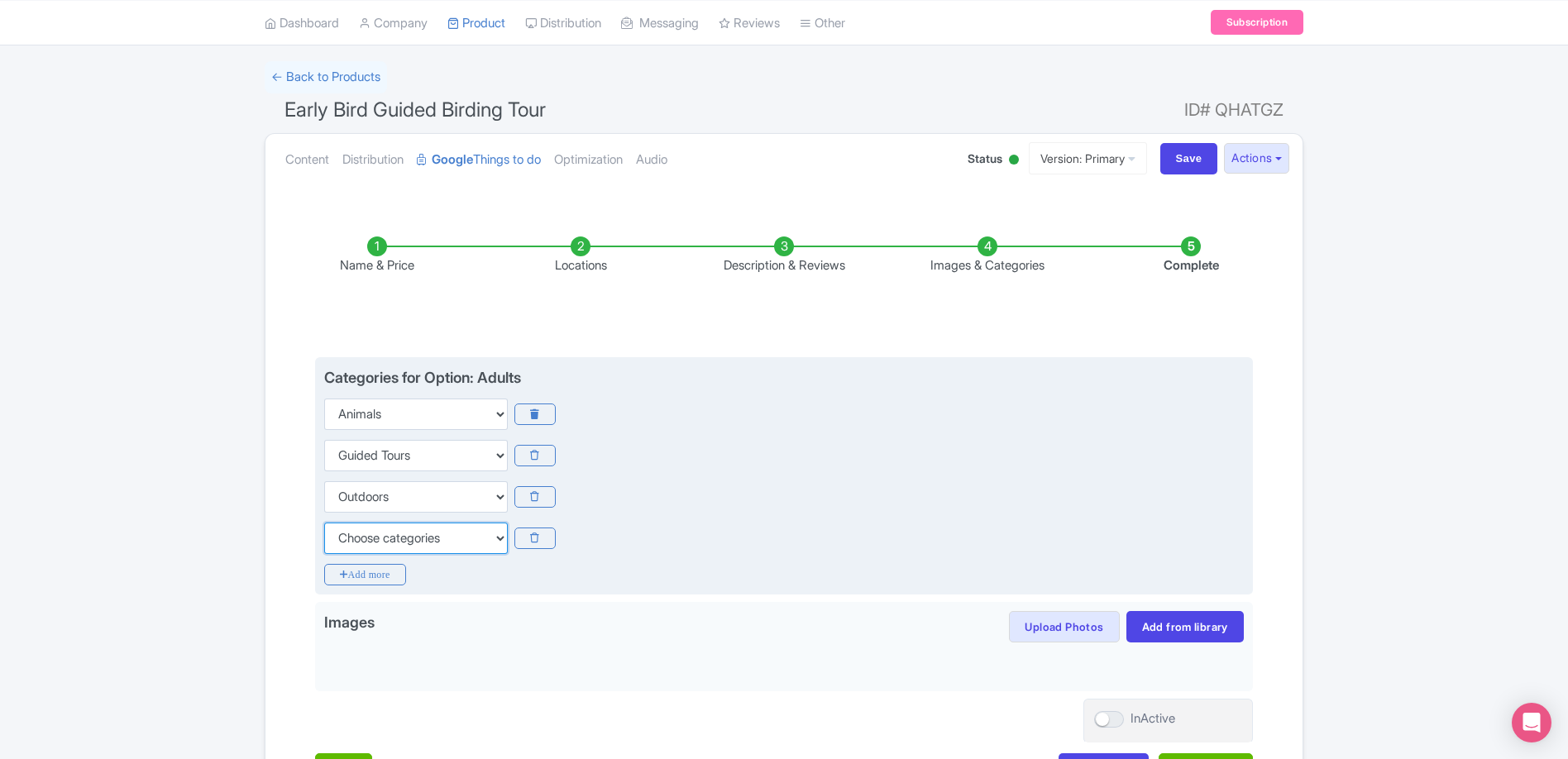
click at [418, 535] on select "Choose categories Adults Only Animals Audio Guide Beaches Bike Tours Boat Tours…" at bounding box center [415, 538] width 183 height 31
select select "walking-tours"
click at [324, 523] on select "Choose categories Adults Only Animals Audio Guide Beaches Bike Tours Boat Tours…" at bounding box center [415, 538] width 183 height 31
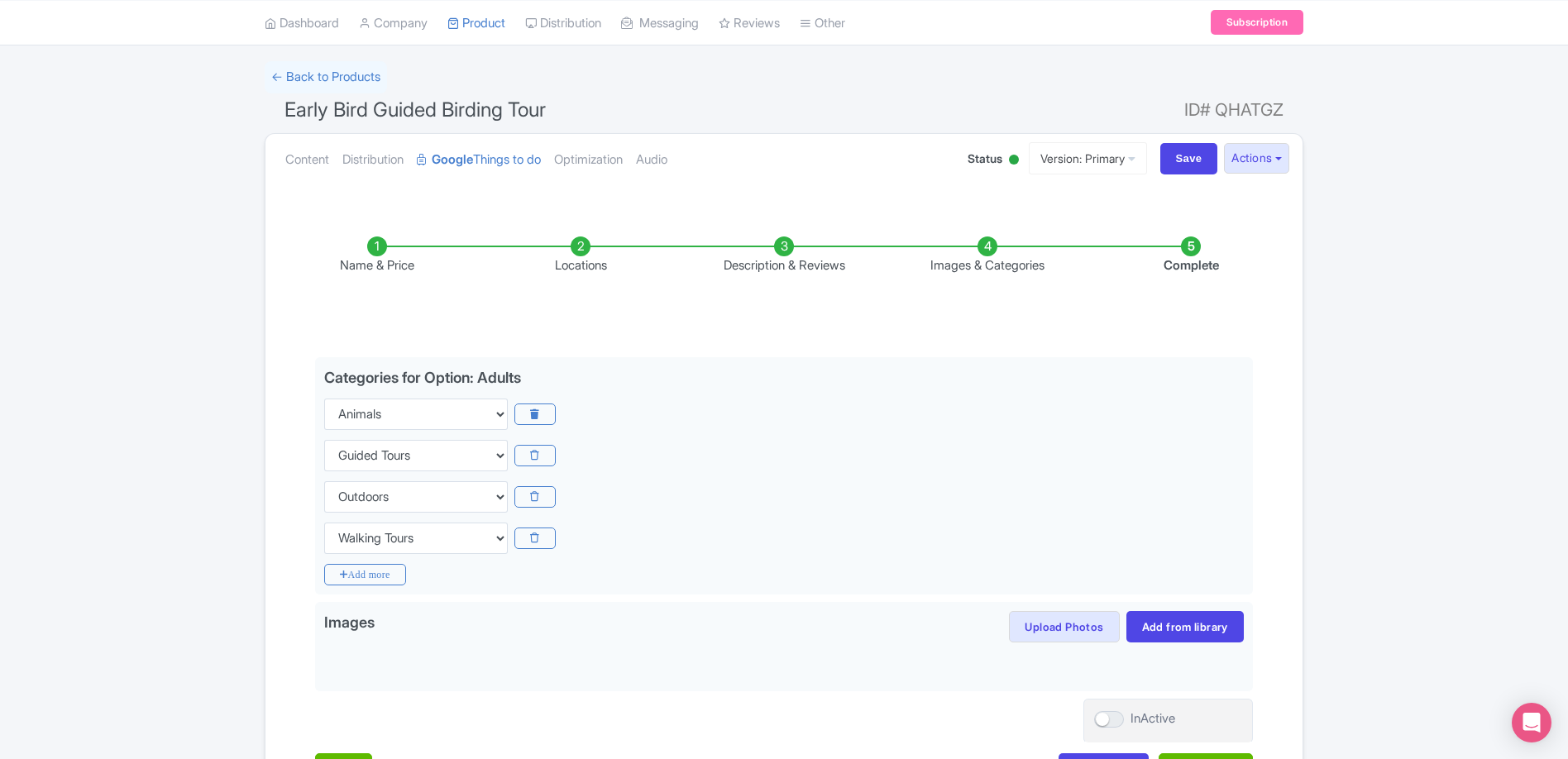
click at [156, 543] on div "Success Product Saved ← Back to Products Early Bird Guided Birding Tour ID# QHA…" at bounding box center [784, 436] width 1568 height 751
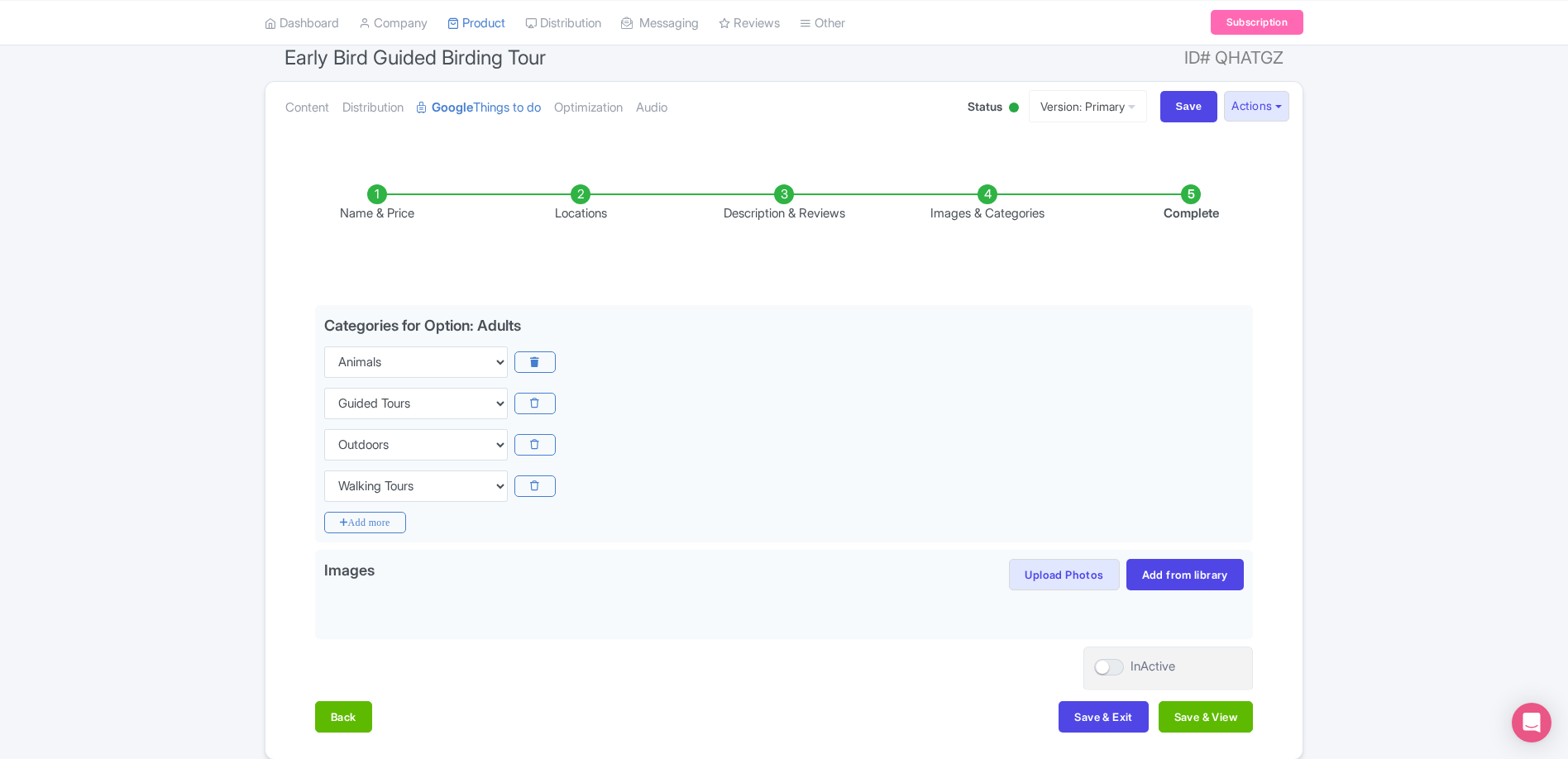
scroll to position [218, 0]
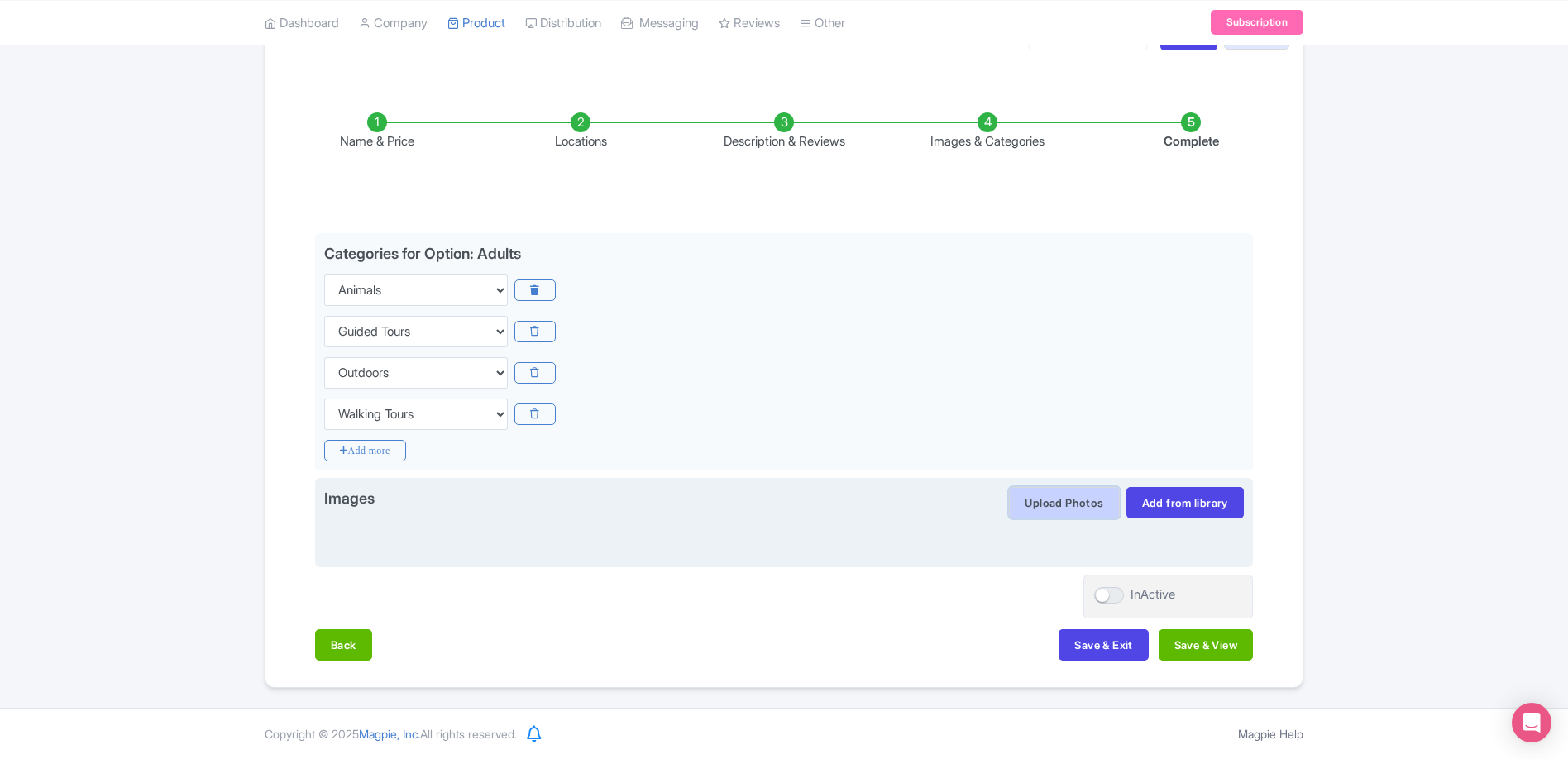
click at [1078, 508] on button "Upload Photos" at bounding box center [1064, 503] width 110 height 31
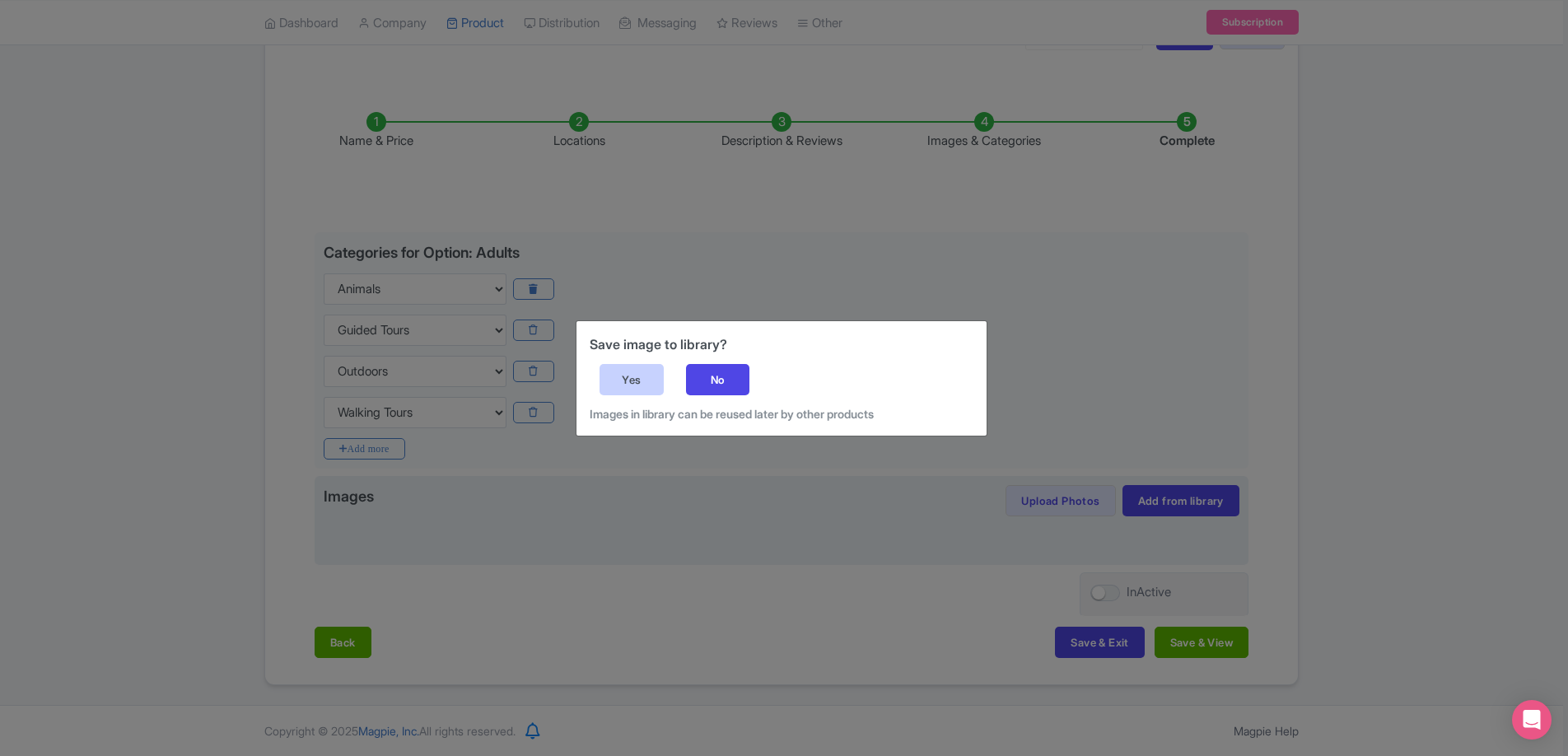
click at [641, 373] on div "Yes" at bounding box center [631, 380] width 65 height 31
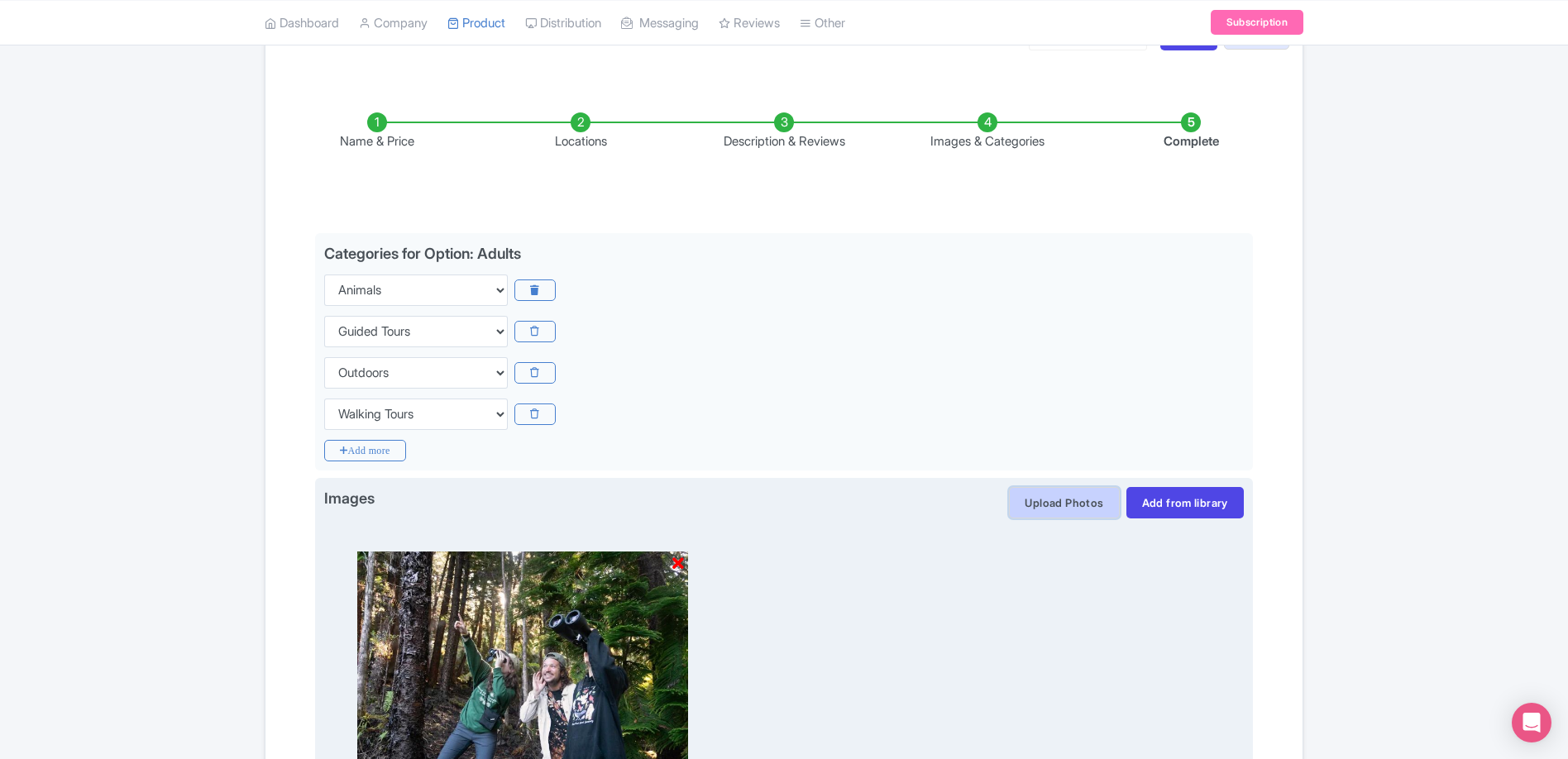
click at [1033, 510] on button "Upload Photos" at bounding box center [1064, 503] width 110 height 31
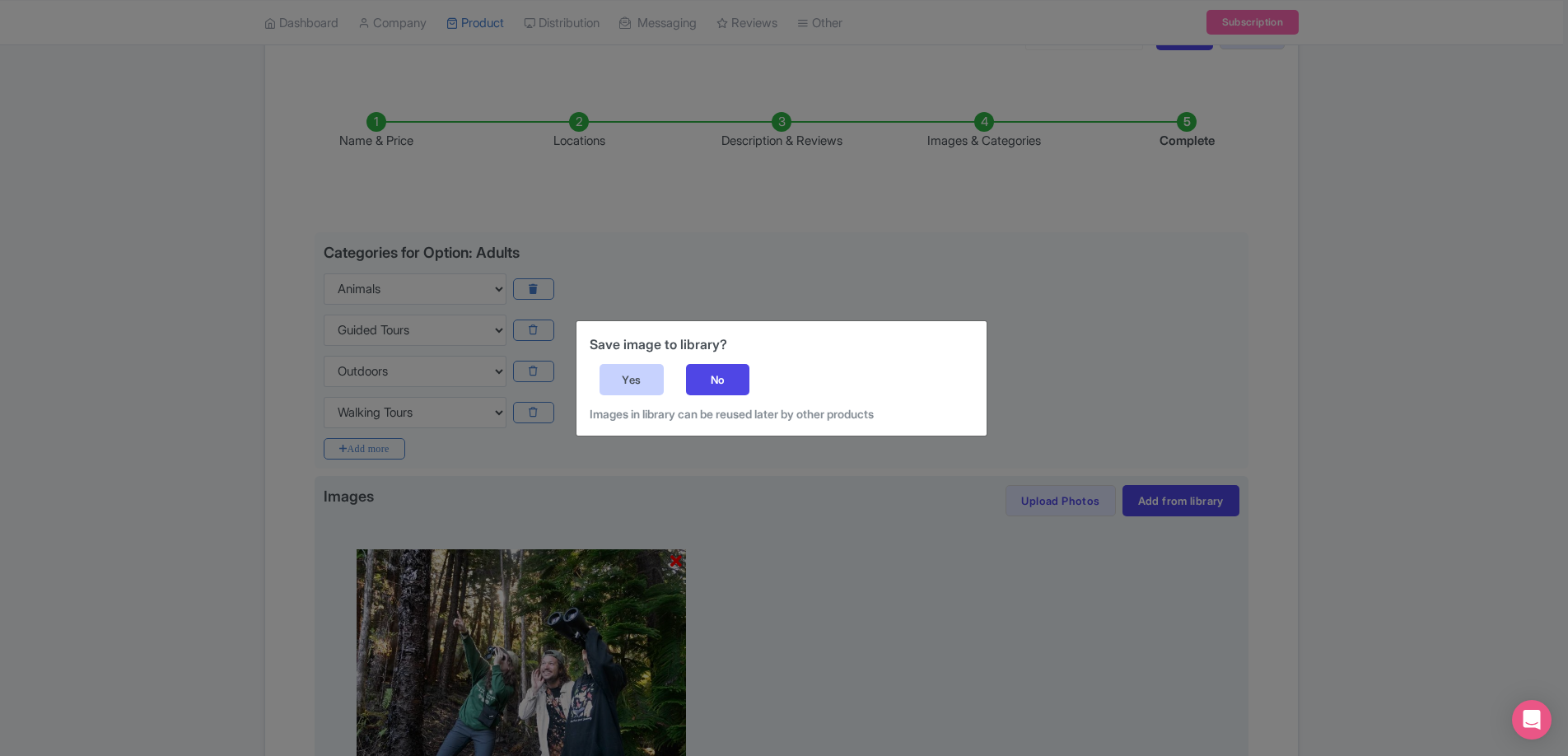
click at [617, 388] on div "Yes" at bounding box center [631, 380] width 65 height 31
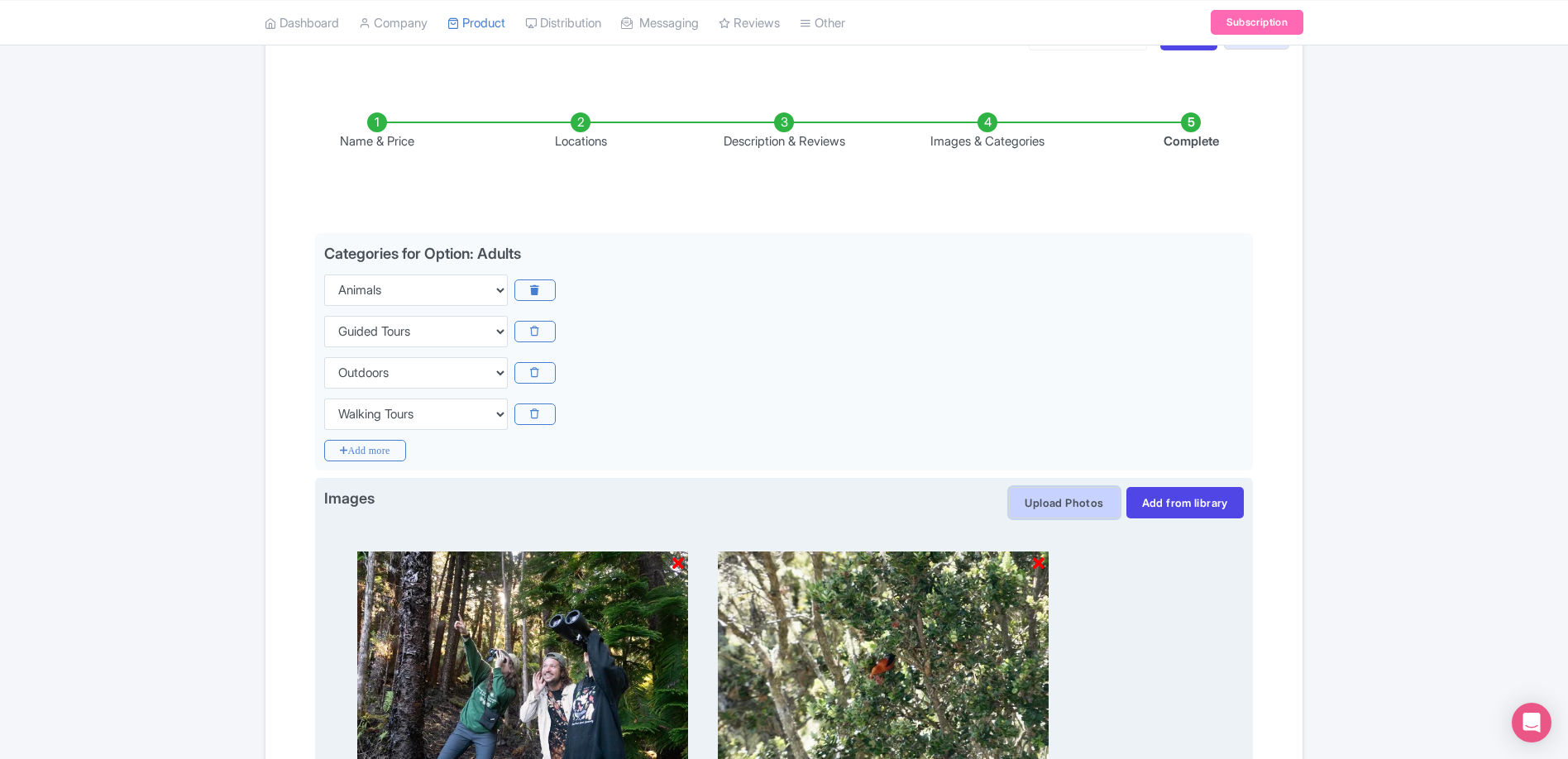
click at [1031, 499] on button "Upload Photos" at bounding box center [1064, 503] width 110 height 31
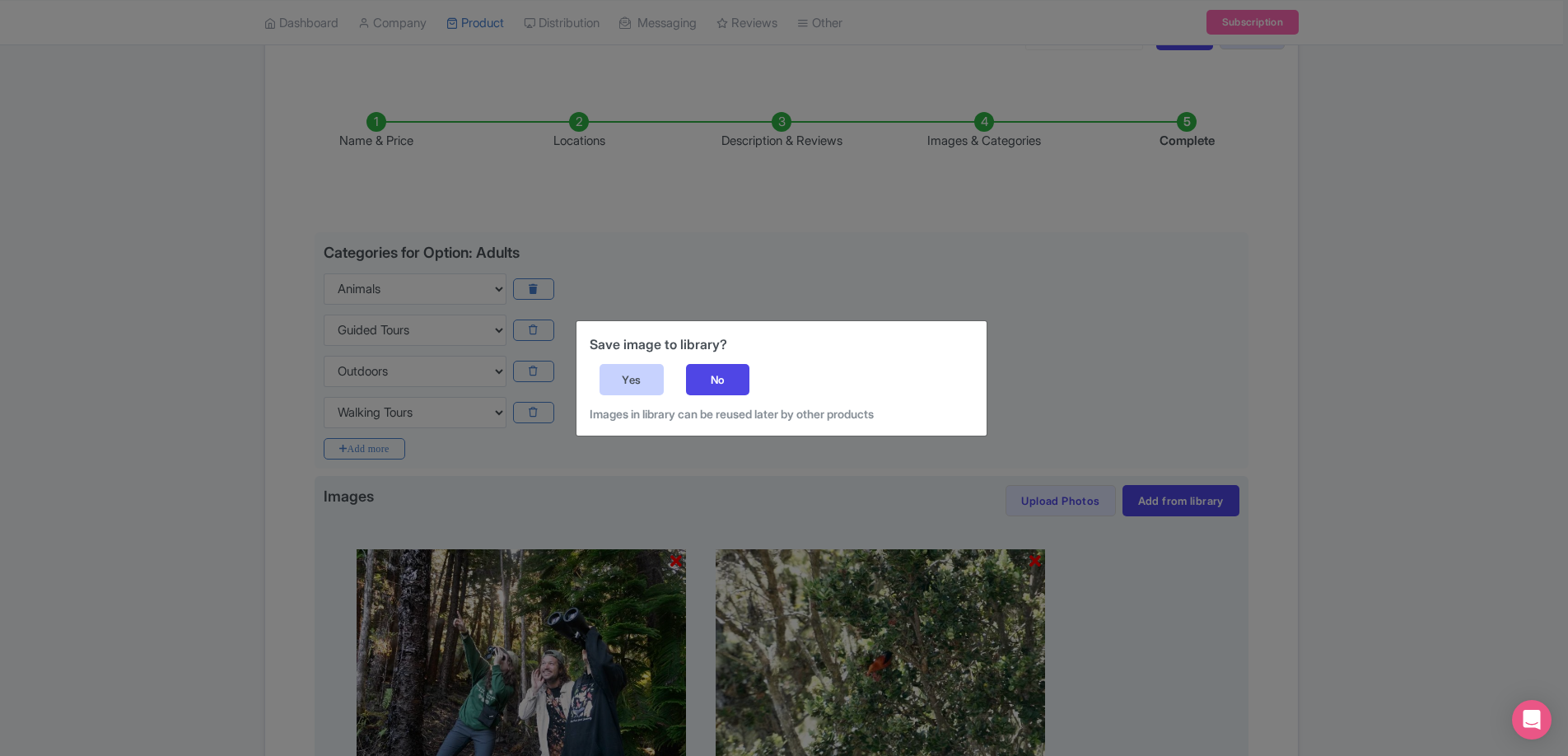
click at [631, 390] on div "Yes" at bounding box center [631, 380] width 65 height 31
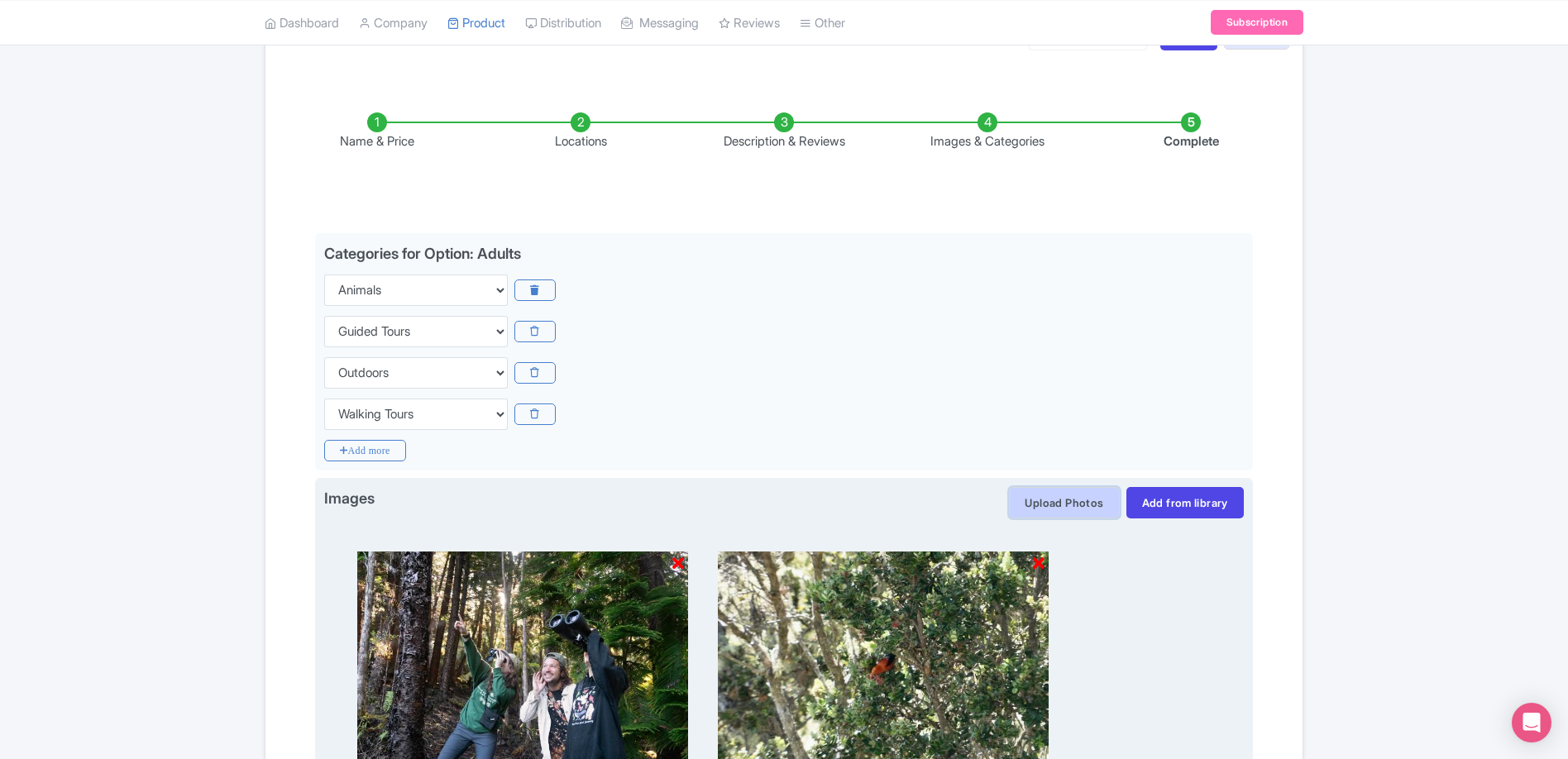
click at [1073, 501] on button "Upload Photos" at bounding box center [1064, 503] width 110 height 31
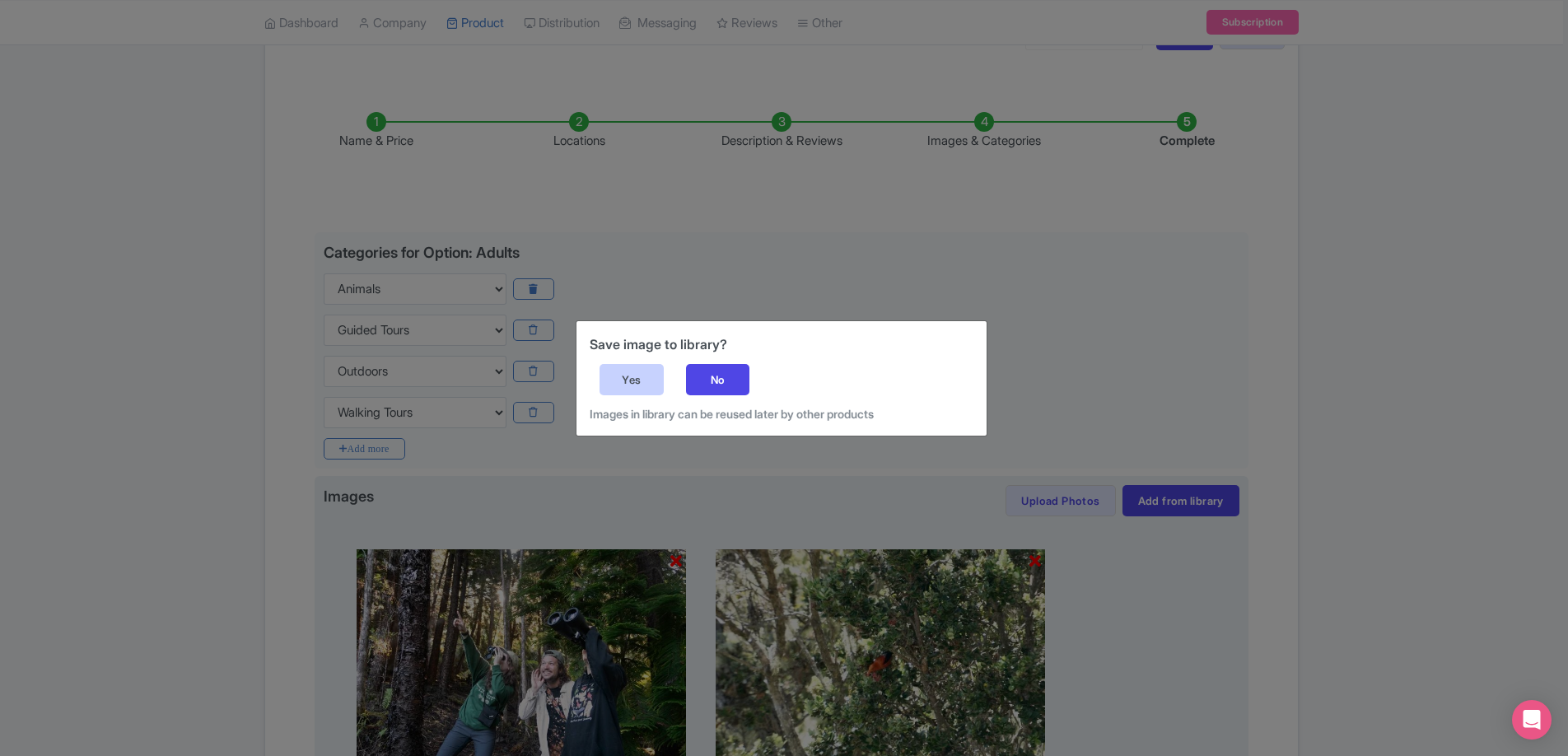
click at [635, 370] on div "Yes" at bounding box center [631, 380] width 65 height 31
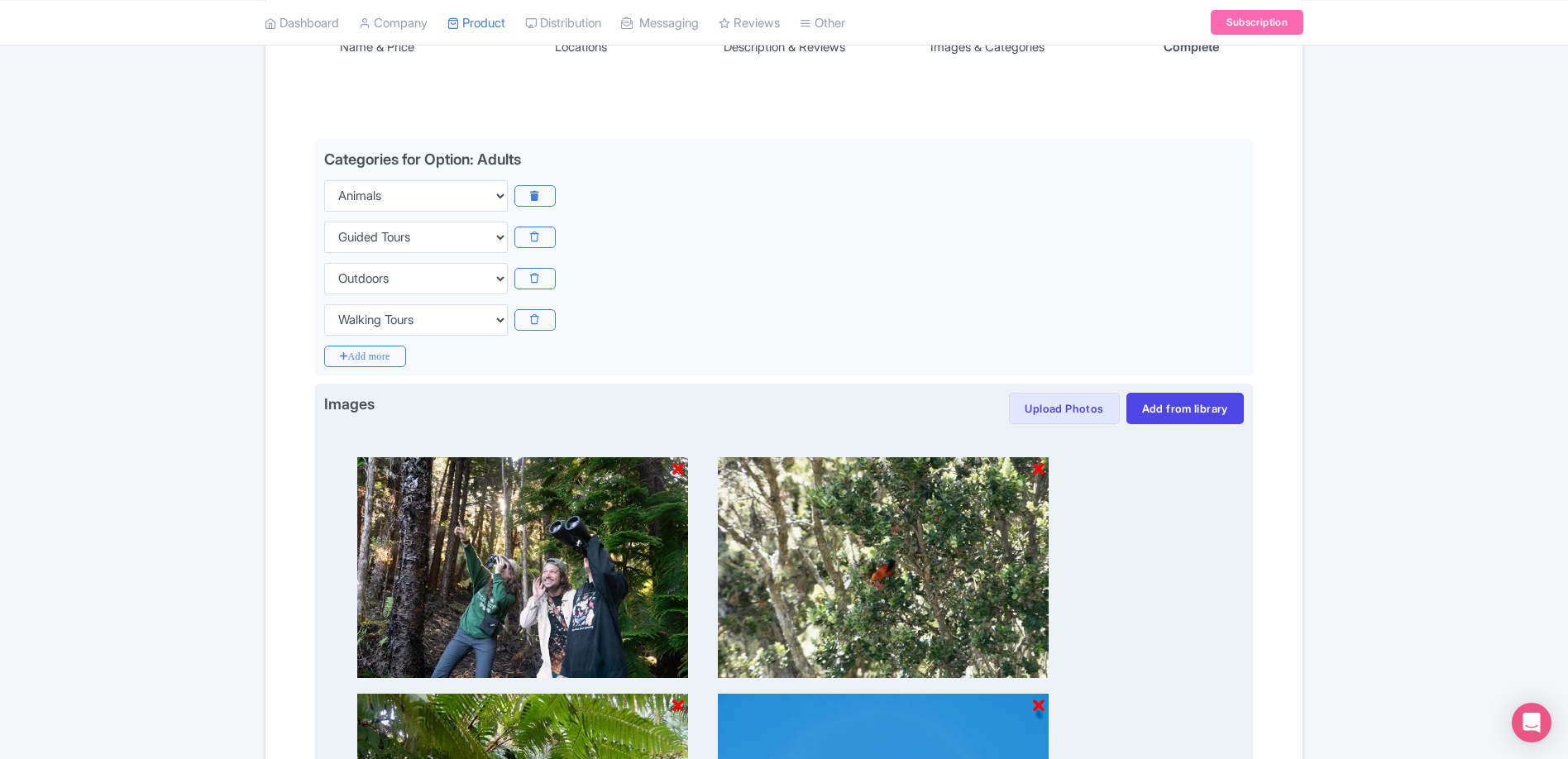
scroll to position [323, 0]
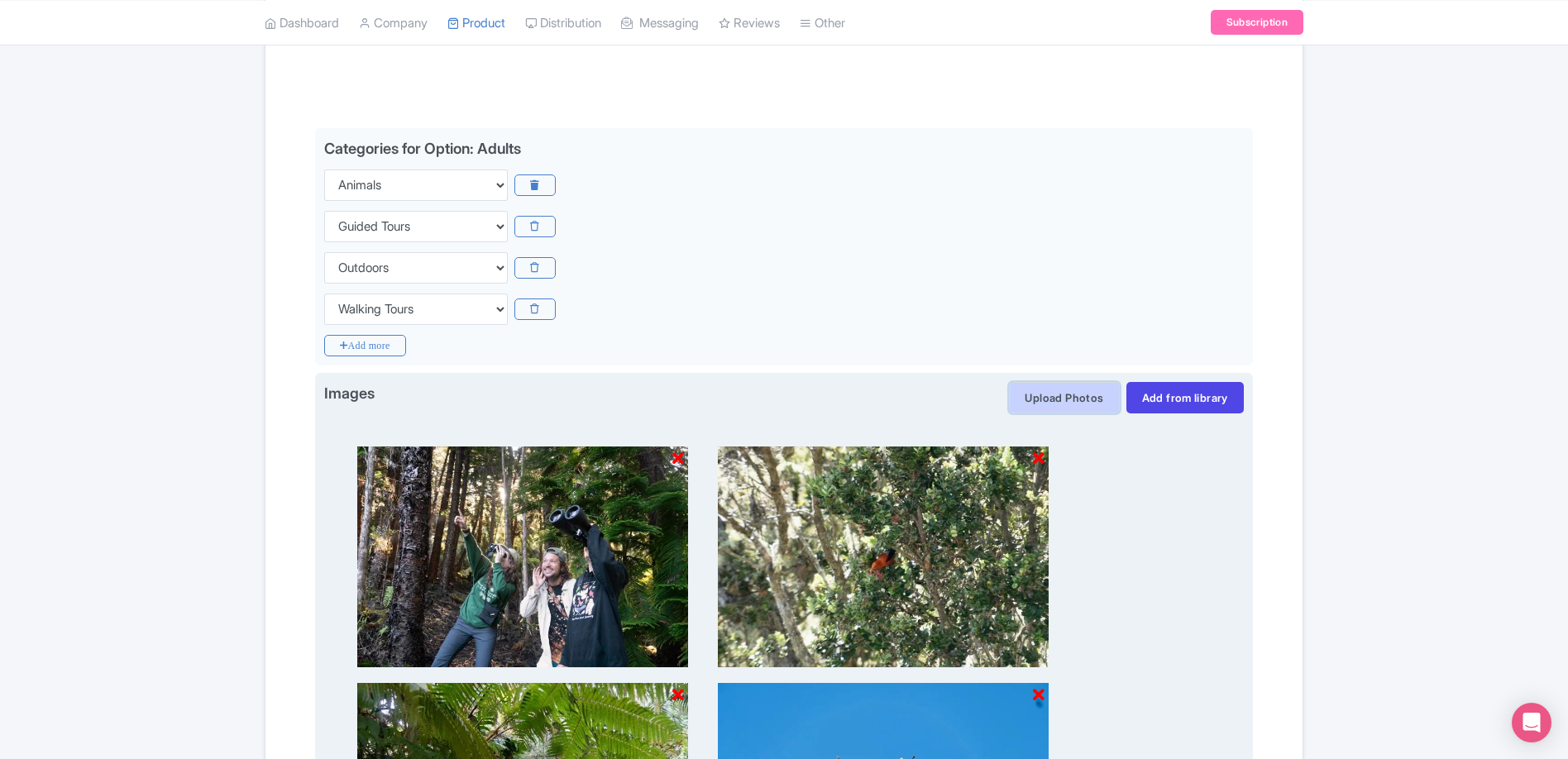
click at [1048, 402] on button "Upload Photos" at bounding box center [1064, 398] width 110 height 31
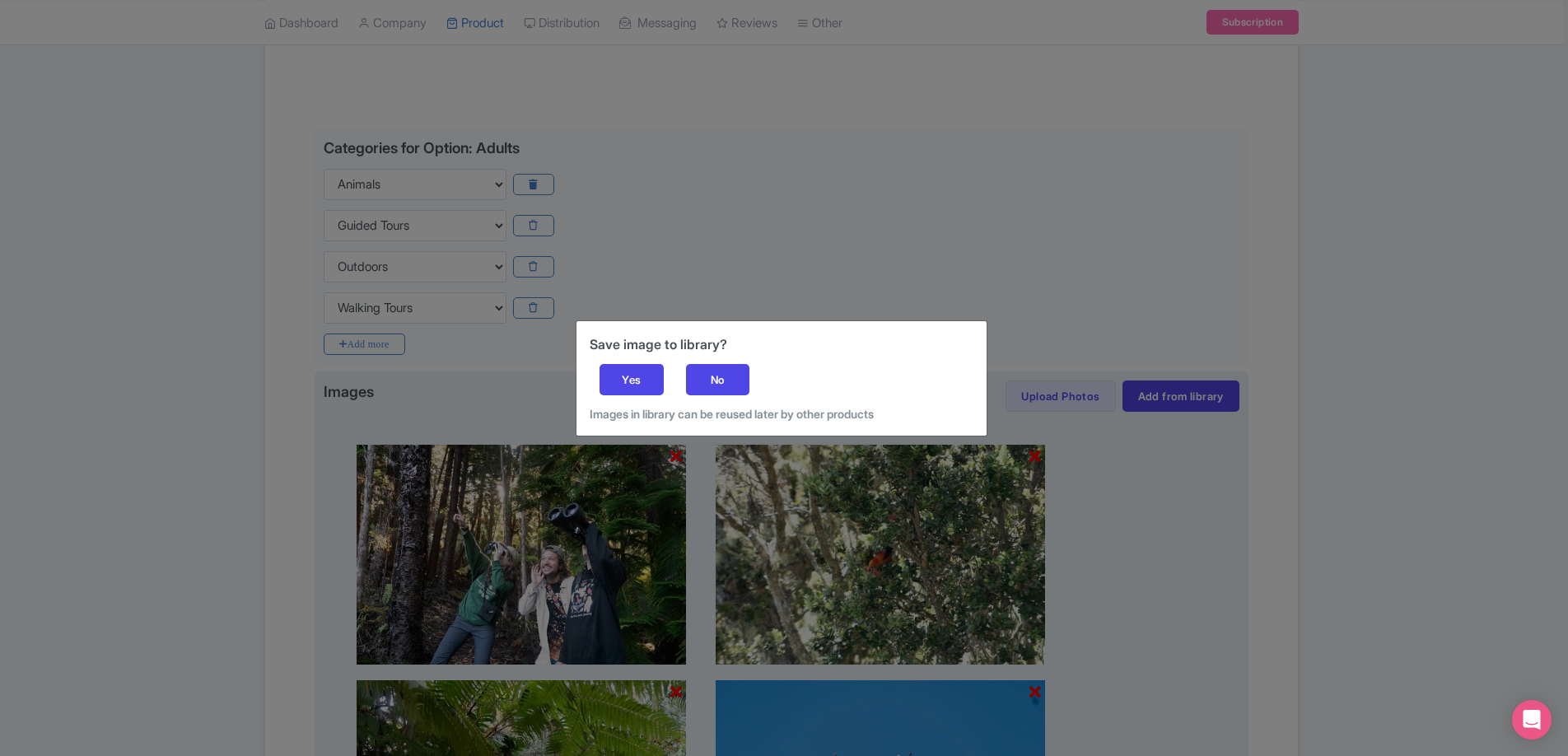
click at [643, 362] on div "Save image to library? Yes No Images in library can be reused later by other pr…" at bounding box center [780, 378] width 410 height 114
click at [640, 381] on div "Yes" at bounding box center [631, 380] width 65 height 31
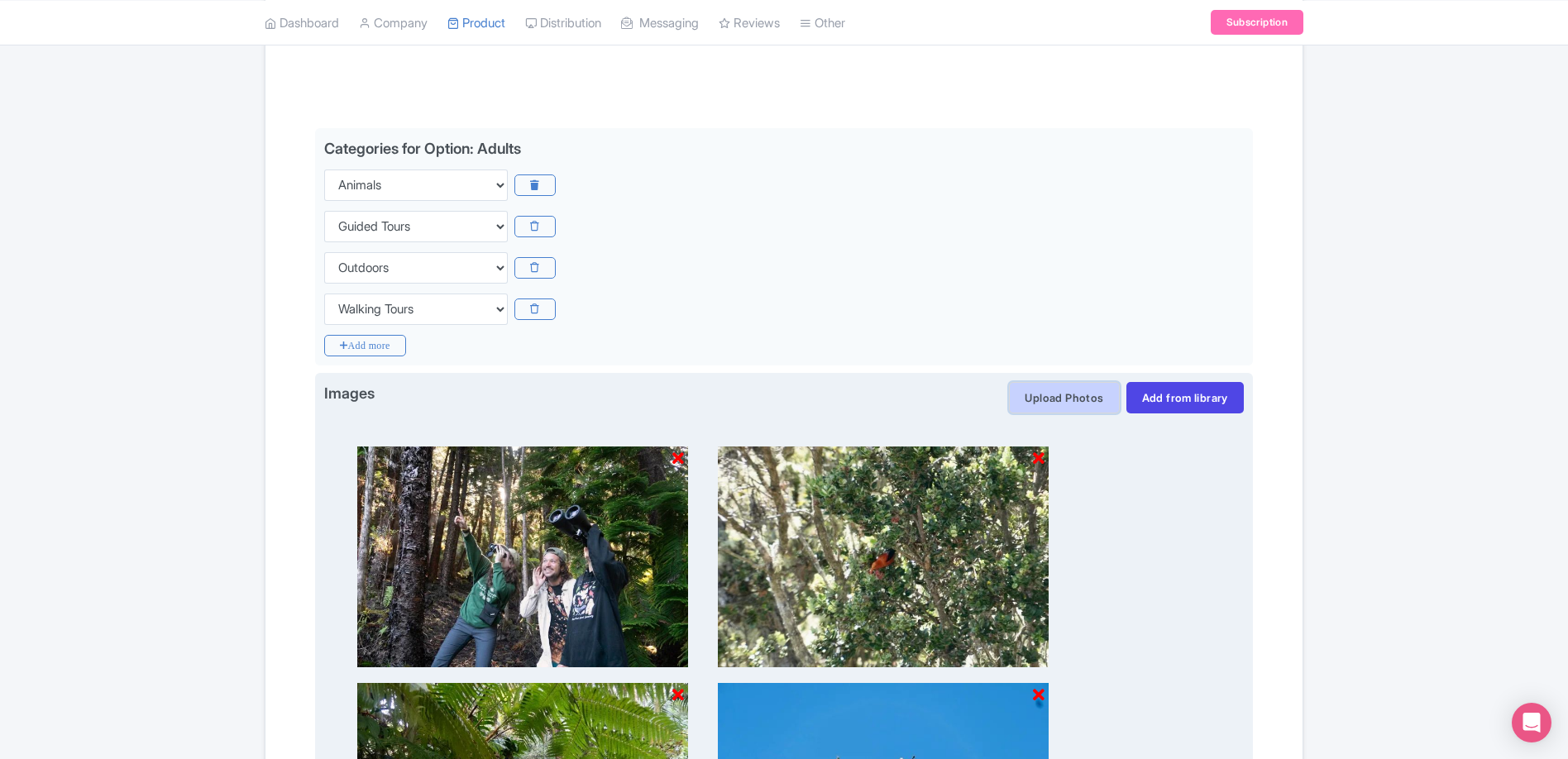
click at [1044, 401] on button "Upload Photos" at bounding box center [1064, 398] width 110 height 31
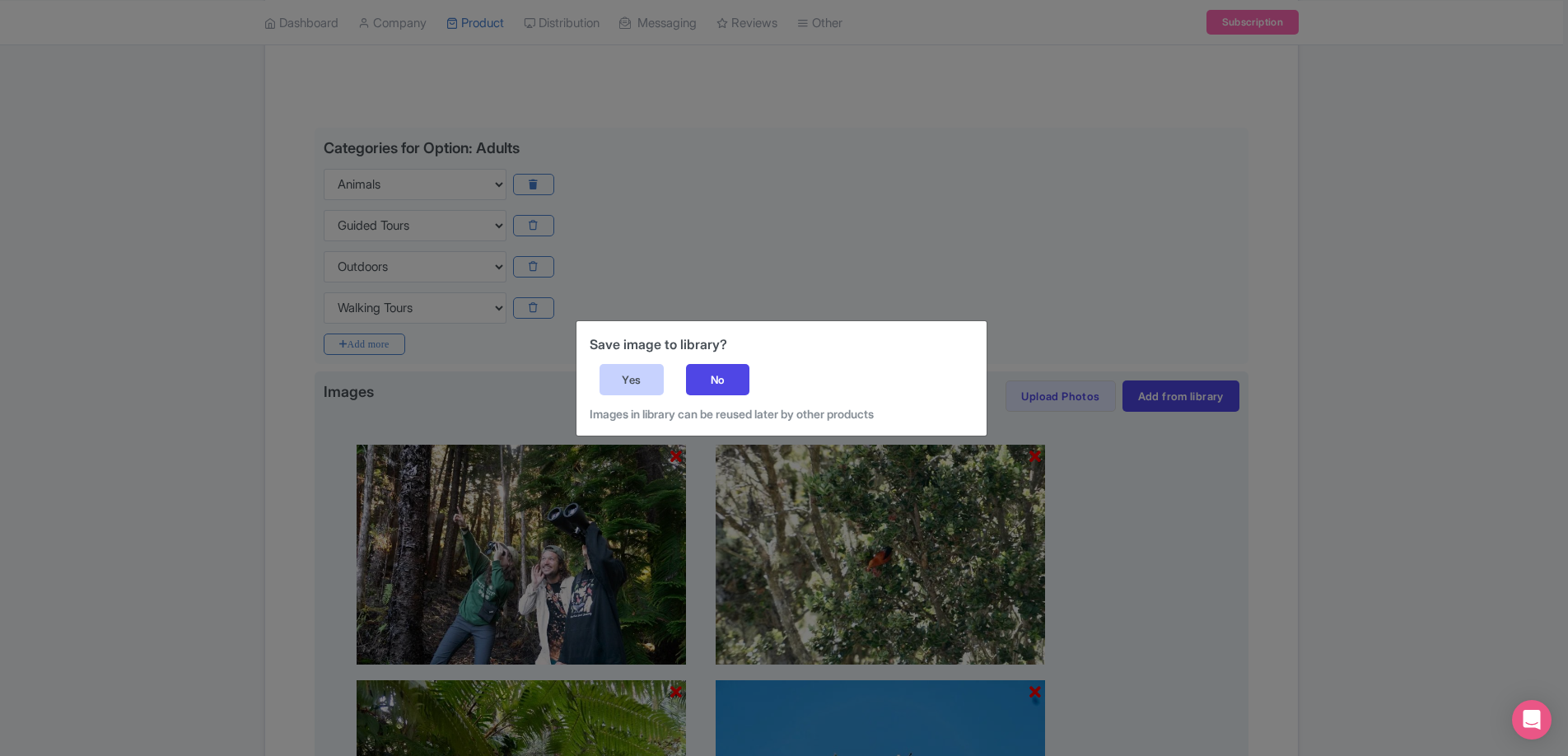
click at [639, 373] on div "Yes" at bounding box center [631, 380] width 65 height 31
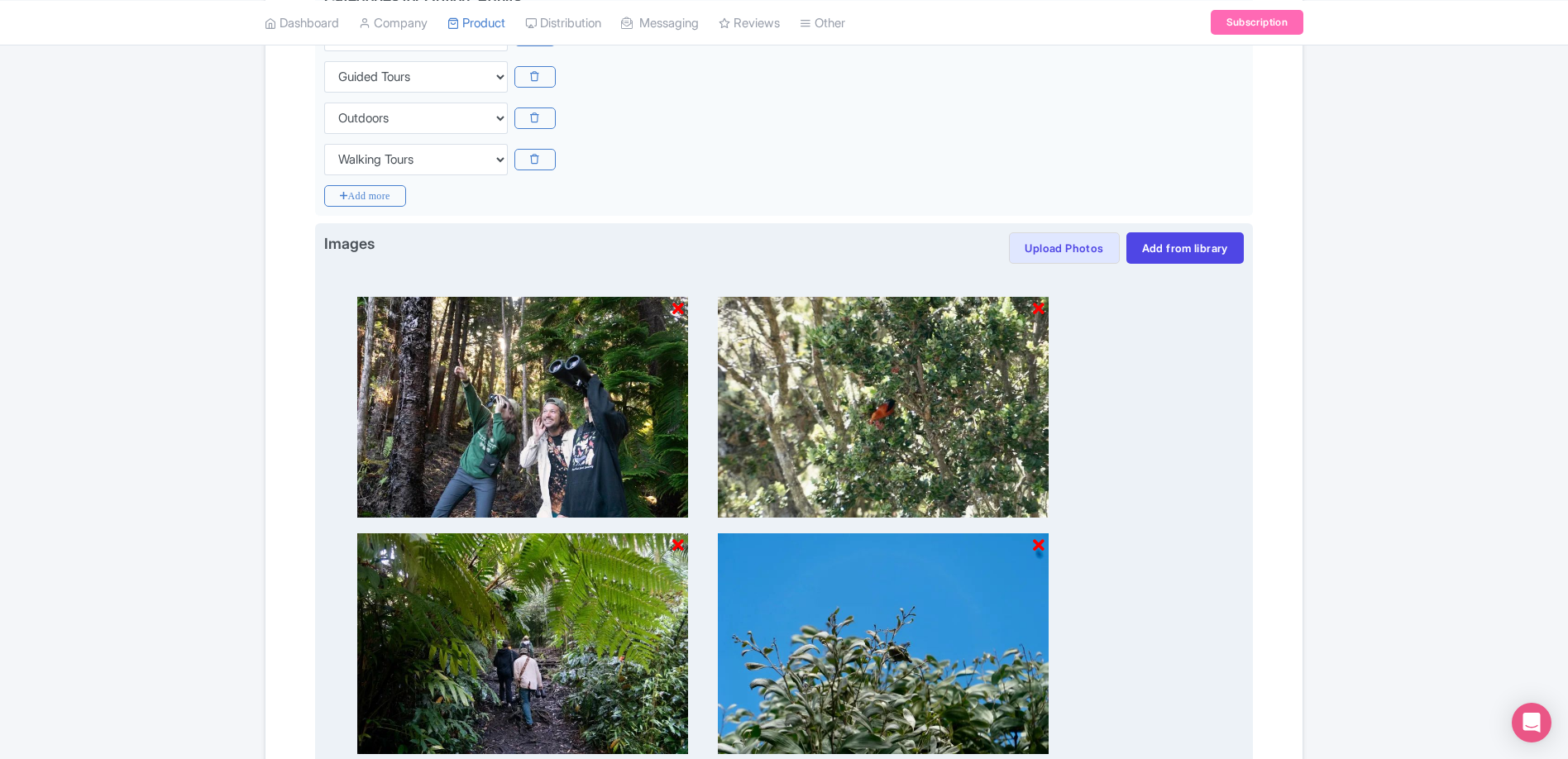
scroll to position [454, 0]
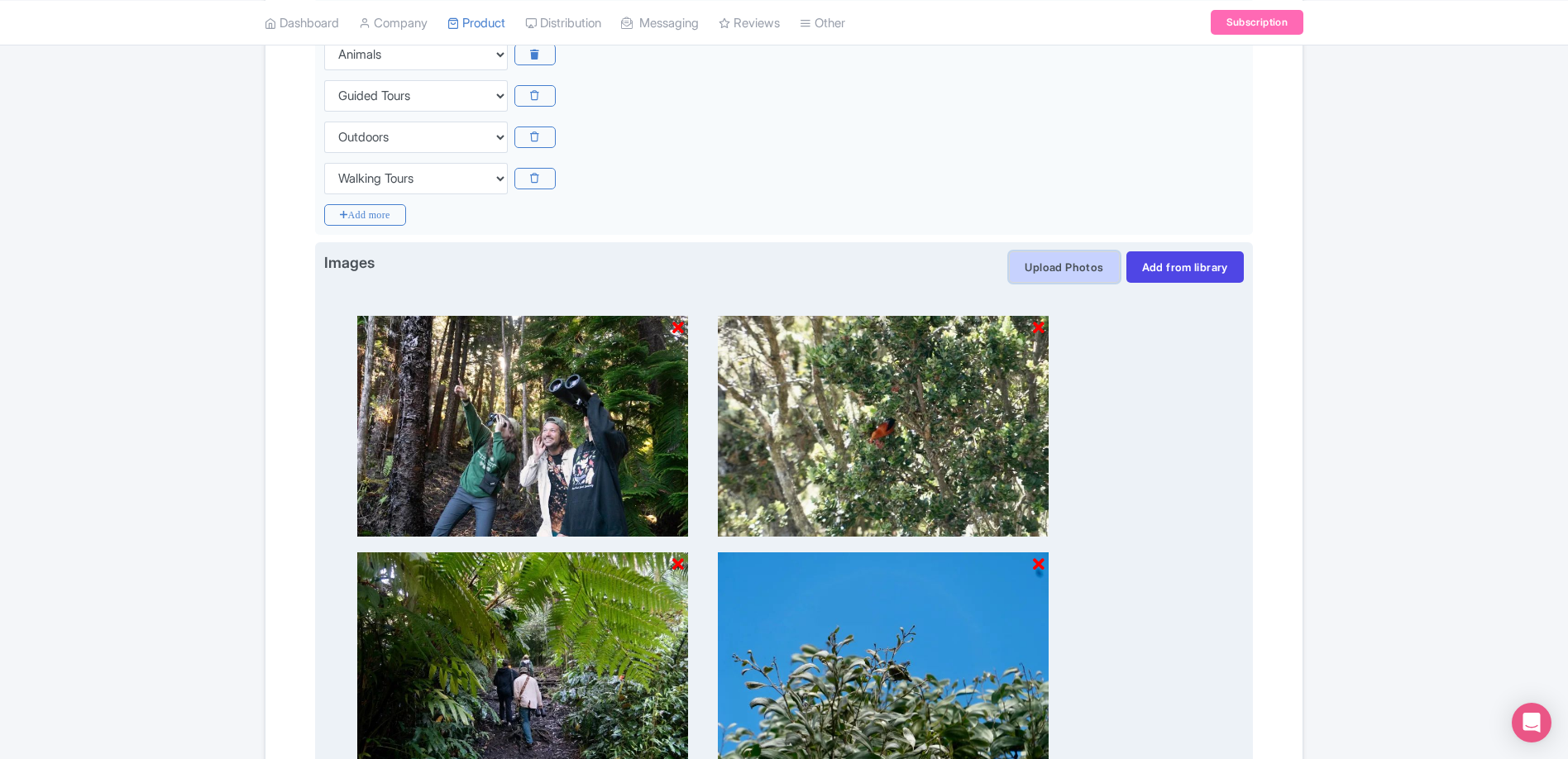
click at [1075, 276] on button "Upload Photos" at bounding box center [1064, 267] width 110 height 31
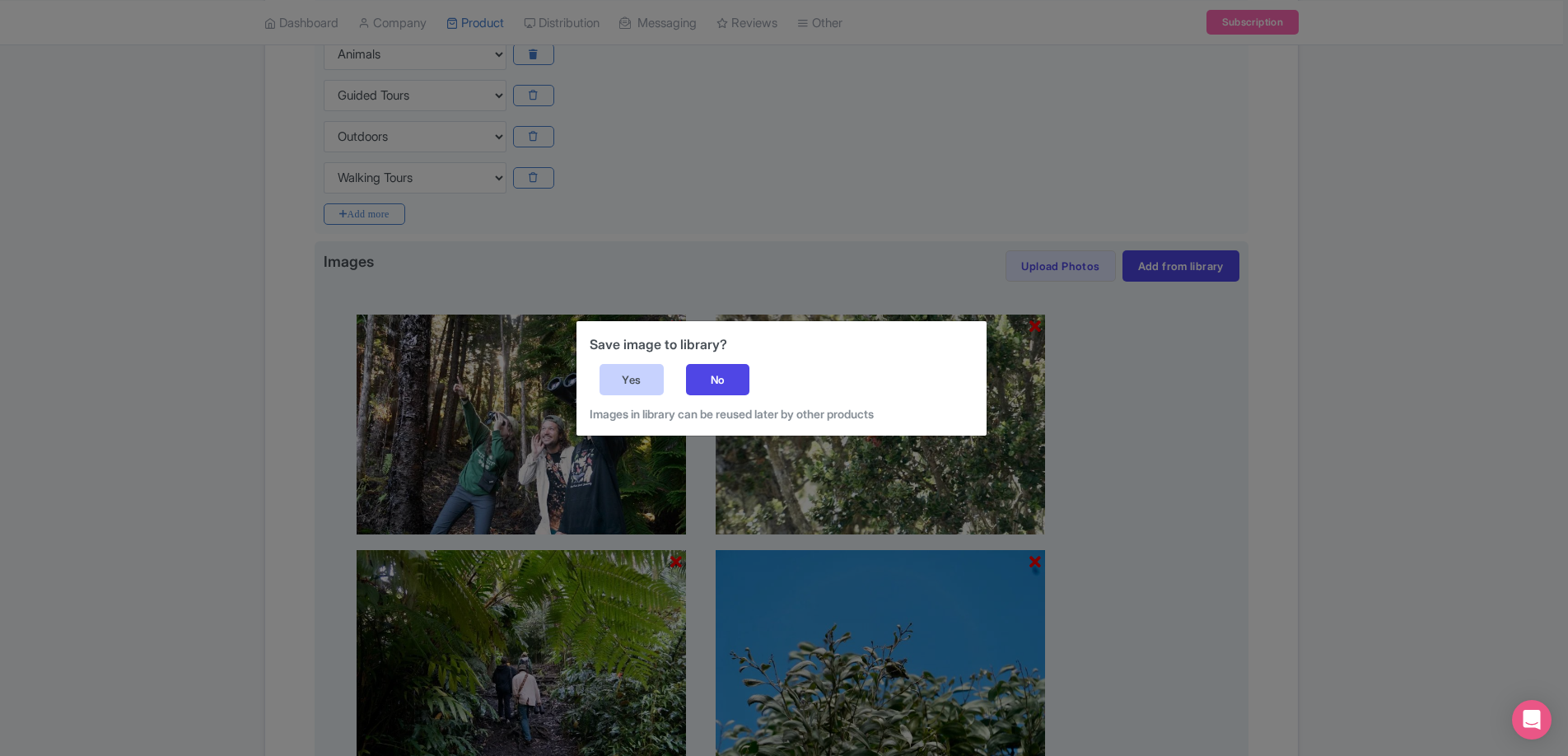
click at [628, 378] on div "Yes" at bounding box center [631, 380] width 65 height 31
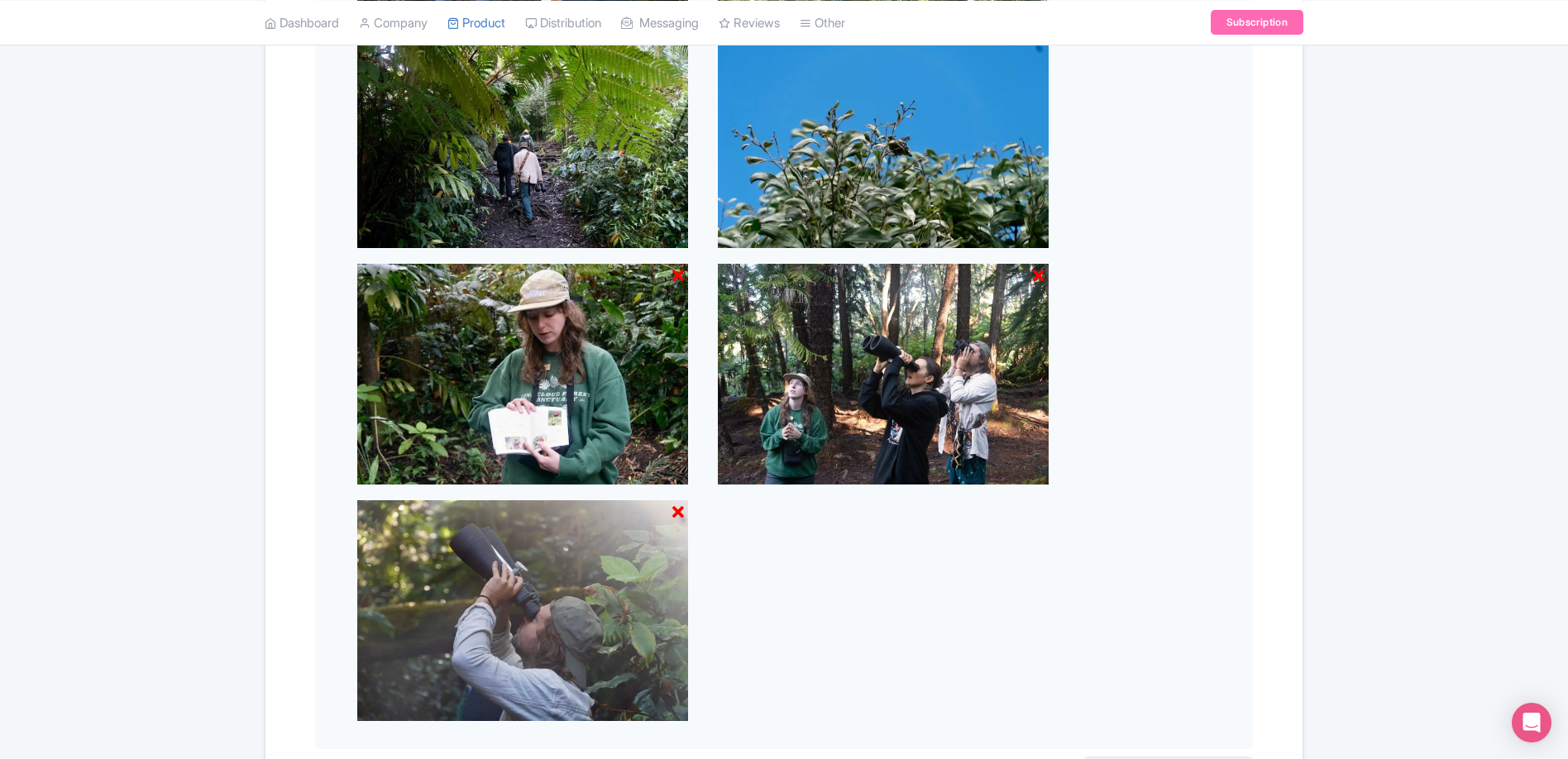
scroll to position [1161, 0]
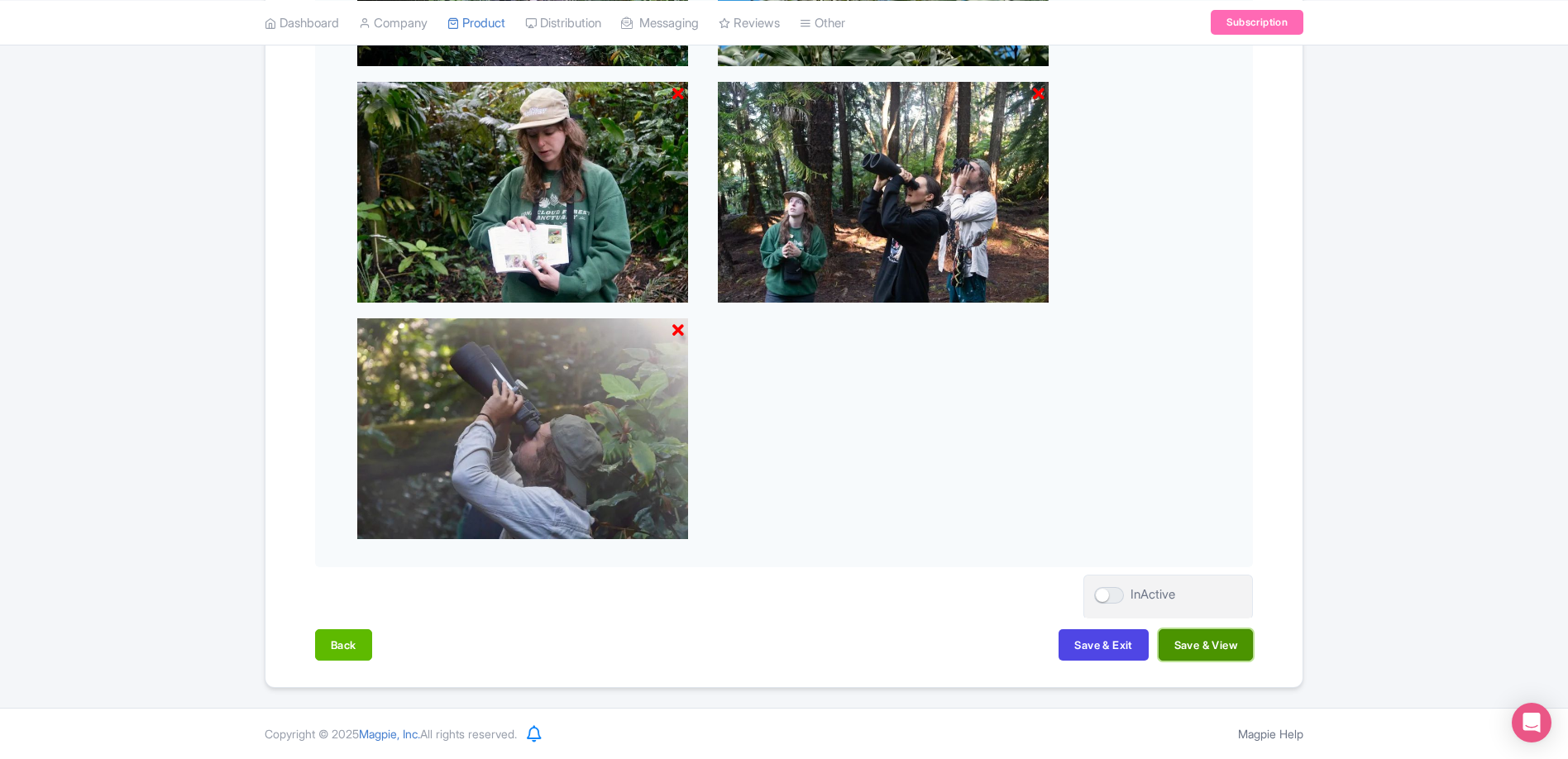
click at [1223, 651] on button "Save & View" at bounding box center [1205, 645] width 94 height 31
click at [1107, 644] on button "Save & Exit" at bounding box center [1103, 645] width 89 height 31
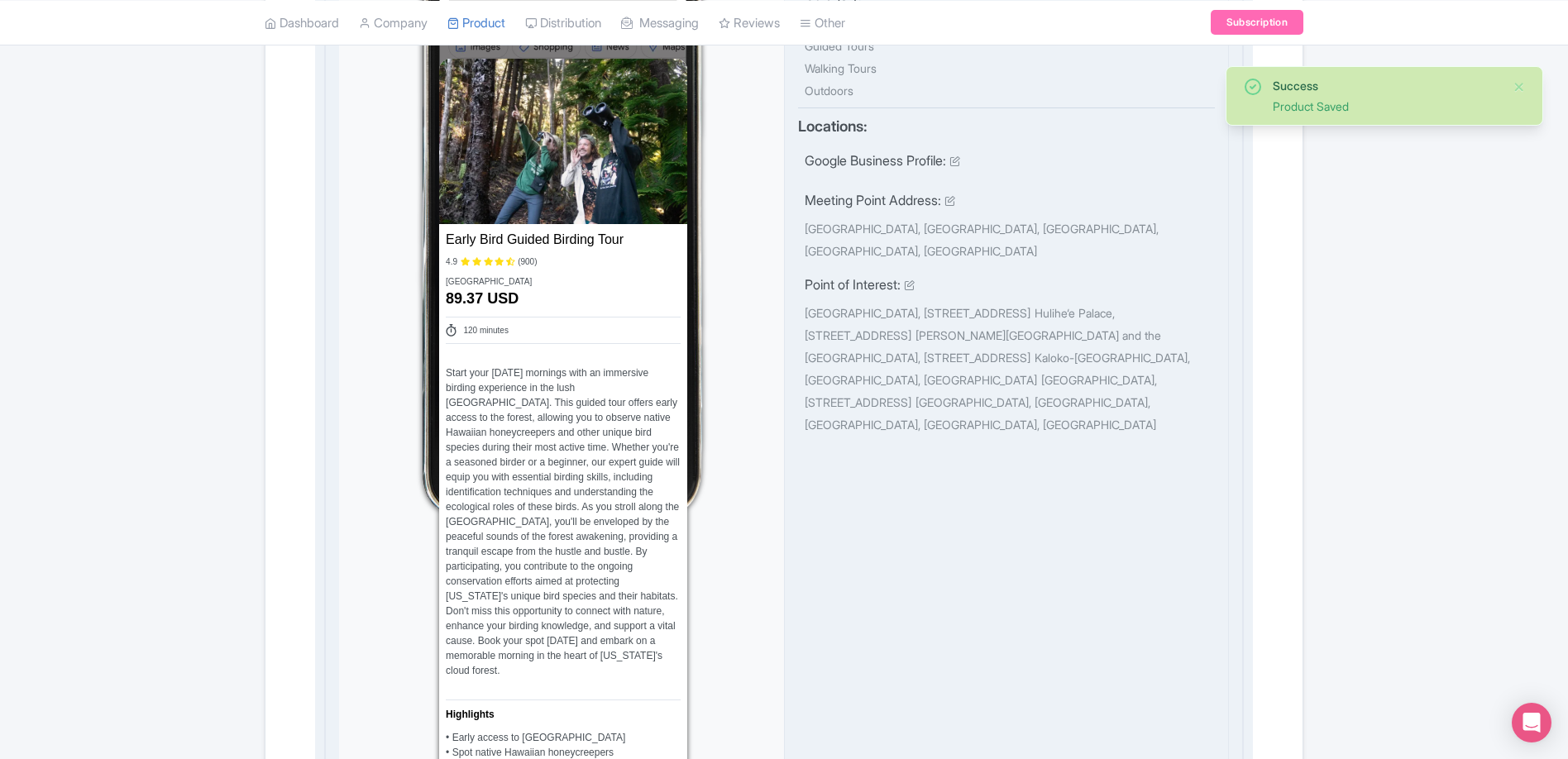
scroll to position [1104, 0]
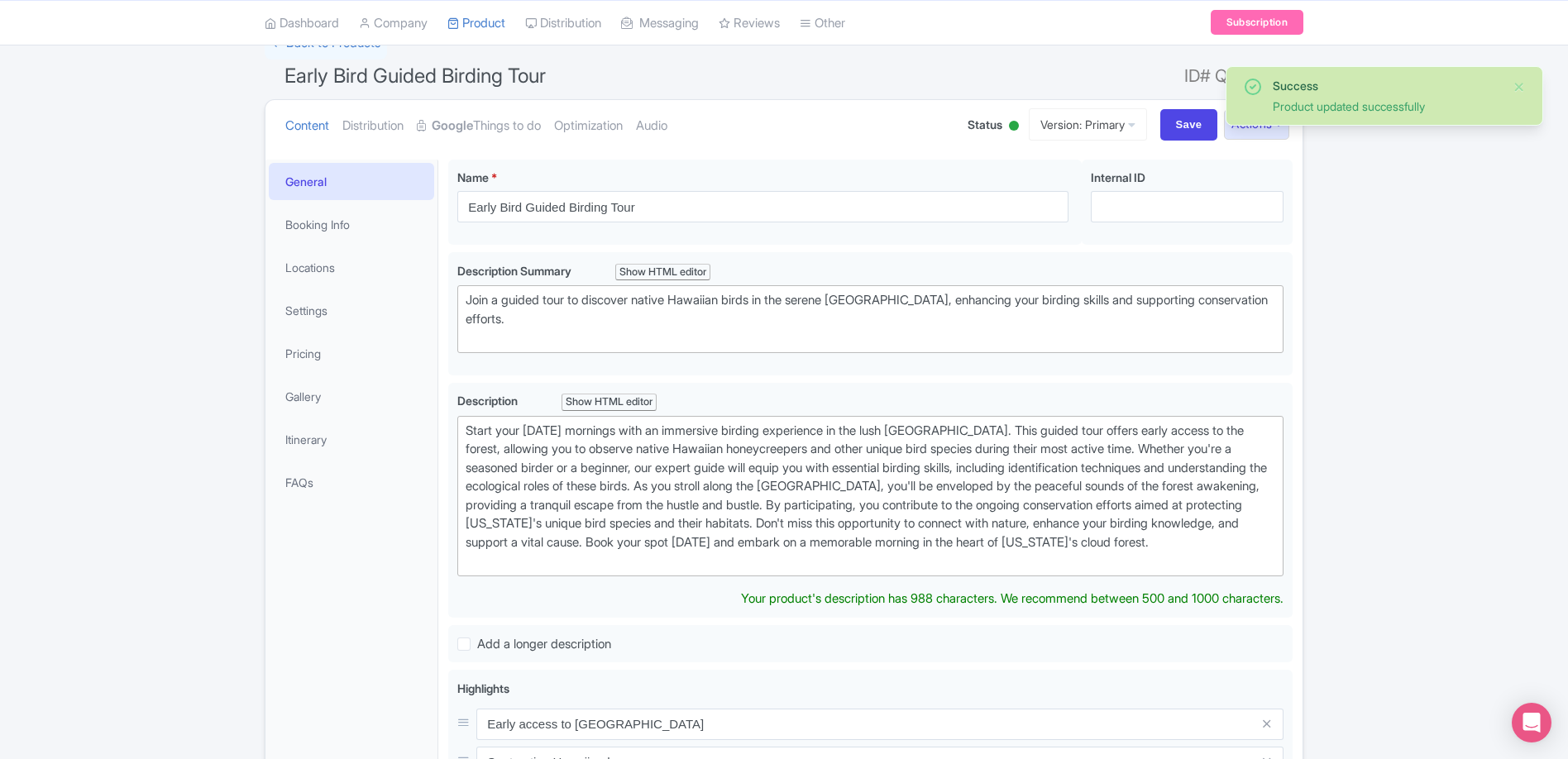
scroll to position [130, 0]
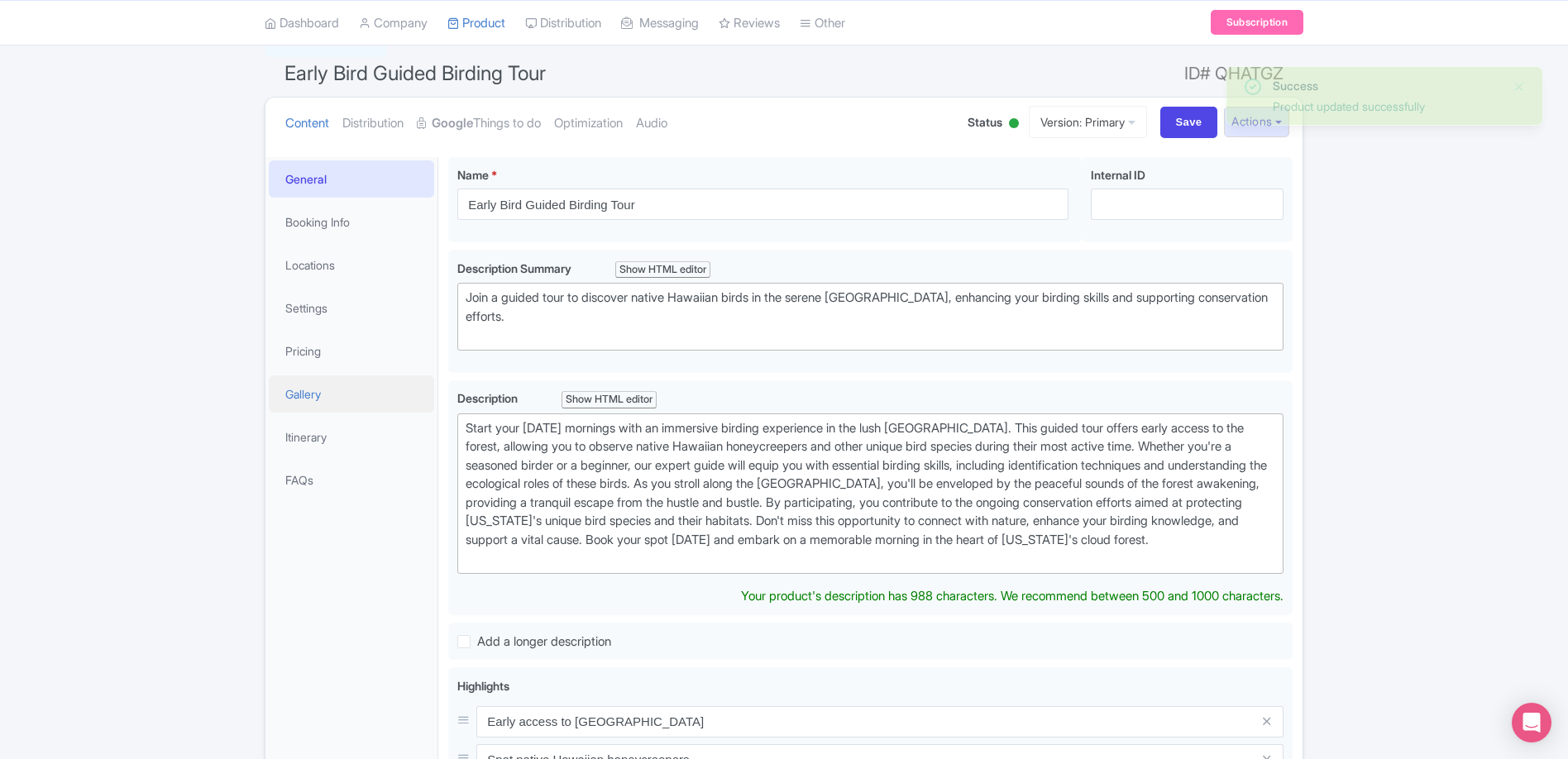
click at [305, 393] on link "Gallery" at bounding box center [351, 393] width 165 height 37
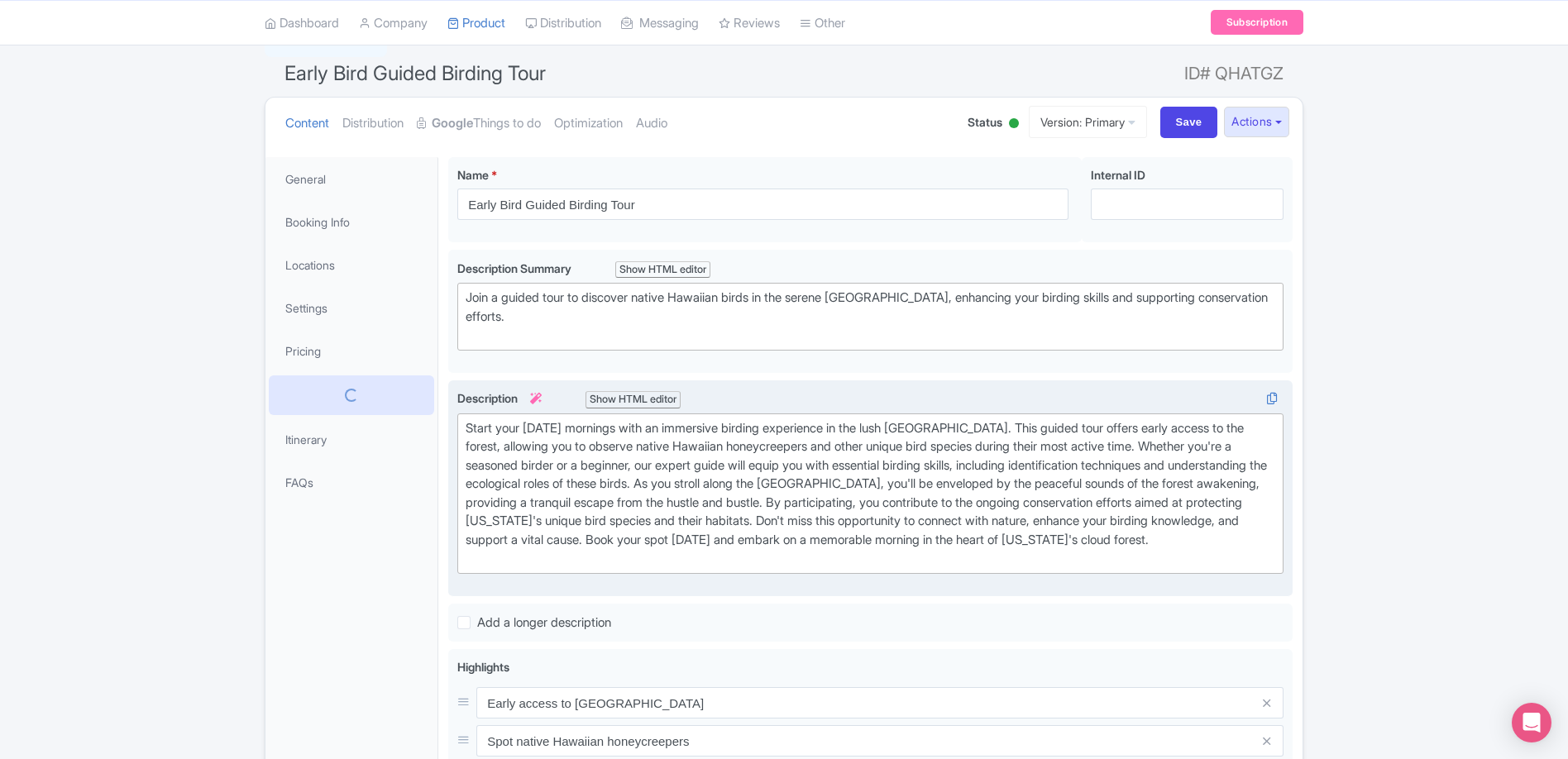
scroll to position [0, 0]
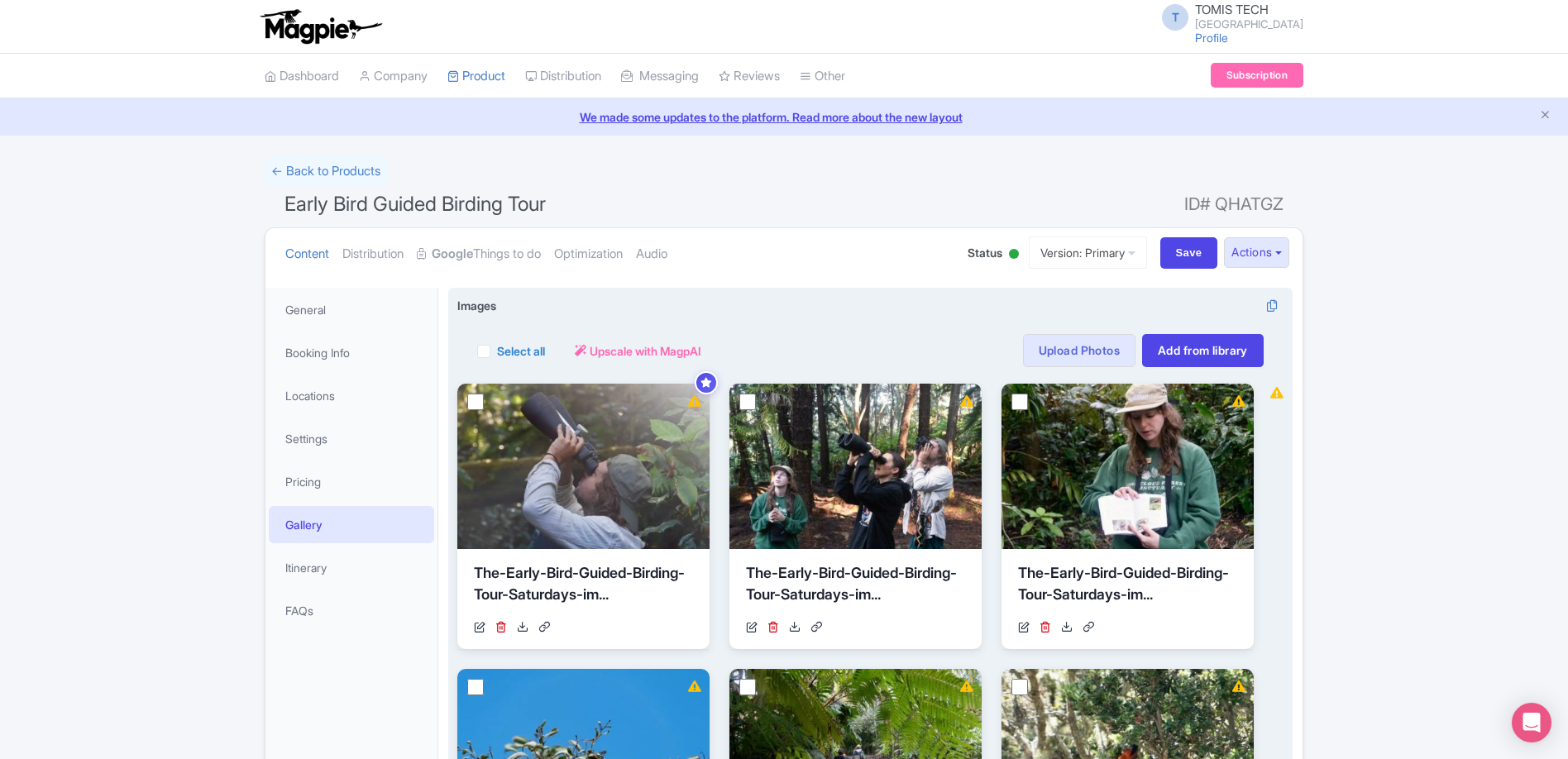
click at [497, 356] on label "Select all" at bounding box center [521, 350] width 48 height 17
click at [497, 351] on input "Select all" at bounding box center [503, 346] width 11 height 11
checkbox input "true"
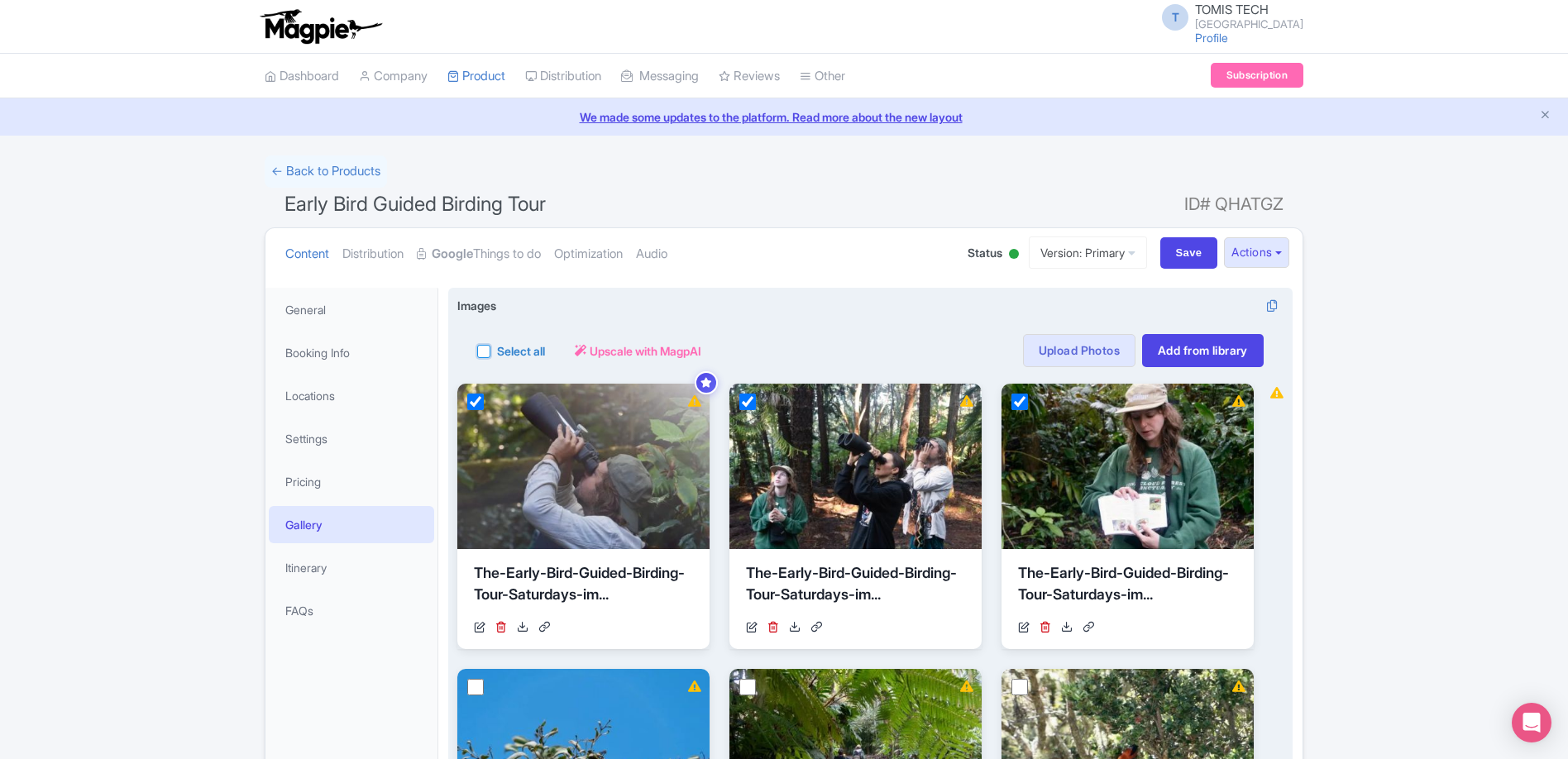
checkbox input "true"
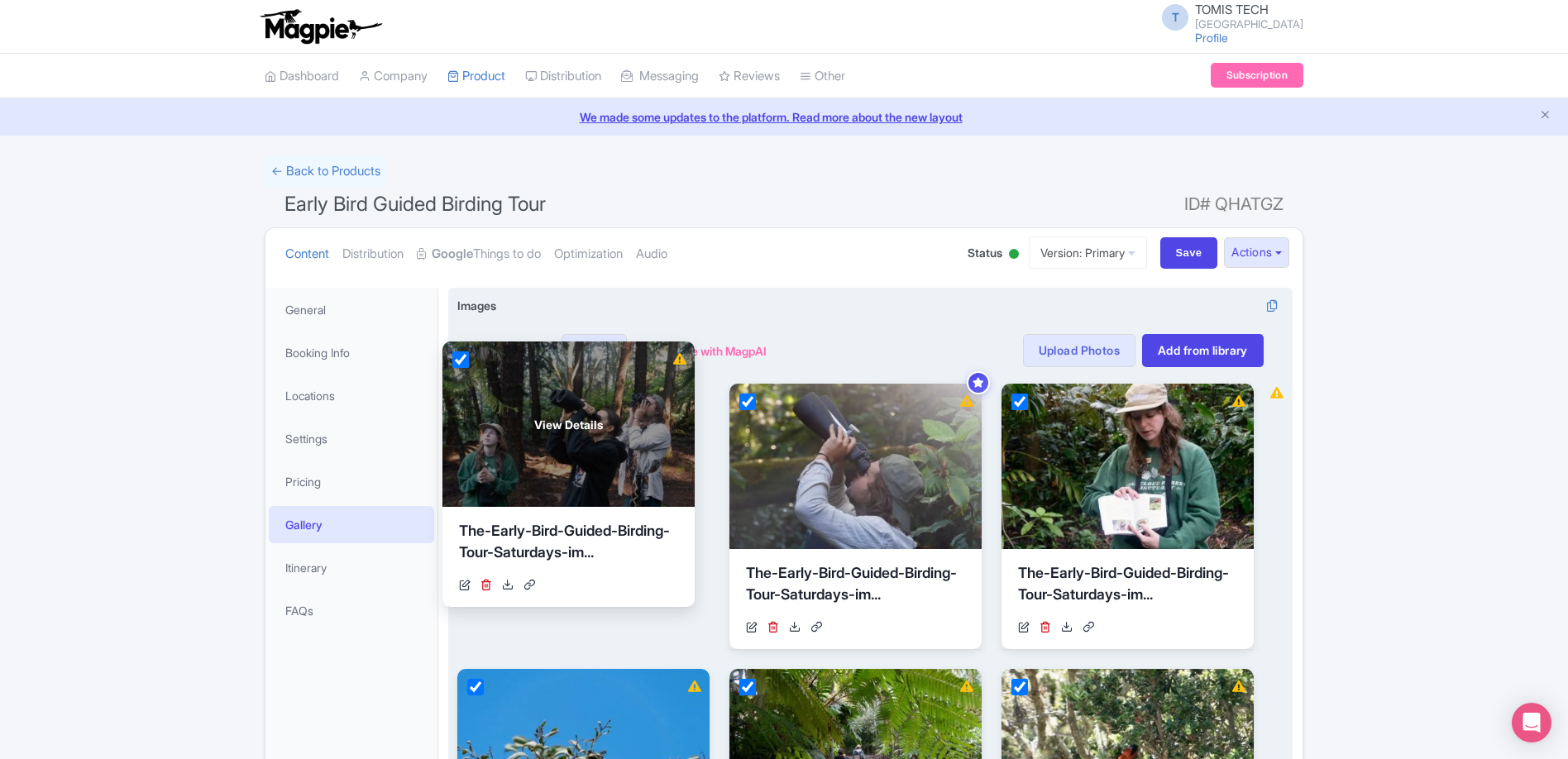
drag, startPoint x: 888, startPoint y: 515, endPoint x: 602, endPoint y: 473, distance: 289.1
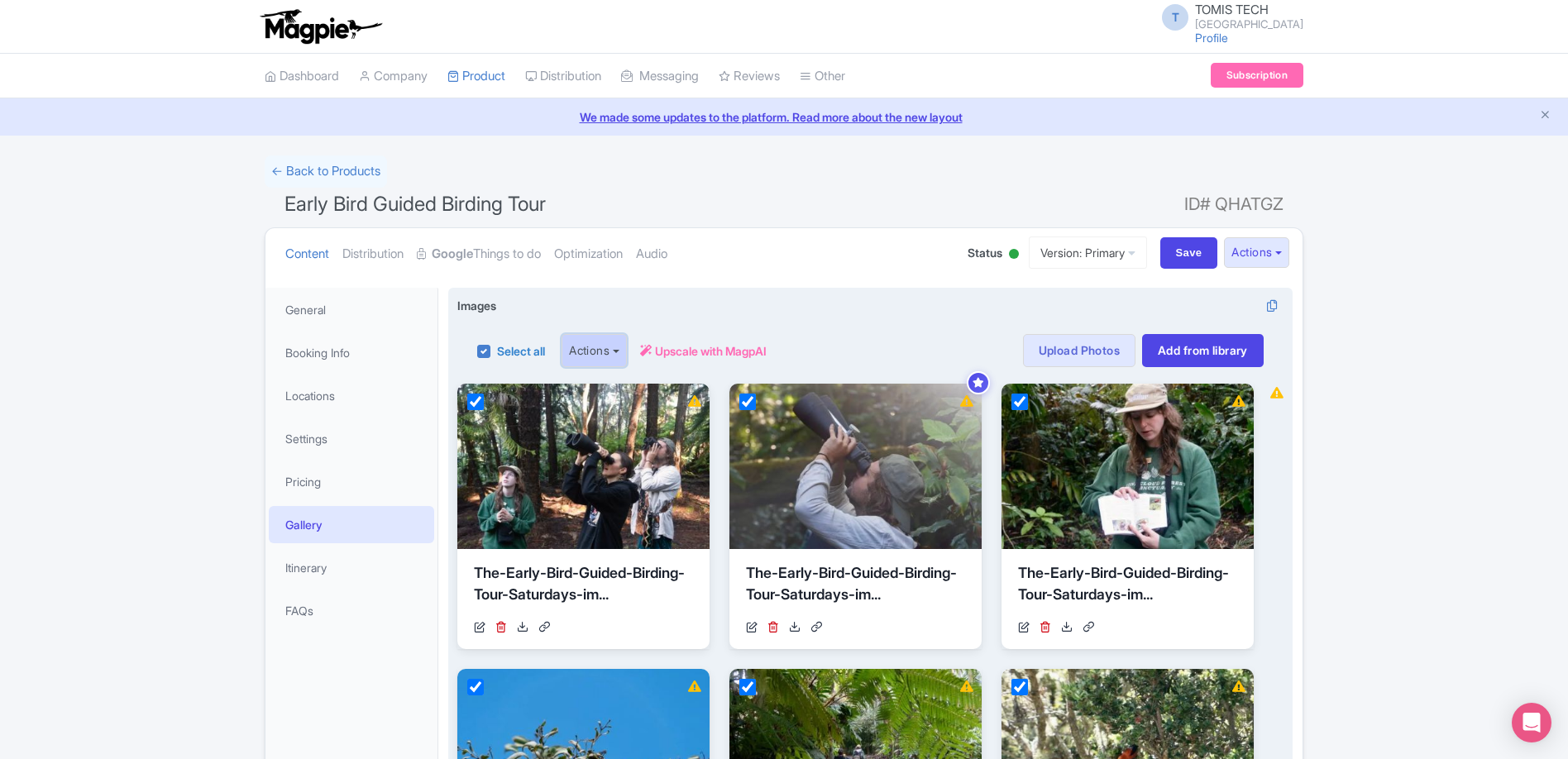
click at [627, 354] on button "Actions" at bounding box center [594, 350] width 66 height 33
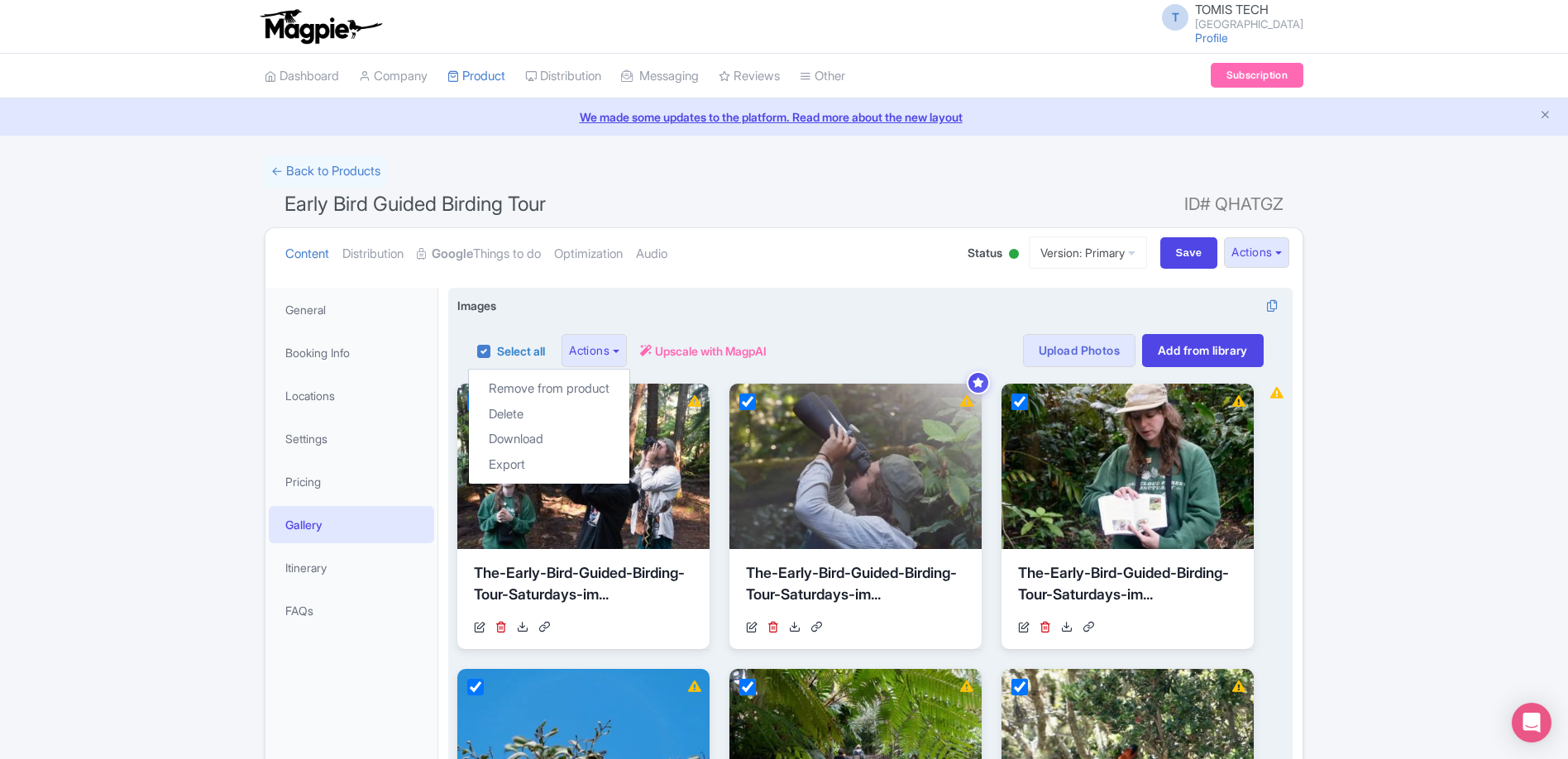
click at [732, 358] on span "Upscale with MagpAI" at bounding box center [711, 350] width 111 height 17
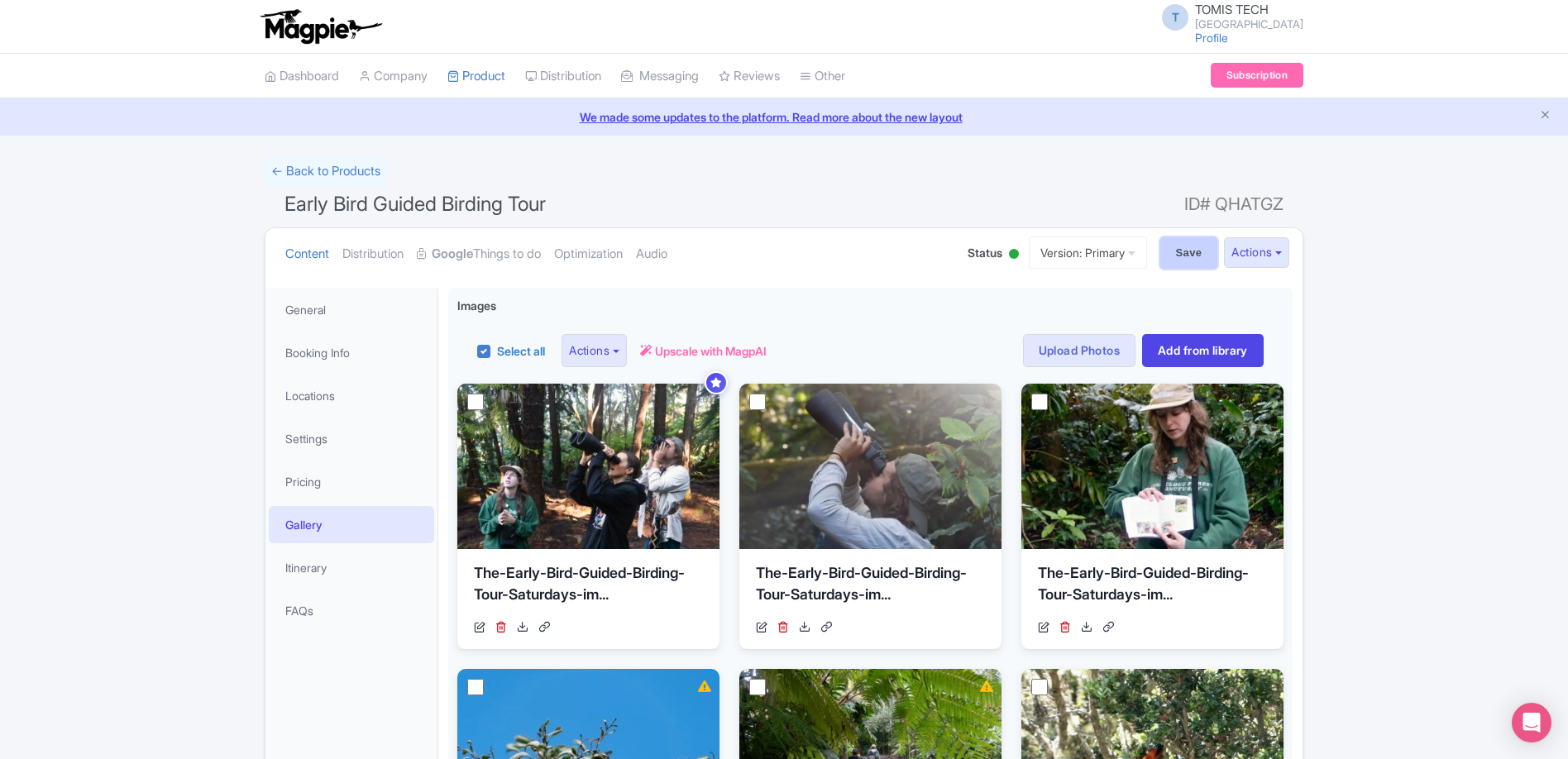
click at [1172, 257] on input "Save" at bounding box center [1189, 253] width 57 height 31
type input "Saving..."
click at [329, 170] on link "← Back to Products" at bounding box center [326, 171] width 122 height 32
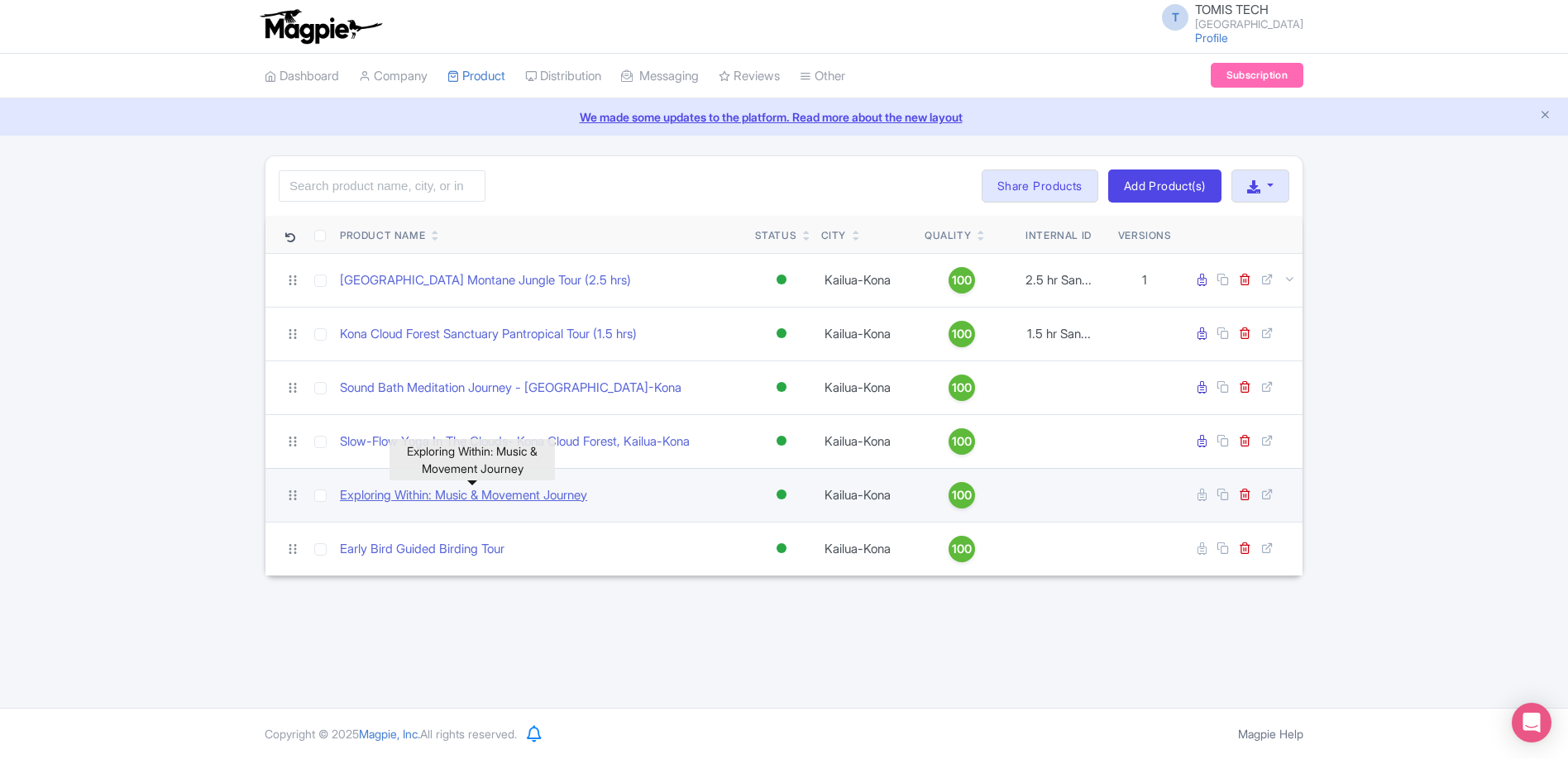
click at [535, 494] on link "Exploring Within: Music & Movement Journey" at bounding box center [463, 495] width 247 height 19
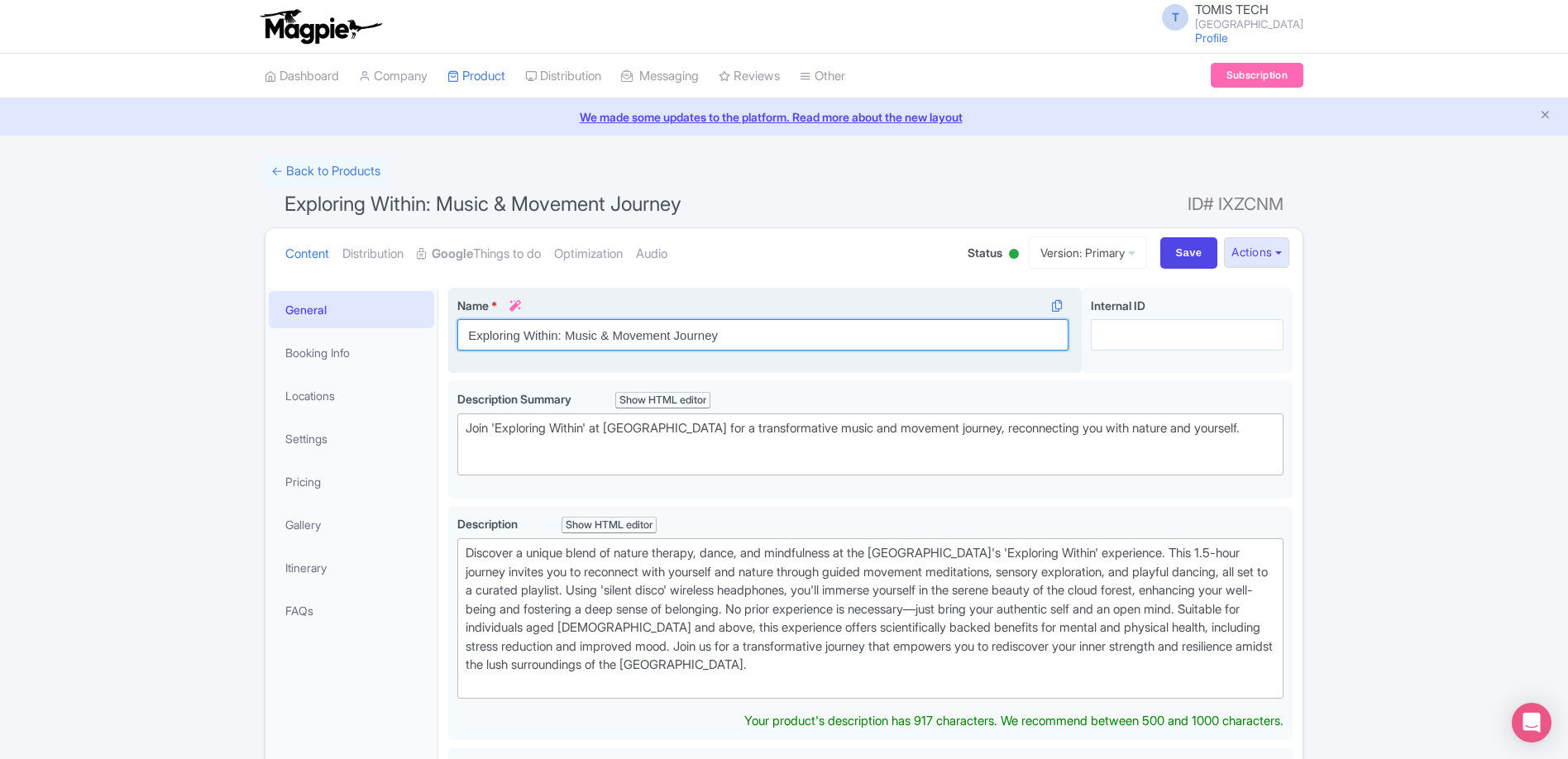
click at [744, 333] on input "Exploring Within: Music & Movement Journey" at bounding box center [763, 335] width 611 height 31
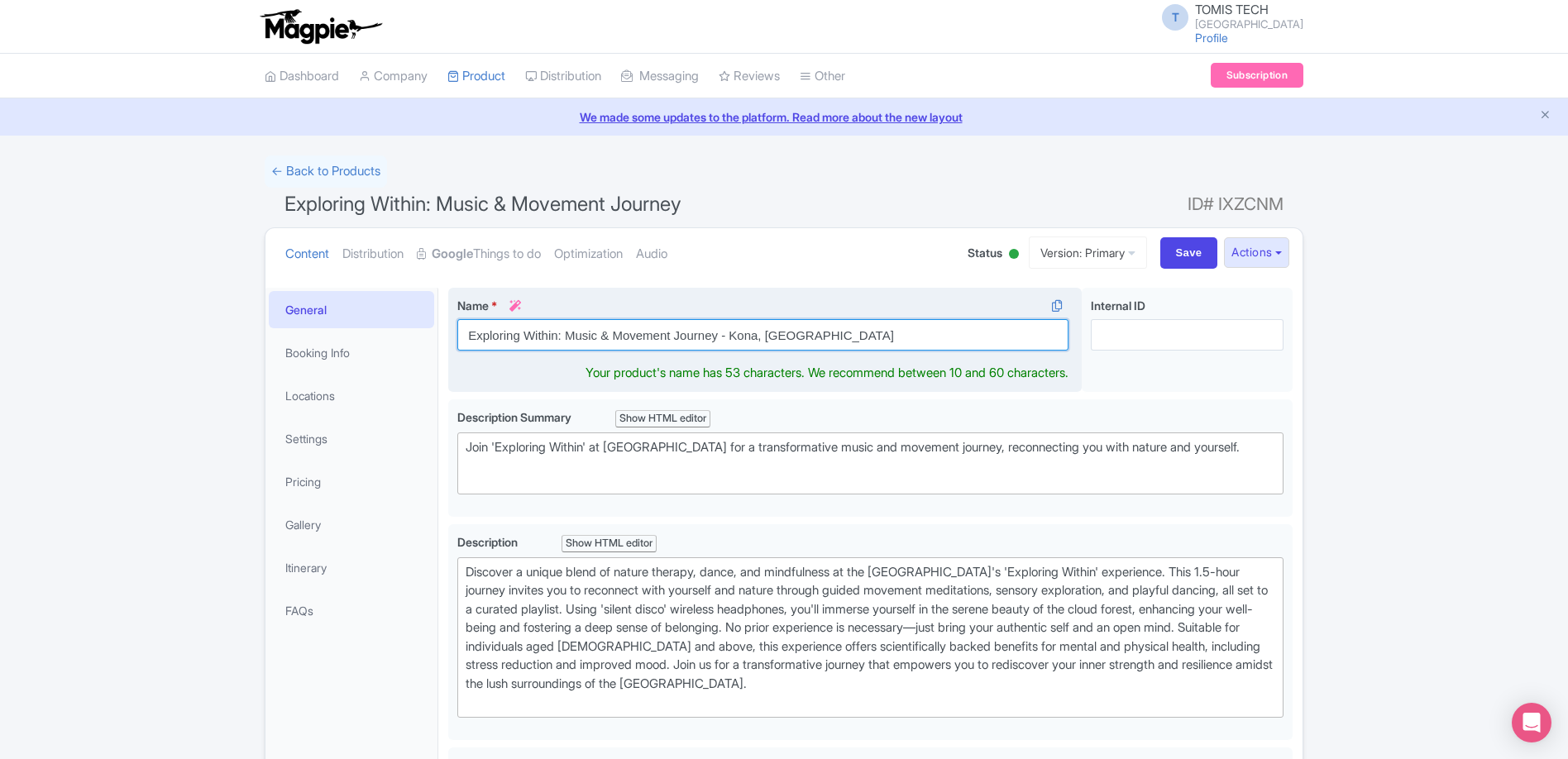
drag, startPoint x: 731, startPoint y: 338, endPoint x: 780, endPoint y: 329, distance: 49.8
click at [731, 338] on input "Exploring Within: Music & Movement Journey - Kona, [GEOGRAPHIC_DATA]" at bounding box center [763, 335] width 611 height 31
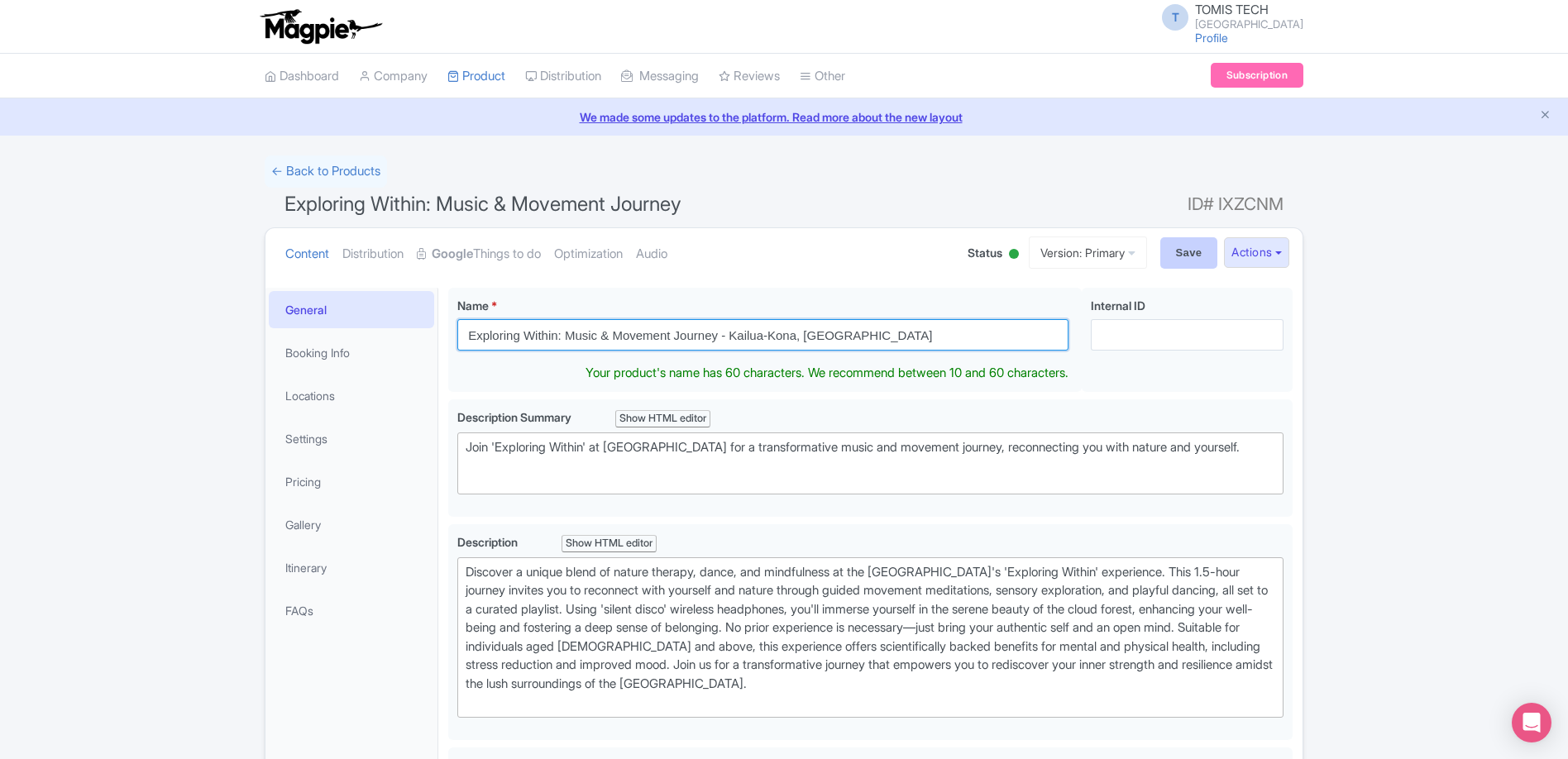
type input "Exploring Within: Music & Movement Journey - Kailua-Kona, [GEOGRAPHIC_DATA]"
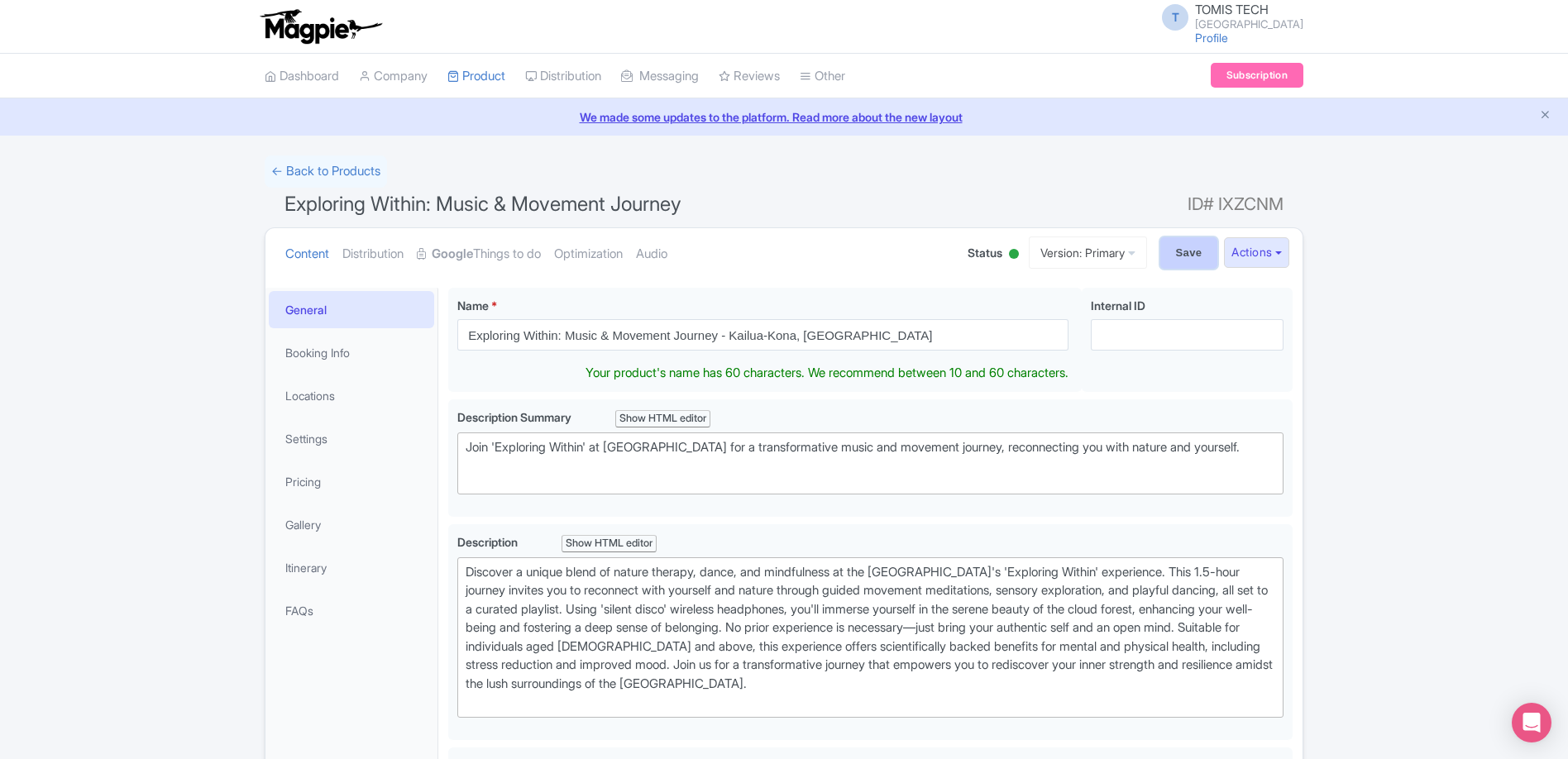
click at [1176, 259] on input "Save" at bounding box center [1189, 253] width 57 height 31
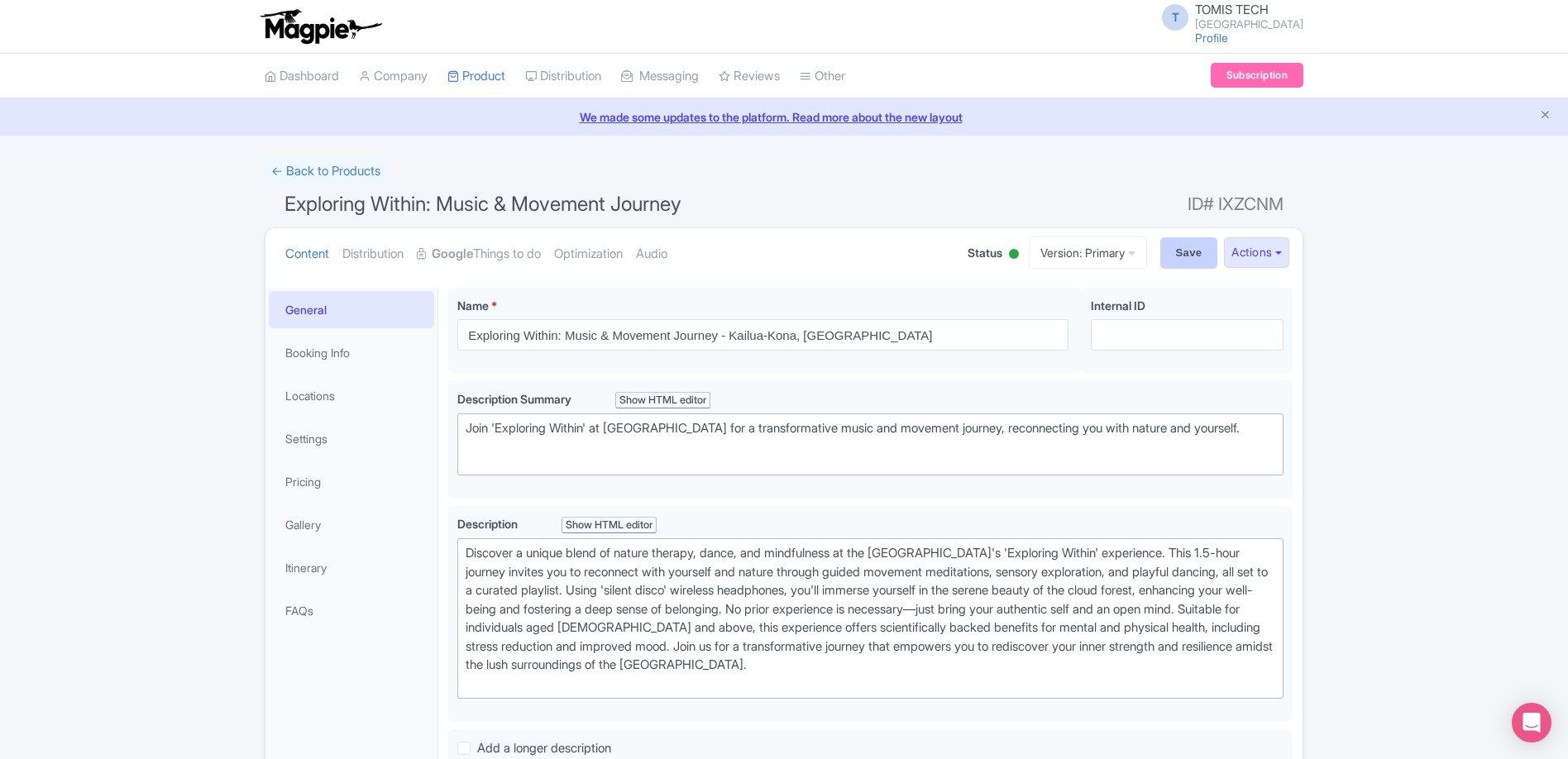
type input "Saving..."
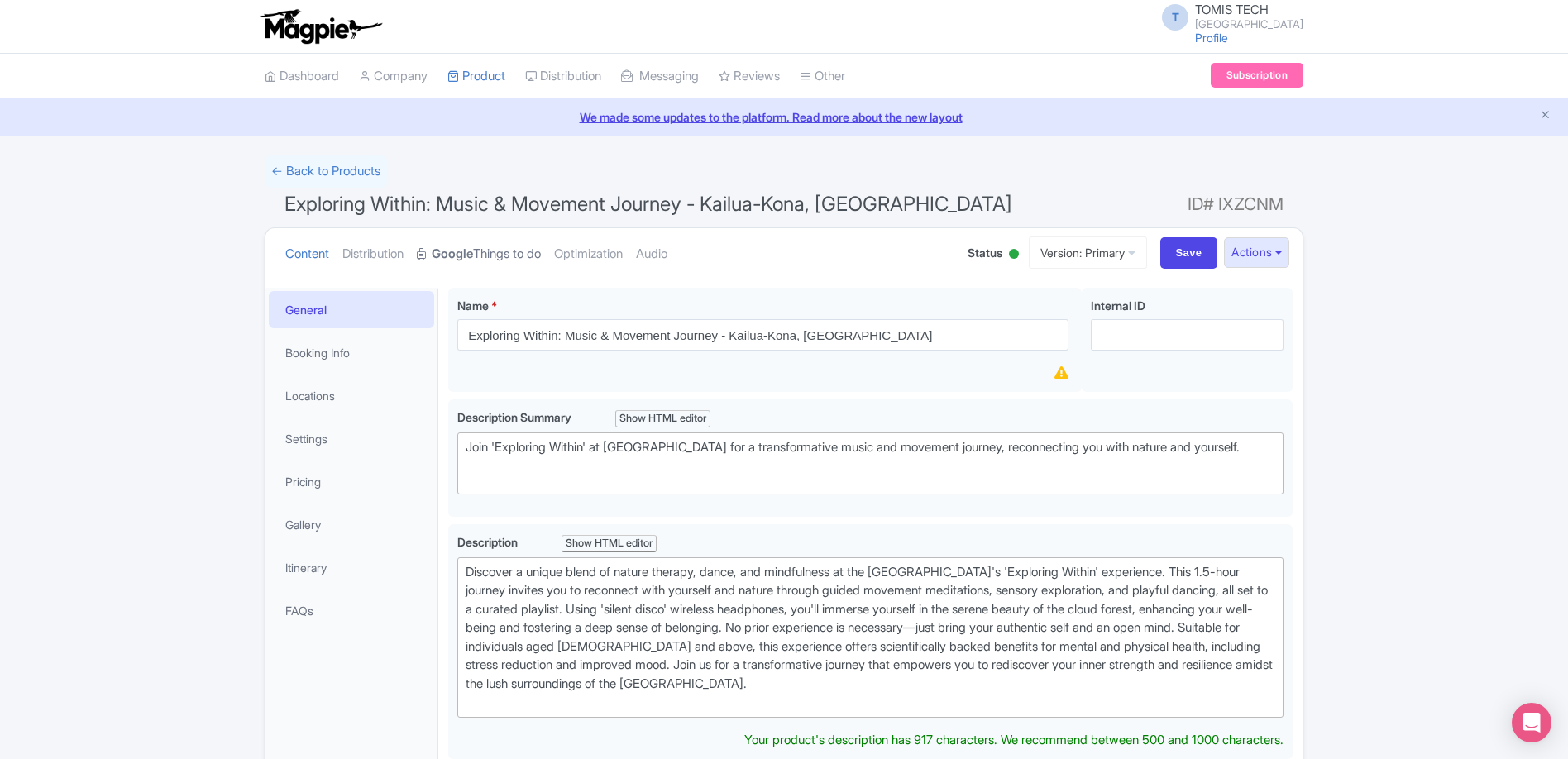
click at [472, 255] on strong "Google" at bounding box center [452, 254] width 41 height 19
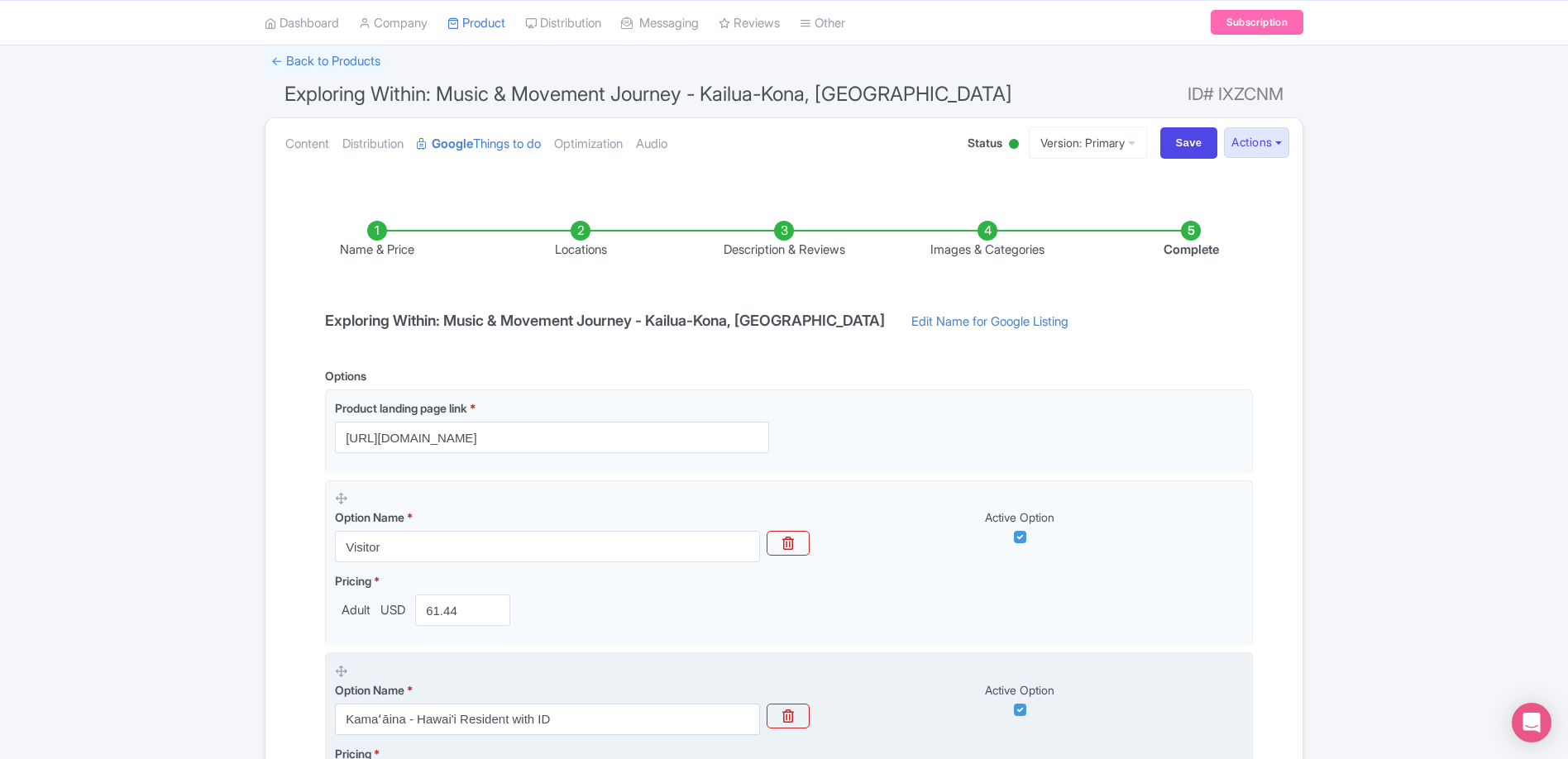
scroll to position [399, 0]
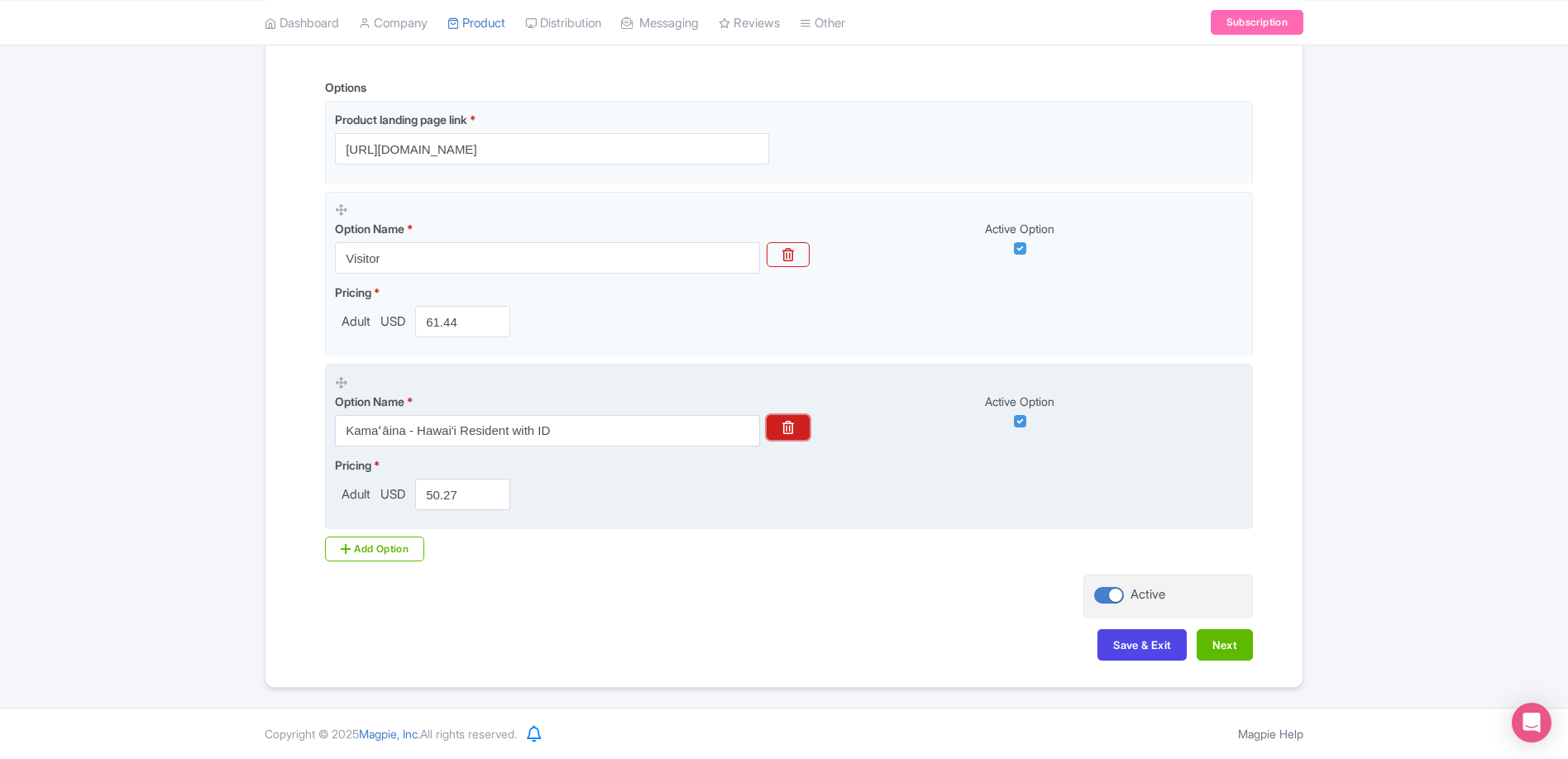
click at [791, 427] on icon "button" at bounding box center [787, 427] width 12 height 14
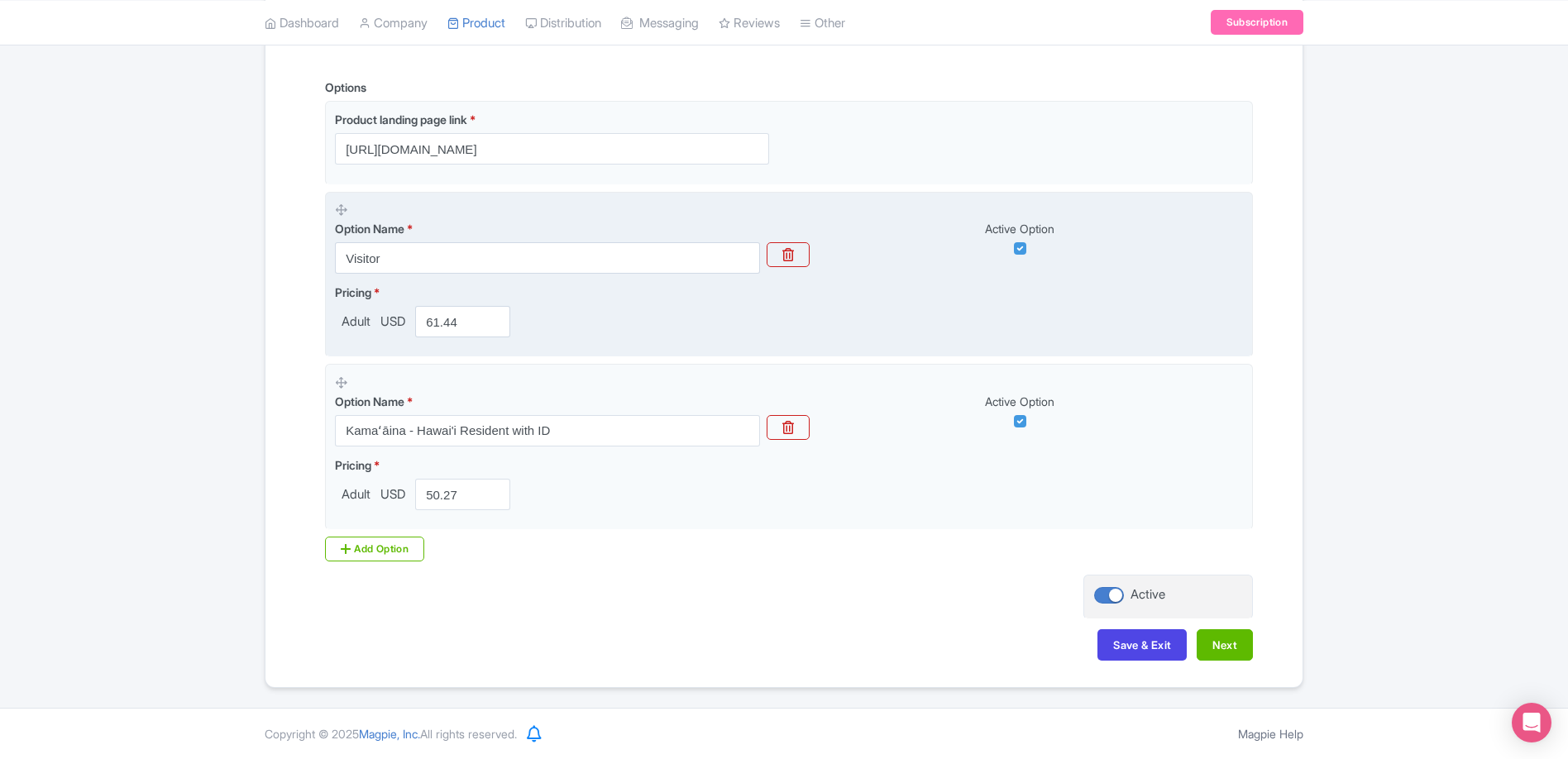
scroll to position [225, 0]
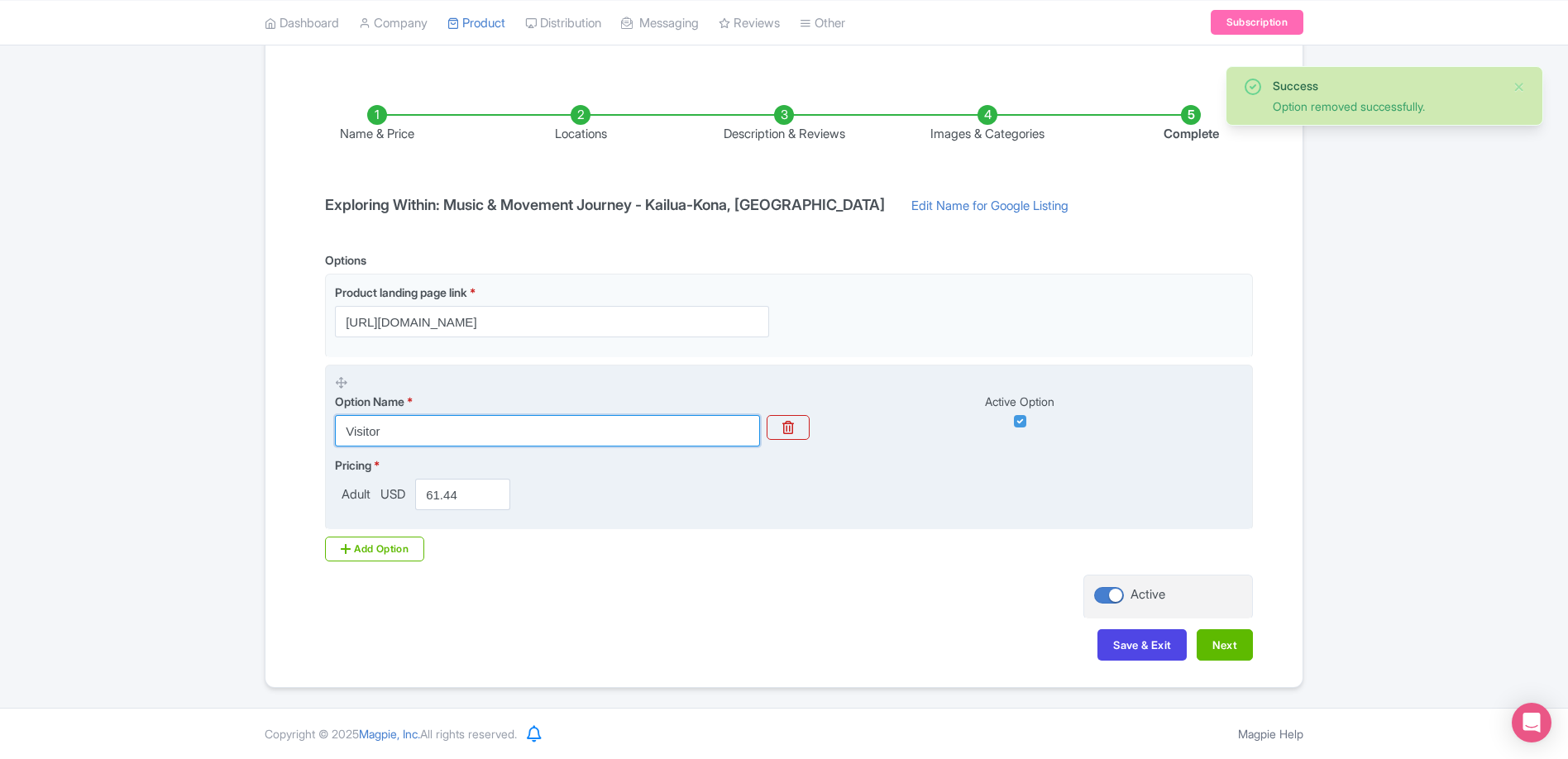
click at [393, 434] on input "Visitor" at bounding box center [547, 431] width 425 height 31
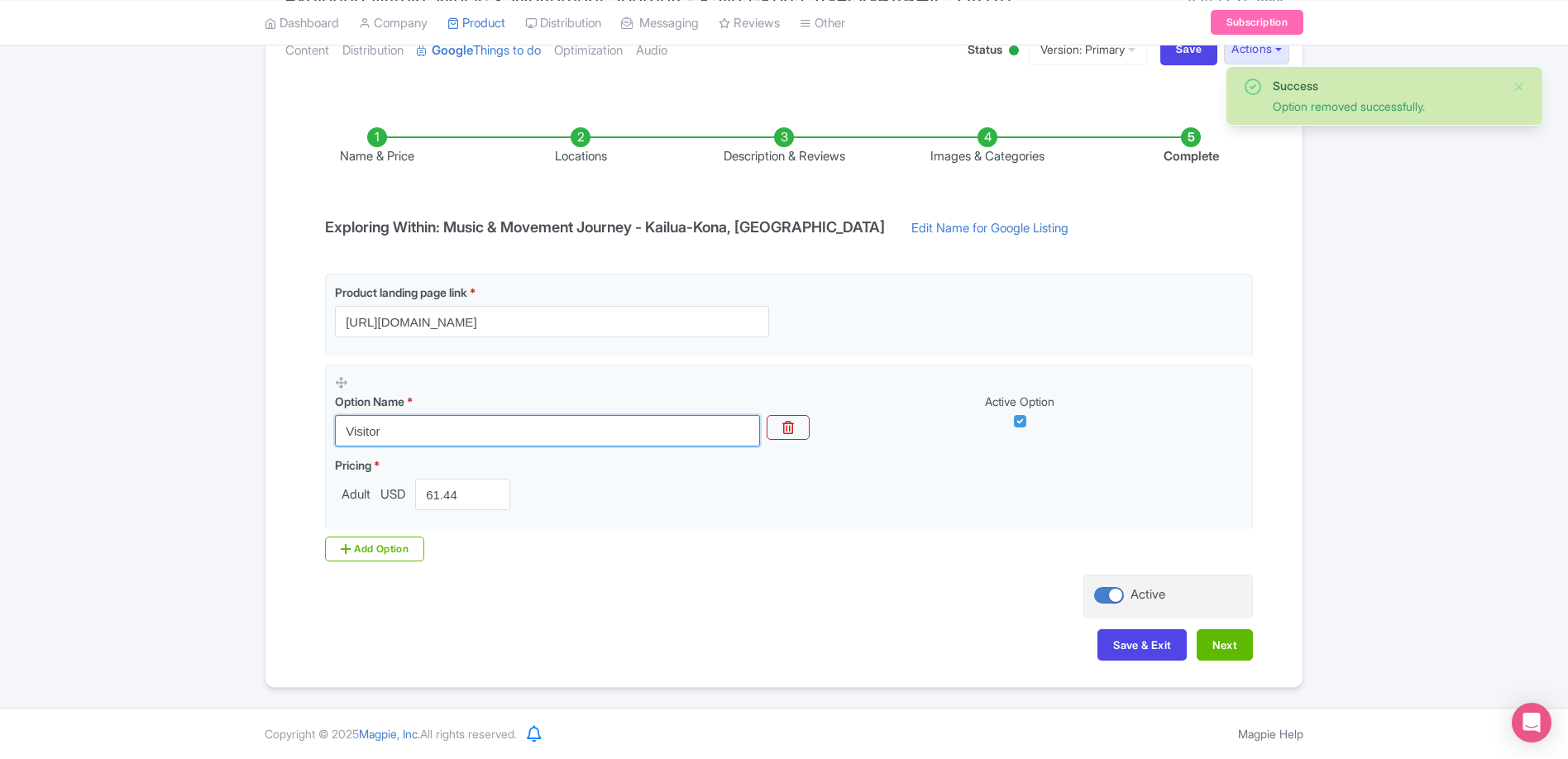
scroll to position [203, 0]
click at [393, 434] on input "Visitor" at bounding box center [547, 431] width 425 height 31
type input "Adult"
click at [154, 415] on div "Success Option removed successfully. ← Back to Products Exploring Within: Music…" at bounding box center [784, 319] width 1568 height 736
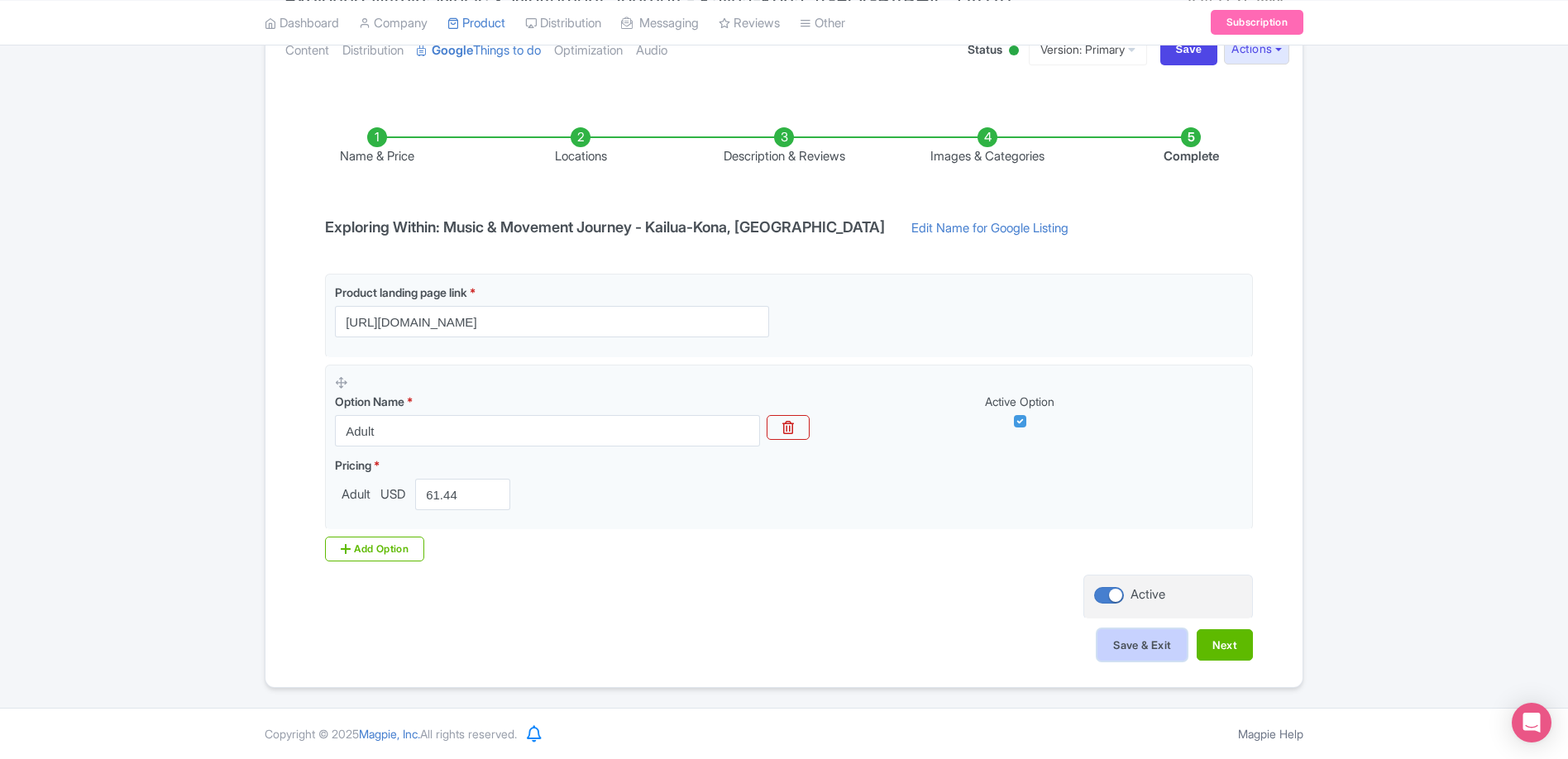
click at [1147, 650] on button "Save & Exit" at bounding box center [1142, 645] width 89 height 31
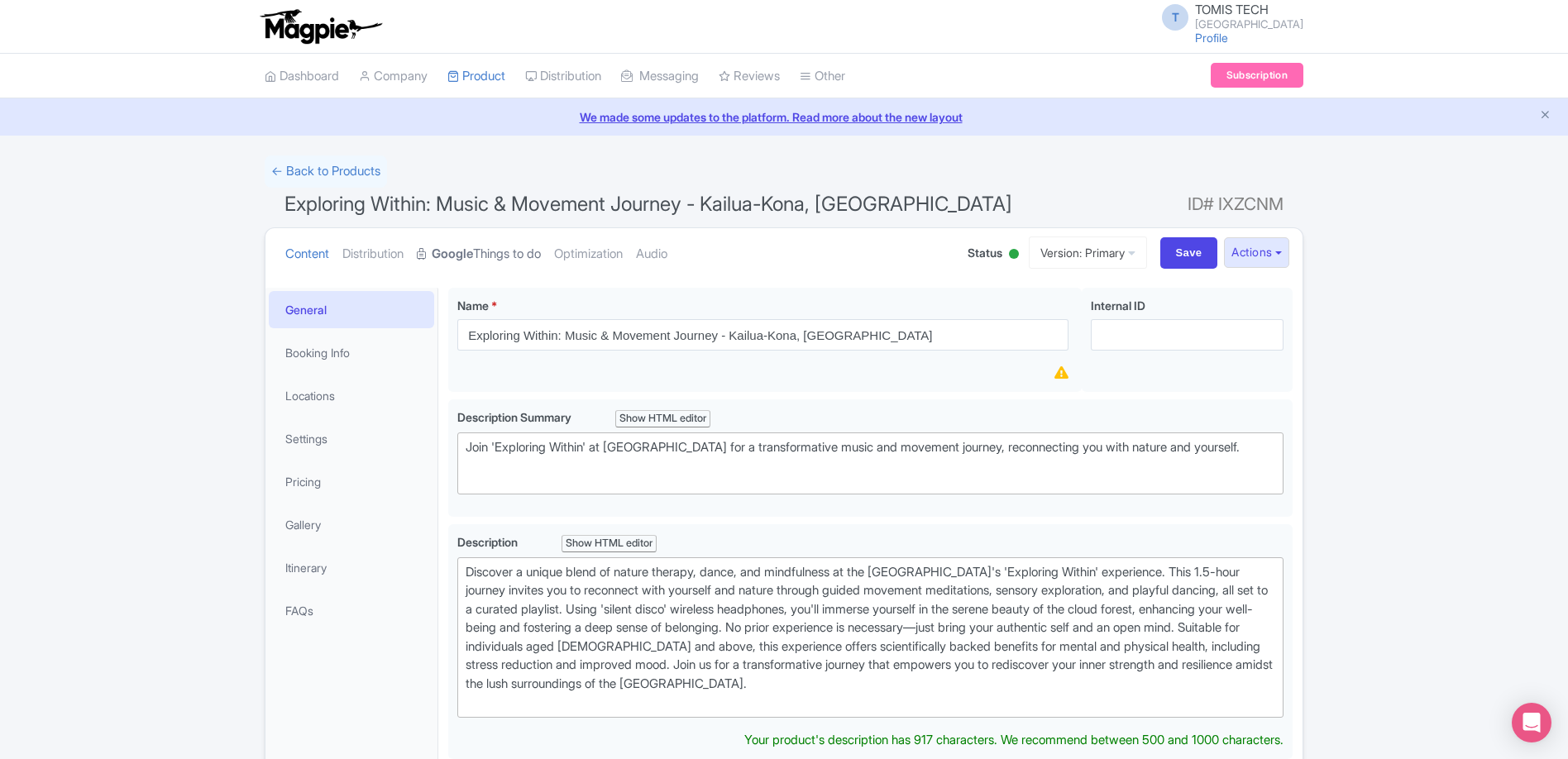
click at [491, 252] on link "Google Things to do" at bounding box center [479, 254] width 124 height 52
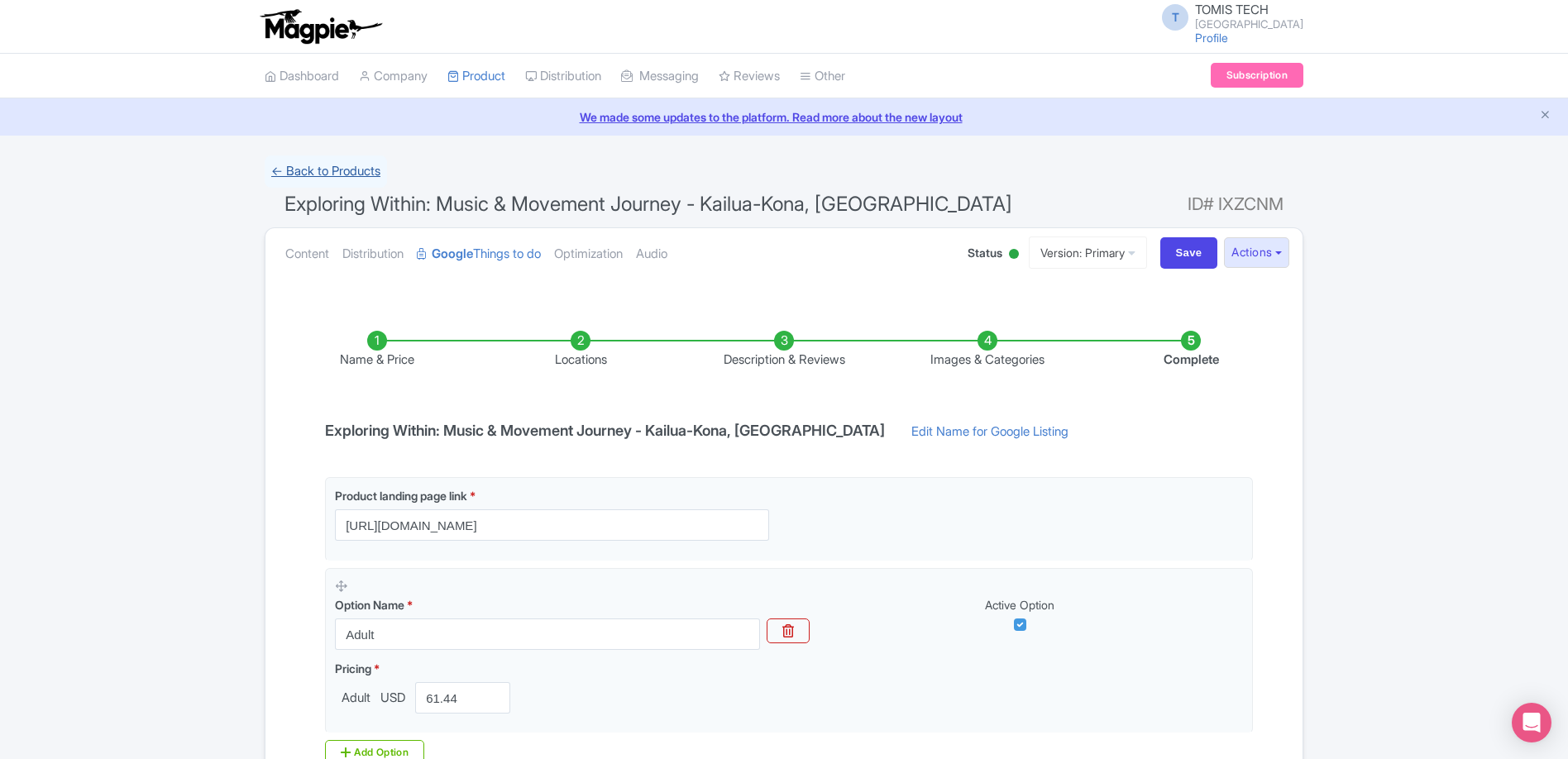
click at [330, 170] on link "← Back to Products" at bounding box center [326, 171] width 122 height 32
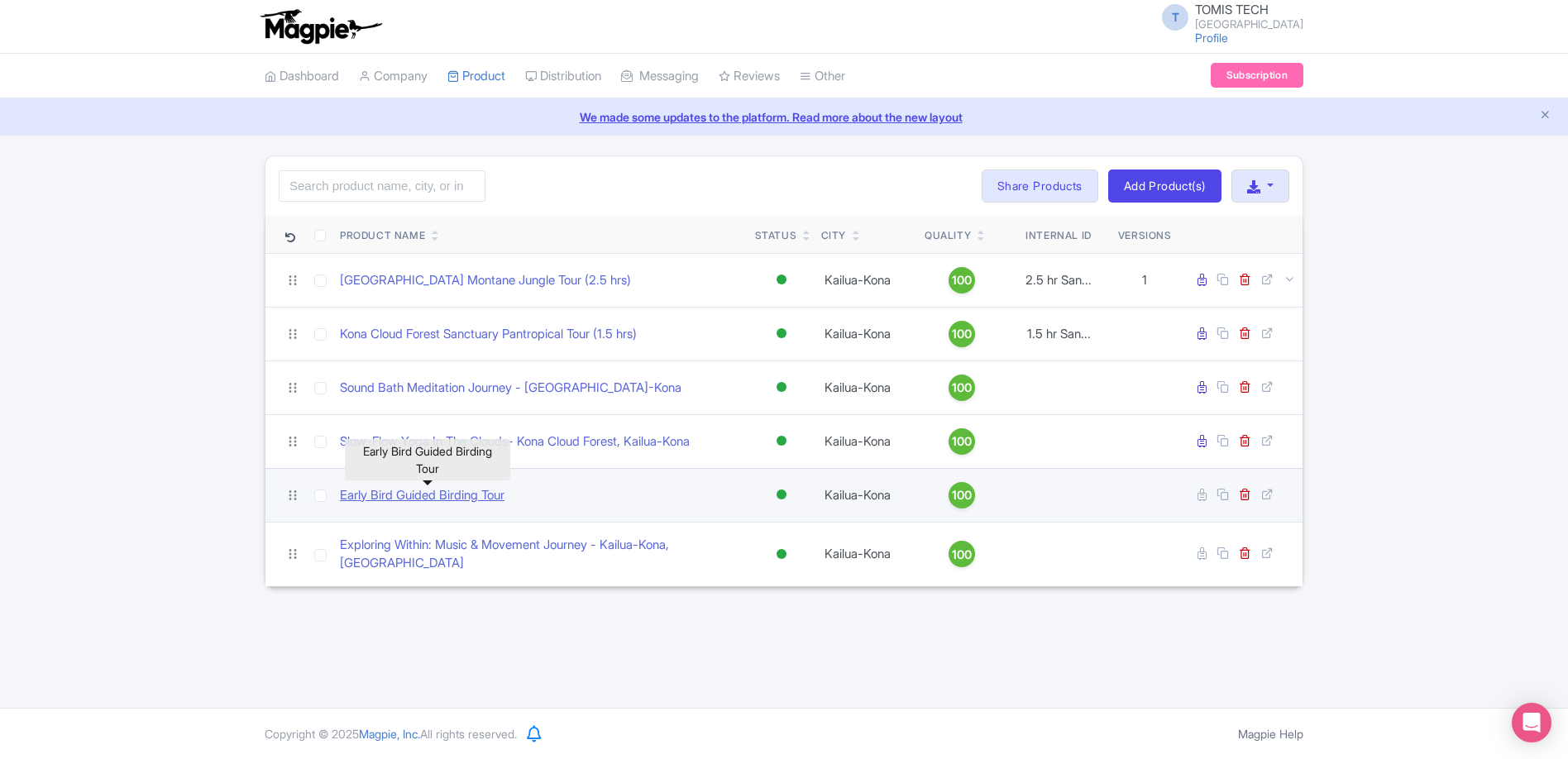
click at [499, 495] on link "Early Bird Guided Birding Tour" at bounding box center [422, 495] width 164 height 19
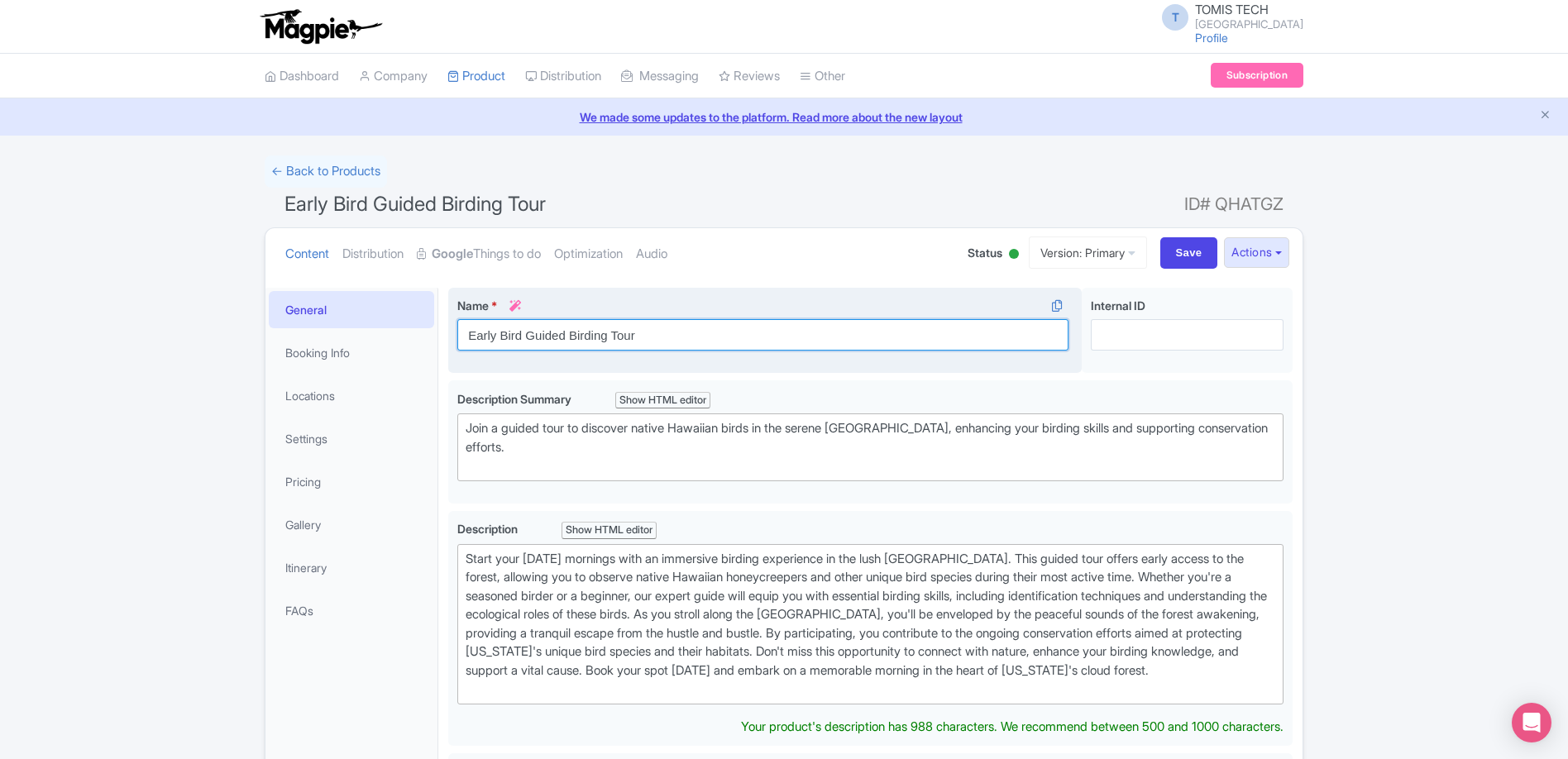
click at [692, 342] on input "Early Bird Guided Birding Tour" at bounding box center [763, 335] width 611 height 31
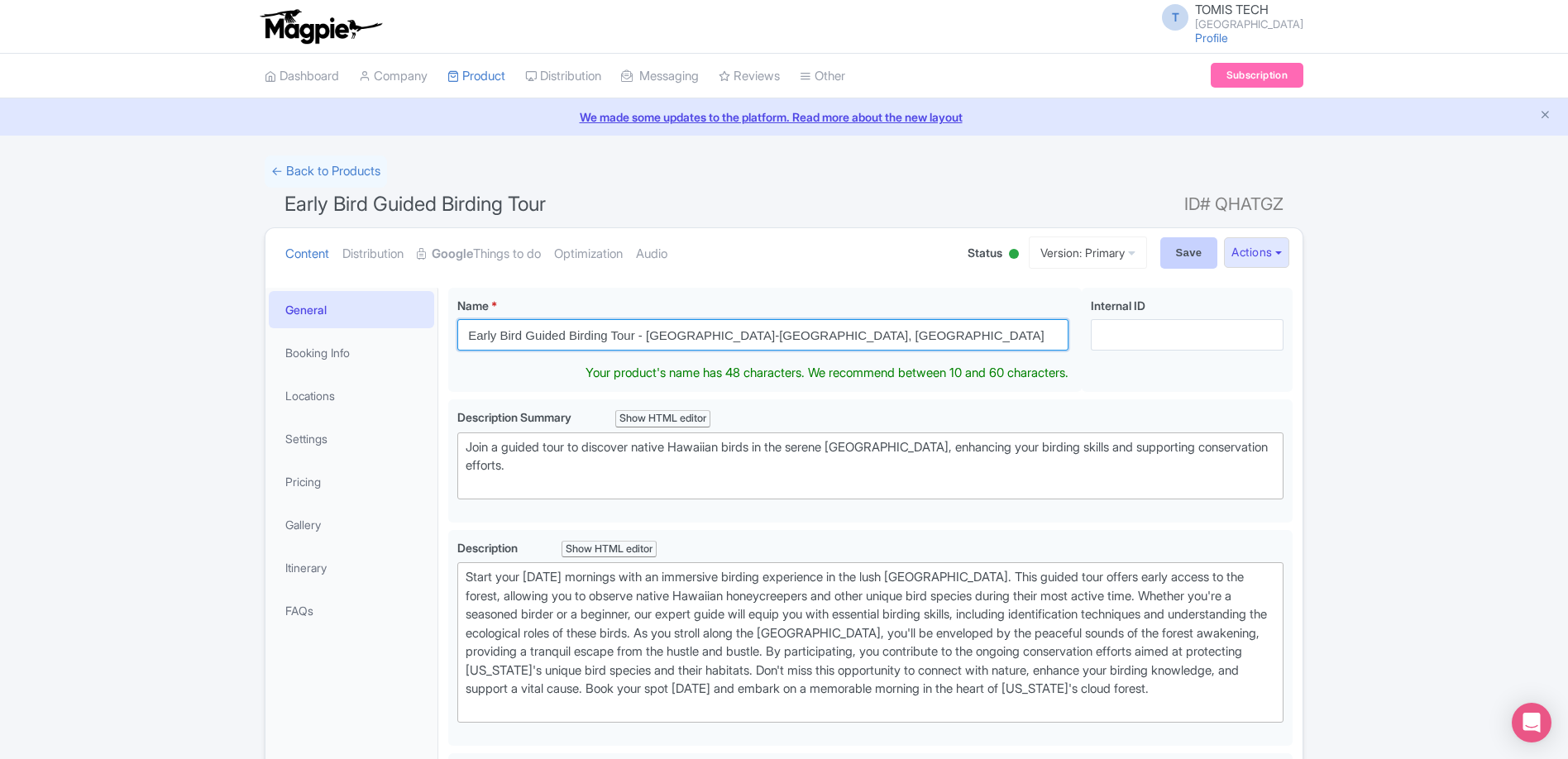
type input "Early Bird Guided Birding Tour - [GEOGRAPHIC_DATA]-[GEOGRAPHIC_DATA], [GEOGRAPH…"
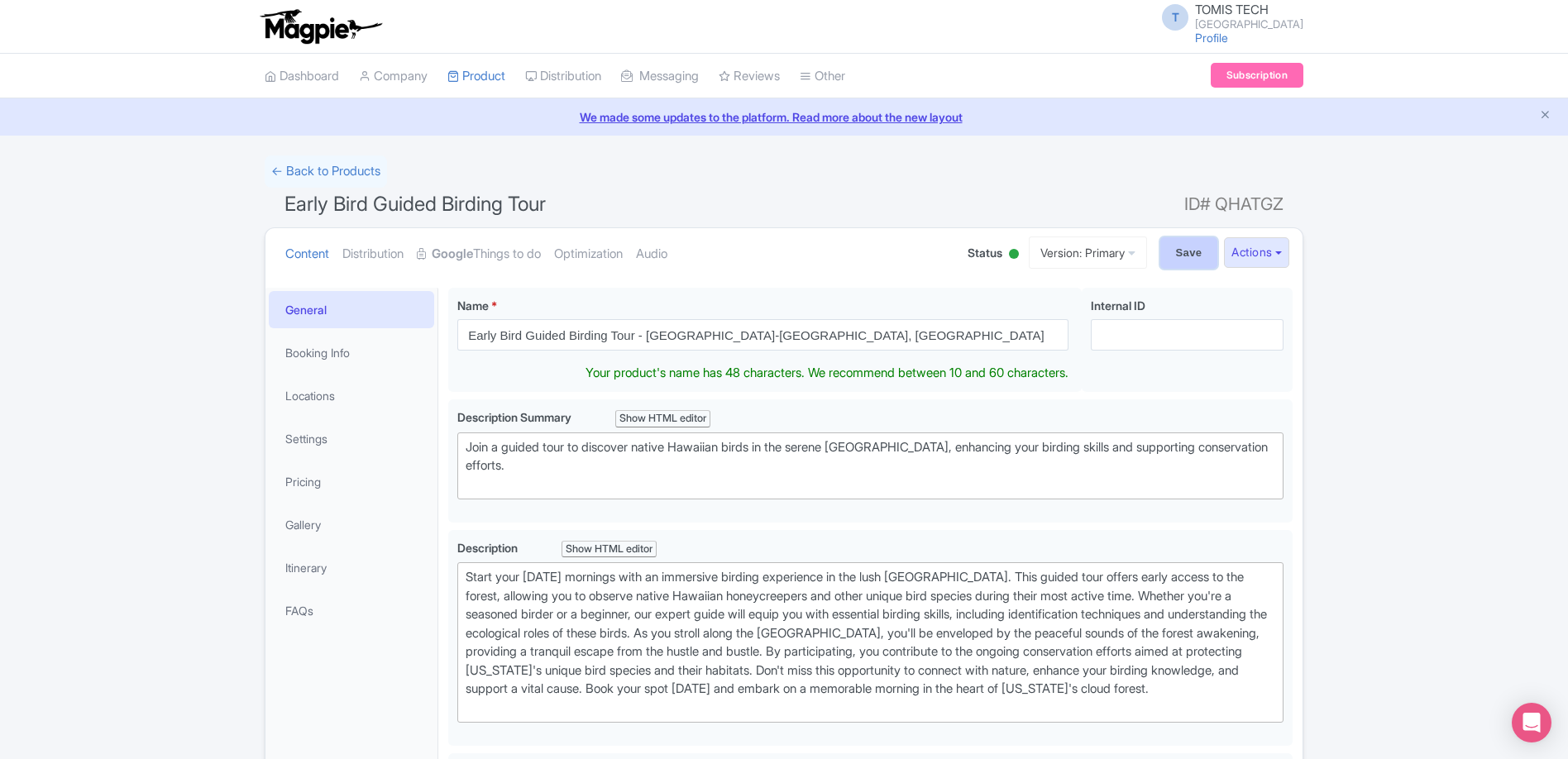
click at [1189, 267] on input "Save" at bounding box center [1189, 253] width 57 height 31
type input "Saving..."
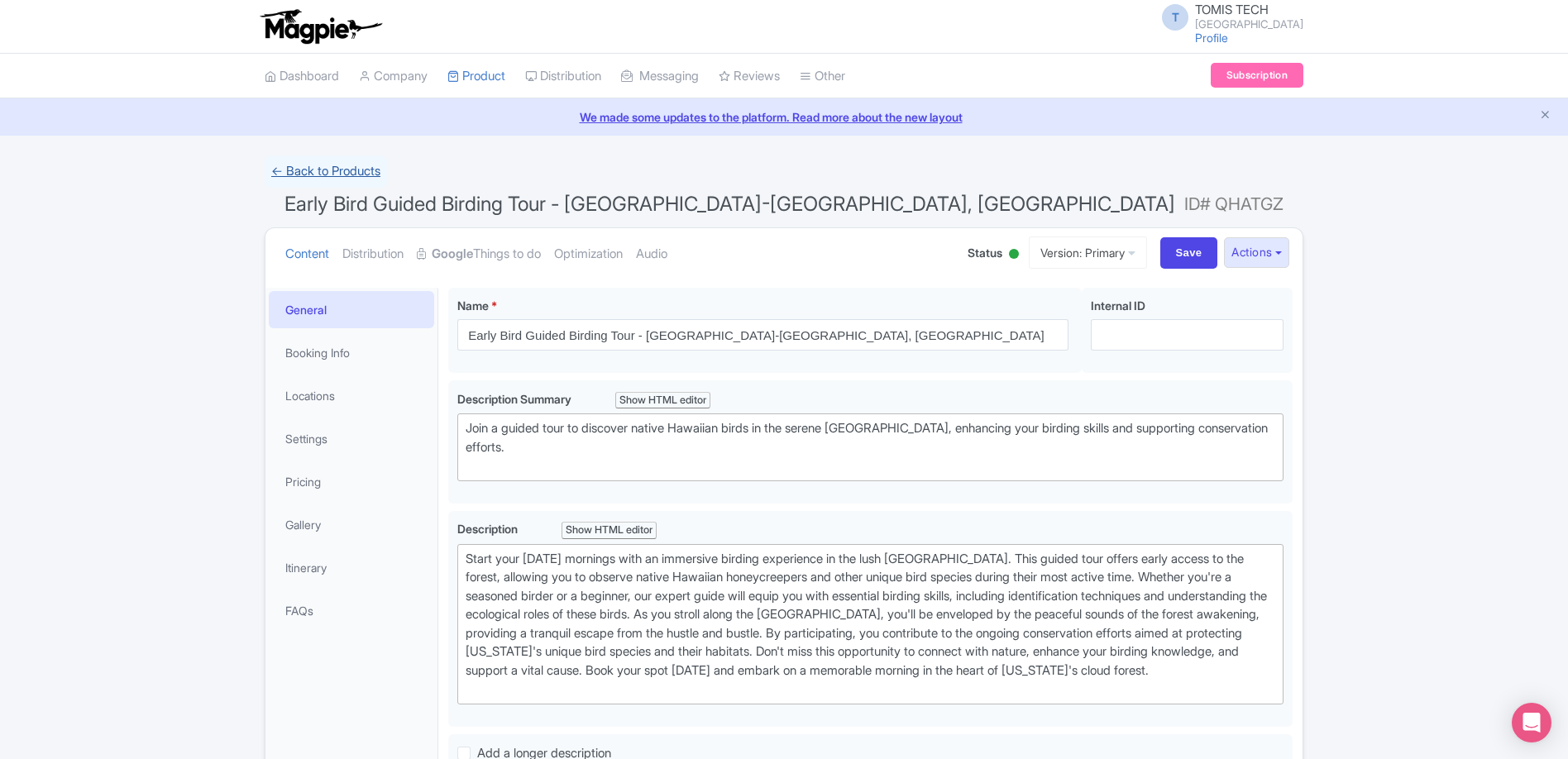
click at [336, 177] on link "← Back to Products" at bounding box center [326, 171] width 122 height 32
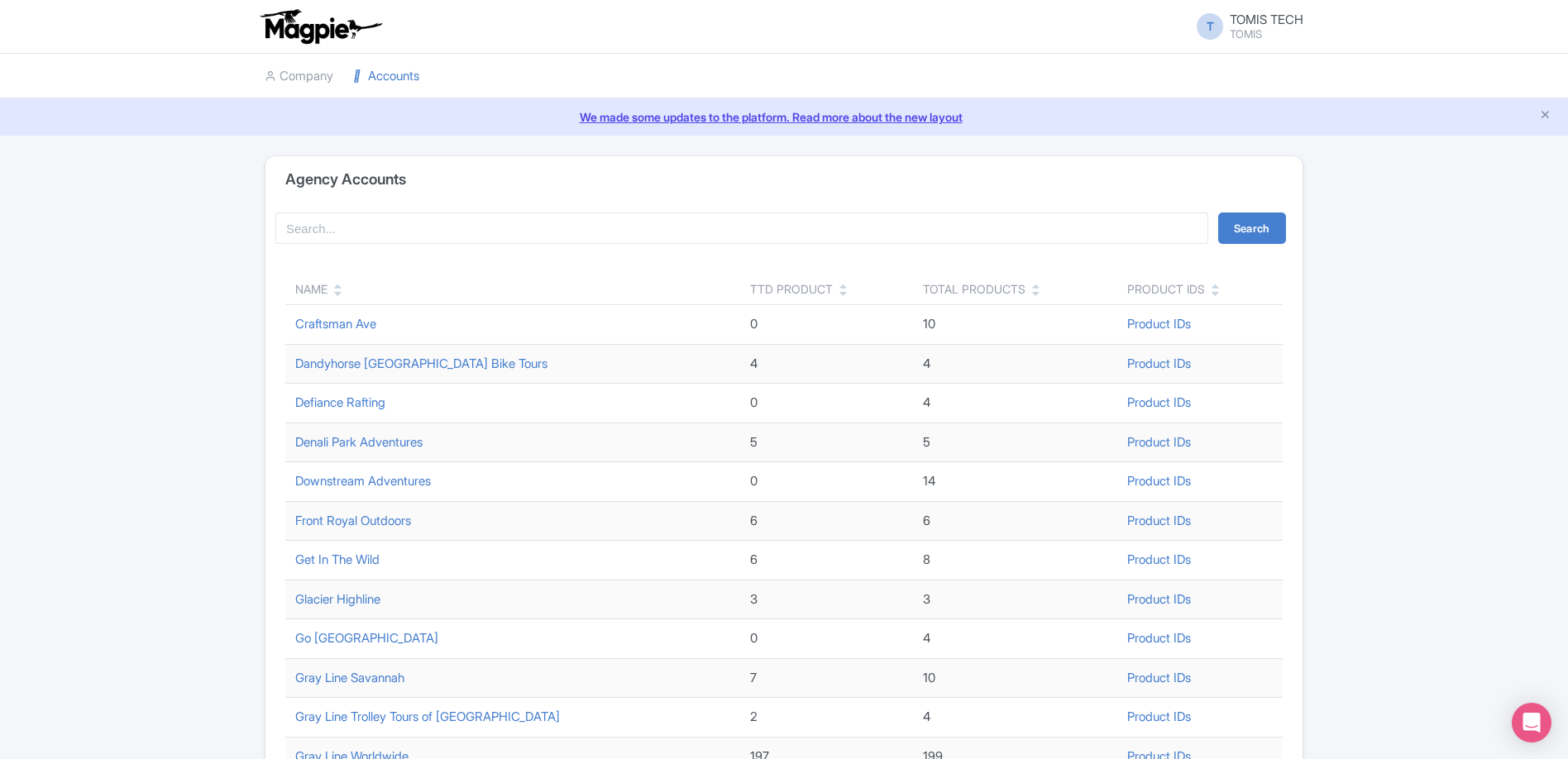
scroll to position [479, 0]
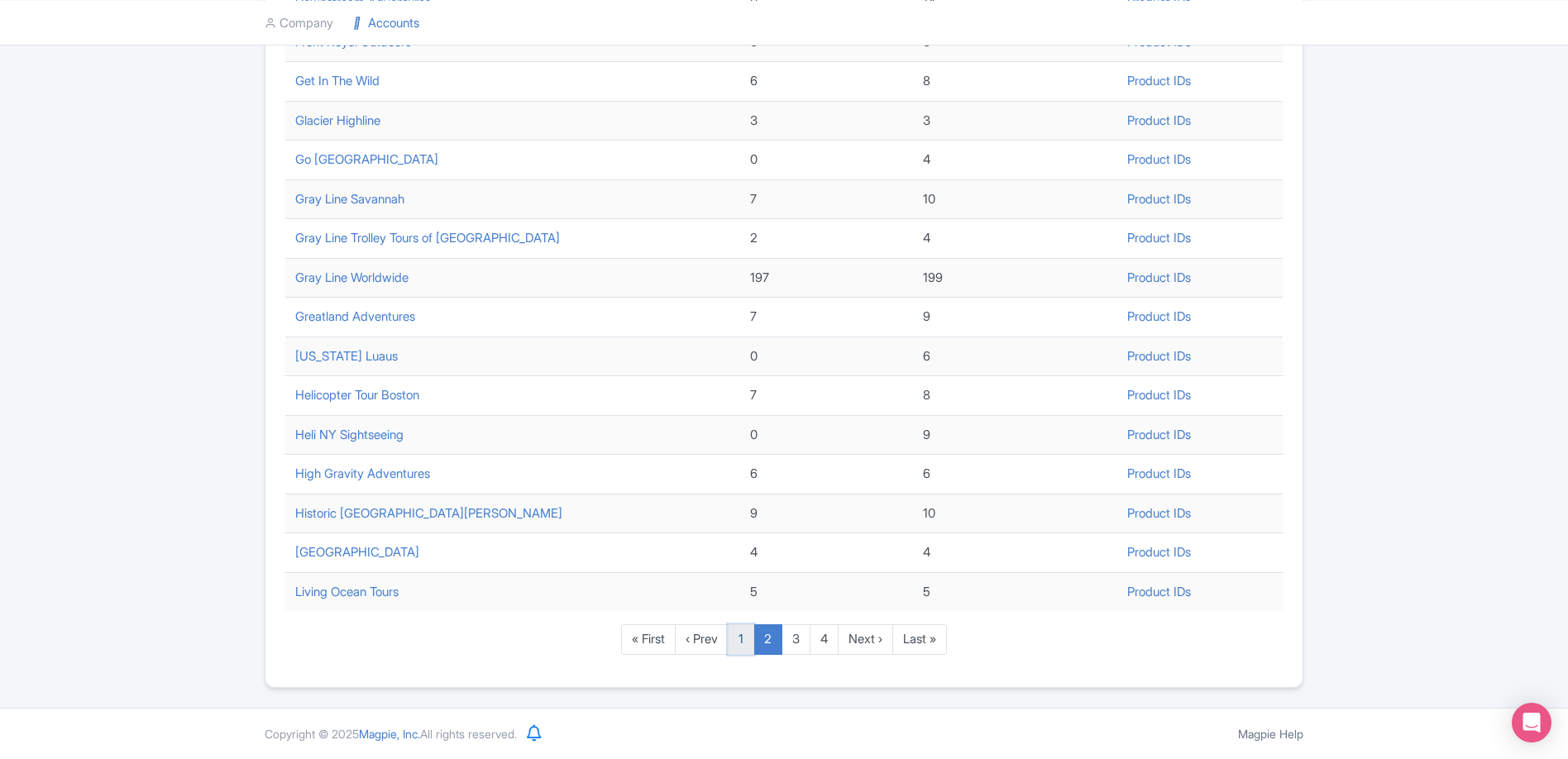
click at [746, 645] on link "1" at bounding box center [741, 639] width 26 height 31
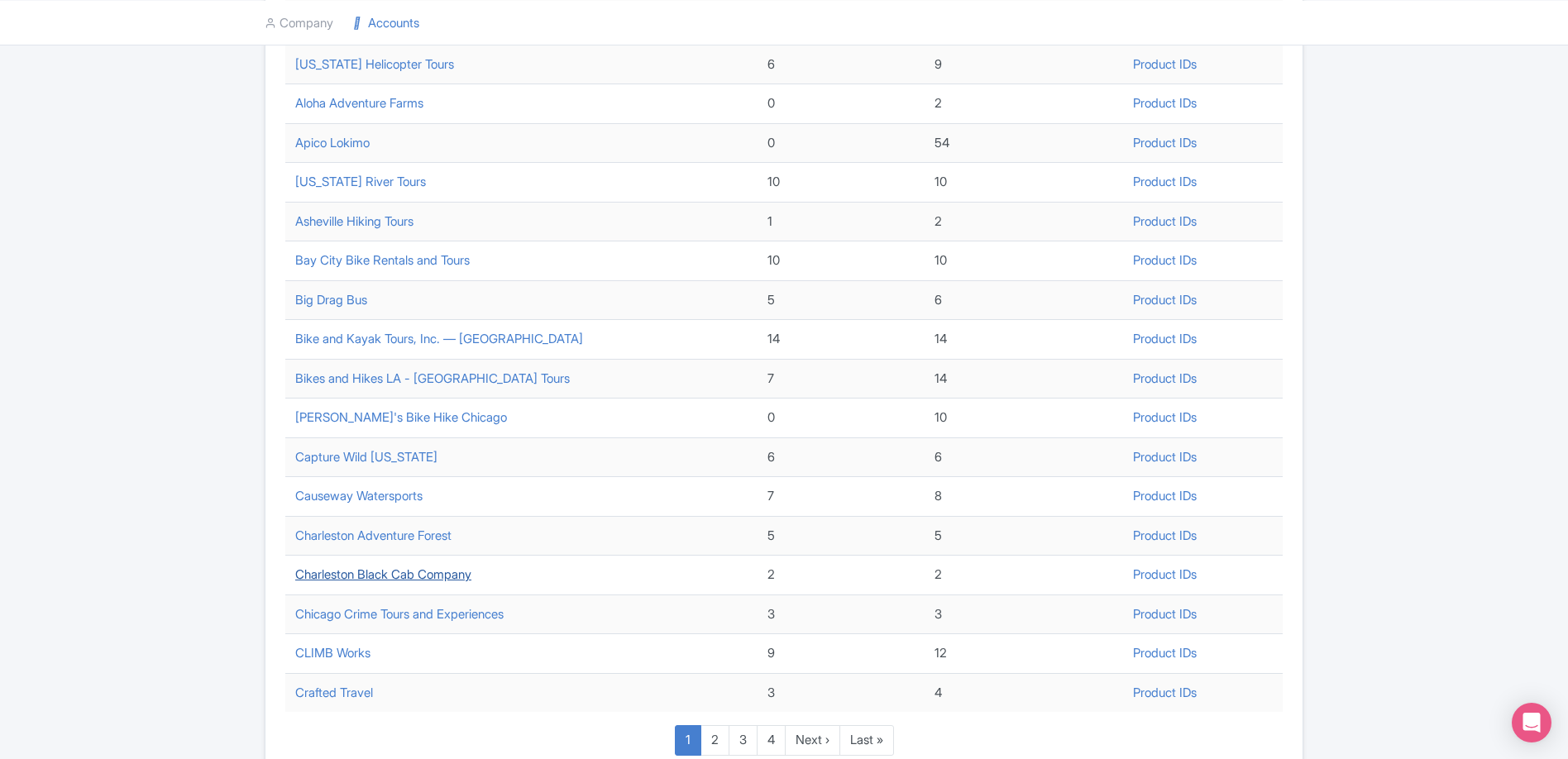
scroll to position [479, 0]
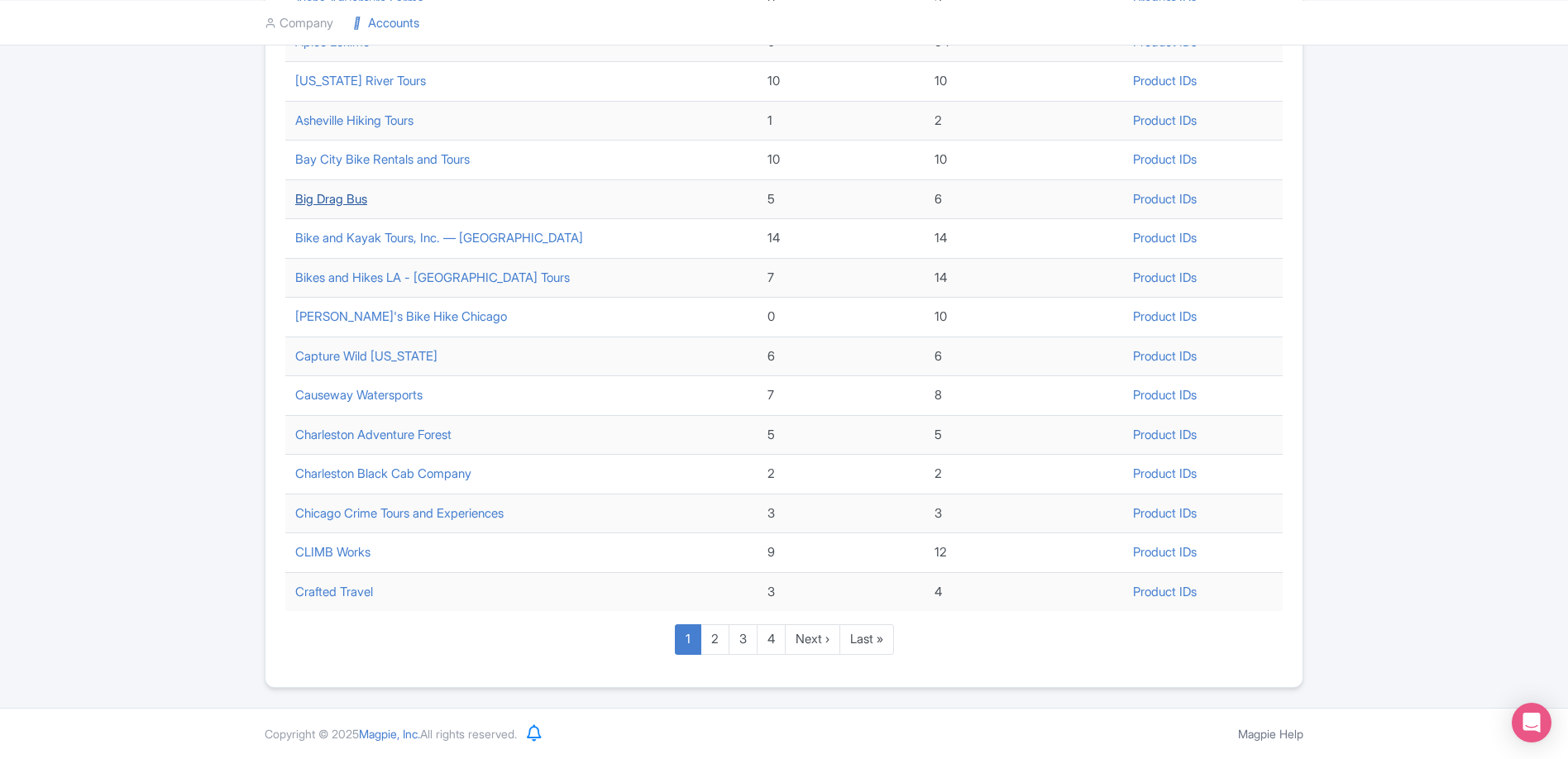
click at [343, 198] on link "Big Drag Bus" at bounding box center [331, 198] width 72 height 16
click at [708, 632] on link "2" at bounding box center [715, 639] width 29 height 31
click at [709, 639] on link "2" at bounding box center [715, 639] width 29 height 31
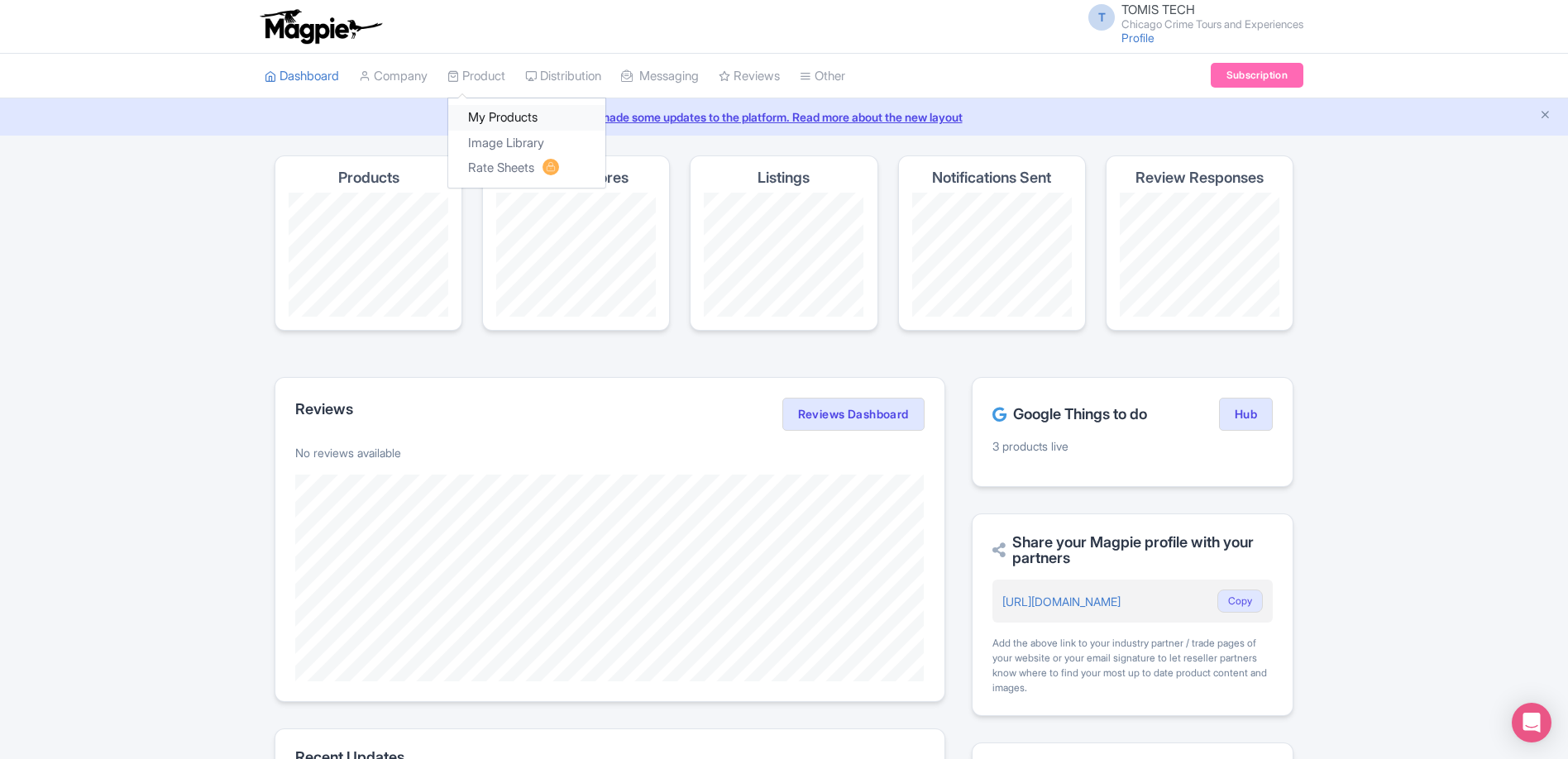
click at [483, 116] on link "My Products" at bounding box center [526, 118] width 157 height 26
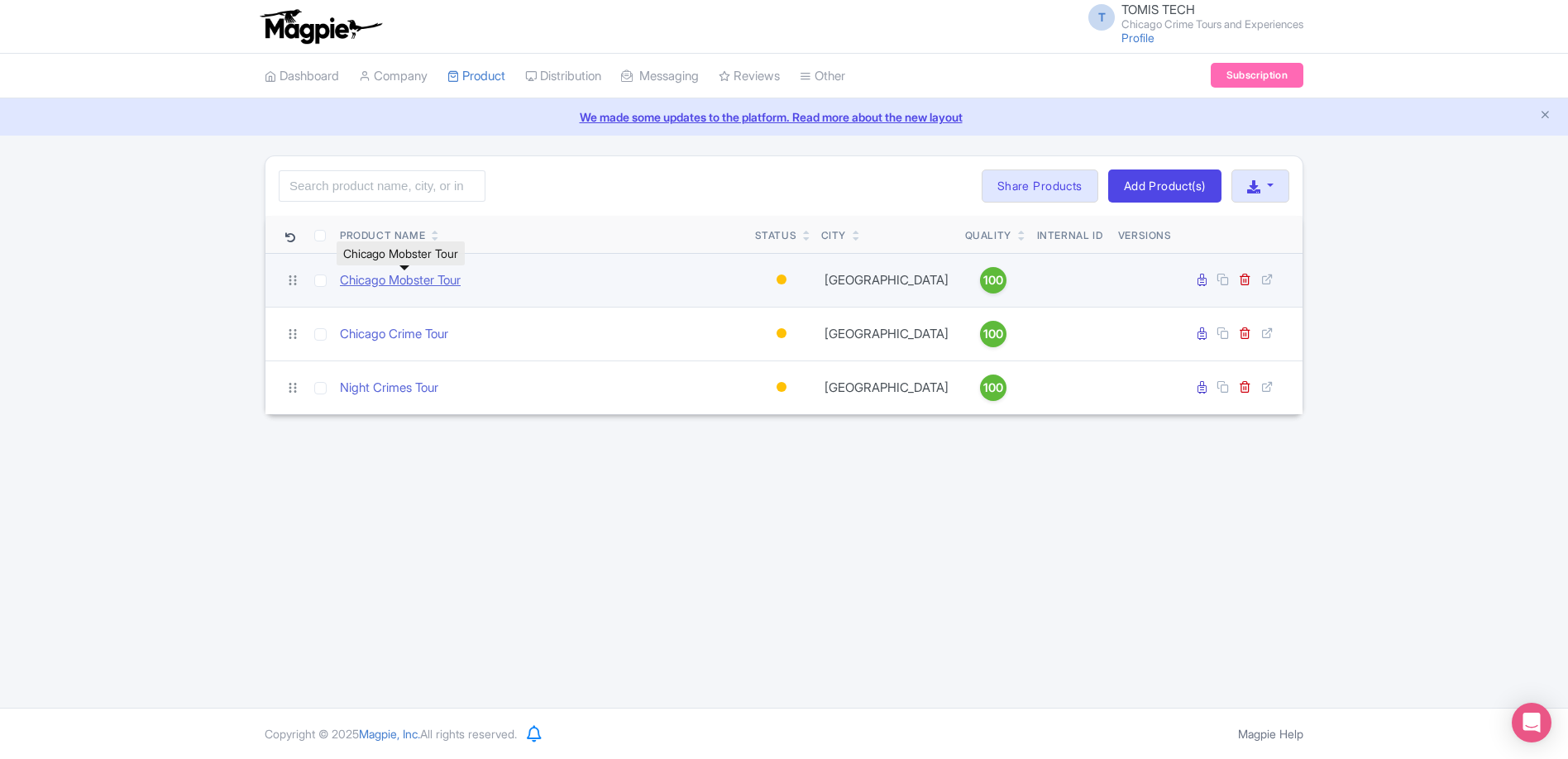
click at [396, 274] on link "Chicago Mobster Tour" at bounding box center [400, 280] width 120 height 19
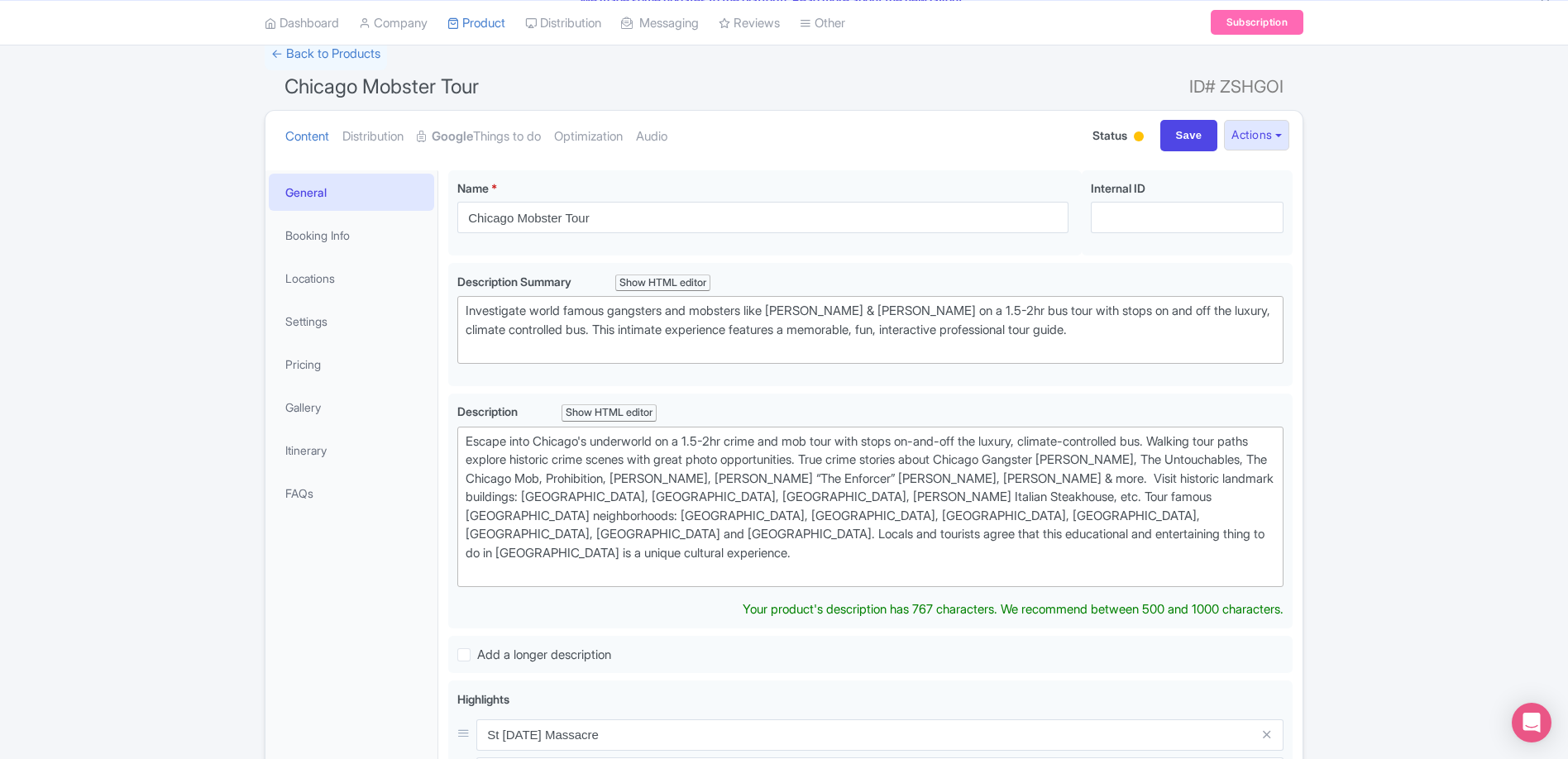
scroll to position [13, 0]
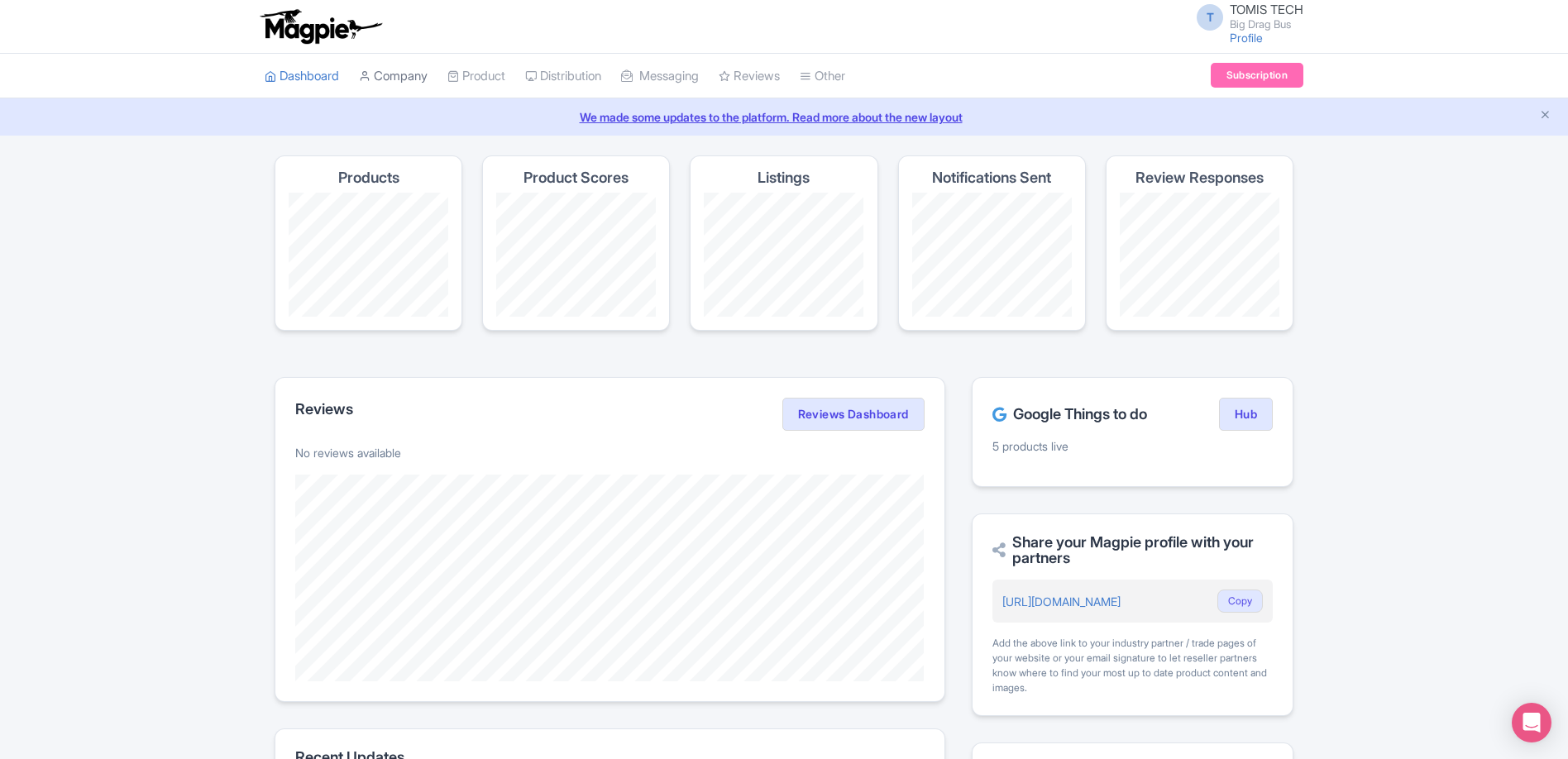
click at [405, 75] on link "Company" at bounding box center [392, 77] width 68 height 46
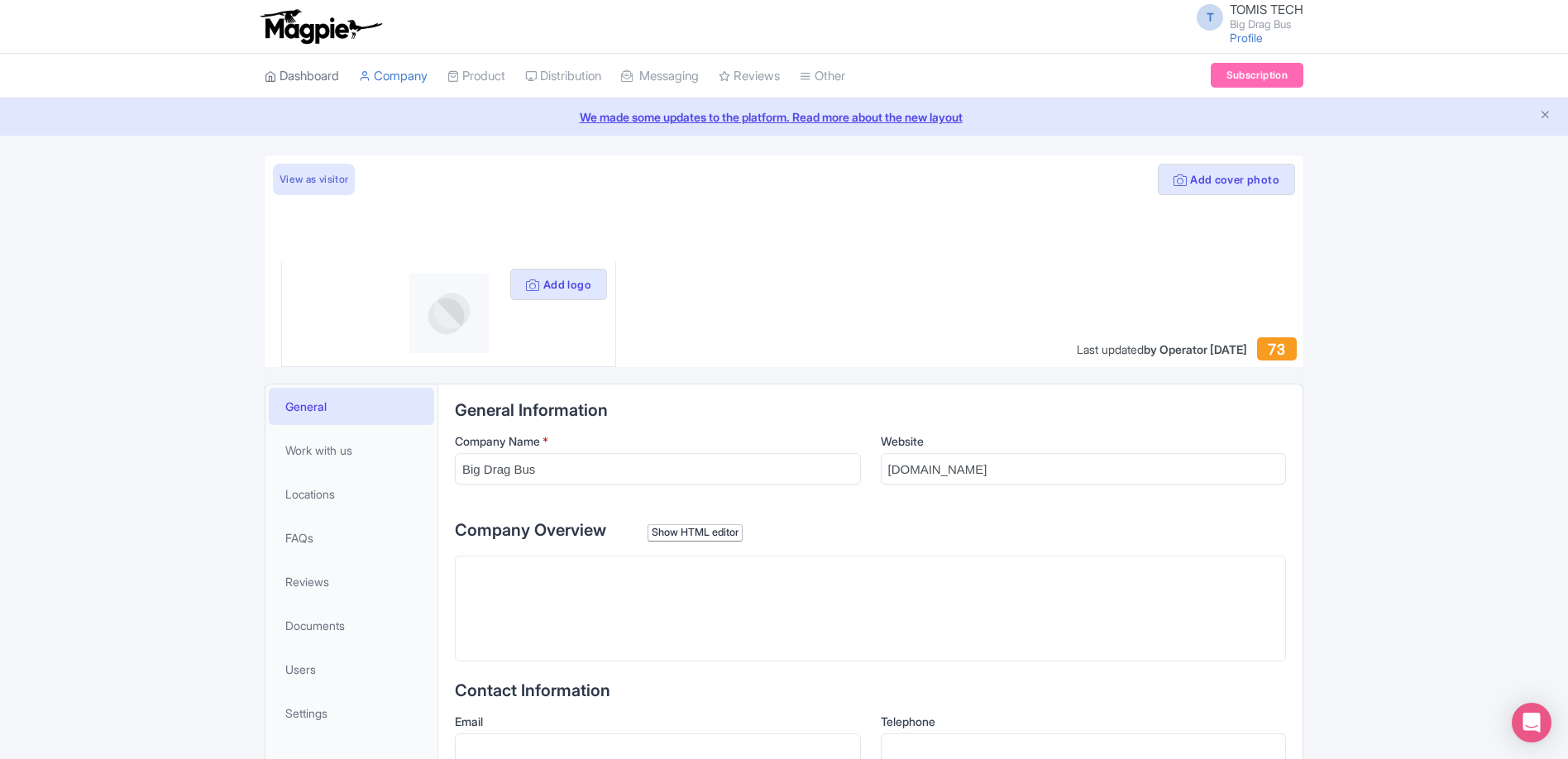
click at [325, 77] on link "Dashboard" at bounding box center [302, 77] width 75 height 46
click at [485, 82] on link "Product" at bounding box center [475, 77] width 57 height 46
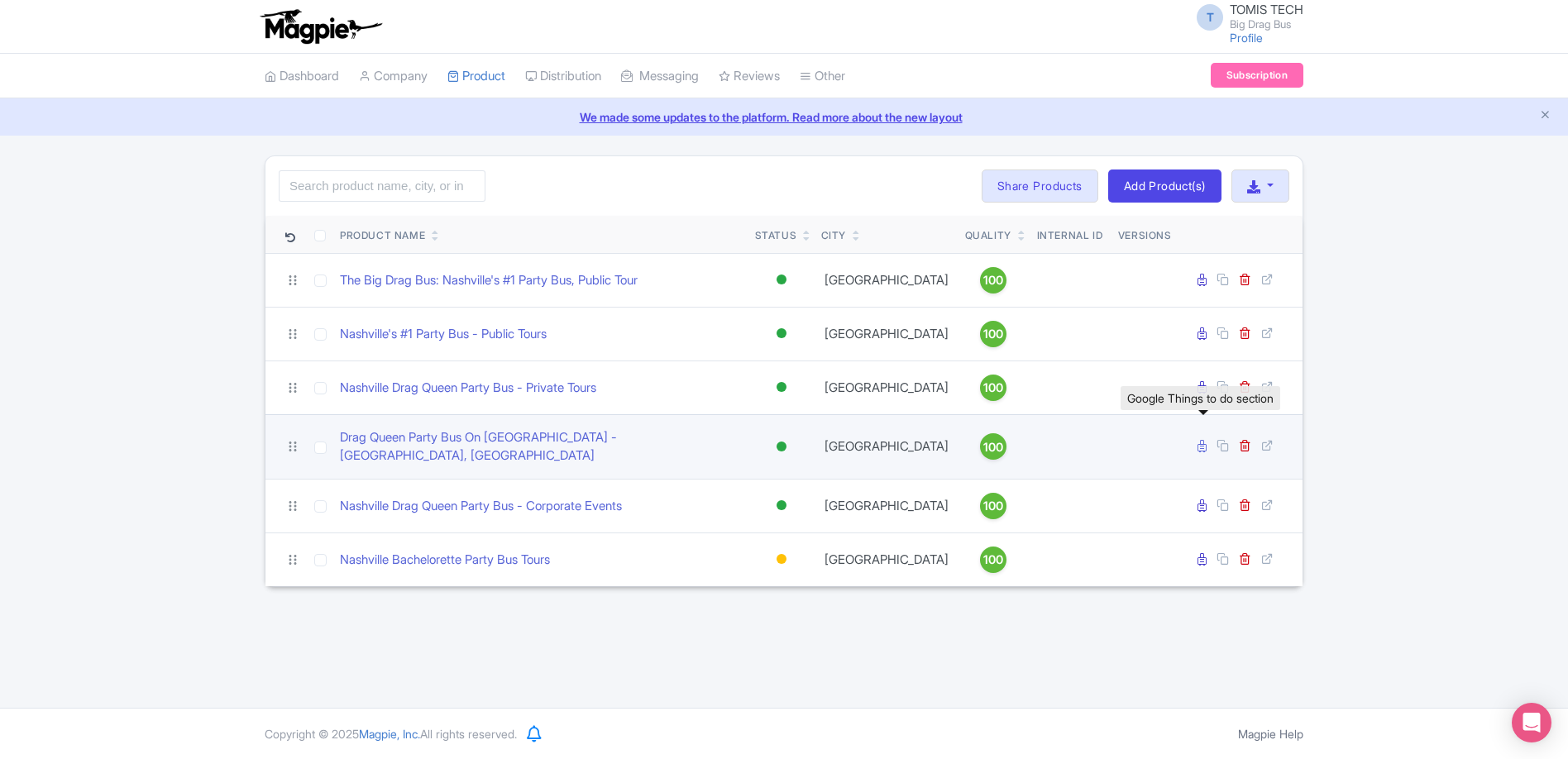
click at [1201, 440] on icon at bounding box center [1201, 446] width 9 height 13
click at [1205, 442] on icon at bounding box center [1201, 446] width 9 height 13
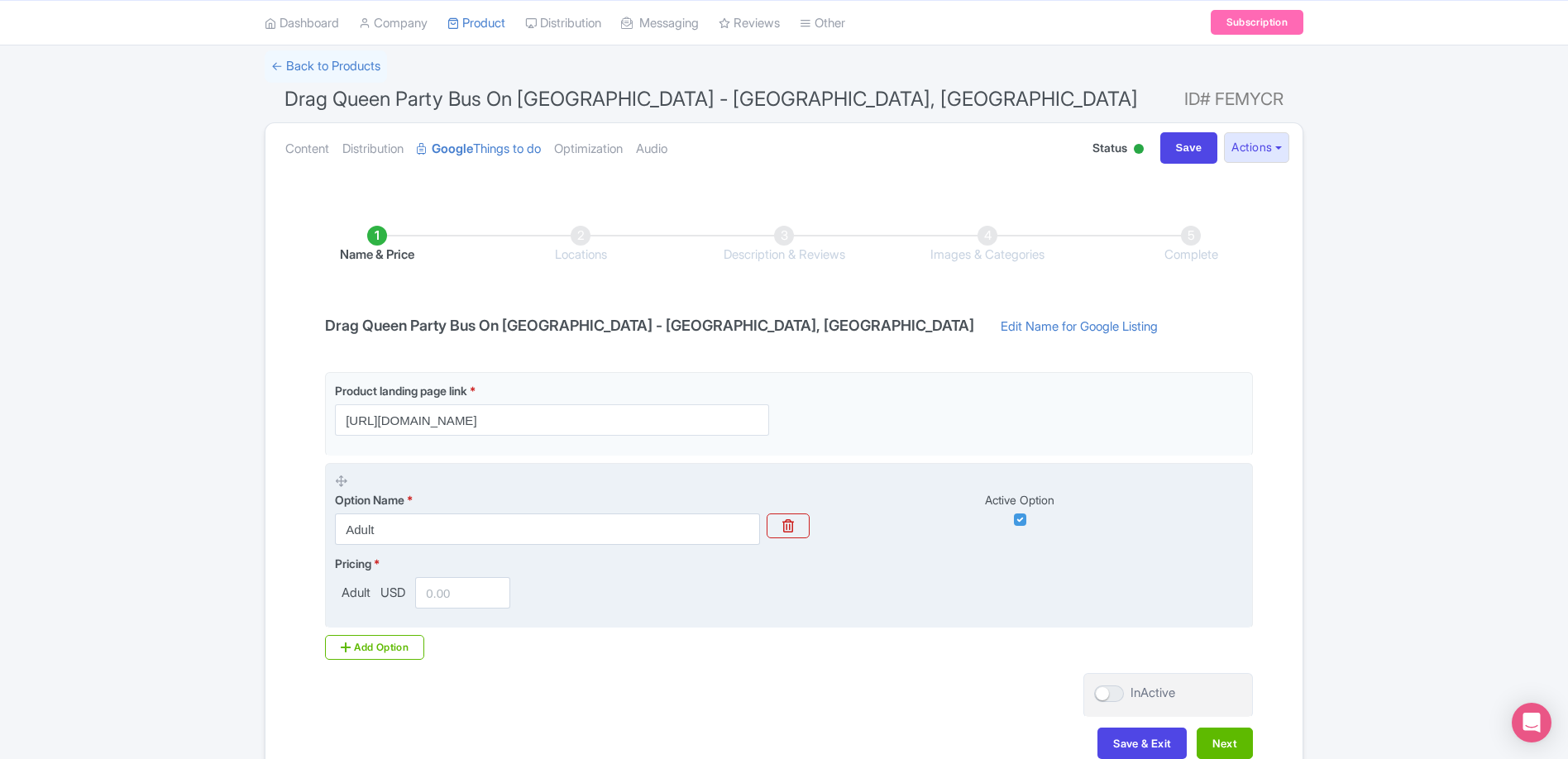
scroll to position [203, 0]
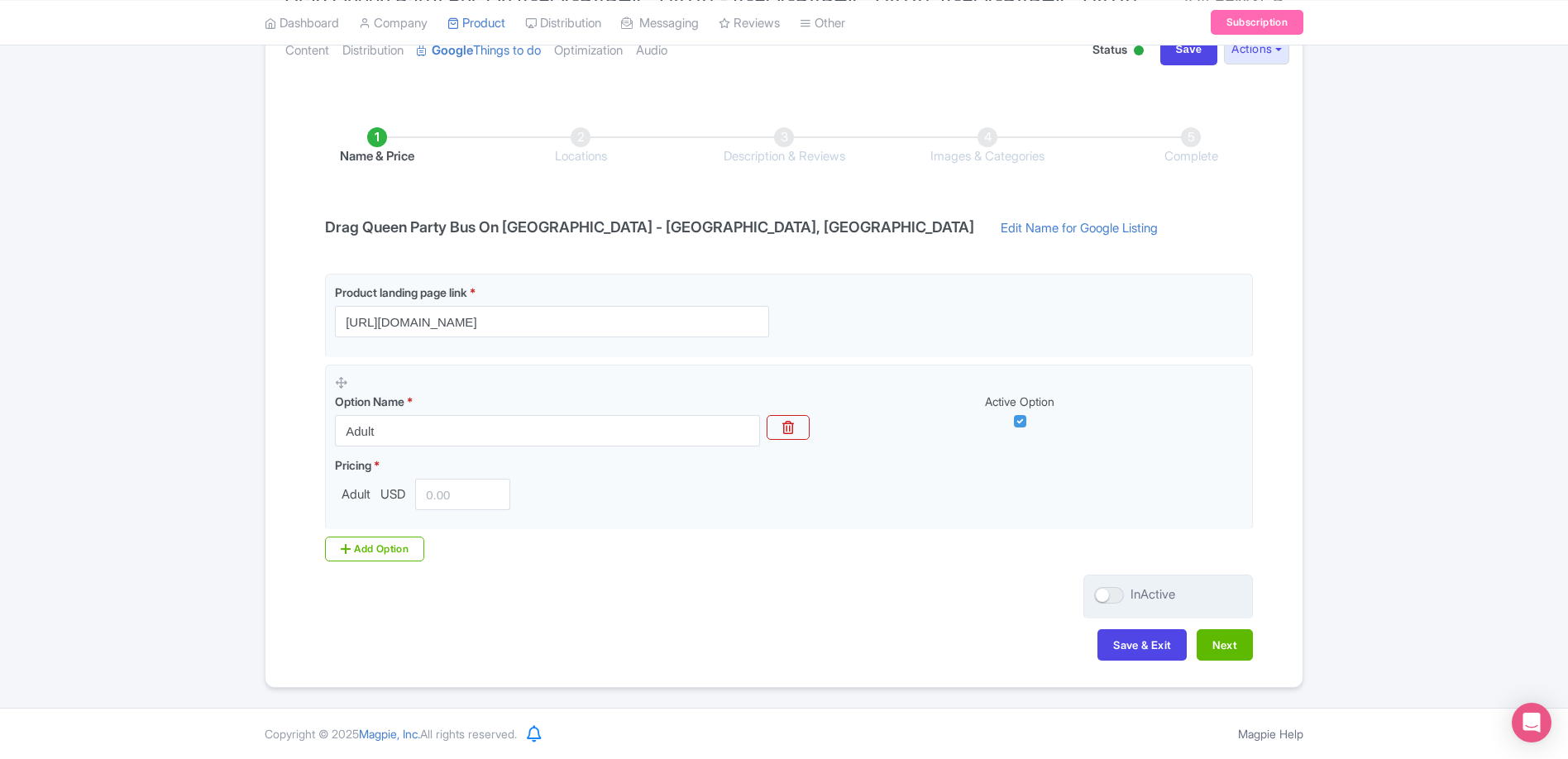
drag, startPoint x: 1113, startPoint y: 590, endPoint x: 1141, endPoint y: 593, distance: 28.2
click at [1115, 593] on div at bounding box center [1108, 596] width 30 height 16
click at [1105, 593] on input "InActive" at bounding box center [1099, 595] width 11 height 11
checkbox input "true"
click at [1160, 650] on button "Save & Exit" at bounding box center [1142, 645] width 89 height 31
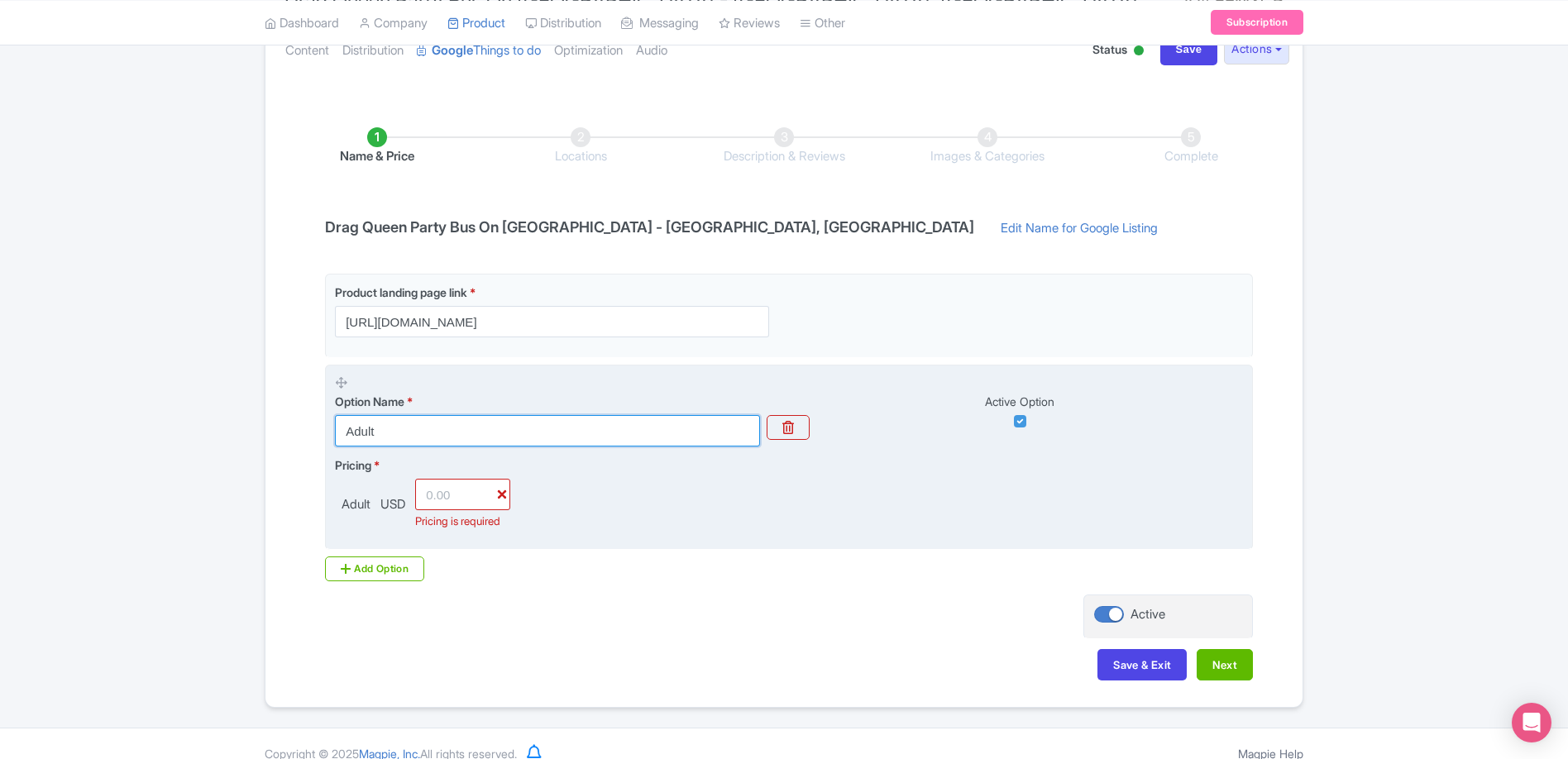
click at [393, 433] on input "Adult" at bounding box center [547, 431] width 425 height 31
click at [872, 495] on div "Pricing * Adult USD Pricing is required" at bounding box center [788, 493] width 908 height 74
click at [455, 495] on input "number" at bounding box center [462, 494] width 95 height 31
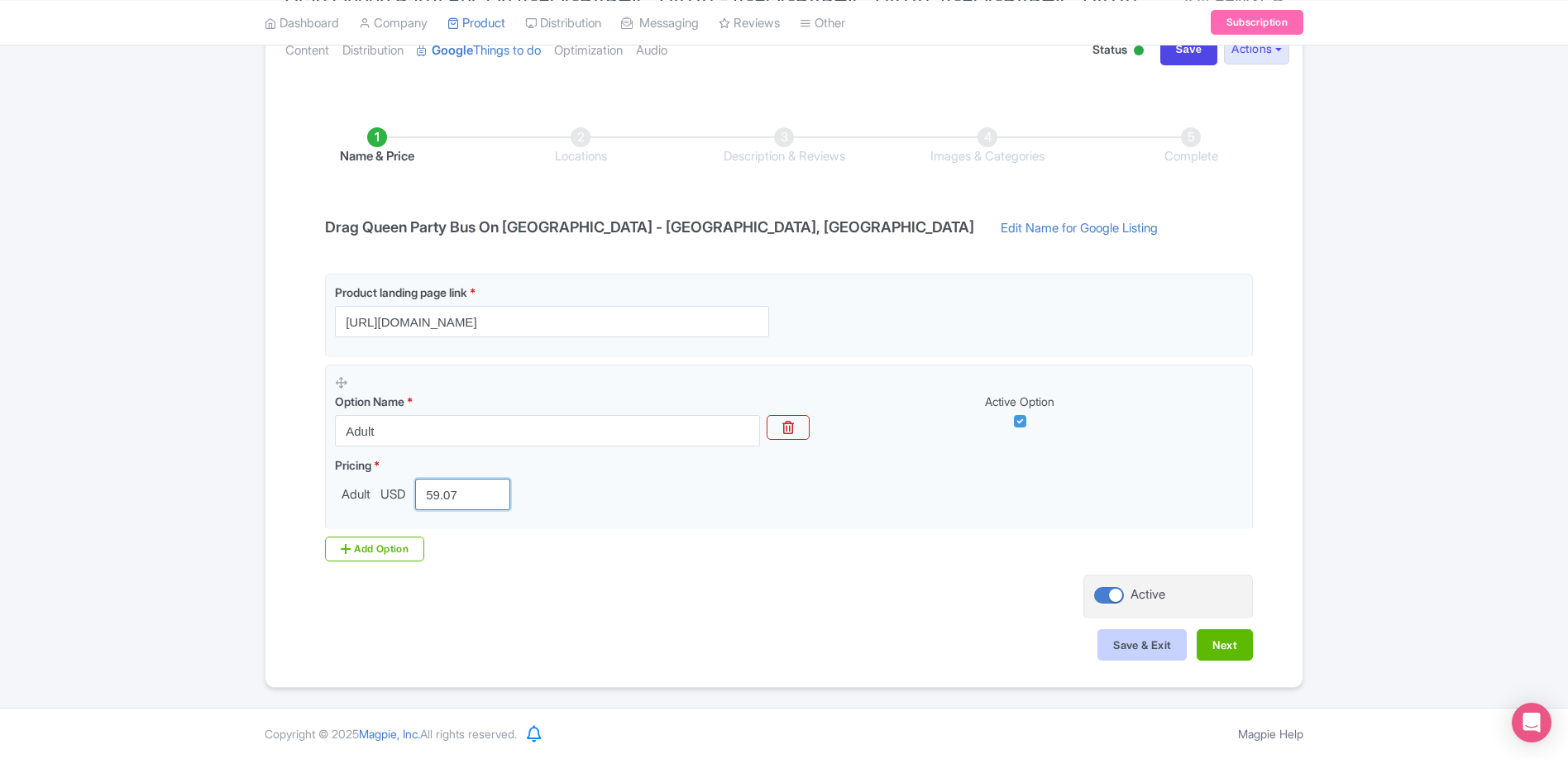
type input "59.07"
click at [1161, 651] on button "Save & Exit" at bounding box center [1142, 645] width 89 height 31
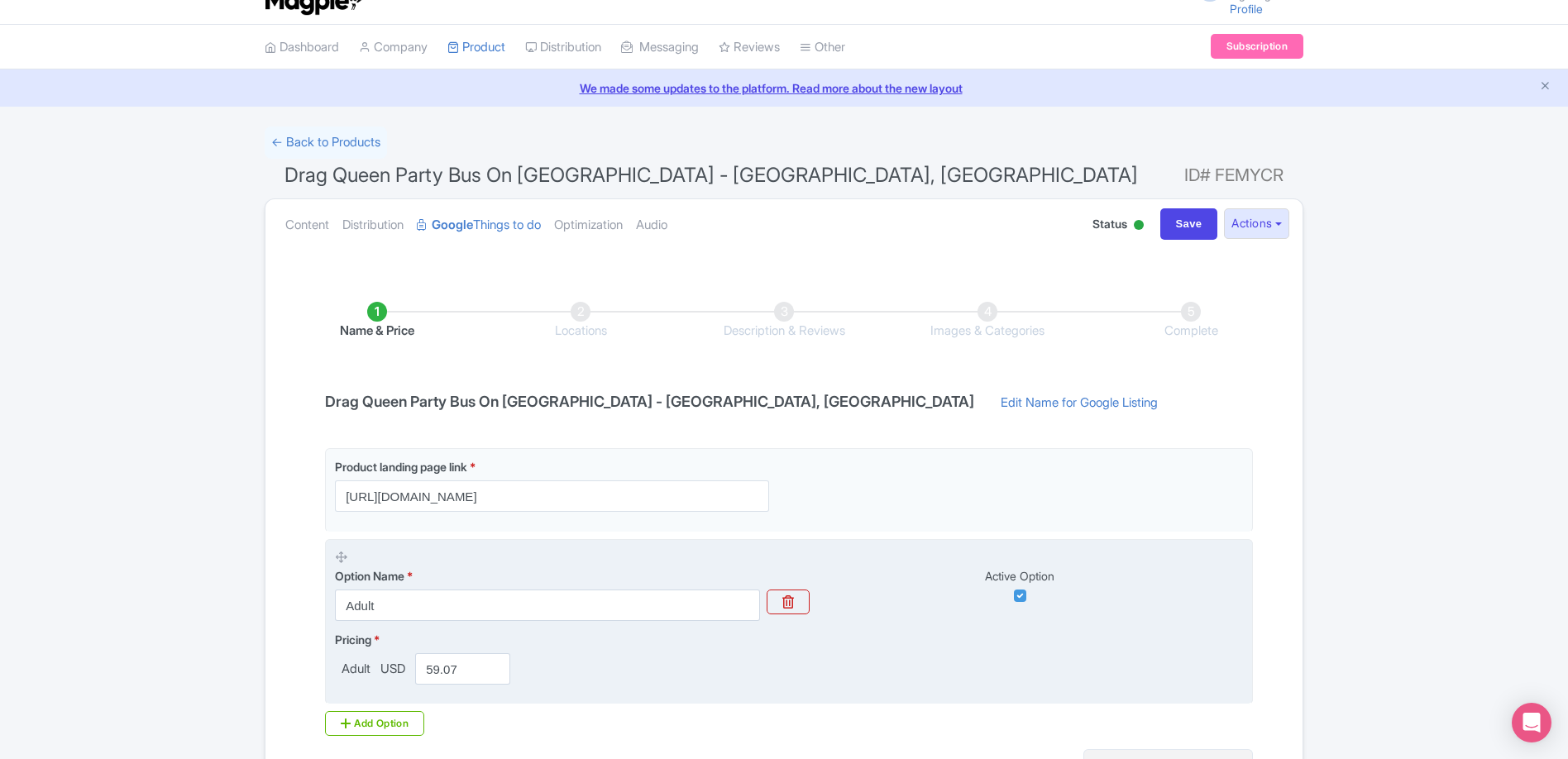
scroll to position [0, 0]
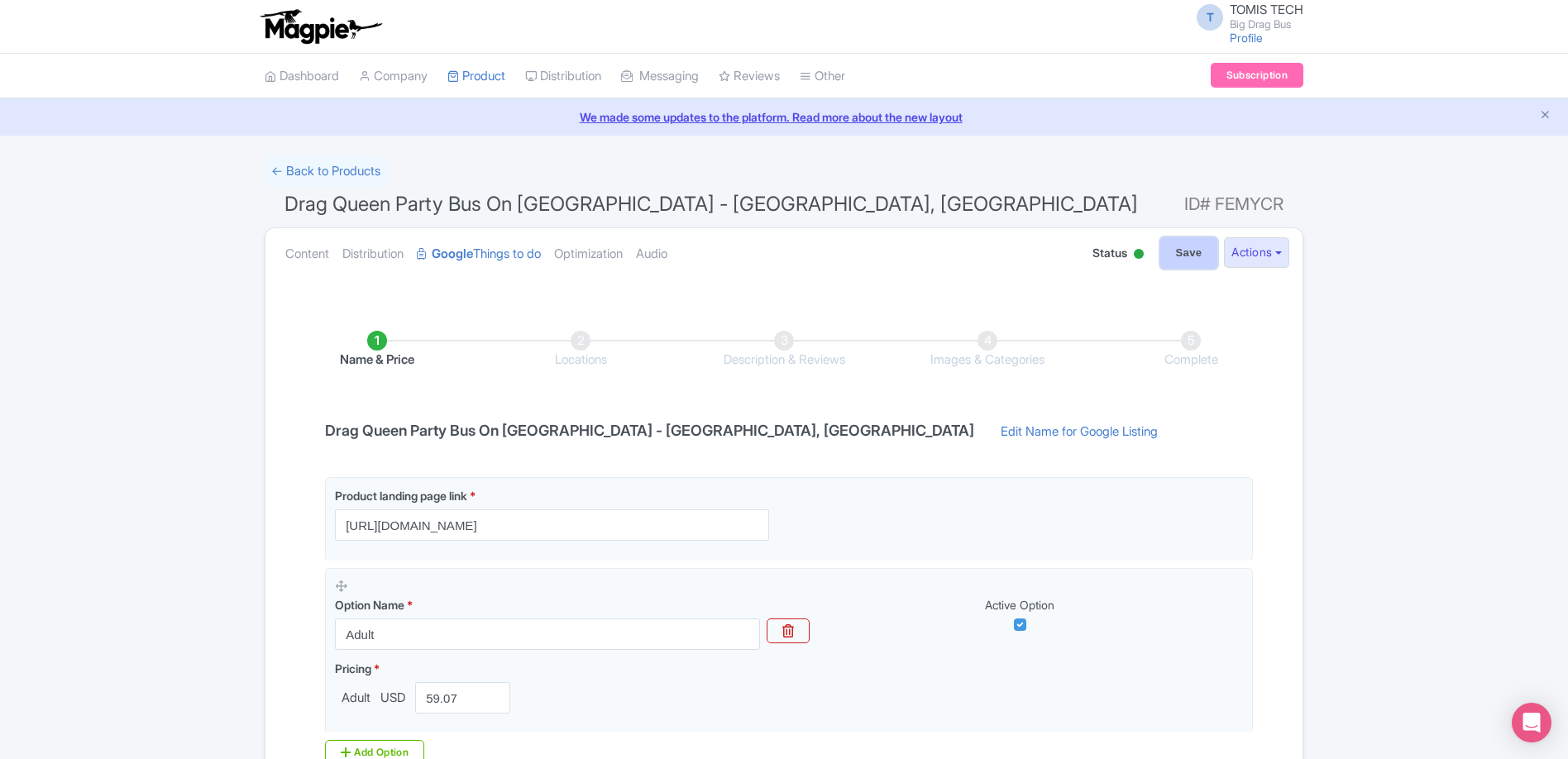
click at [1179, 257] on input "Save" at bounding box center [1189, 253] width 57 height 31
type input "Saving..."
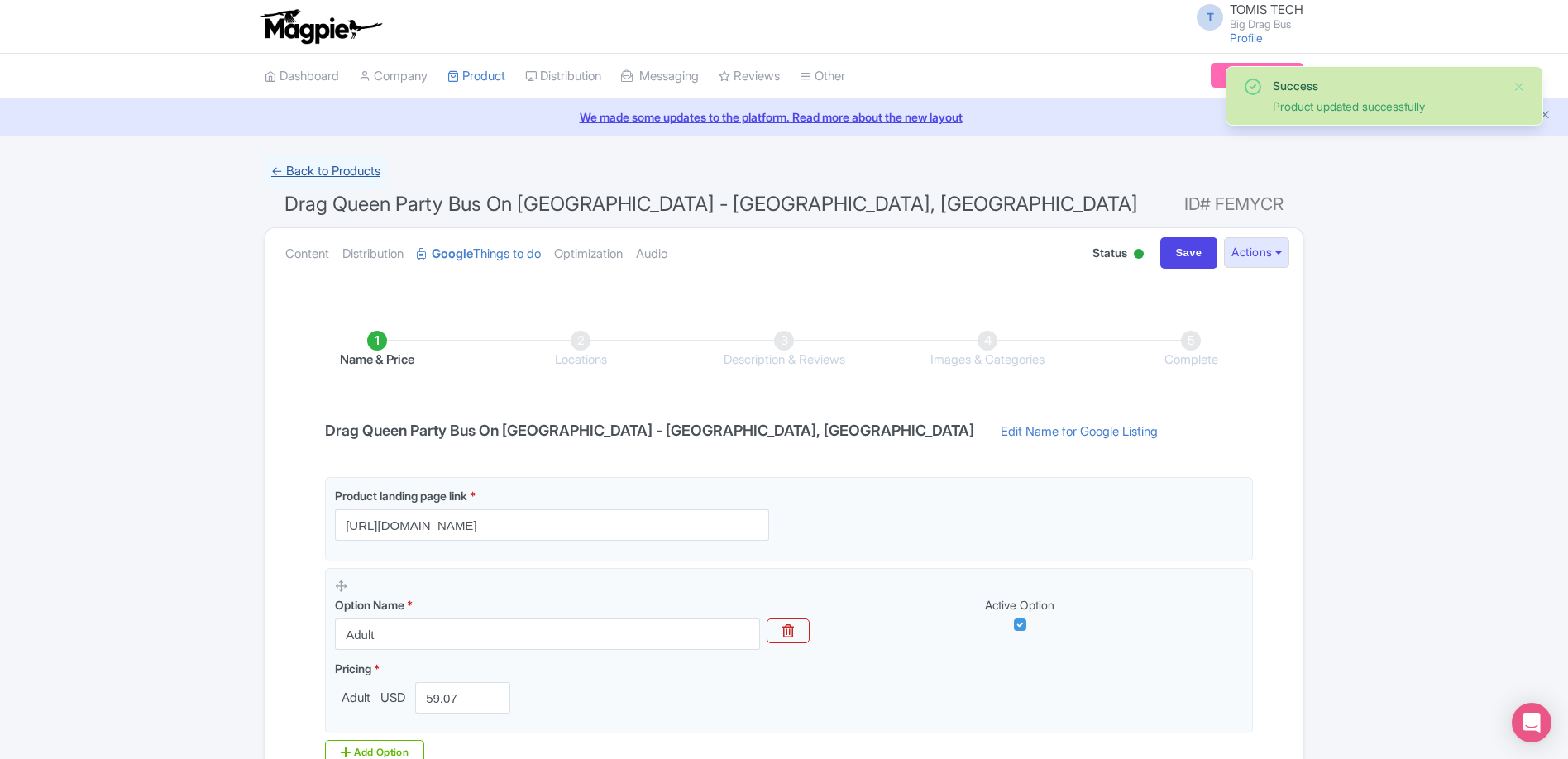
click at [327, 171] on link "← Back to Products" at bounding box center [326, 171] width 122 height 32
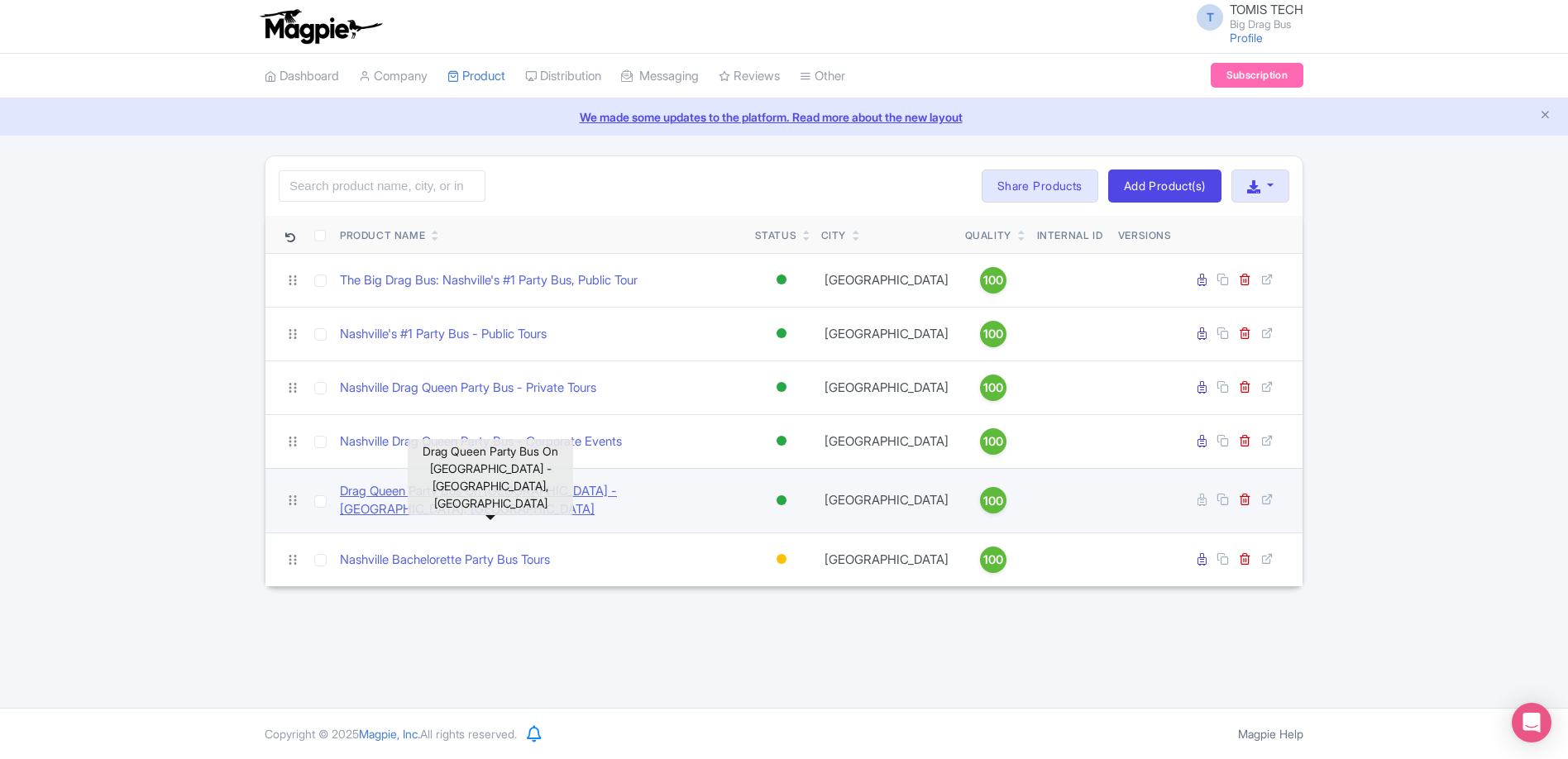
drag, startPoint x: 435, startPoint y: 495, endPoint x: 446, endPoint y: 496, distance: 11.0
click at [435, 495] on link "Drag Queen Party Bus On [GEOGRAPHIC_DATA] - [GEOGRAPHIC_DATA], [GEOGRAPHIC_DATA]" at bounding box center [541, 500] width 402 height 37
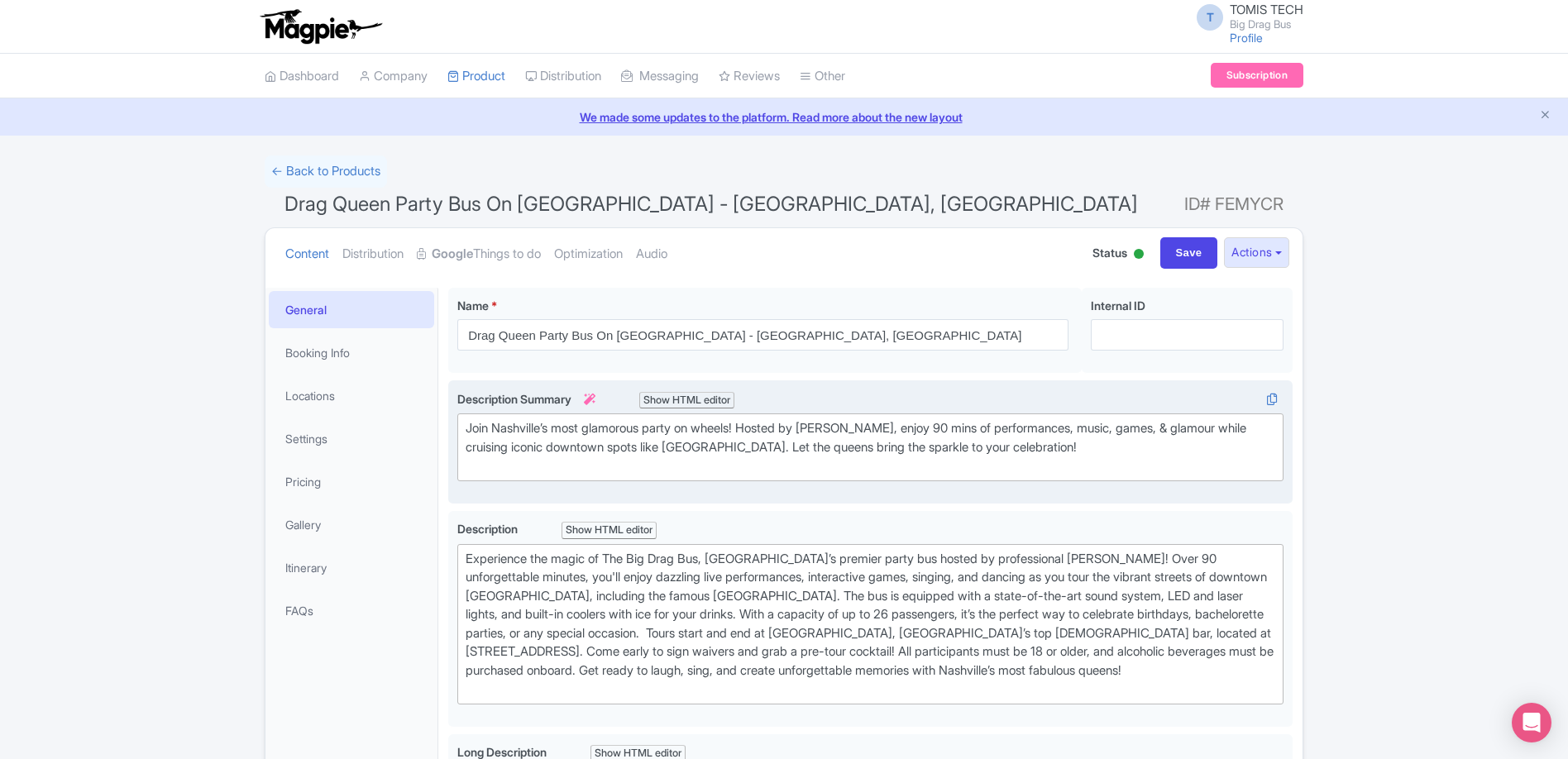
scroll to position [4, 0]
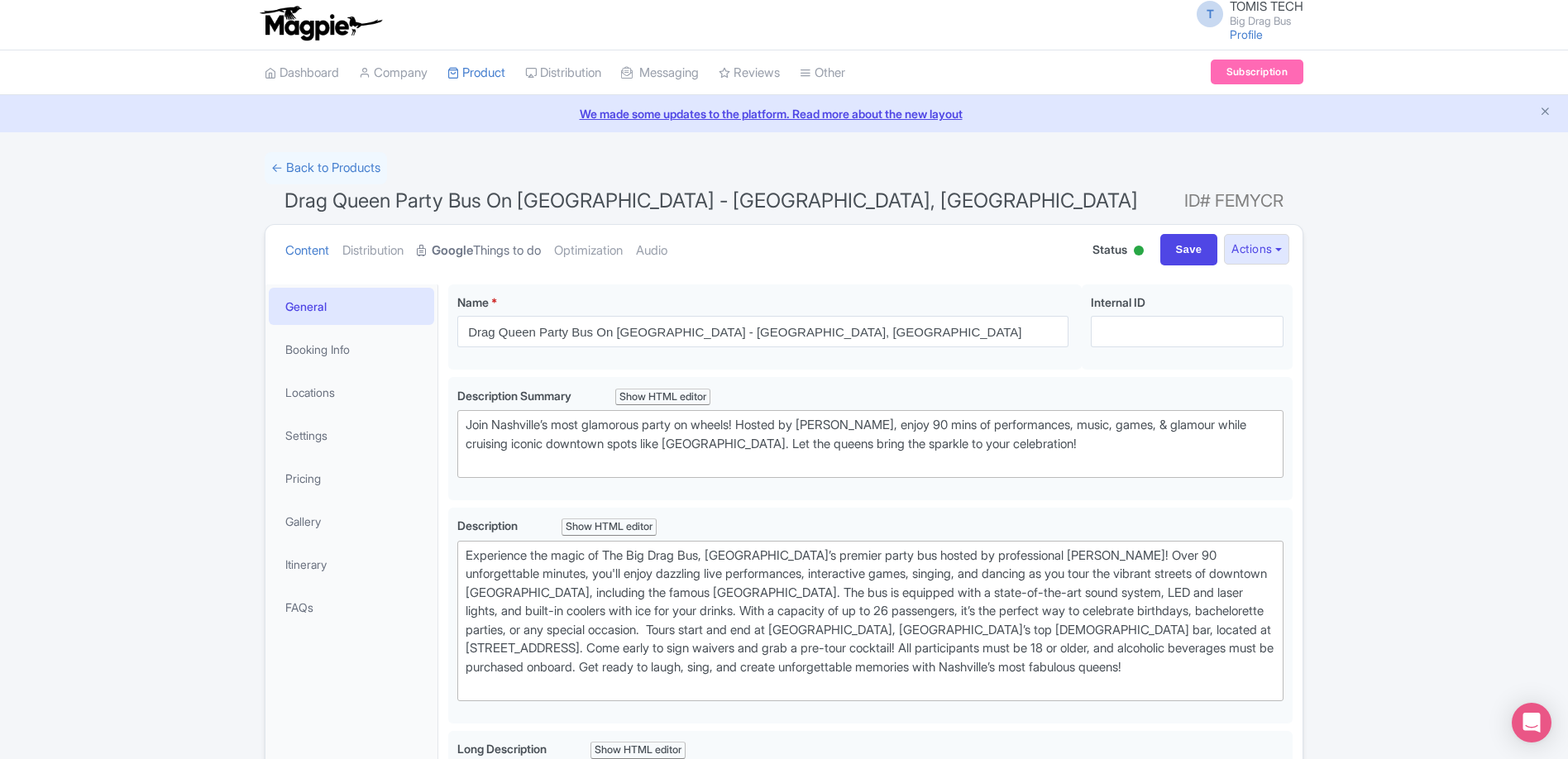
click at [484, 248] on link "Google Things to do" at bounding box center [479, 251] width 124 height 52
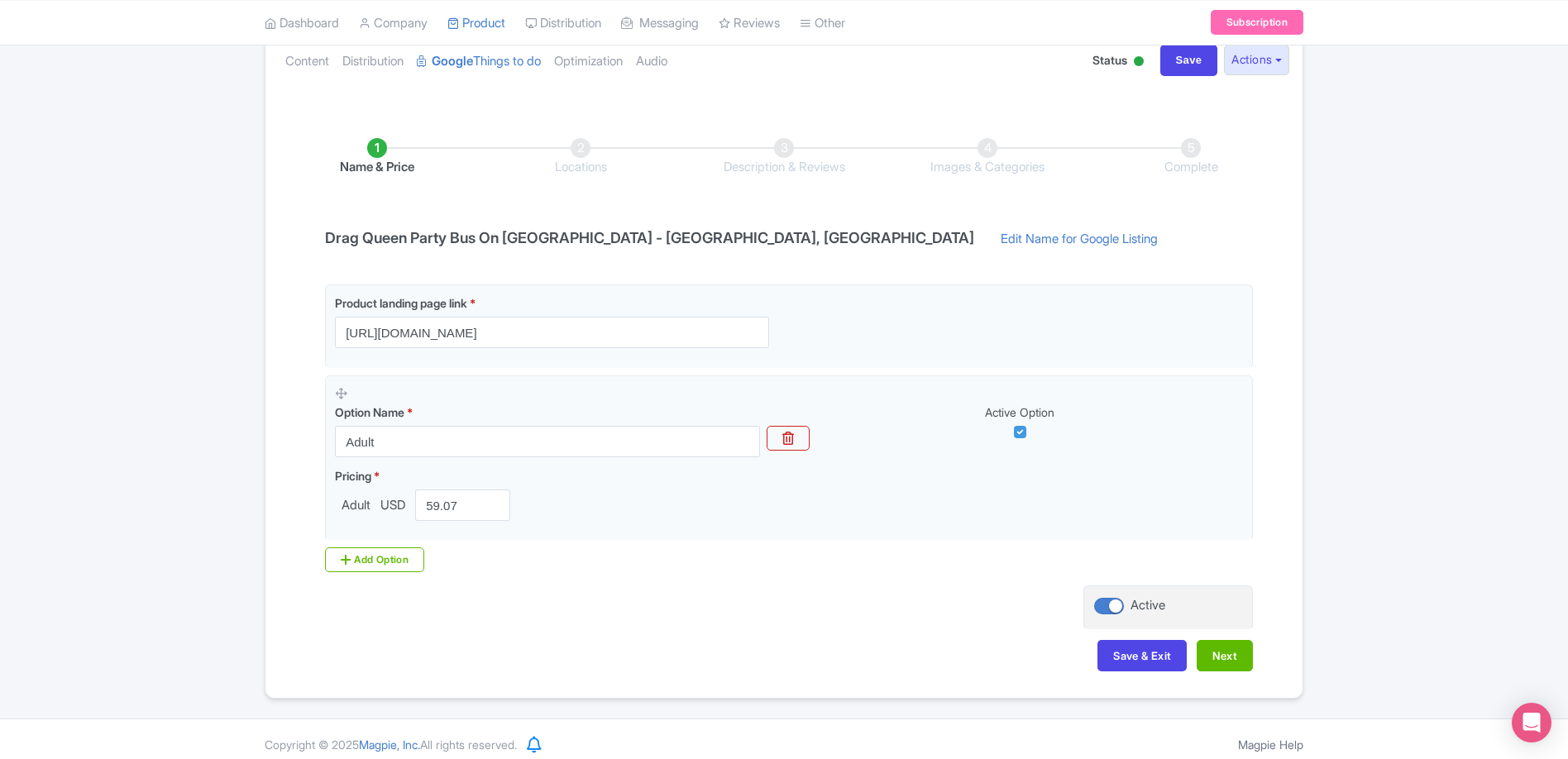
scroll to position [203, 0]
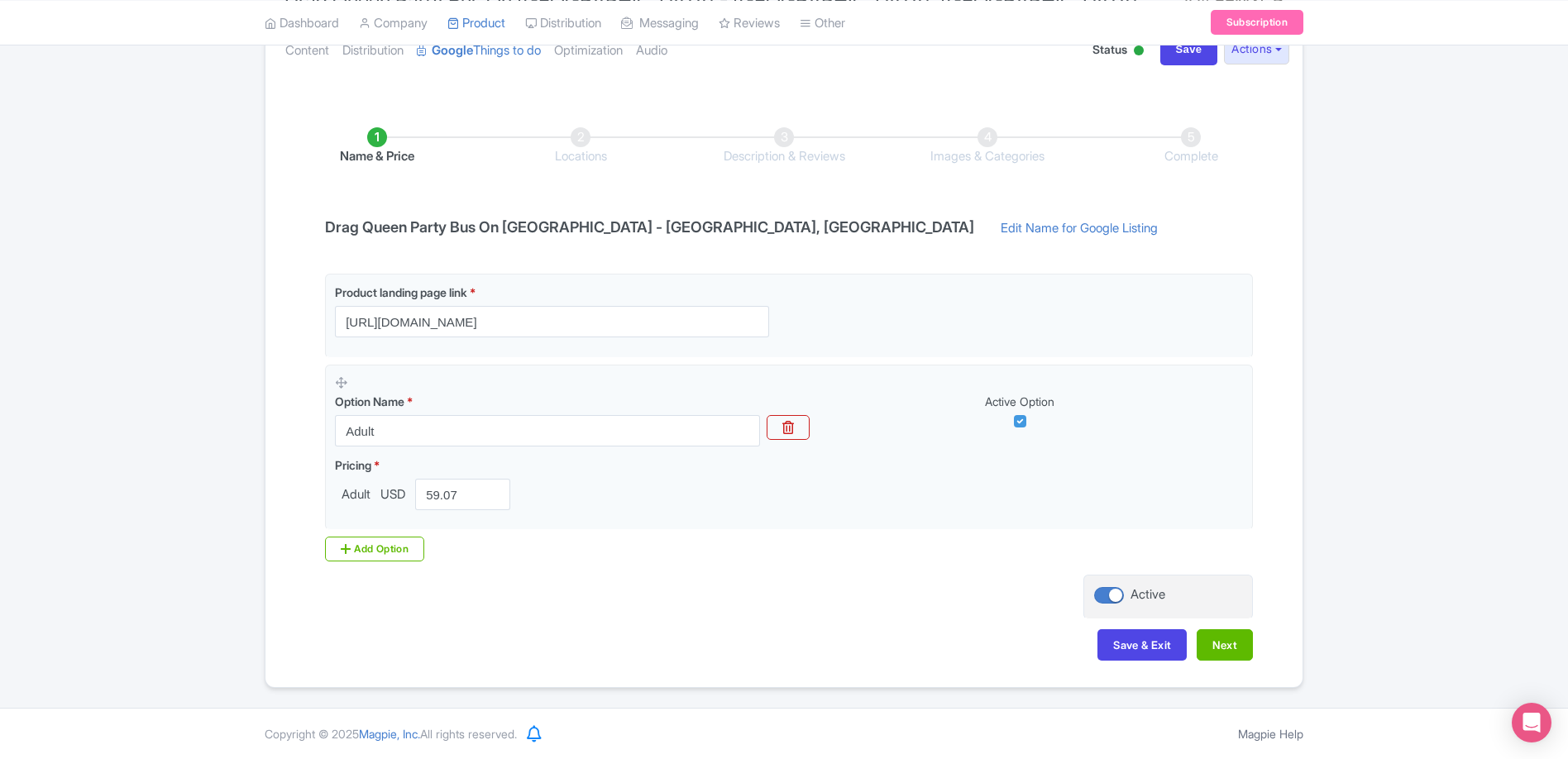
click at [1133, 660] on div "Save & Exit Next" at bounding box center [784, 653] width 938 height 48
click at [1138, 650] on button "Save & Exit" at bounding box center [1142, 645] width 89 height 31
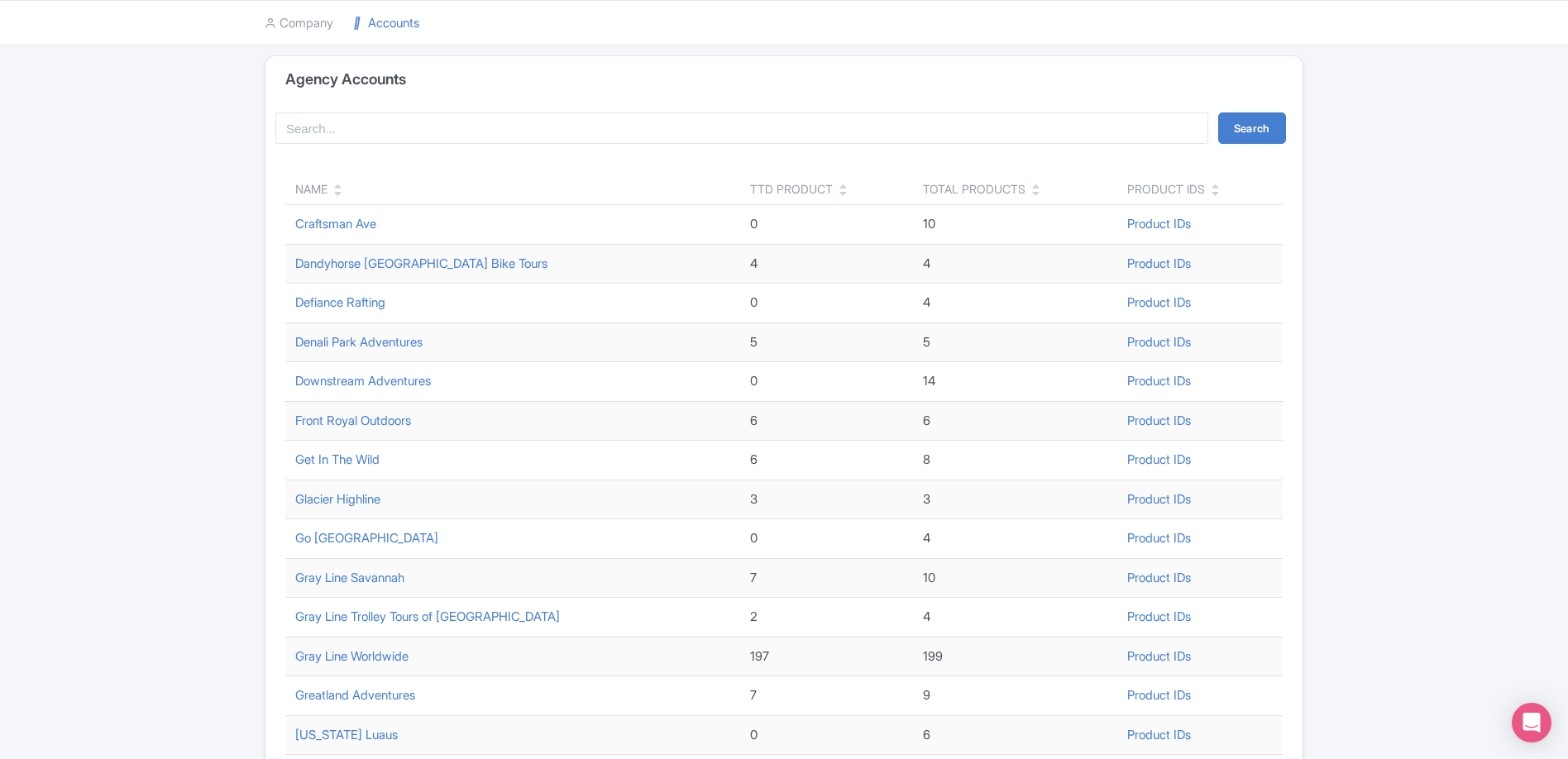
scroll to position [479, 0]
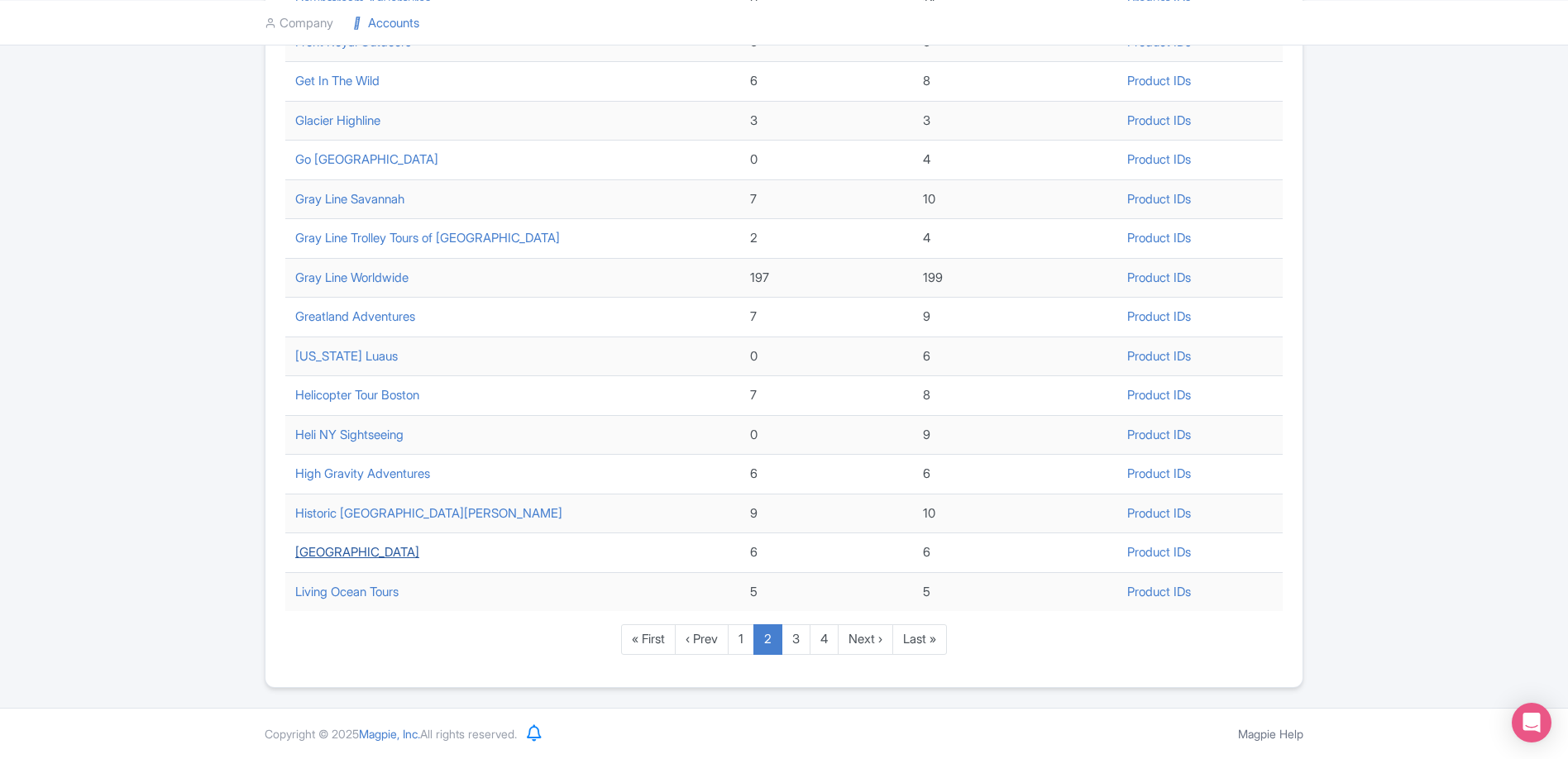
click at [349, 552] on link "[GEOGRAPHIC_DATA]" at bounding box center [358, 551] width 124 height 16
click at [742, 638] on link "1" at bounding box center [741, 639] width 26 height 31
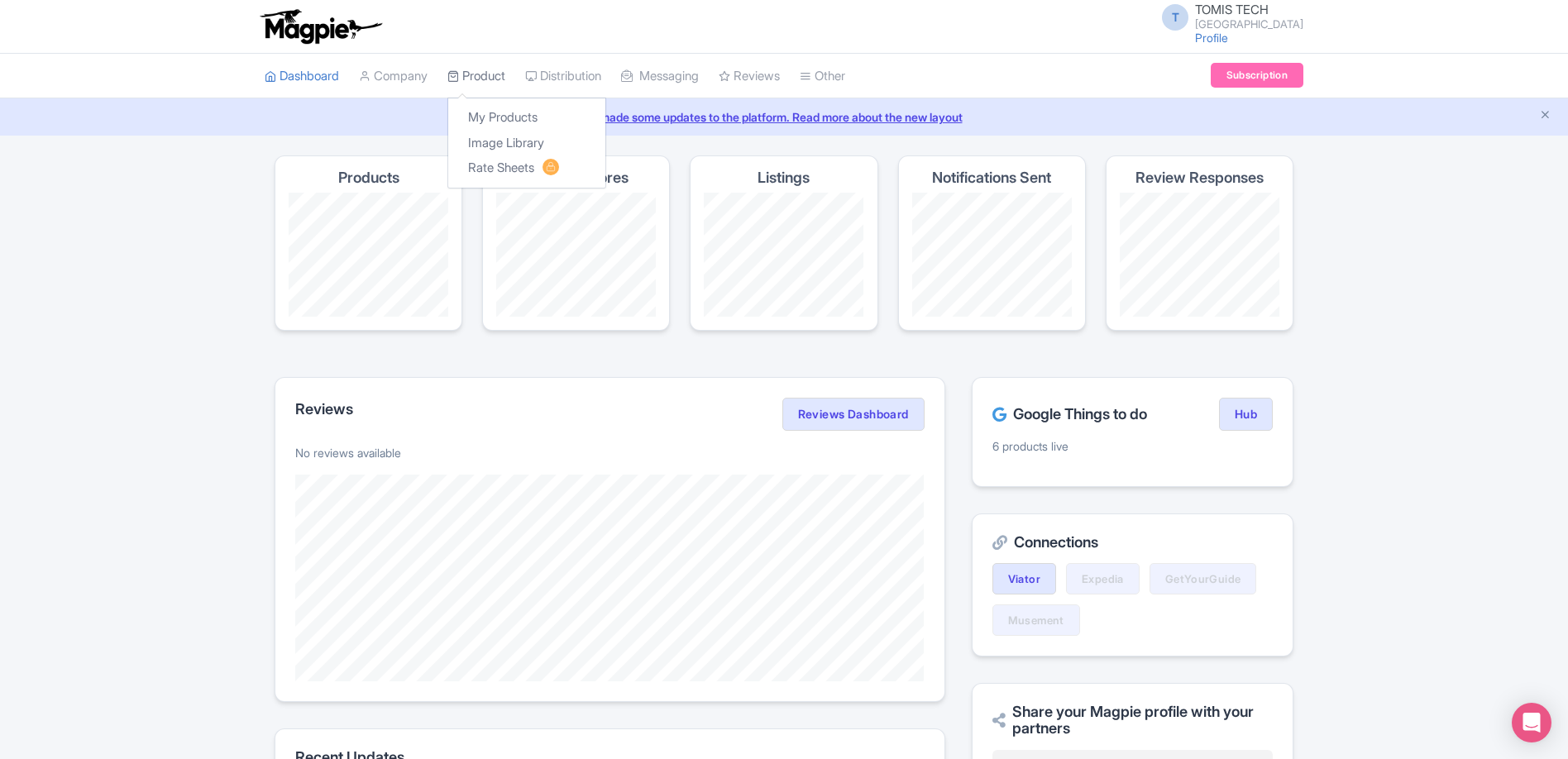
click at [492, 78] on link "Product" at bounding box center [475, 77] width 57 height 46
click at [478, 74] on link "Product" at bounding box center [475, 77] width 57 height 46
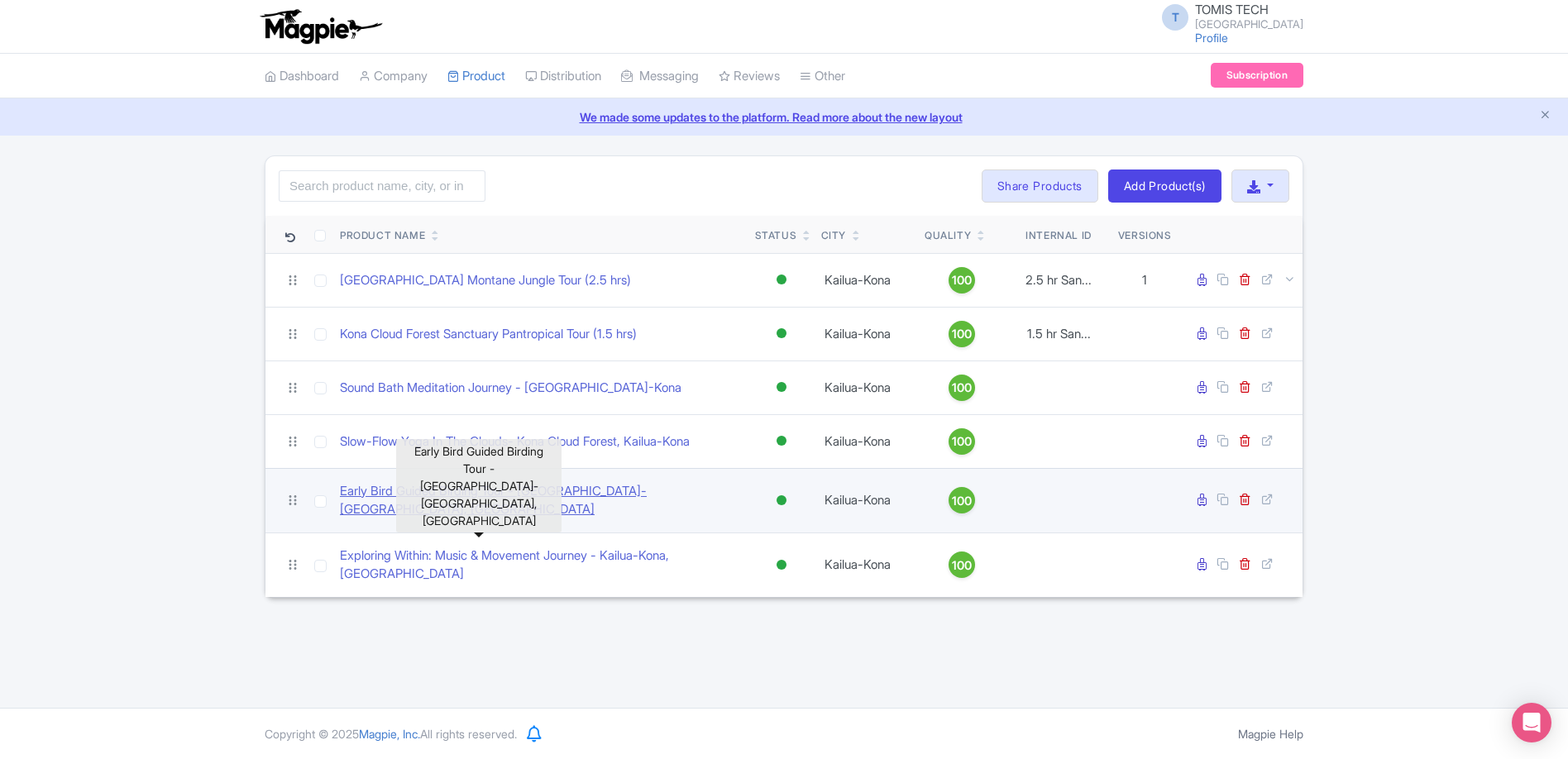
click at [519, 498] on link "Early Bird Guided Birding Tour - [GEOGRAPHIC_DATA]-[GEOGRAPHIC_DATA], [GEOGRAPH…" at bounding box center [541, 500] width 402 height 37
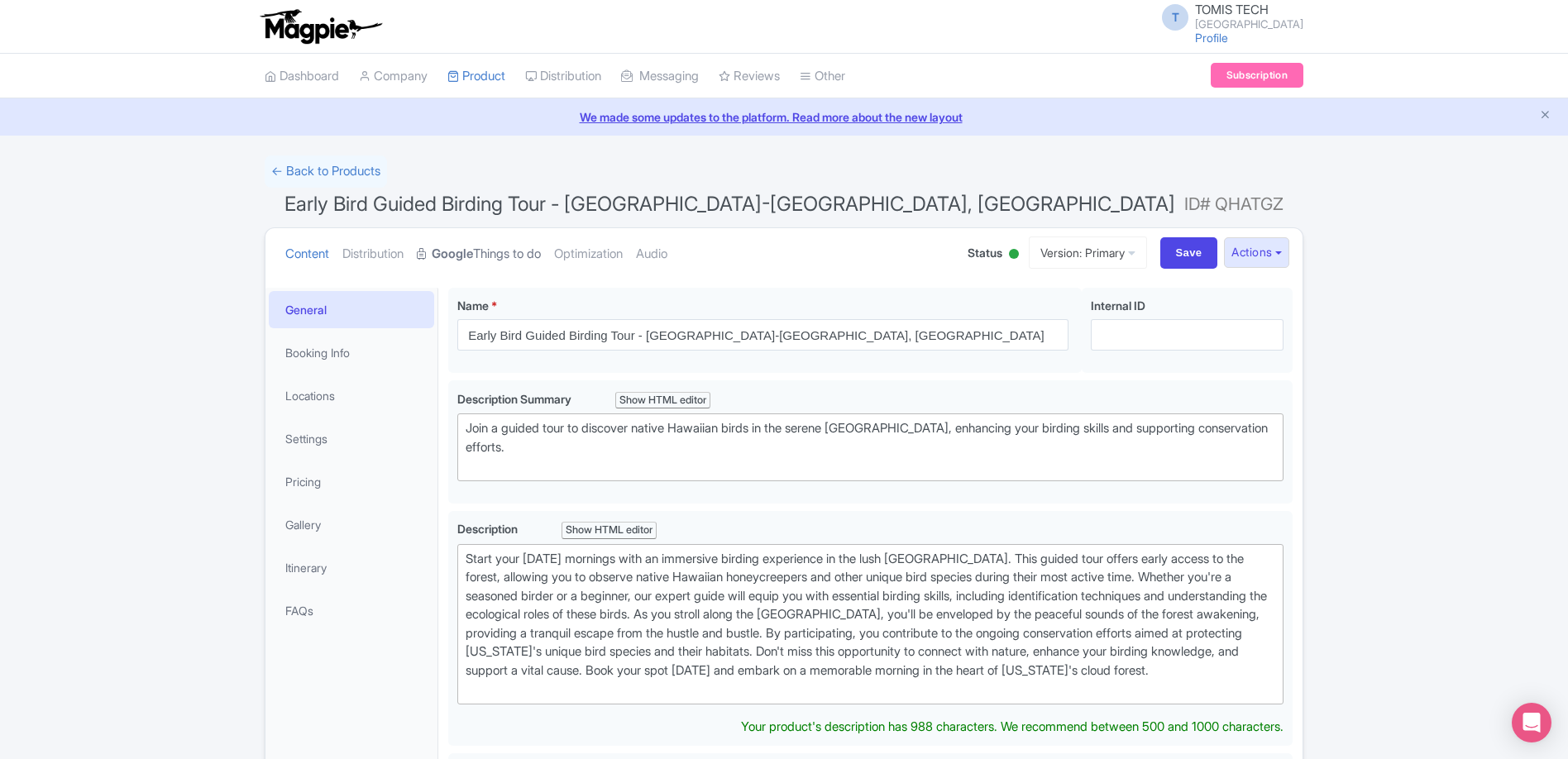
click at [460, 256] on strong "Google" at bounding box center [452, 254] width 41 height 19
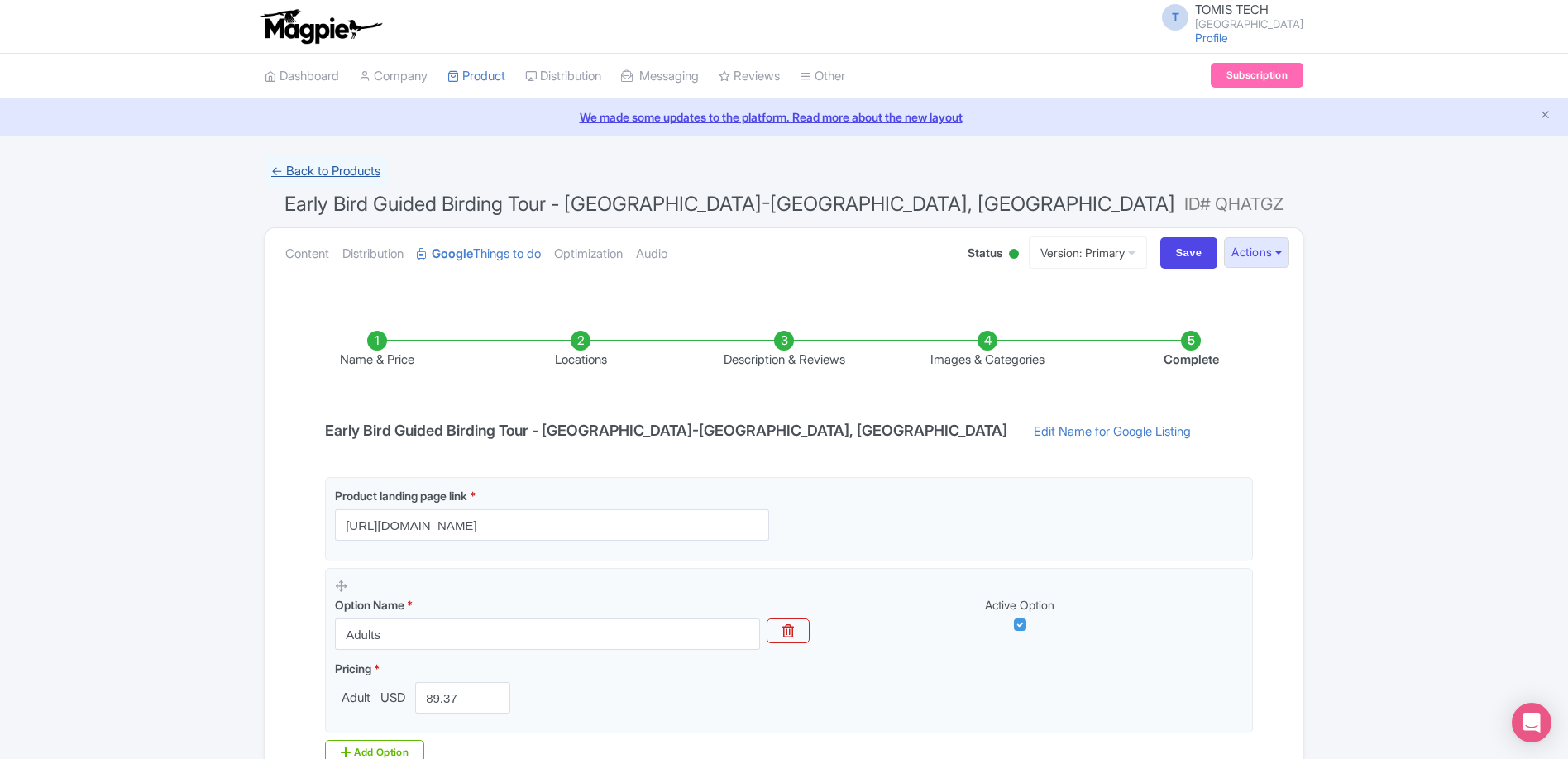
click at [320, 174] on link "← Back to Products" at bounding box center [326, 171] width 122 height 32
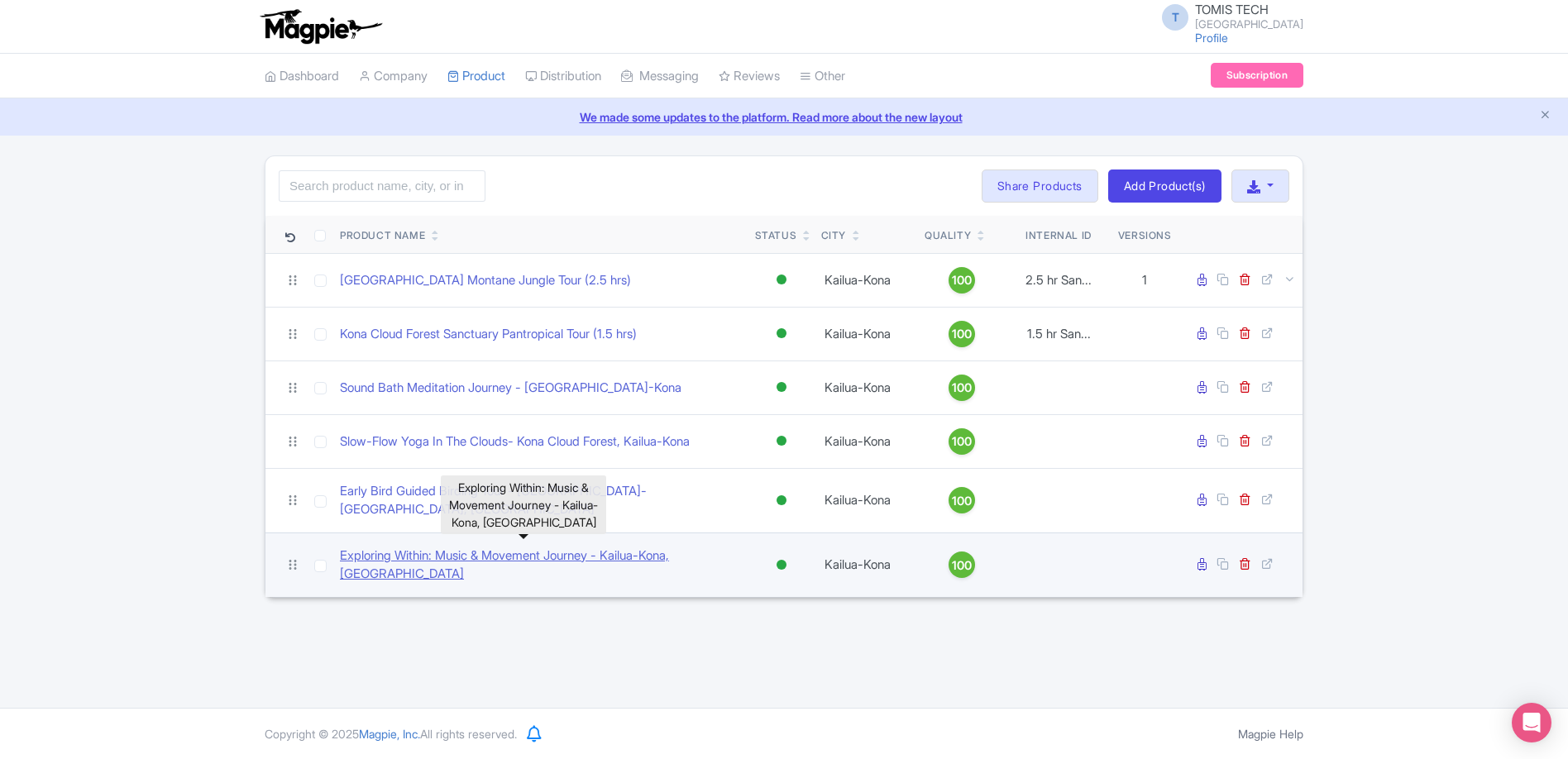
click at [492, 548] on link "Exploring Within: Music & Movement Journey - Kailua-Kona, [GEOGRAPHIC_DATA]" at bounding box center [541, 565] width 402 height 37
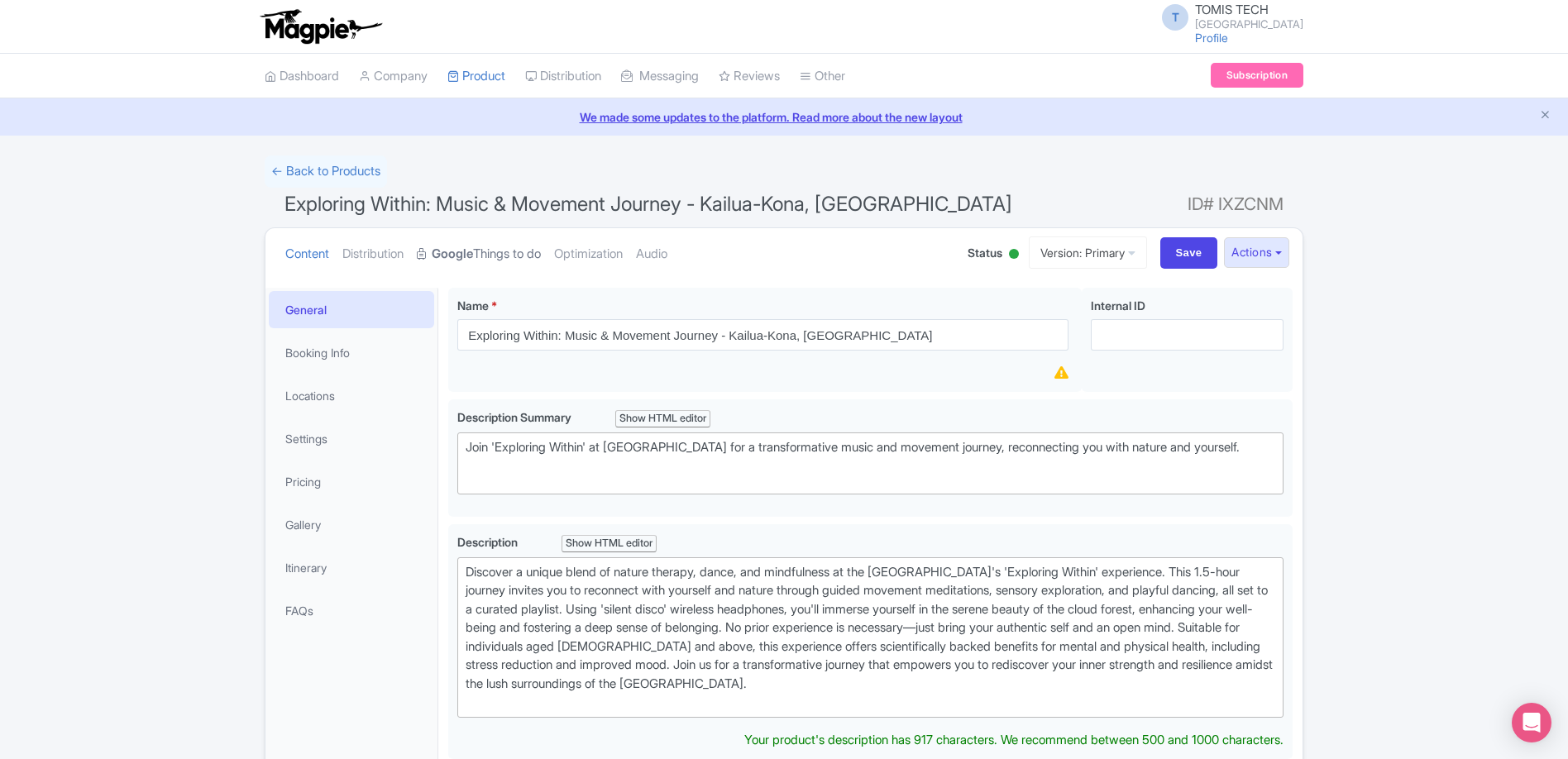
click at [463, 254] on strong "Google" at bounding box center [452, 254] width 41 height 19
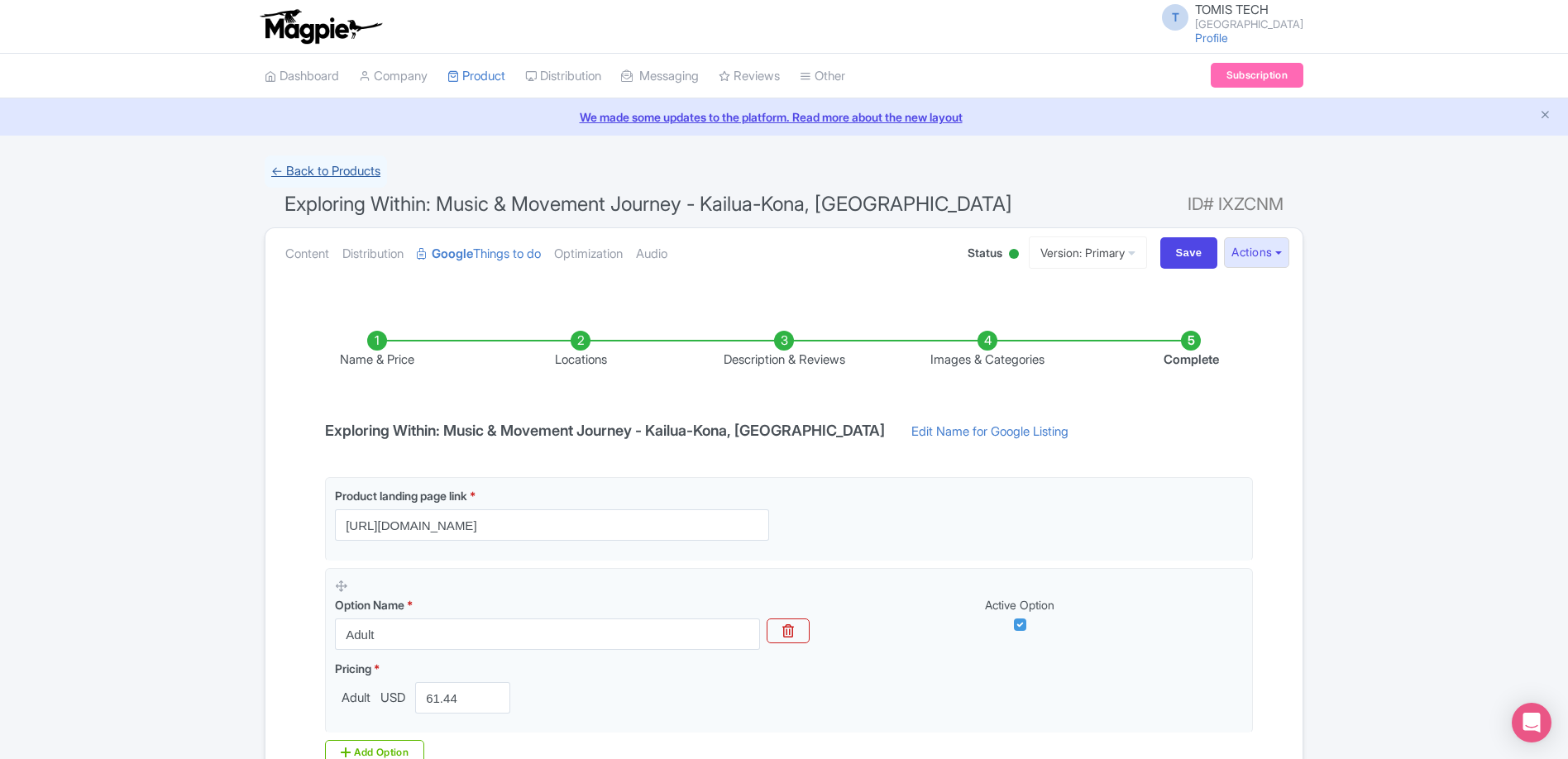
click at [339, 172] on link "← Back to Products" at bounding box center [326, 171] width 122 height 32
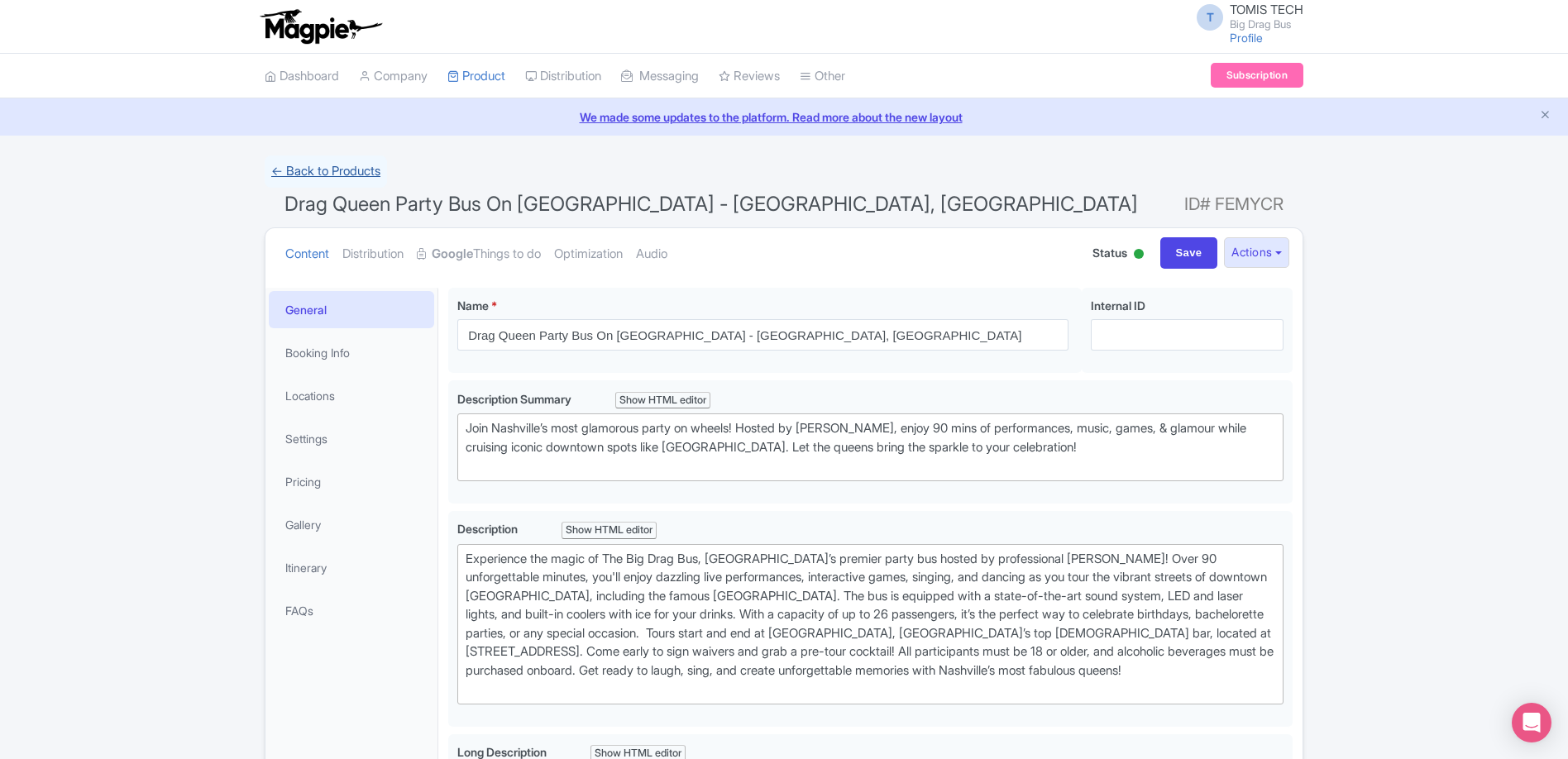
click at [331, 167] on link "← Back to Products" at bounding box center [326, 171] width 122 height 32
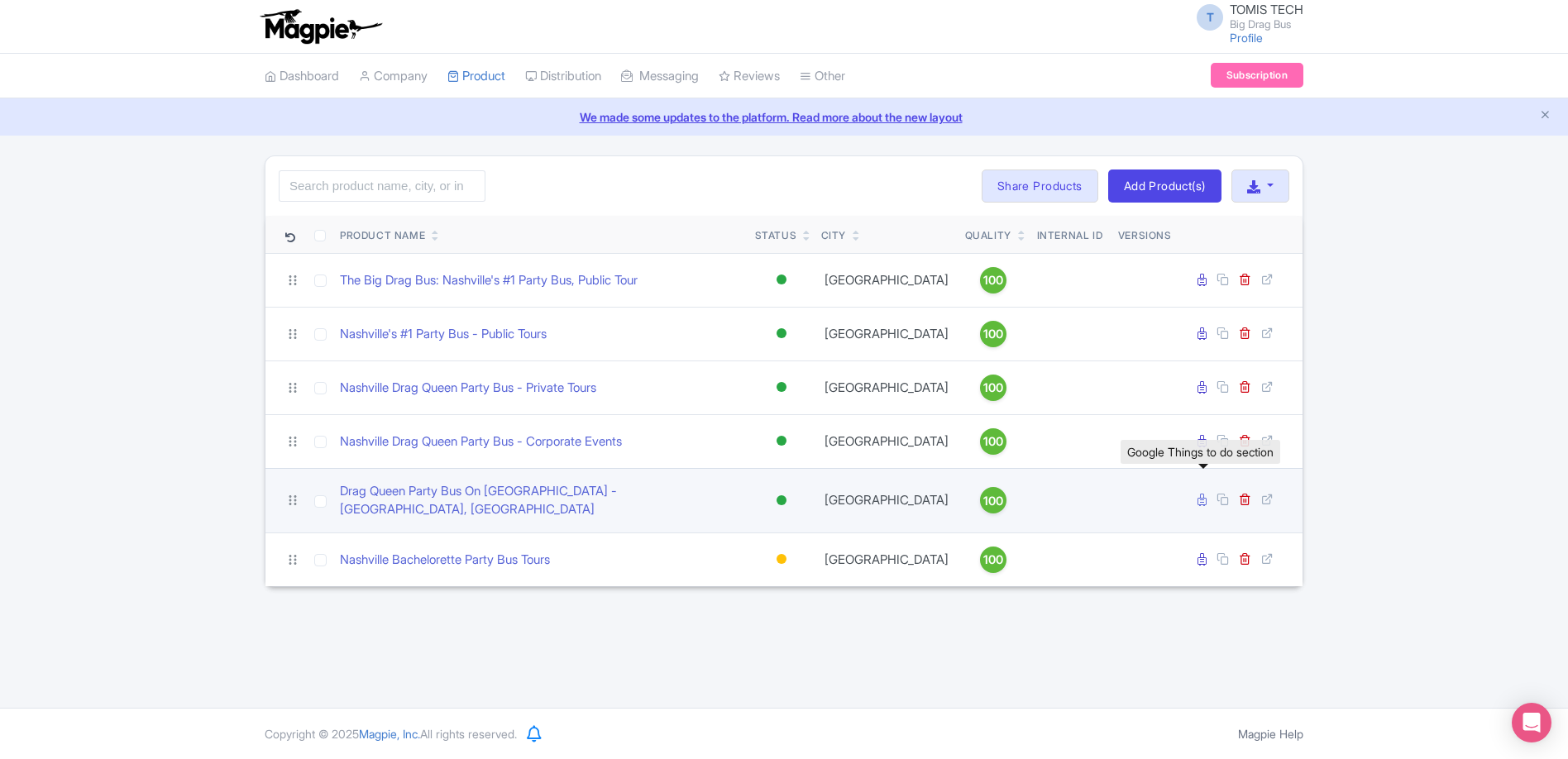
click at [1204, 498] on icon at bounding box center [1201, 500] width 9 height 13
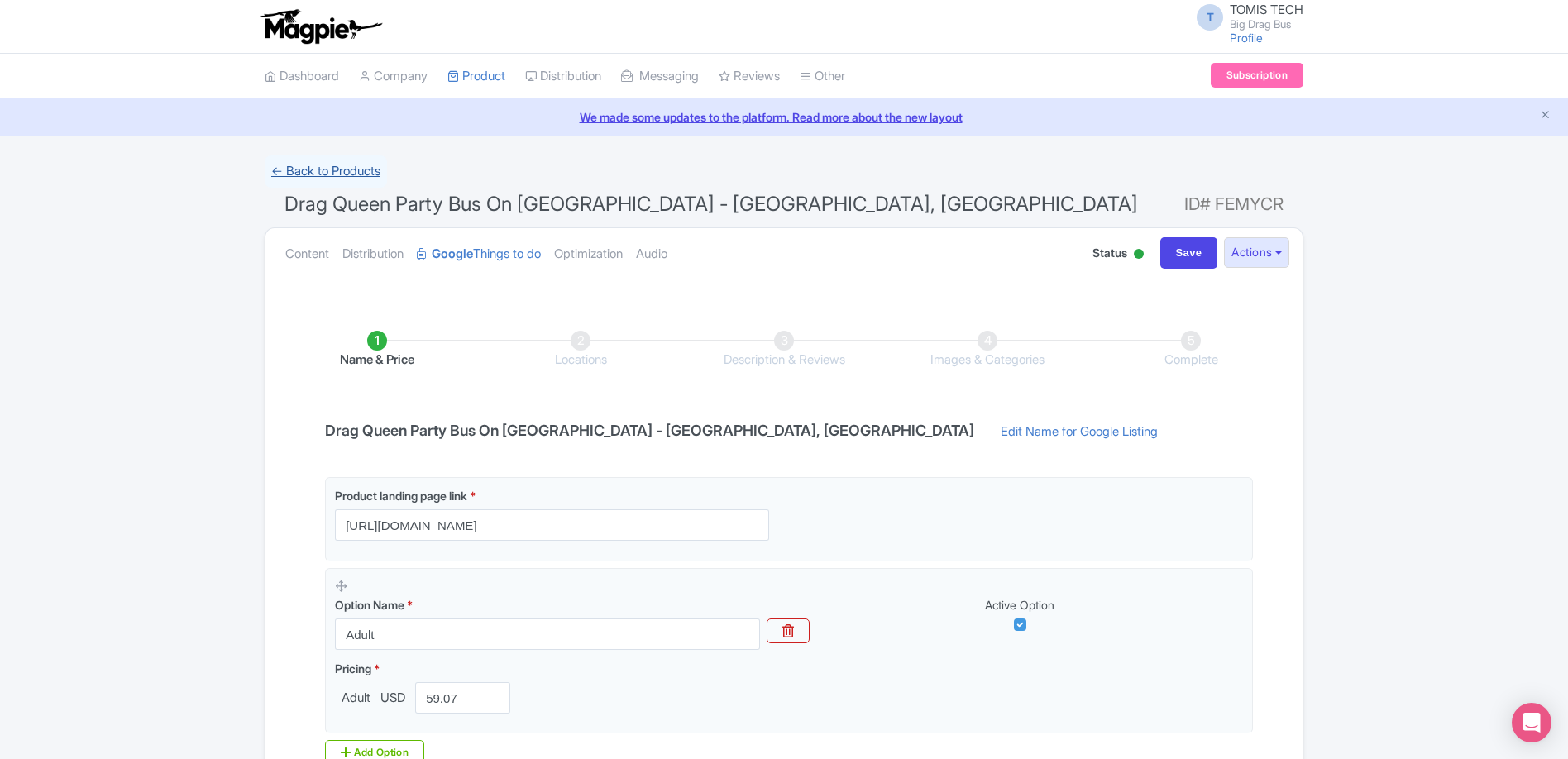
click at [338, 172] on link "← Back to Products" at bounding box center [326, 171] width 122 height 32
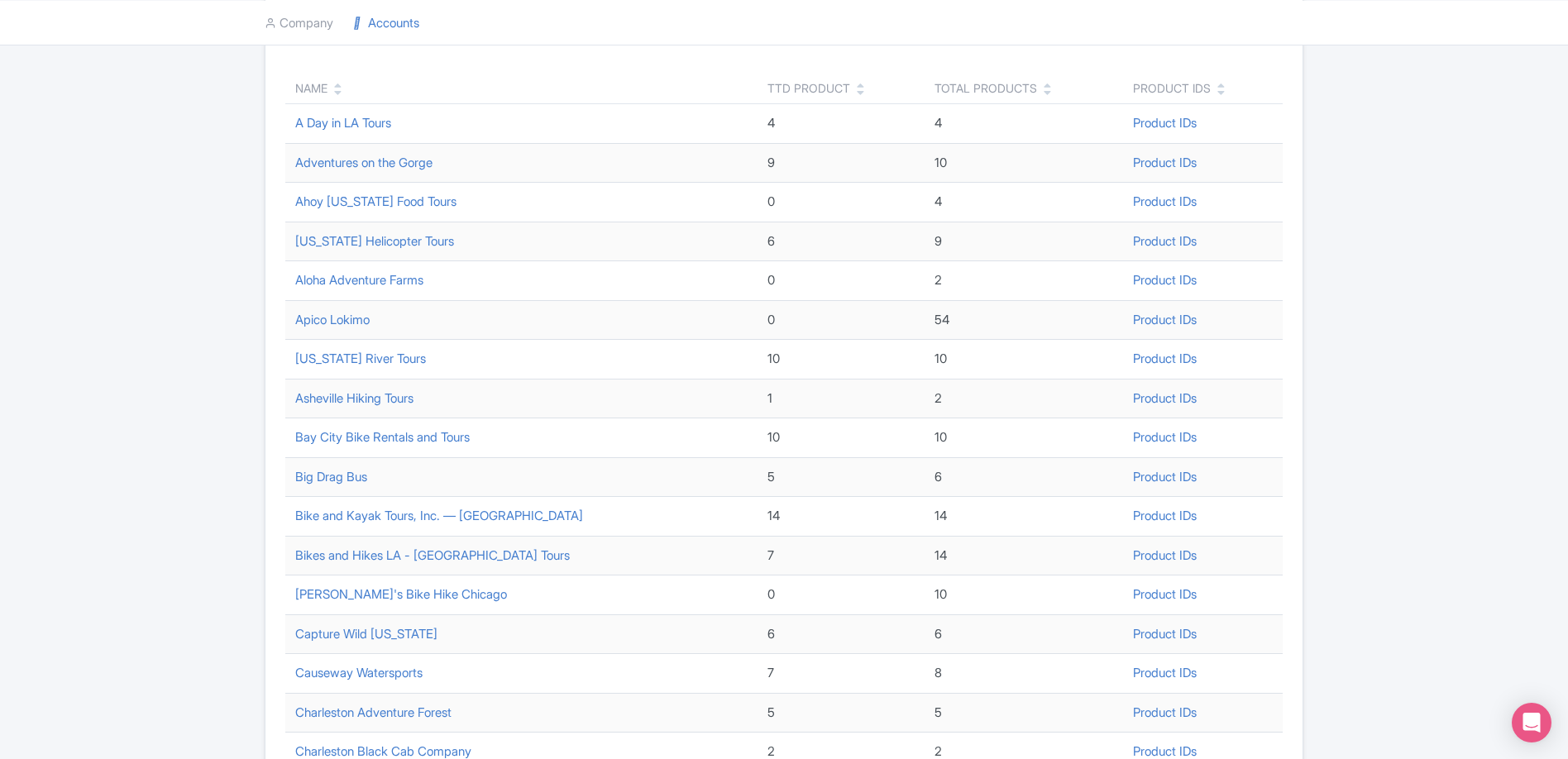
scroll to position [473, 0]
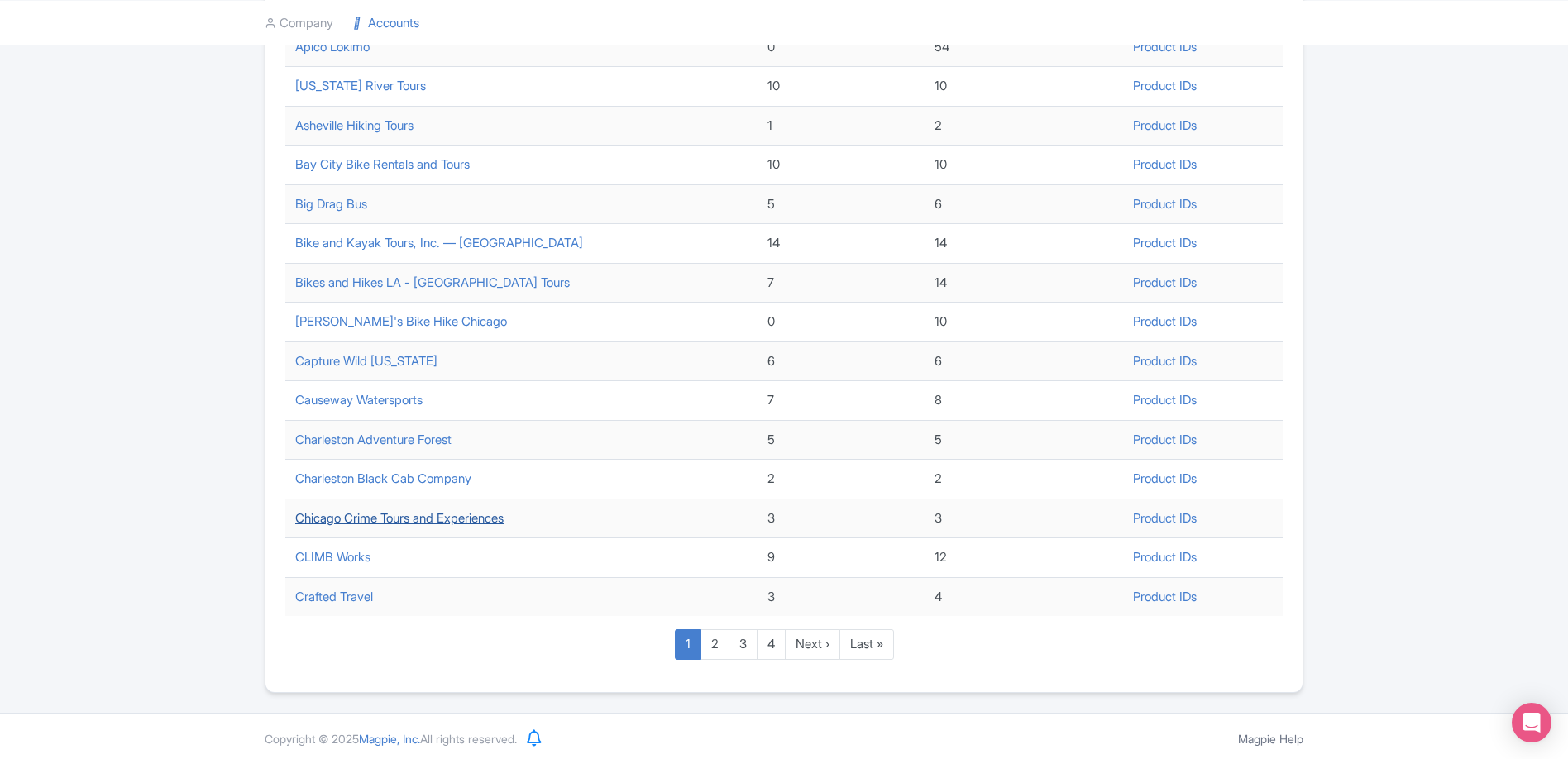
click at [351, 518] on link "Chicago Crime Tours and Experiences" at bounding box center [400, 517] width 208 height 16
click at [420, 516] on link "Chicago Crime Tours and Experiences" at bounding box center [400, 517] width 208 height 16
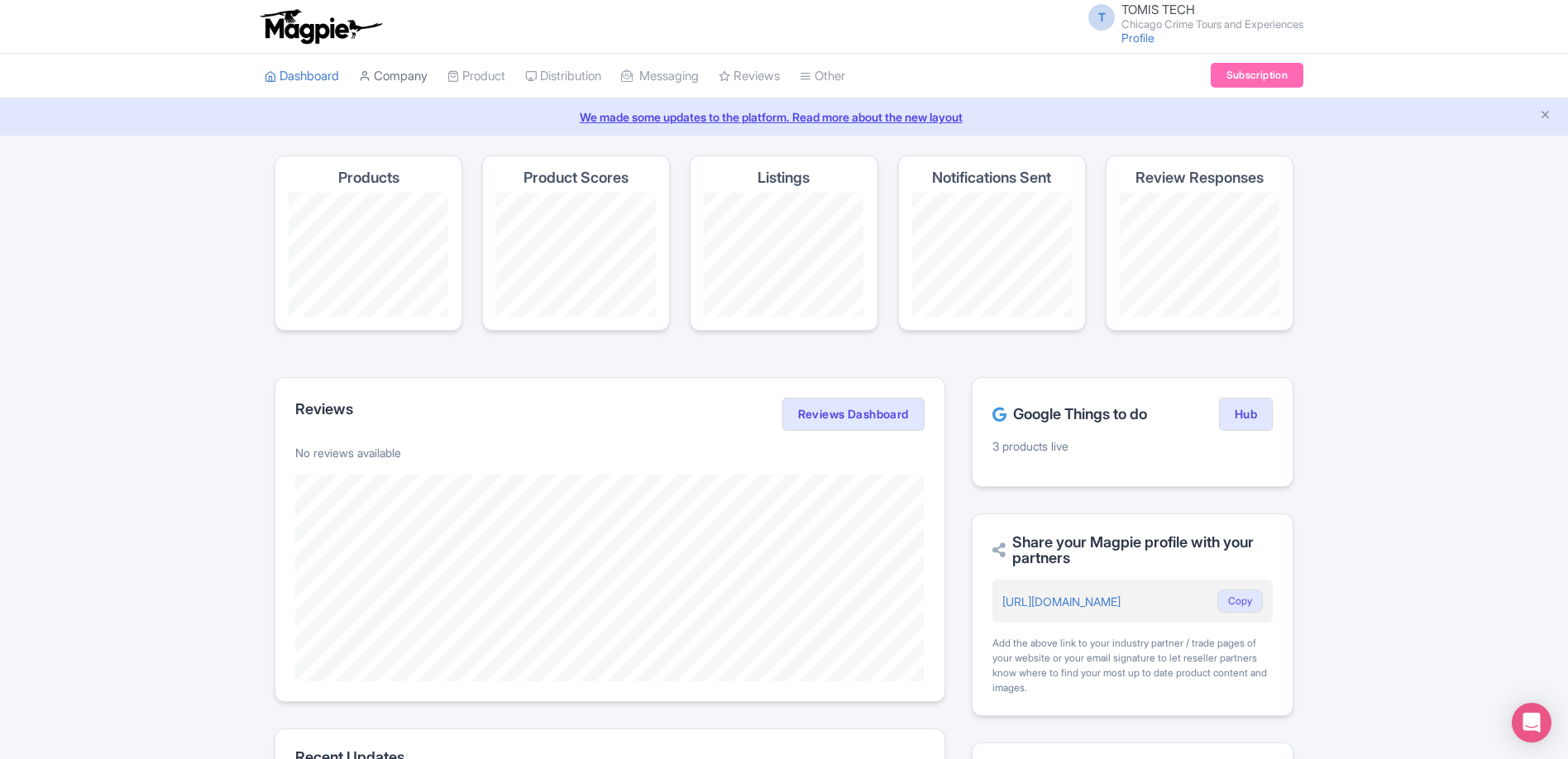
click at [410, 67] on link "Company" at bounding box center [392, 77] width 68 height 46
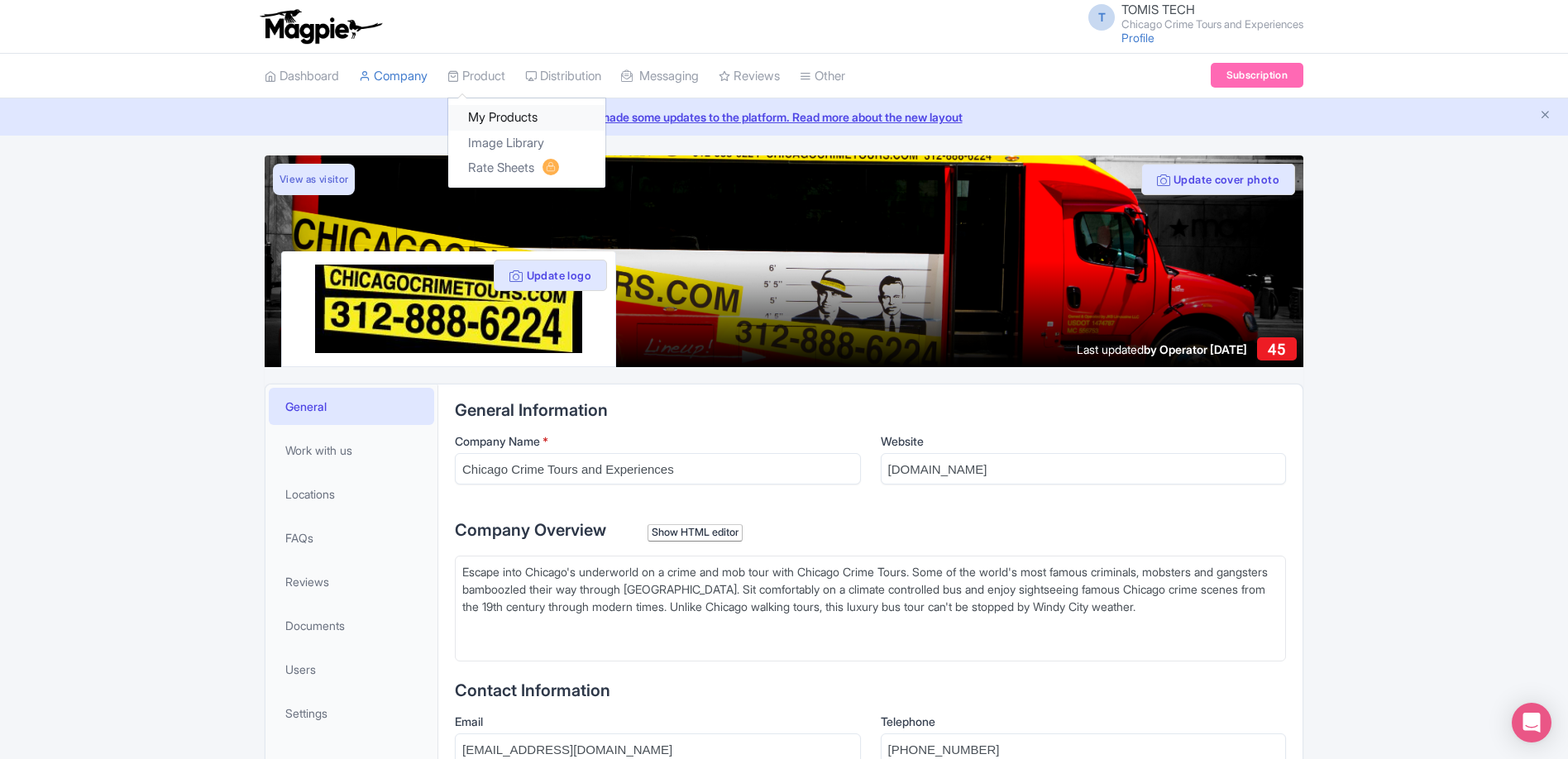
click at [500, 110] on link "My Products" at bounding box center [526, 118] width 157 height 26
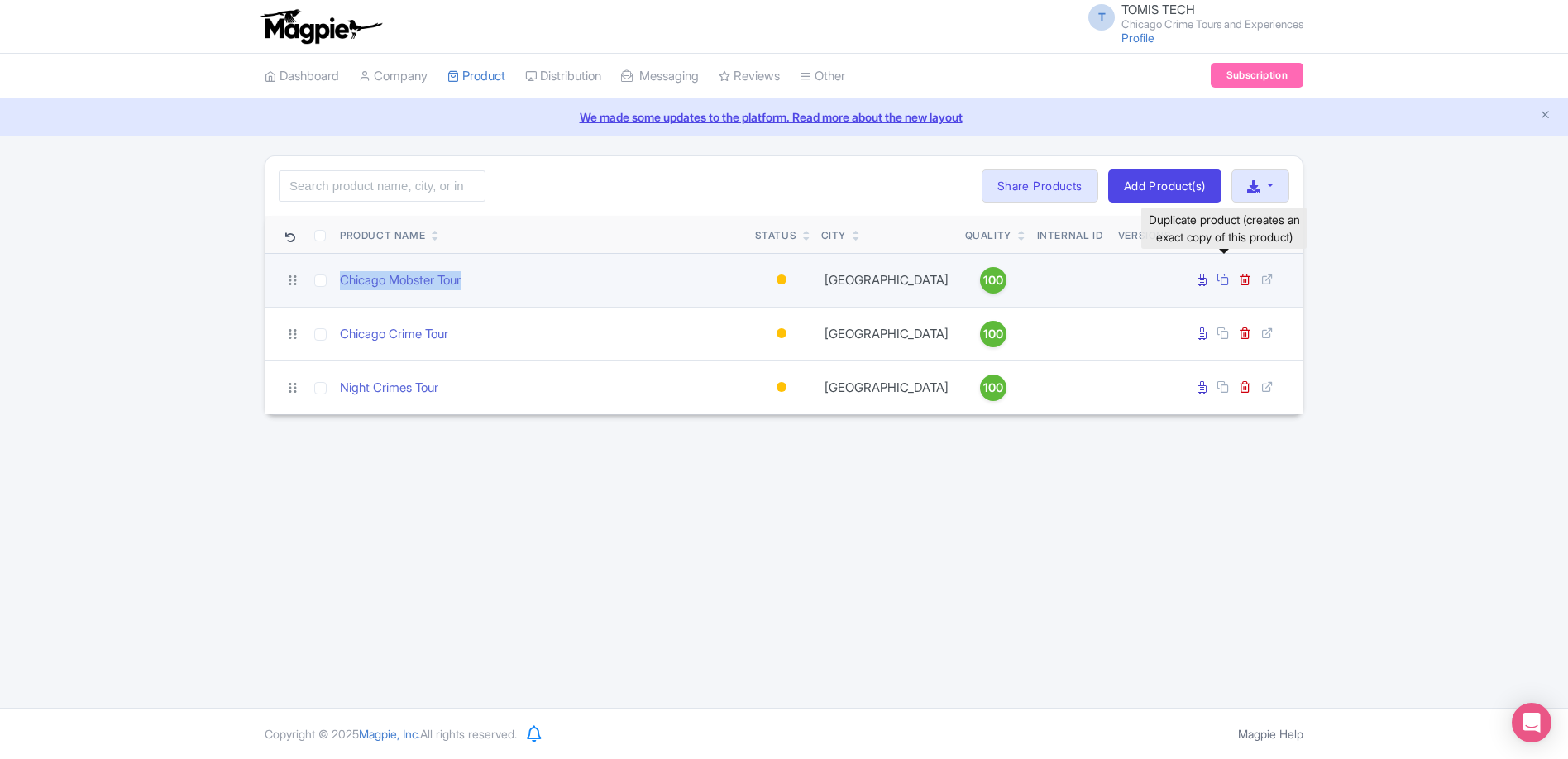
click at [1222, 277] on icon at bounding box center [1222, 279] width 13 height 13
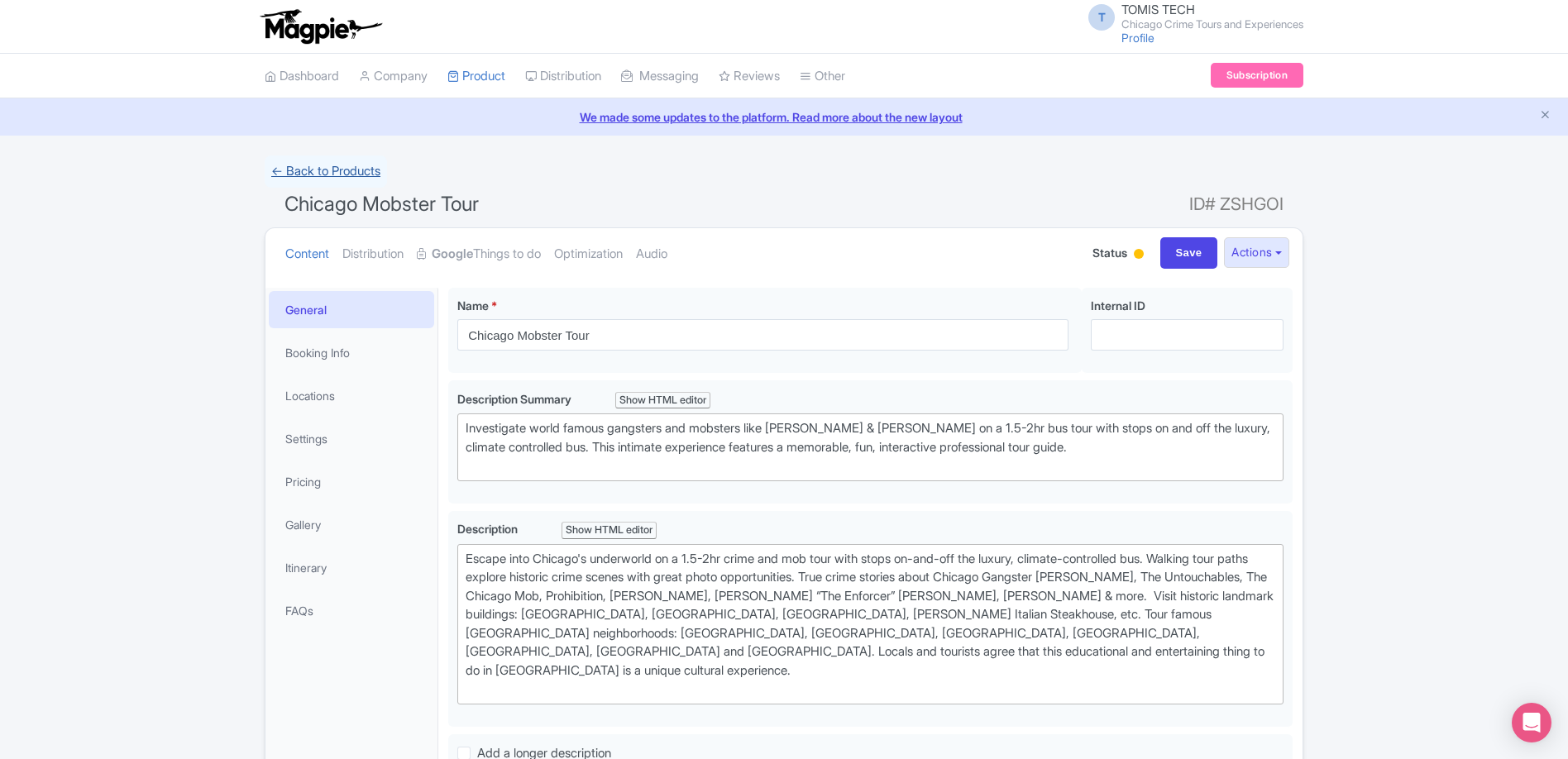
click at [348, 166] on link "← Back to Products" at bounding box center [326, 171] width 122 height 32
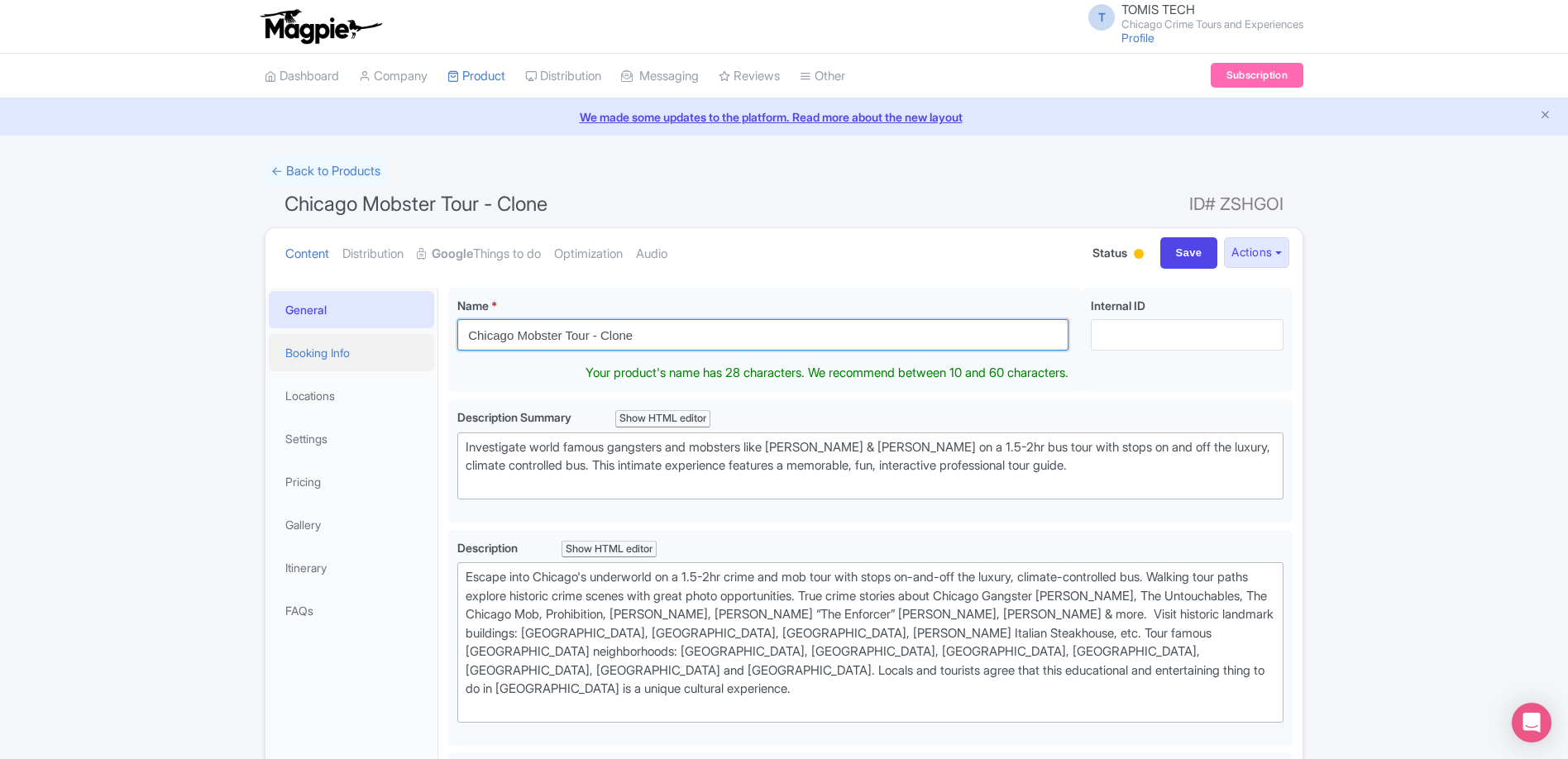
drag, startPoint x: 668, startPoint y: 336, endPoint x: 361, endPoint y: 340, distance: 307.0
type input "Mob and Gangster Tours - [GEOGRAPHIC_DATA], [GEOGRAPHIC_DATA]"
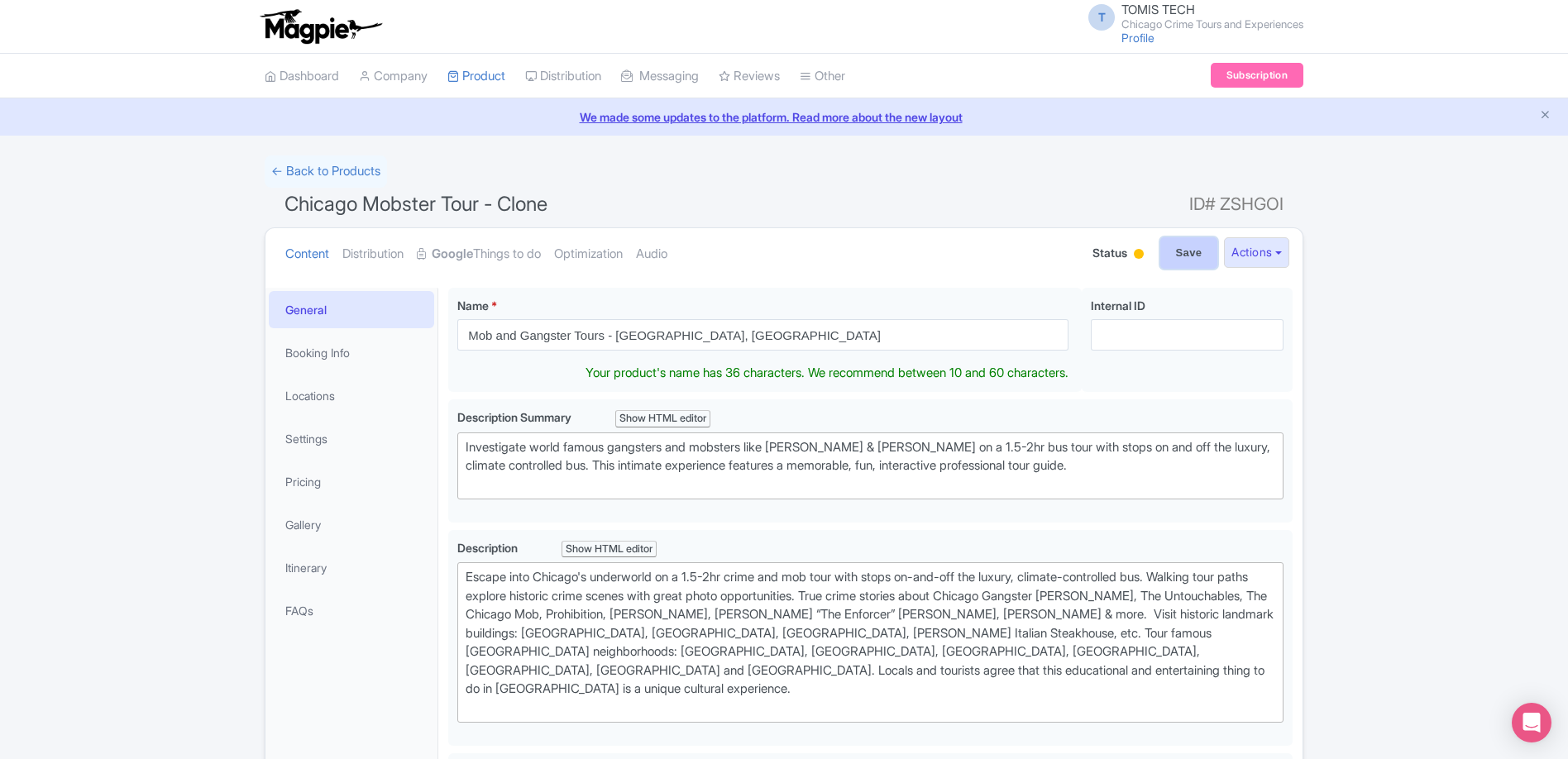
click at [1173, 254] on input "Save" at bounding box center [1189, 253] width 57 height 31
type input "Saving..."
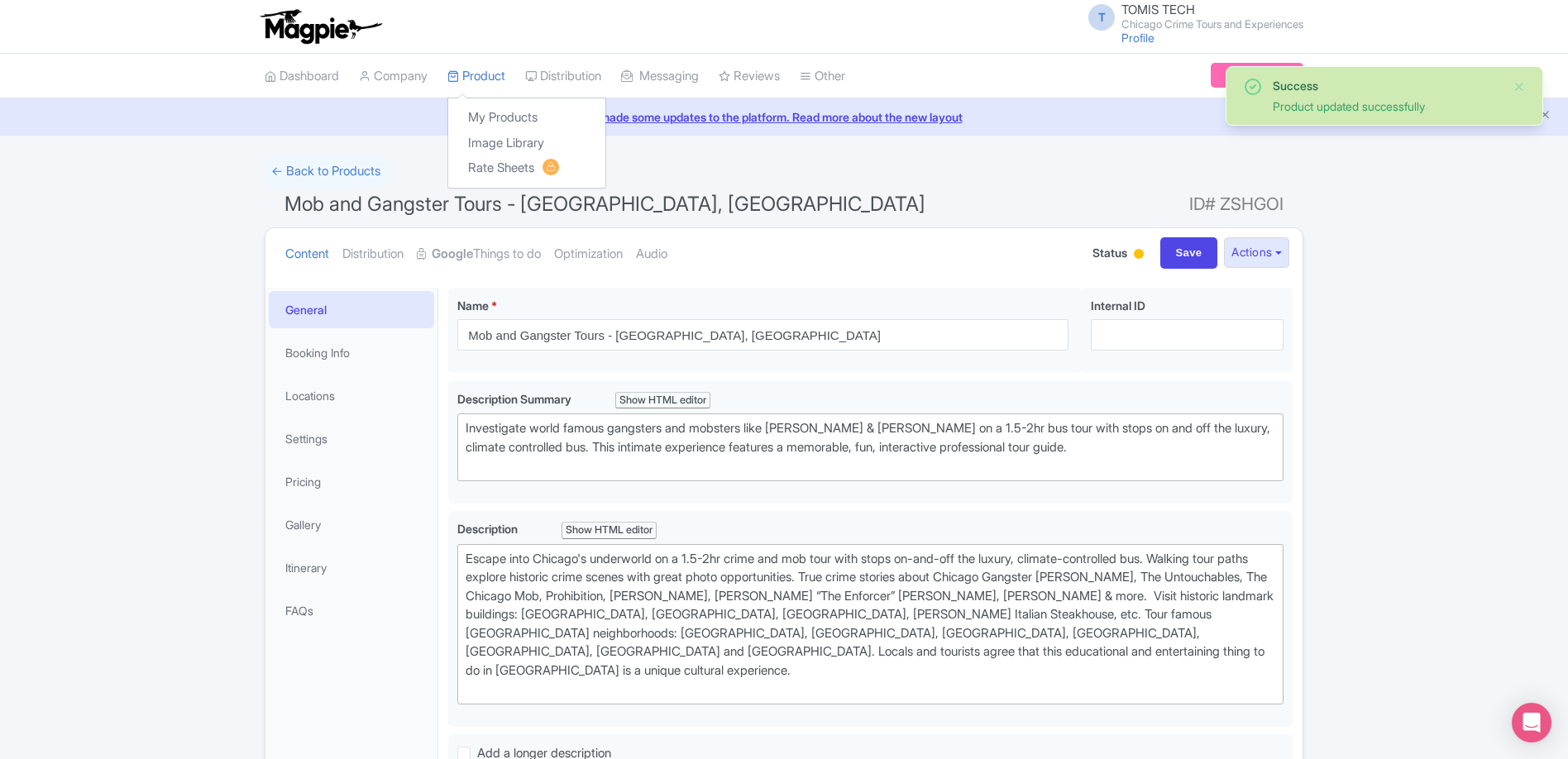
click at [487, 101] on div "My Products Image Library Rate Sheets" at bounding box center [526, 143] width 159 height 91
drag, startPoint x: 492, startPoint y: 109, endPoint x: 517, endPoint y: 114, distance: 25.5
click at [492, 109] on link "My Products" at bounding box center [526, 118] width 157 height 26
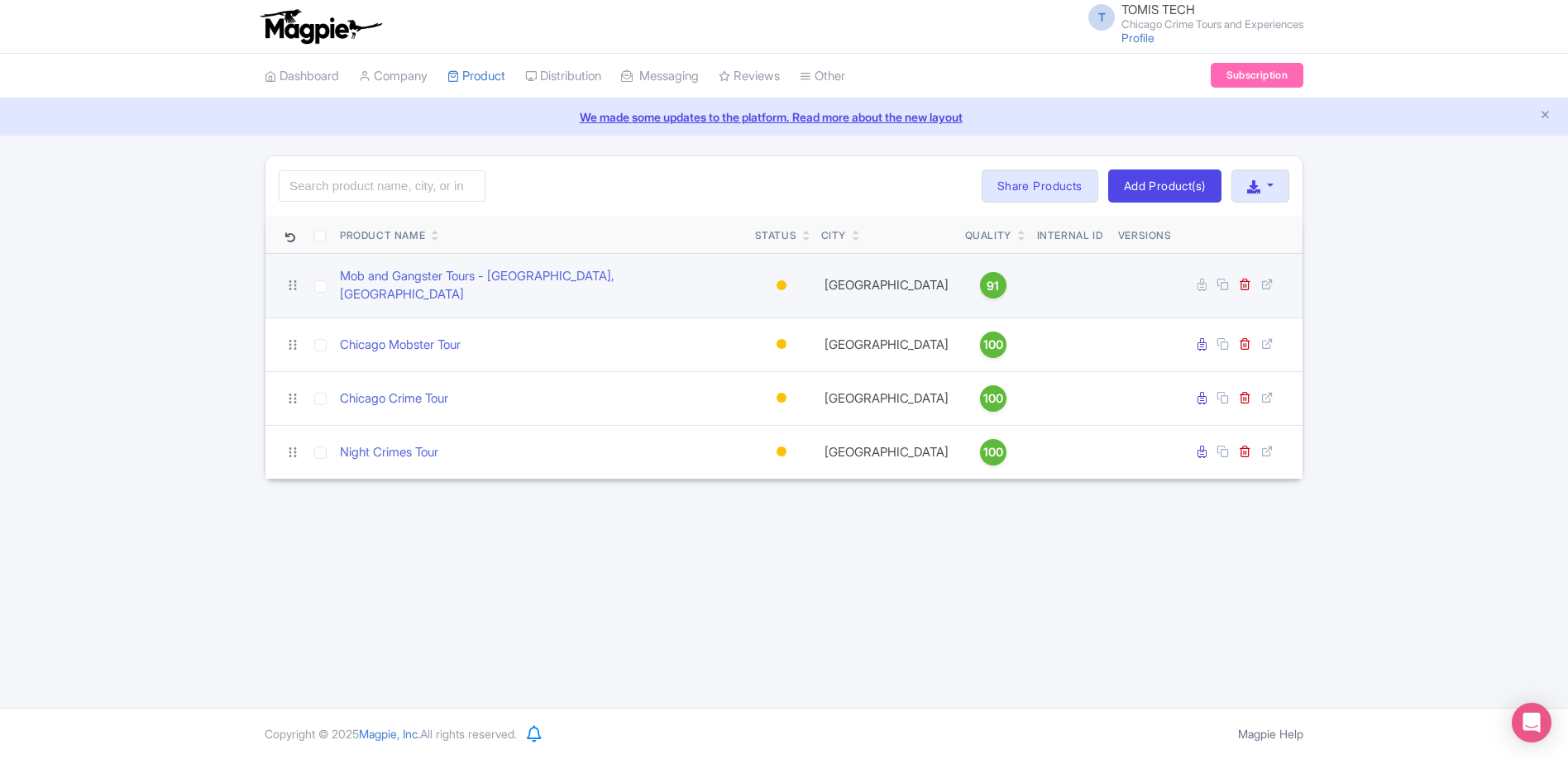
click at [986, 285] on span "91" at bounding box center [992, 286] width 13 height 18
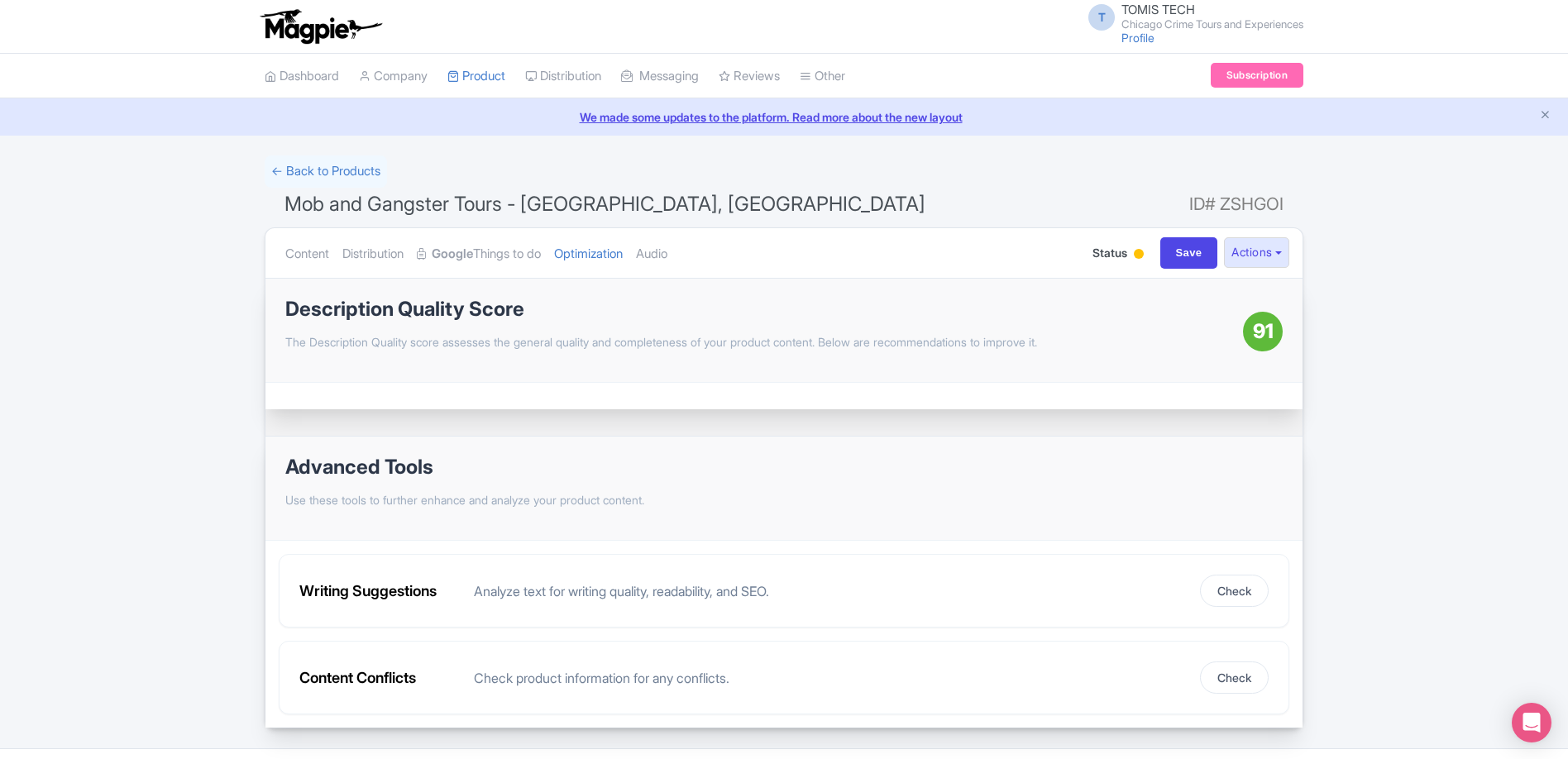
scroll to position [40, 0]
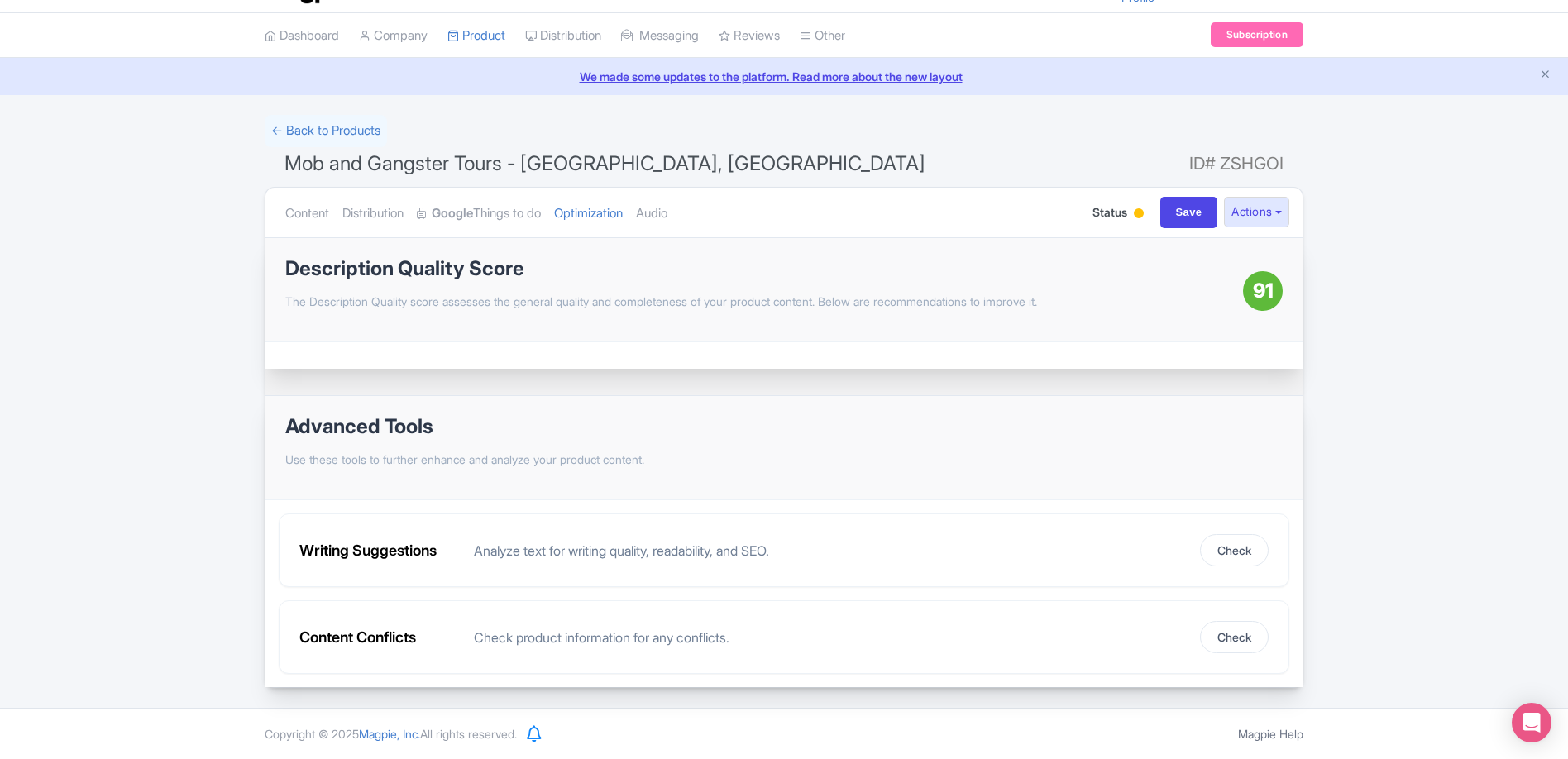
click at [154, 311] on div "← Back to Products Mob and Gangster Tours - Chicago, IL ID# ZSHGOI Content Dist…" at bounding box center [784, 401] width 1568 height 573
click at [306, 130] on link "← Back to Products" at bounding box center [326, 130] width 122 height 32
